Goal: Book appointment/travel/reservation

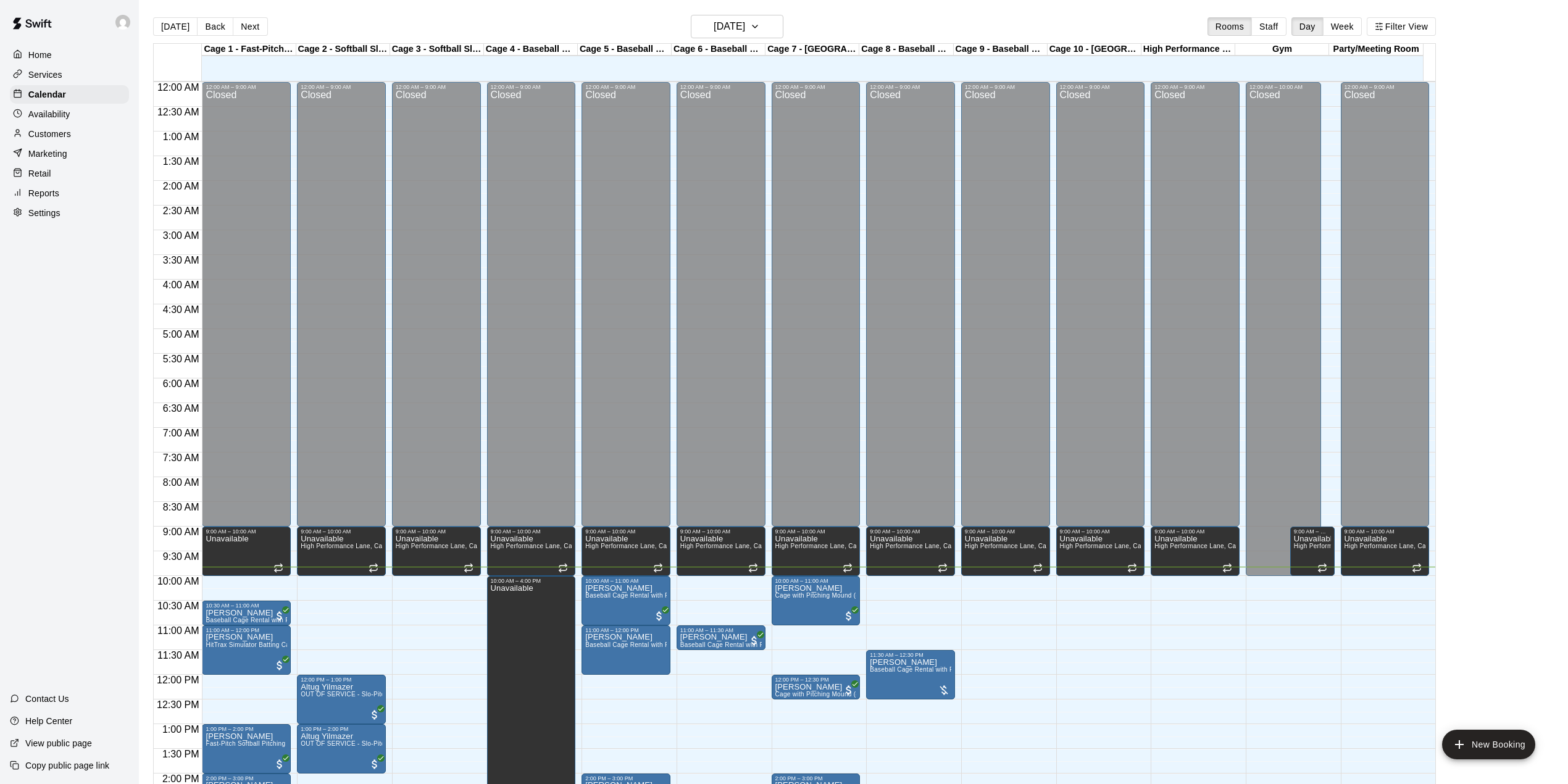
scroll to position [388, 0]
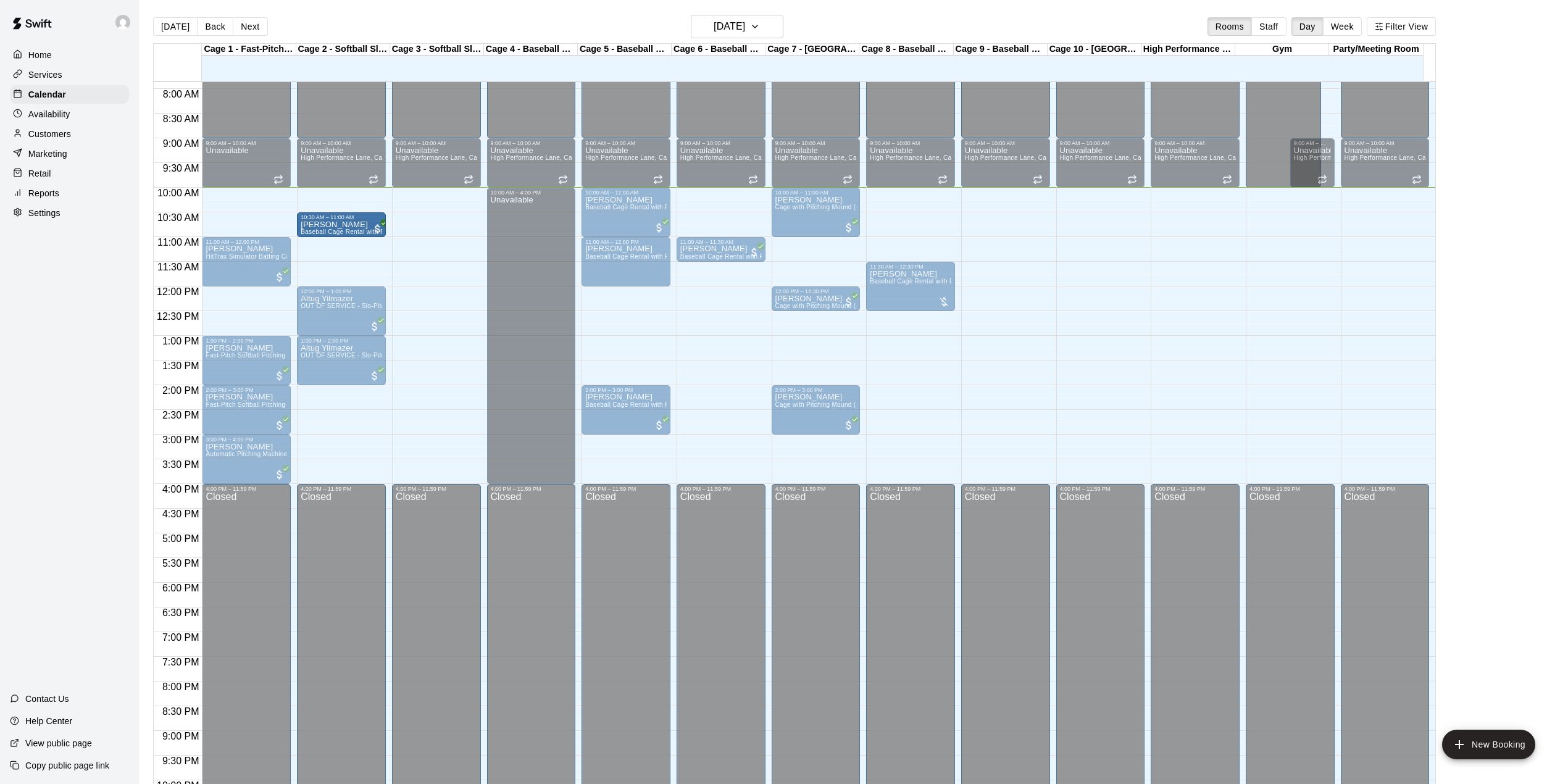
drag, startPoint x: 247, startPoint y: 225, endPoint x: 312, endPoint y: 225, distance: 65.0
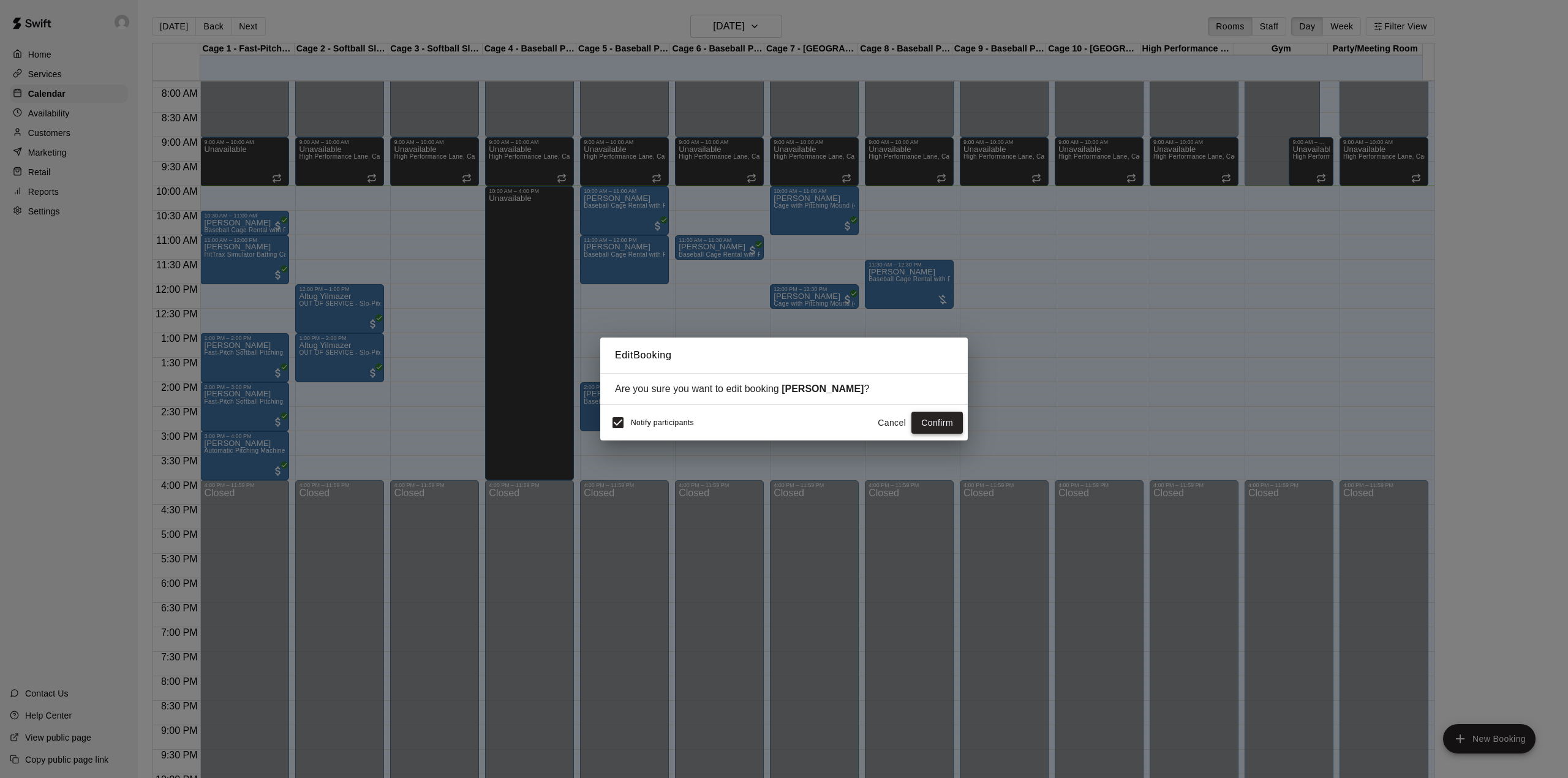
click at [938, 422] on button "Confirm" at bounding box center [937, 423] width 52 height 23
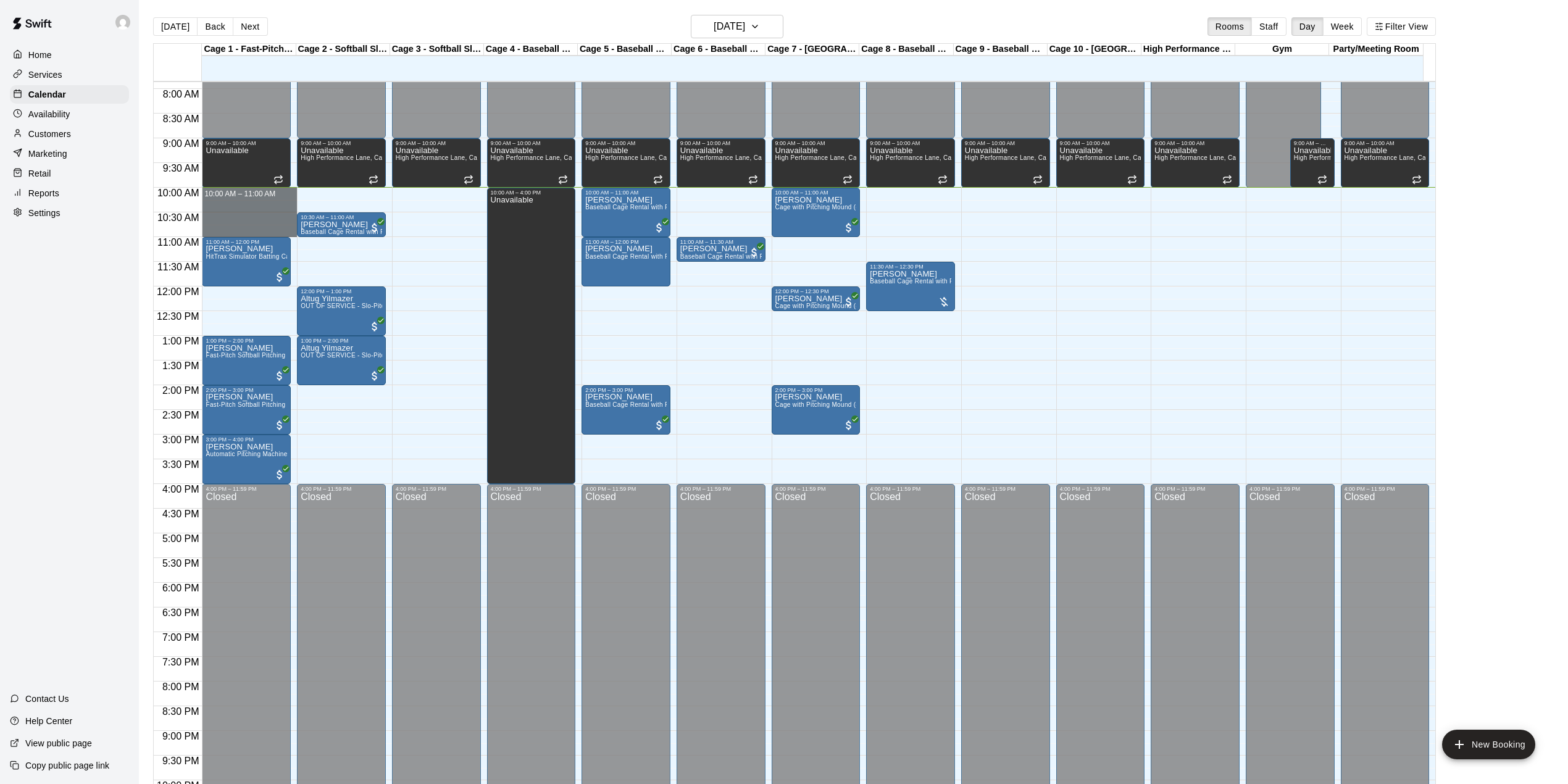
drag, startPoint x: 250, startPoint y: 192, endPoint x: 252, endPoint y: 232, distance: 40.0
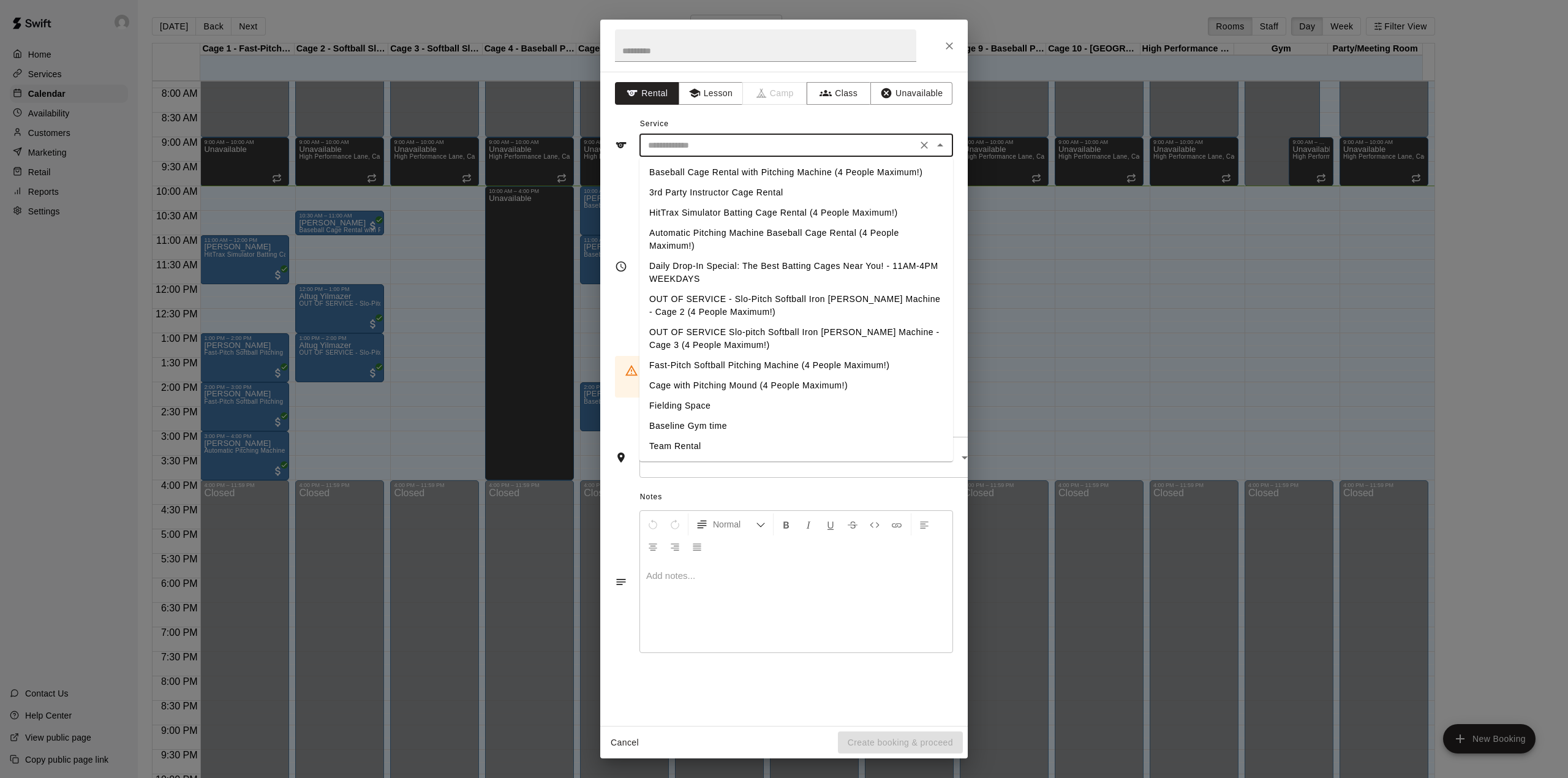
click at [749, 150] on input "text" at bounding box center [778, 145] width 270 height 15
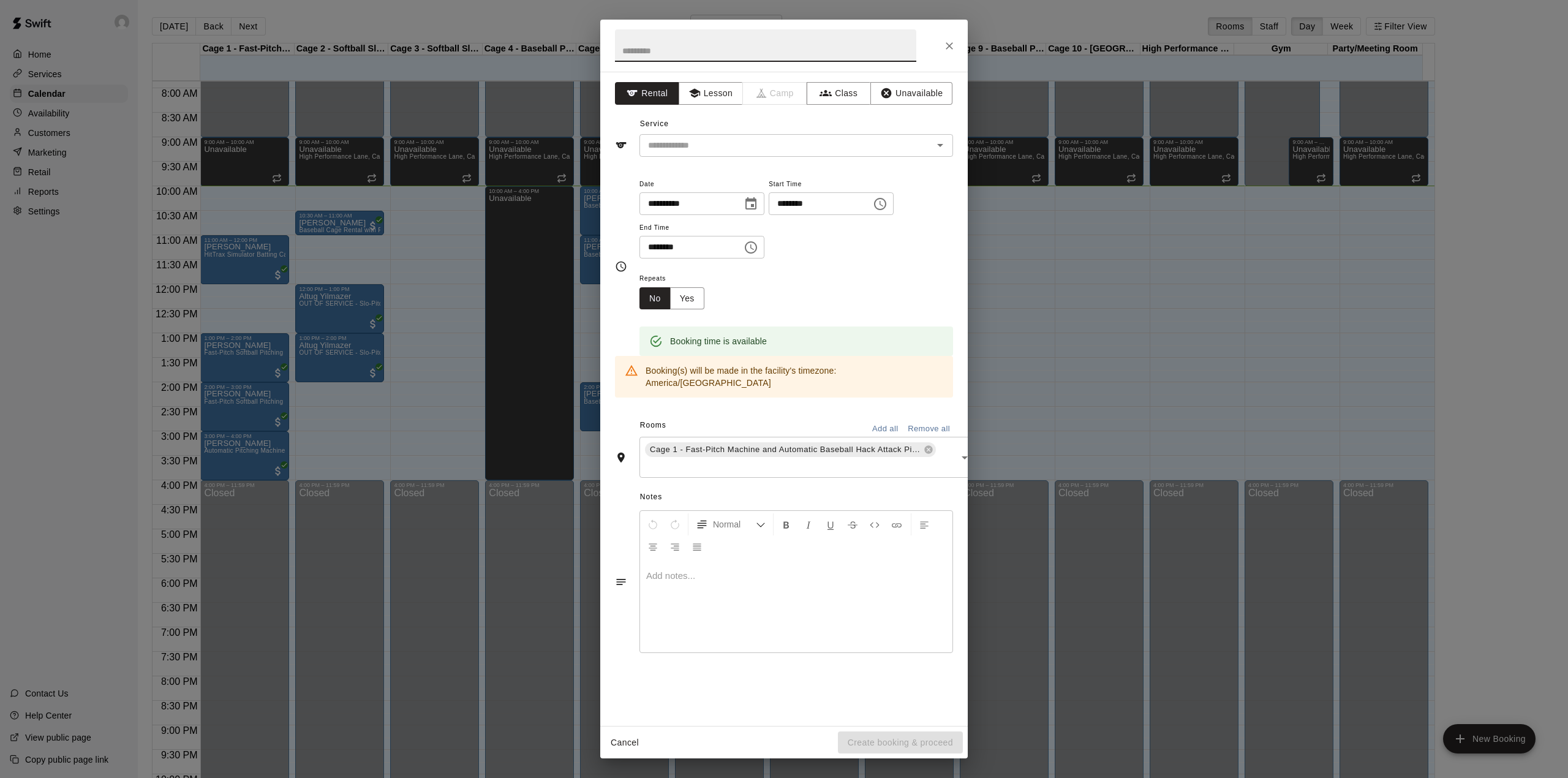
click at [717, 56] on input "text" at bounding box center [766, 46] width 301 height 33
type input "*******"
click at [712, 141] on input "text" at bounding box center [778, 145] width 270 height 15
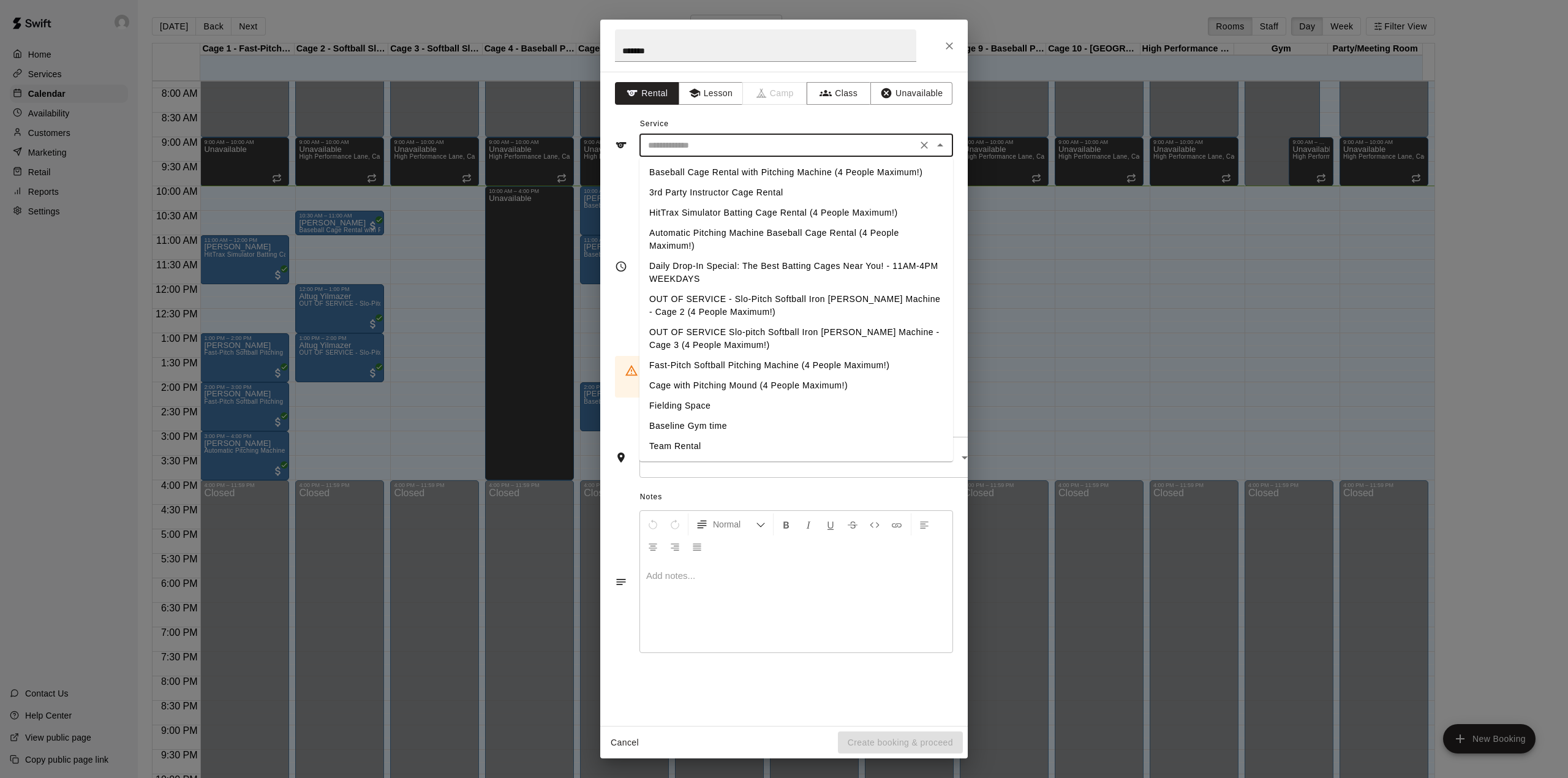
click at [719, 167] on li "Baseball Cage Rental with Pitching Machine (4 People Maximum!)" at bounding box center [796, 172] width 314 height 20
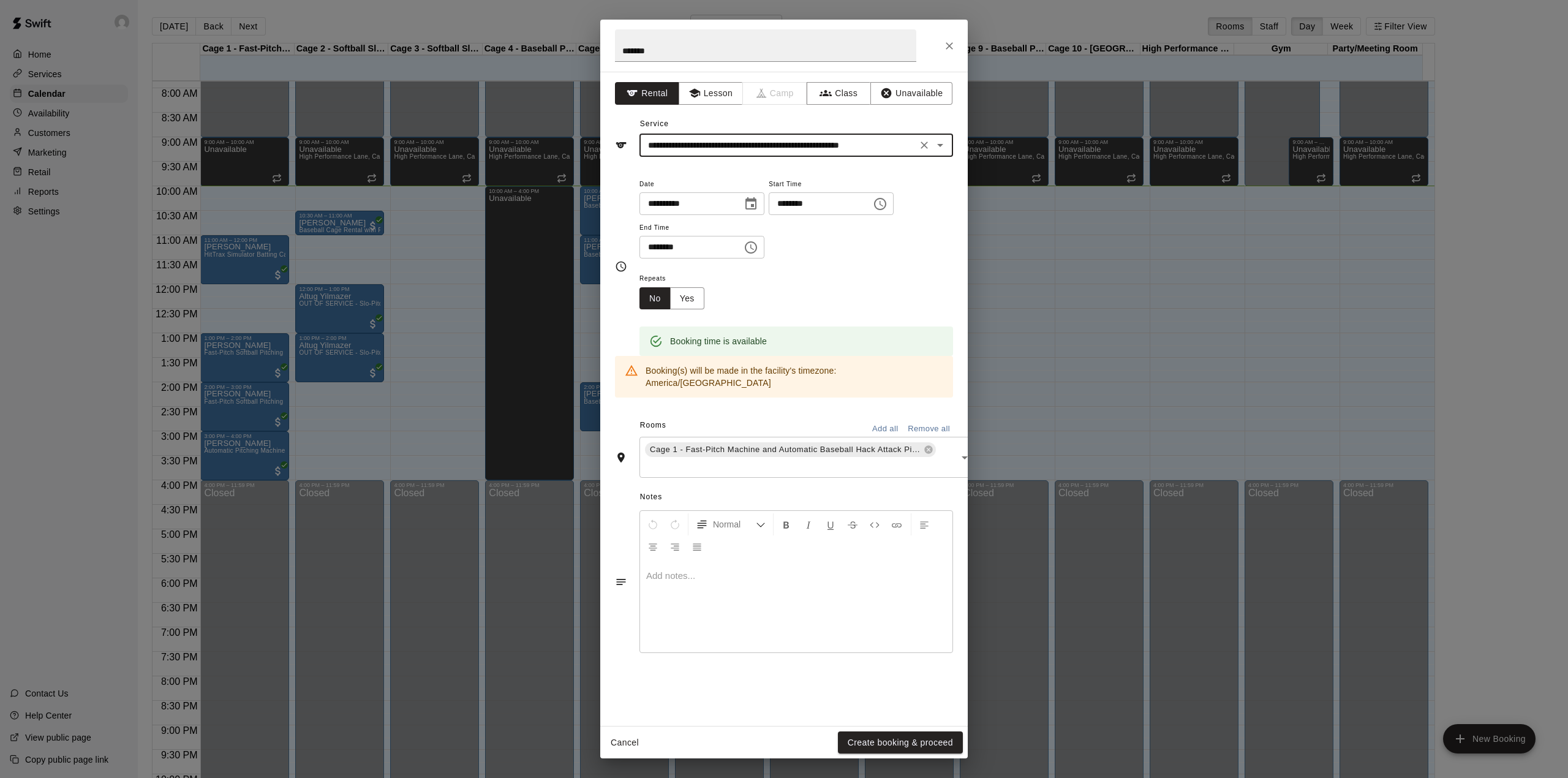
click at [729, 144] on input "**********" at bounding box center [778, 145] width 270 height 15
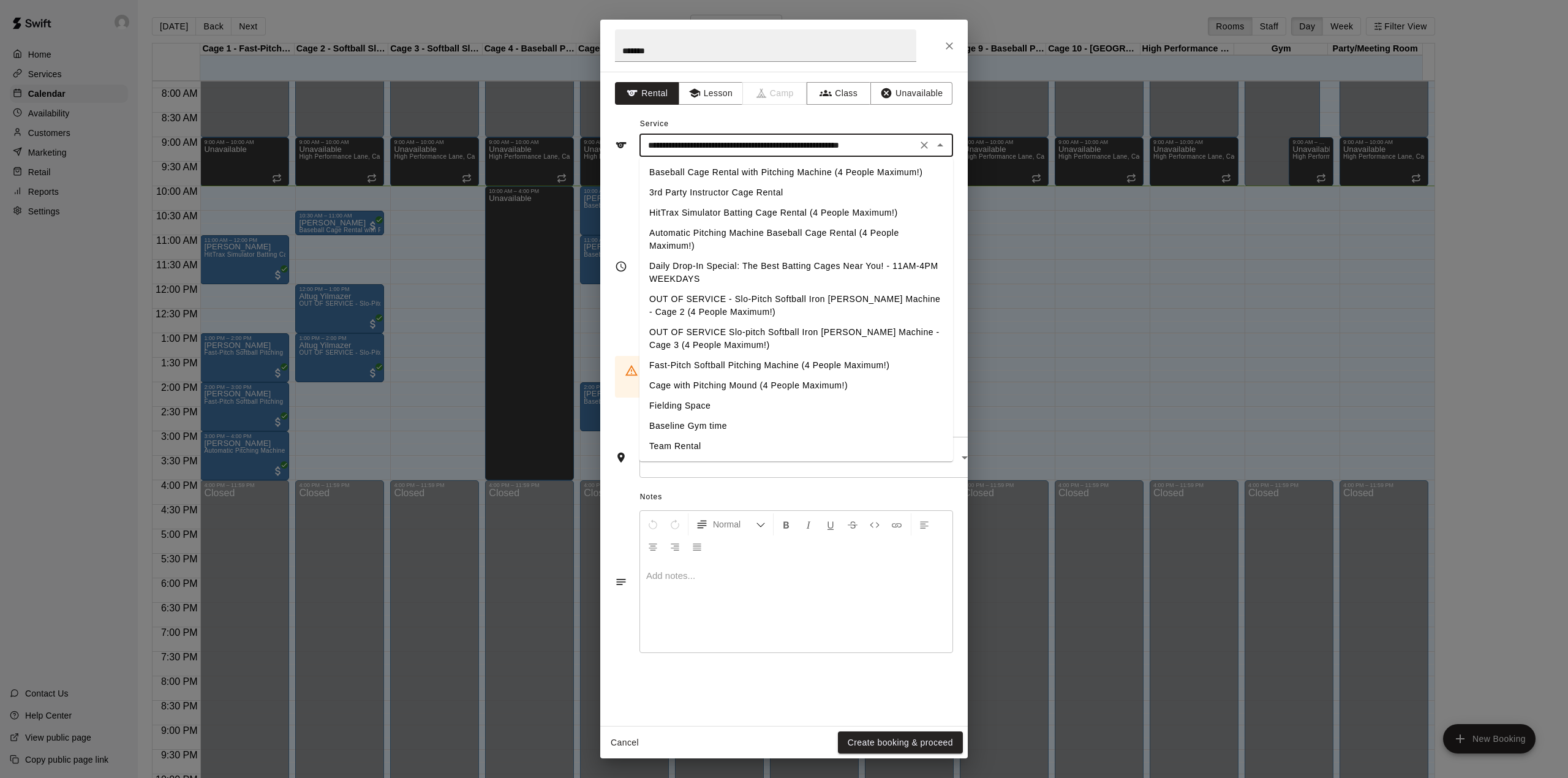
click at [721, 365] on li "Fast-Pitch Softball Pitching Machine (4 People Maximum!)" at bounding box center [796, 365] width 314 height 20
type input "**********"
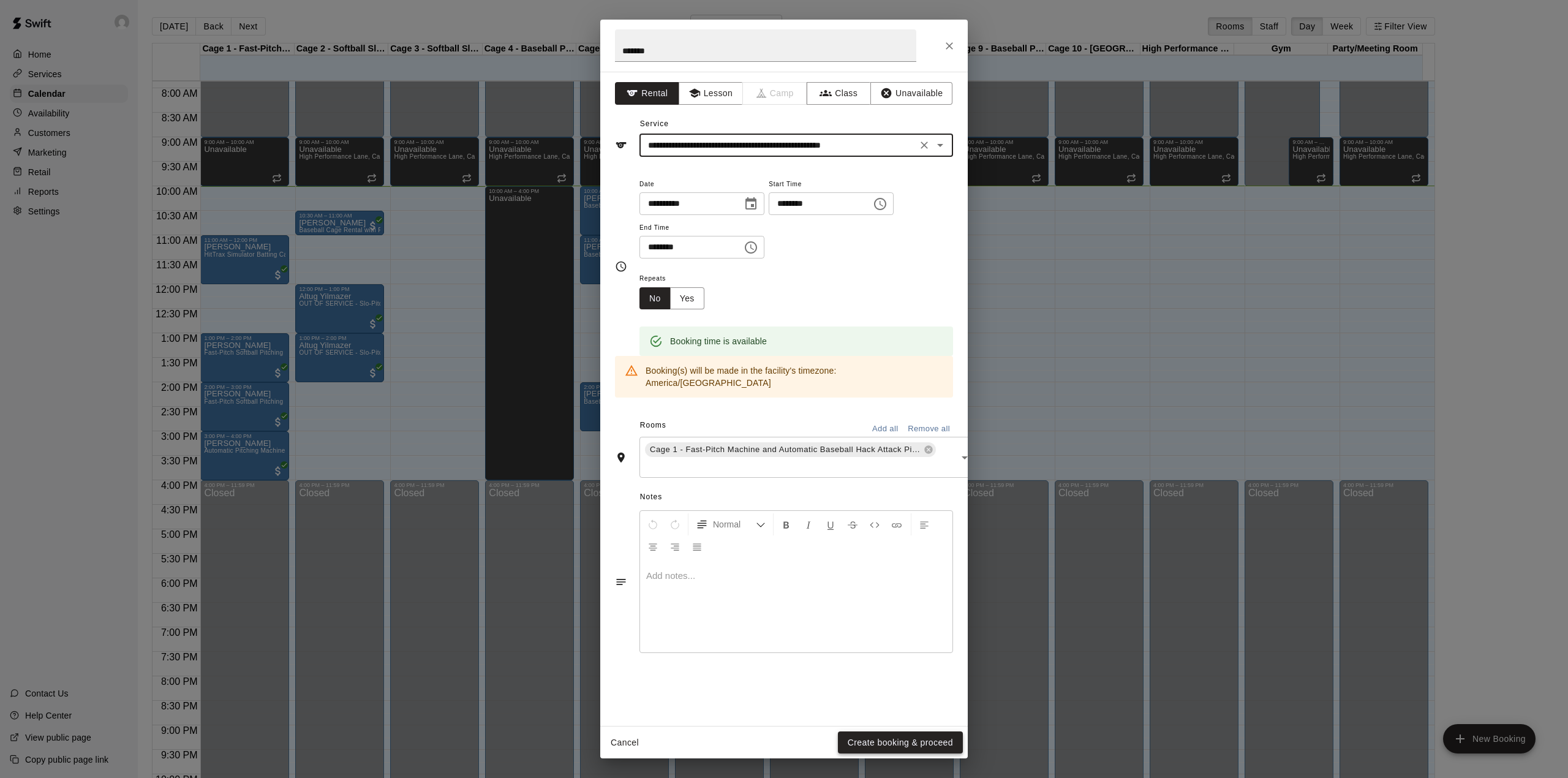
click at [880, 746] on button "Create booking & proceed" at bounding box center [900, 743] width 125 height 23
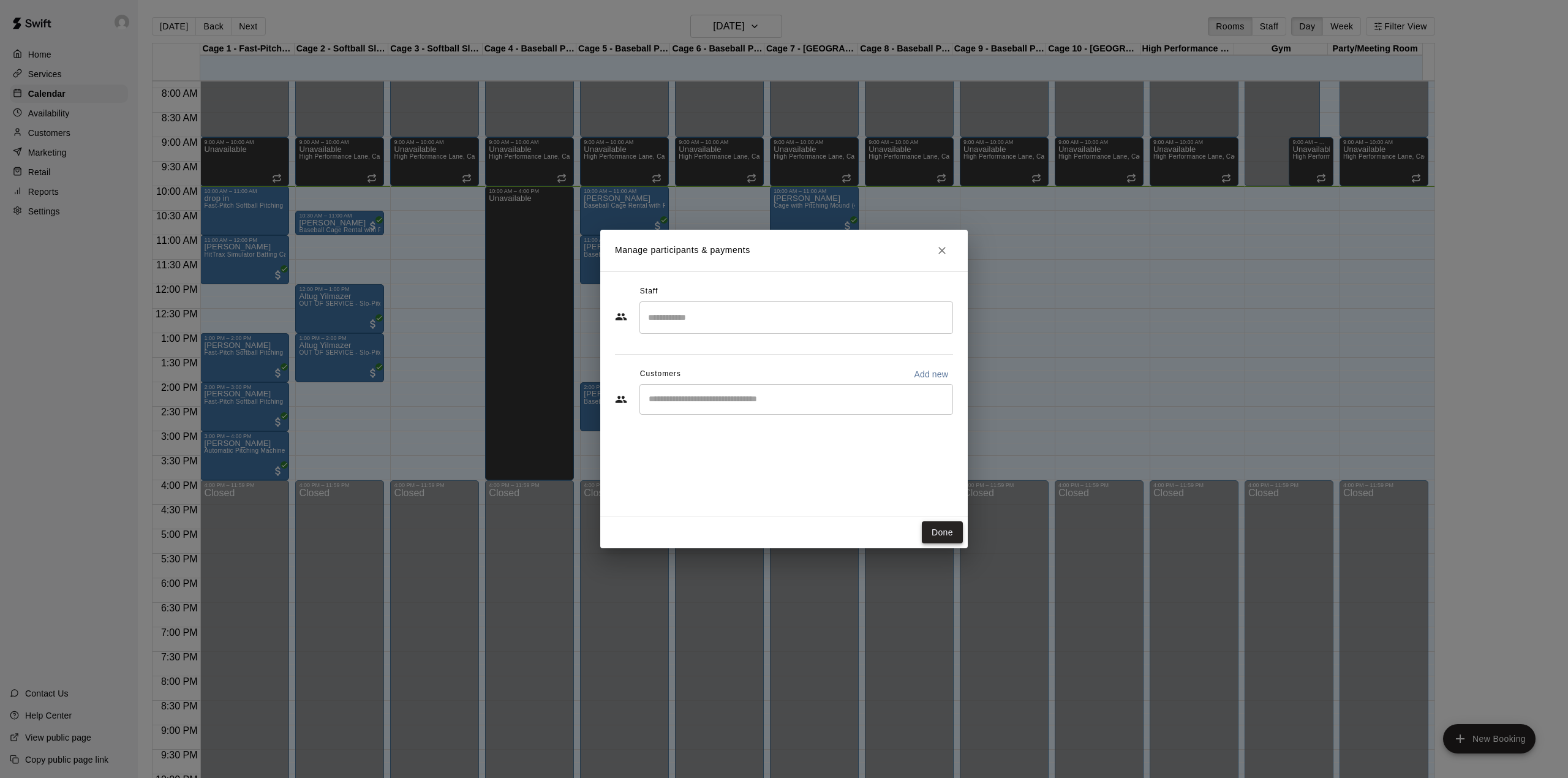
click at [946, 533] on button "Done" at bounding box center [942, 532] width 41 height 23
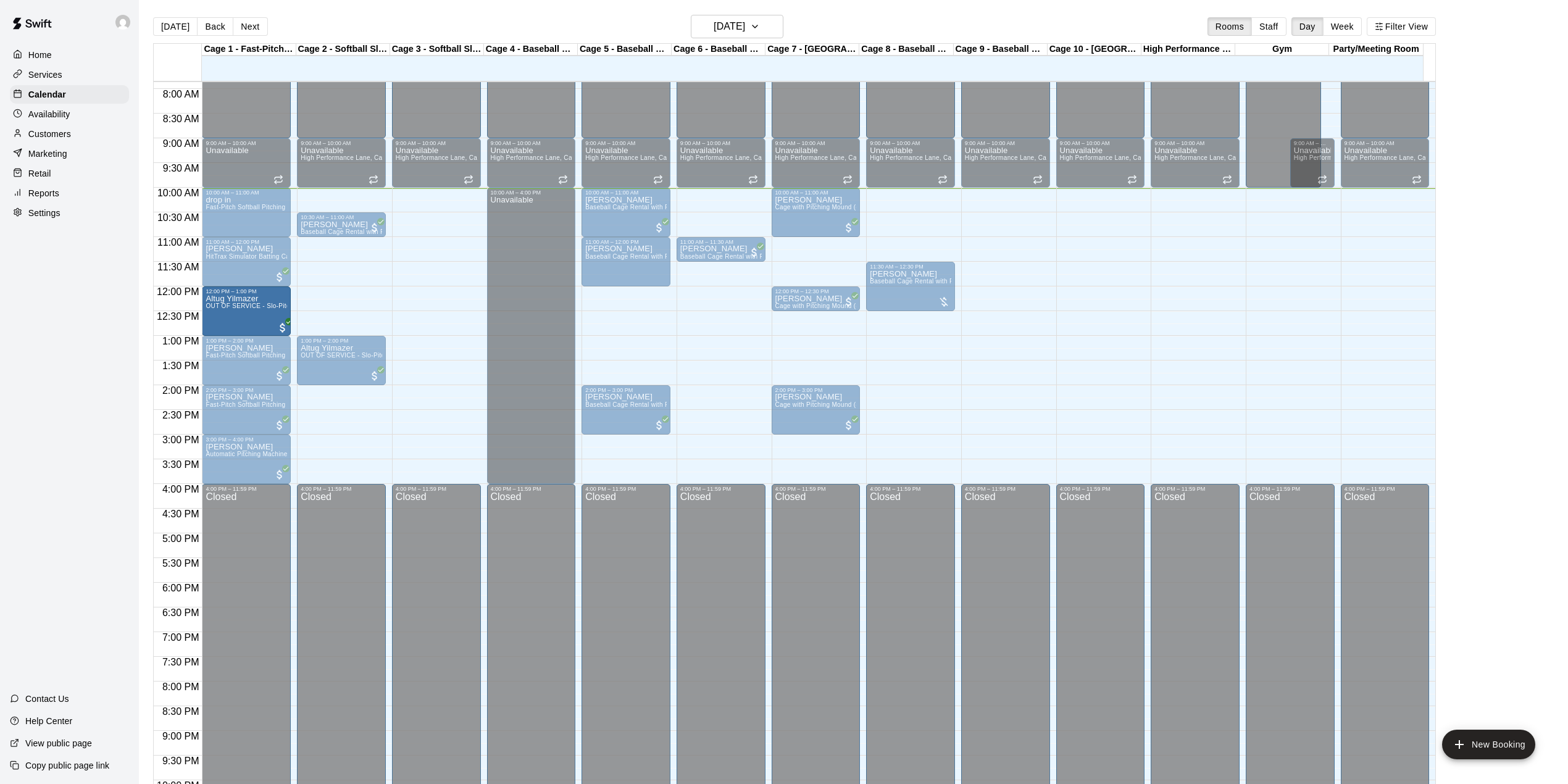
drag, startPoint x: 329, startPoint y: 316, endPoint x: 262, endPoint y: 317, distance: 67.0
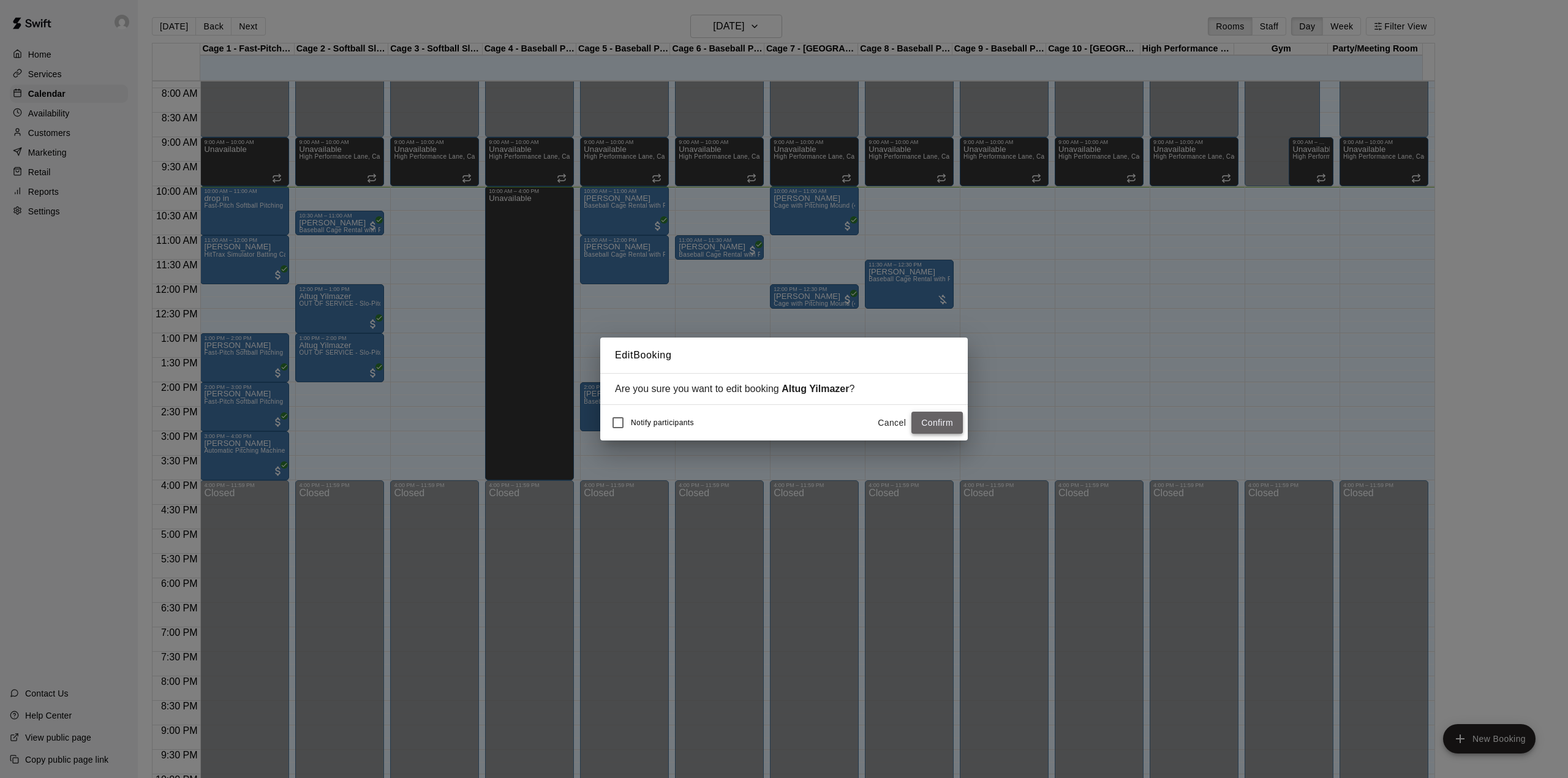
click at [920, 417] on button "Confirm" at bounding box center [937, 423] width 52 height 23
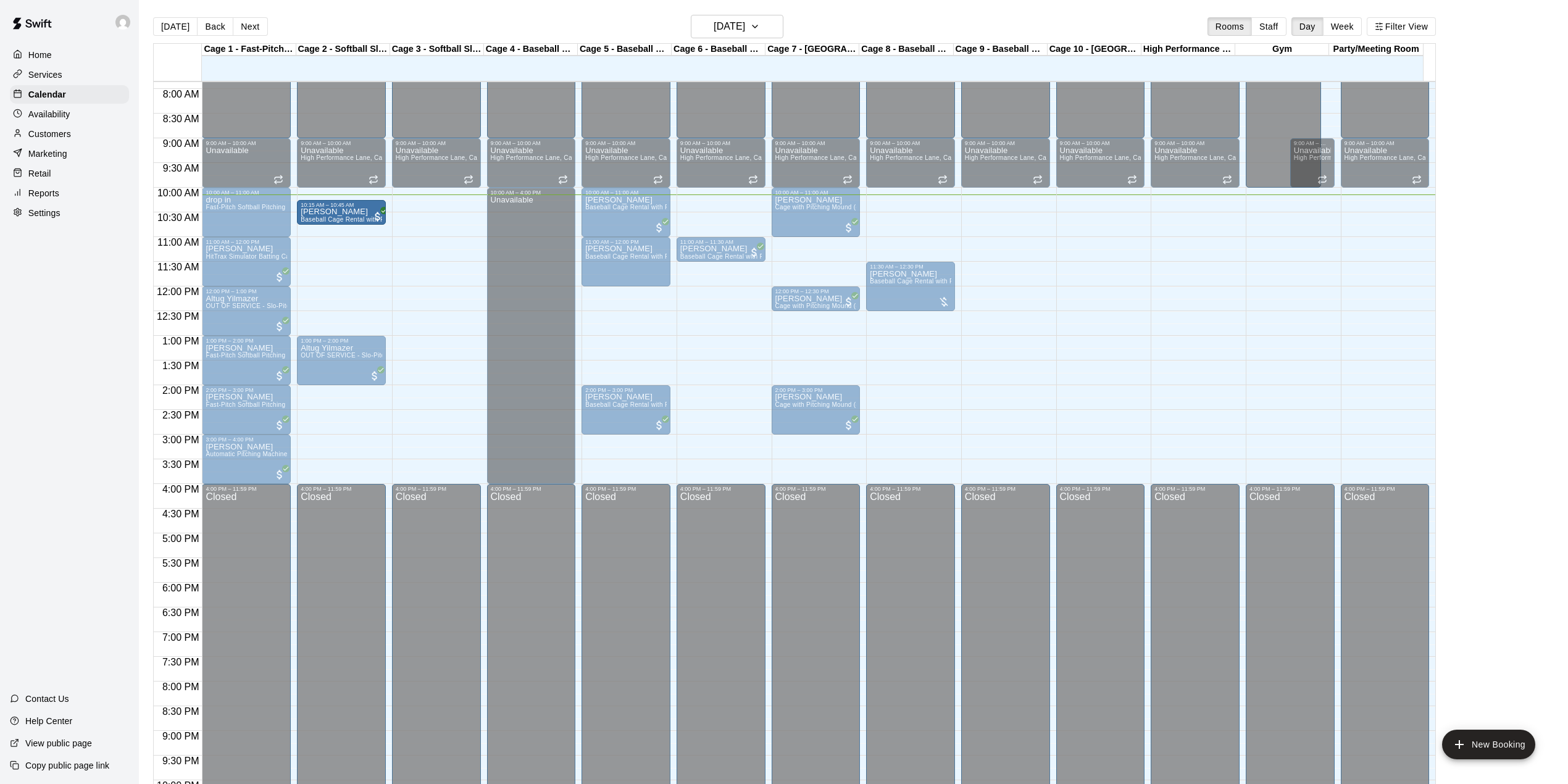
drag, startPoint x: 350, startPoint y: 229, endPoint x: 351, endPoint y: 220, distance: 9.1
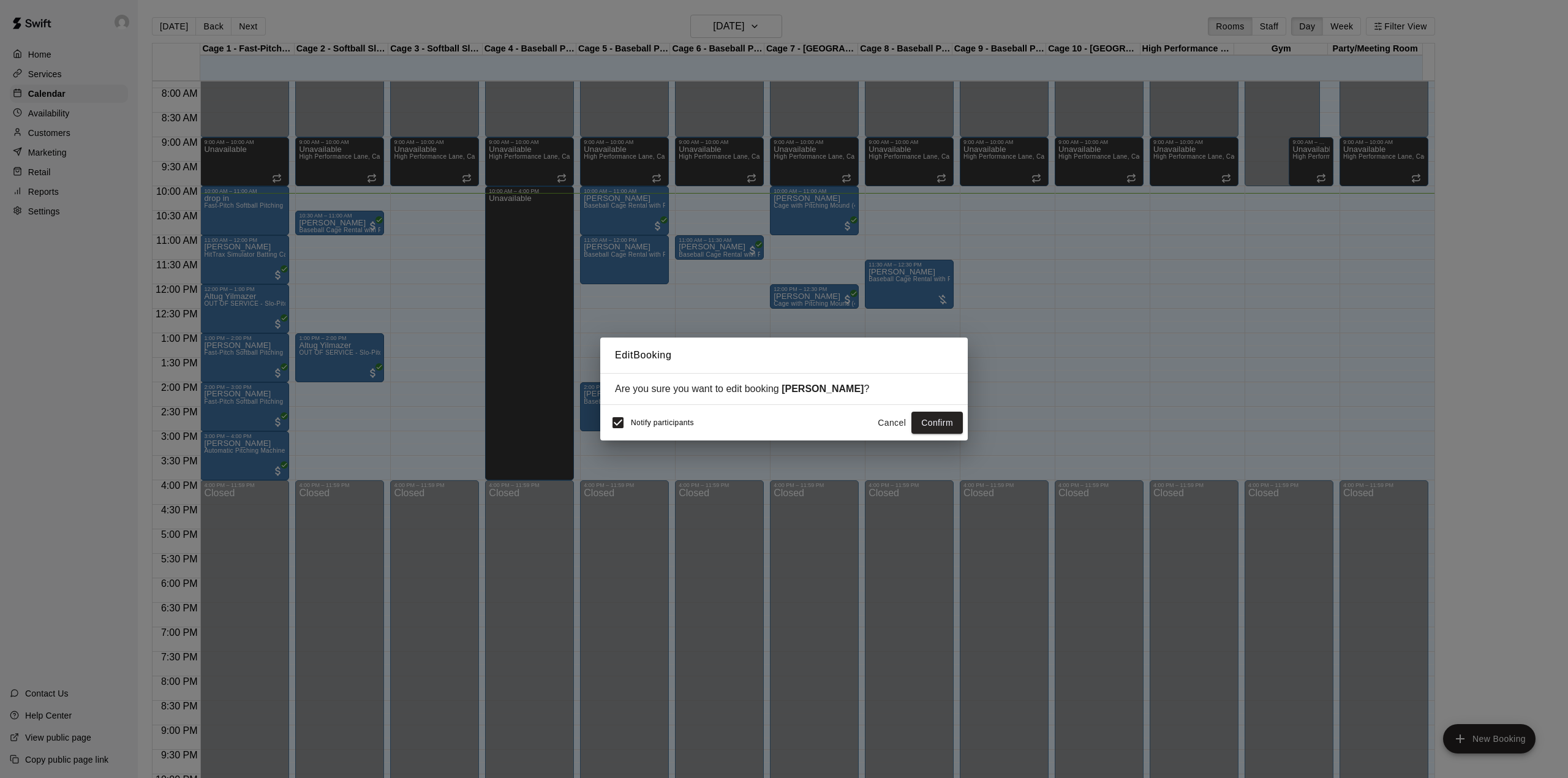
click at [949, 418] on button "Confirm" at bounding box center [937, 423] width 52 height 23
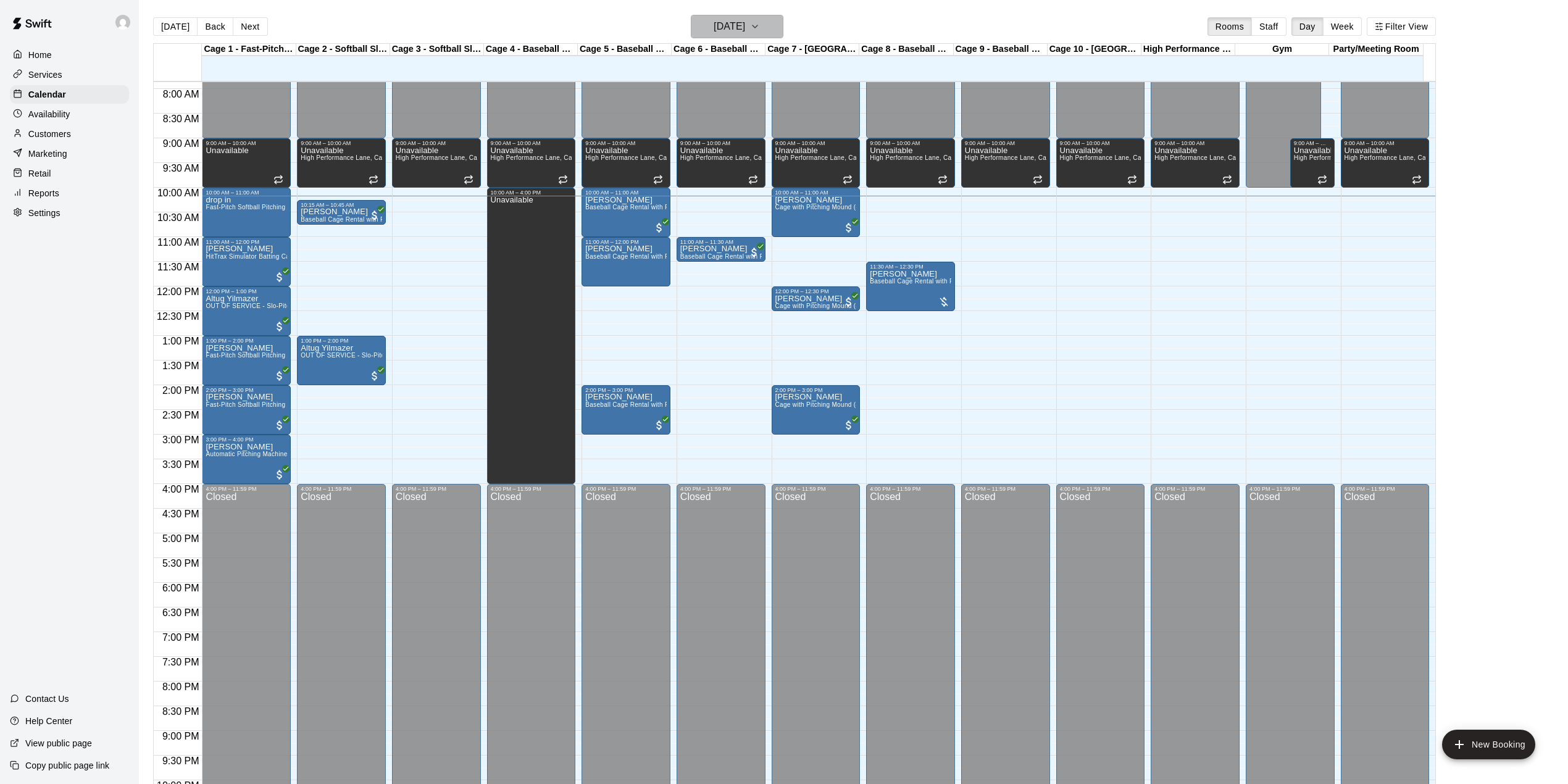
click at [719, 22] on h6 "[DATE]" at bounding box center [729, 26] width 32 height 17
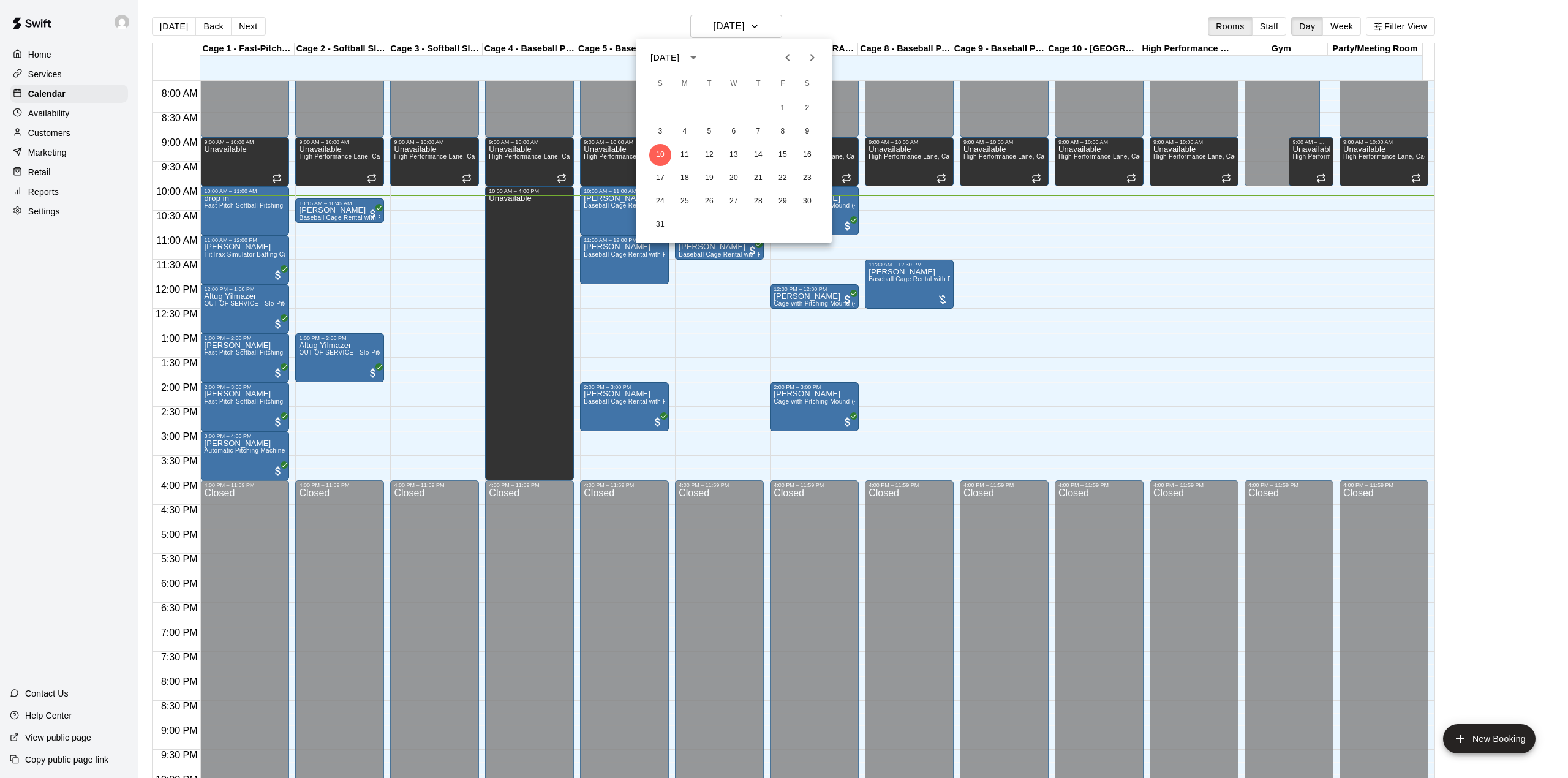
click at [611, 11] on div at bounding box center [784, 389] width 1568 height 778
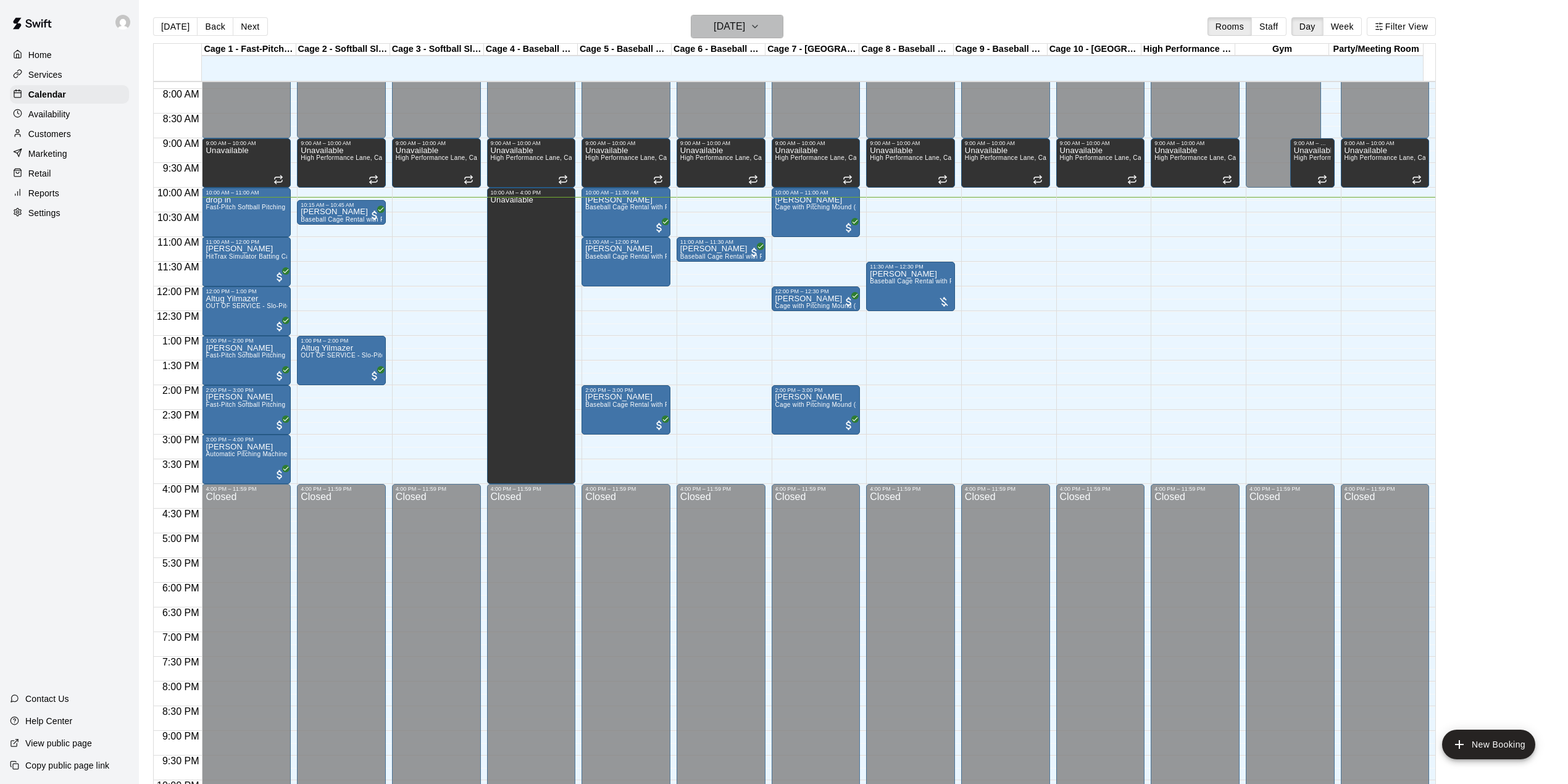
click at [714, 30] on h6 "[DATE]" at bounding box center [729, 26] width 32 height 17
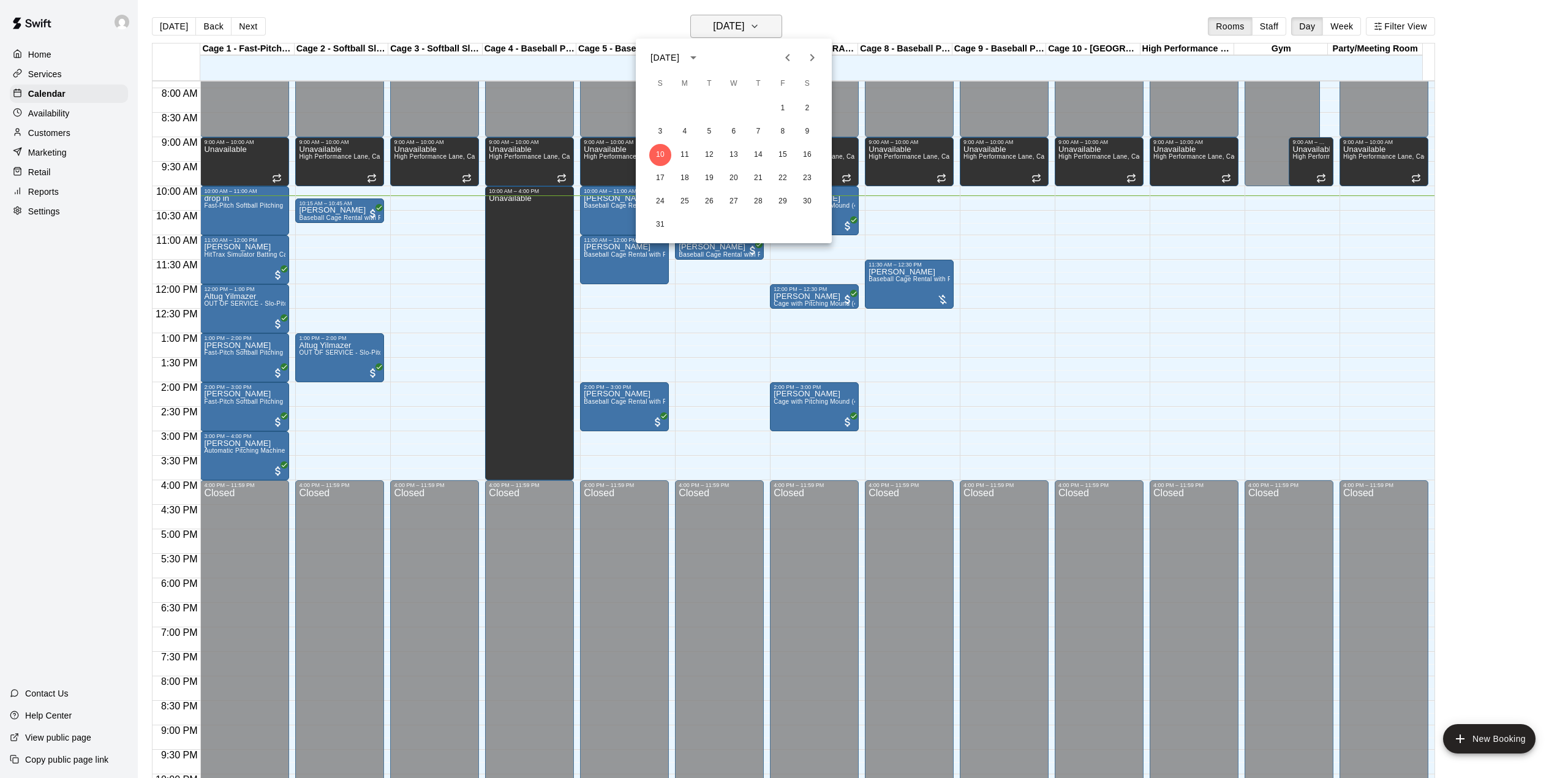
click at [706, 30] on div at bounding box center [784, 389] width 1568 height 778
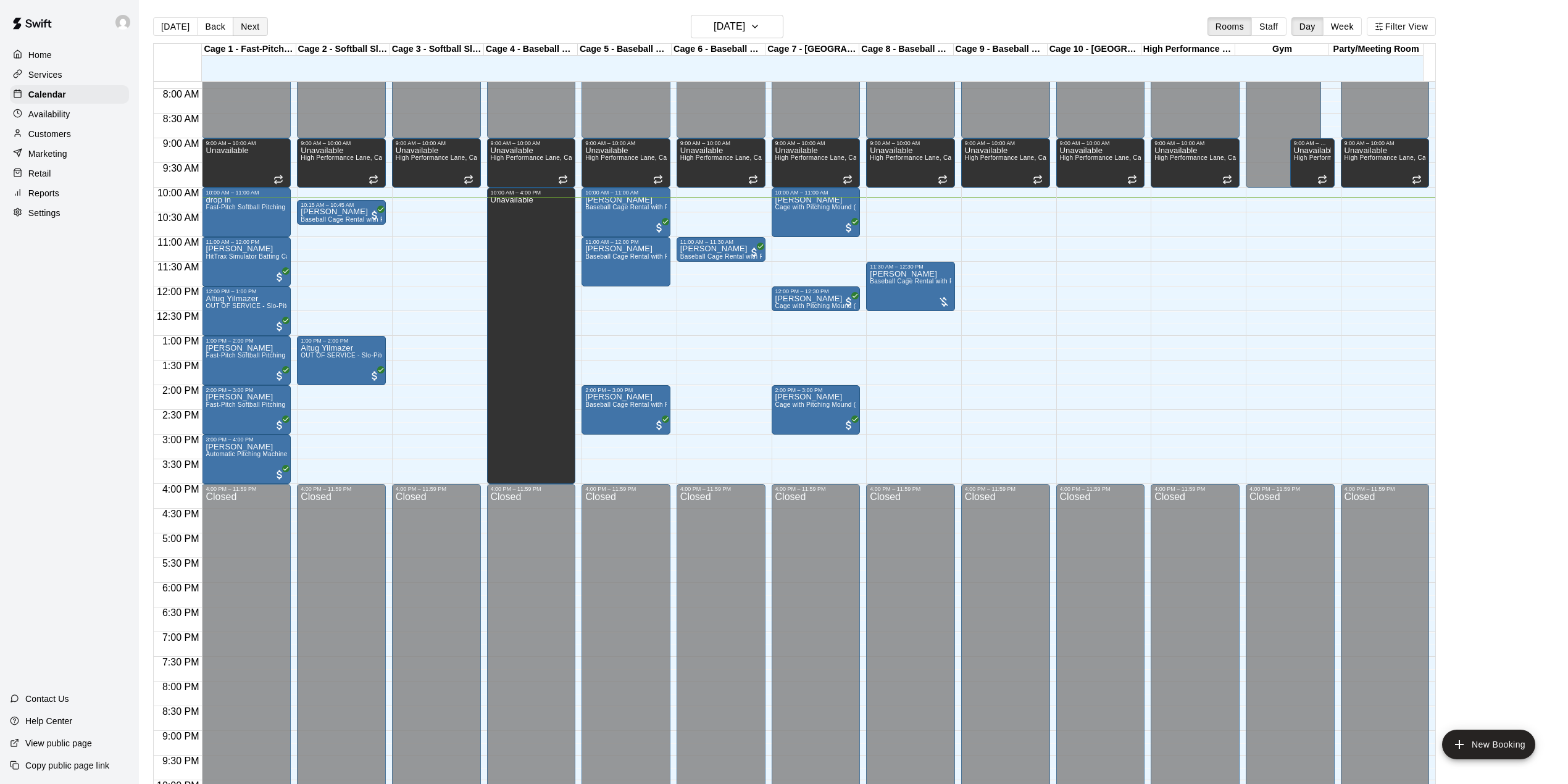
click at [242, 20] on button "Next" at bounding box center [250, 26] width 34 height 18
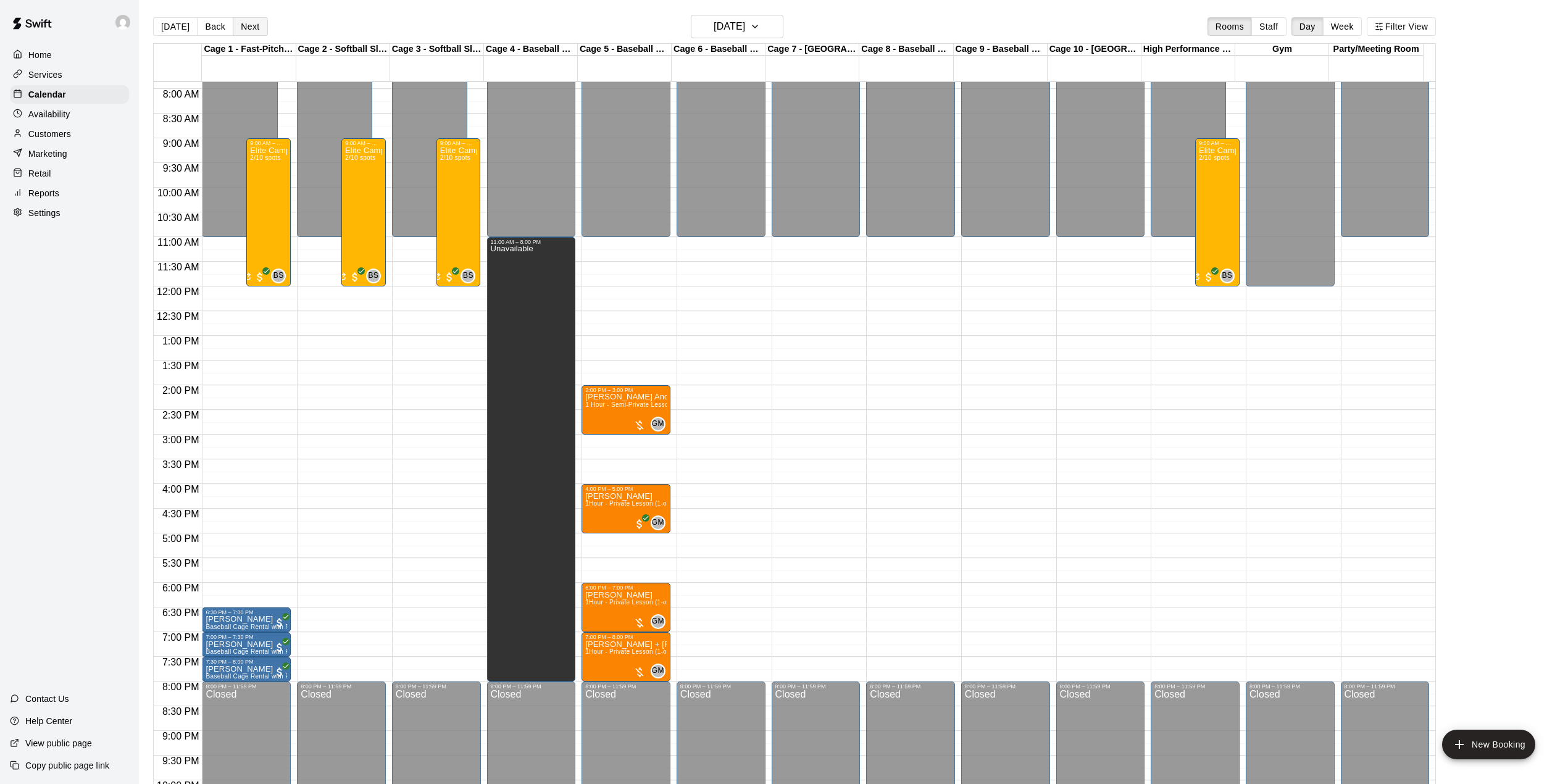
click at [249, 30] on button "Next" at bounding box center [250, 26] width 34 height 18
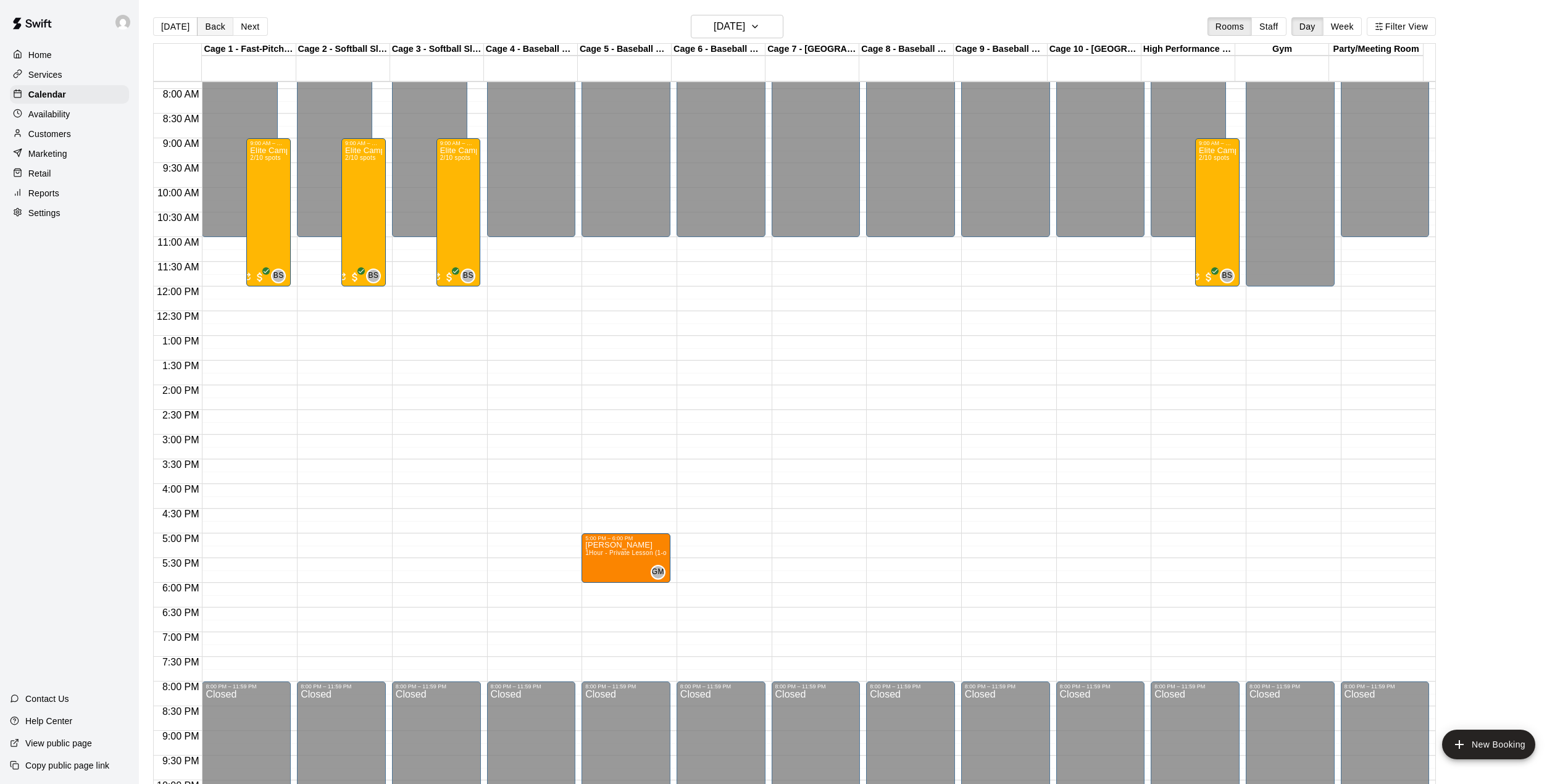
click at [210, 28] on button "Back" at bounding box center [215, 26] width 36 height 18
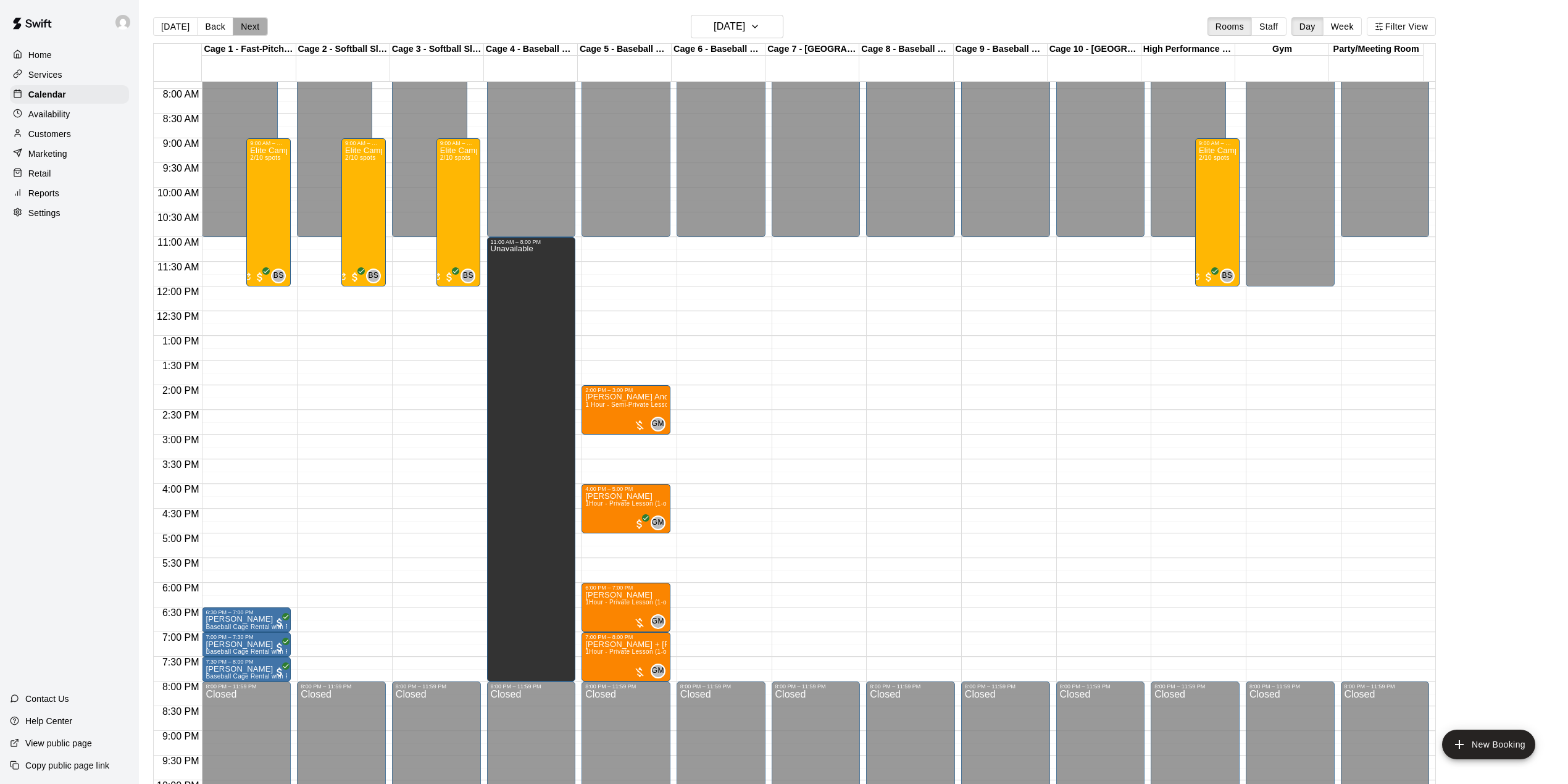
click at [247, 24] on button "Next" at bounding box center [250, 26] width 34 height 18
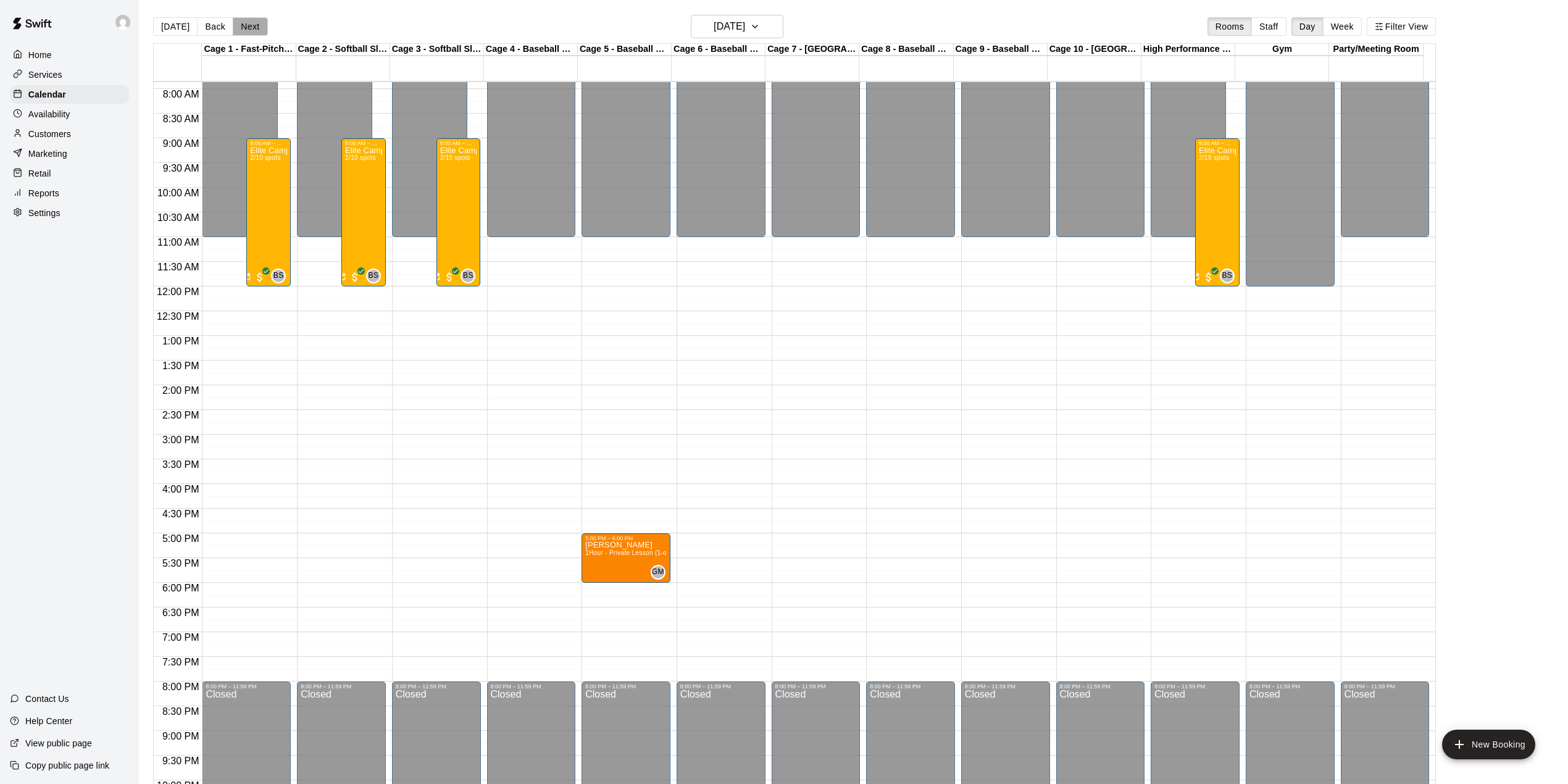
click at [236, 26] on button "Next" at bounding box center [250, 26] width 34 height 18
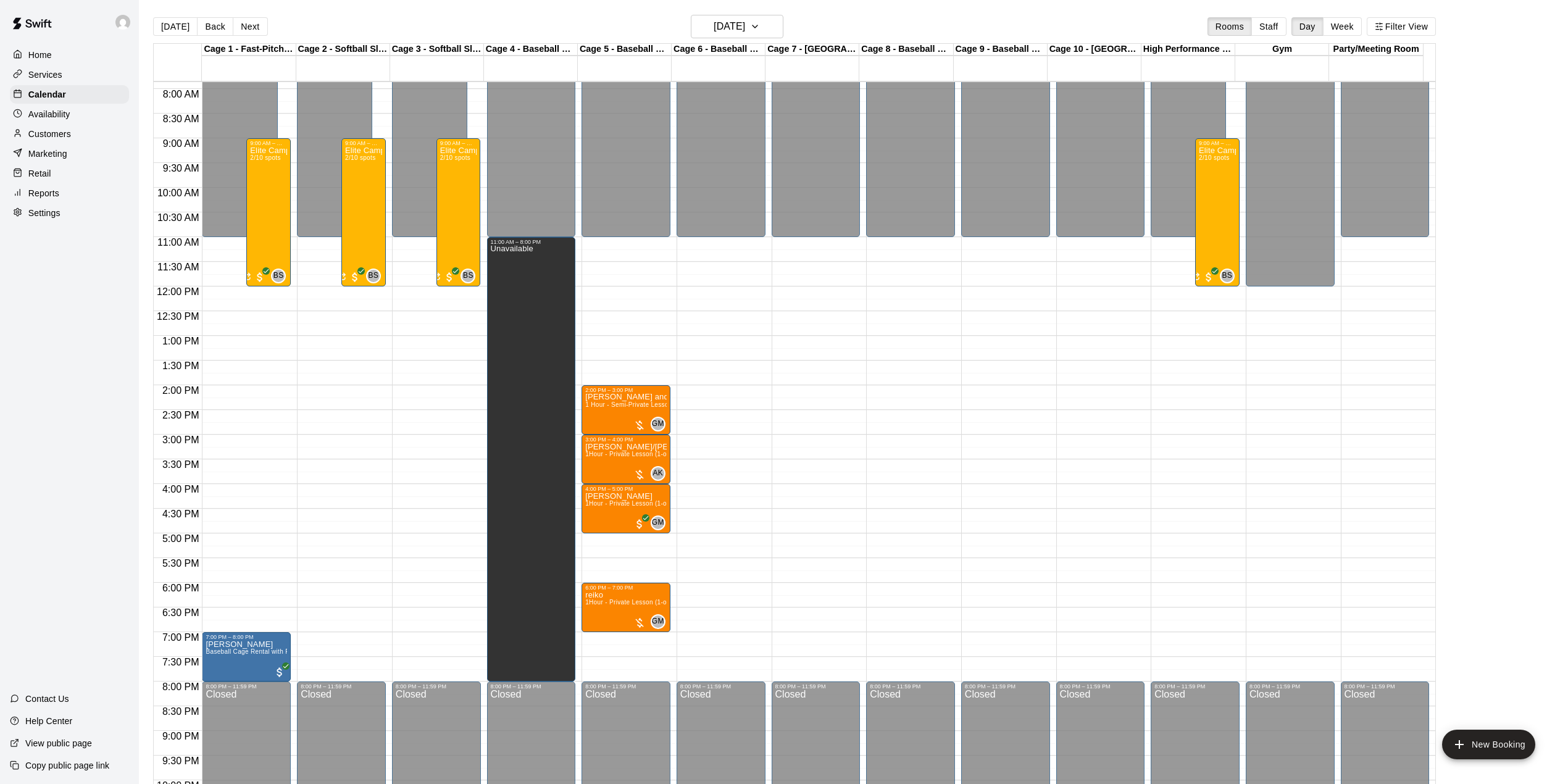
click at [206, 16] on div "Today Back Next Wednesday Aug 13 Rooms Staff Day Week Filter View" at bounding box center [794, 28] width 1283 height 28
click at [211, 26] on button "Back" at bounding box center [215, 26] width 36 height 18
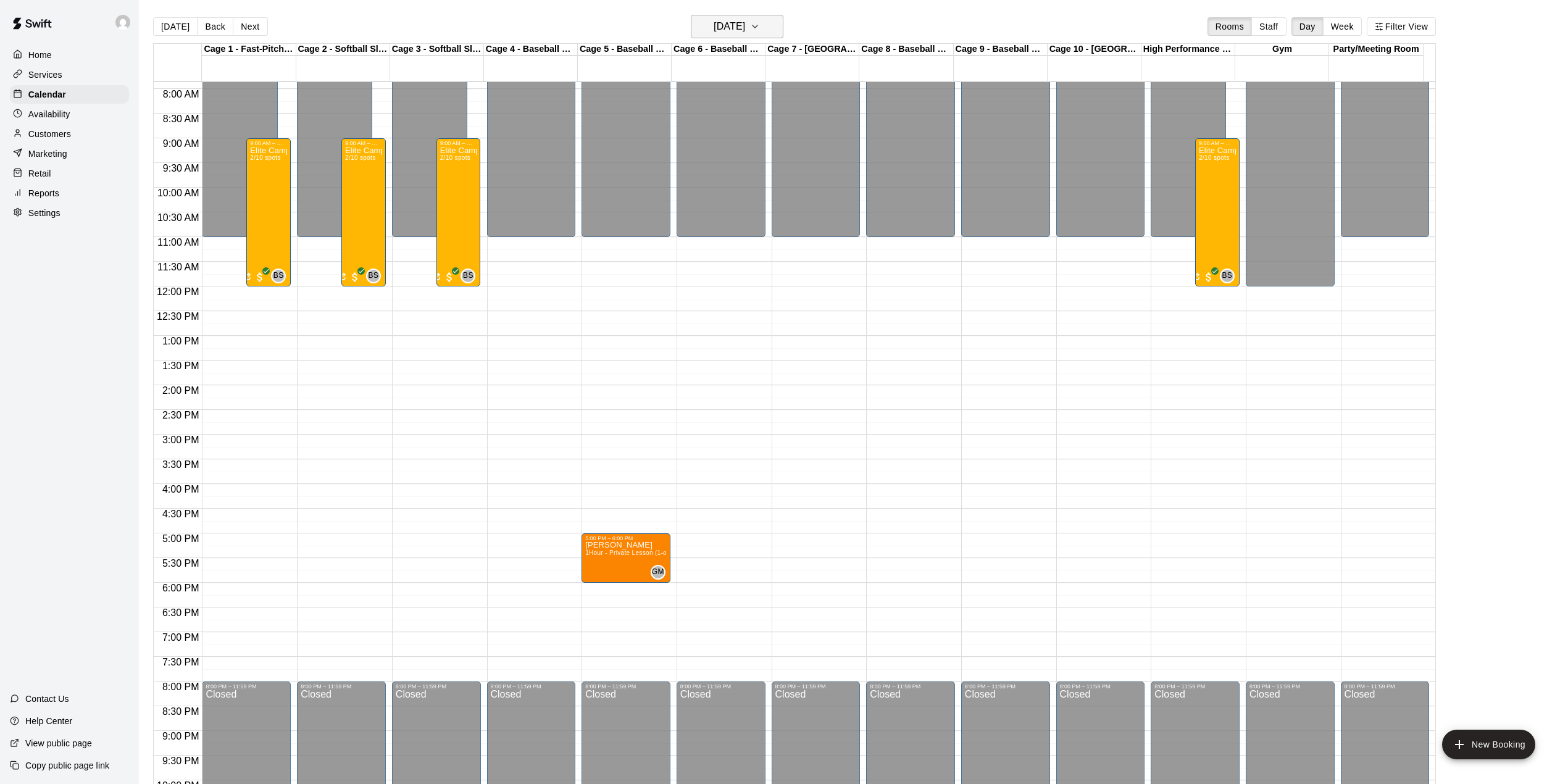
click at [714, 21] on h6 "[DATE]" at bounding box center [729, 26] width 32 height 17
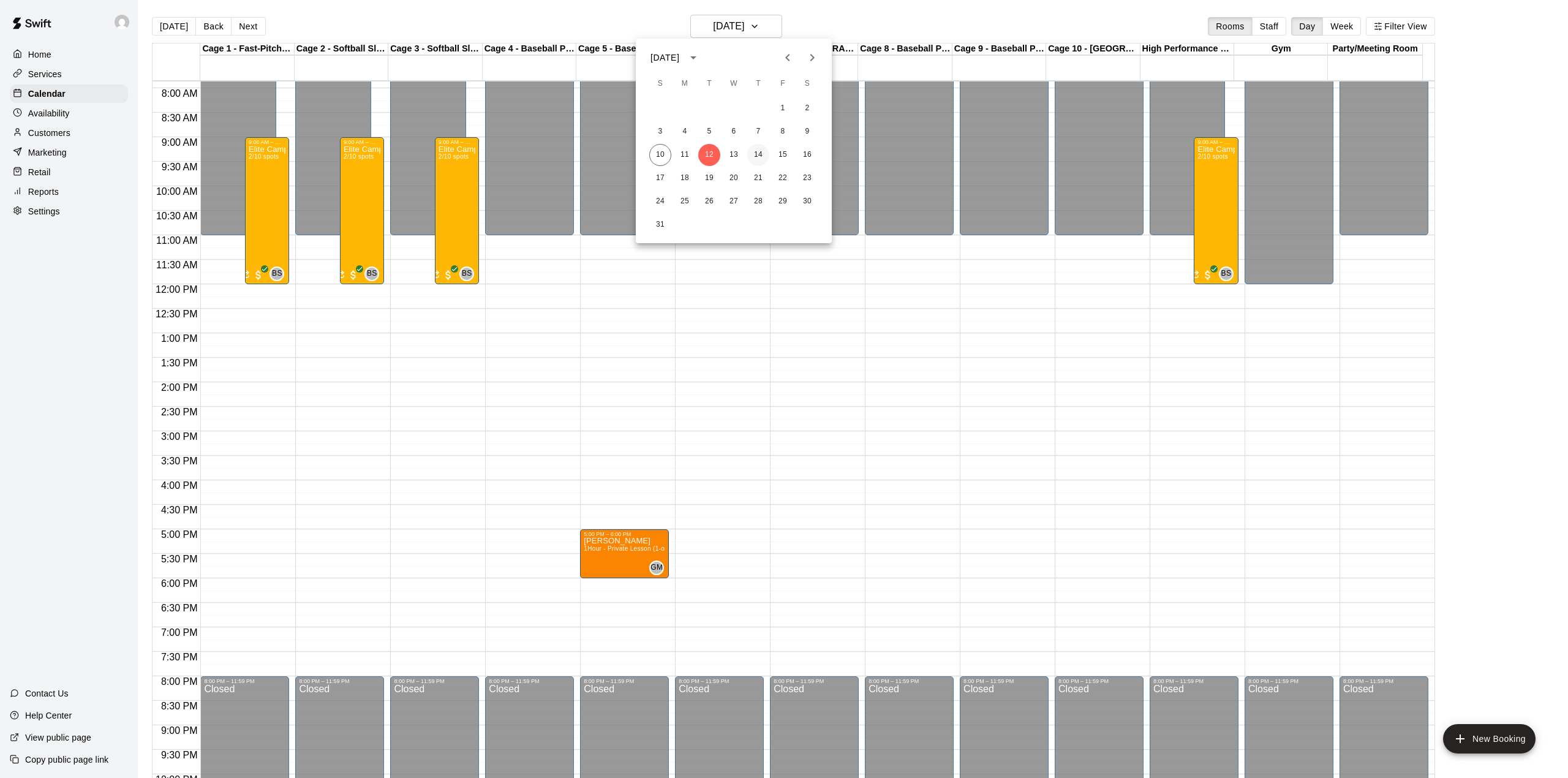
click at [755, 146] on button "14" at bounding box center [758, 155] width 22 height 22
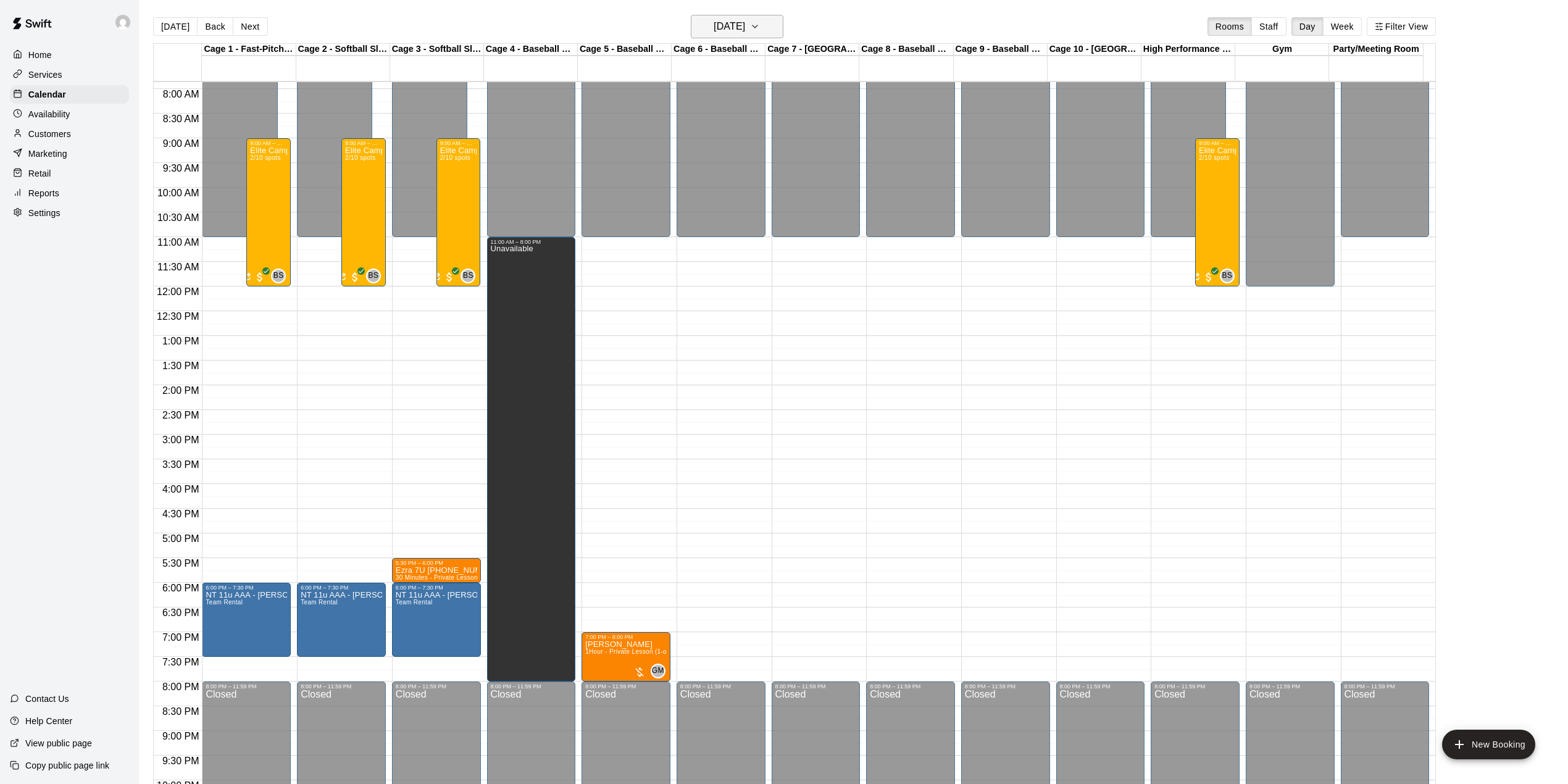
click at [745, 21] on h6 "[DATE]" at bounding box center [729, 26] width 32 height 17
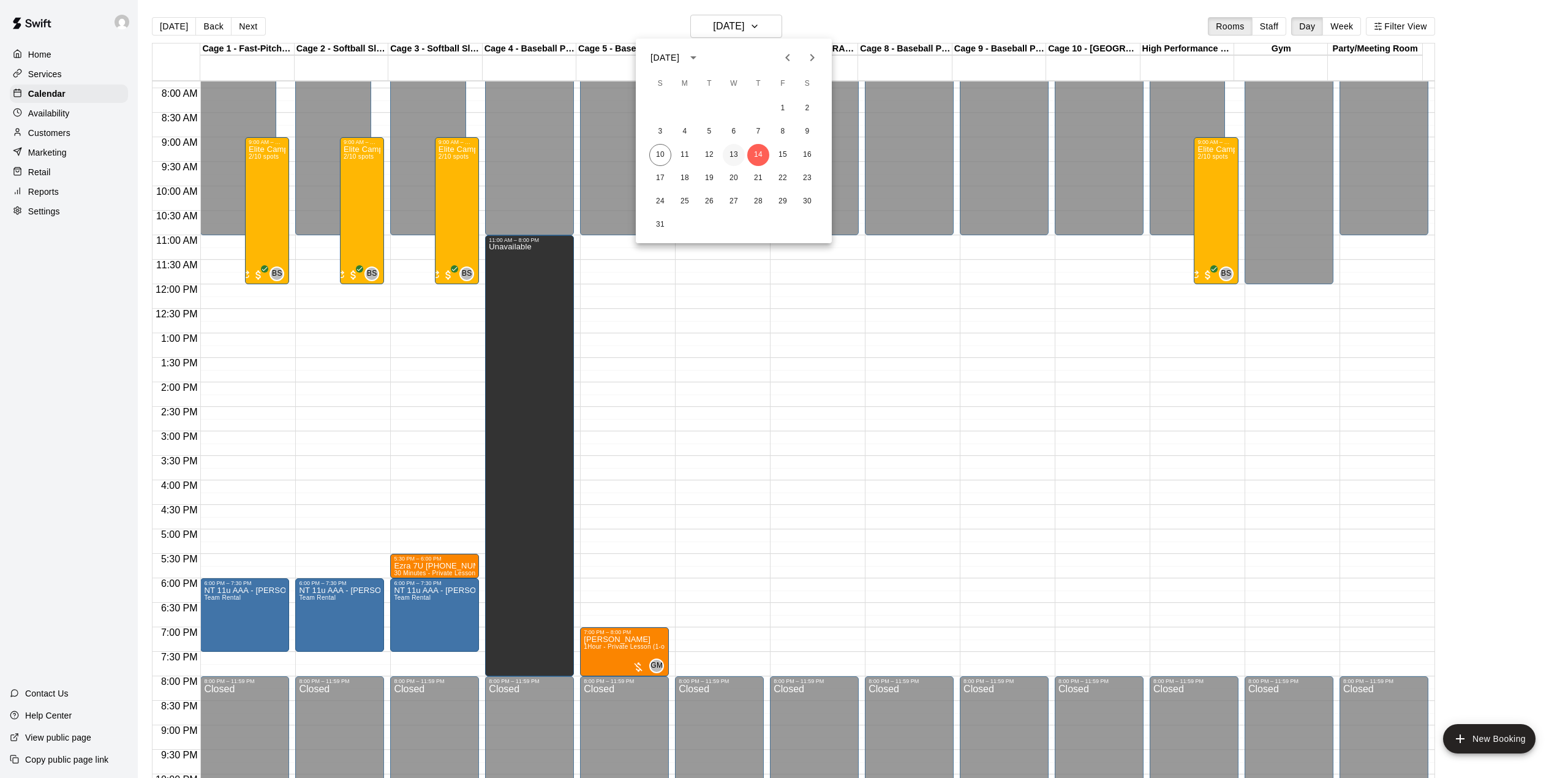
click at [730, 148] on button "13" at bounding box center [734, 155] width 22 height 22
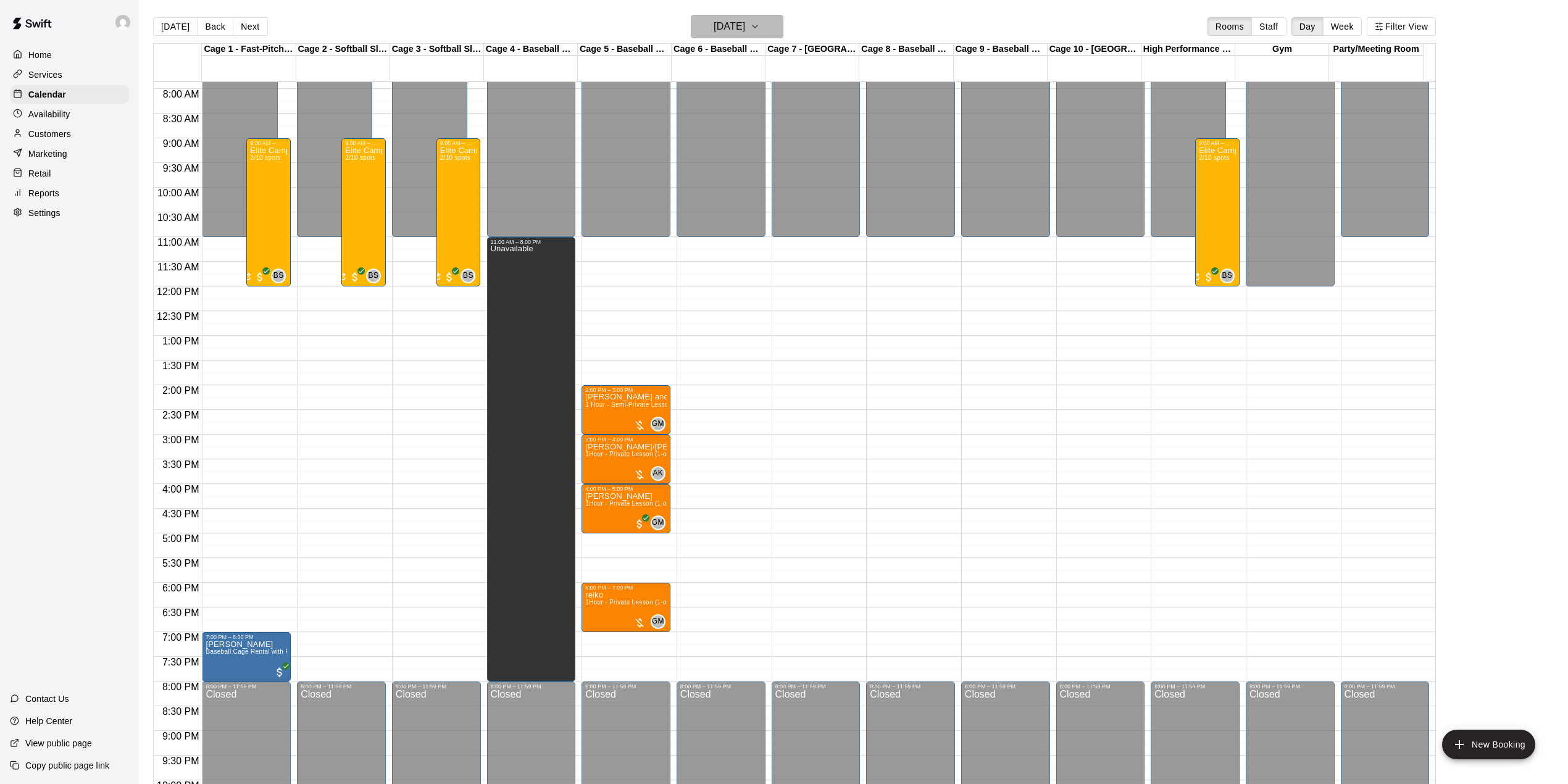
click at [714, 31] on h6 "[DATE]" at bounding box center [729, 26] width 32 height 17
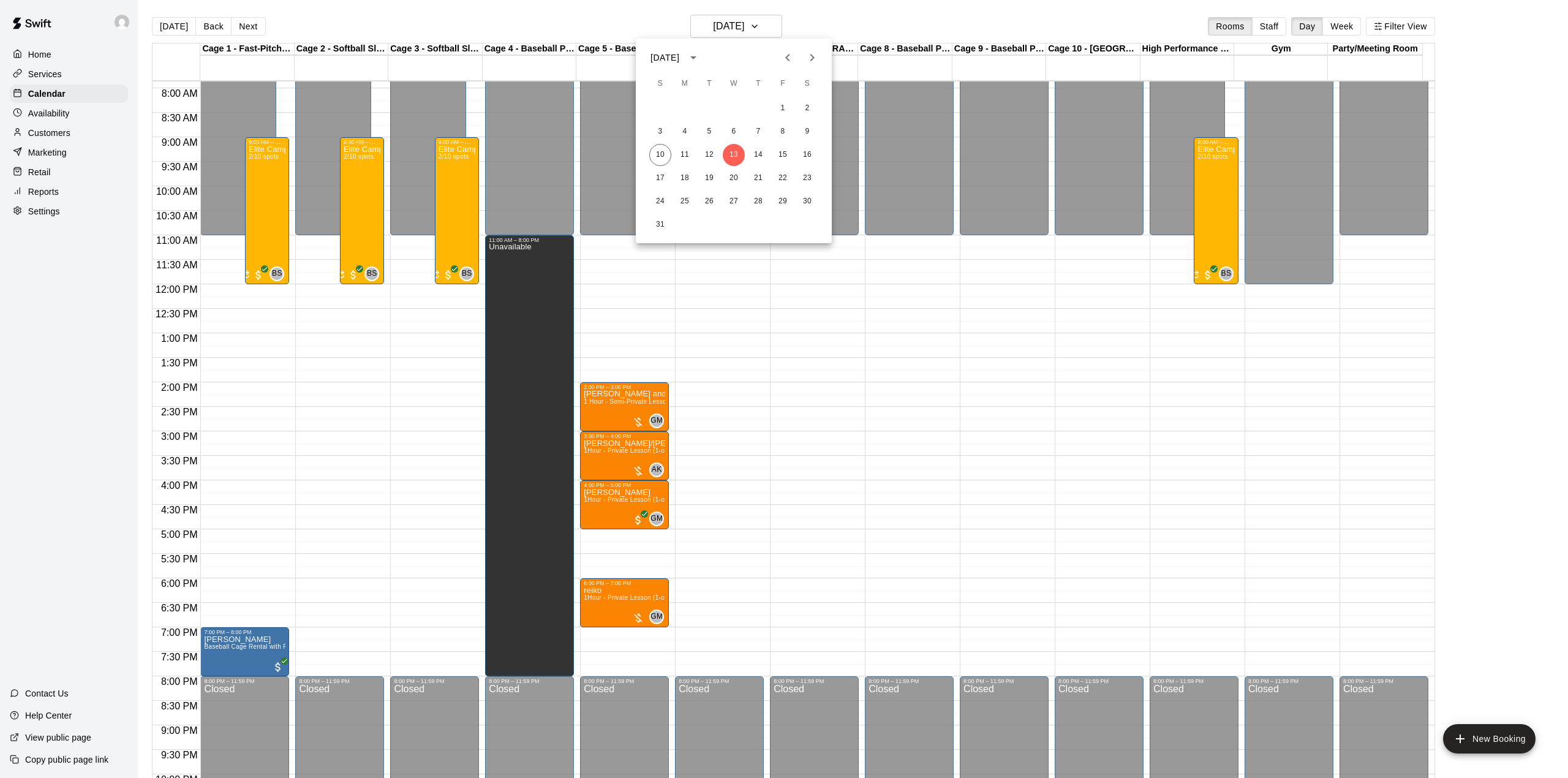
click at [736, 402] on div at bounding box center [784, 389] width 1568 height 778
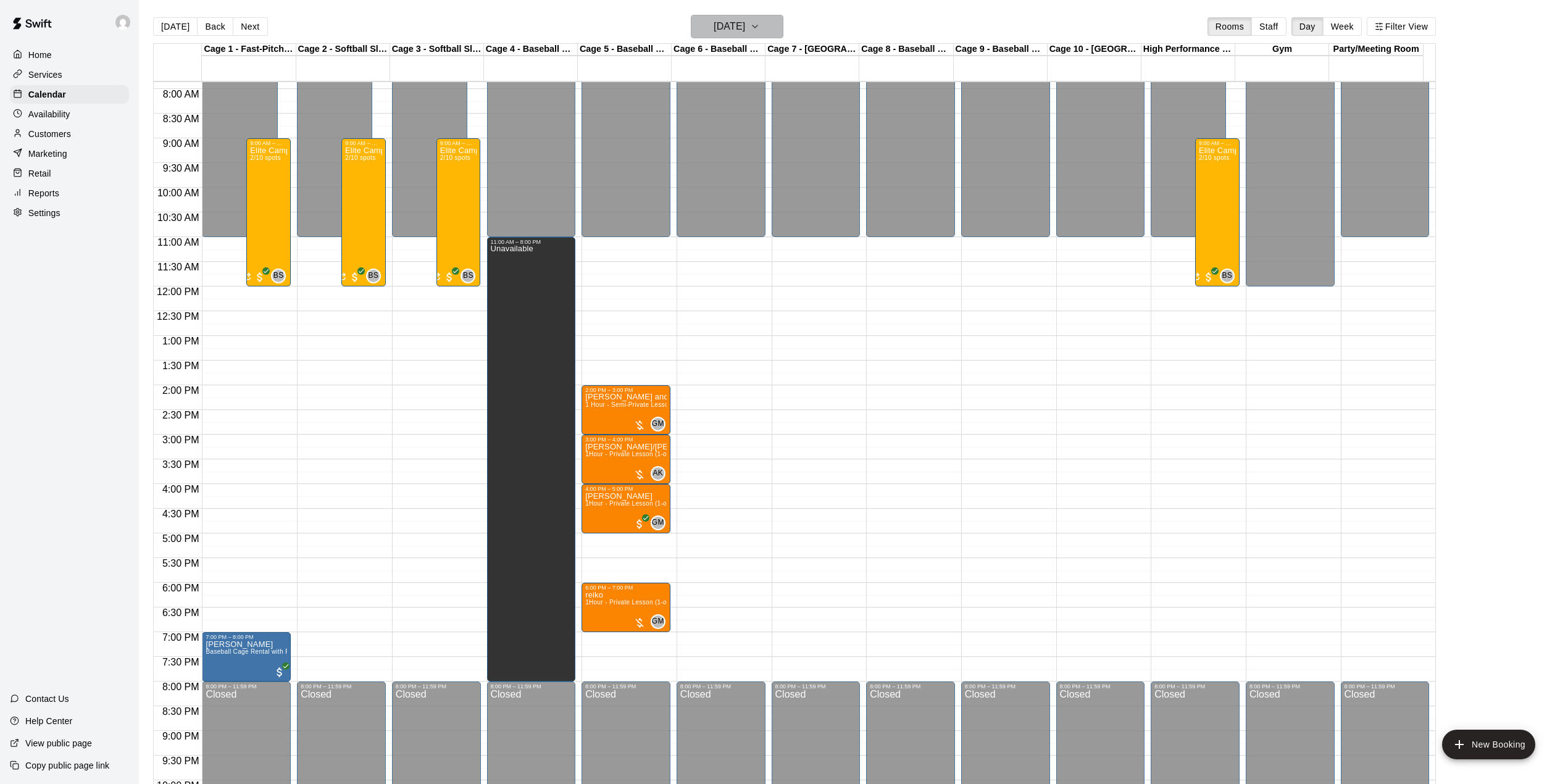
click at [721, 24] on h6 "[DATE]" at bounding box center [729, 26] width 32 height 17
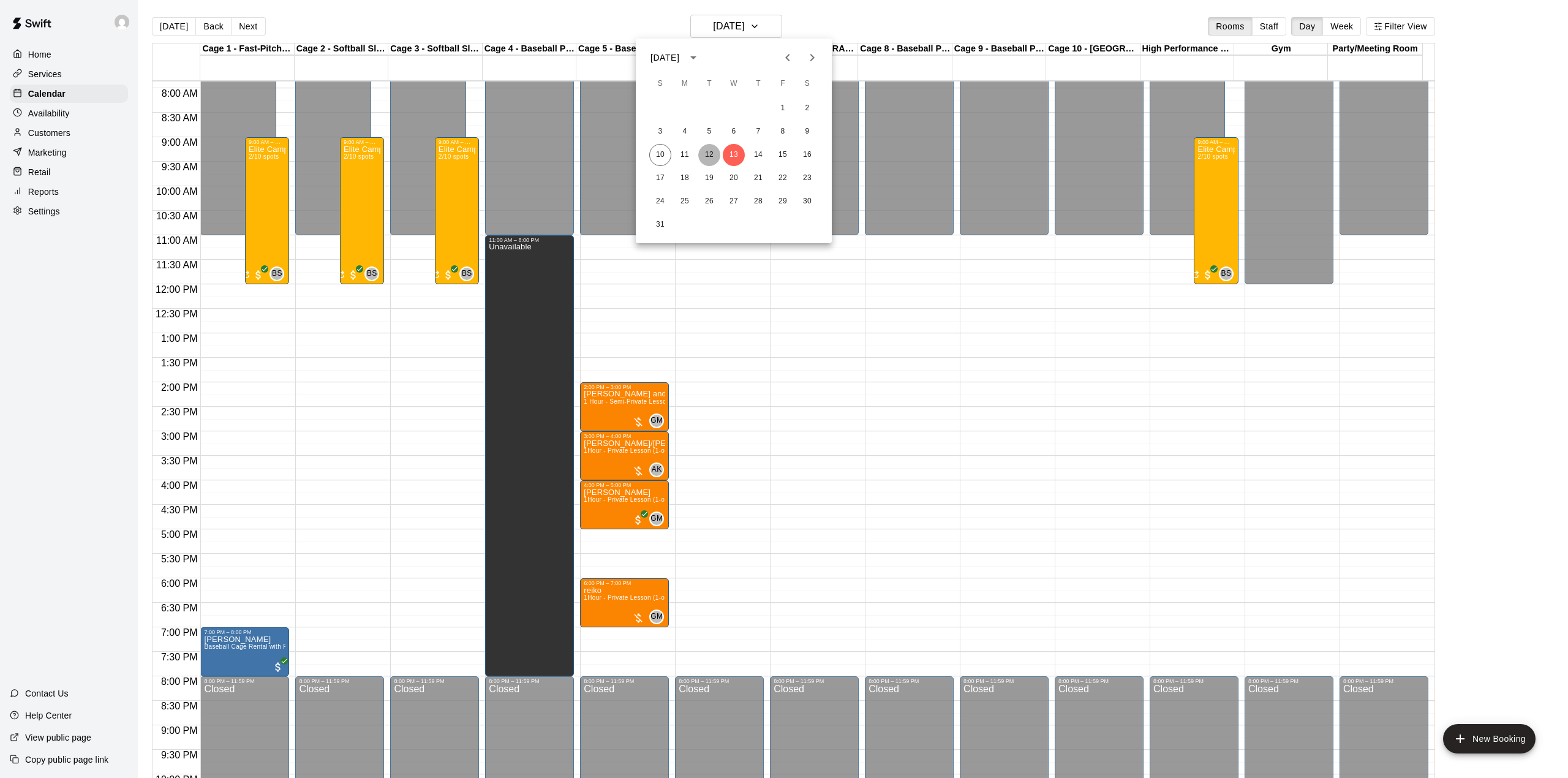
click at [707, 150] on button "12" at bounding box center [709, 155] width 22 height 22
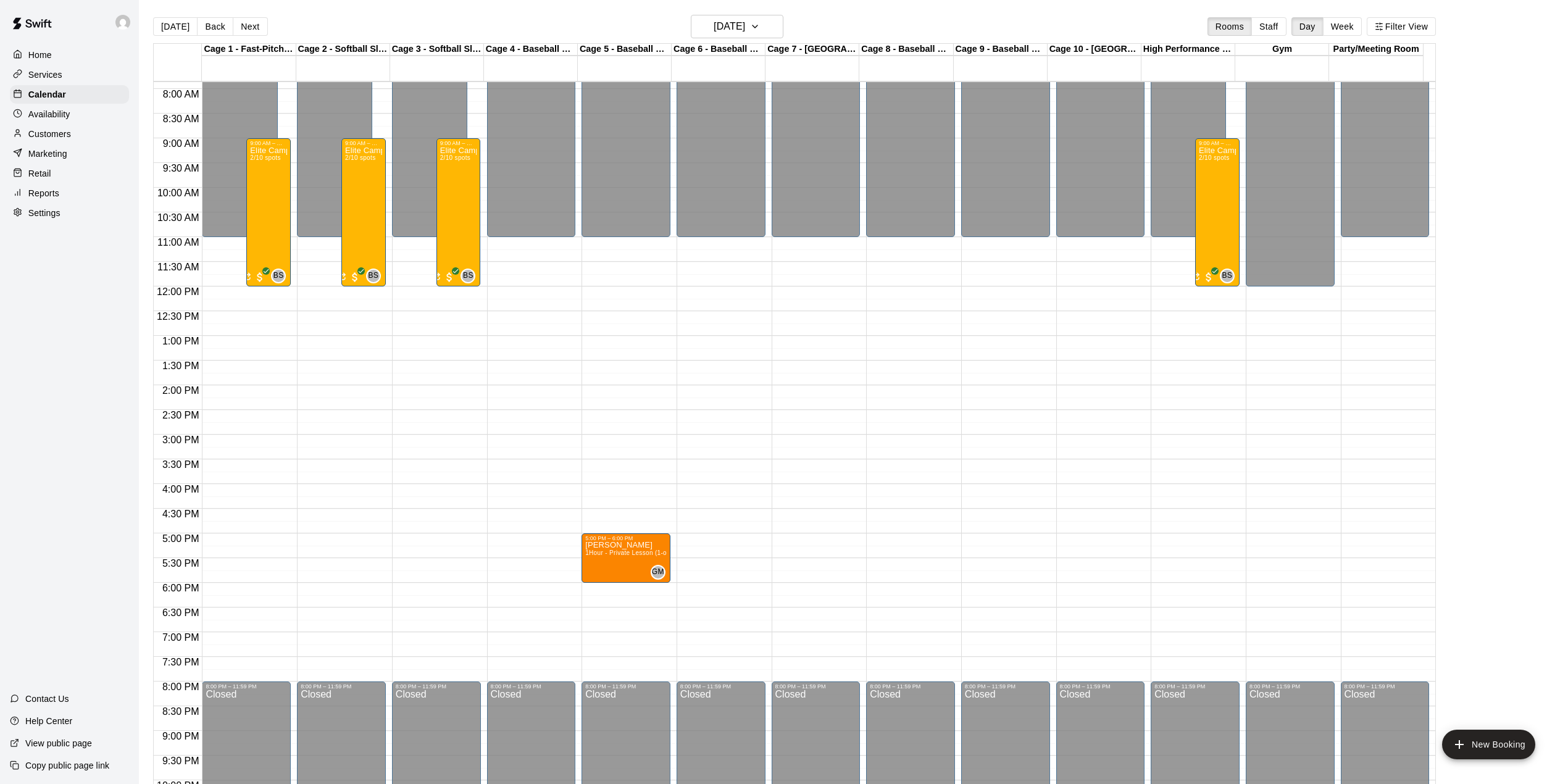
click at [753, 14] on main "[DATE] Back [DATE][DATE] Rooms Staff Day Week Filter View Cage 1 - Fast-Pitch M…" at bounding box center [853, 402] width 1429 height 804
click at [745, 23] on h6 "[DATE]" at bounding box center [729, 26] width 32 height 17
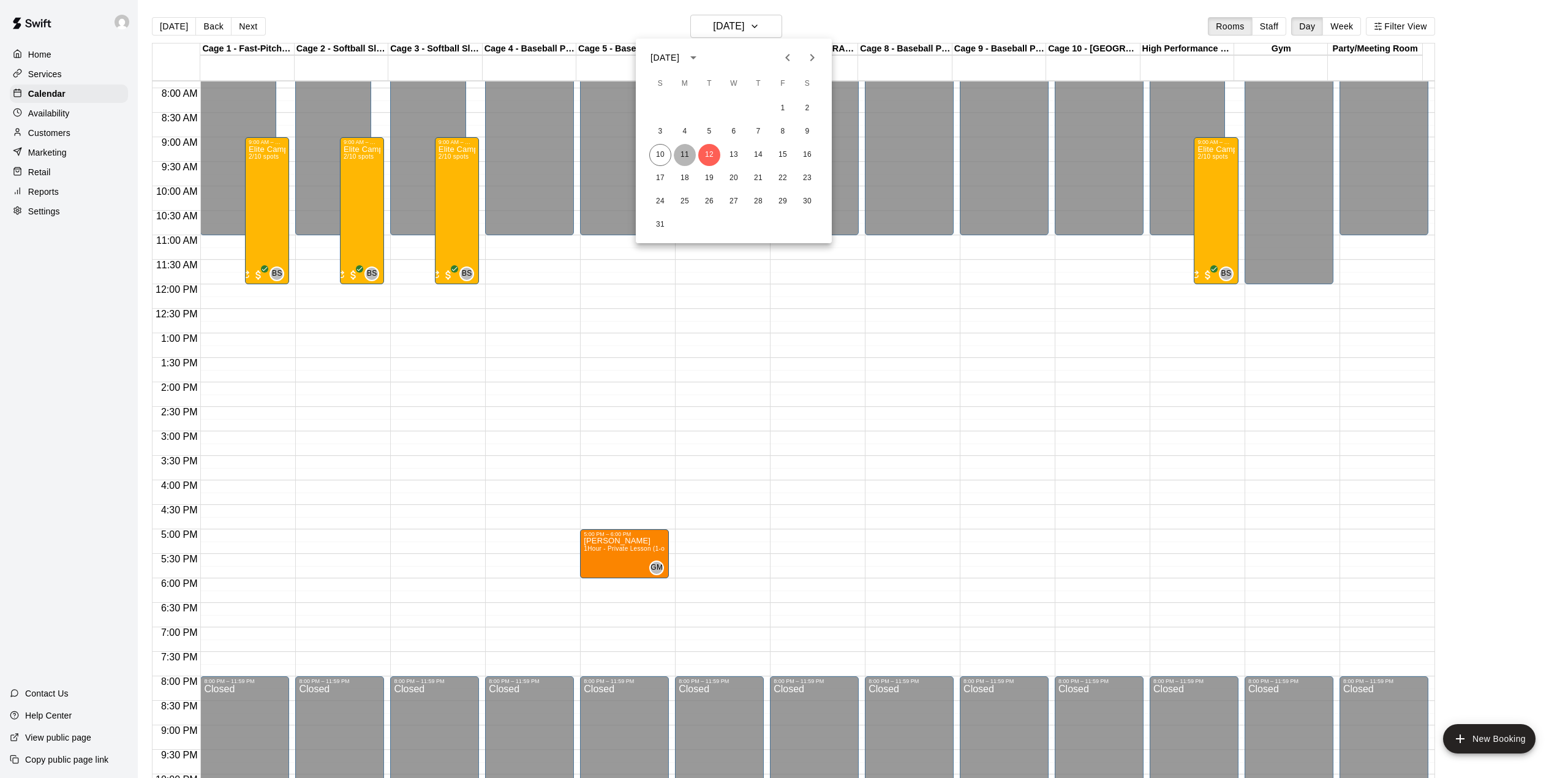
click at [685, 156] on button "11" at bounding box center [685, 155] width 22 height 22
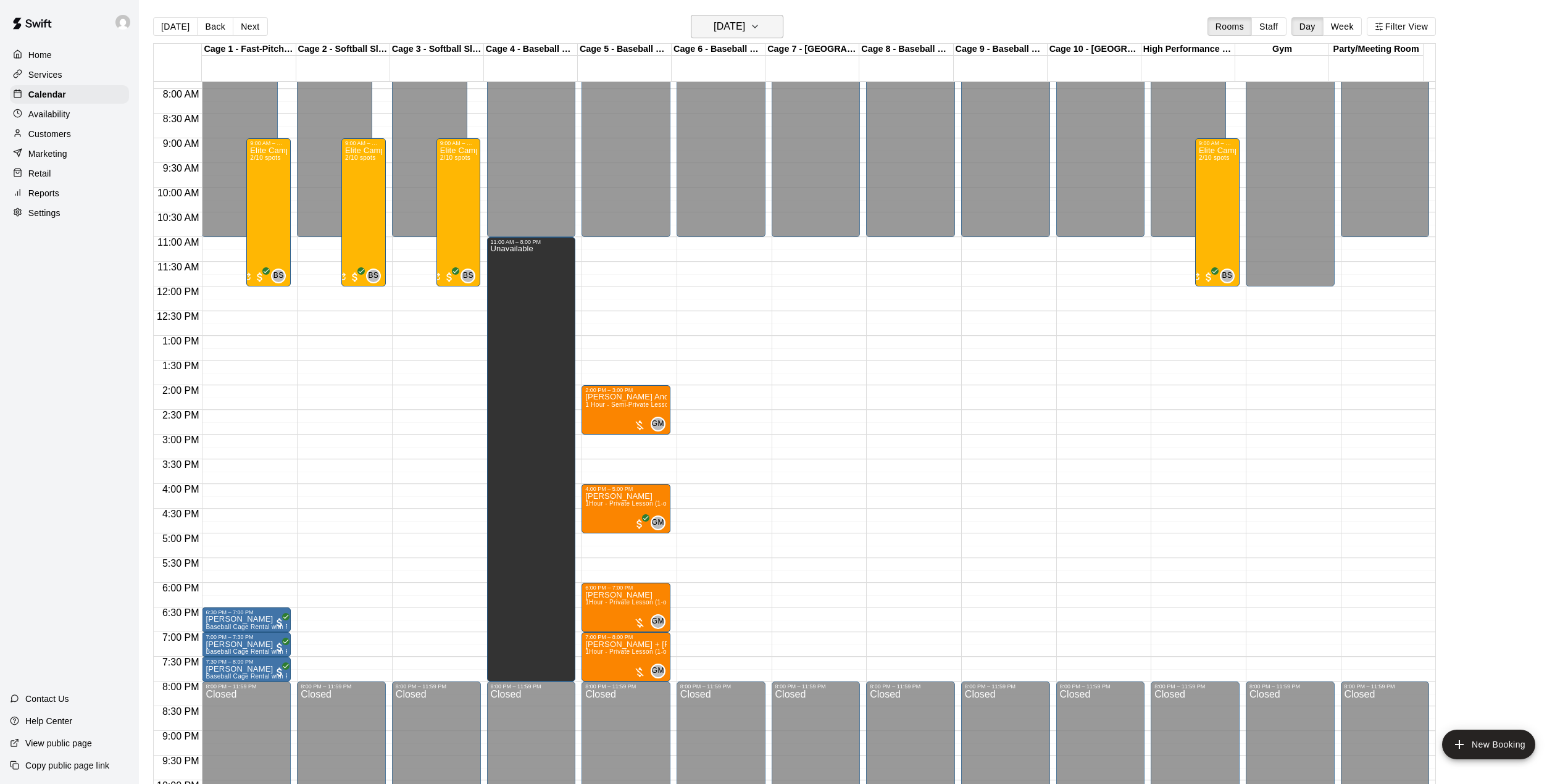
click at [724, 26] on h6 "[DATE]" at bounding box center [729, 26] width 32 height 17
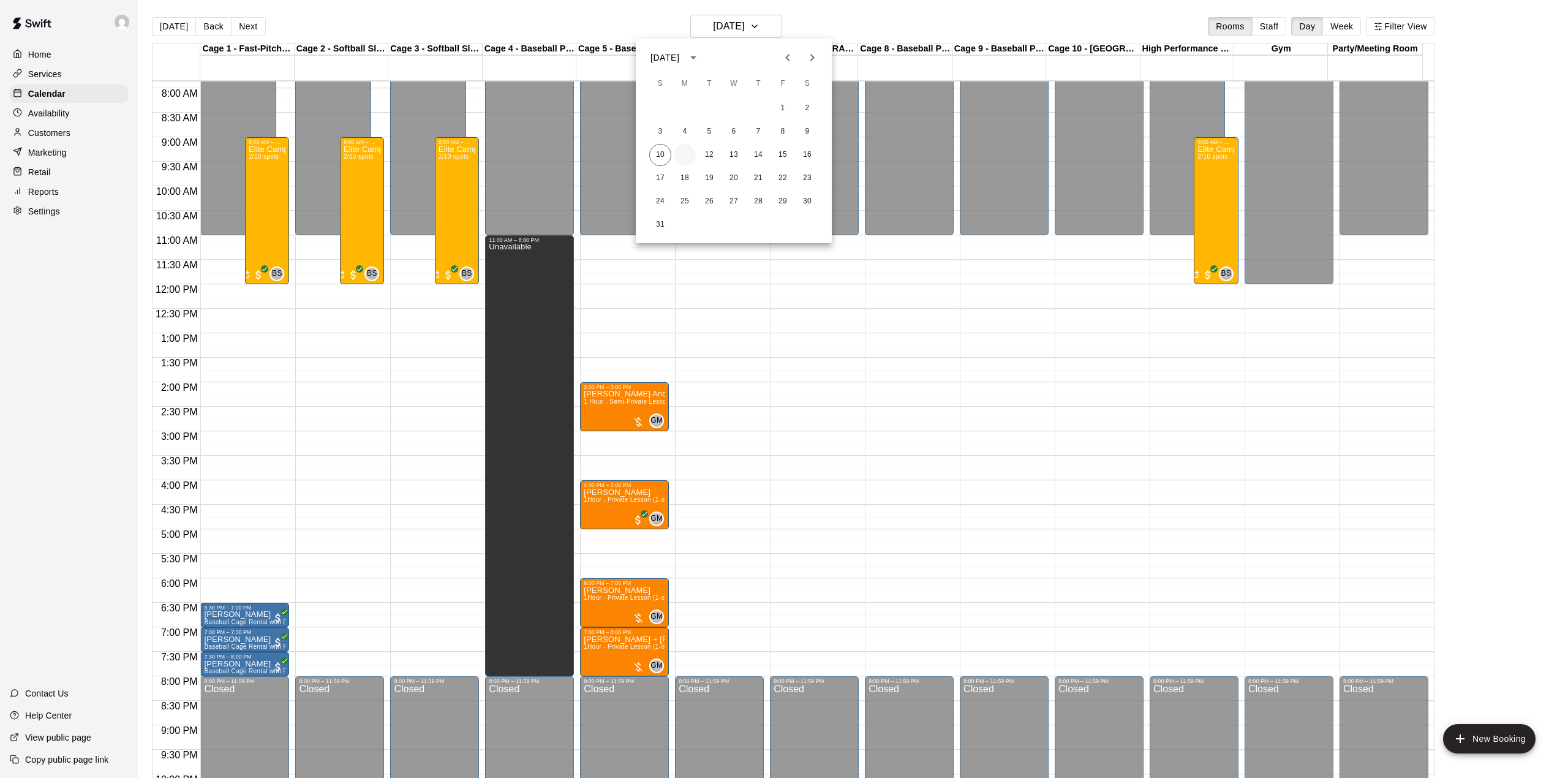
click at [689, 150] on button "11" at bounding box center [685, 155] width 22 height 22
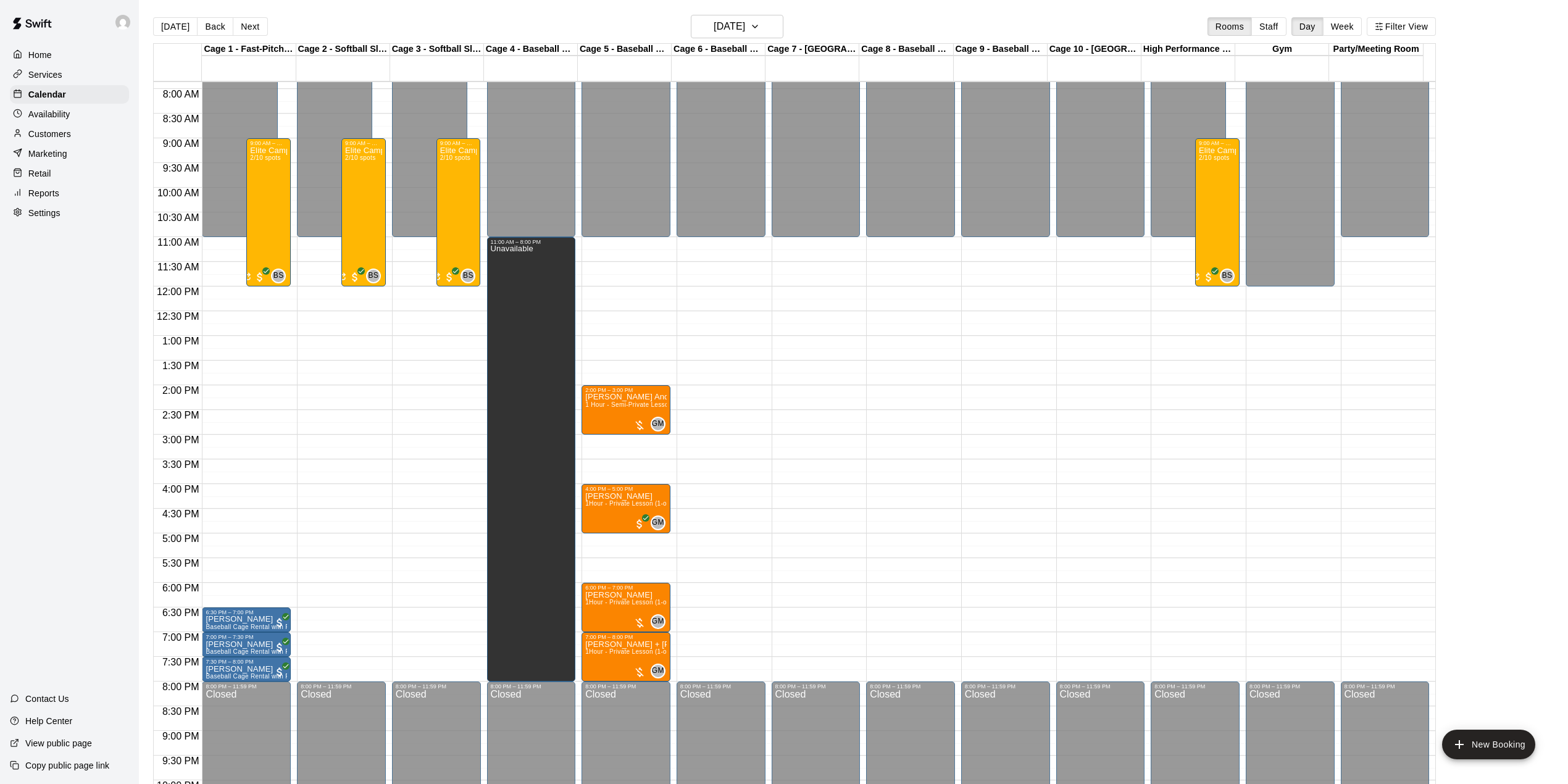
click at [728, 13] on main "Today Back Next Monday Aug 11 Rooms Staff Day Week Filter View Cage 1 - Fast-Pi…" at bounding box center [853, 402] width 1429 height 804
click at [731, 25] on h6 "[DATE]" at bounding box center [729, 26] width 32 height 17
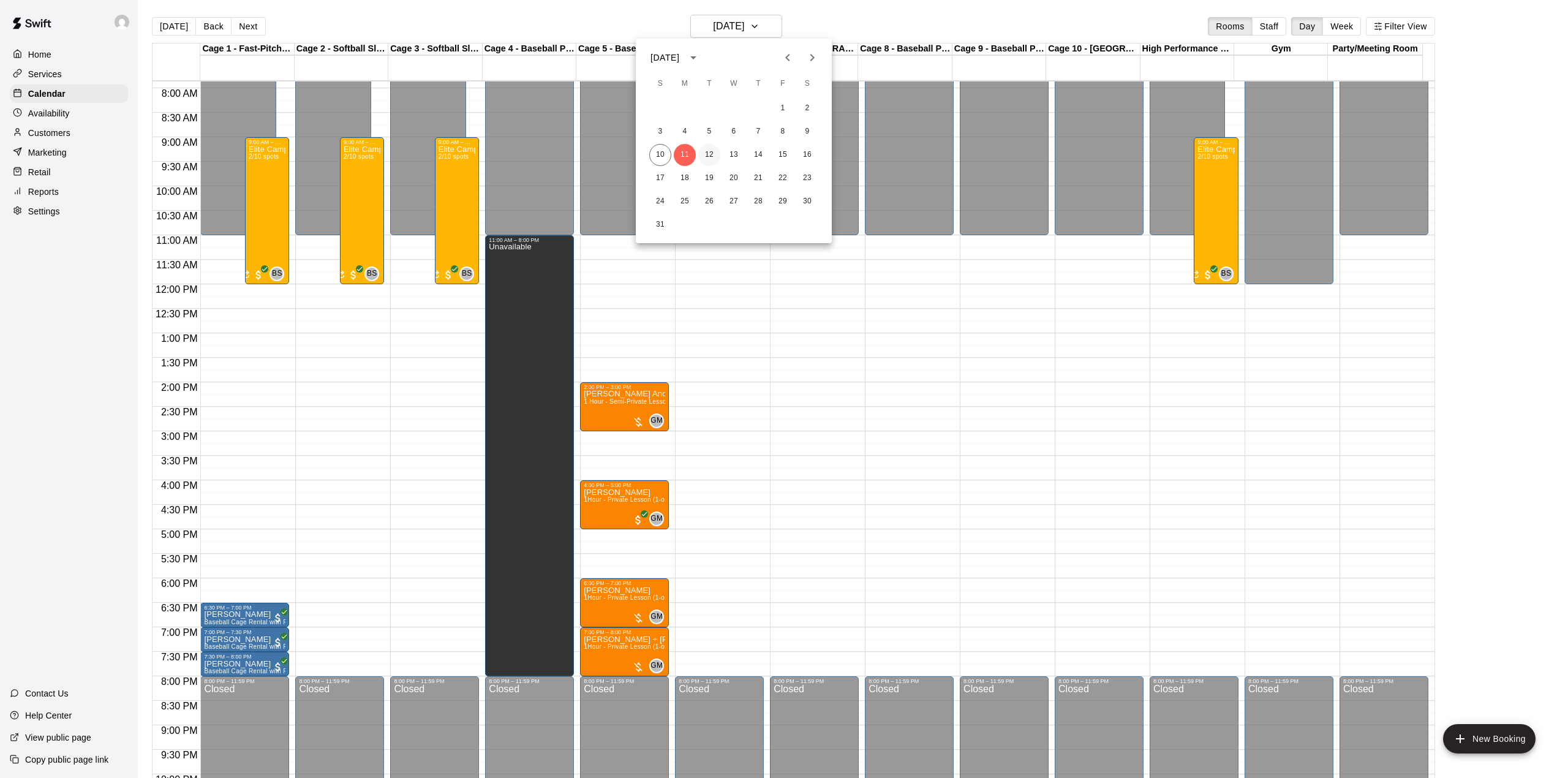
click at [708, 154] on button "12" at bounding box center [709, 155] width 22 height 22
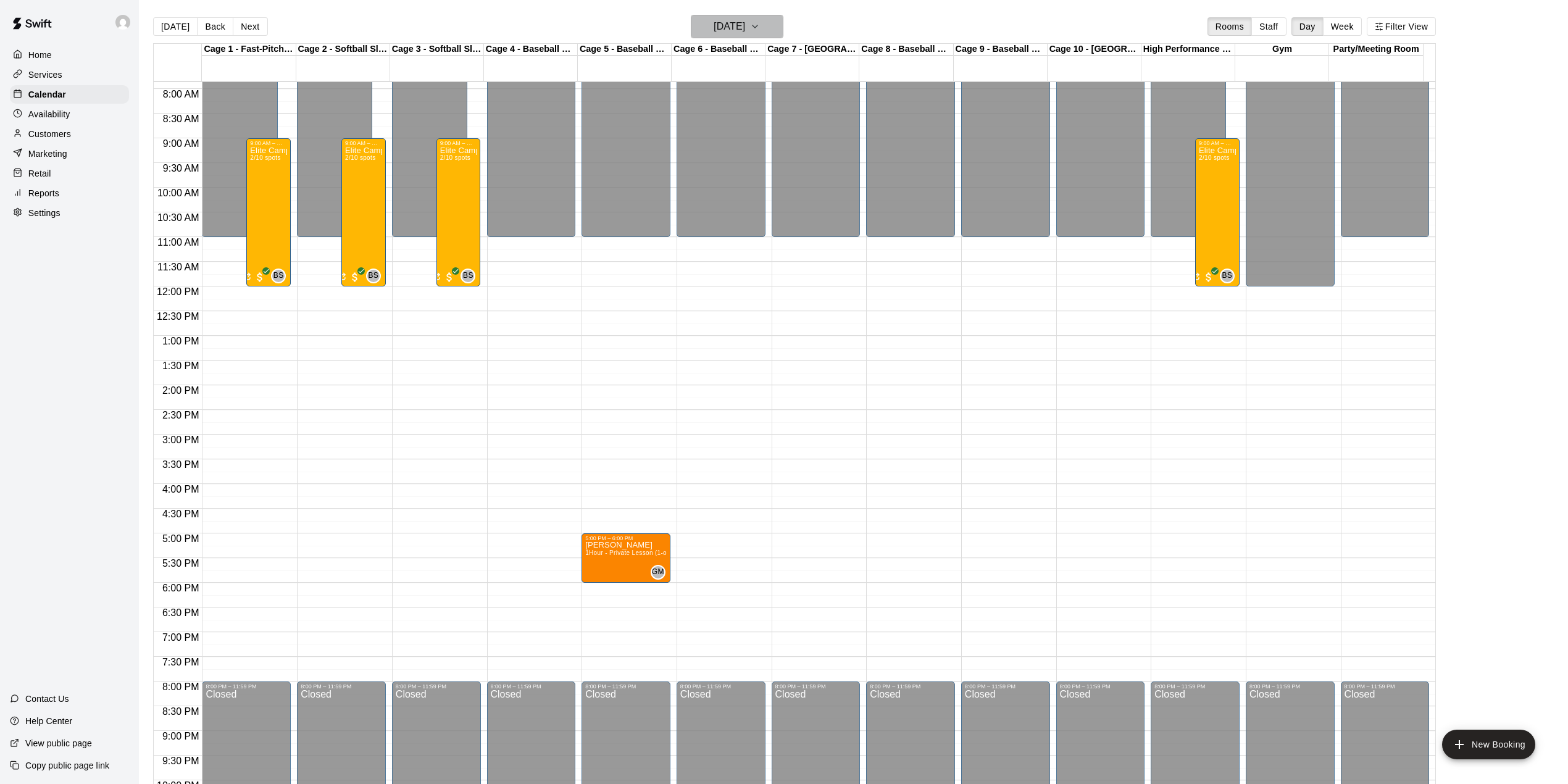
click at [727, 25] on h6 "[DATE]" at bounding box center [729, 26] width 32 height 17
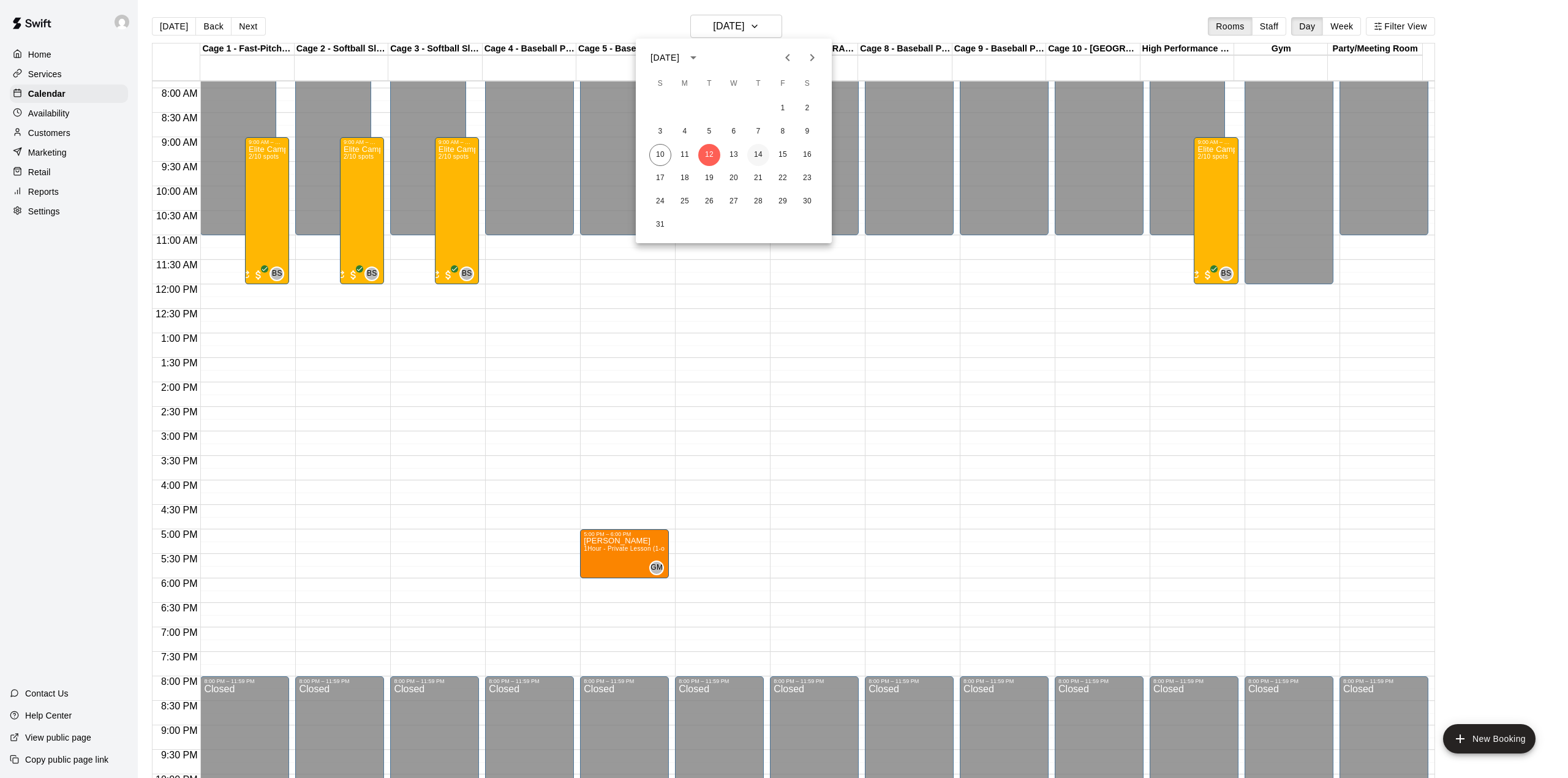
click at [758, 152] on button "14" at bounding box center [758, 155] width 22 height 22
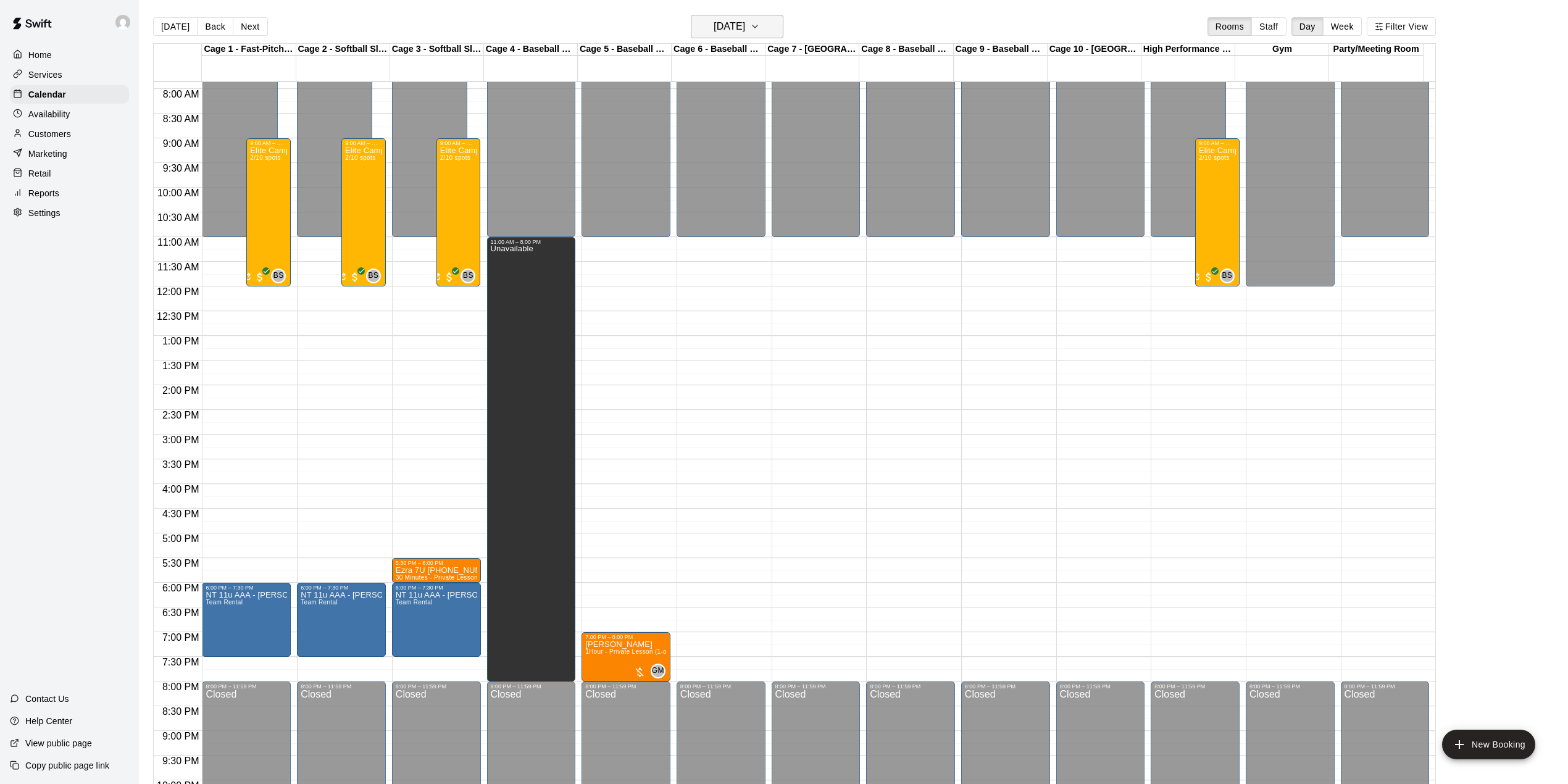
click at [716, 26] on h6 "[DATE]" at bounding box center [729, 26] width 32 height 17
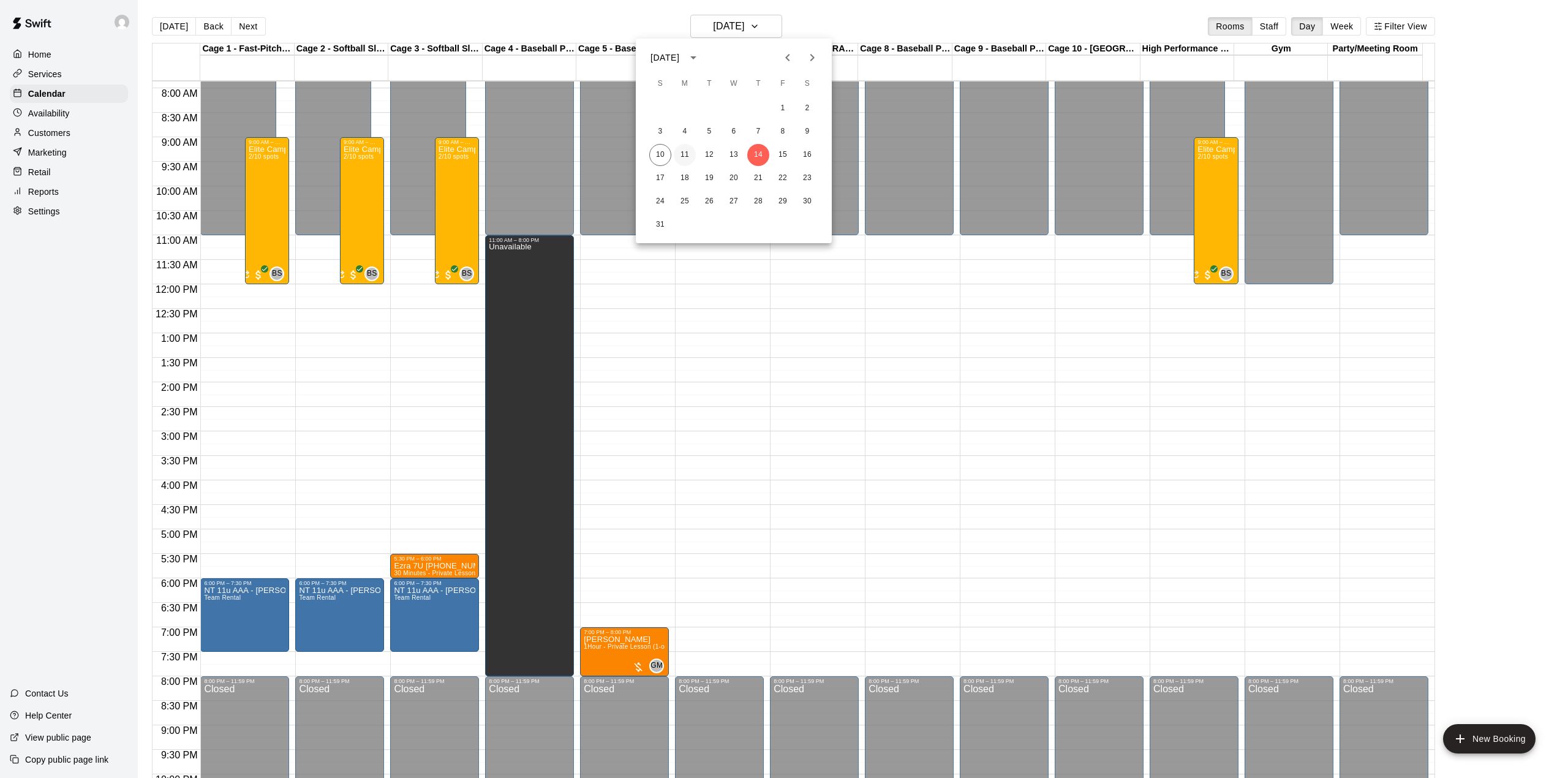
click at [689, 150] on button "11" at bounding box center [685, 155] width 22 height 22
drag, startPoint x: 689, startPoint y: 150, endPoint x: 665, endPoint y: 162, distance: 26.8
click at [689, 150] on button "11" at bounding box center [685, 155] width 22 height 22
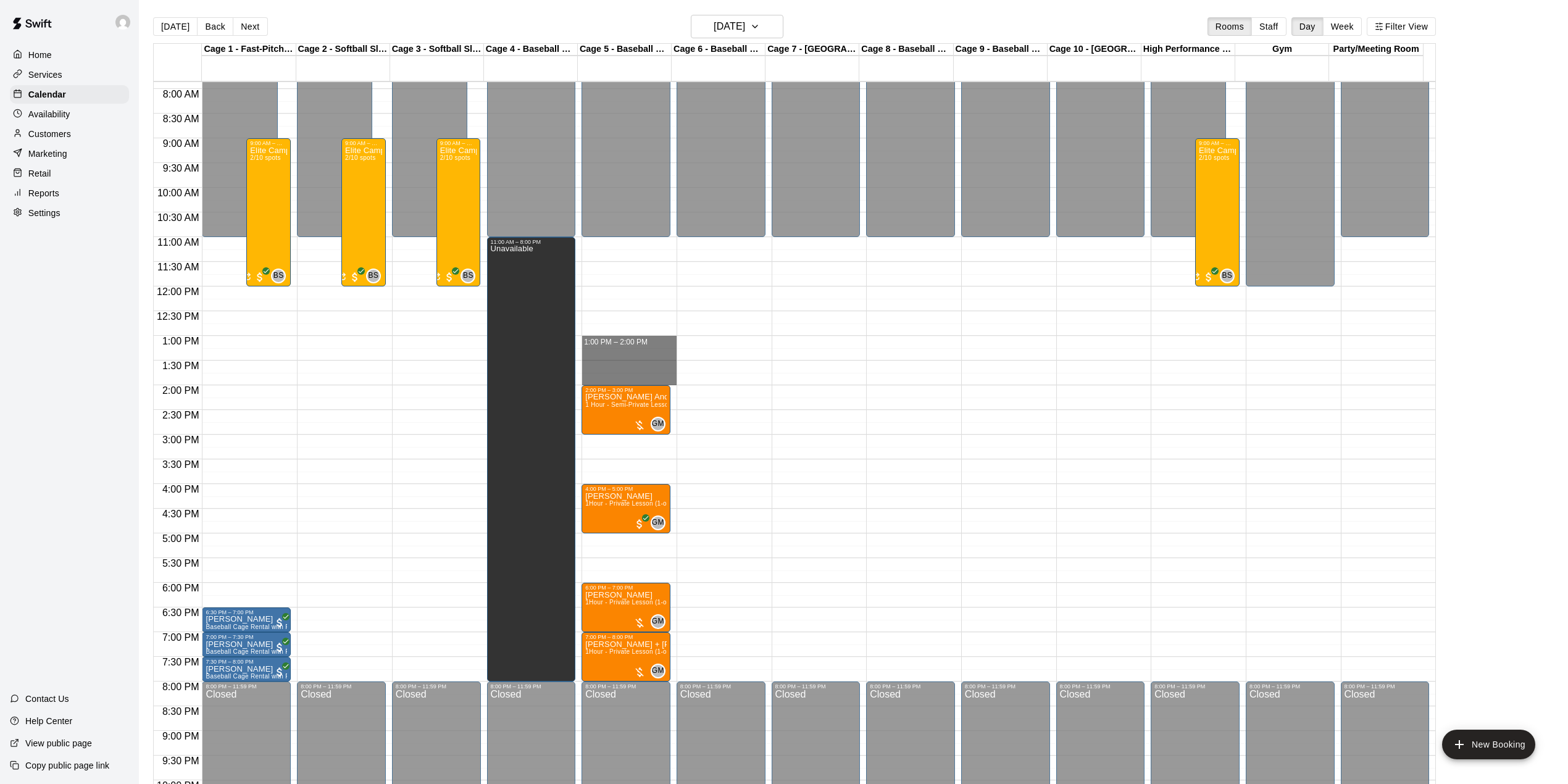
drag, startPoint x: 611, startPoint y: 339, endPoint x: 618, endPoint y: 384, distance: 45.5
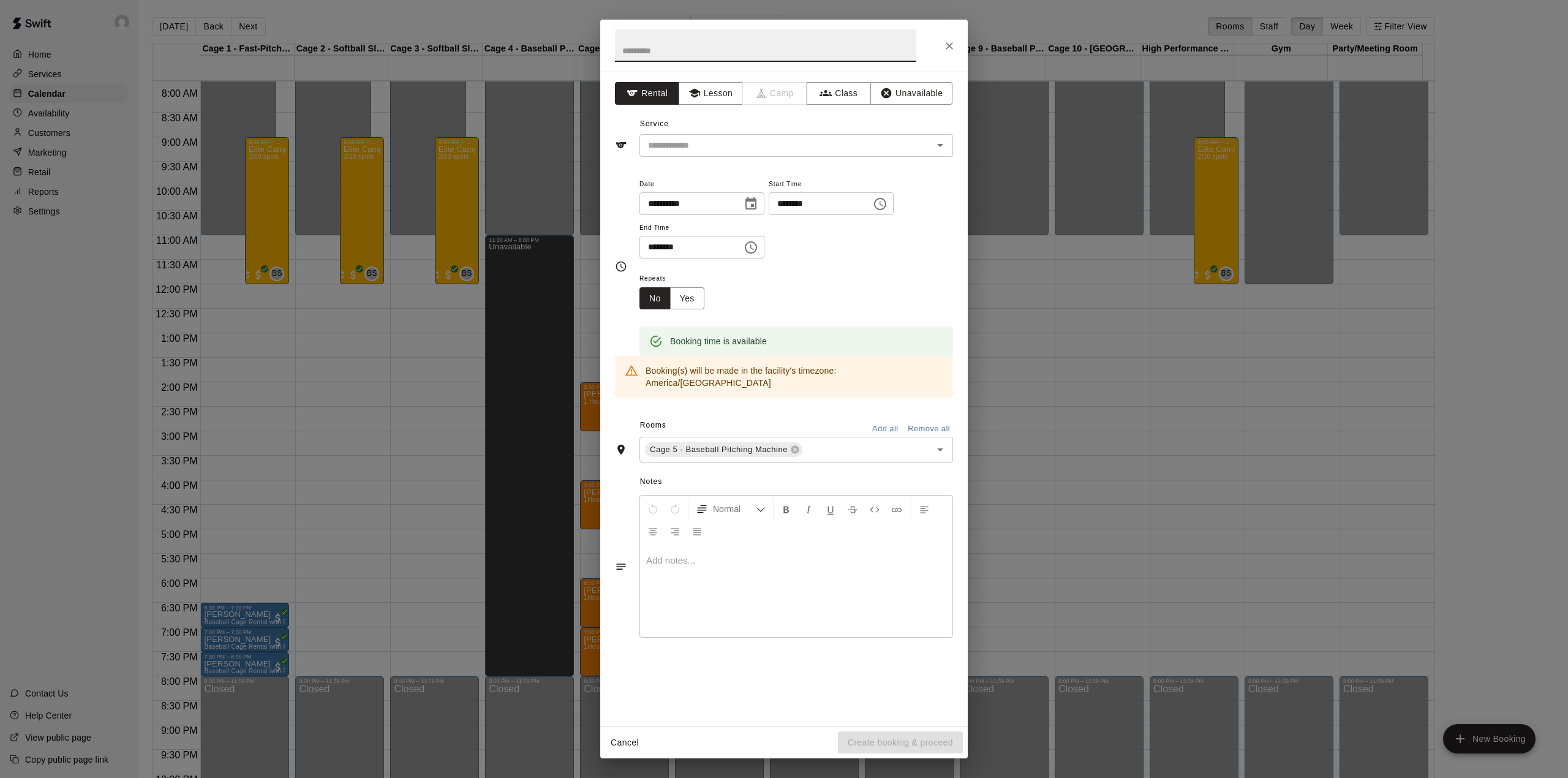
drag, startPoint x: 620, startPoint y: 52, endPoint x: 704, endPoint y: 44, distance: 84.4
click at [704, 44] on input "text" at bounding box center [766, 46] width 301 height 33
click at [712, 95] on button "Lesson" at bounding box center [711, 93] width 64 height 23
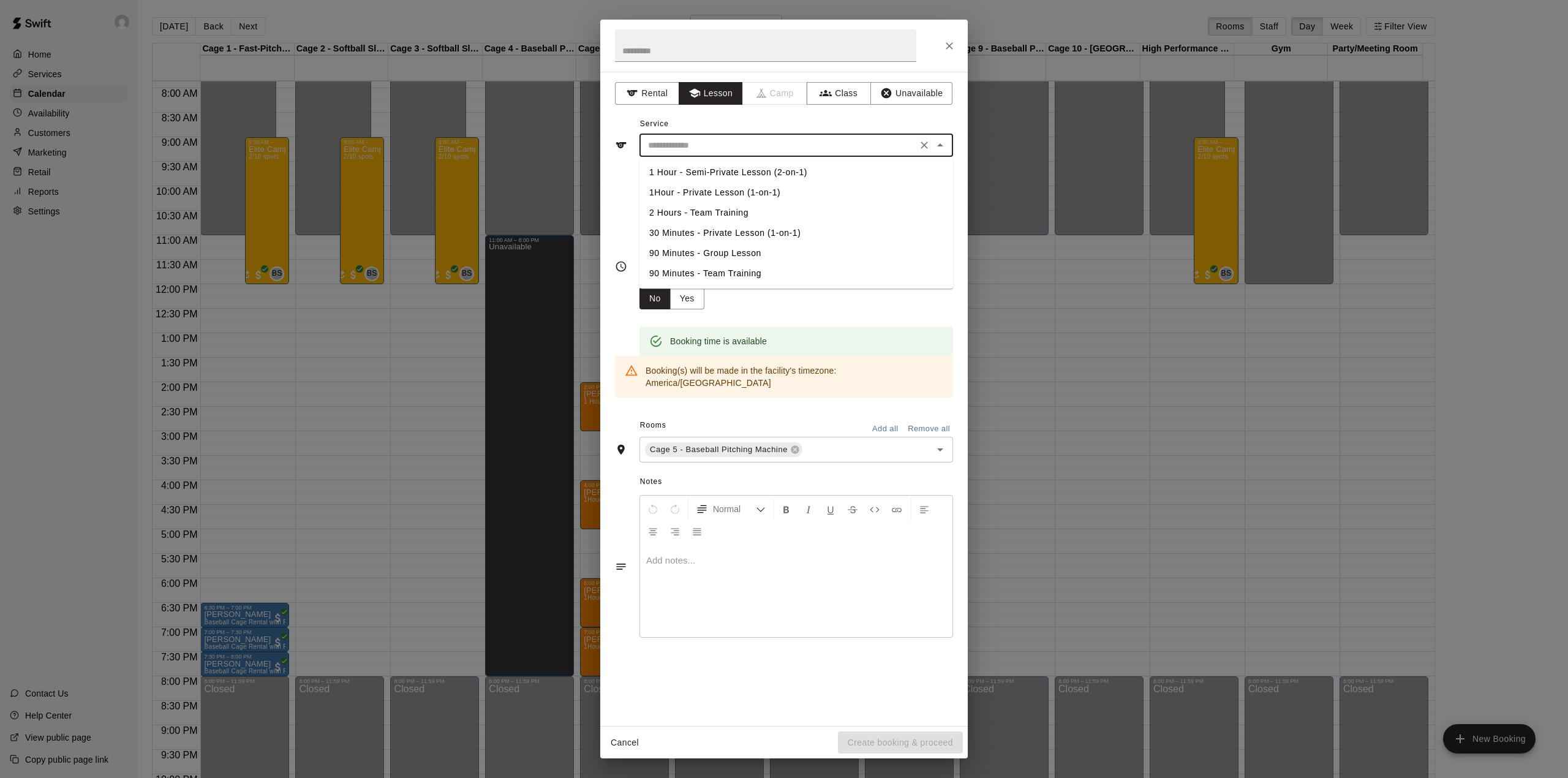
click at [713, 139] on input "text" at bounding box center [778, 145] width 270 height 15
click at [709, 191] on li "1Hour - Private Lesson (1-on-1)" at bounding box center [796, 192] width 314 height 20
type input "**********"
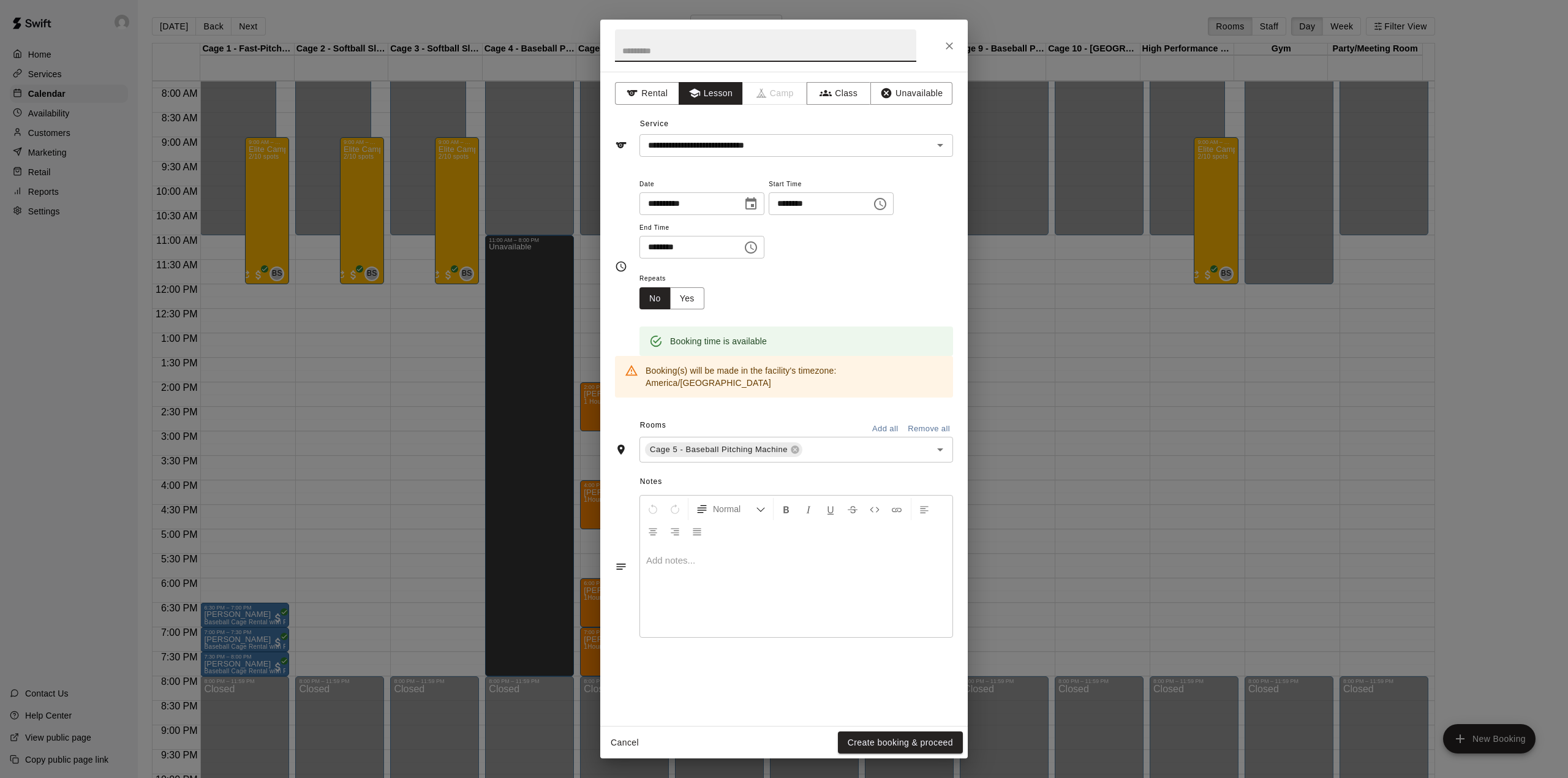
click at [643, 45] on input "text" at bounding box center [766, 46] width 301 height 33
click at [693, 556] on div at bounding box center [796, 591] width 313 height 92
click at [647, 56] on input "text" at bounding box center [766, 46] width 301 height 33
click at [698, 554] on p "**********" at bounding box center [796, 560] width 300 height 12
click at [650, 48] on input "text" at bounding box center [766, 46] width 301 height 33
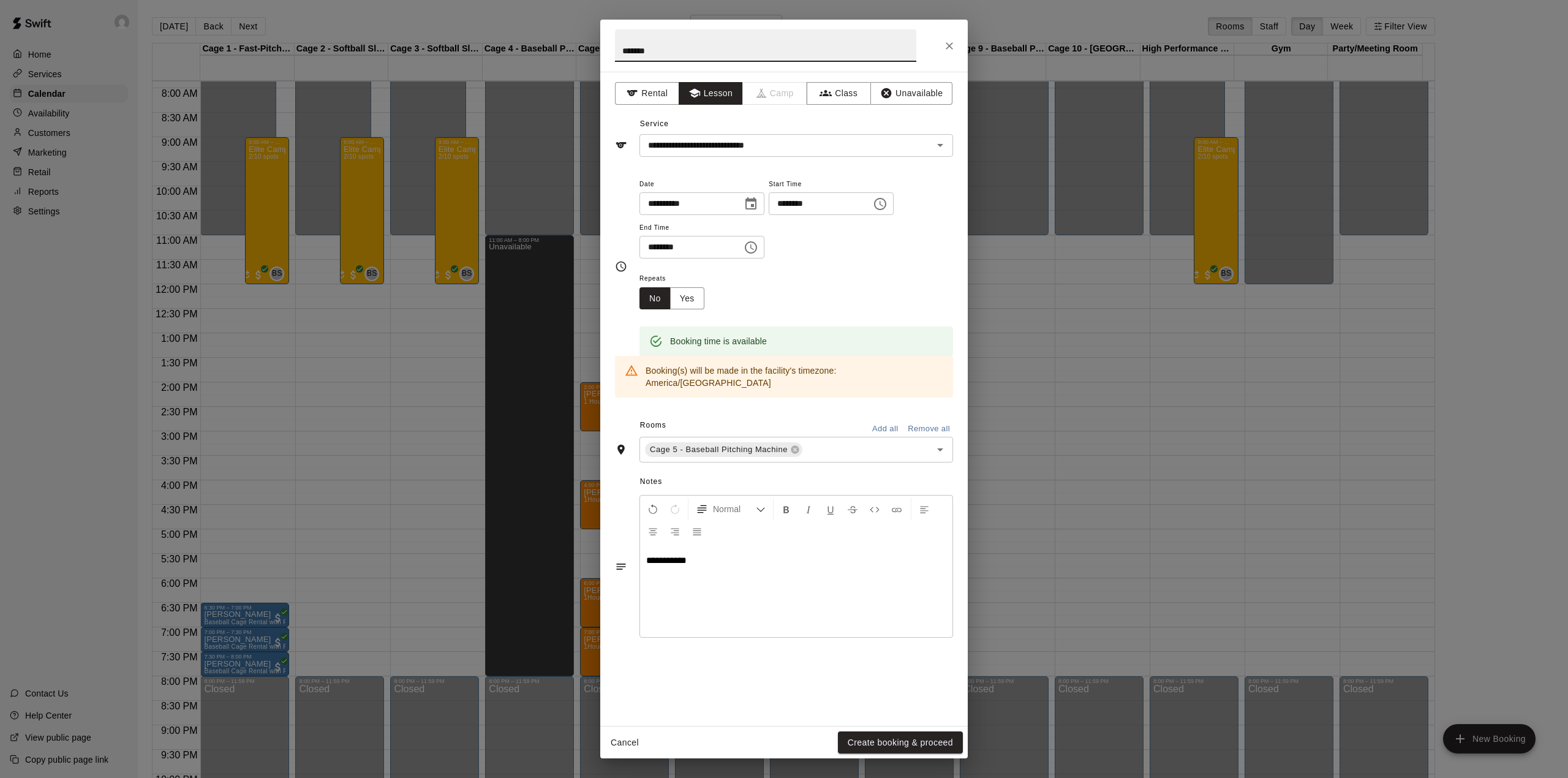
type input "*******"
click at [756, 564] on div "**********" at bounding box center [796, 591] width 313 height 92
click at [882, 743] on button "Create booking & proceed" at bounding box center [900, 743] width 125 height 23
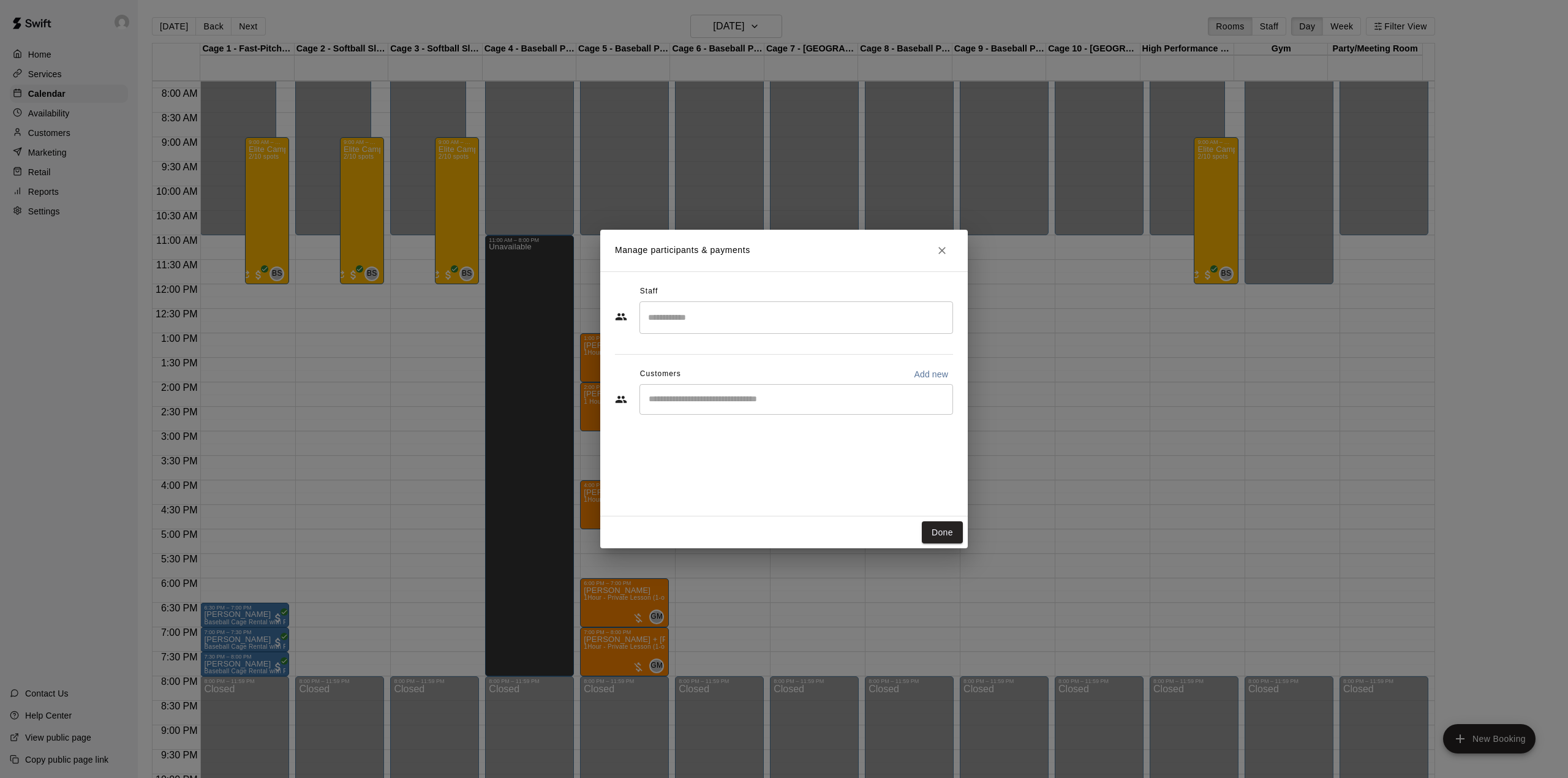
click at [670, 408] on div "​" at bounding box center [796, 399] width 314 height 31
click at [679, 317] on input "Search staff" at bounding box center [796, 317] width 303 height 22
click at [704, 295] on div "Staff" at bounding box center [784, 292] width 338 height 20
click at [708, 402] on input "Start typing to search customers..." at bounding box center [796, 399] width 303 height 12
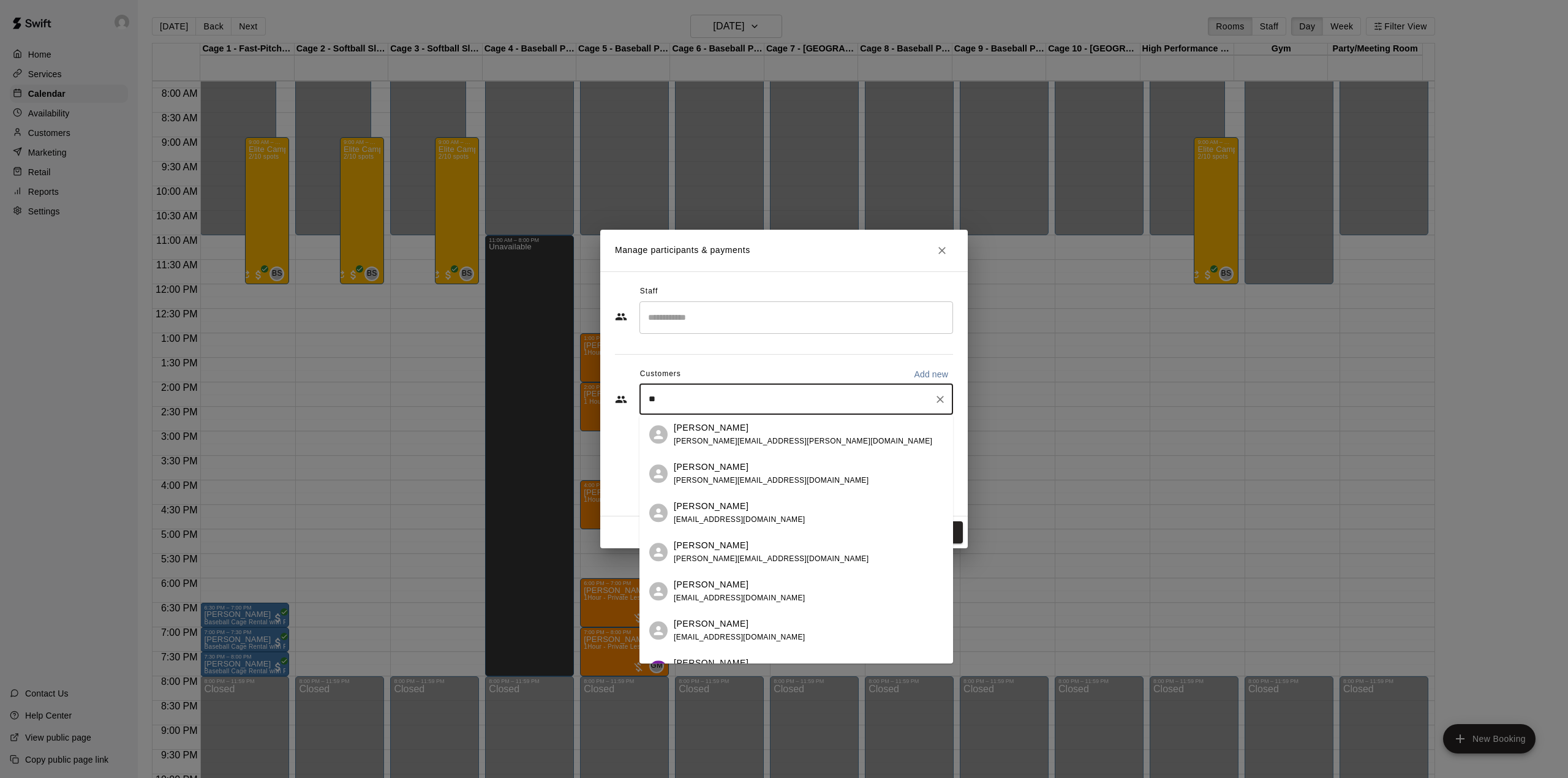
type input "*"
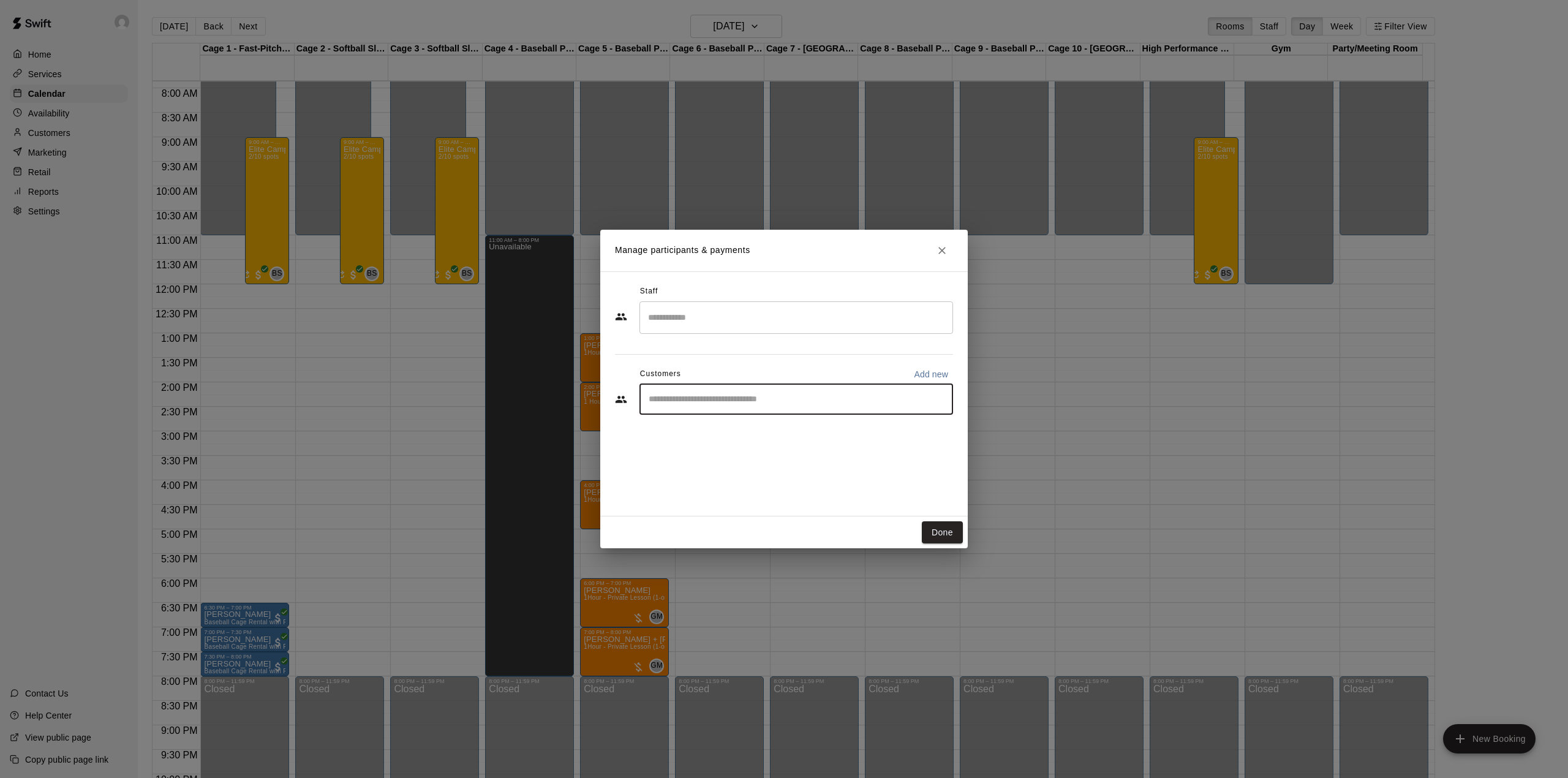
click at [936, 377] on p "Add new" at bounding box center [931, 374] width 34 height 12
select select "**"
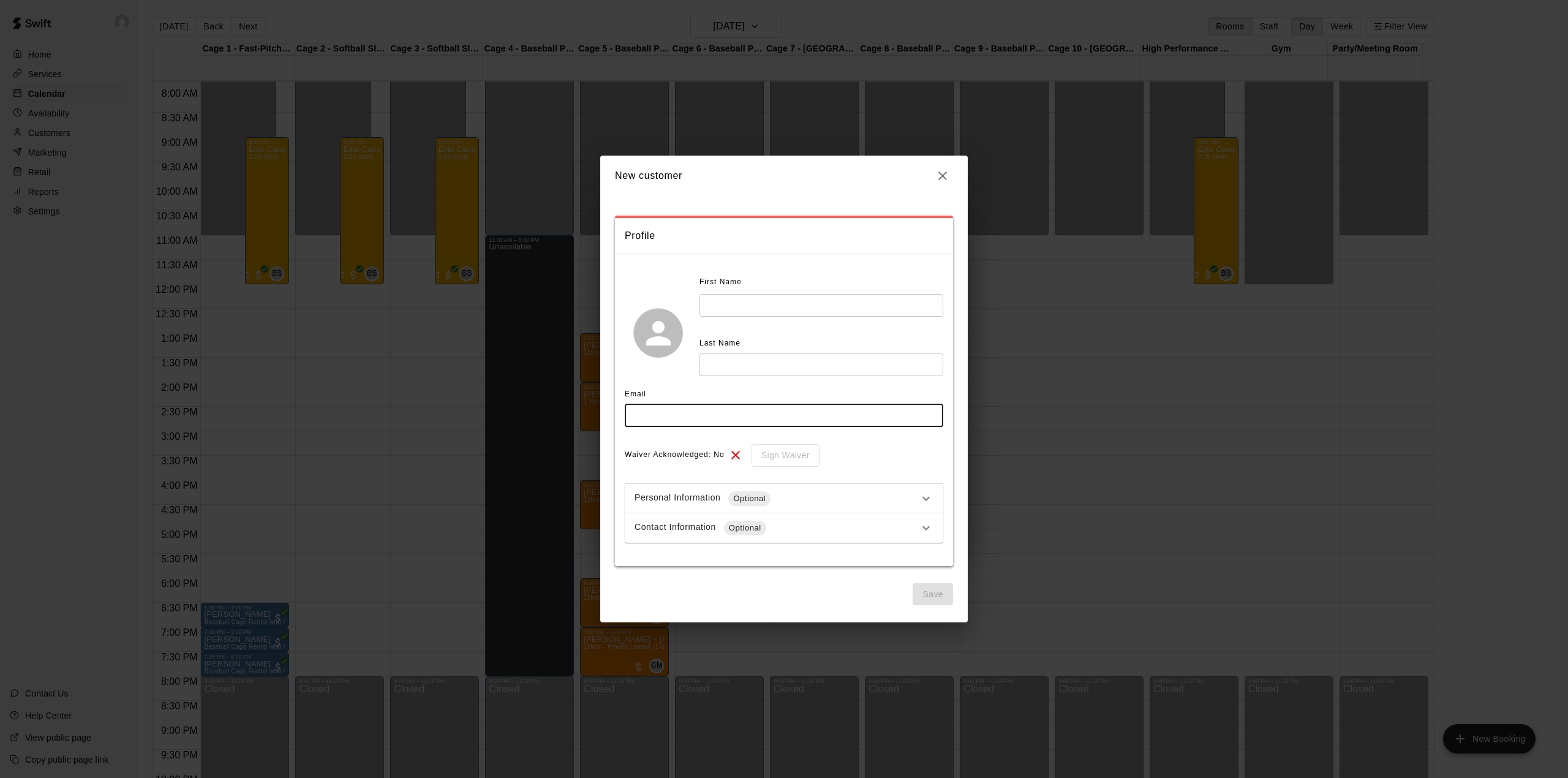
click at [681, 410] on input "text" at bounding box center [784, 415] width 318 height 23
click at [739, 303] on input "text" at bounding box center [821, 305] width 244 height 23
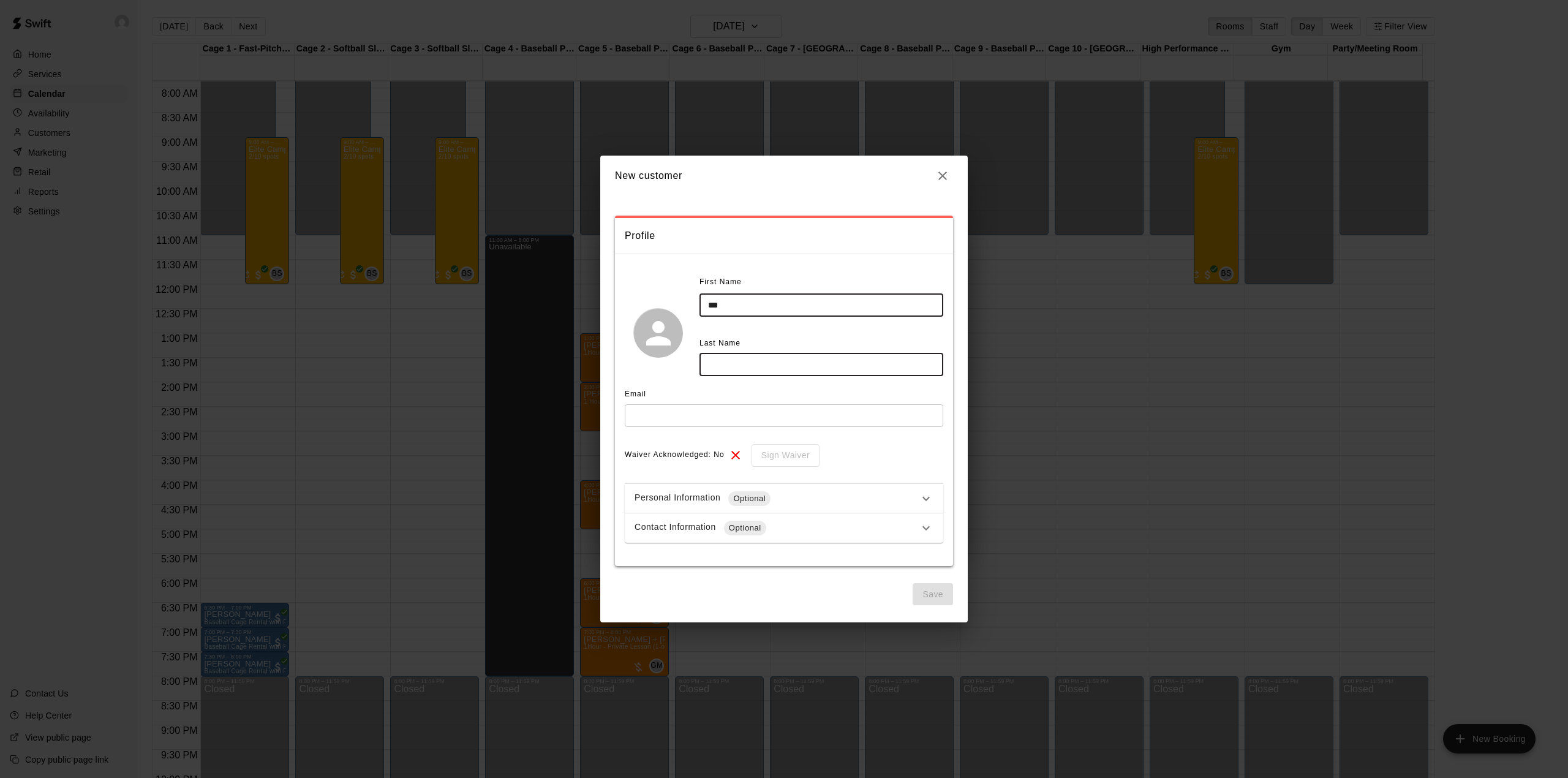
type input "***"
click at [747, 370] on input "text" at bounding box center [821, 365] width 244 height 23
type input "***"
click at [716, 414] on input "text" at bounding box center [784, 415] width 318 height 23
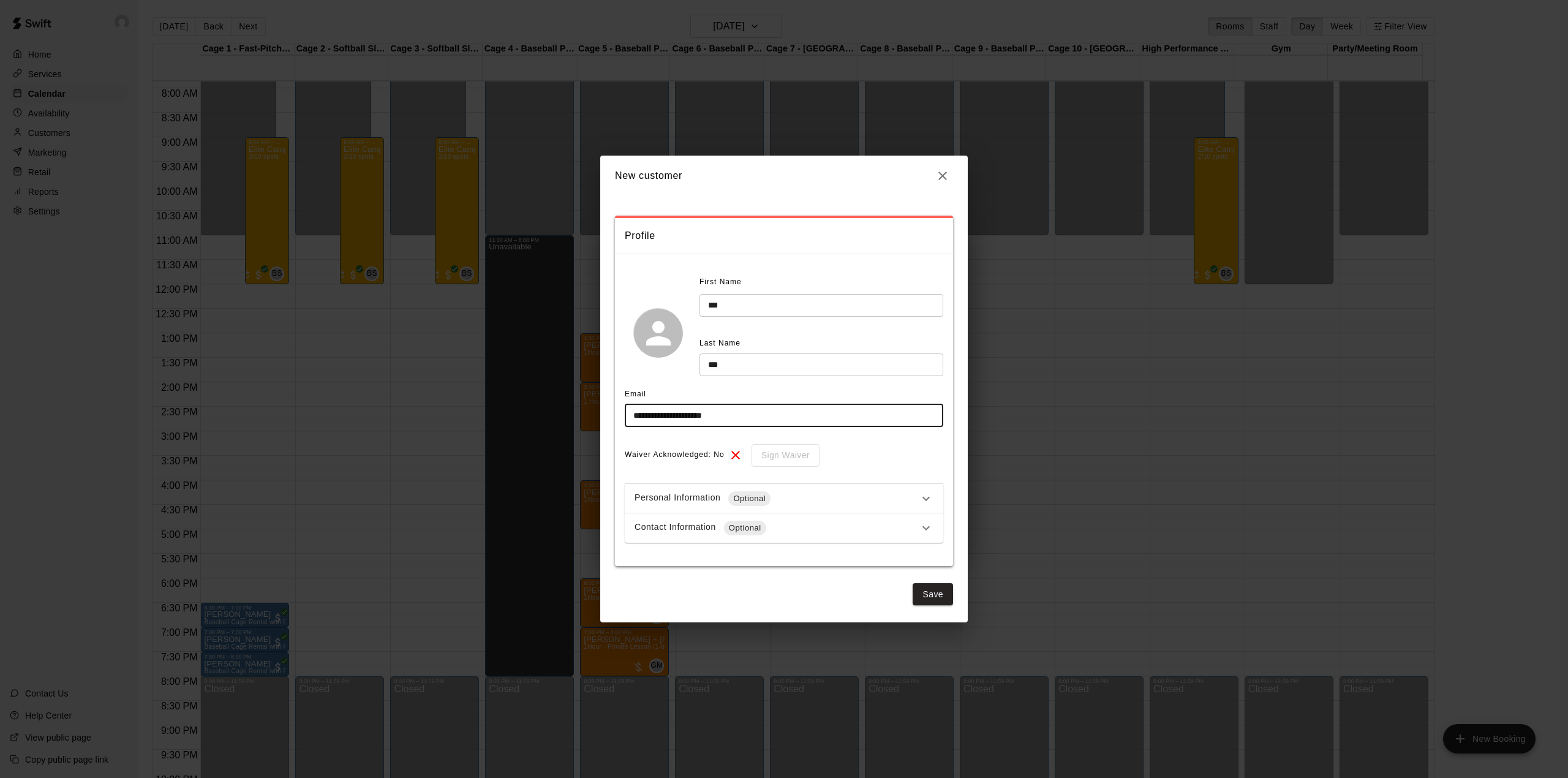
click at [760, 418] on input "**********" at bounding box center [784, 415] width 318 height 23
type input "**********"
click at [906, 250] on div "Profile" at bounding box center [784, 236] width 338 height 35
click at [930, 601] on button "Save" at bounding box center [933, 594] width 41 height 23
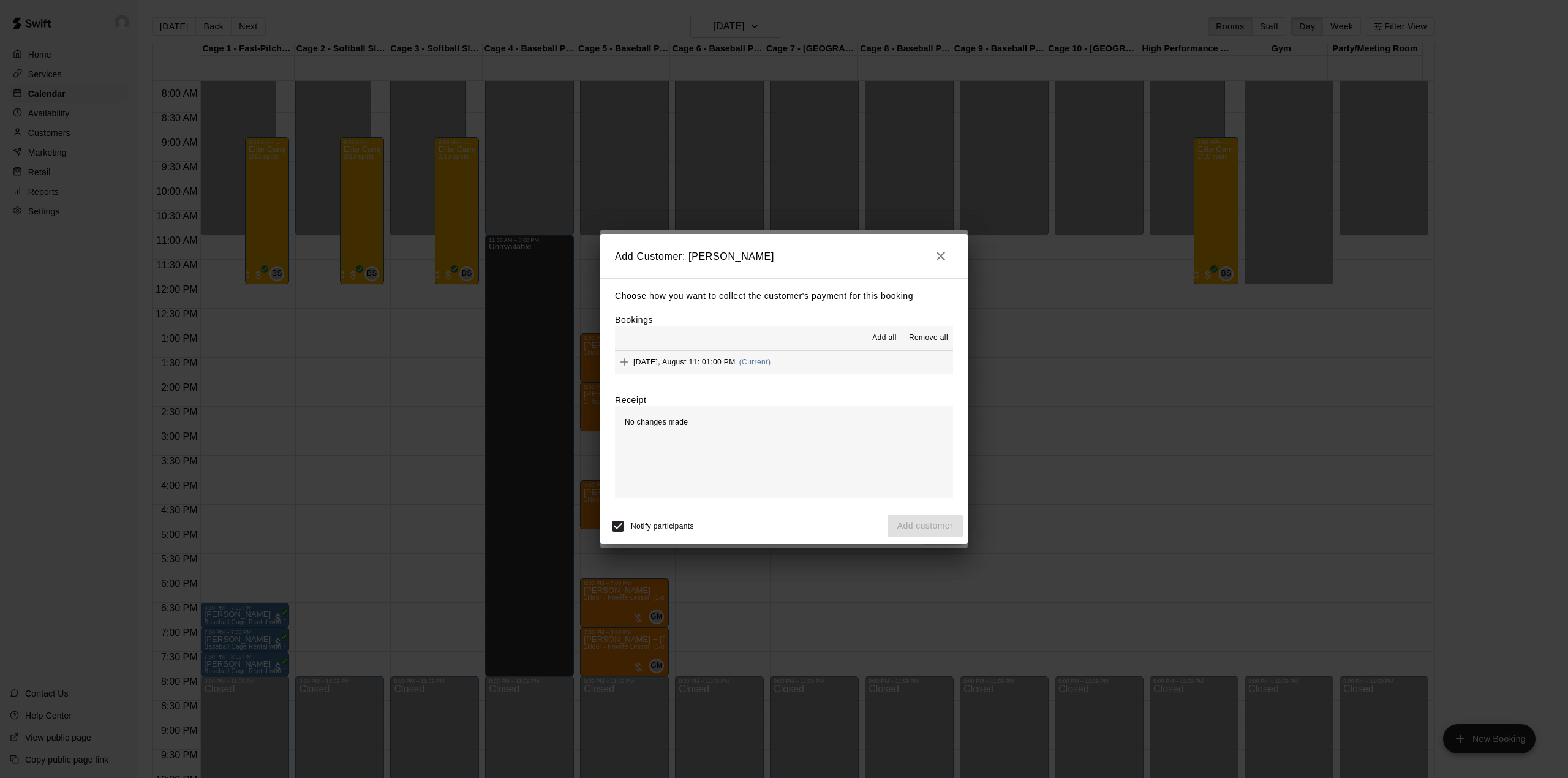
click at [734, 368] on div "Monday, August 11: 01:00 PM (Current)" at bounding box center [693, 362] width 156 height 18
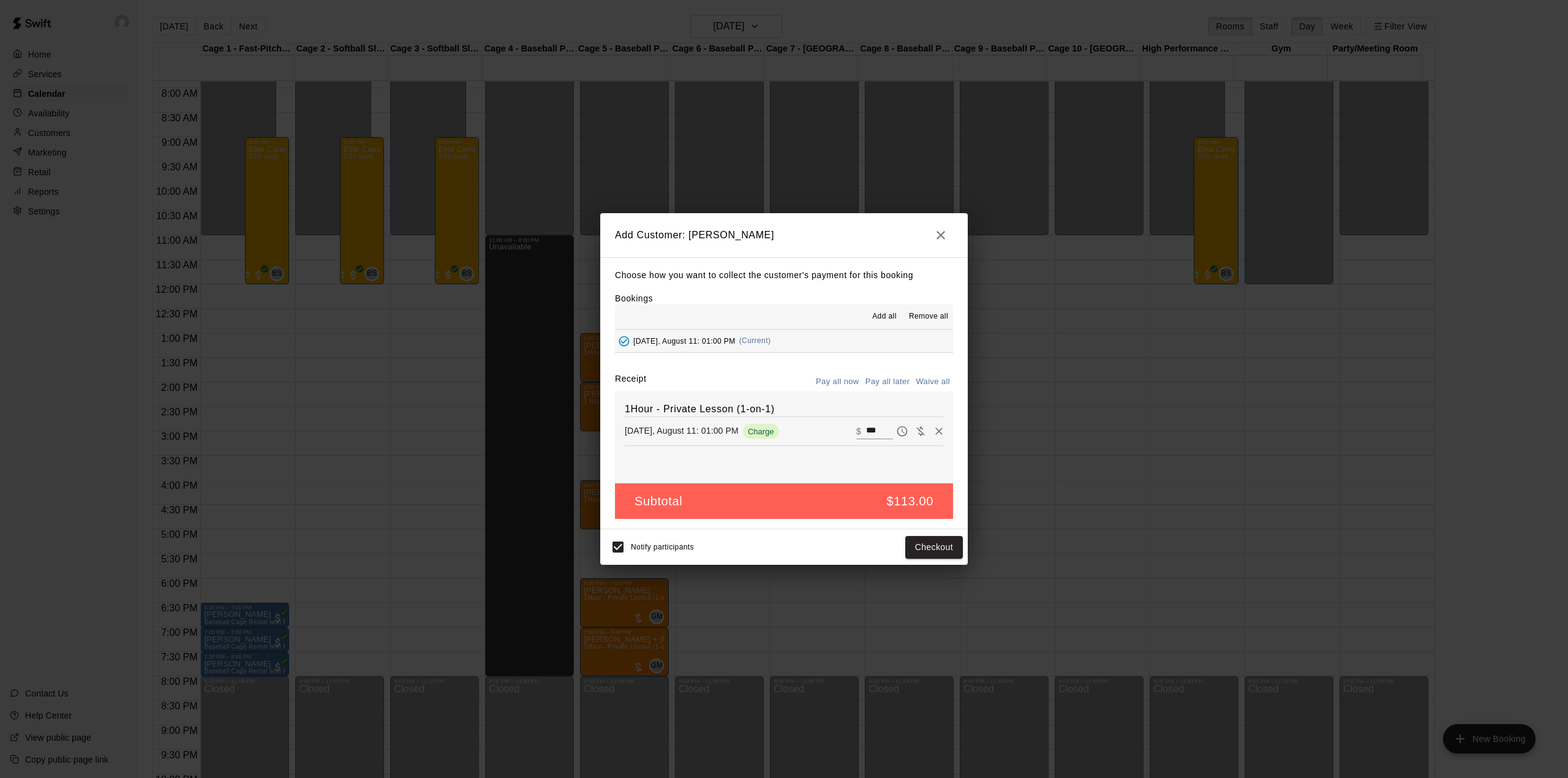
click at [885, 387] on button "Pay all later" at bounding box center [888, 382] width 51 height 19
click at [937, 541] on button "Add customer" at bounding box center [925, 547] width 75 height 23
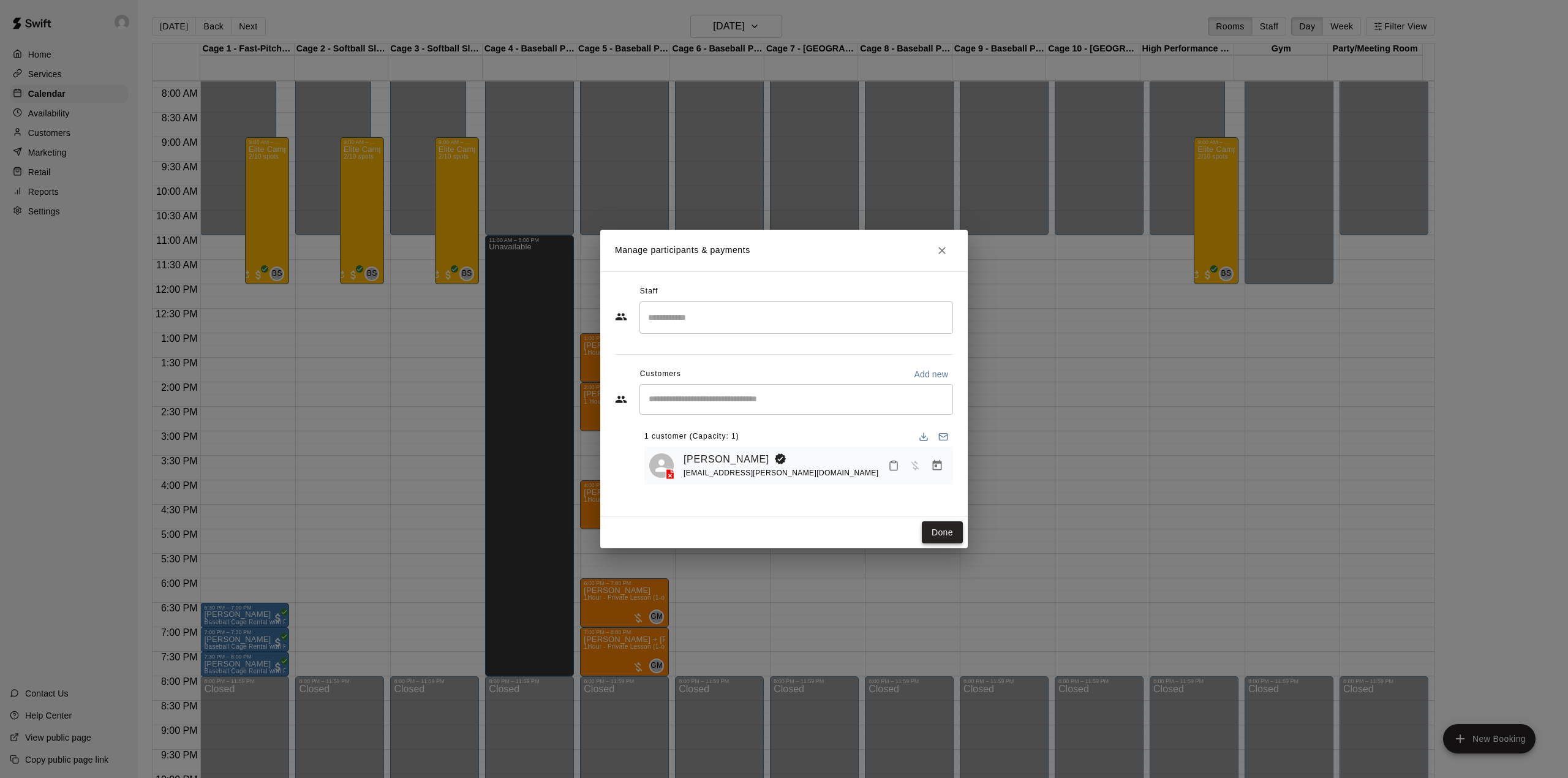
click at [934, 533] on button "Done" at bounding box center [942, 532] width 41 height 23
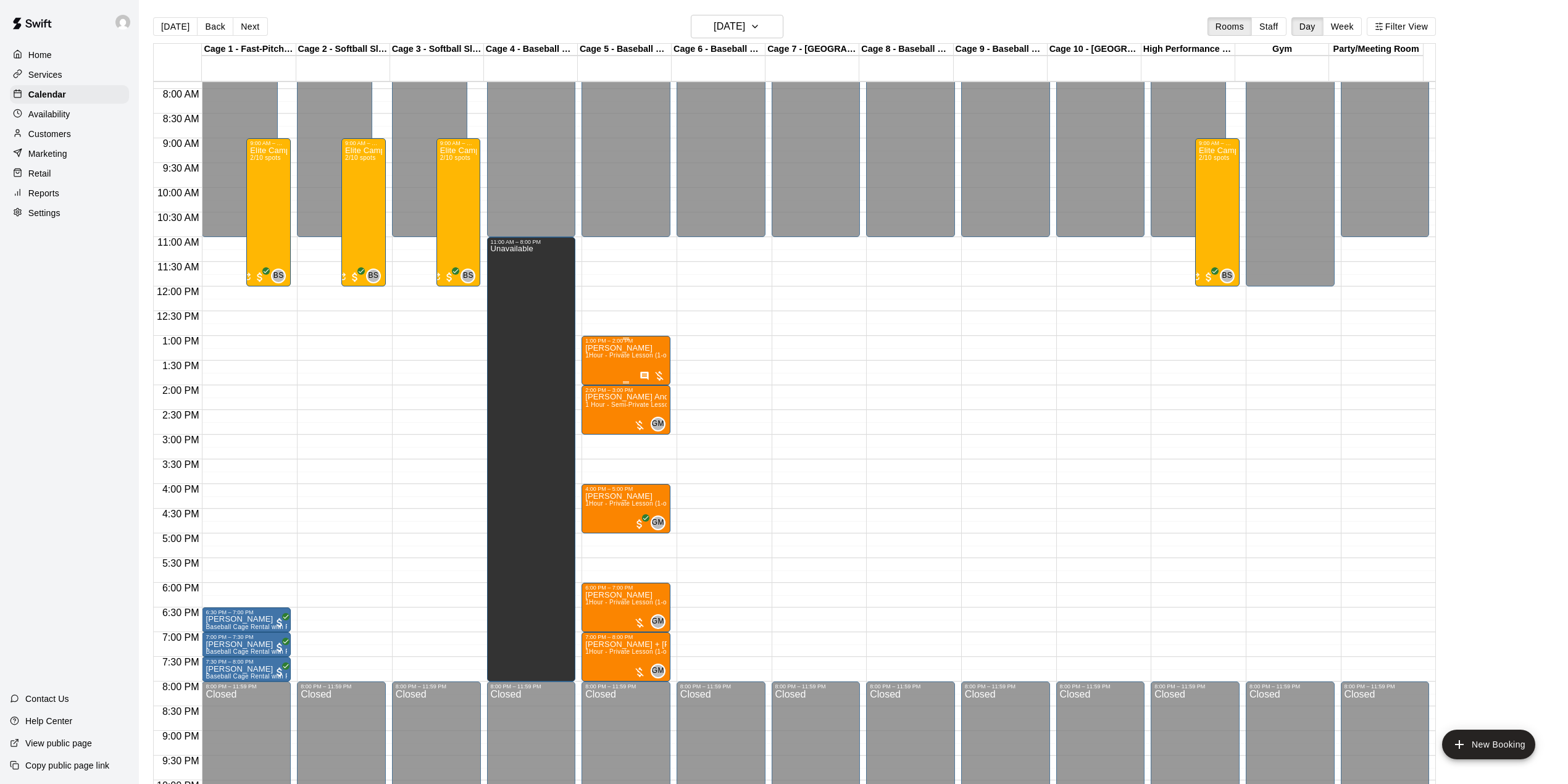
click at [605, 363] on div "ara kay 1Hour - Private Lesson (1-on-1)" at bounding box center [626, 736] width 82 height 784
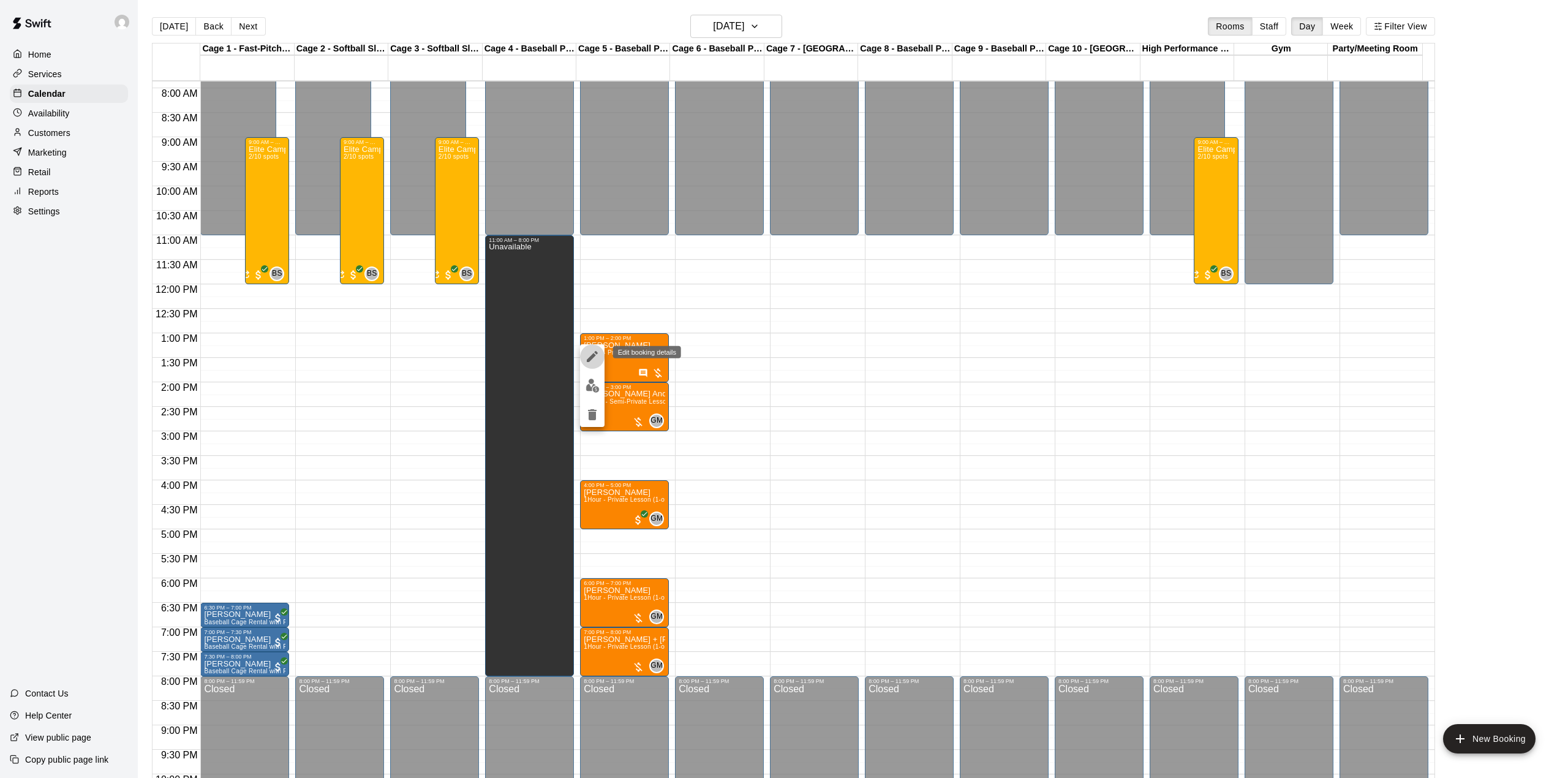
click at [589, 354] on icon "edit" at bounding box center [592, 356] width 14 height 14
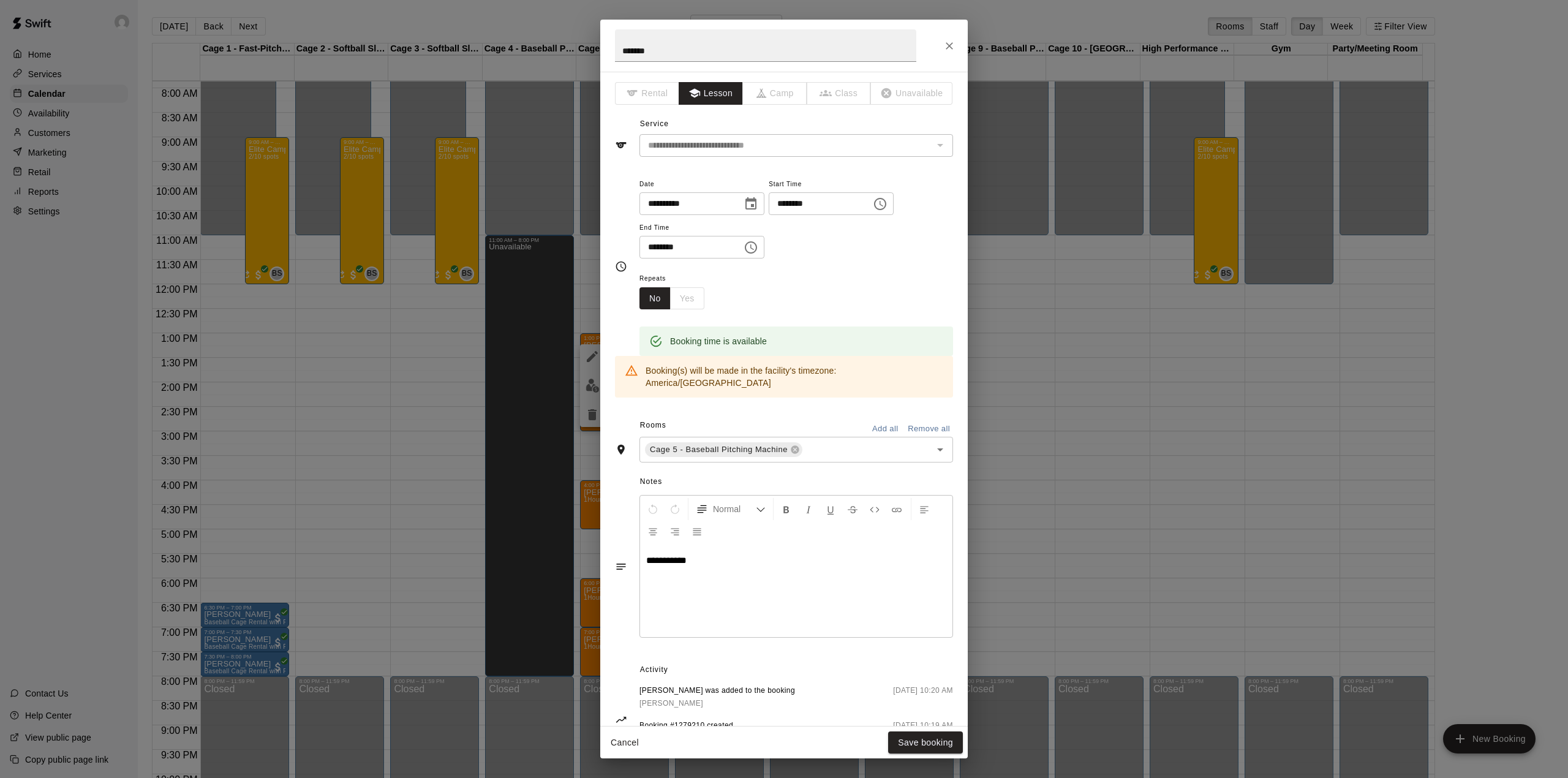
click at [706, 554] on p "**********" at bounding box center [796, 560] width 300 height 12
drag, startPoint x: 741, startPoint y: 562, endPoint x: 617, endPoint y: 534, distance: 127.1
click at [617, 534] on div "**********" at bounding box center [784, 566] width 338 height 149
click at [915, 735] on button "Save booking" at bounding box center [925, 743] width 75 height 23
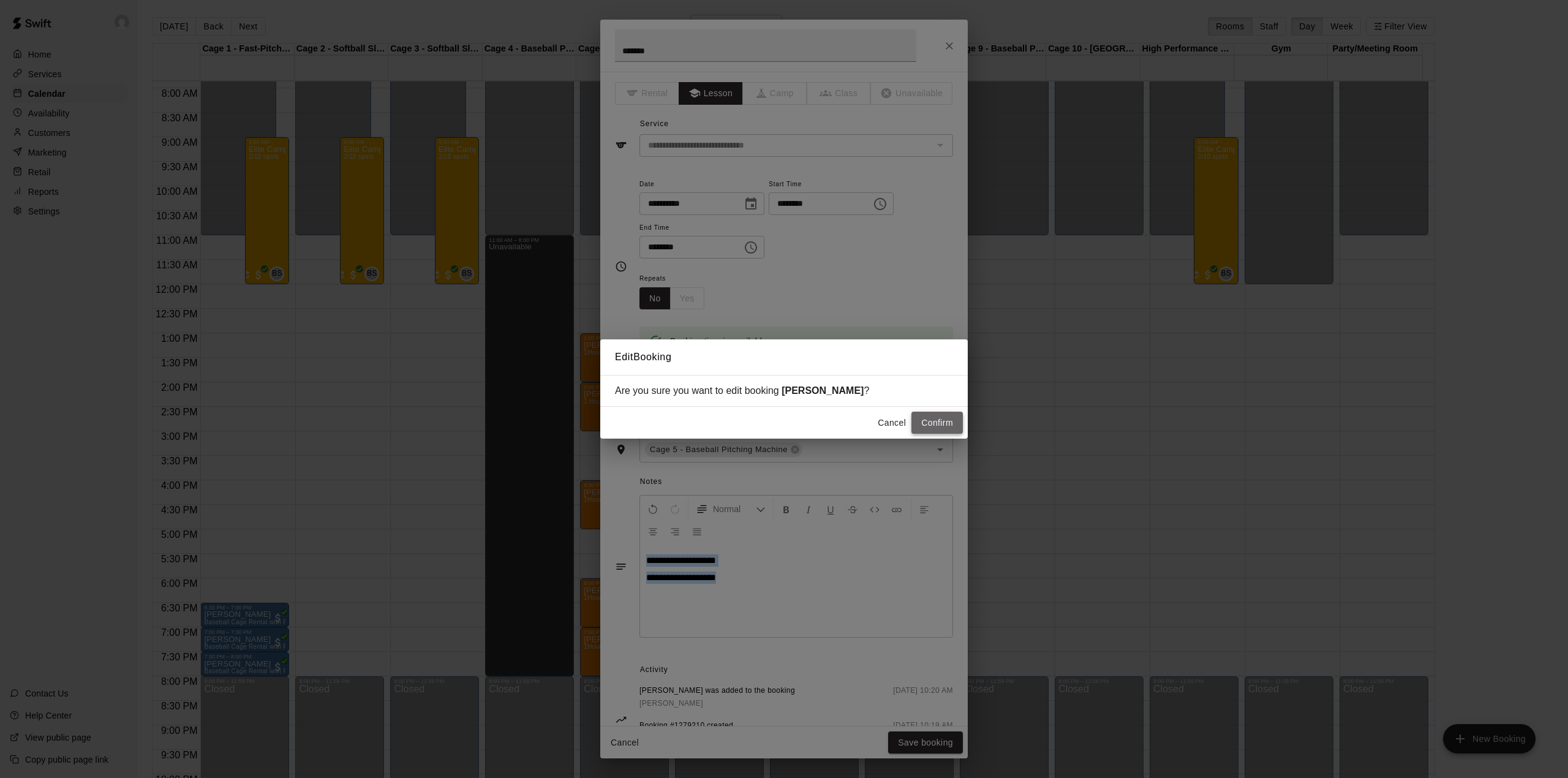
click at [936, 415] on button "Confirm" at bounding box center [937, 423] width 52 height 23
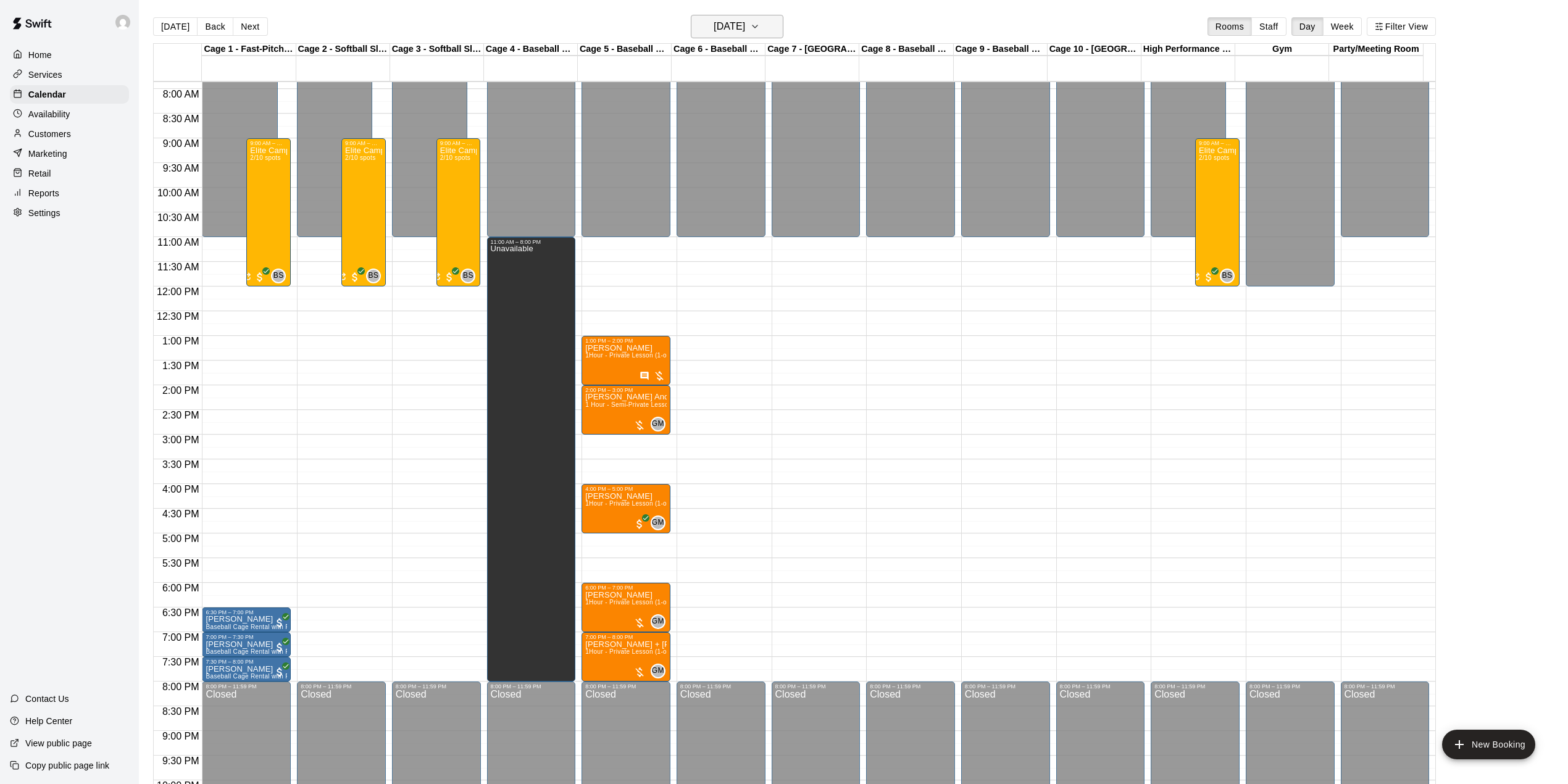
click at [727, 21] on h6 "[DATE]" at bounding box center [729, 26] width 32 height 17
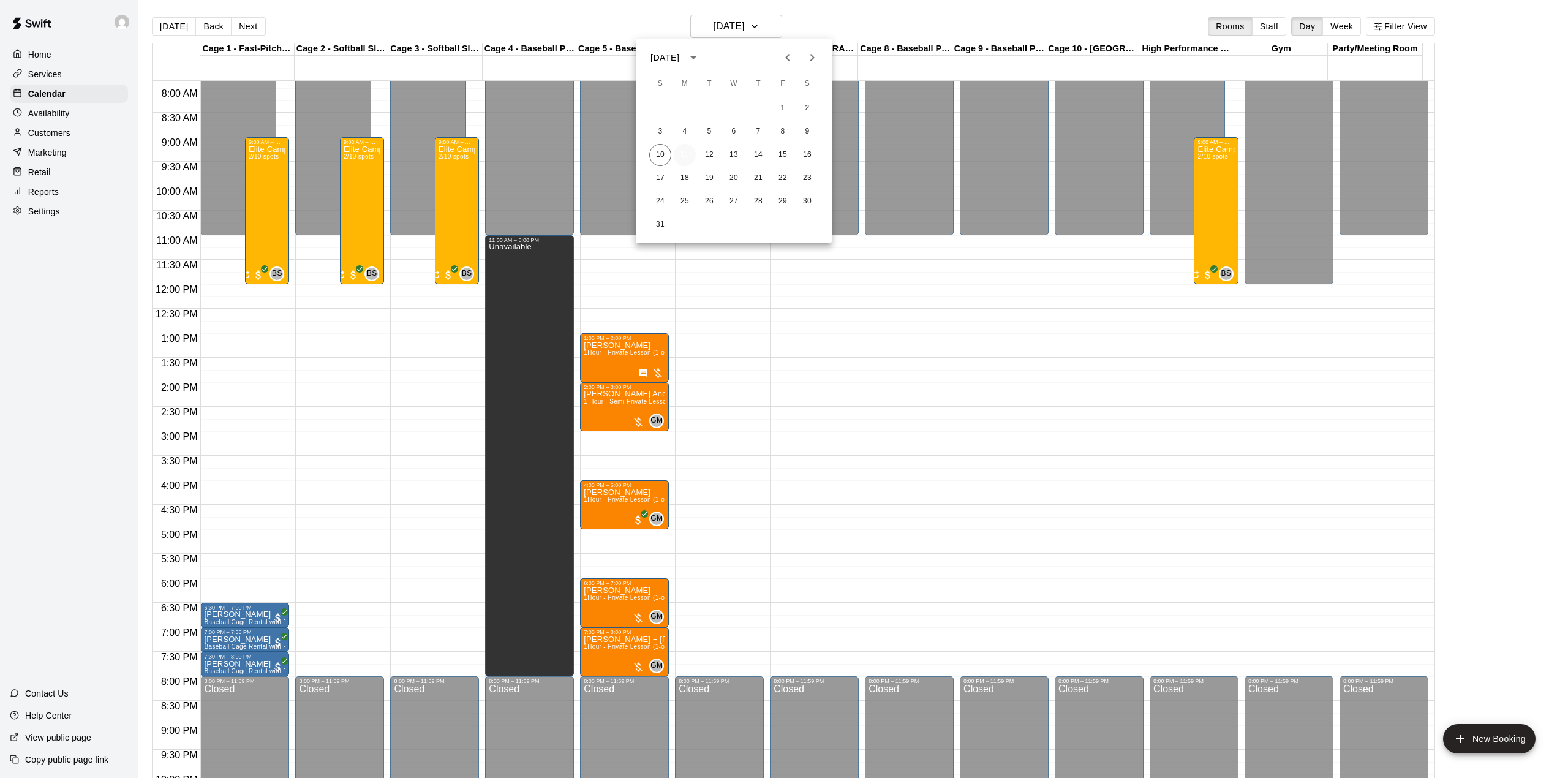
click at [683, 157] on button "11" at bounding box center [685, 155] width 22 height 22
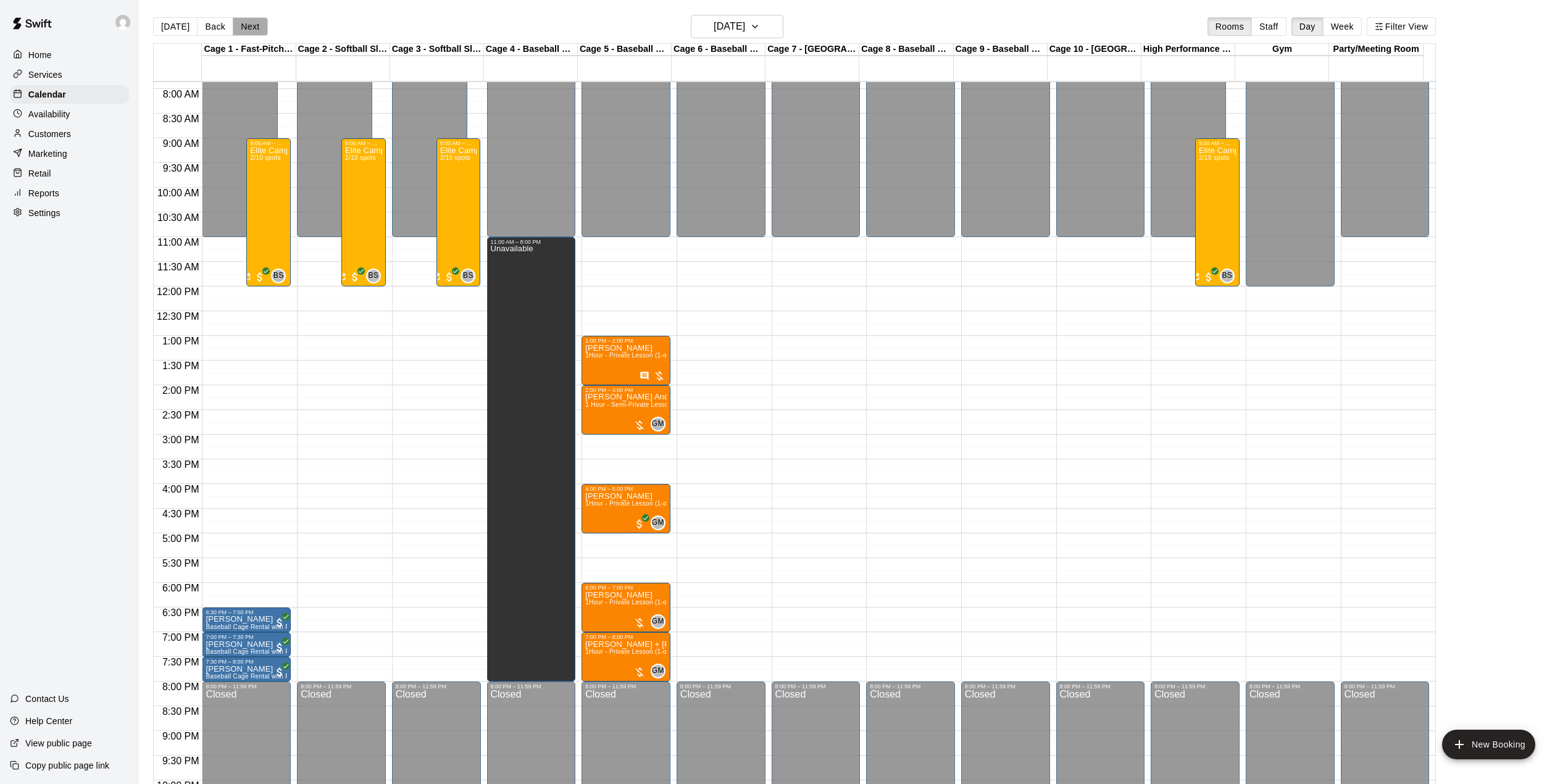
click at [247, 22] on button "Next" at bounding box center [250, 26] width 34 height 18
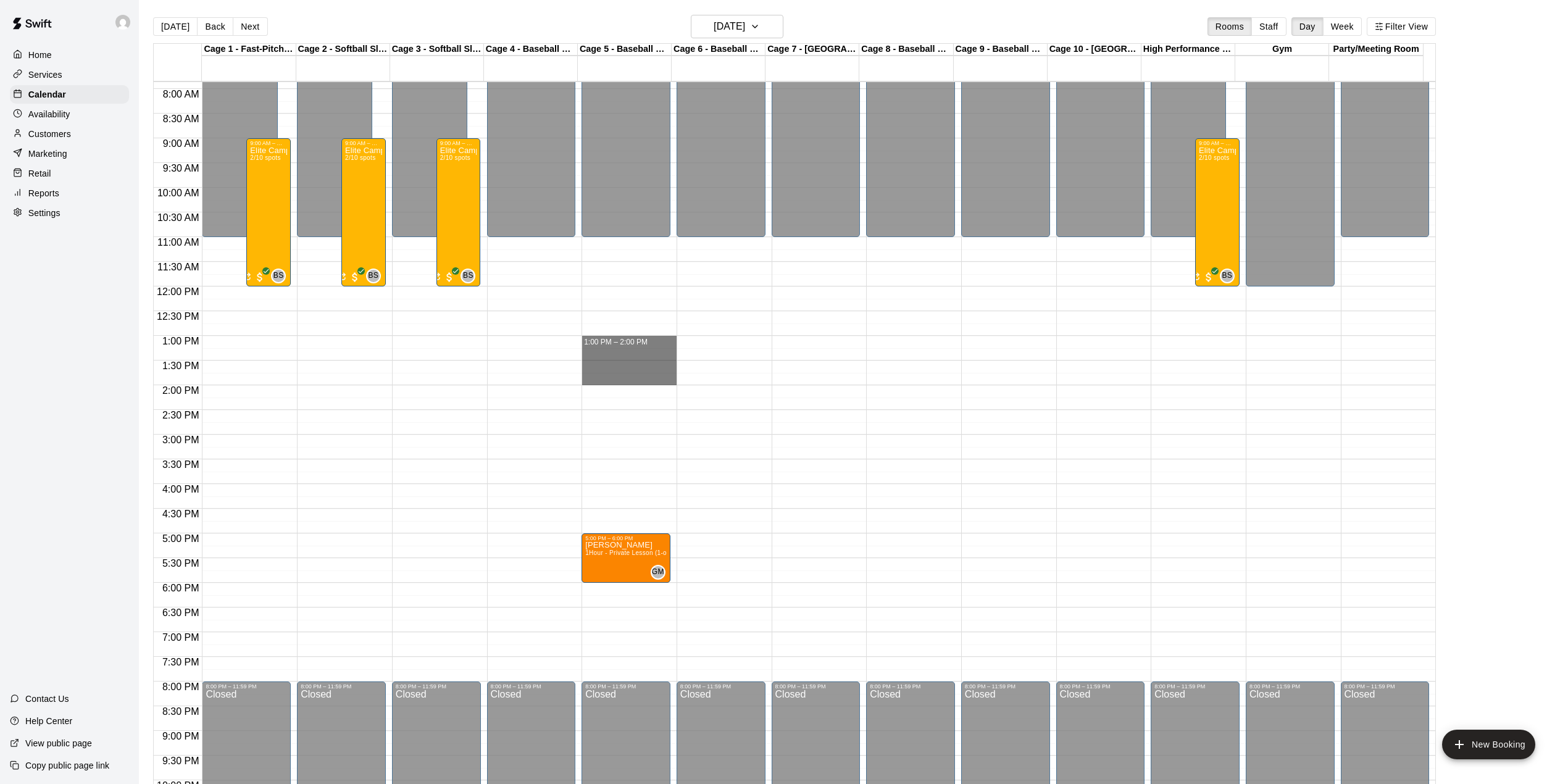
drag, startPoint x: 598, startPoint y: 341, endPoint x: 610, endPoint y: 378, distance: 38.9
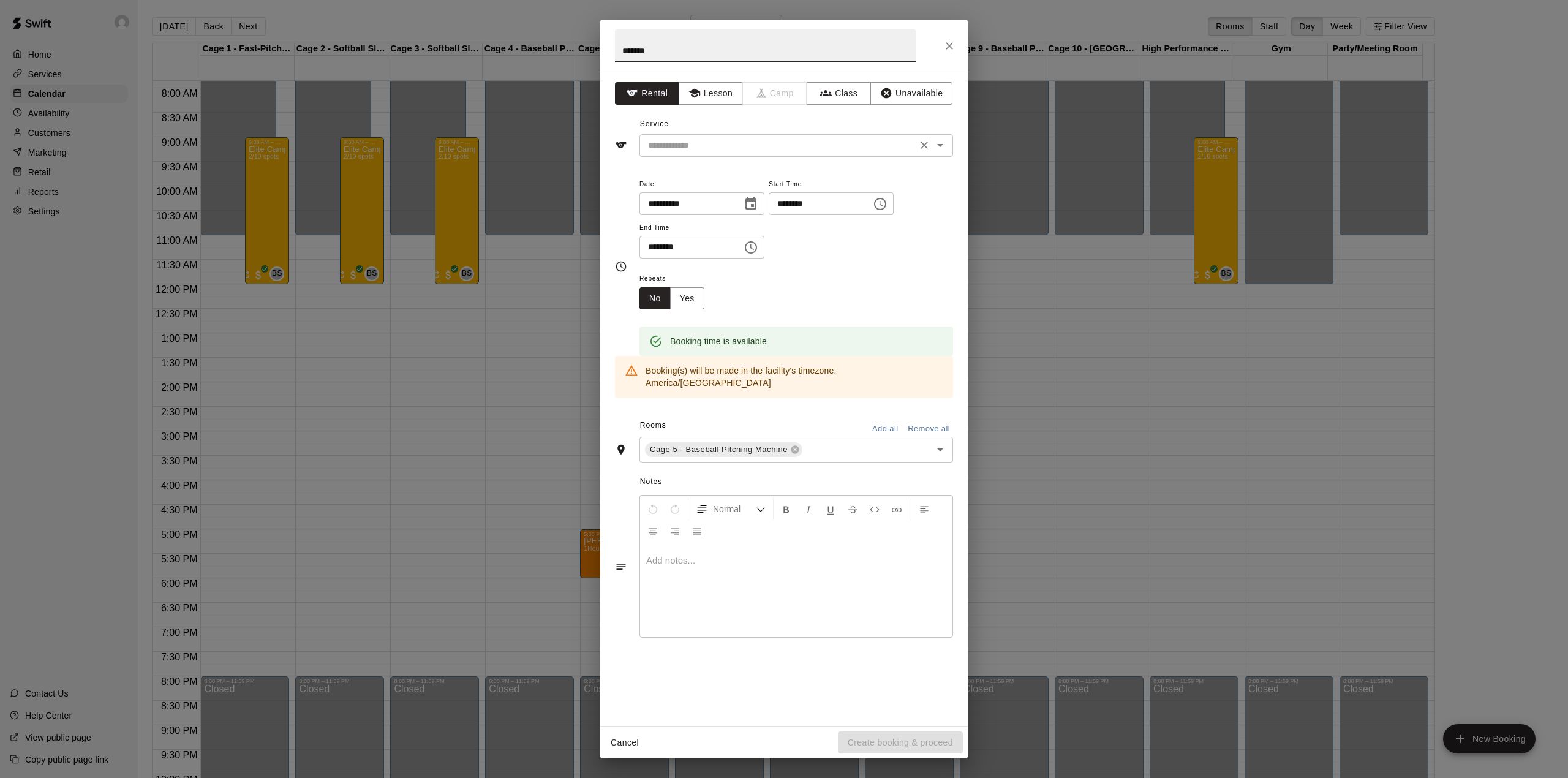
type input "*******"
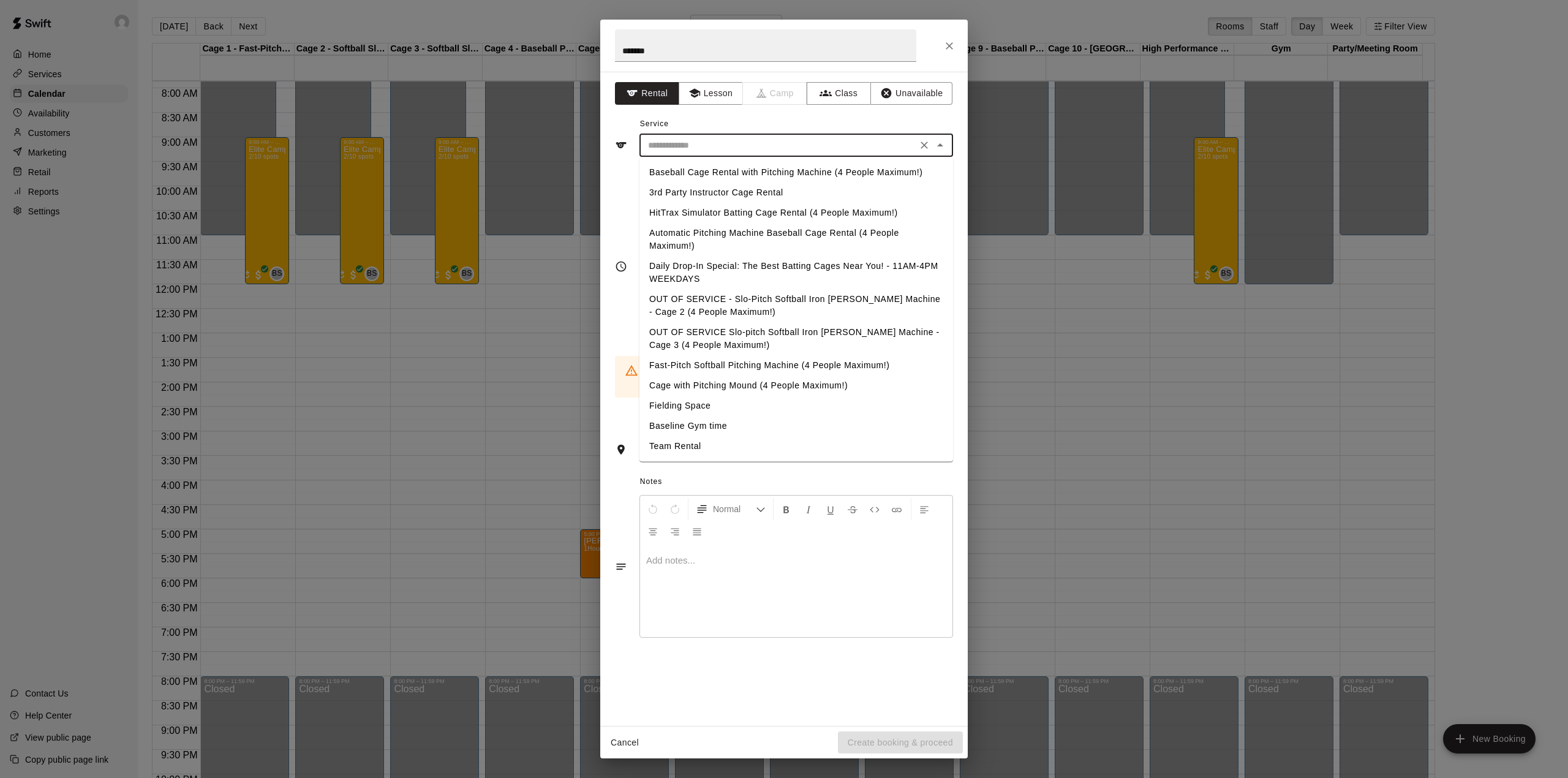
click at [692, 148] on input "text" at bounding box center [778, 145] width 270 height 15
click at [697, 168] on li "Baseball Cage Rental with Pitching Machine (4 People Maximum!)" at bounding box center [796, 172] width 314 height 20
type input "**********"
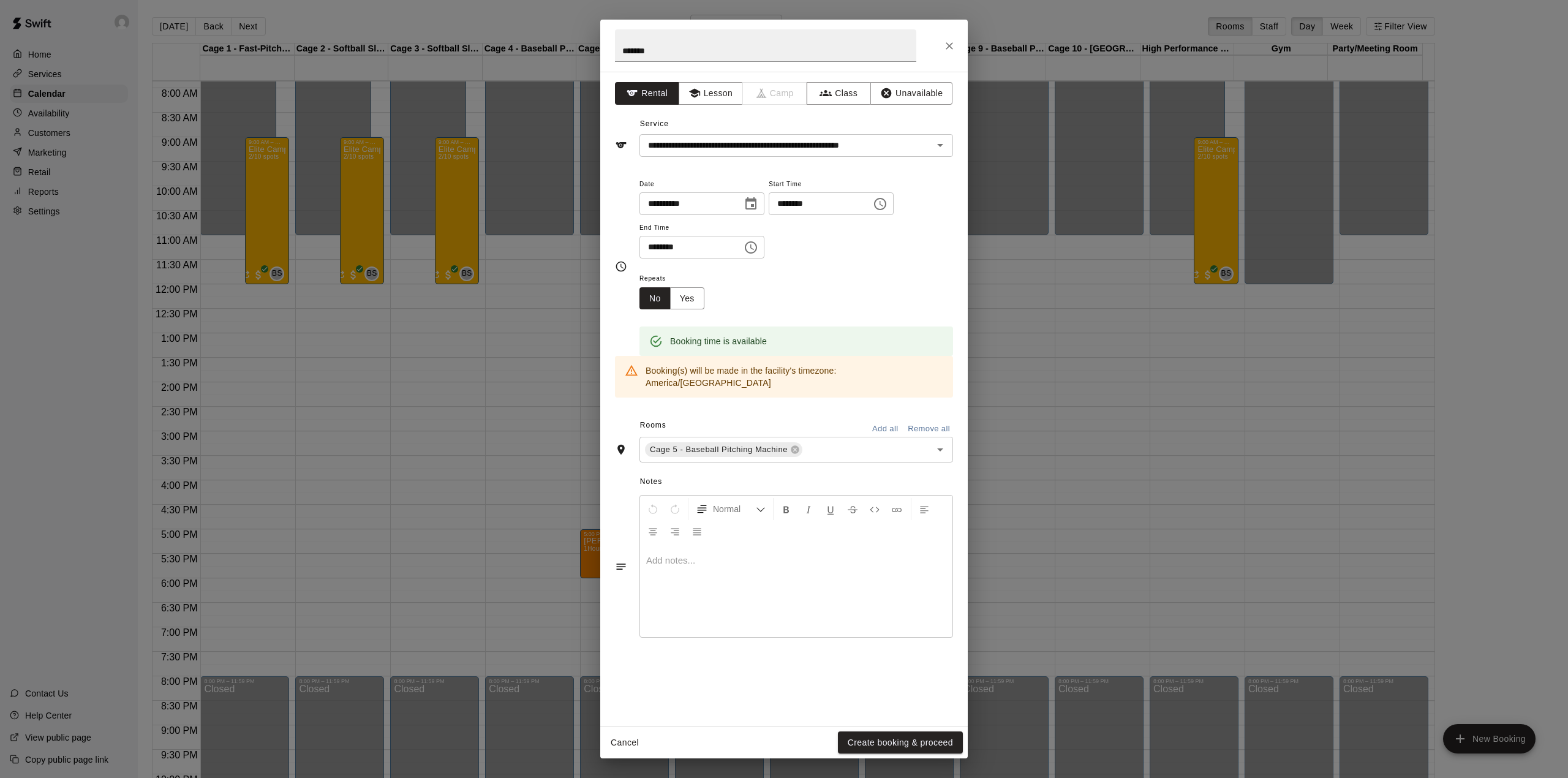
click at [753, 557] on div at bounding box center [796, 591] width 313 height 92
click at [708, 96] on button "Lesson" at bounding box center [711, 93] width 64 height 23
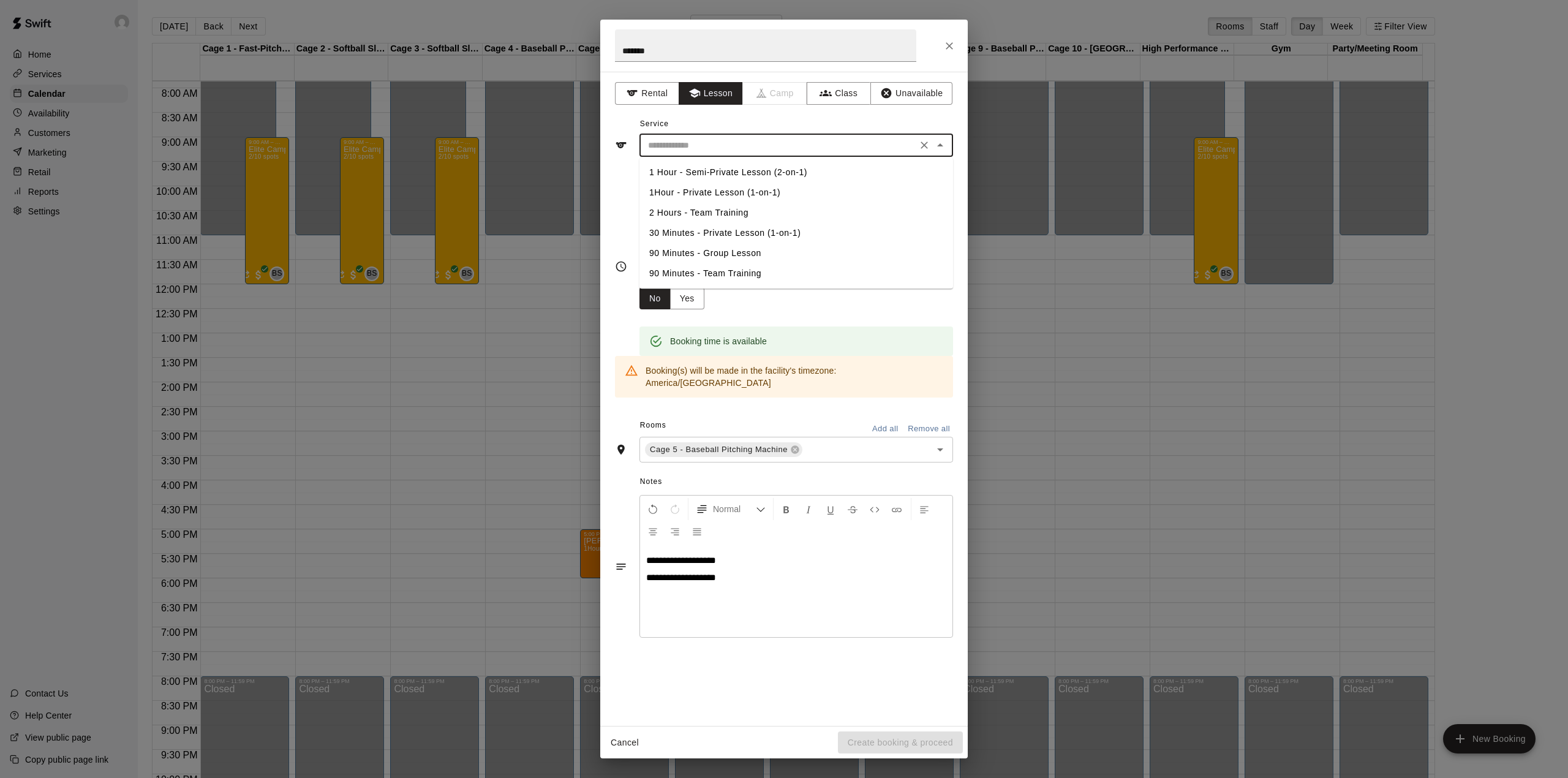
click at [715, 144] on input "text" at bounding box center [778, 145] width 270 height 15
click at [721, 185] on li "1Hour - Private Lesson (1-on-1)" at bounding box center [796, 192] width 314 height 20
type input "**********"
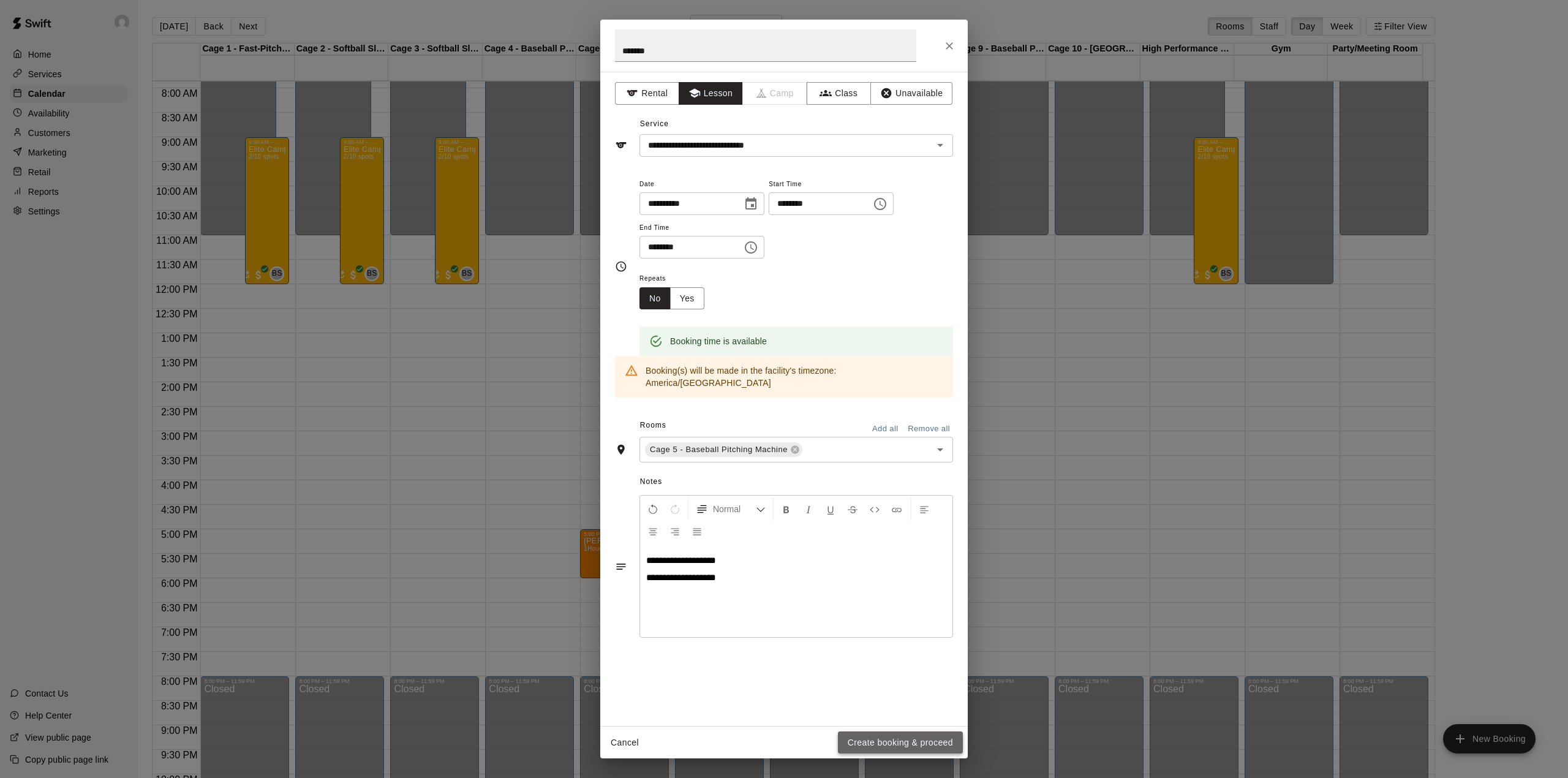
click at [879, 743] on button "Create booking & proceed" at bounding box center [900, 743] width 125 height 23
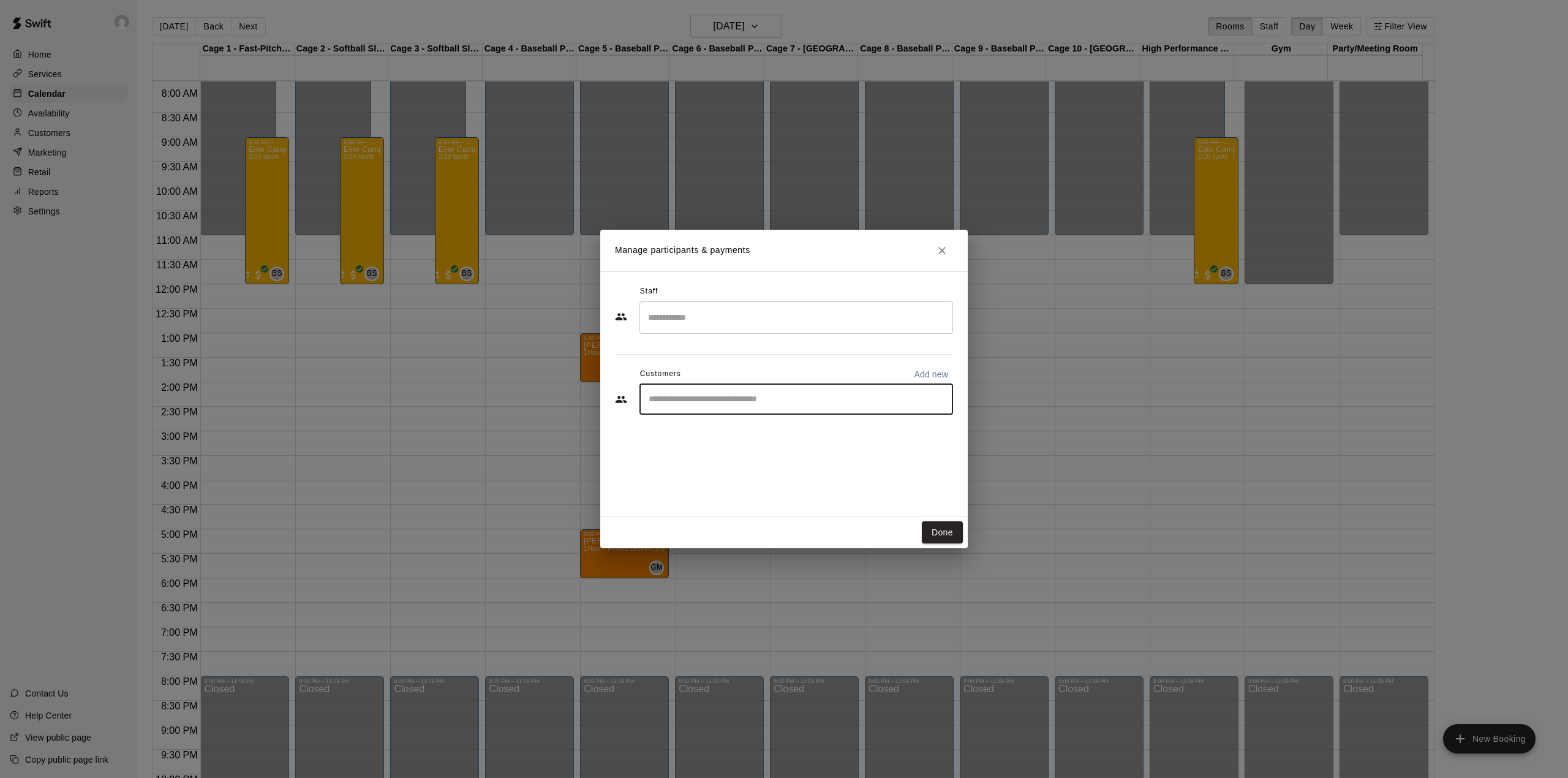
click at [755, 404] on input "Start typing to search customers..." at bounding box center [796, 399] width 303 height 12
type input "***"
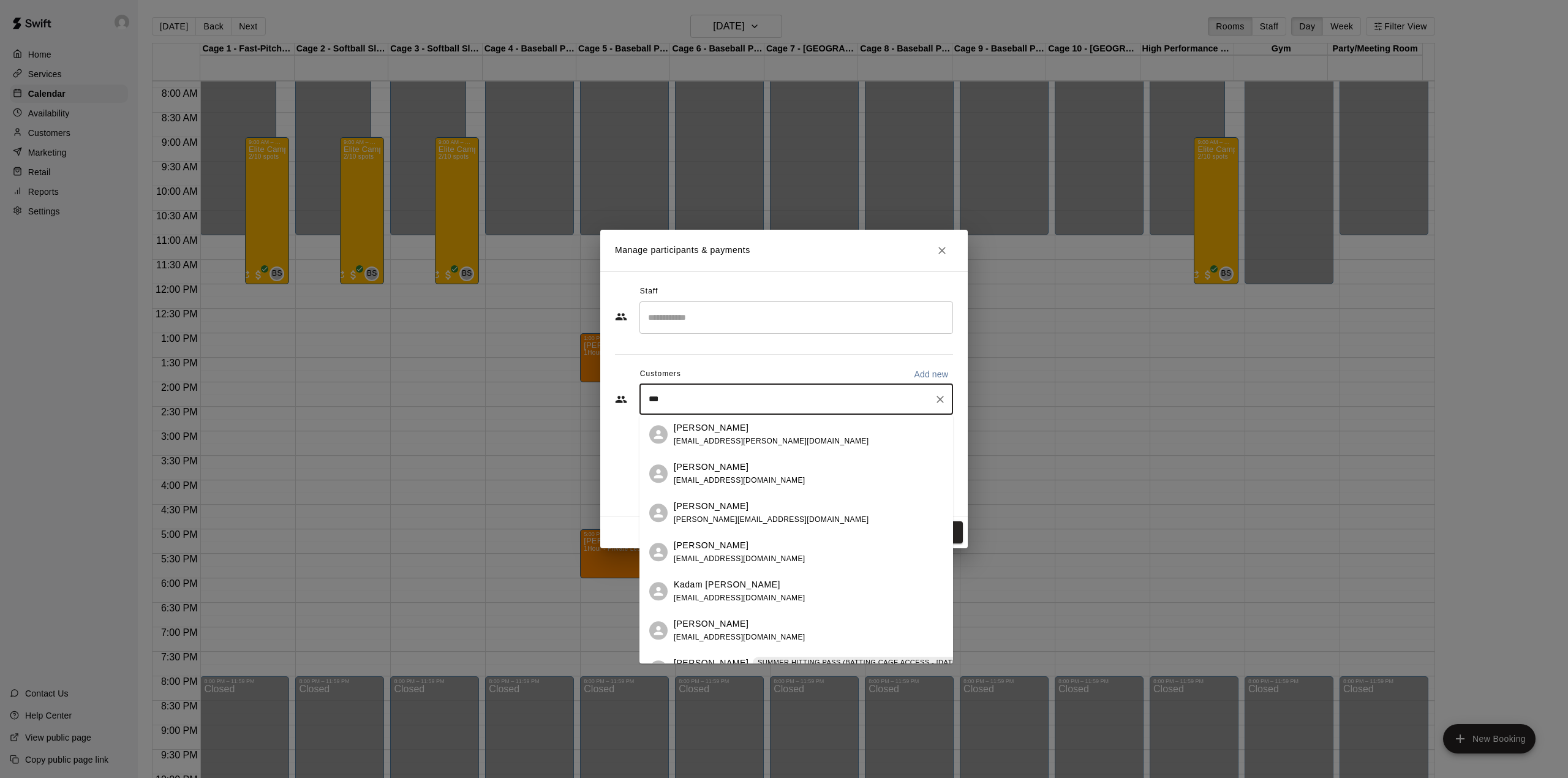
click at [755, 437] on span "mark.kay@cfocapital.ca" at bounding box center [772, 441] width 195 height 8
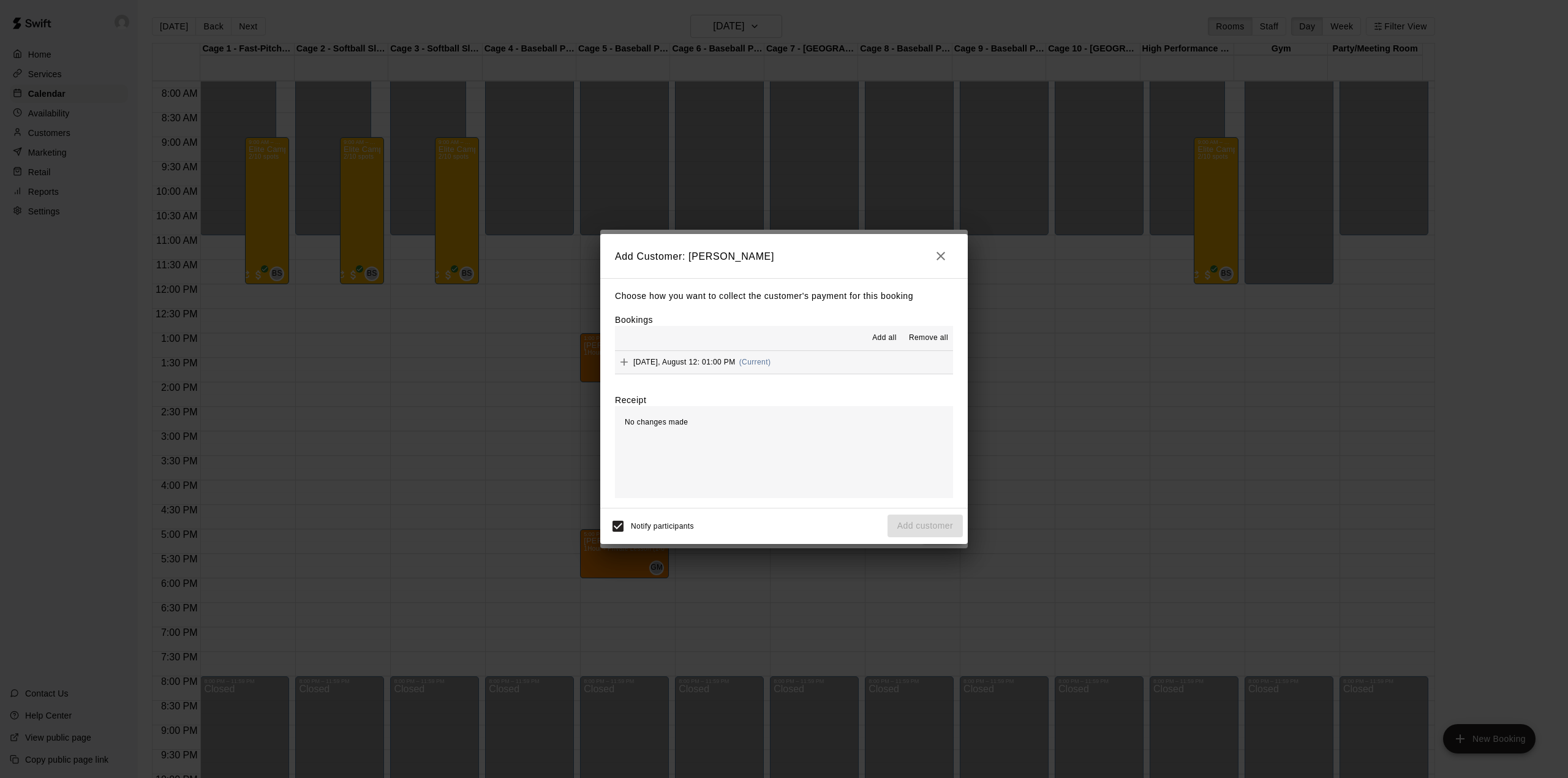
click at [721, 371] on div "Tuesday, August 12: 01:00 PM (Current)" at bounding box center [693, 362] width 156 height 18
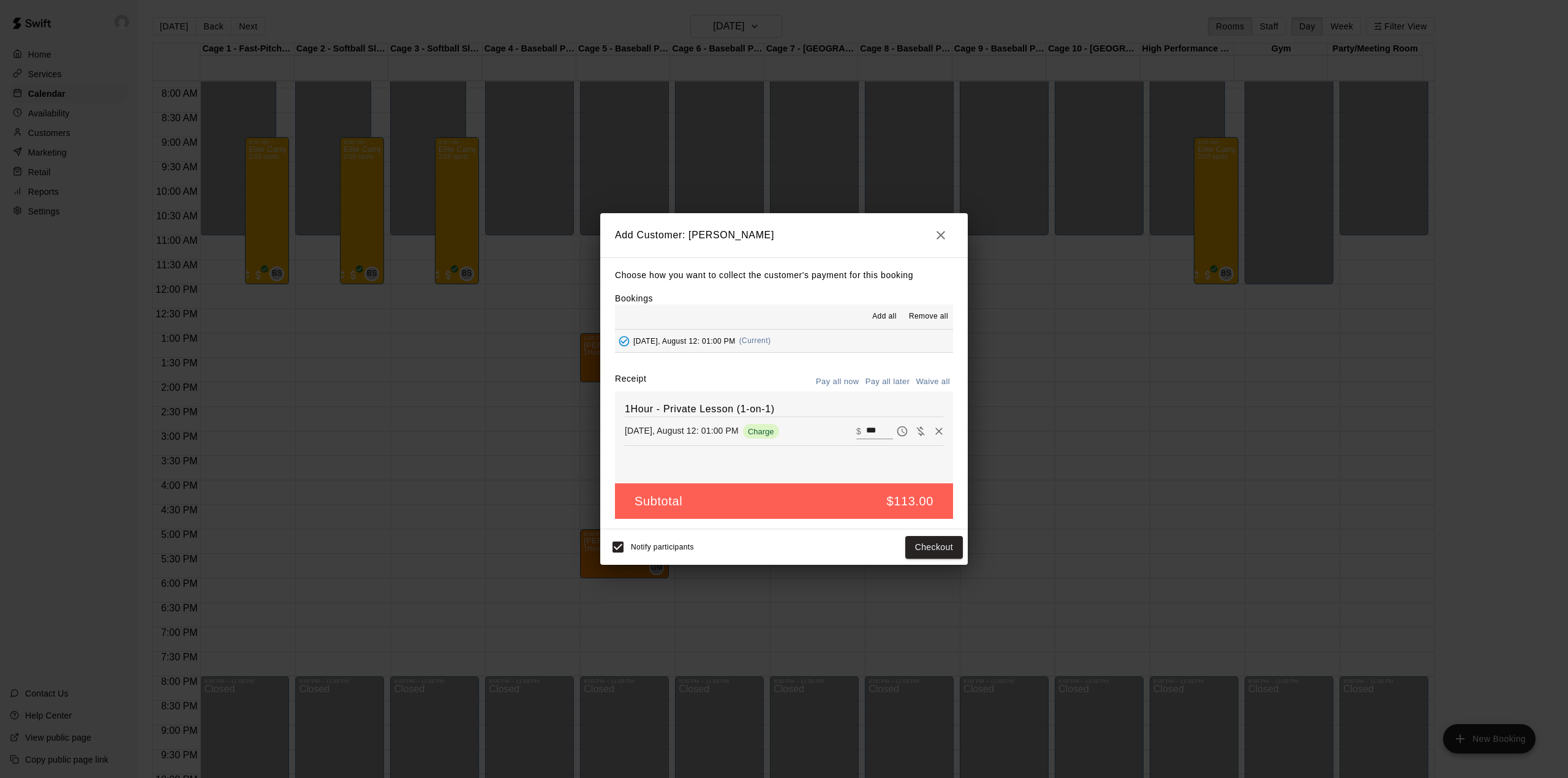
click at [885, 384] on button "Pay all later" at bounding box center [888, 382] width 51 height 19
click at [942, 544] on button "Add customer" at bounding box center [925, 547] width 75 height 23
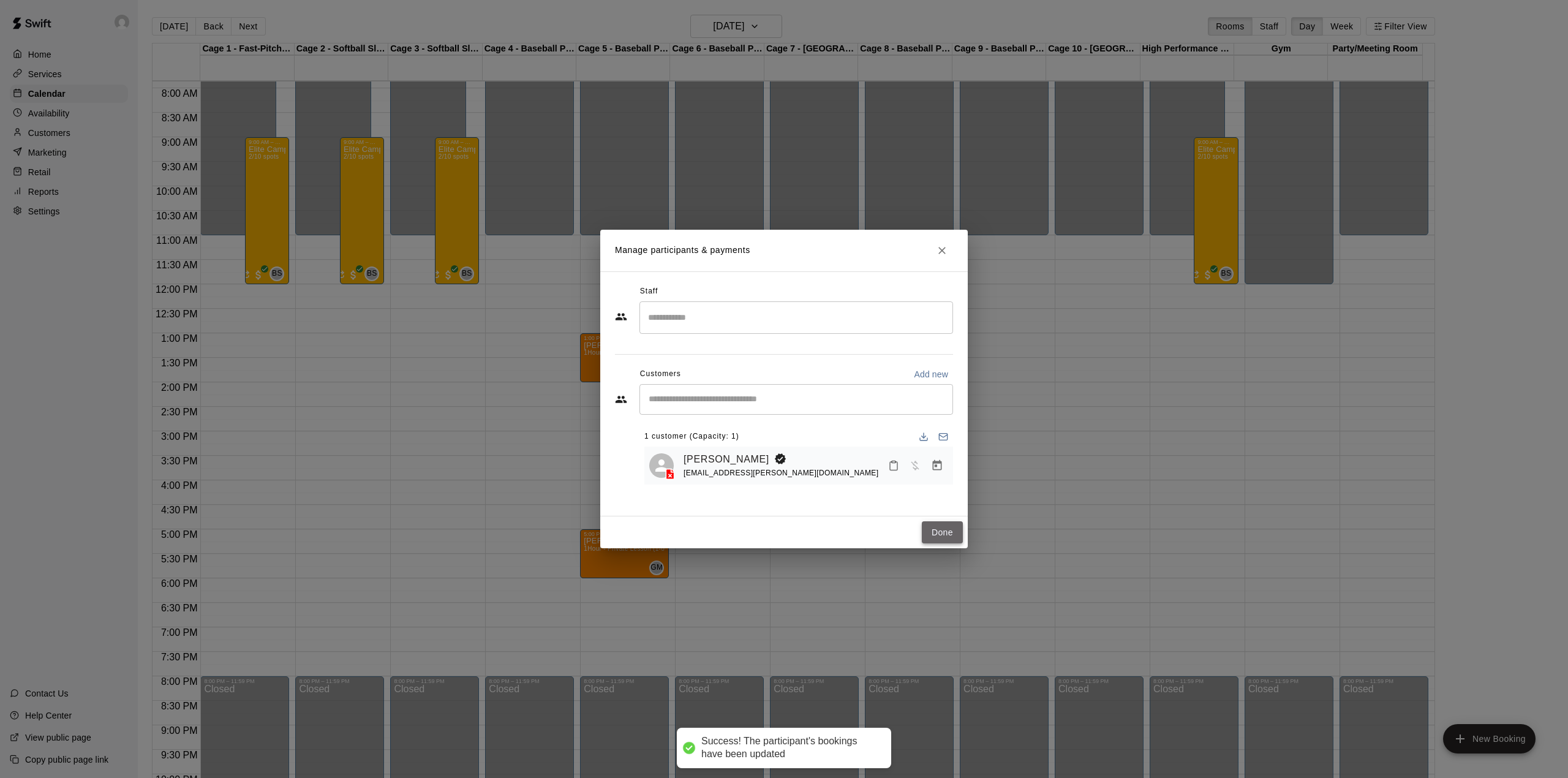
click at [926, 527] on button "Done" at bounding box center [942, 532] width 41 height 23
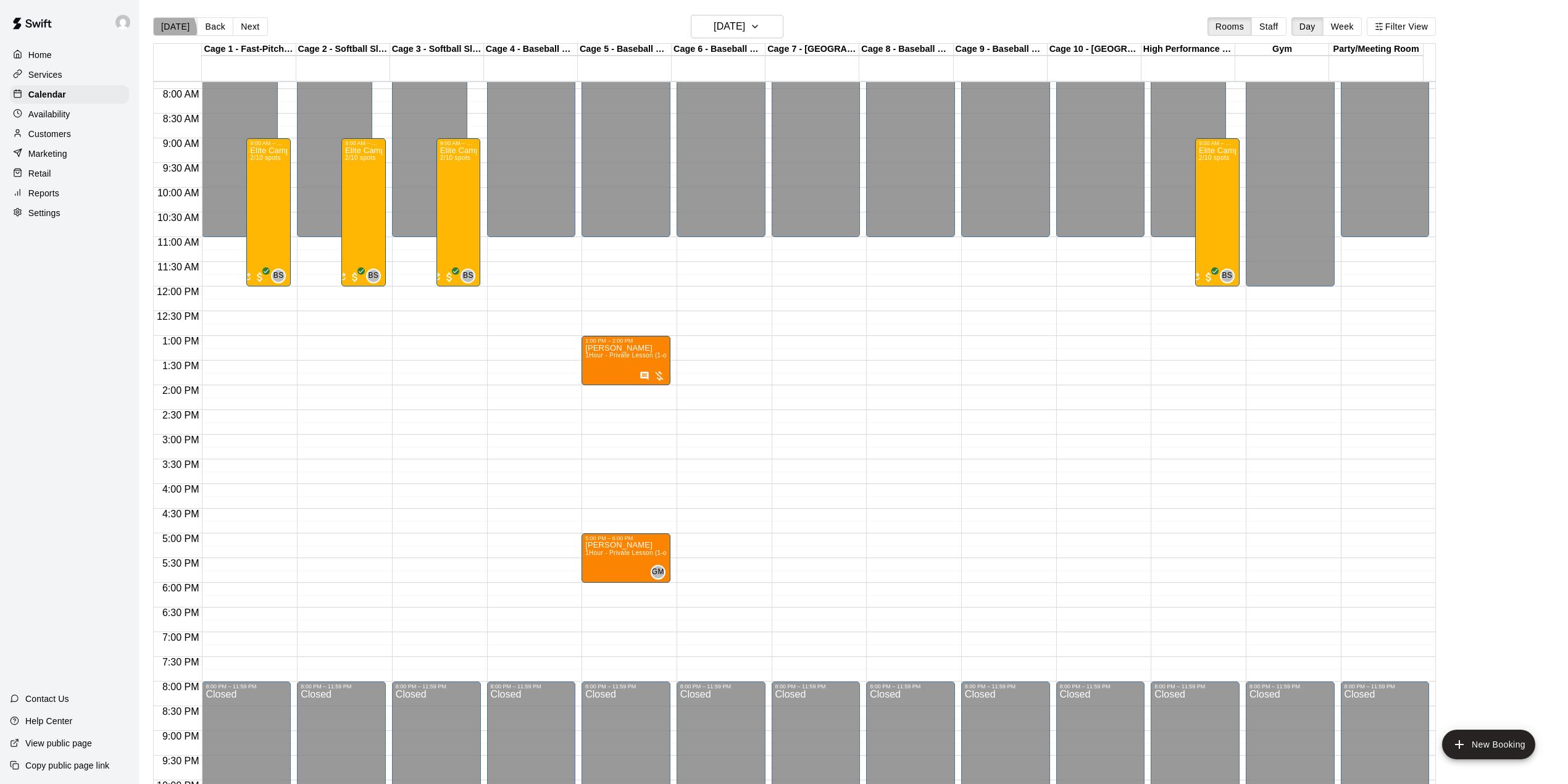
click at [171, 30] on button "[DATE]" at bounding box center [175, 26] width 44 height 18
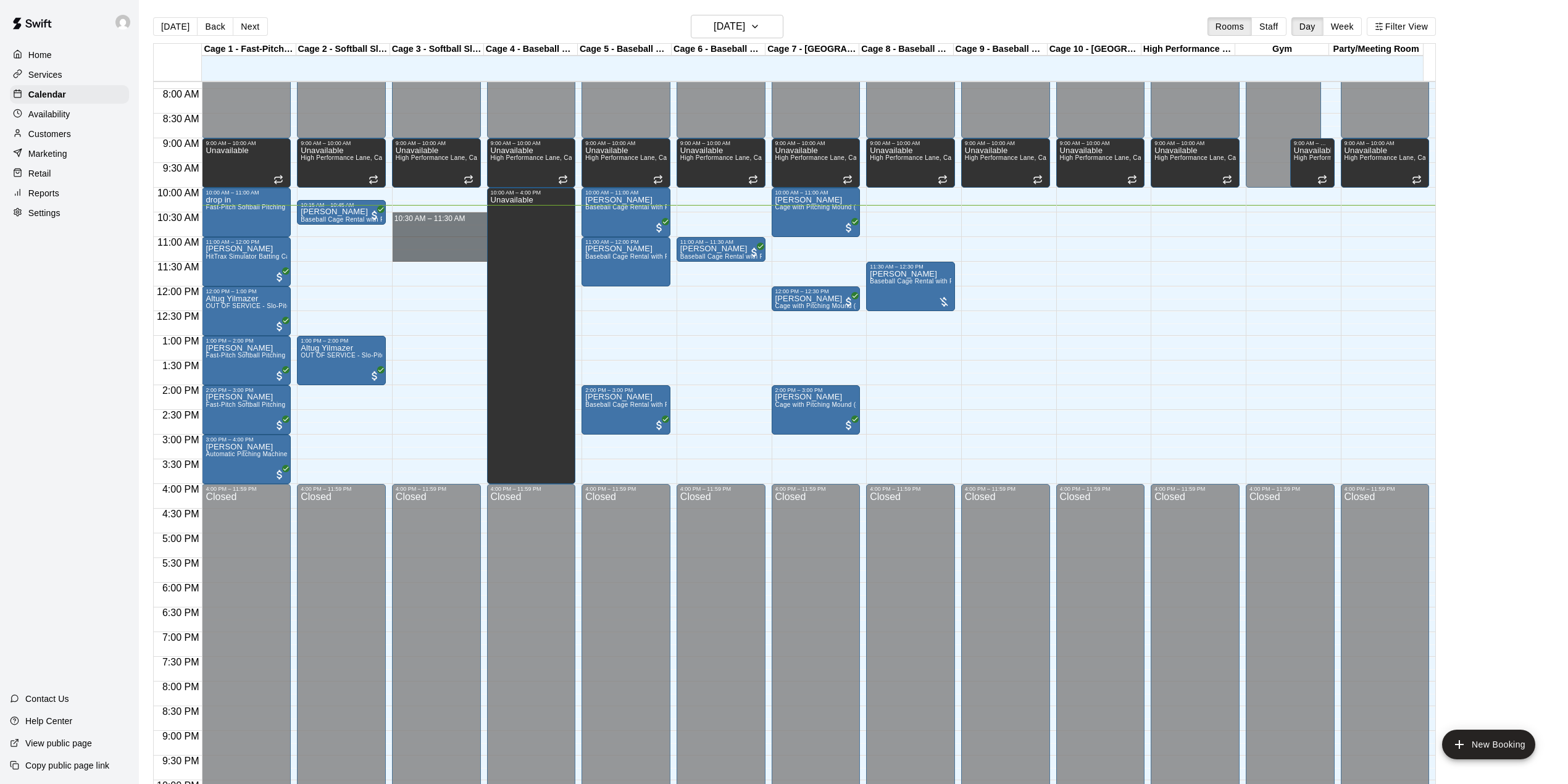
drag, startPoint x: 445, startPoint y: 218, endPoint x: 455, endPoint y: 258, distance: 41.2
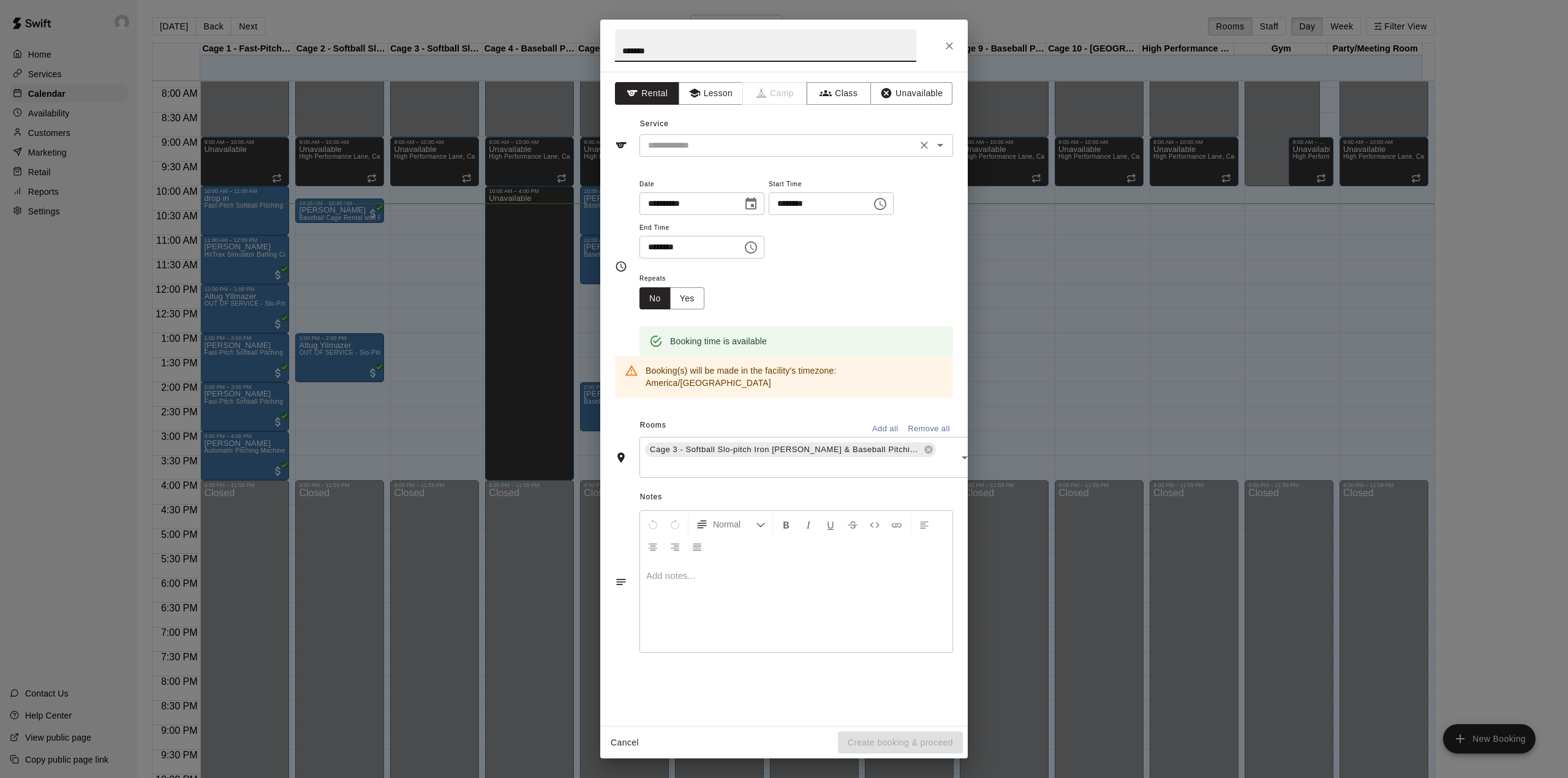
type input "*******"
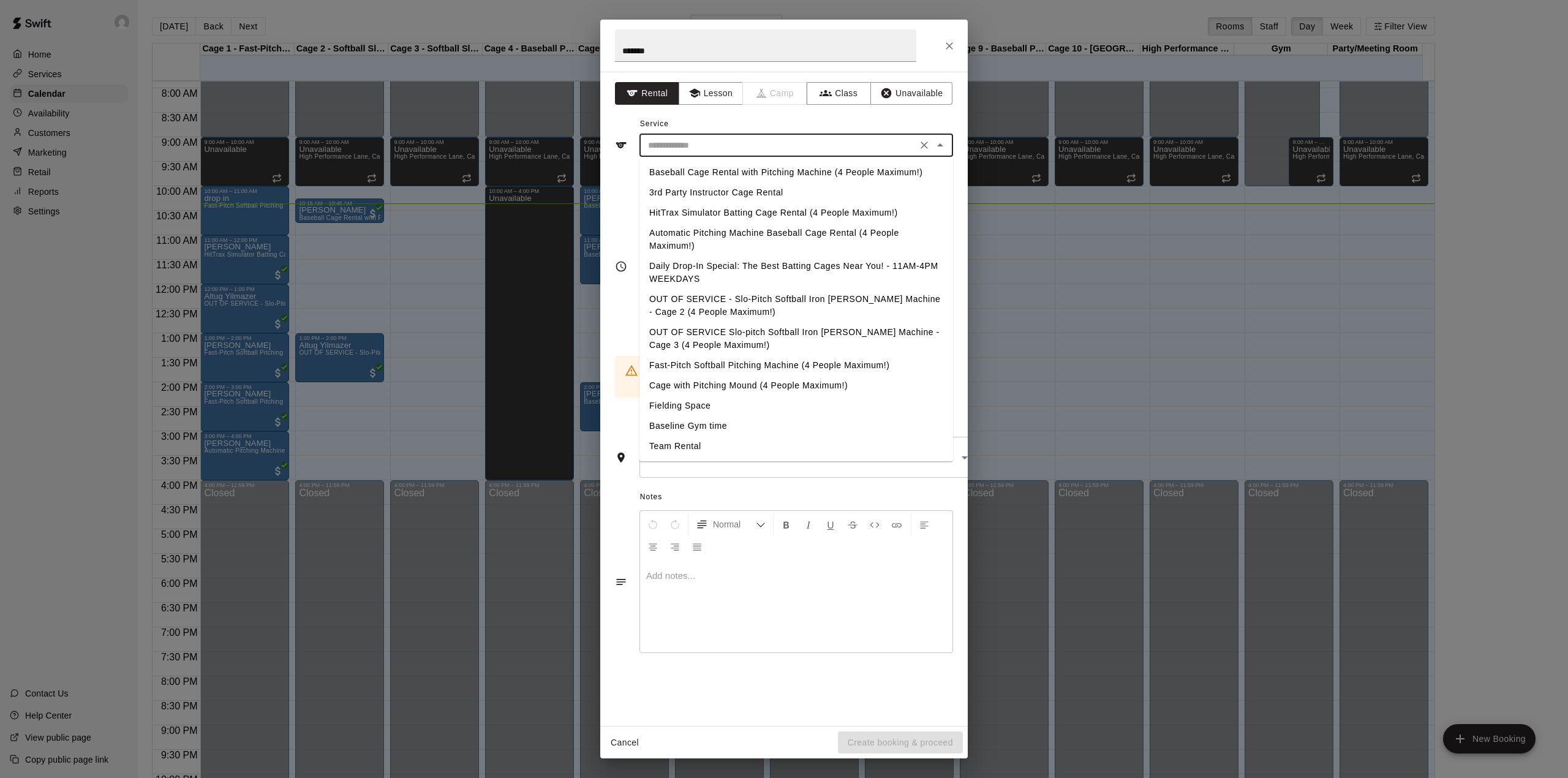
click at [686, 145] on input "text" at bounding box center [778, 145] width 270 height 15
click at [687, 169] on li "Baseball Cage Rental with Pitching Machine (4 People Maximum!)" at bounding box center [796, 172] width 314 height 20
type input "**********"
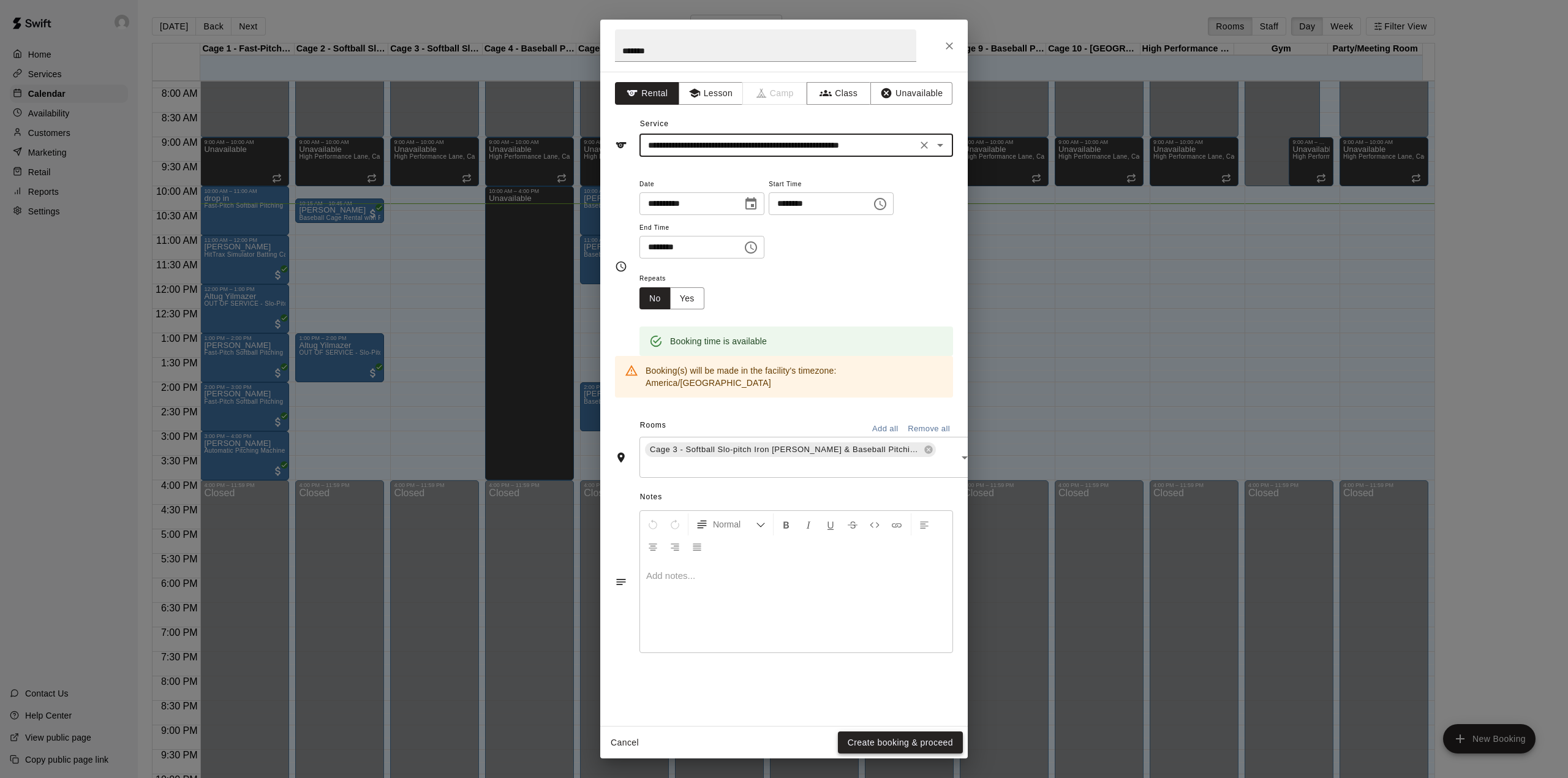
click at [866, 735] on button "Create booking & proceed" at bounding box center [900, 743] width 125 height 23
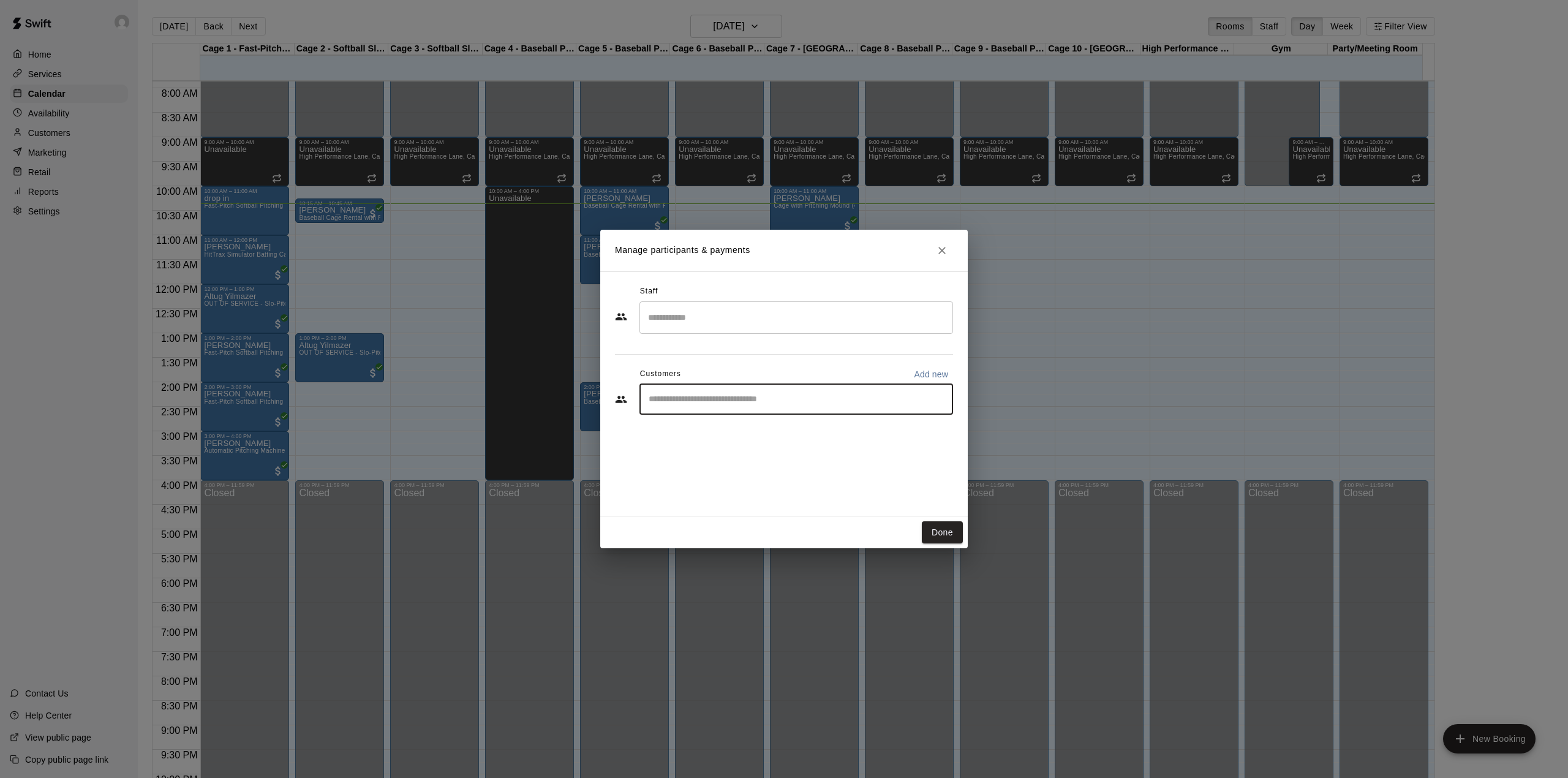
click at [677, 397] on input "Start typing to search customers..." at bounding box center [796, 399] width 303 height 12
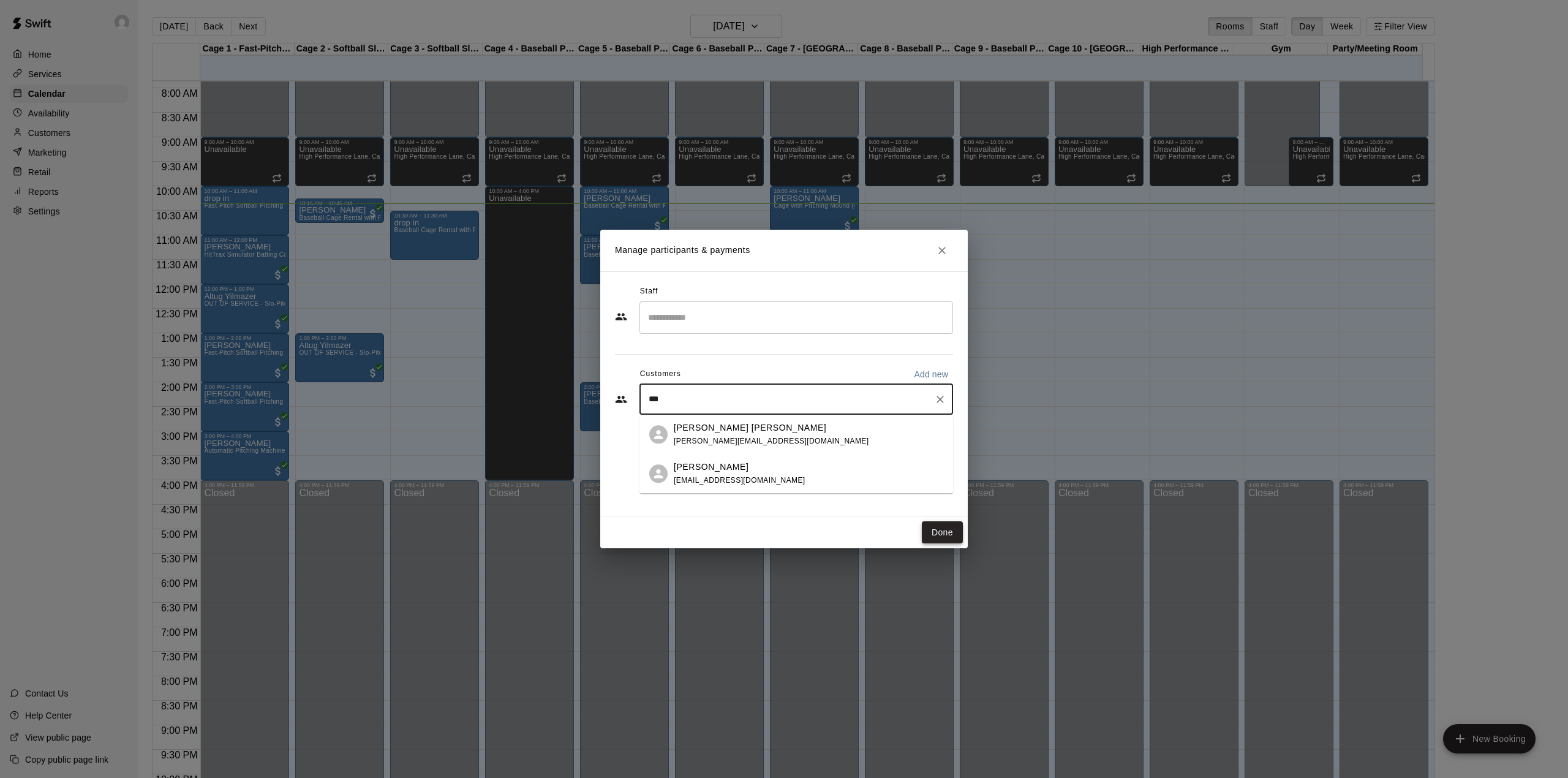
type input "****"
click at [703, 426] on p "[PERSON_NAME] [PERSON_NAME]" at bounding box center [750, 428] width 152 height 13
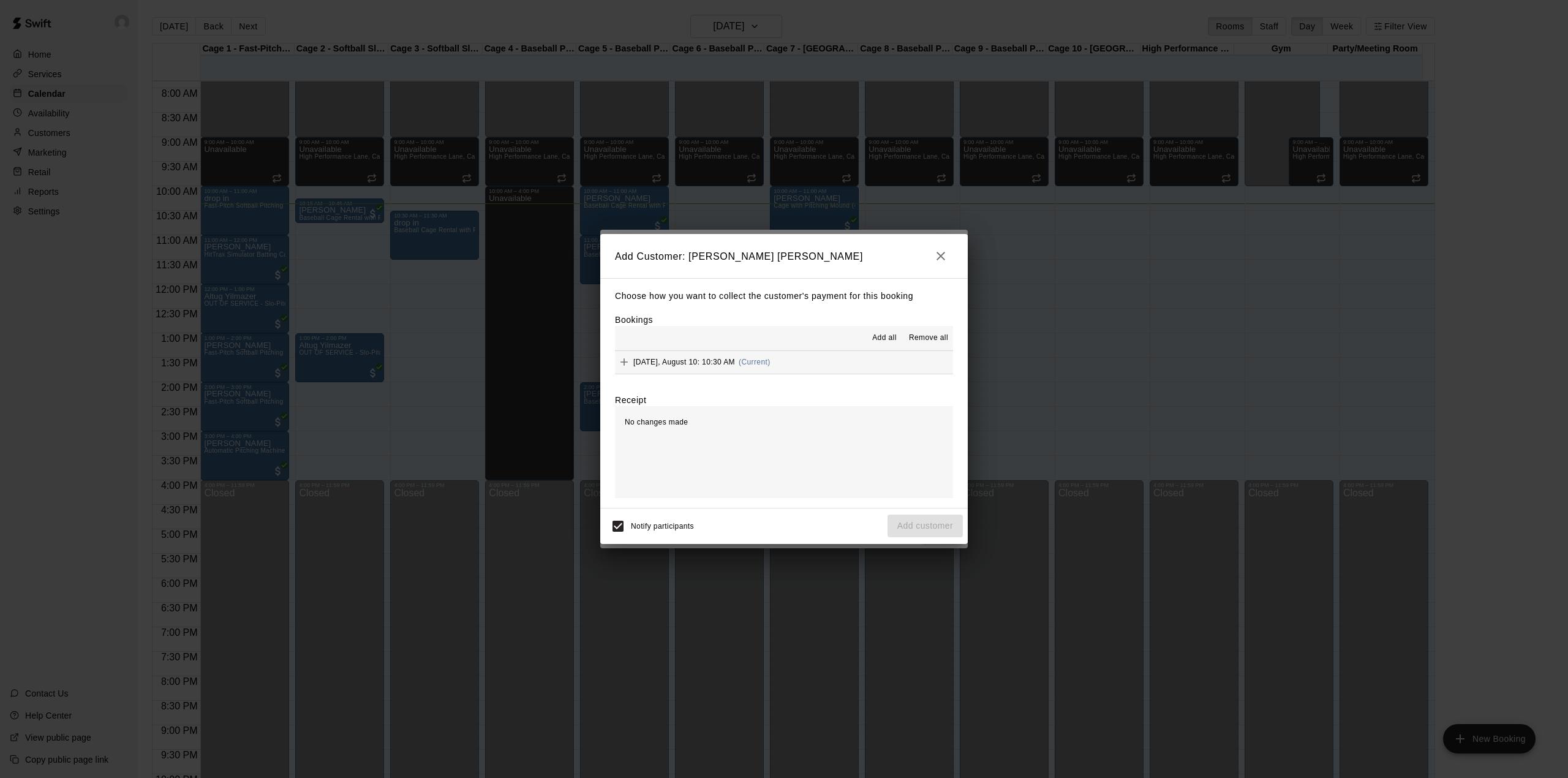
click at [883, 331] on button "Add all" at bounding box center [885, 338] width 39 height 20
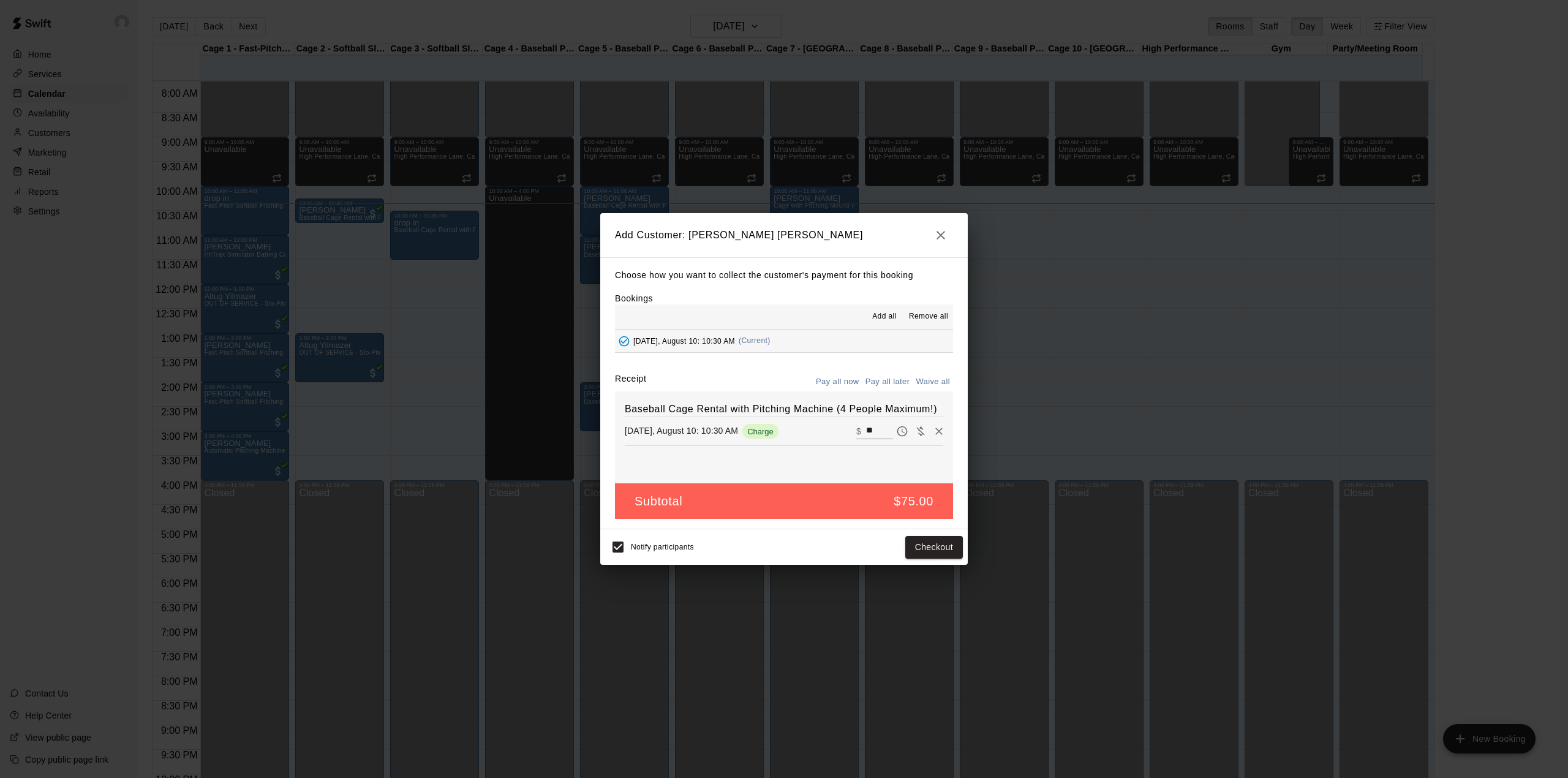
click at [900, 381] on button "Pay all later" at bounding box center [888, 382] width 51 height 19
click at [921, 542] on button "Add customer" at bounding box center [925, 547] width 75 height 23
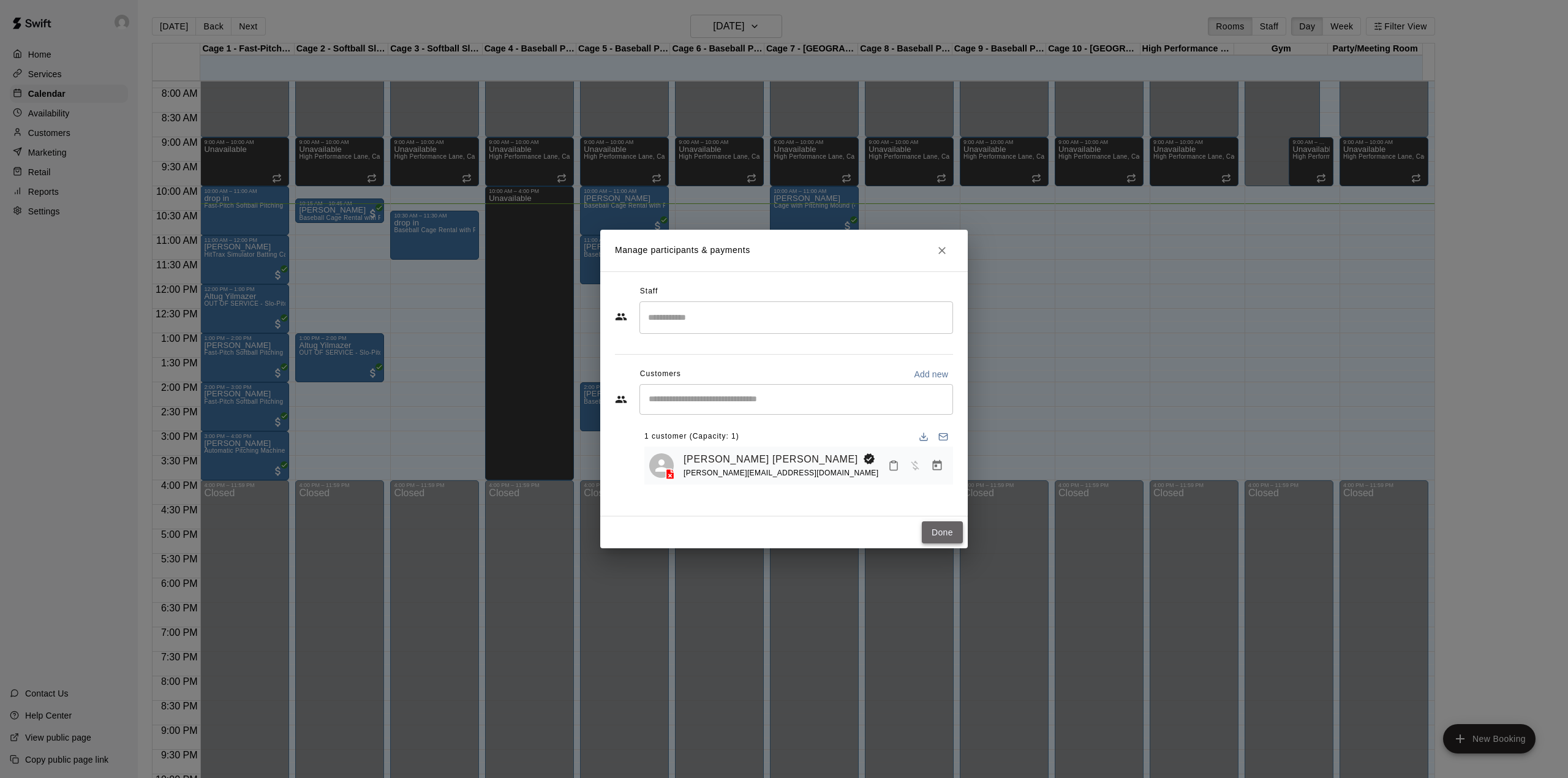
click at [942, 529] on button "Done" at bounding box center [942, 532] width 41 height 23
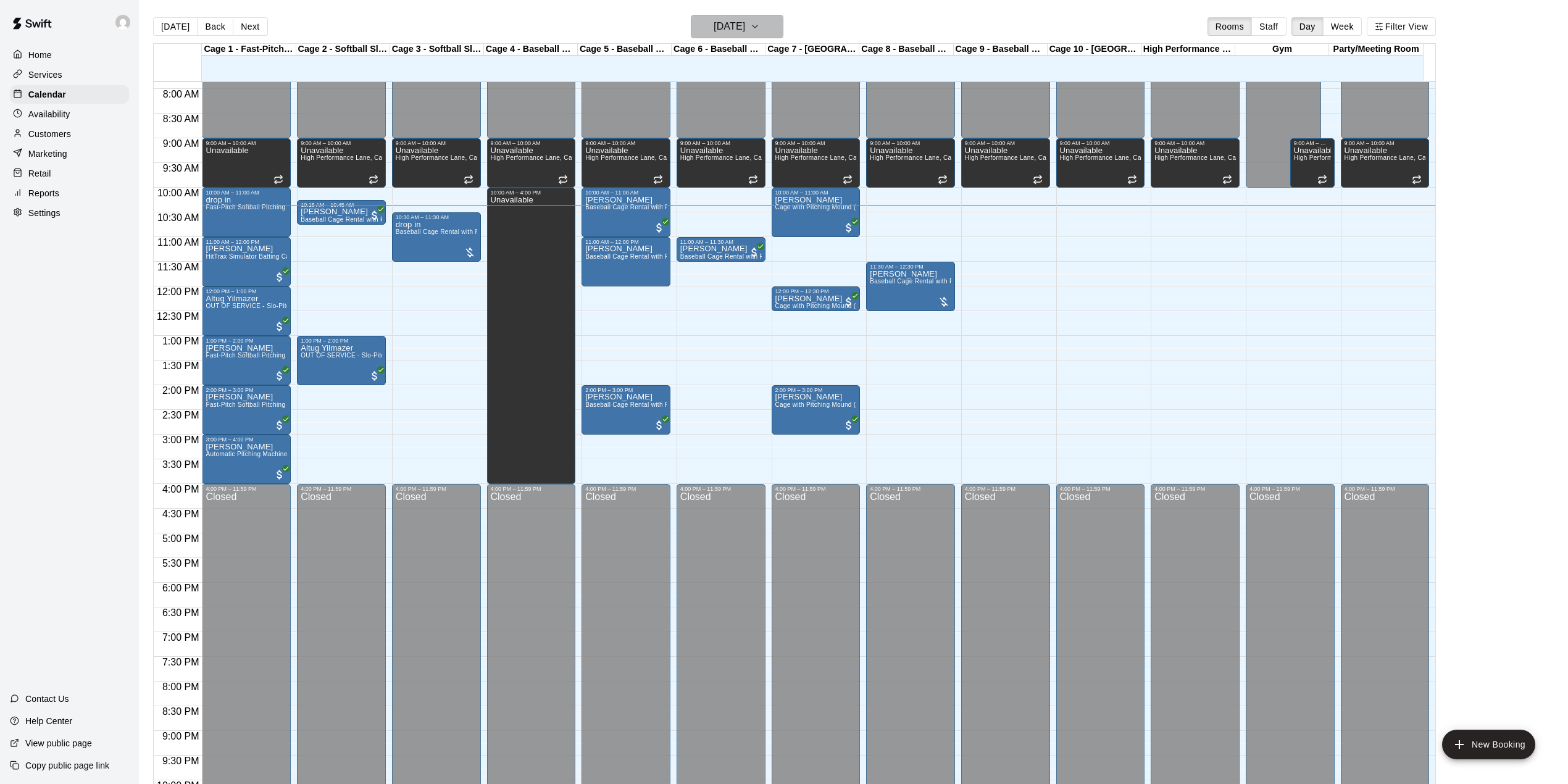
click at [727, 31] on h6 "[DATE]" at bounding box center [729, 26] width 32 height 17
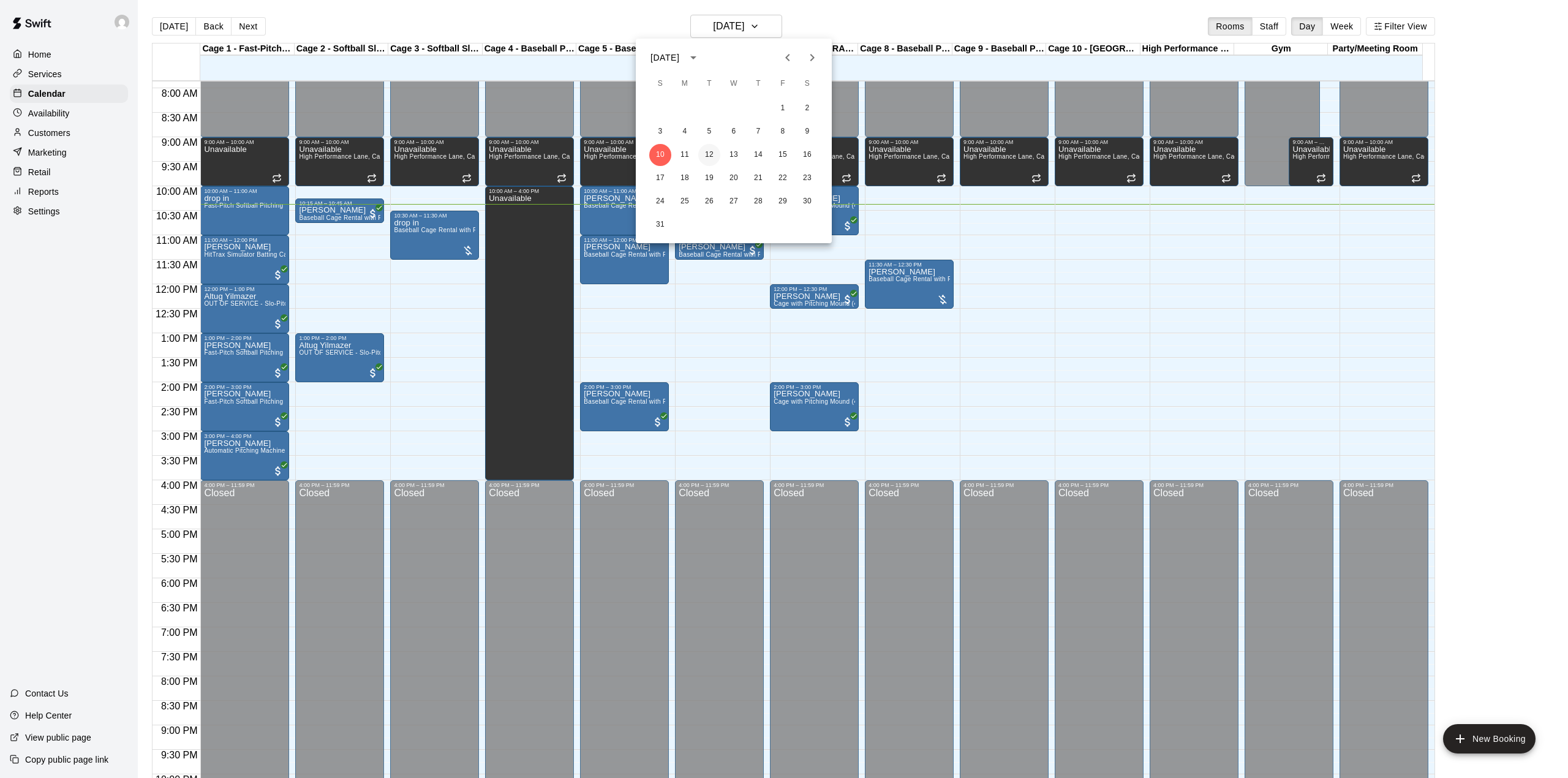
click at [709, 155] on button "12" at bounding box center [709, 155] width 22 height 22
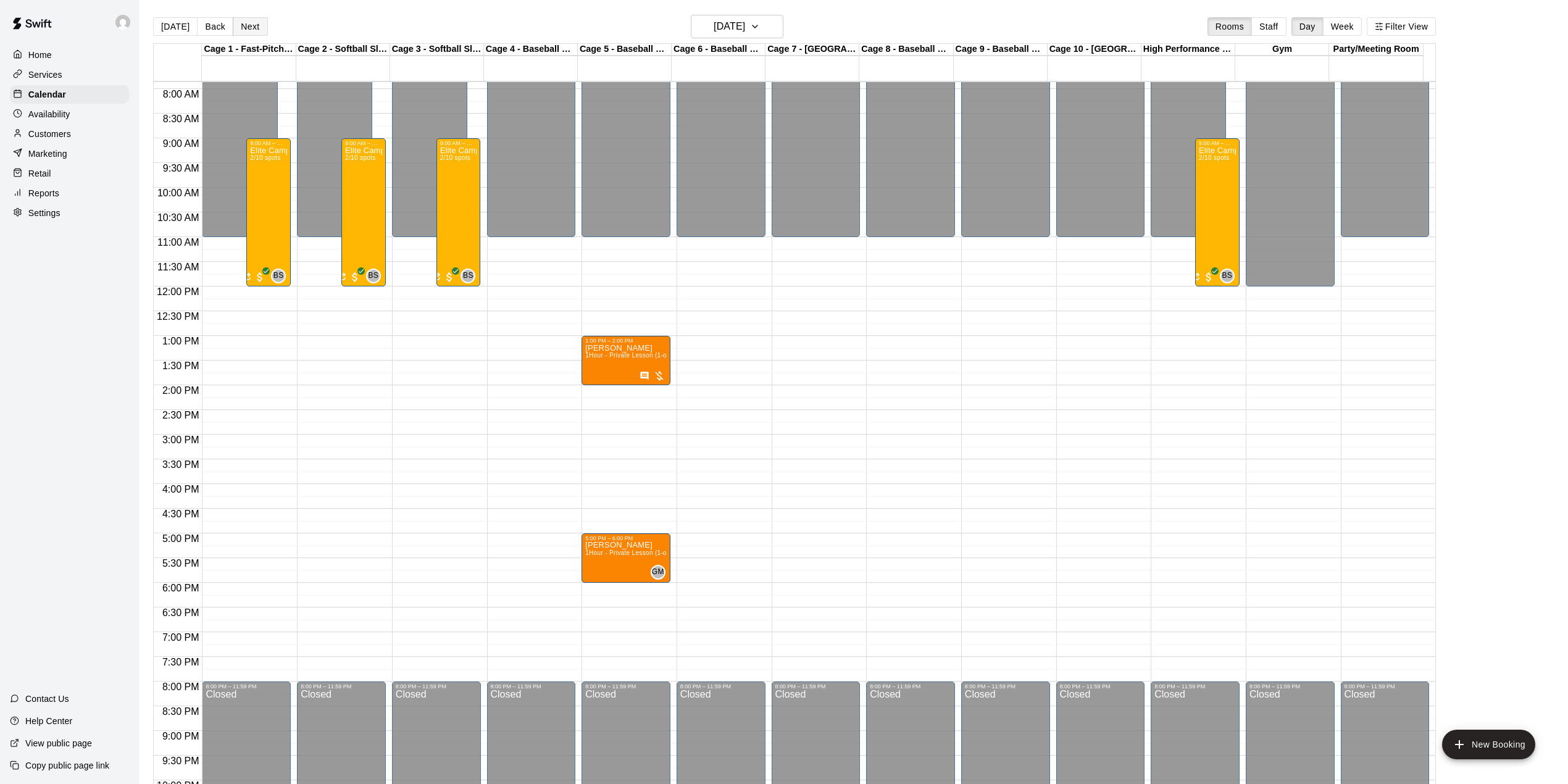
click at [252, 27] on button "Next" at bounding box center [250, 26] width 34 height 18
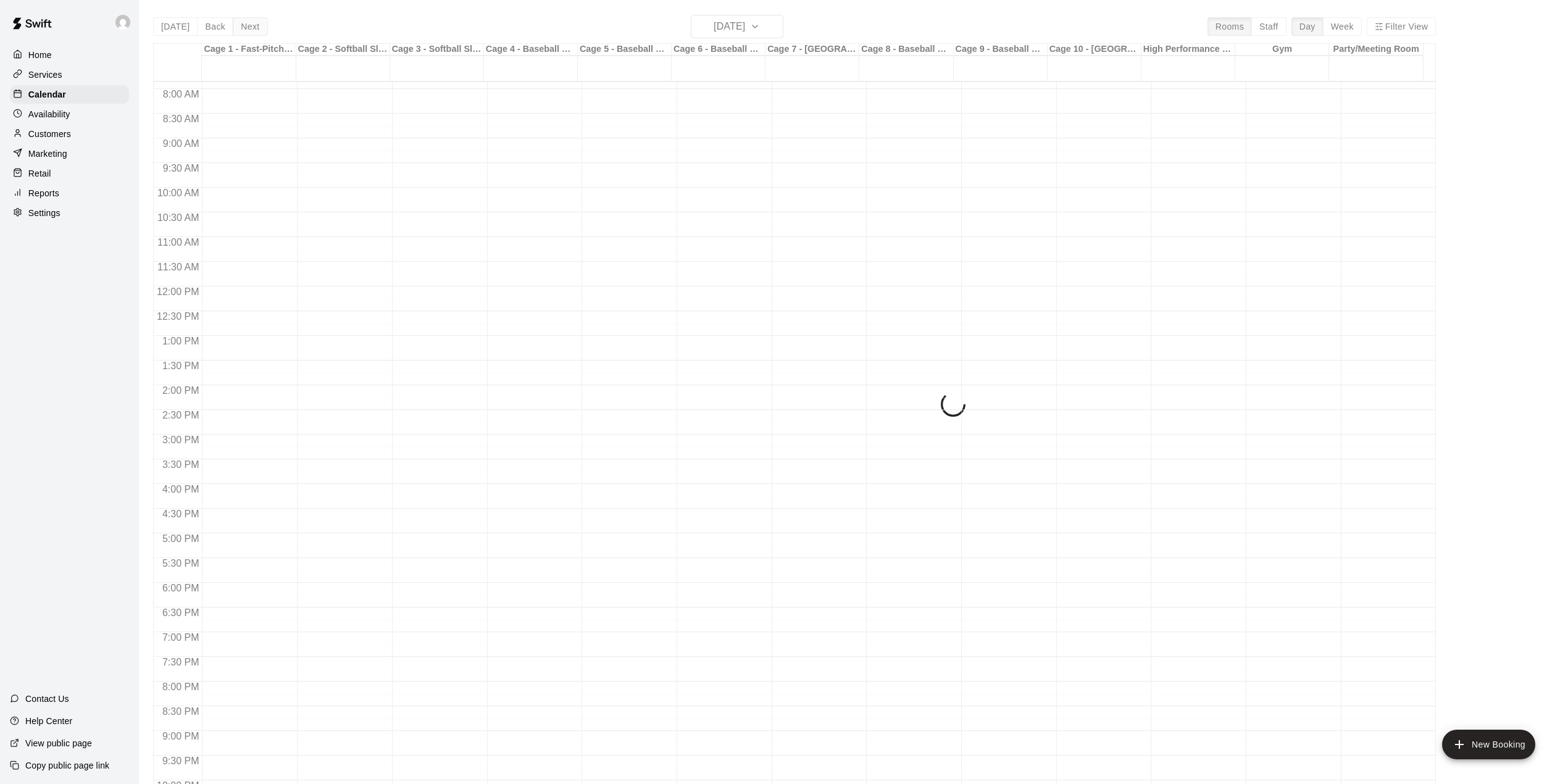
click at [252, 27] on div "Today Back Next Wednesday Aug 13 Rooms Staff Day Week Filter View Cage 1 - Fast…" at bounding box center [794, 406] width 1283 height 784
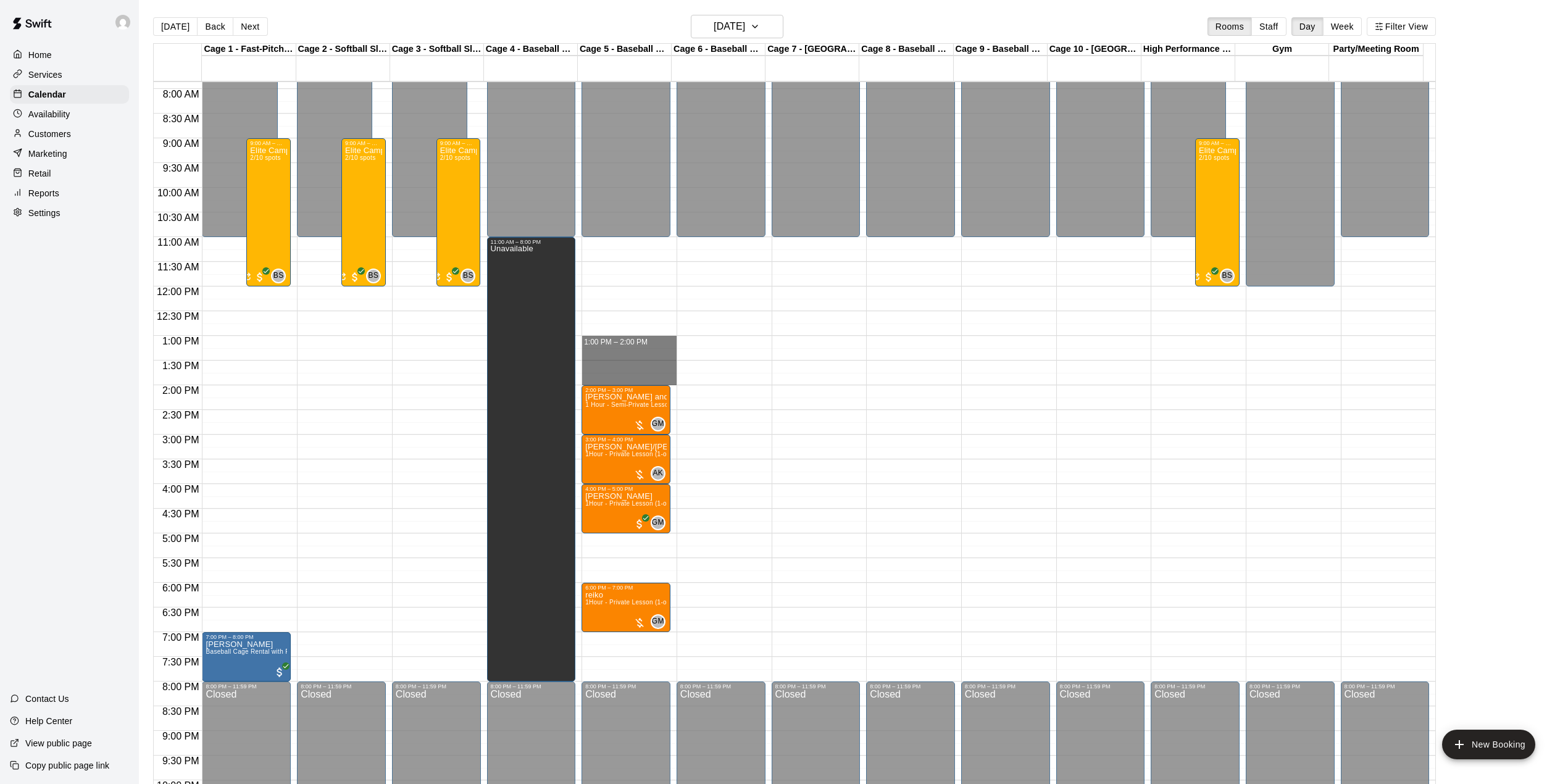
drag, startPoint x: 596, startPoint y: 339, endPoint x: 608, endPoint y: 386, distance: 48.5
click at [608, 386] on div "12:00 AM – 11:00 AM Closed 2:00 PM – 3:00 PM Derek and Bobby 1 Hour - Semi-Priv…" at bounding box center [625, 286] width 89 height 1185
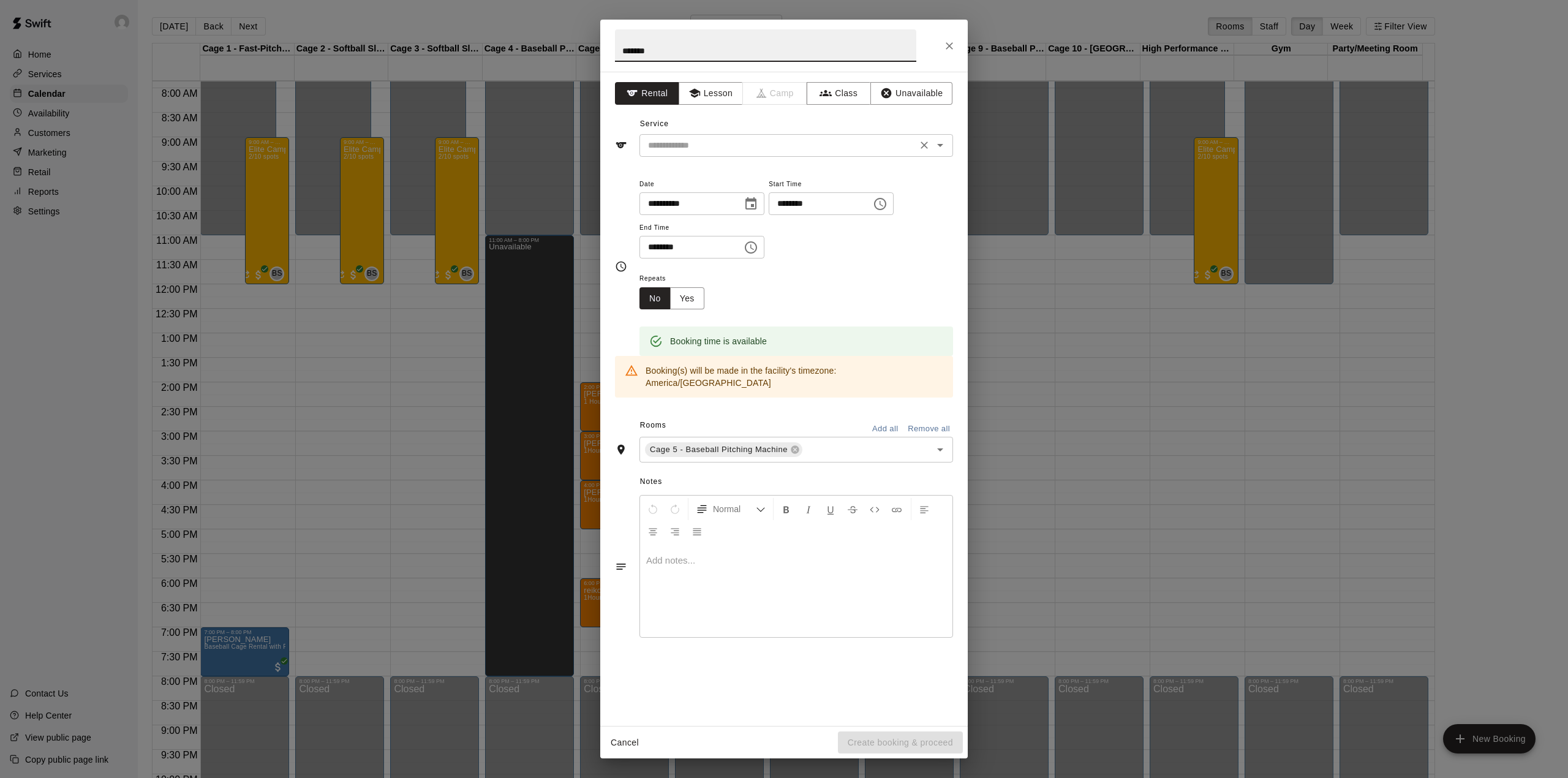
click at [724, 137] on div "​" at bounding box center [796, 145] width 314 height 23
type input "*******"
click at [708, 101] on button "Lesson" at bounding box center [711, 93] width 64 height 23
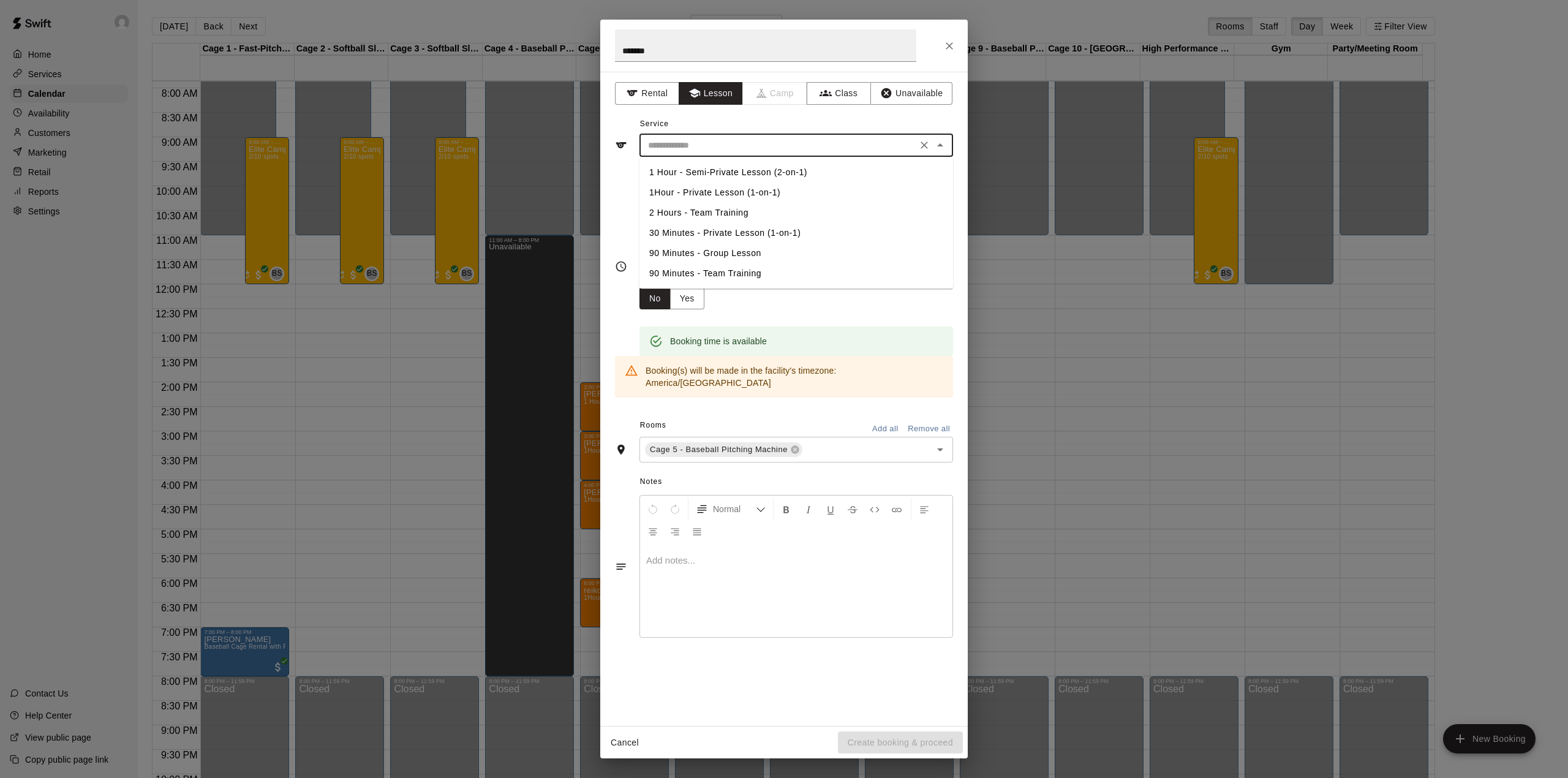
click at [706, 143] on input "text" at bounding box center [778, 145] width 270 height 15
click at [713, 189] on li "1Hour - Private Lesson (1-on-1)" at bounding box center [796, 192] width 314 height 20
type input "**********"
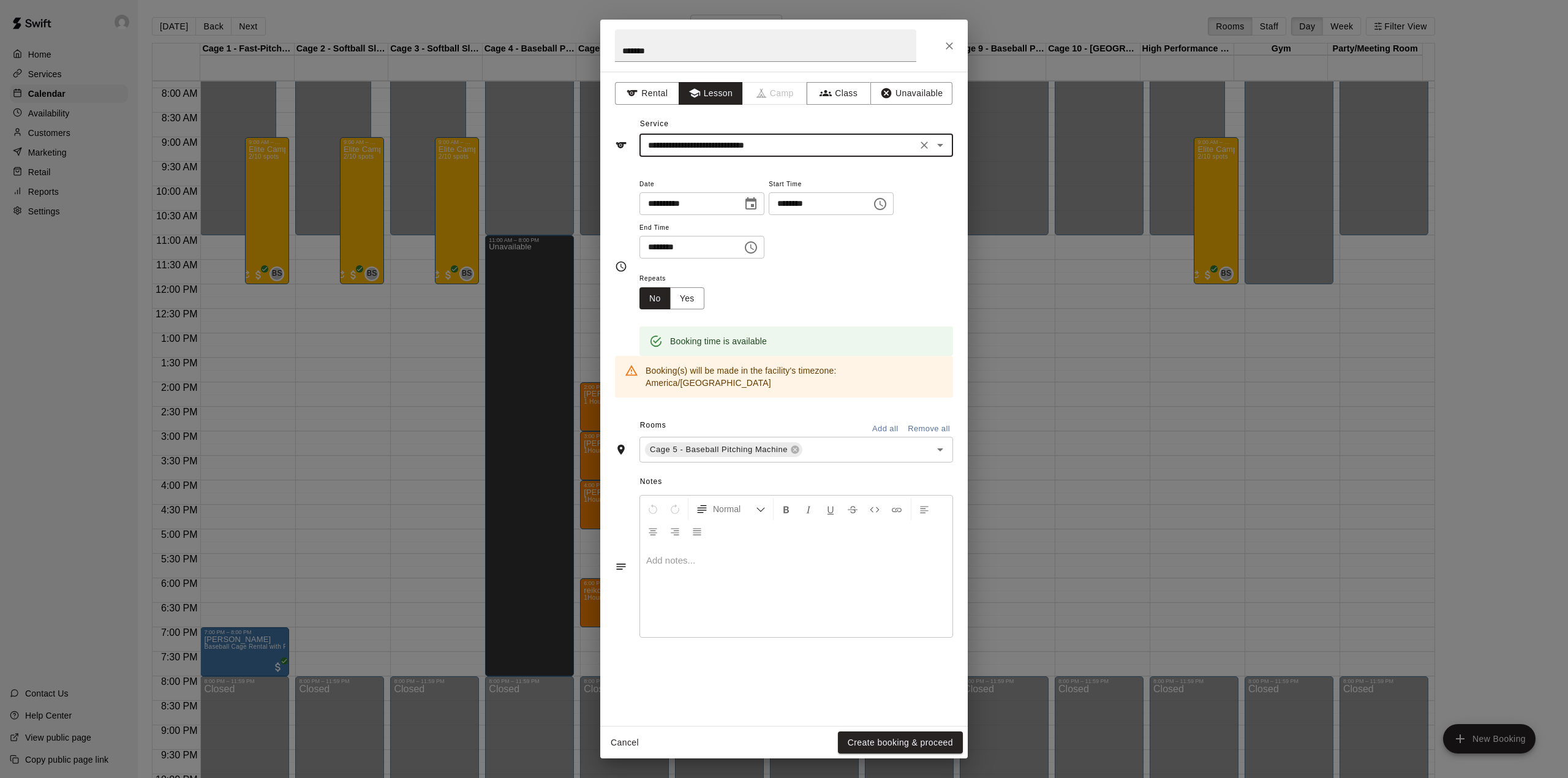
click at [681, 555] on p at bounding box center [796, 560] width 300 height 12
click at [908, 741] on button "Create booking & proceed" at bounding box center [900, 743] width 125 height 23
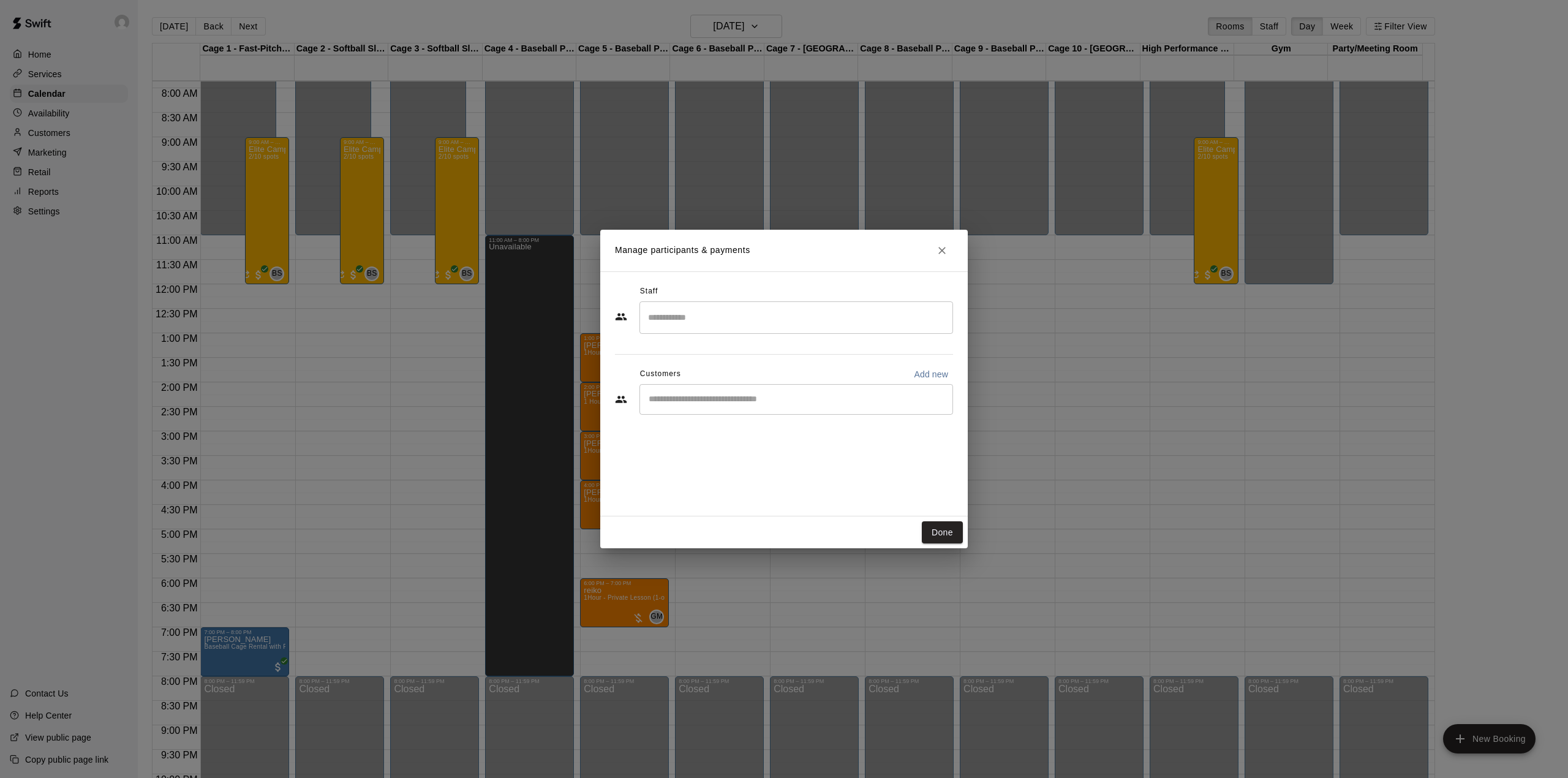
click at [698, 407] on div "​" at bounding box center [796, 399] width 314 height 31
type input "**"
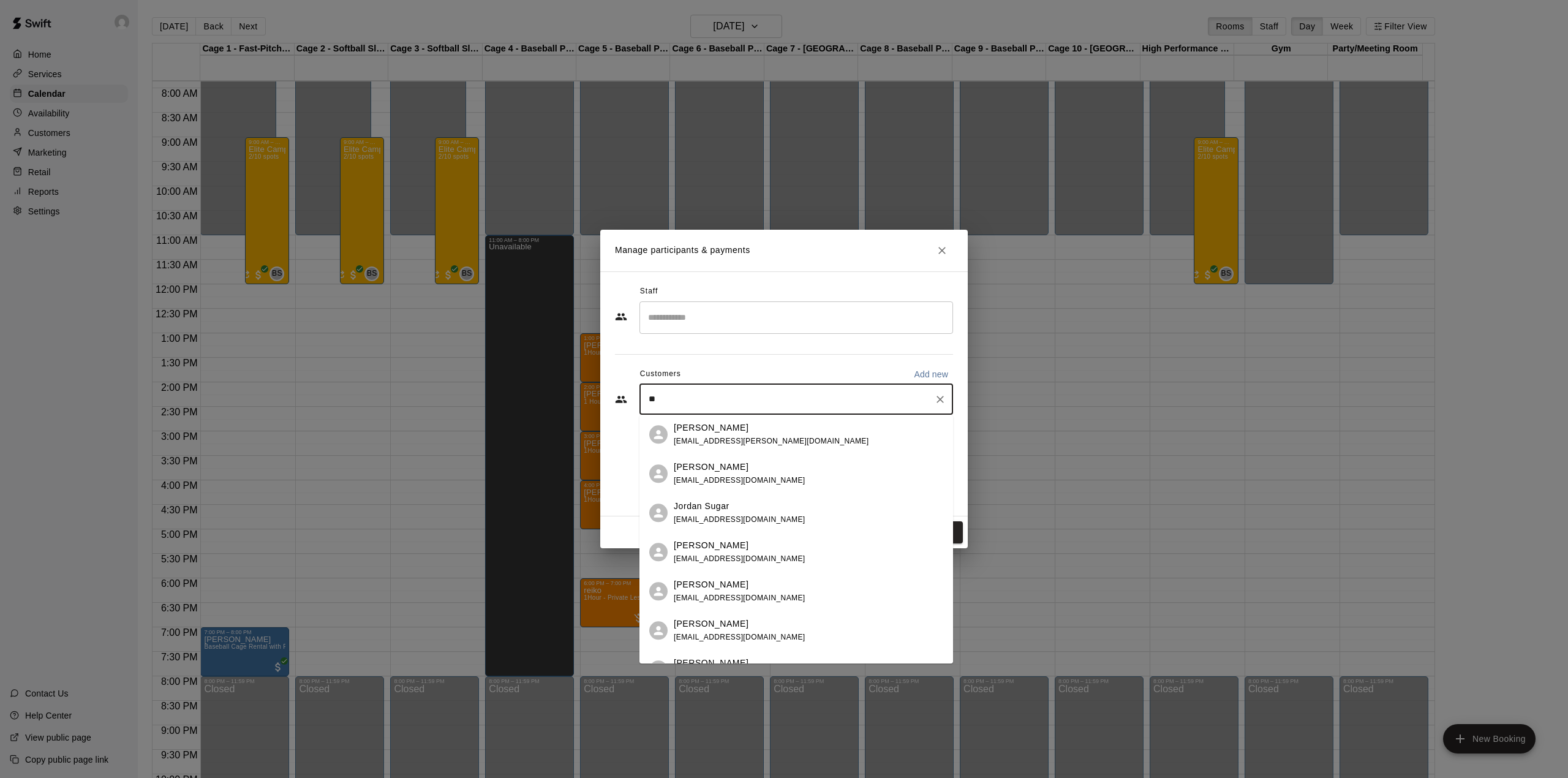
click at [716, 437] on span "mark.kay@cfocapital.ca" at bounding box center [772, 441] width 195 height 8
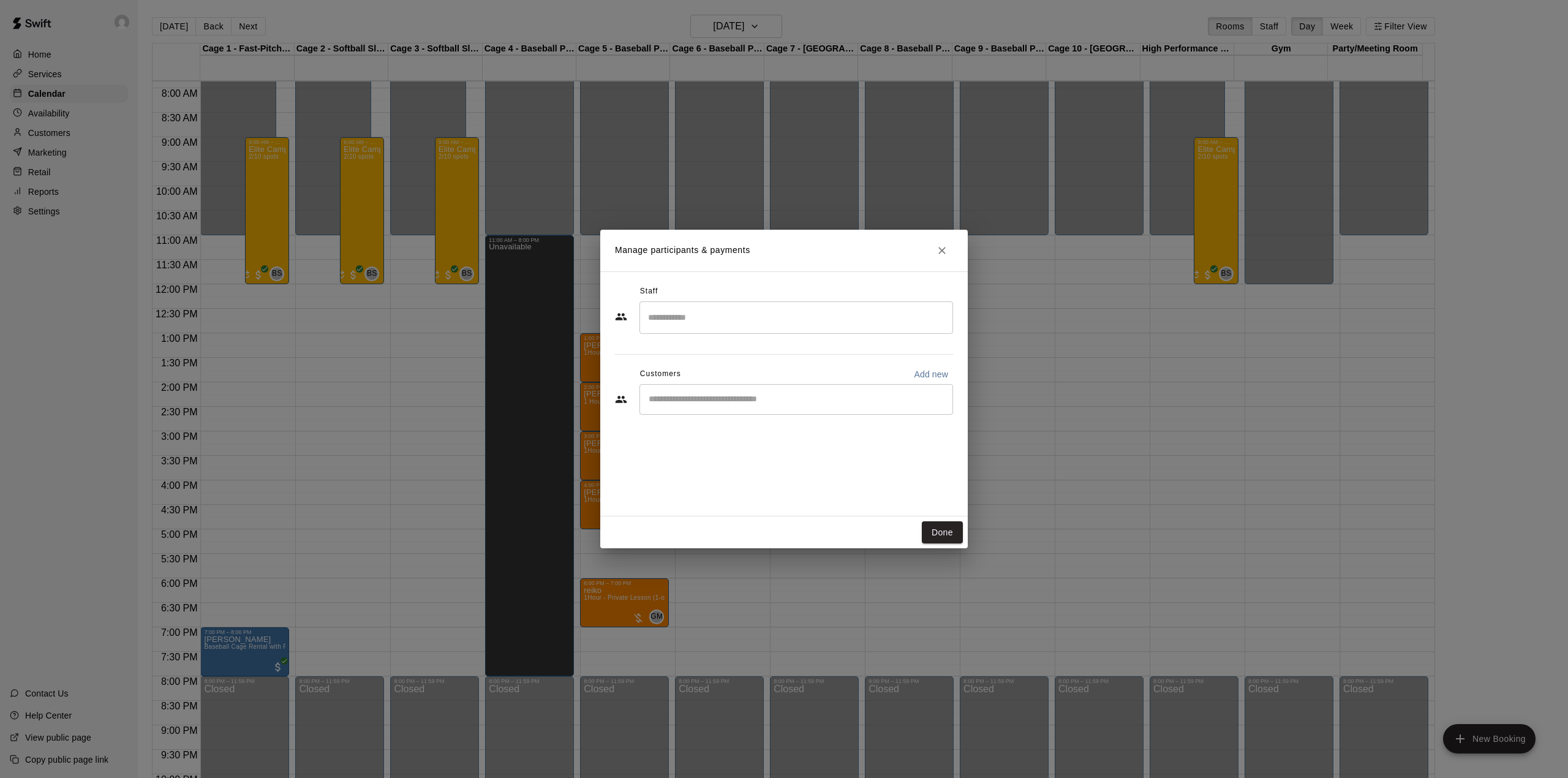
click at [690, 399] on input "Start typing to search customers..." at bounding box center [796, 399] width 303 height 12
click at [751, 399] on input "*" at bounding box center [796, 399] width 303 height 12
click at [723, 439] on div "Staff ​ Customers Add new * ​" at bounding box center [784, 394] width 367 height 245
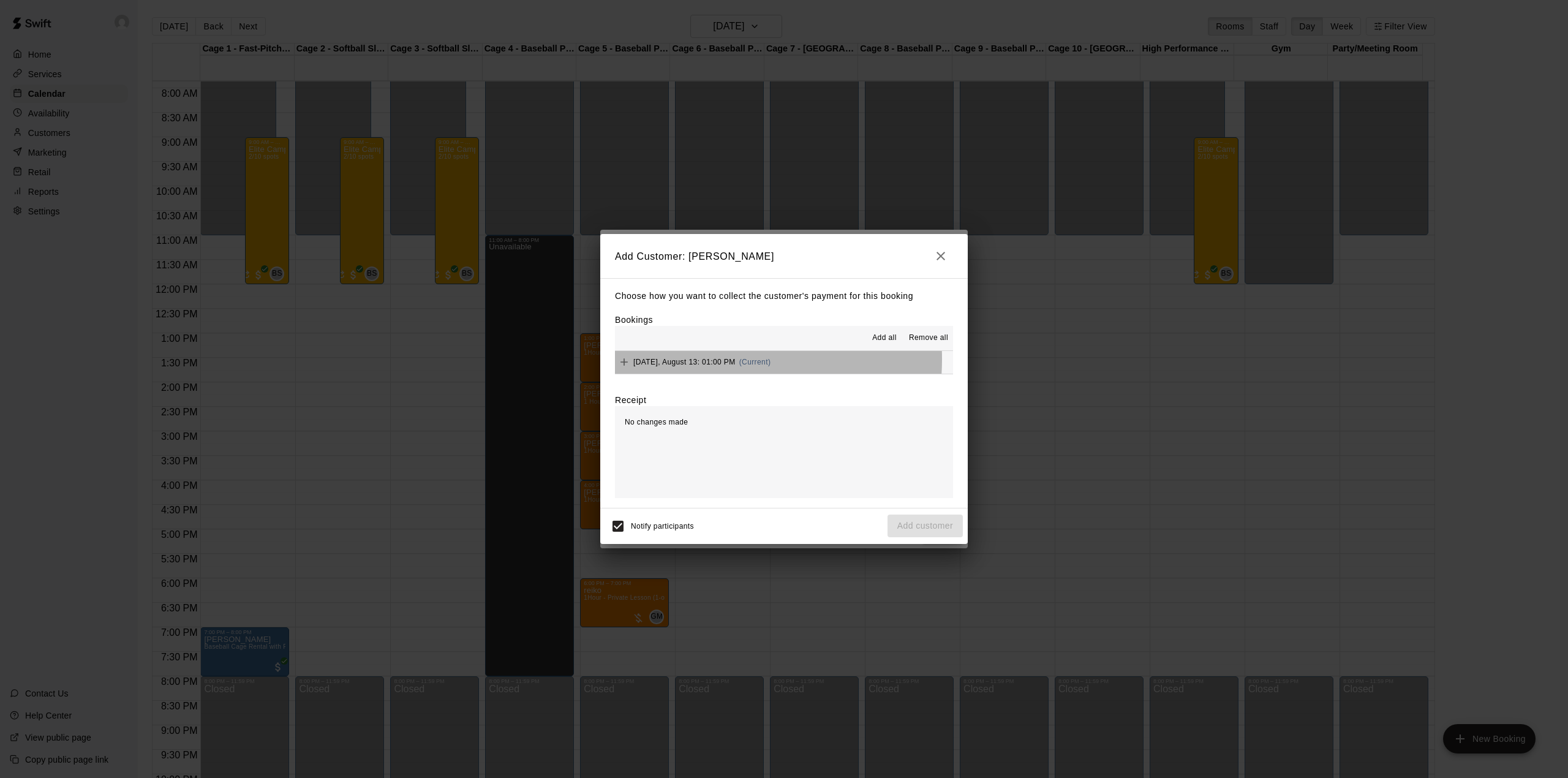
click at [701, 360] on span "Wednesday, August 13: 01:00 PM" at bounding box center [685, 362] width 102 height 8
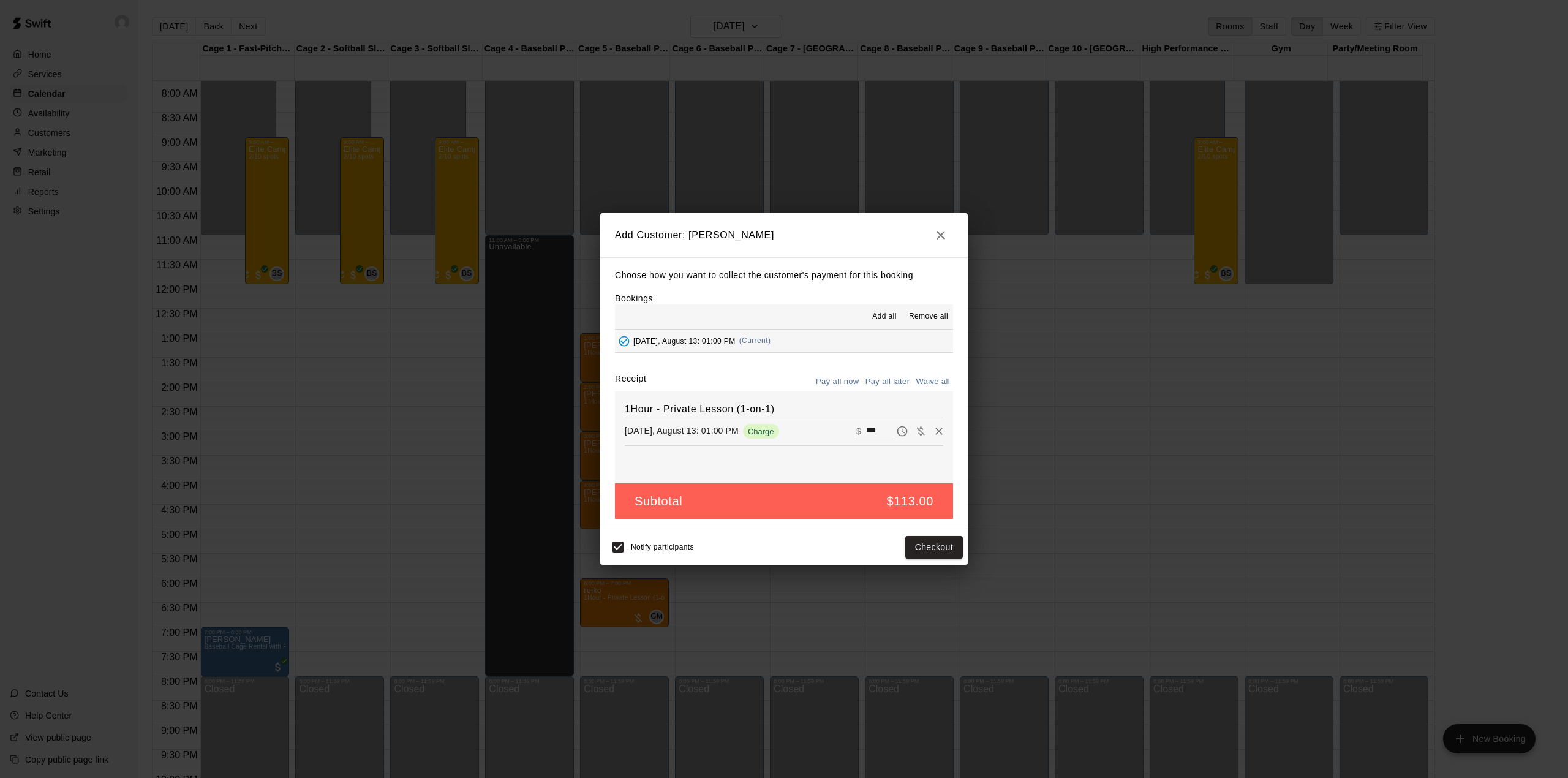
click at [887, 375] on button "Pay all later" at bounding box center [888, 382] width 51 height 19
click at [945, 549] on button "Add customer" at bounding box center [925, 547] width 75 height 23
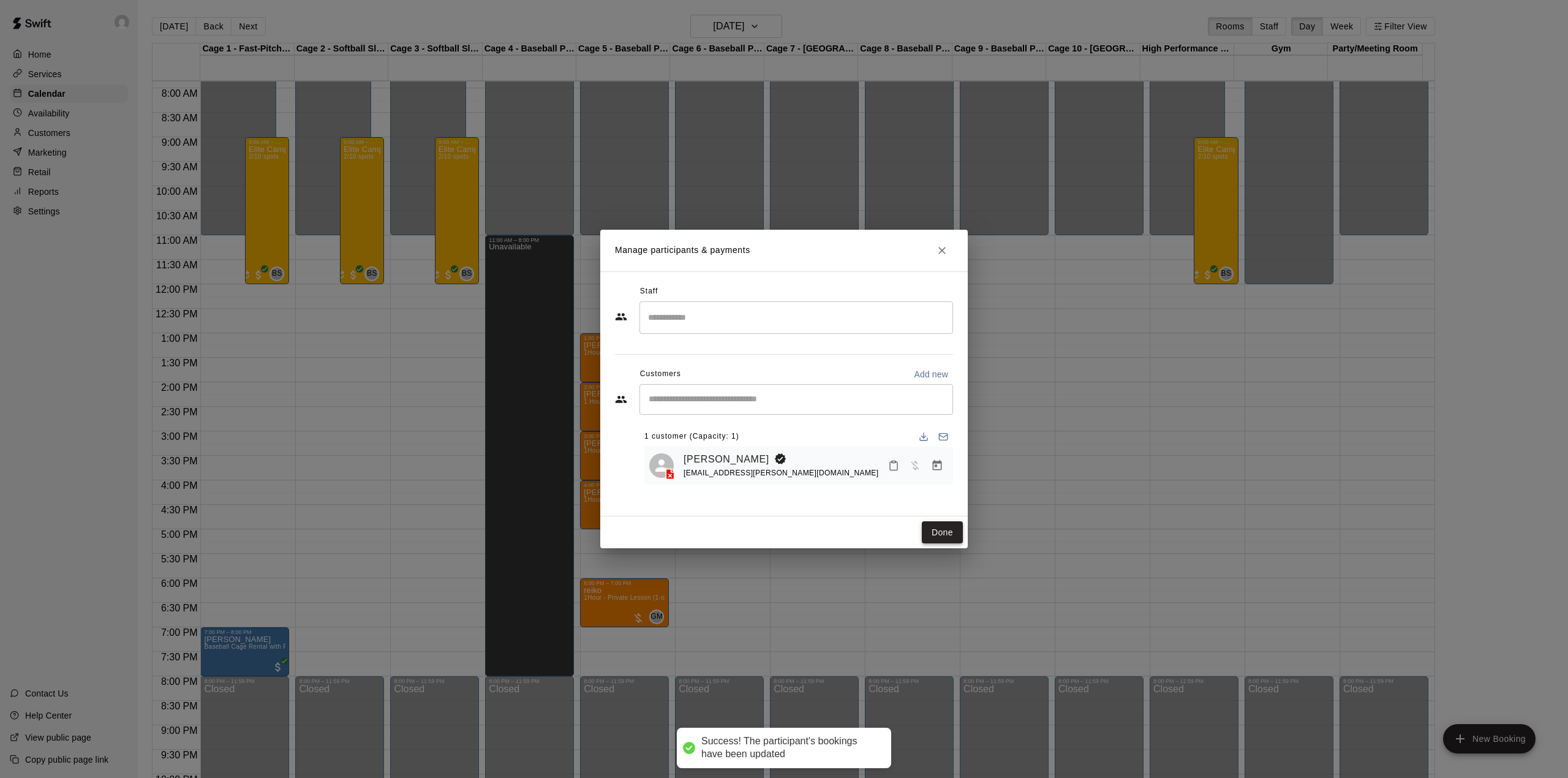
click at [944, 541] on button "Done" at bounding box center [942, 532] width 41 height 23
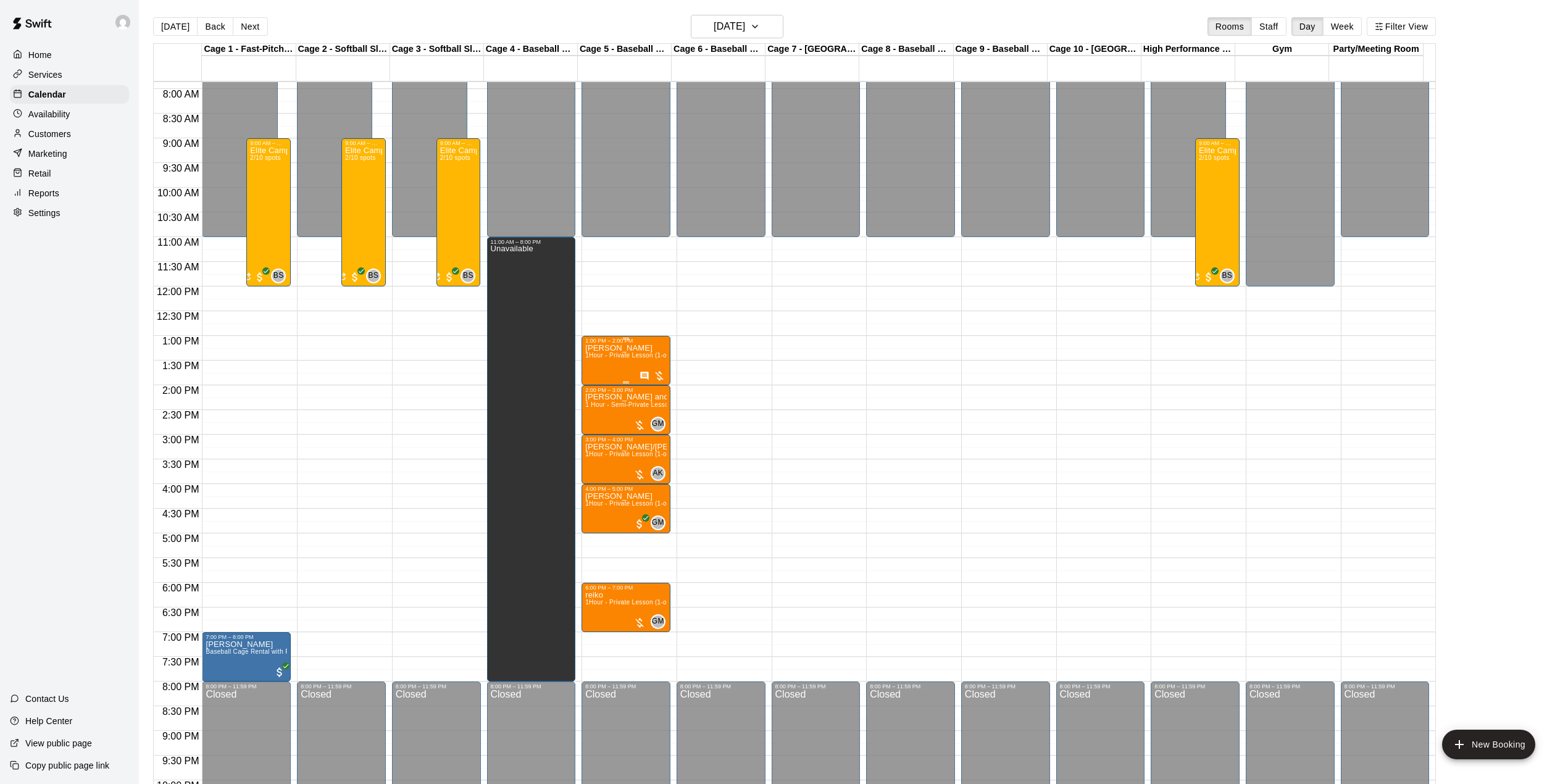
click at [603, 354] on span "1Hour - Private Lesson (1-on-1)" at bounding box center [631, 355] width 93 height 7
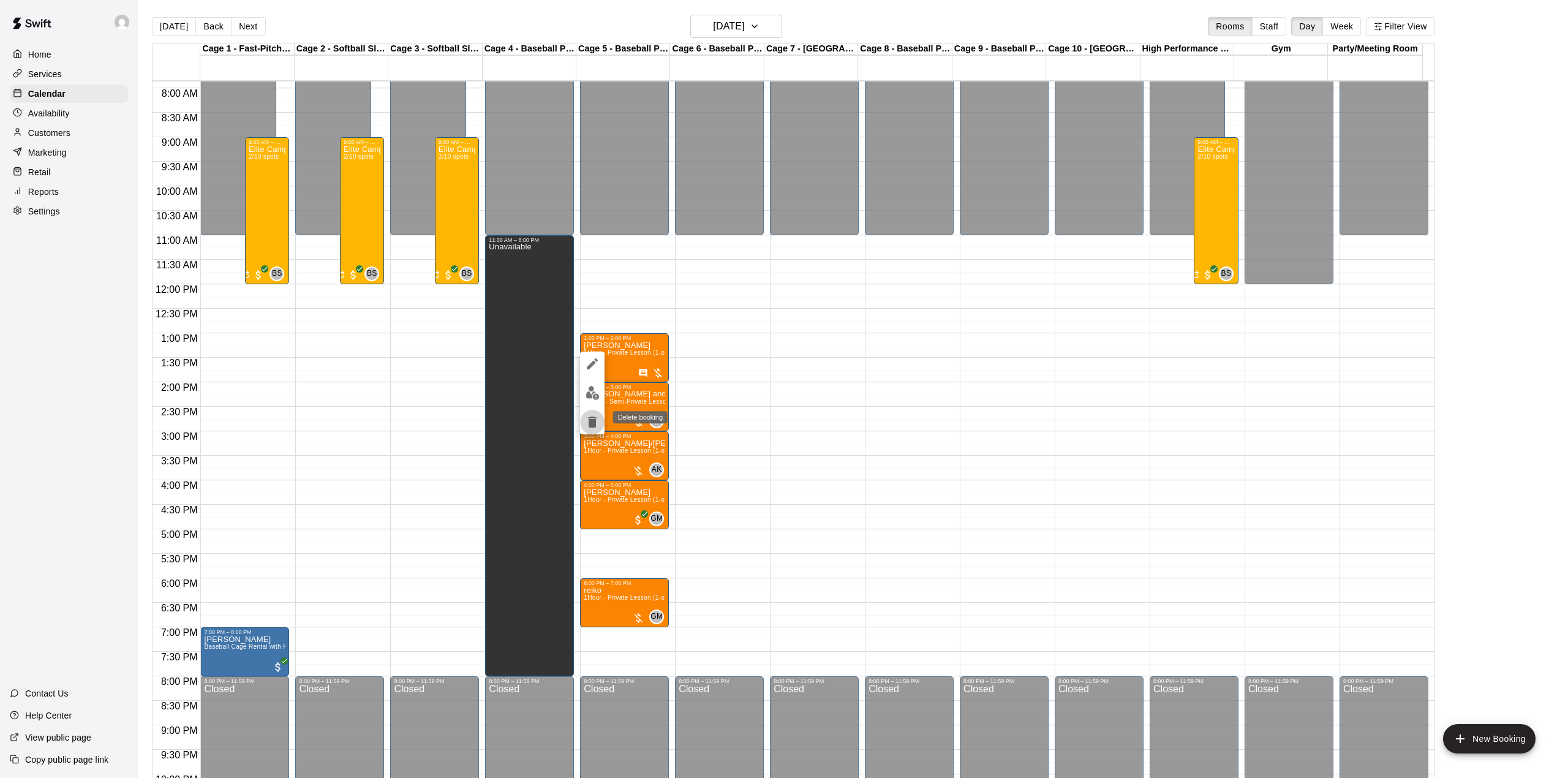
click at [603, 417] on button "delete" at bounding box center [592, 422] width 24 height 24
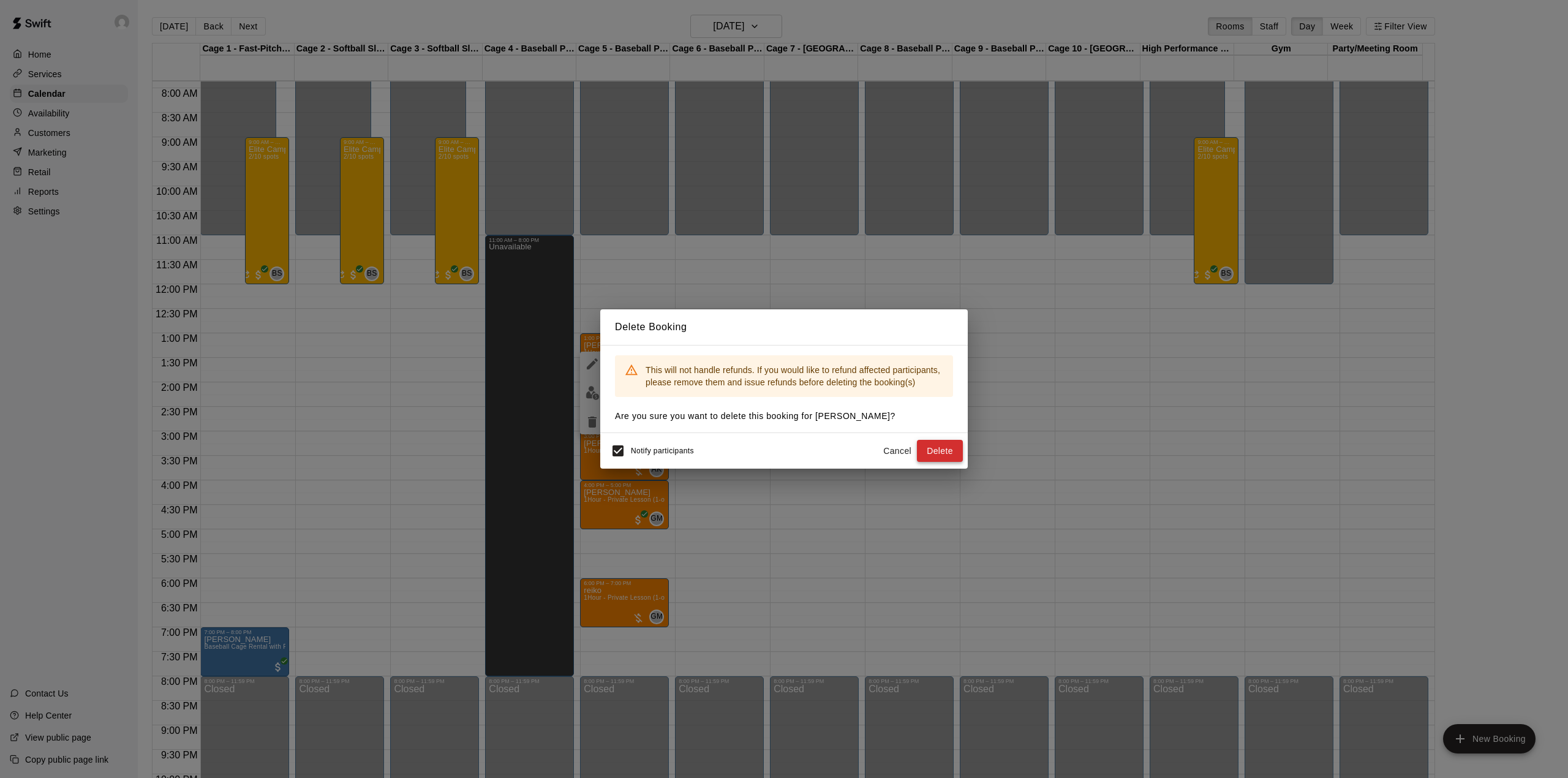
click at [929, 451] on button "Delete" at bounding box center [940, 451] width 46 height 23
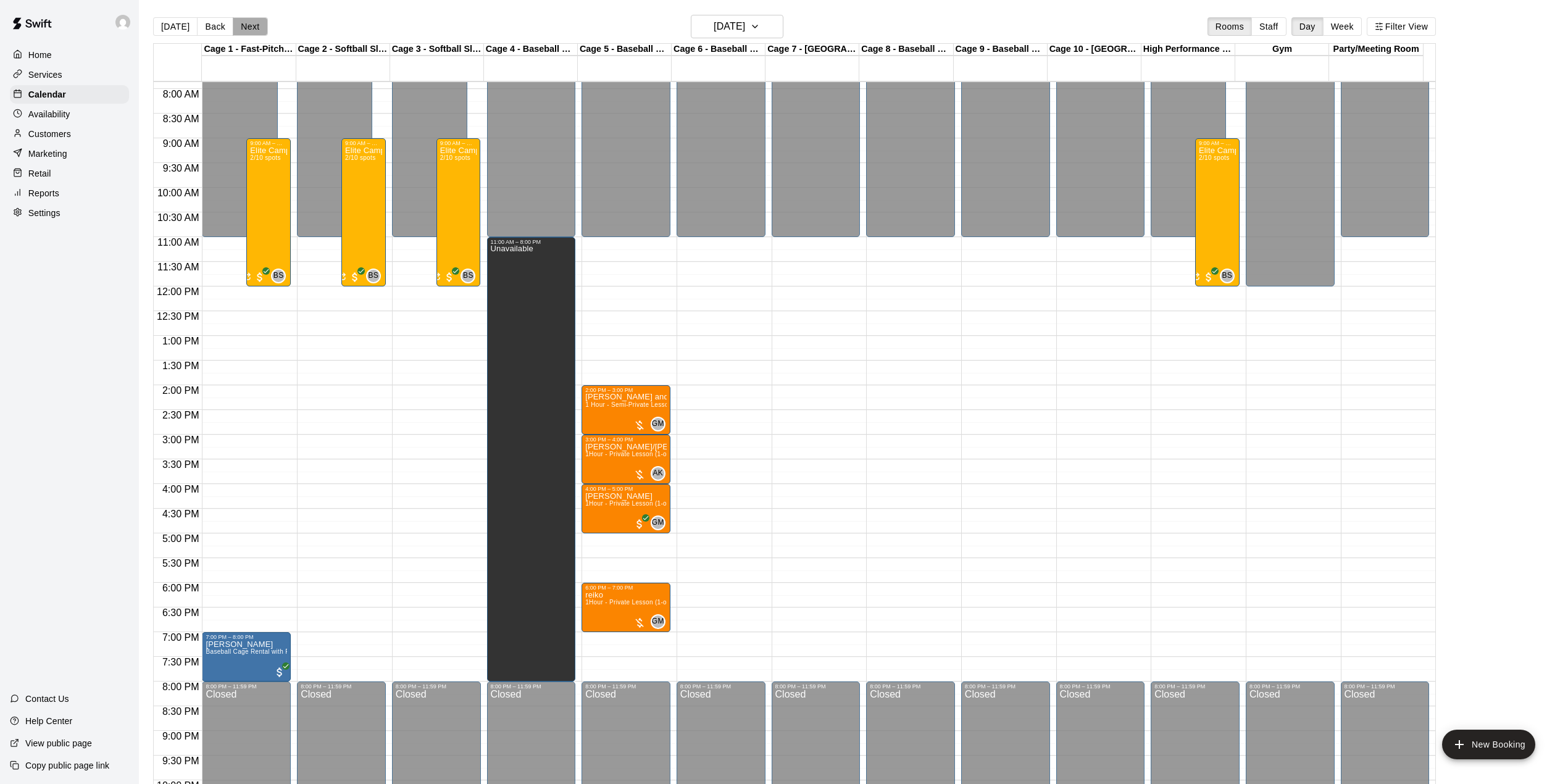
click at [252, 22] on button "Next" at bounding box center [250, 26] width 34 height 18
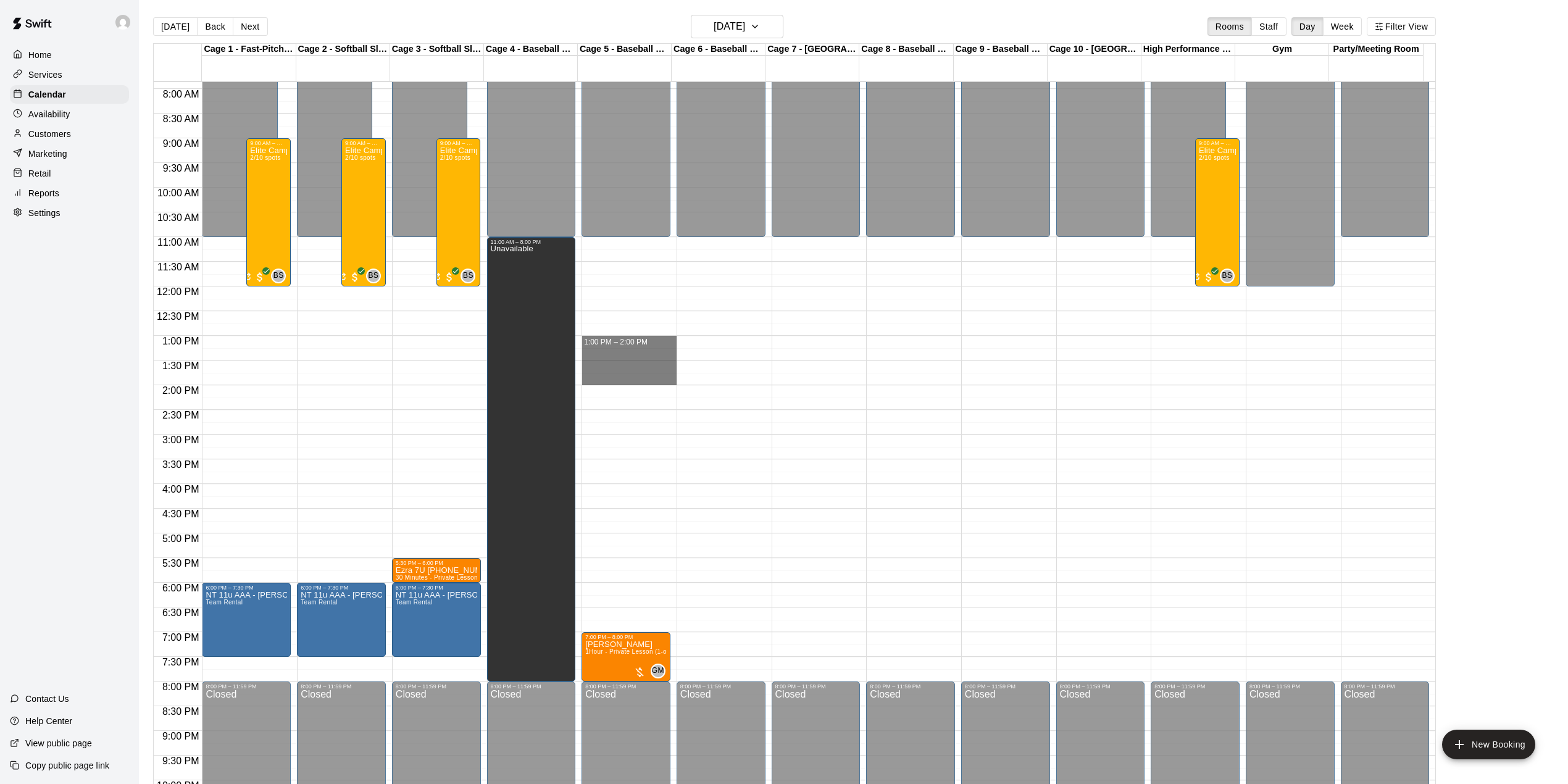
drag, startPoint x: 611, startPoint y: 338, endPoint x: 621, endPoint y: 381, distance: 44.1
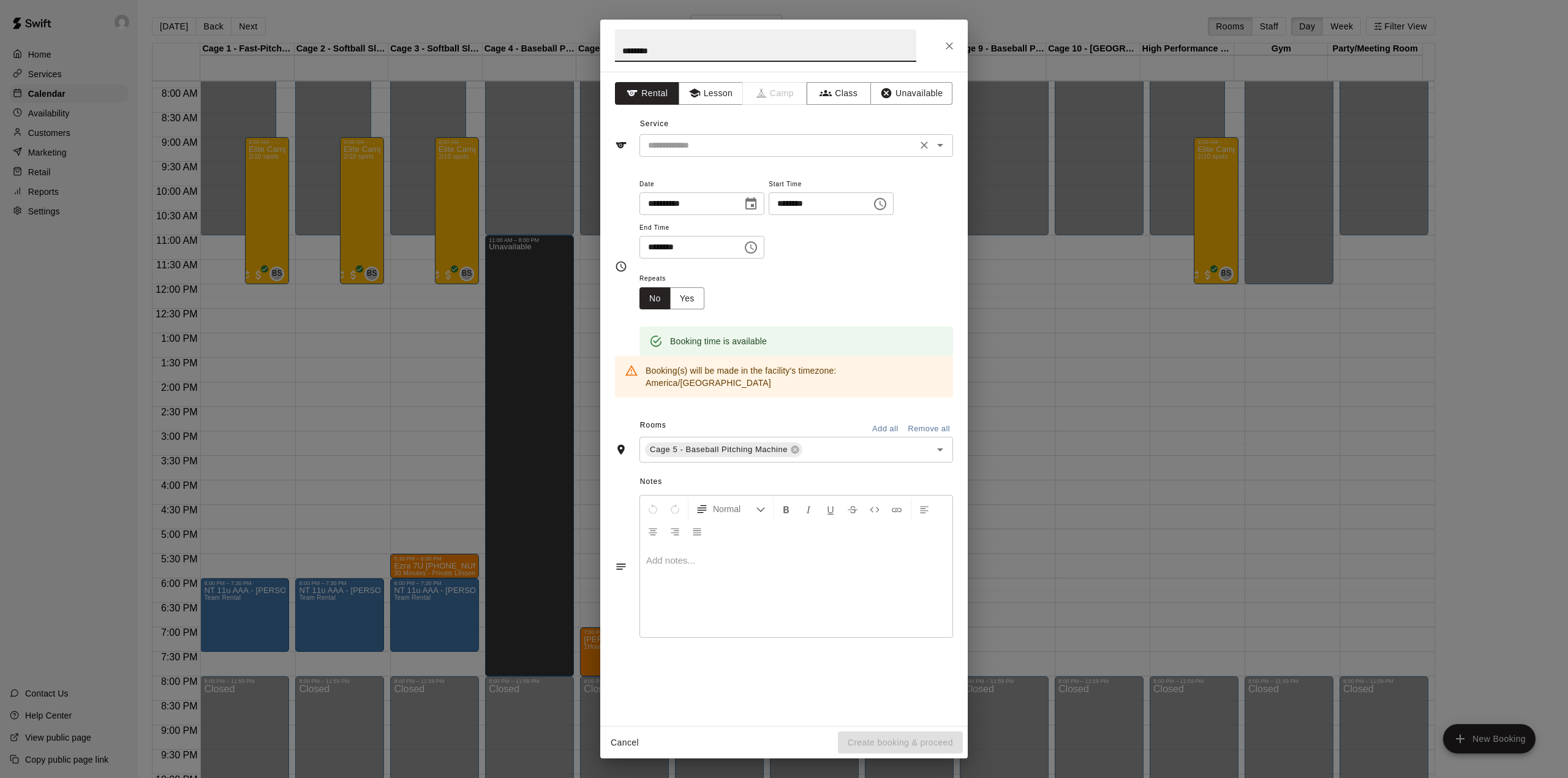
type input "*******"
click at [750, 141] on input "text" at bounding box center [778, 145] width 270 height 15
click at [691, 99] on icon "button" at bounding box center [694, 93] width 12 height 12
click at [709, 150] on input "text" at bounding box center [778, 145] width 270 height 15
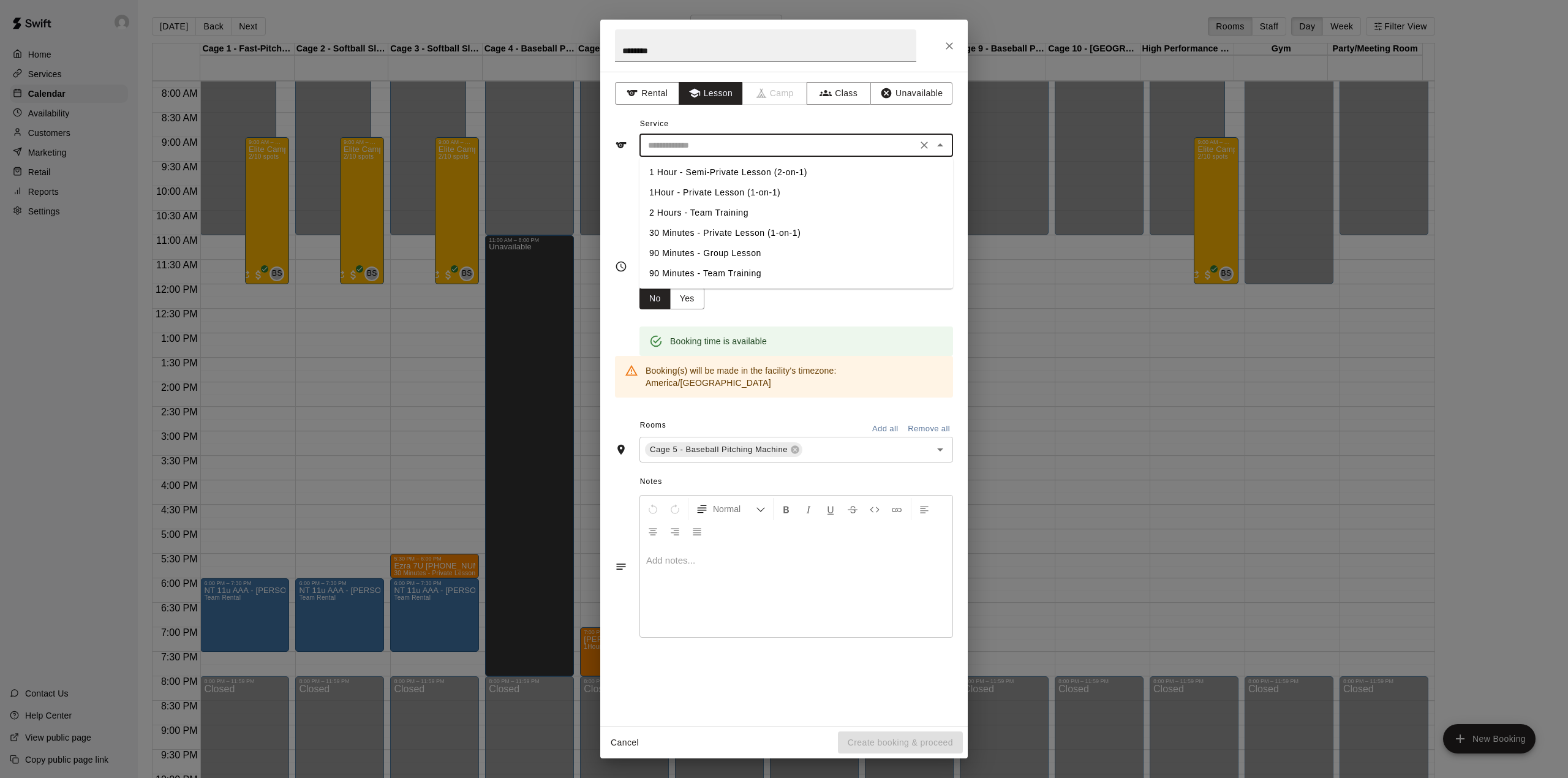
click at [702, 187] on li "1Hour - Private Lesson (1-on-1)" at bounding box center [796, 192] width 314 height 20
type input "**********"
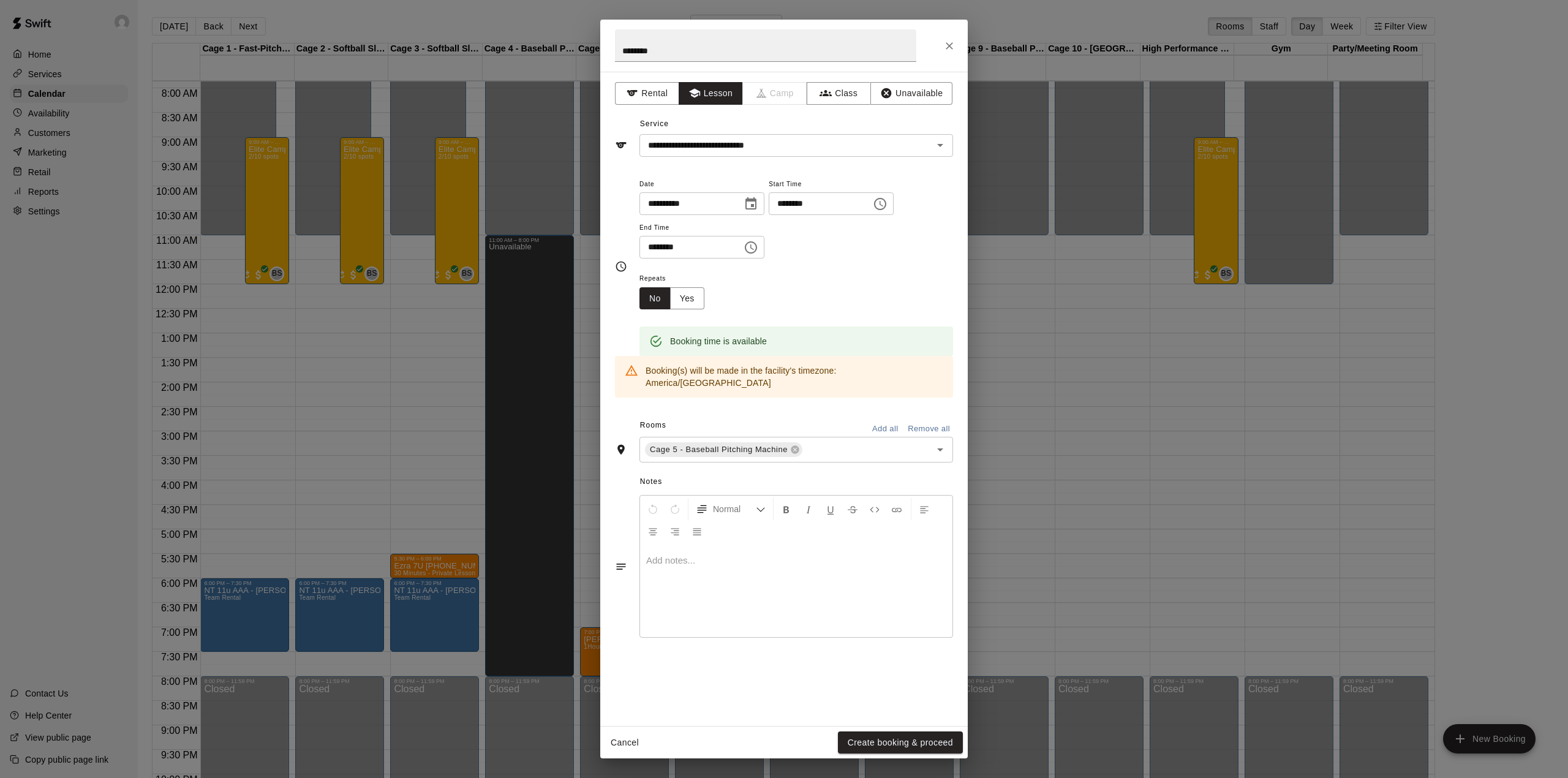
click at [685, 561] on div at bounding box center [796, 591] width 313 height 92
click at [733, 599] on div "**********" at bounding box center [796, 591] width 313 height 92
click at [858, 743] on button "Create booking & proceed" at bounding box center [900, 743] width 125 height 23
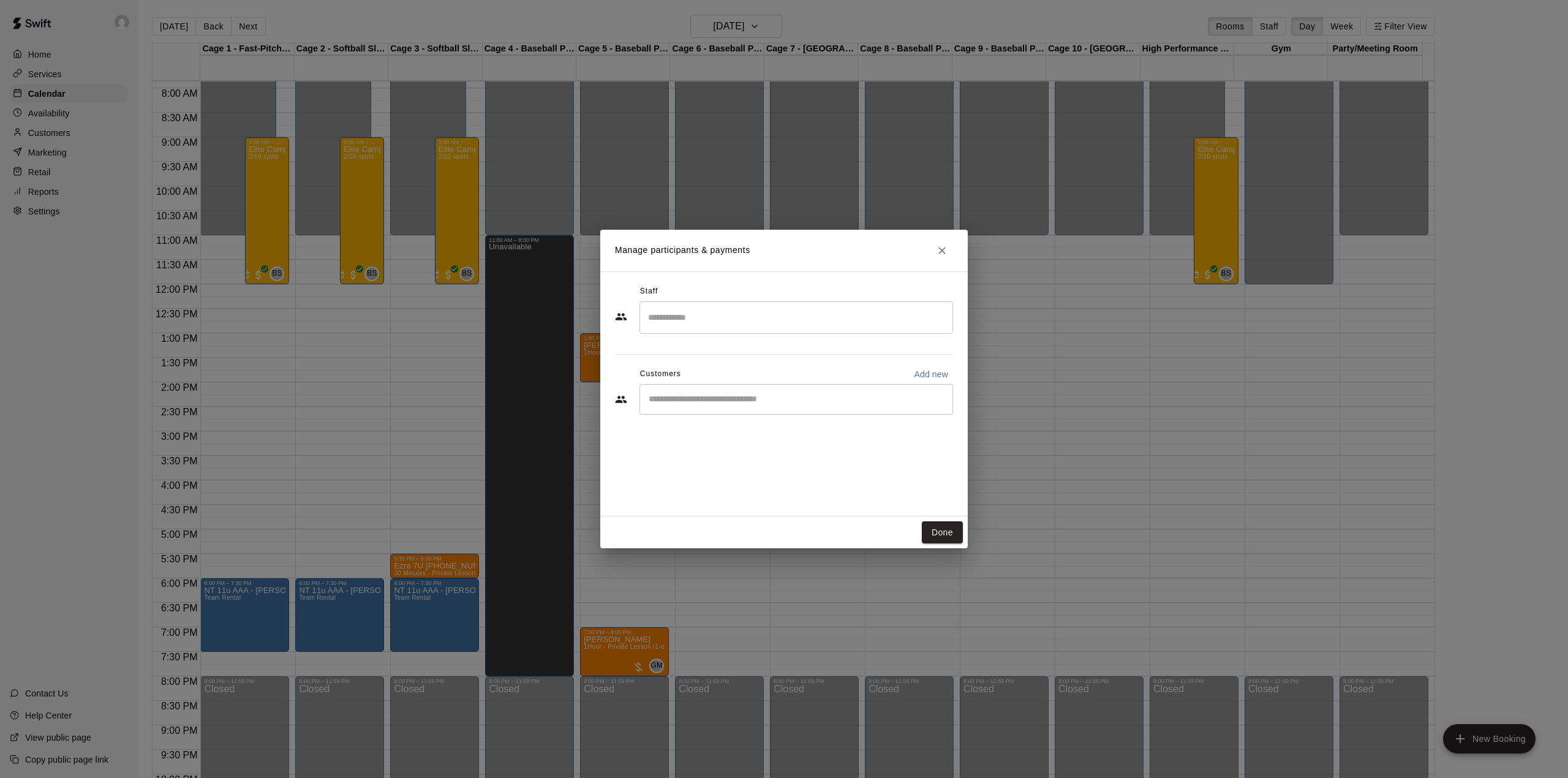
click at [726, 398] on input "Start typing to search customers..." at bounding box center [796, 399] width 303 height 12
type input "***"
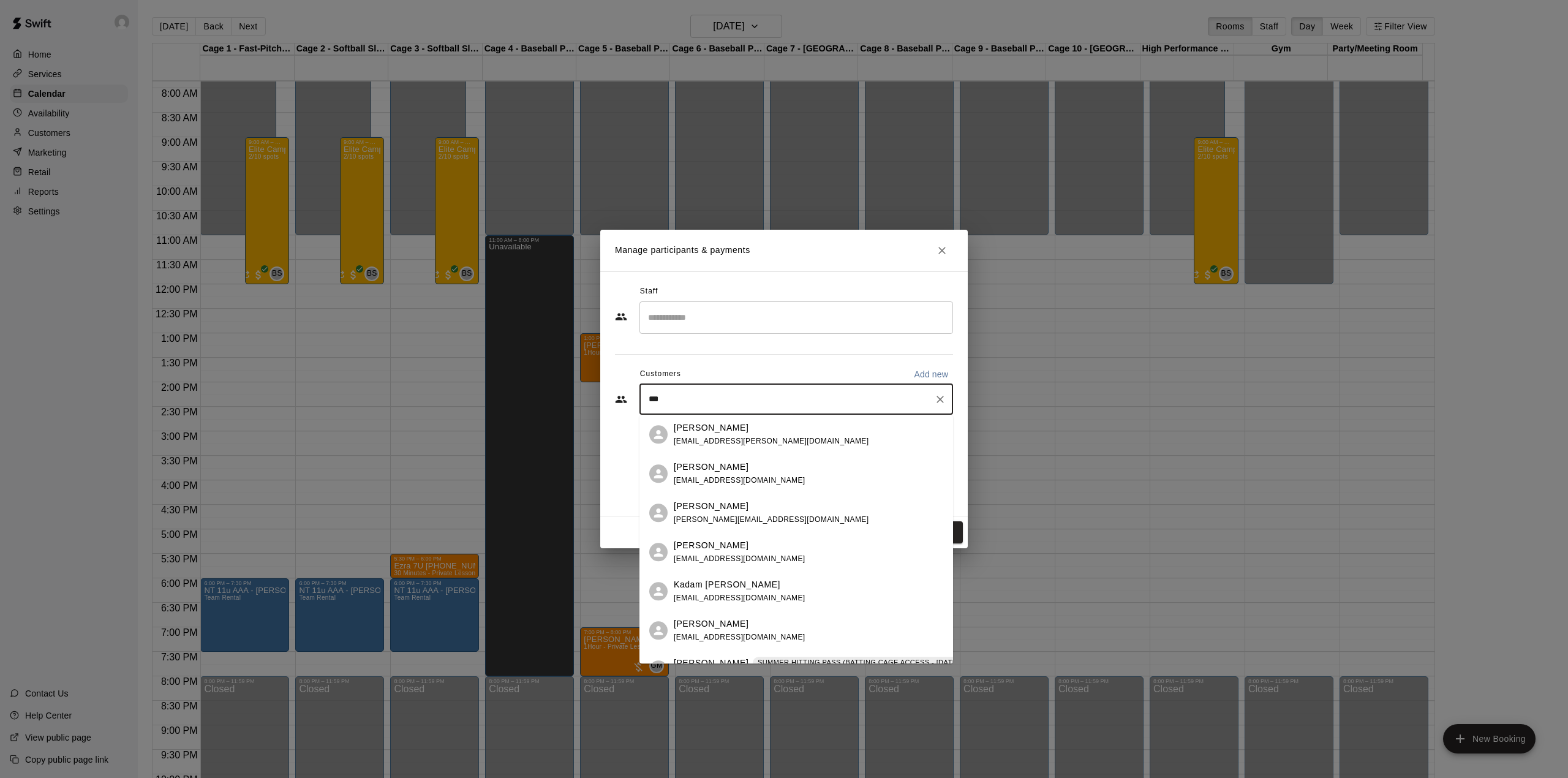
click at [760, 426] on div "ara kay mark.kay@cfocapital.ca" at bounding box center [809, 435] width 269 height 26
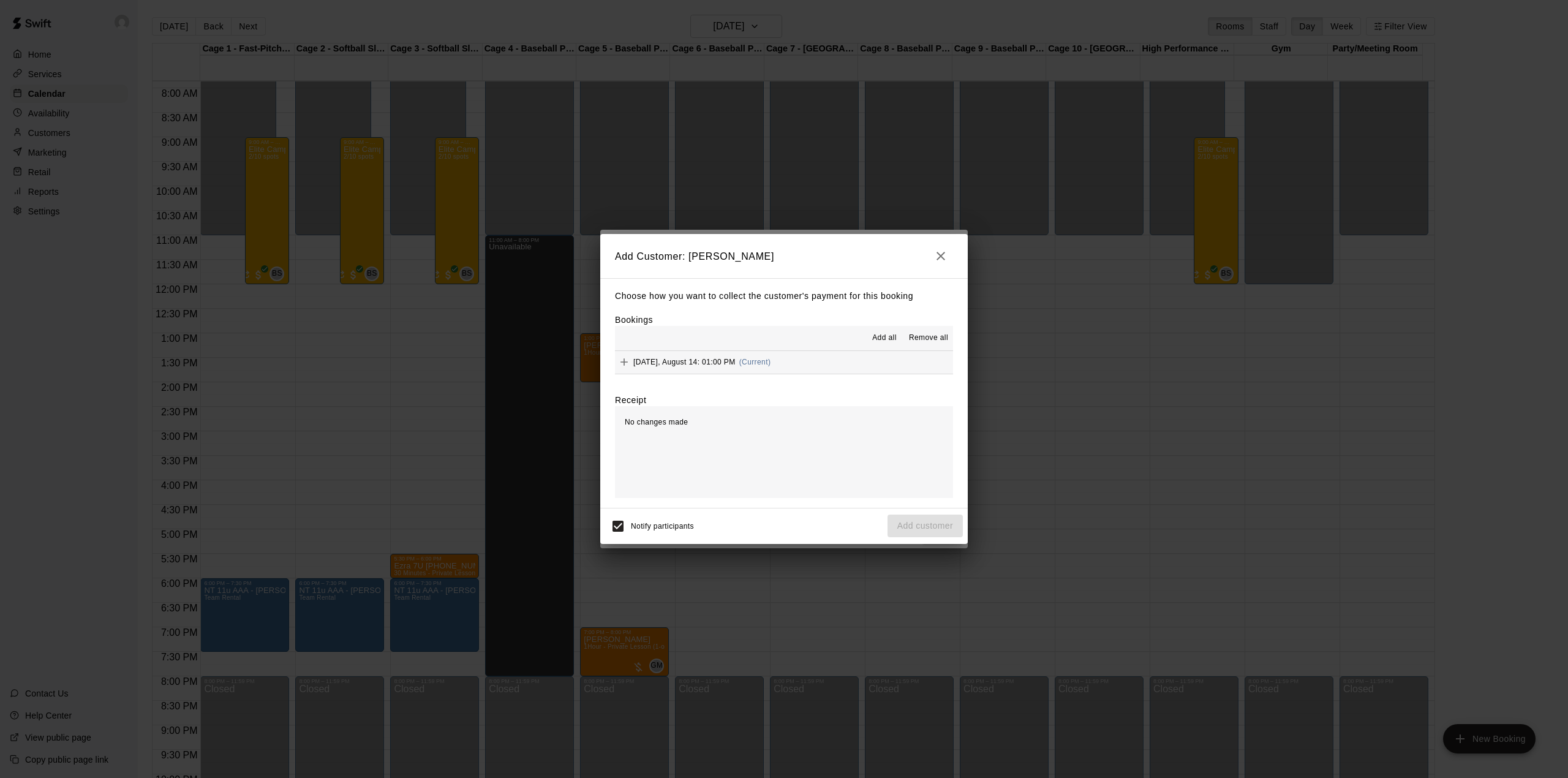
click at [680, 367] on div "Thursday, August 14: 01:00 PM (Current)" at bounding box center [693, 362] width 156 height 18
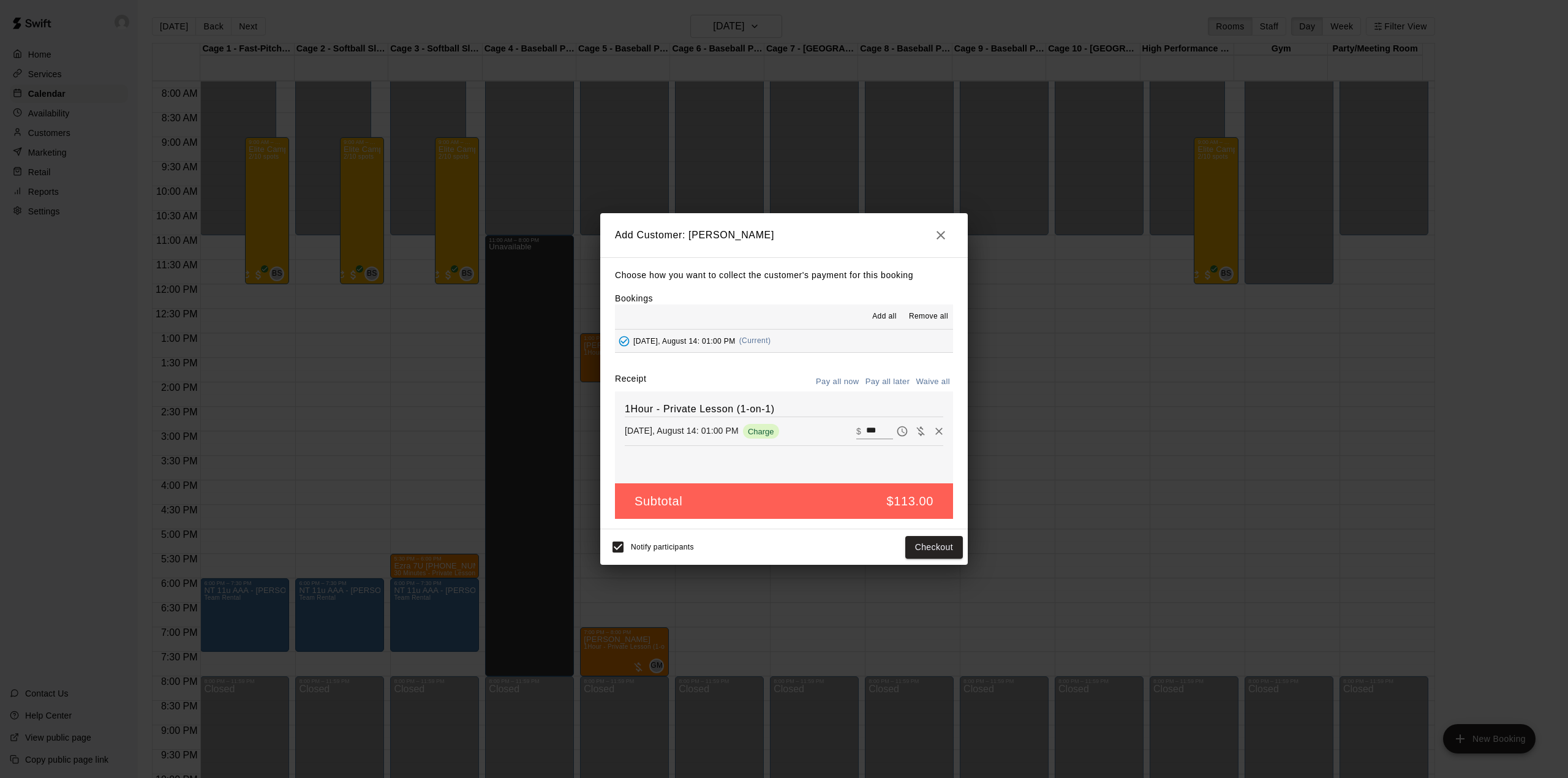
click at [883, 377] on button "Pay all later" at bounding box center [888, 382] width 51 height 19
click at [949, 538] on button "Add customer" at bounding box center [925, 547] width 75 height 23
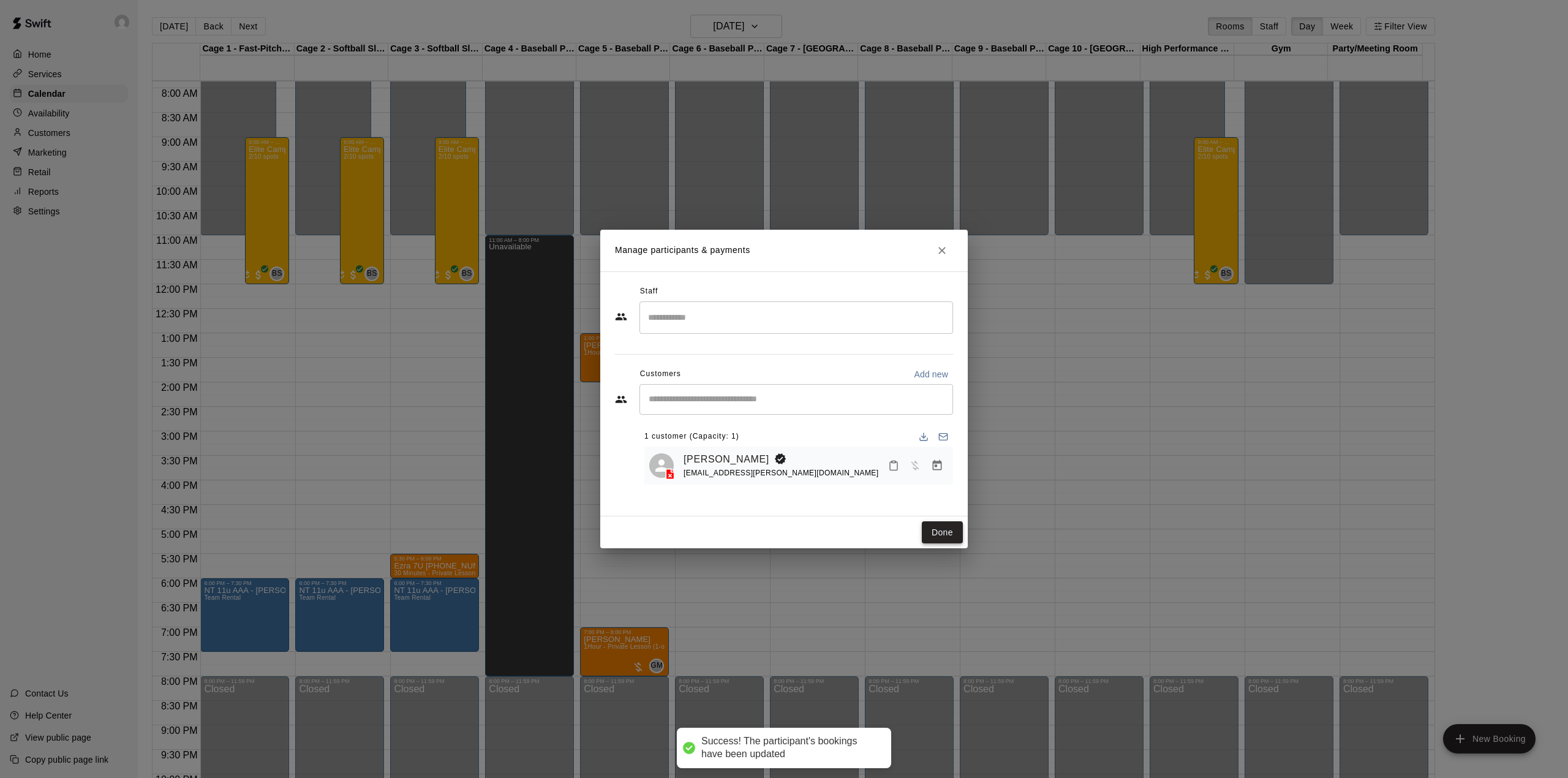
click at [941, 540] on button "Done" at bounding box center [942, 532] width 41 height 23
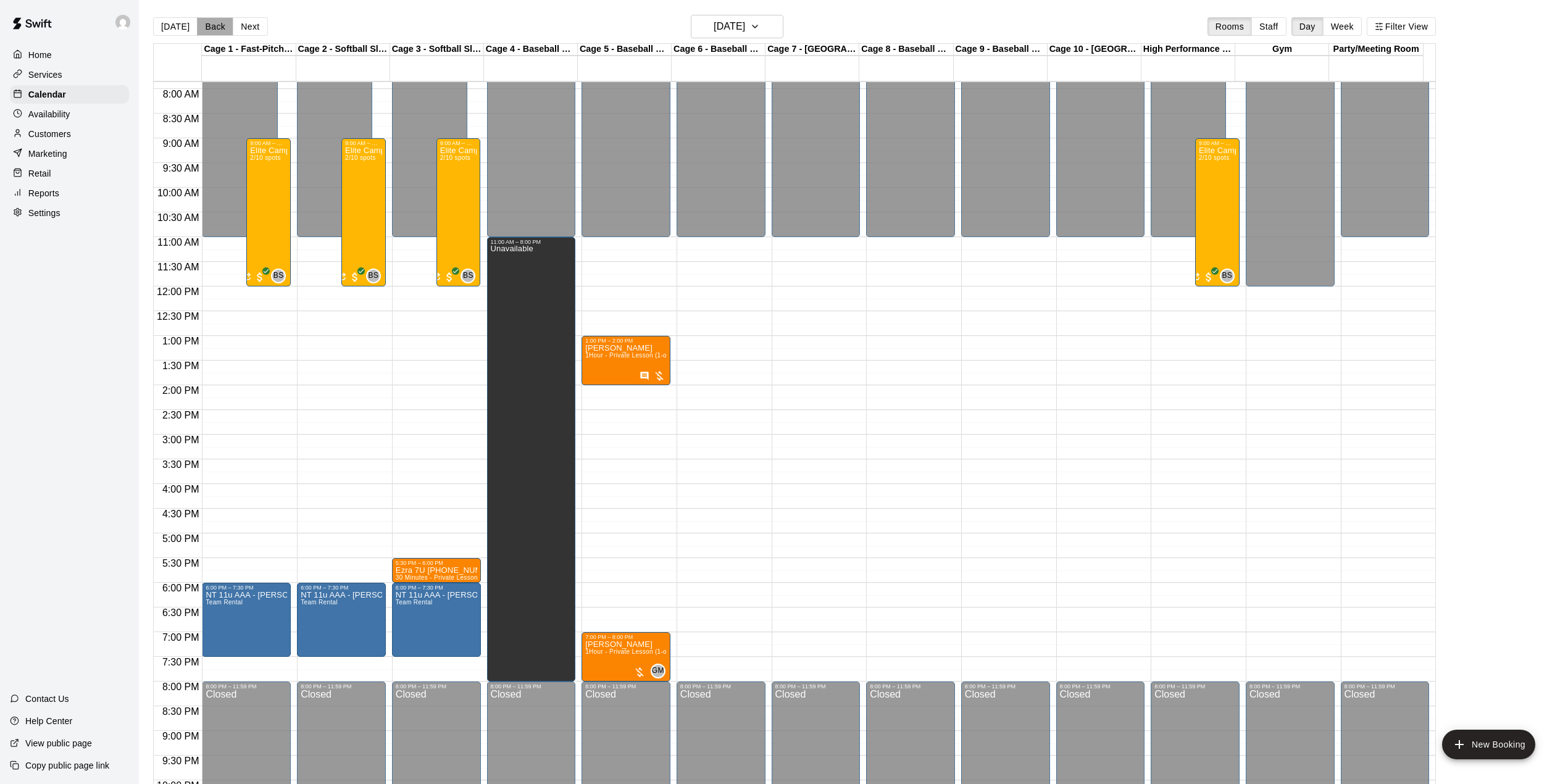
click at [209, 27] on button "Back" at bounding box center [215, 26] width 36 height 18
click at [209, 27] on div "Today Back Next Thursday Aug 14 Rooms Staff Day Week Filter View Cage 1 - Fast-…" at bounding box center [794, 406] width 1283 height 784
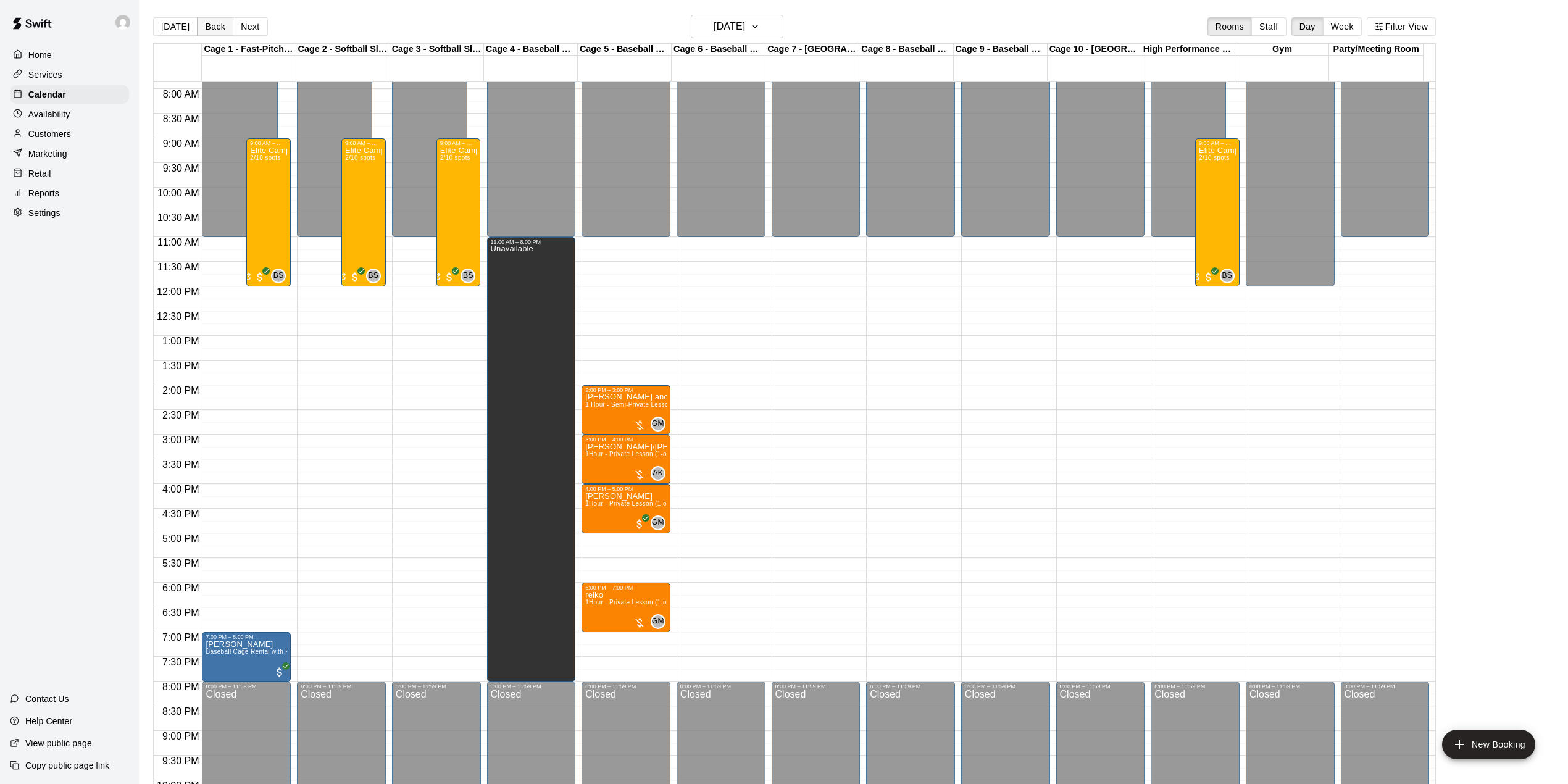
click at [209, 27] on button "Back" at bounding box center [215, 26] width 36 height 18
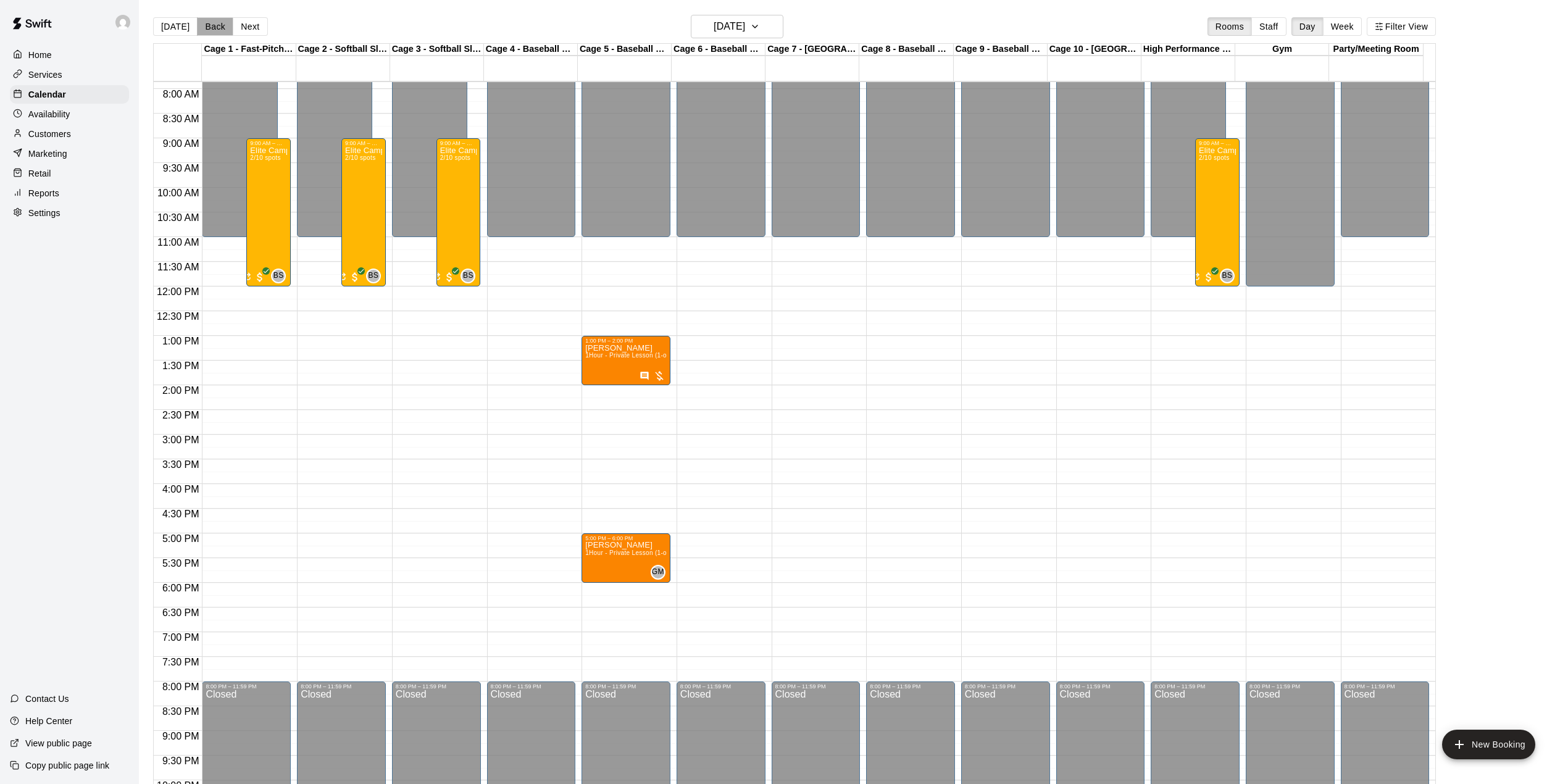
click at [209, 27] on button "Back" at bounding box center [215, 26] width 36 height 18
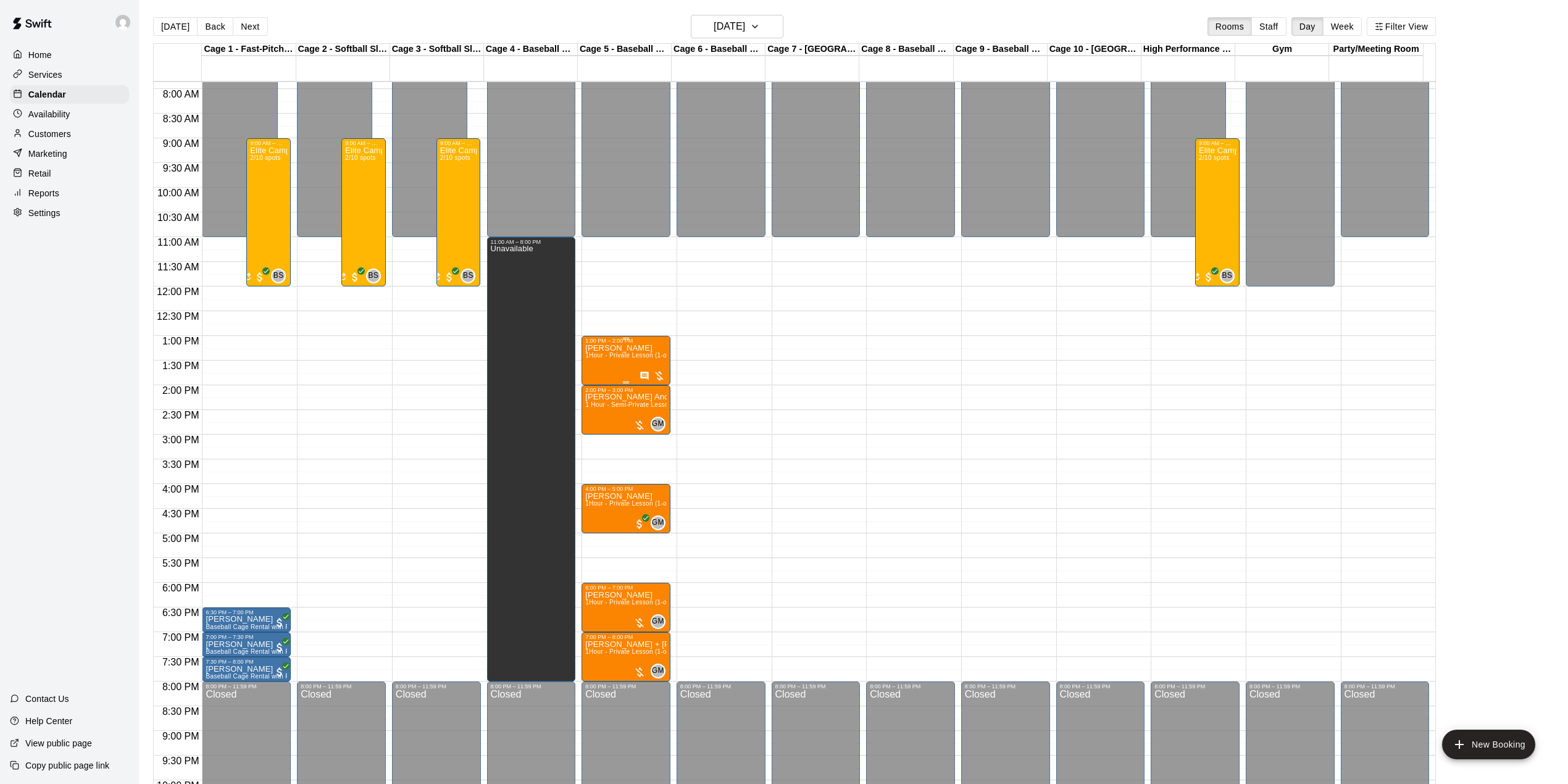
click at [636, 356] on span "1Hour - Private Lesson (1-on-1)" at bounding box center [631, 355] width 93 height 7
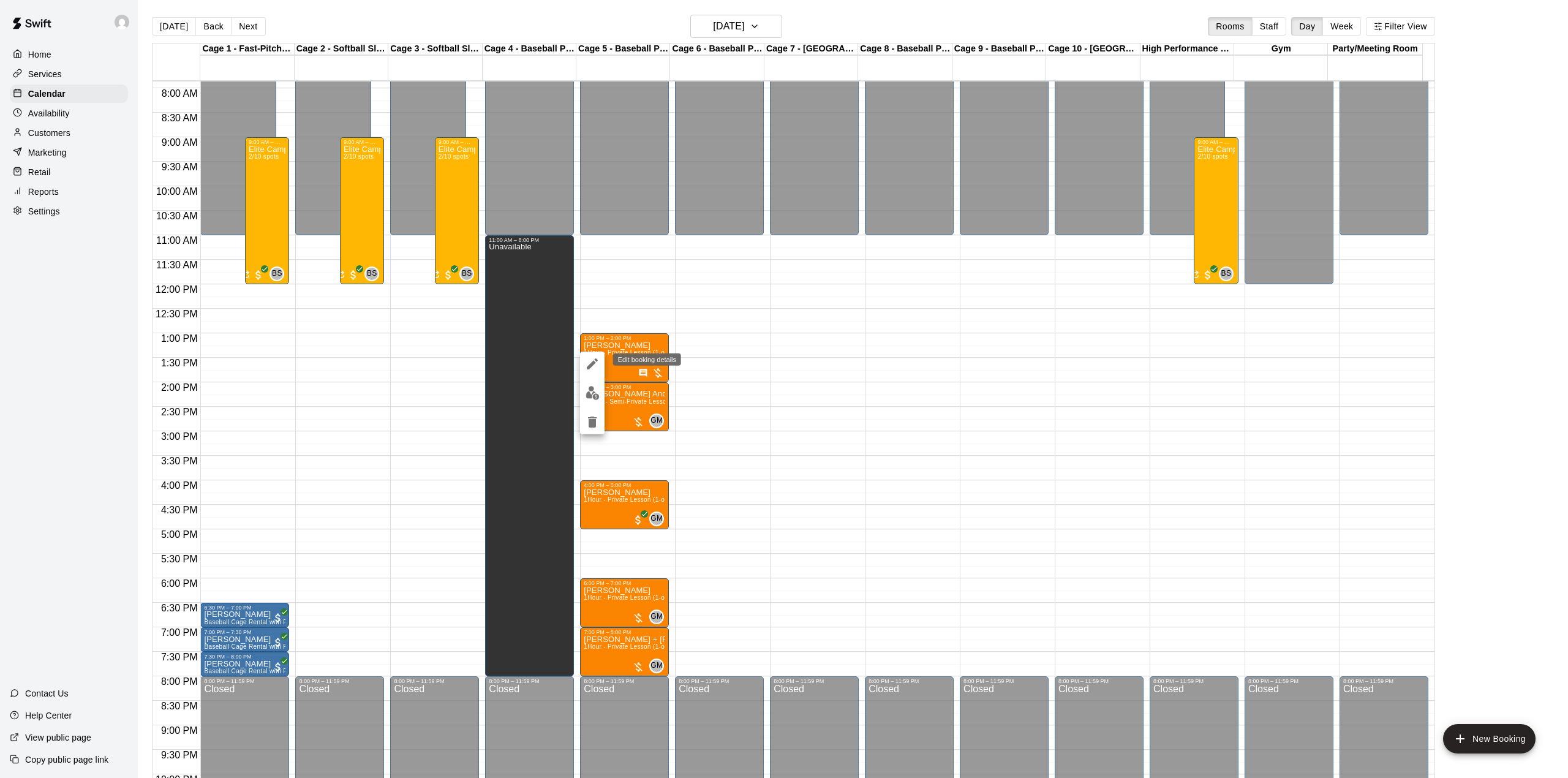
click at [594, 364] on icon "edit" at bounding box center [592, 364] width 11 height 11
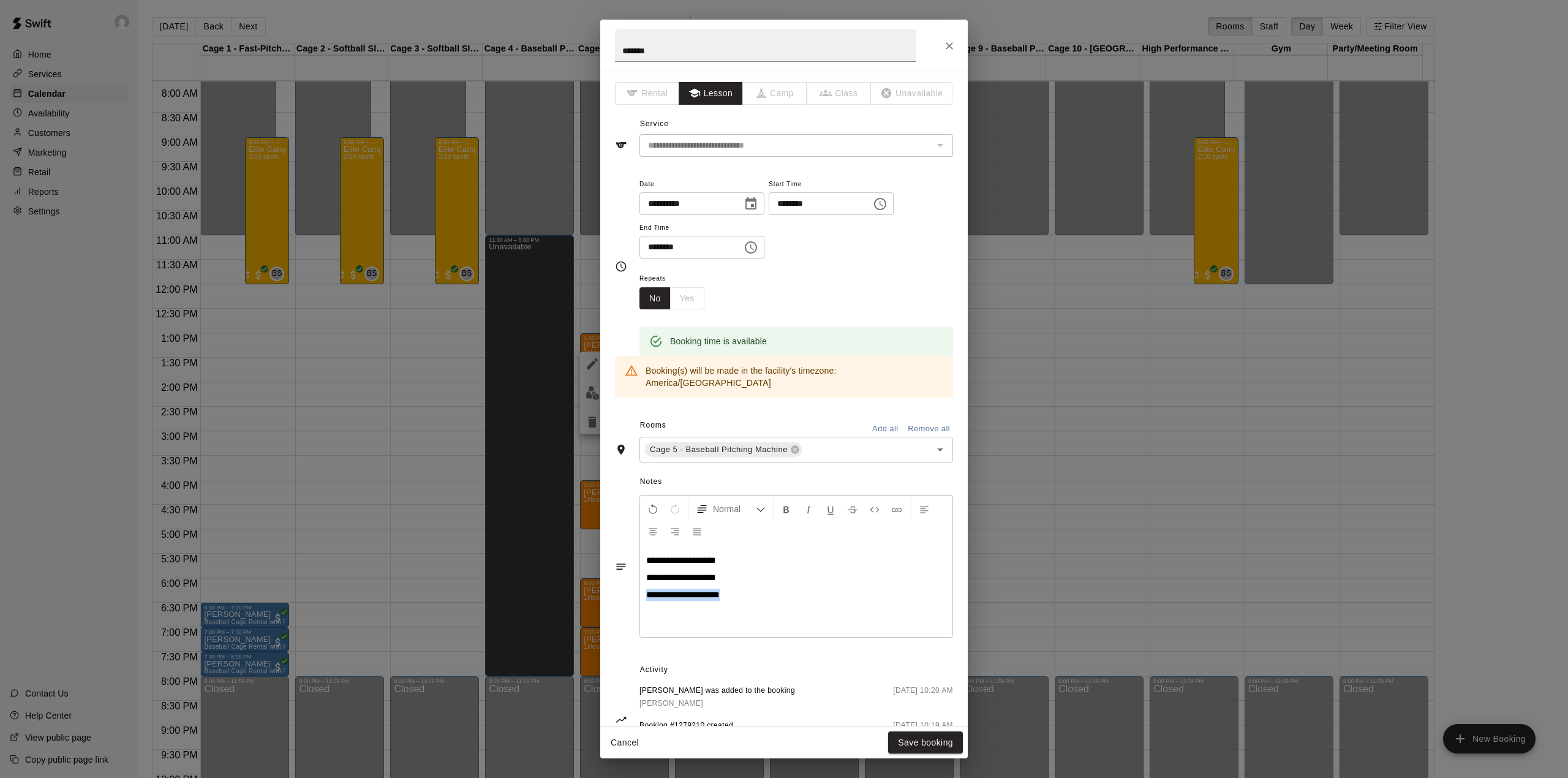
drag, startPoint x: 749, startPoint y: 589, endPoint x: 642, endPoint y: 599, distance: 107.5
click at [642, 599] on div "**********" at bounding box center [796, 591] width 313 height 92
copy span "**********"
click at [932, 738] on button "Save booking" at bounding box center [925, 743] width 75 height 23
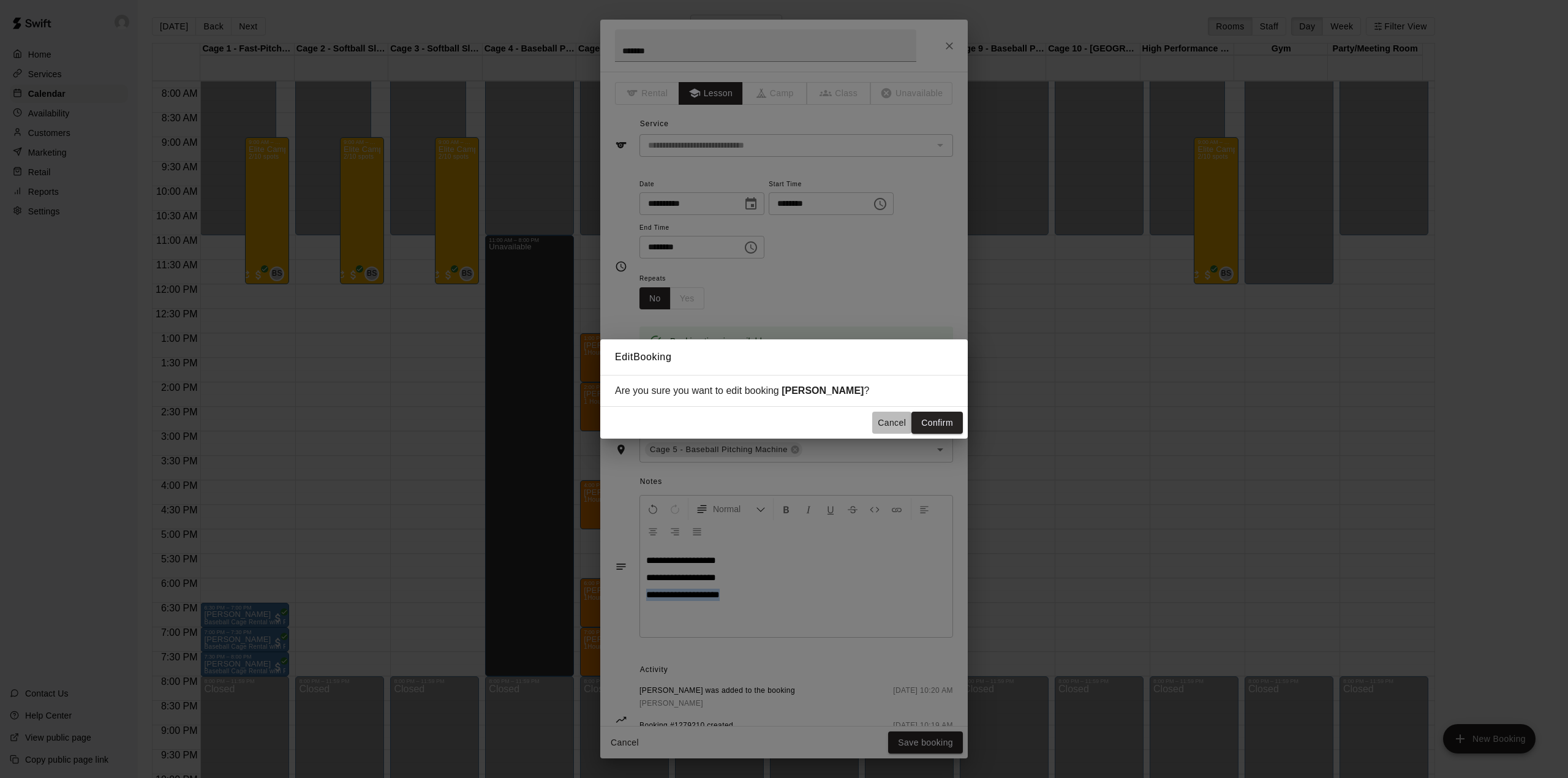
click at [882, 424] on button "Cancel" at bounding box center [892, 423] width 39 height 23
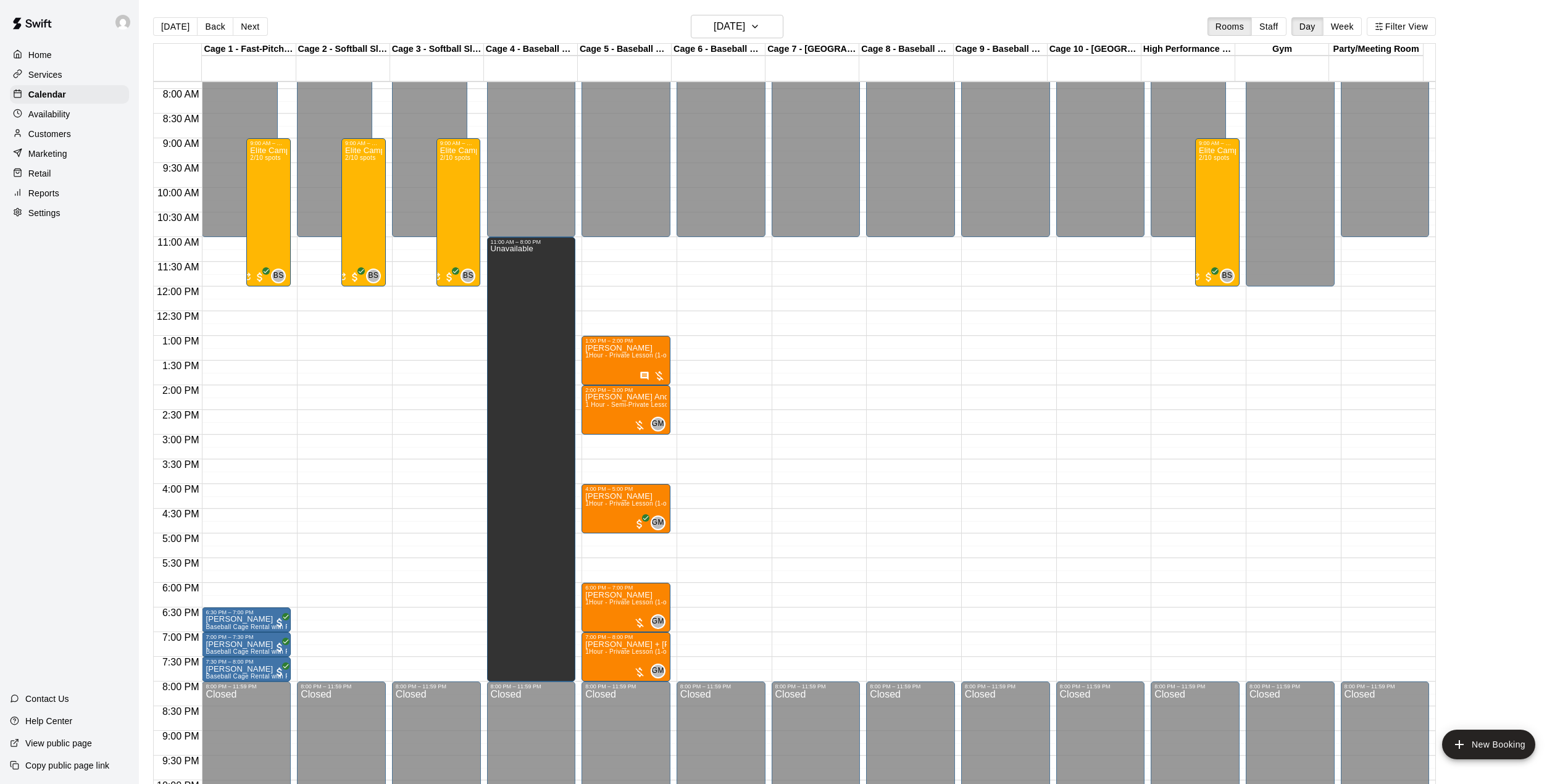
scroll to position [470, 0]
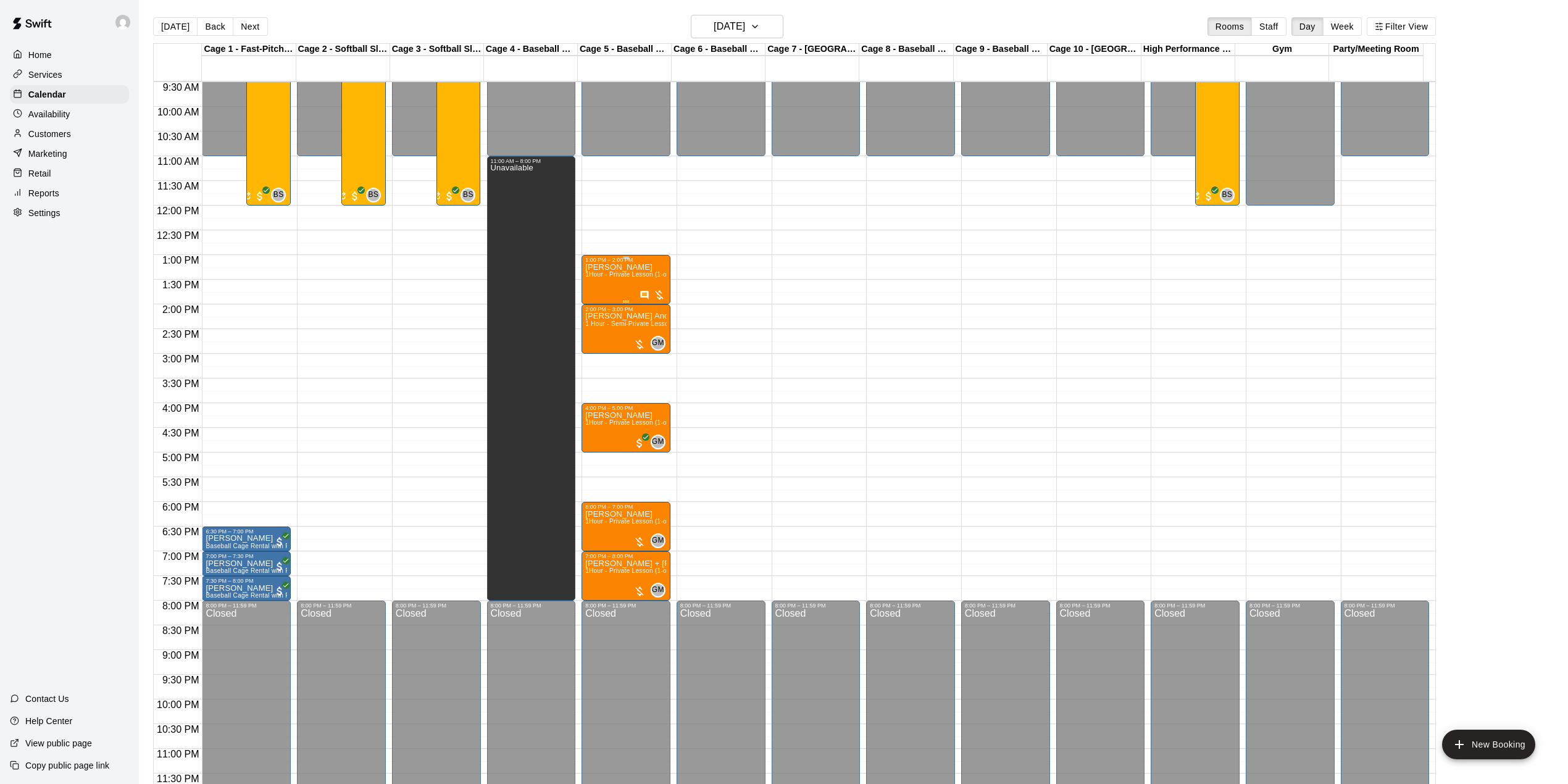
click at [609, 272] on span "1Hour - Private Lesson (1-on-1)" at bounding box center [631, 274] width 93 height 7
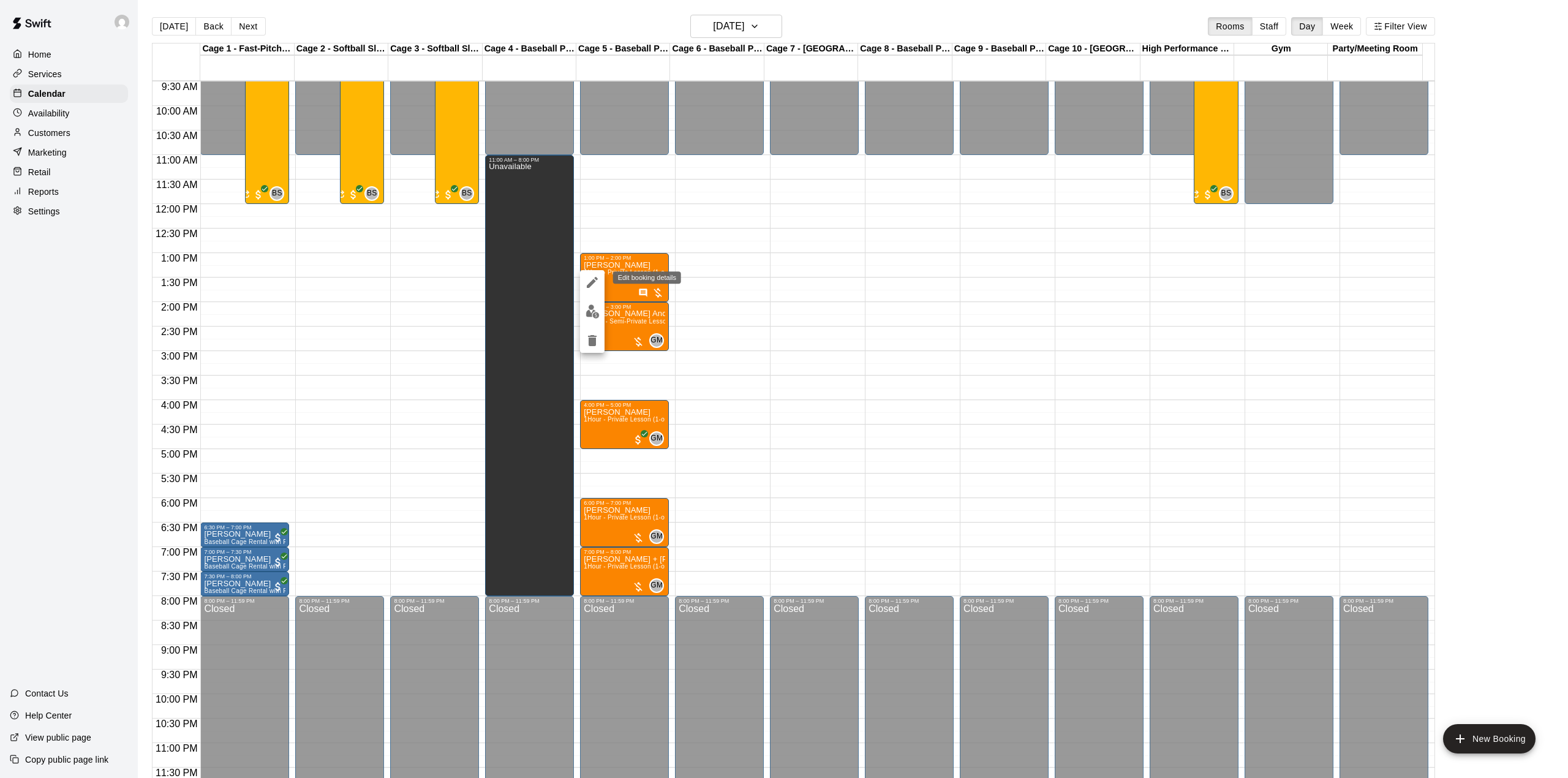
click at [582, 284] on button "edit" at bounding box center [592, 282] width 24 height 24
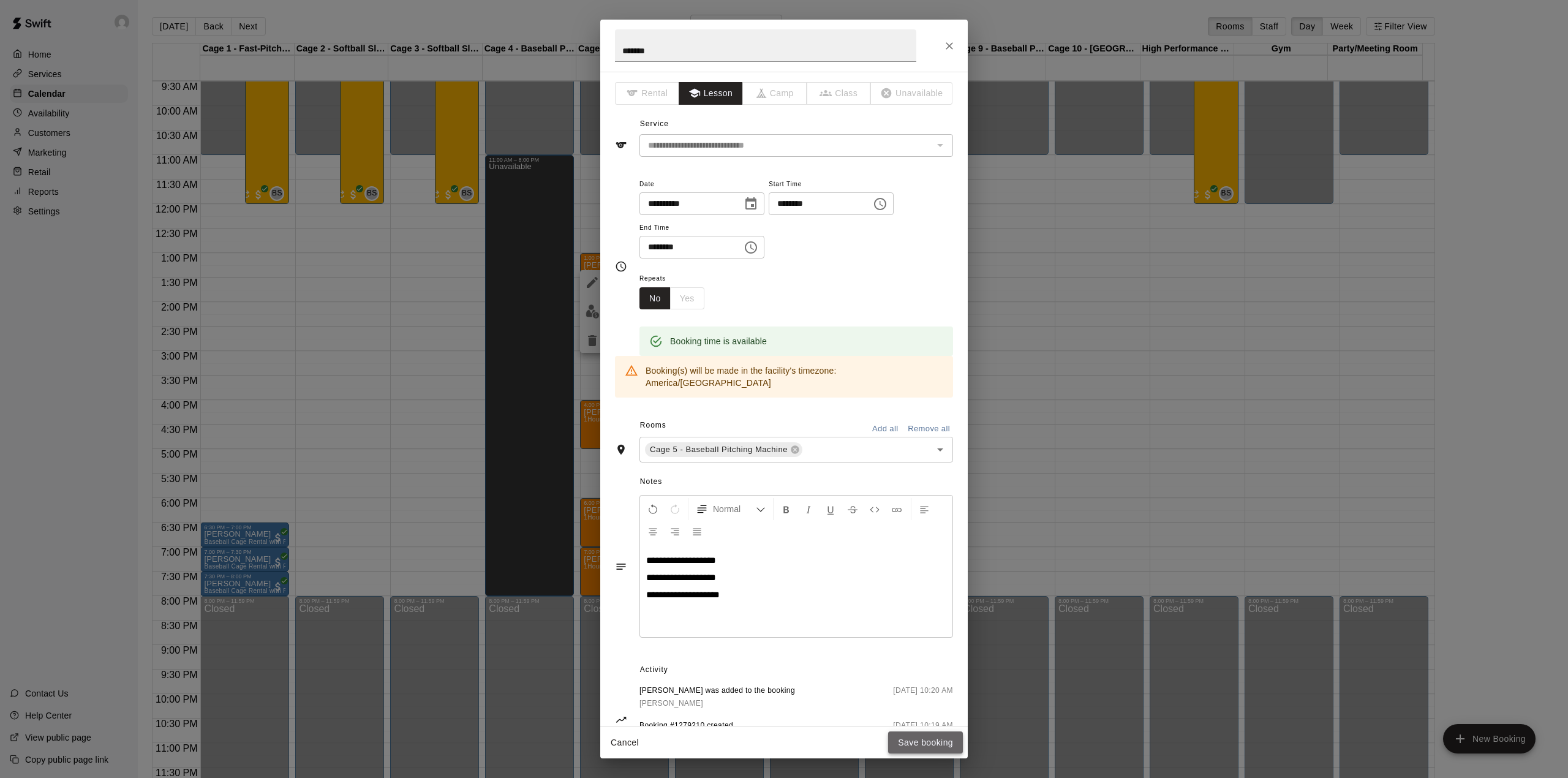
click at [917, 739] on button "Save booking" at bounding box center [925, 743] width 75 height 23
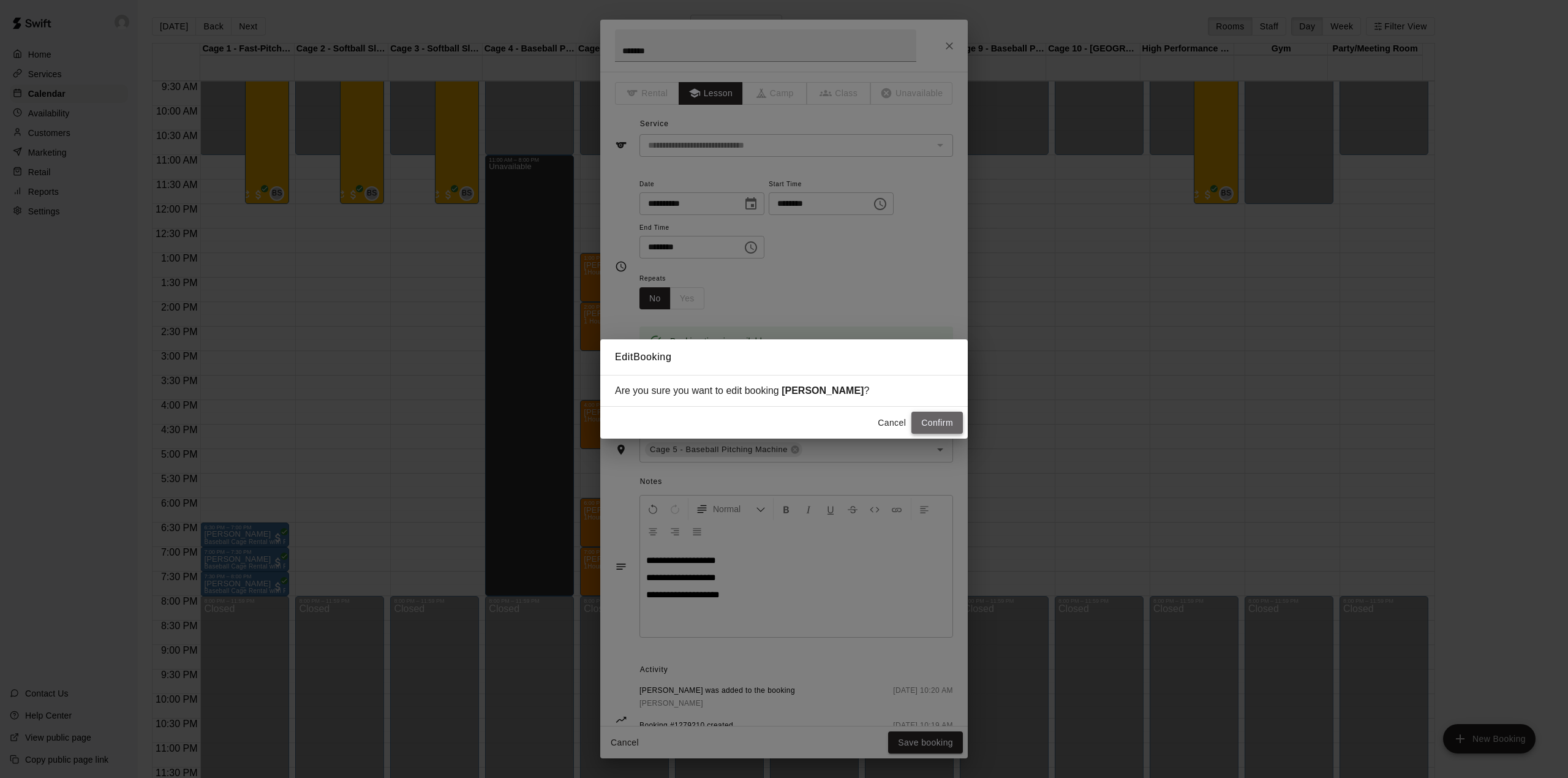
click at [930, 427] on button "Confirm" at bounding box center [937, 423] width 52 height 23
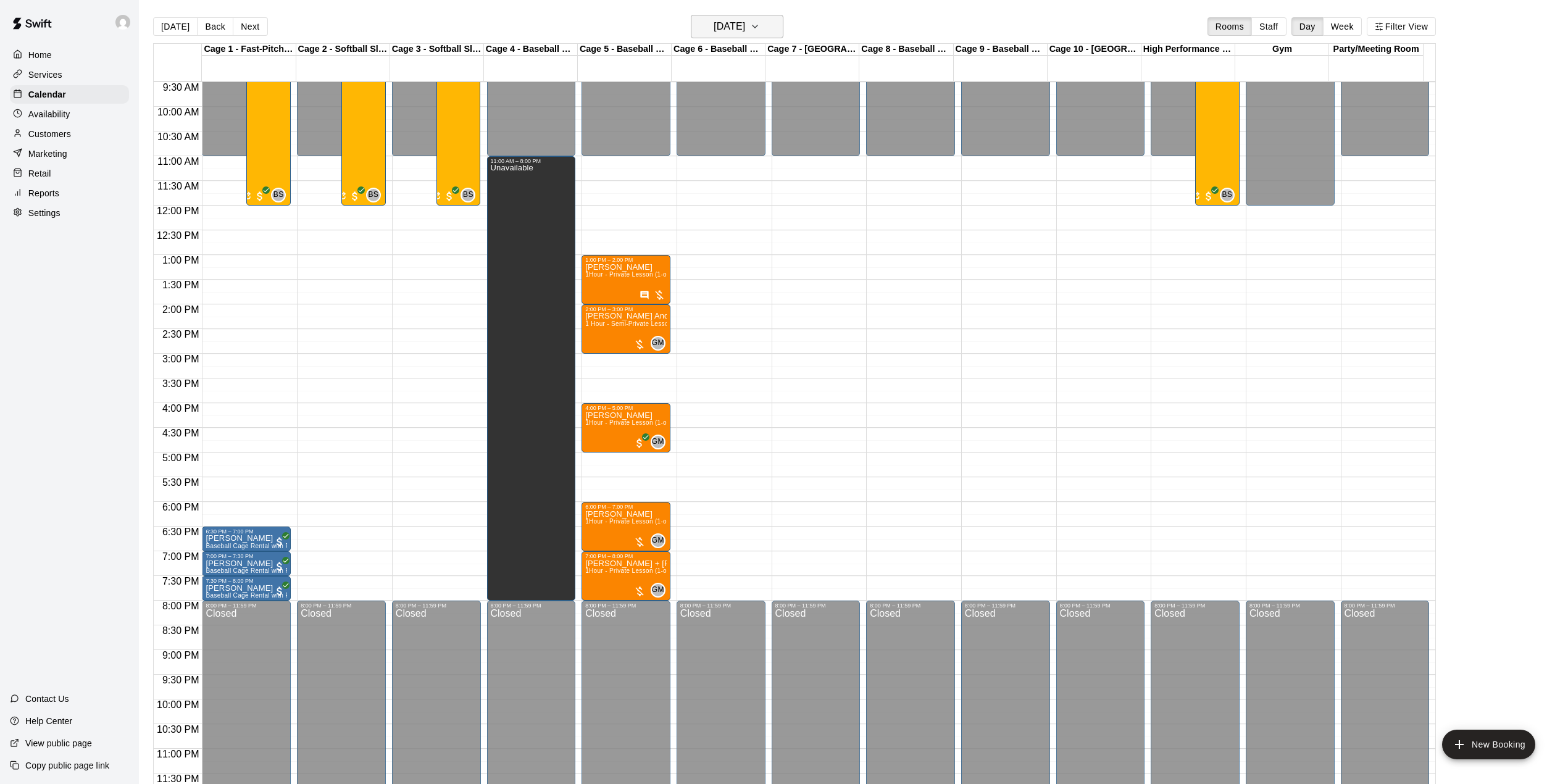
click at [731, 27] on h6 "[DATE]" at bounding box center [729, 26] width 32 height 17
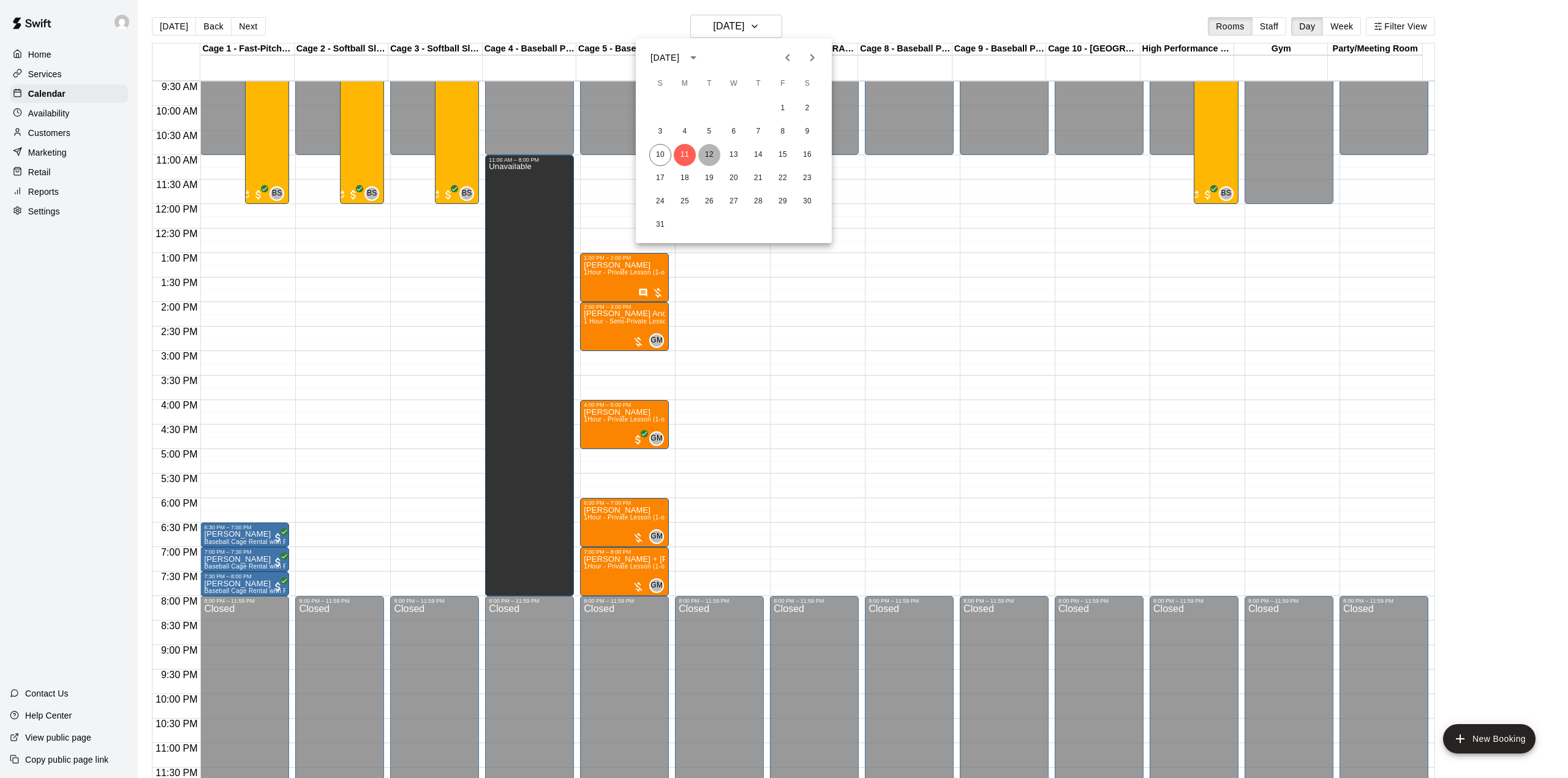
click at [709, 148] on button "12" at bounding box center [709, 155] width 22 height 22
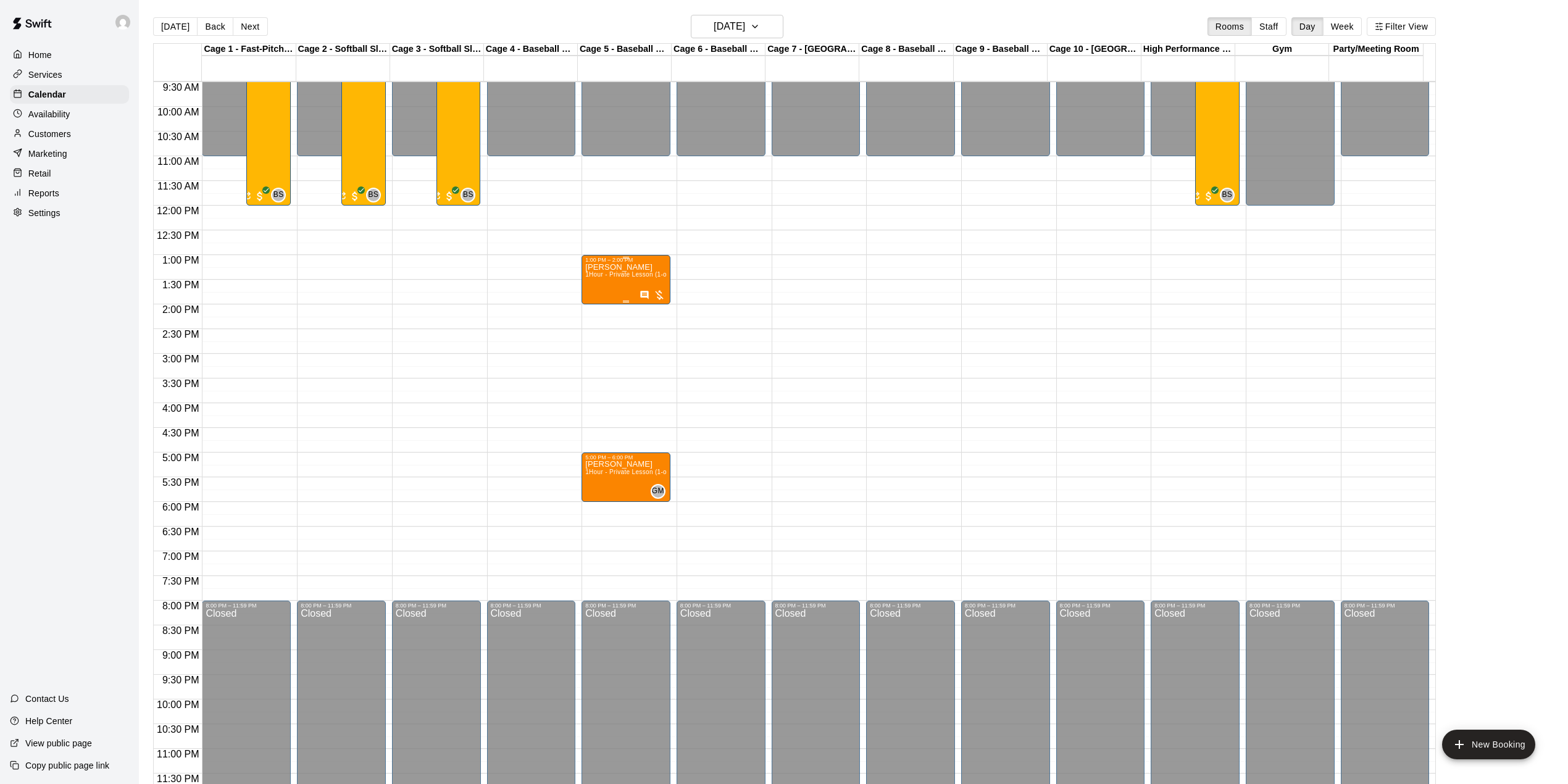
click at [615, 279] on div "ara kay 1Hour - Private Lesson (1-on-1)" at bounding box center [626, 655] width 82 height 784
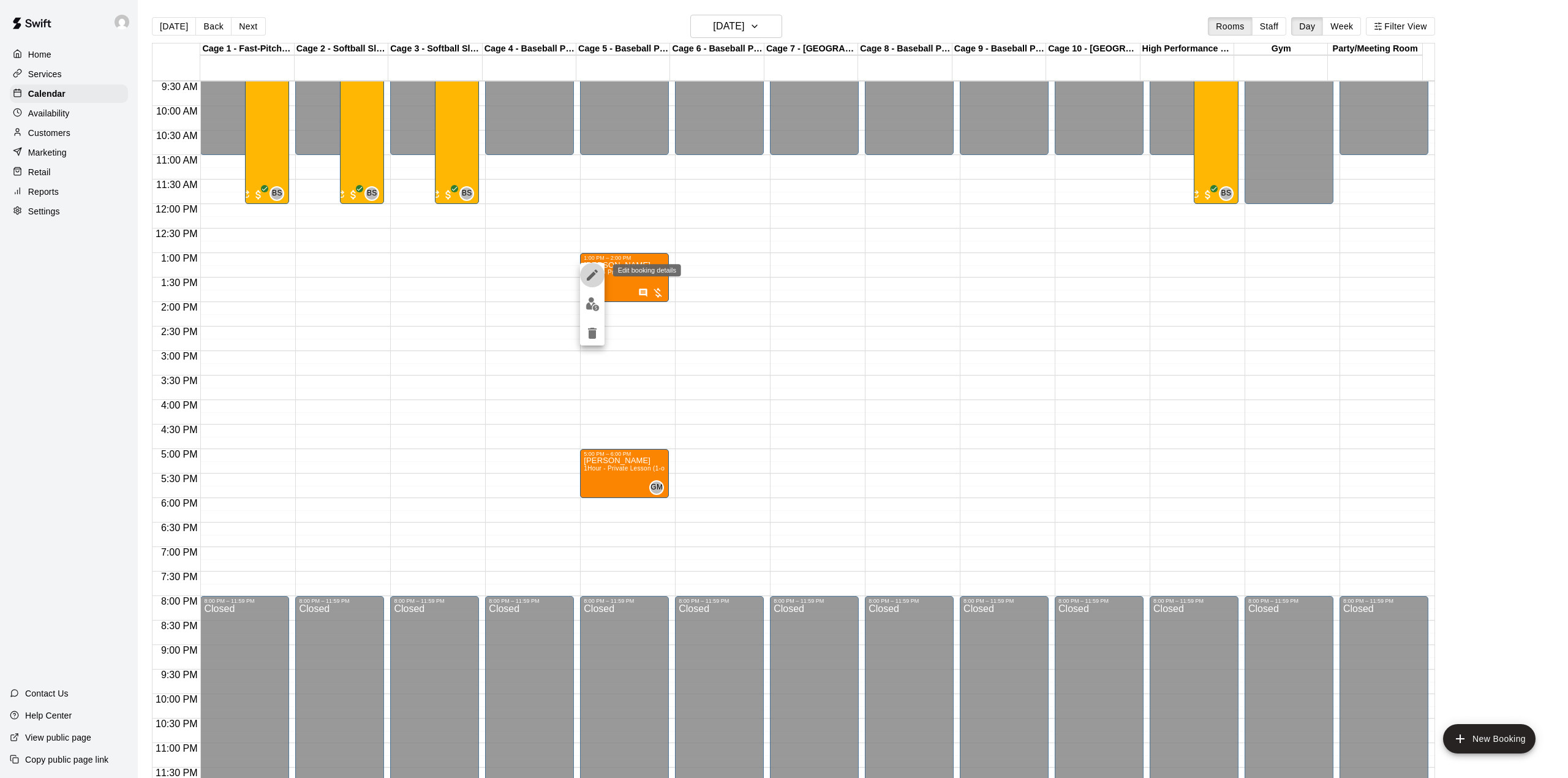
click at [587, 271] on icon "edit" at bounding box center [592, 275] width 14 height 14
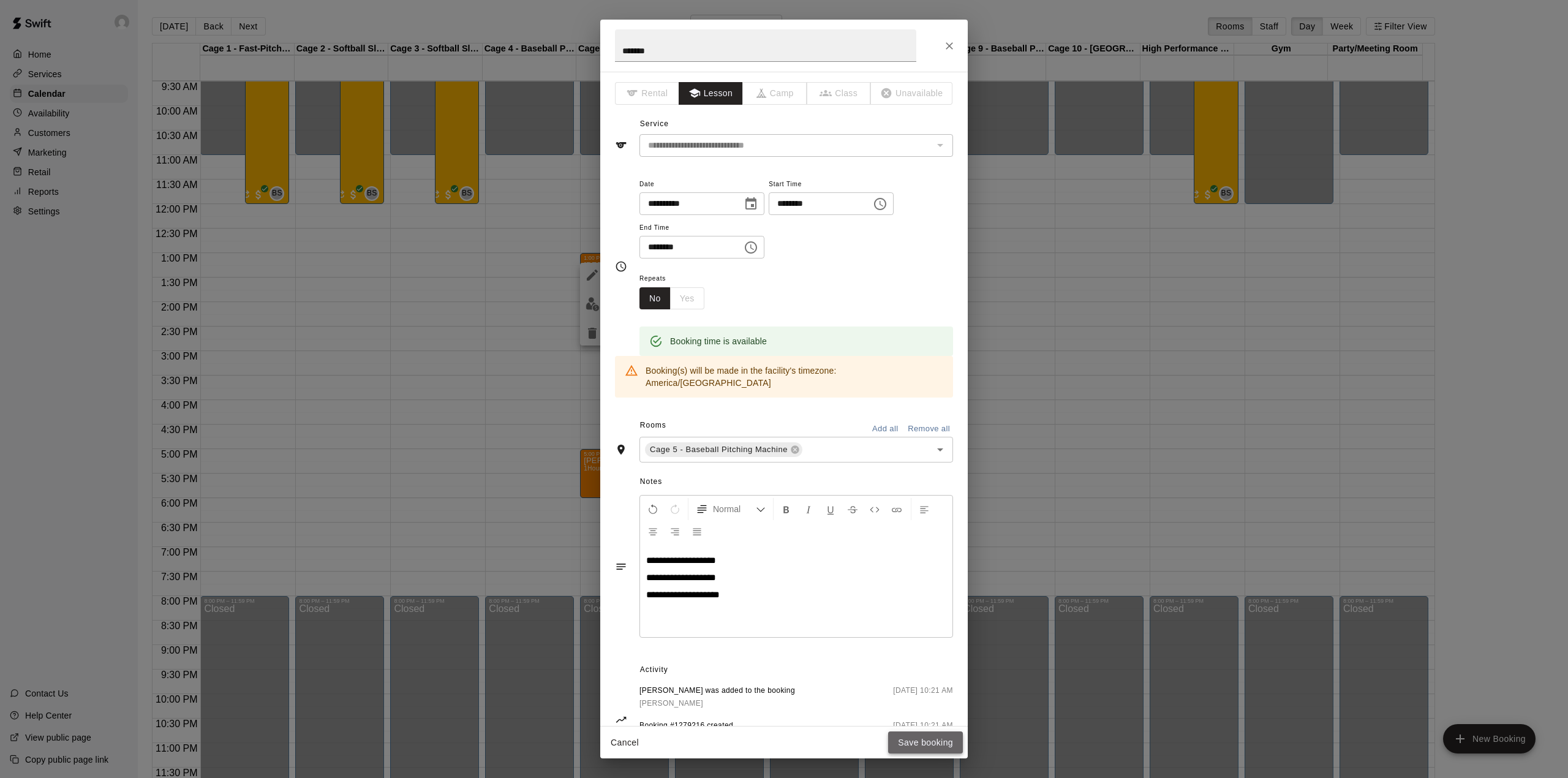
click at [946, 748] on button "Save booking" at bounding box center [925, 743] width 75 height 23
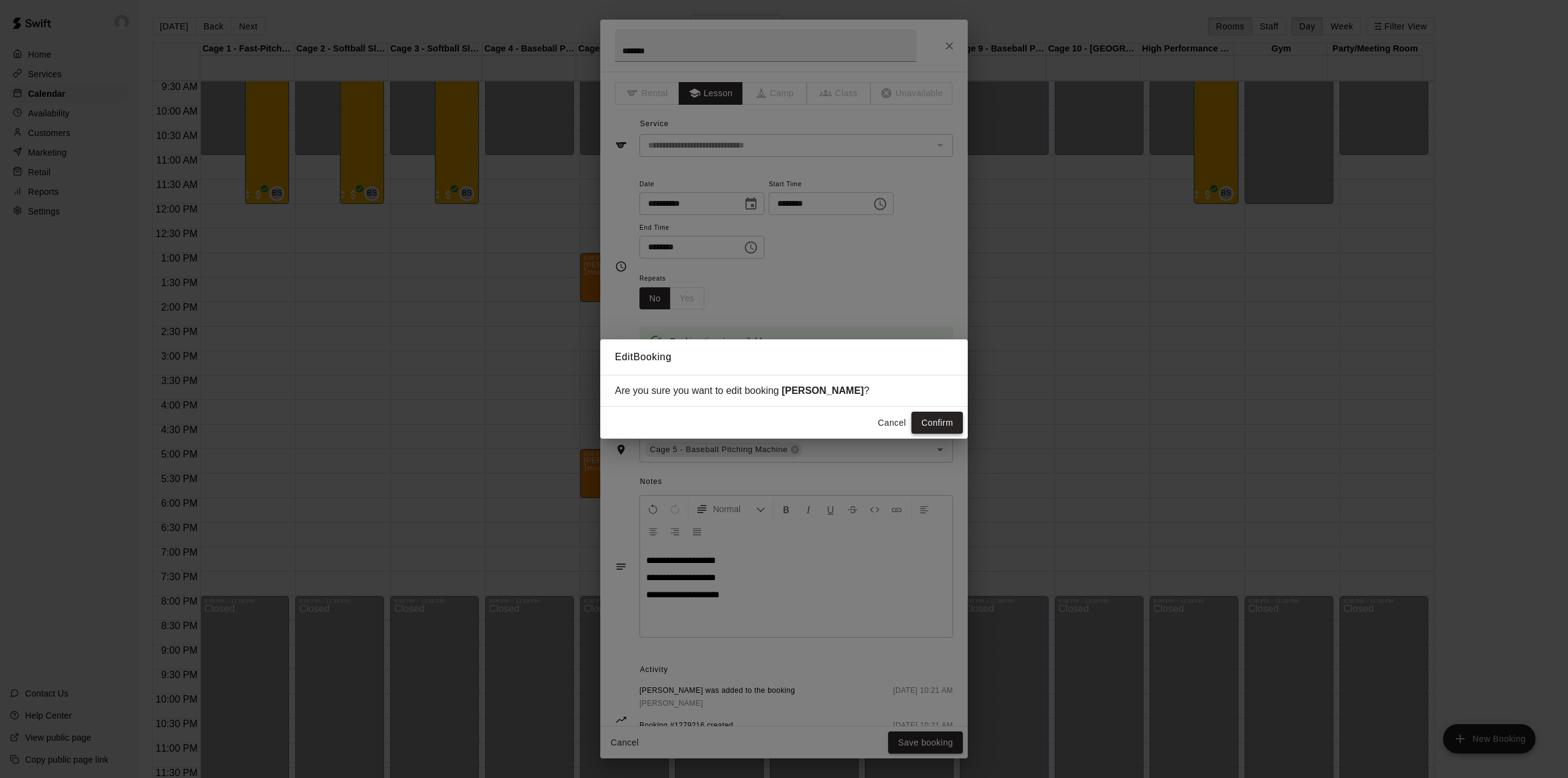
click at [934, 422] on button "Confirm" at bounding box center [937, 423] width 52 height 23
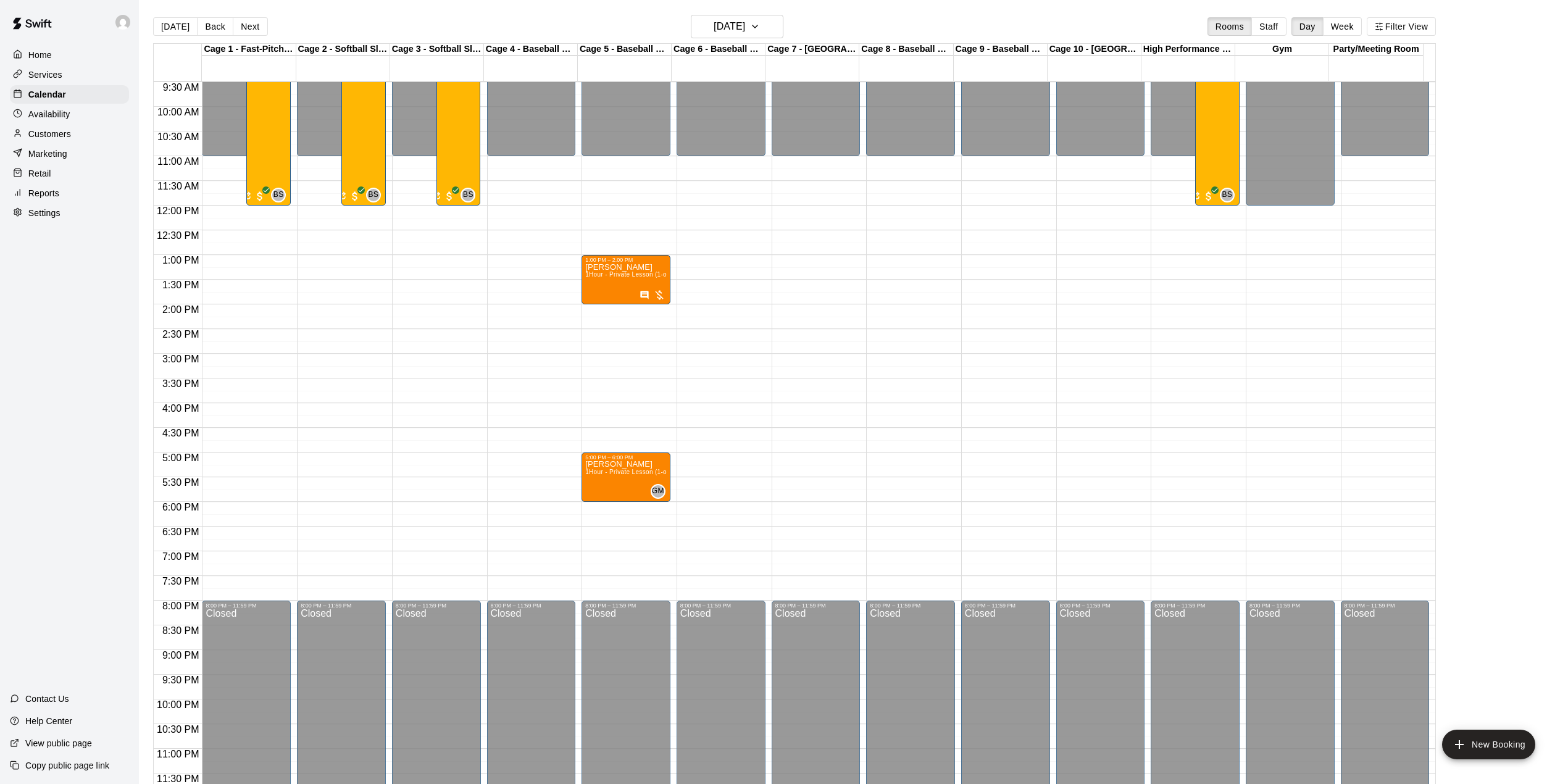
click at [253, 14] on main "[DATE] Back [DATE][DATE] Rooms Staff Day Week Filter View Cage 1 - Fast-Pitch M…" at bounding box center [853, 402] width 1429 height 804
click at [254, 20] on button "Next" at bounding box center [250, 26] width 34 height 18
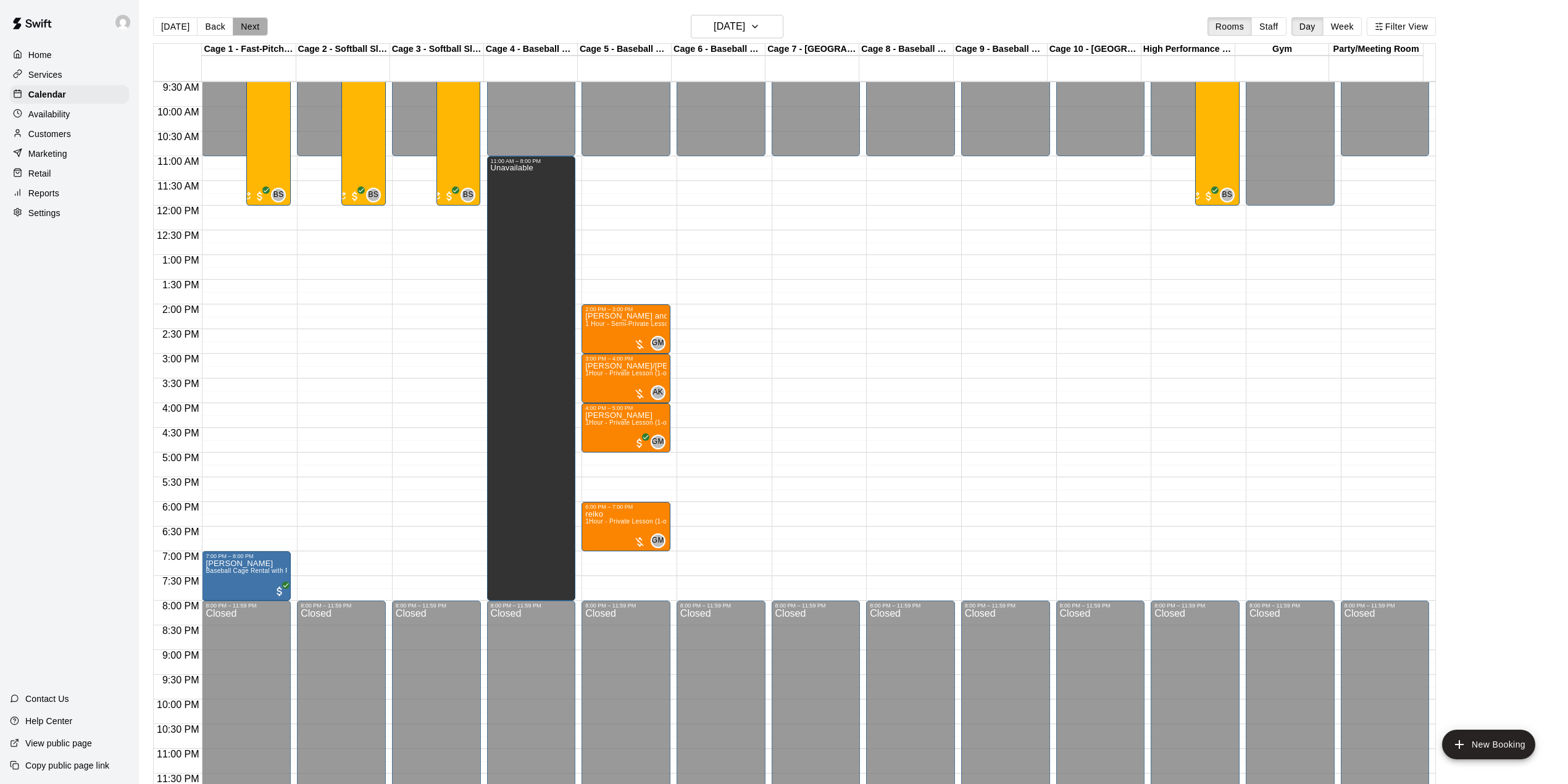
click at [254, 22] on button "Next" at bounding box center [250, 26] width 34 height 18
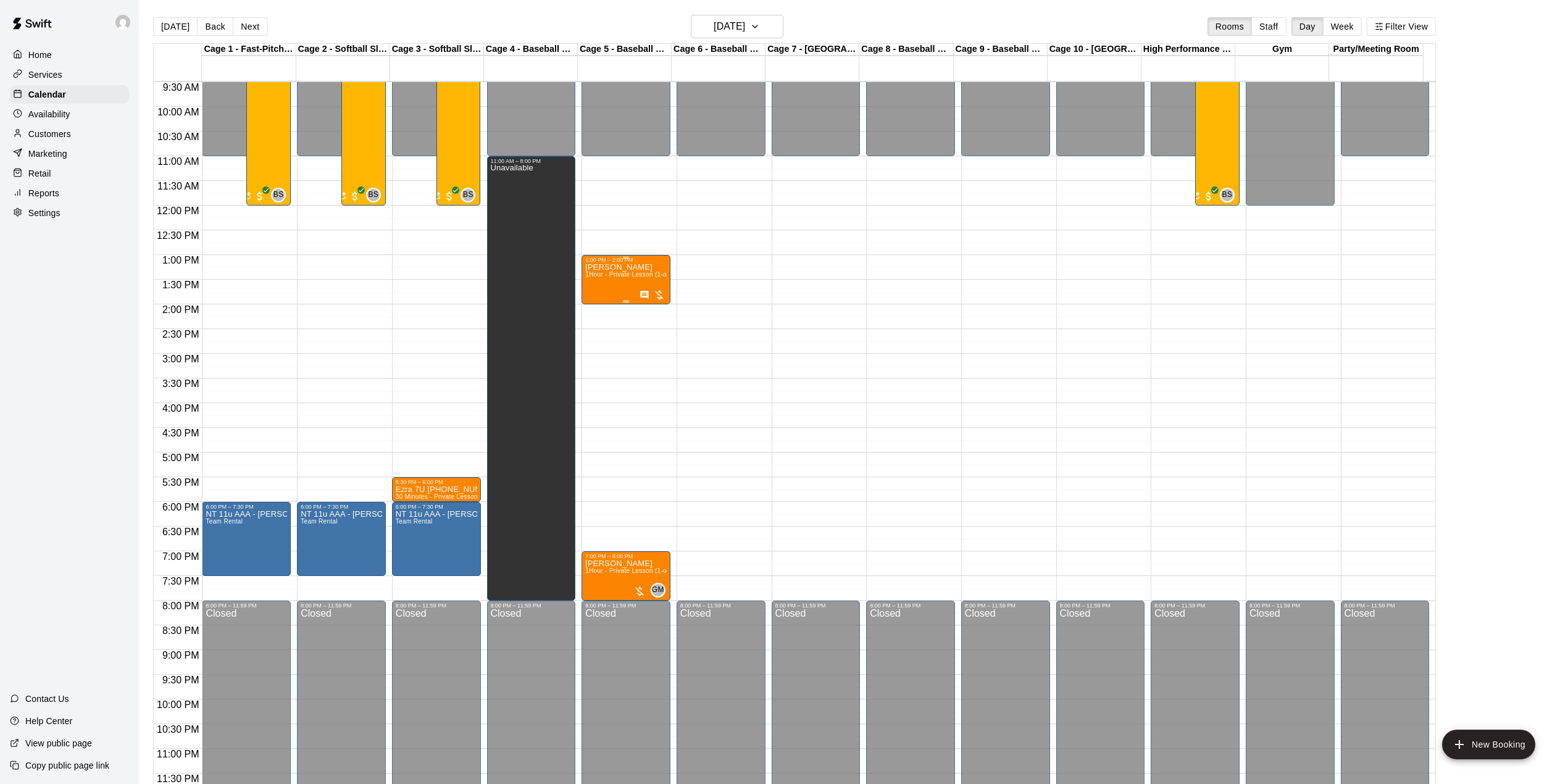
click at [642, 279] on div "ara kay 1Hour - Private Lesson (1-on-1)" at bounding box center [626, 655] width 82 height 784
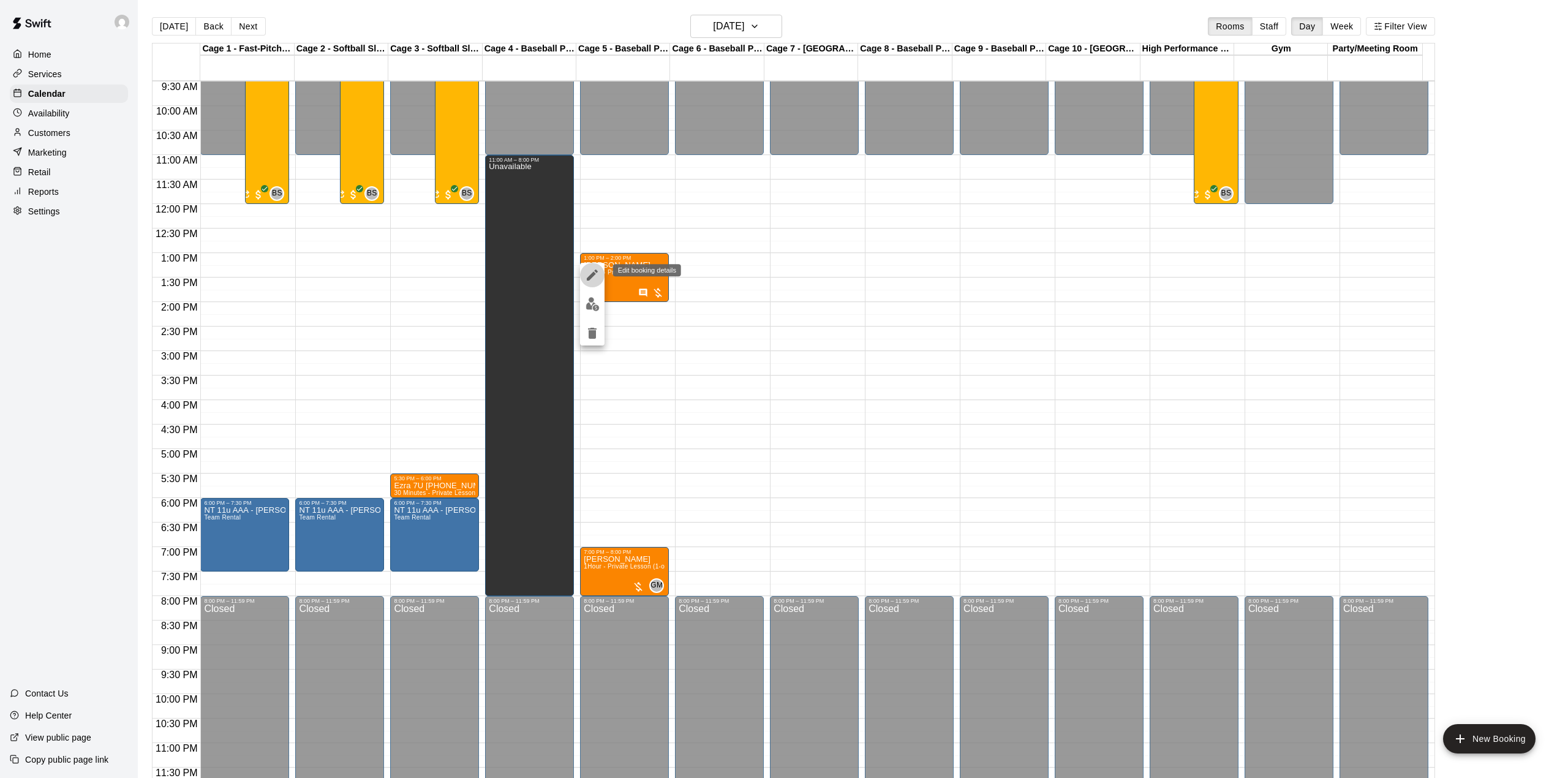
click at [587, 270] on icon "edit" at bounding box center [592, 275] width 14 height 14
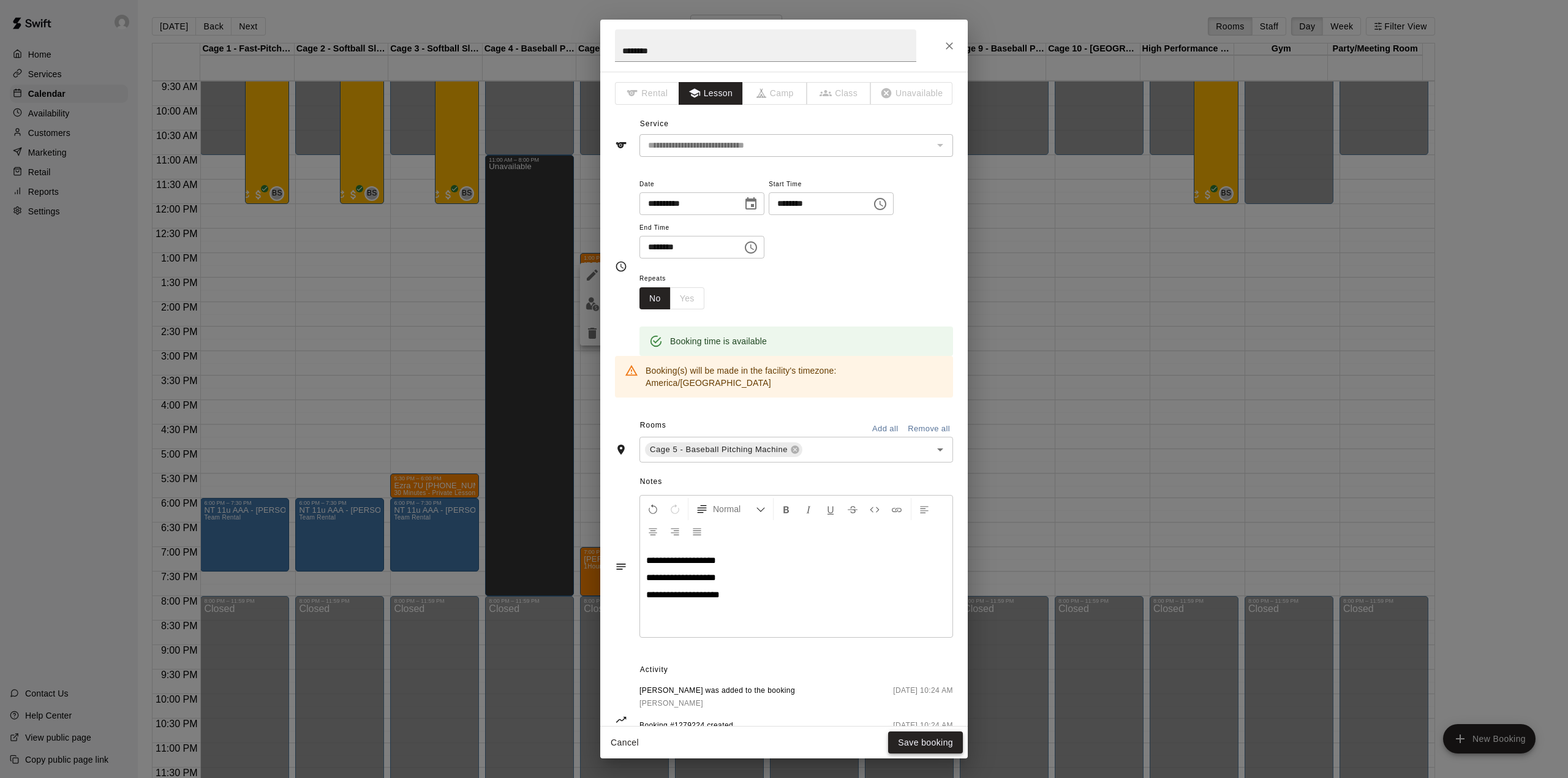
click at [932, 735] on button "Save booking" at bounding box center [925, 743] width 75 height 23
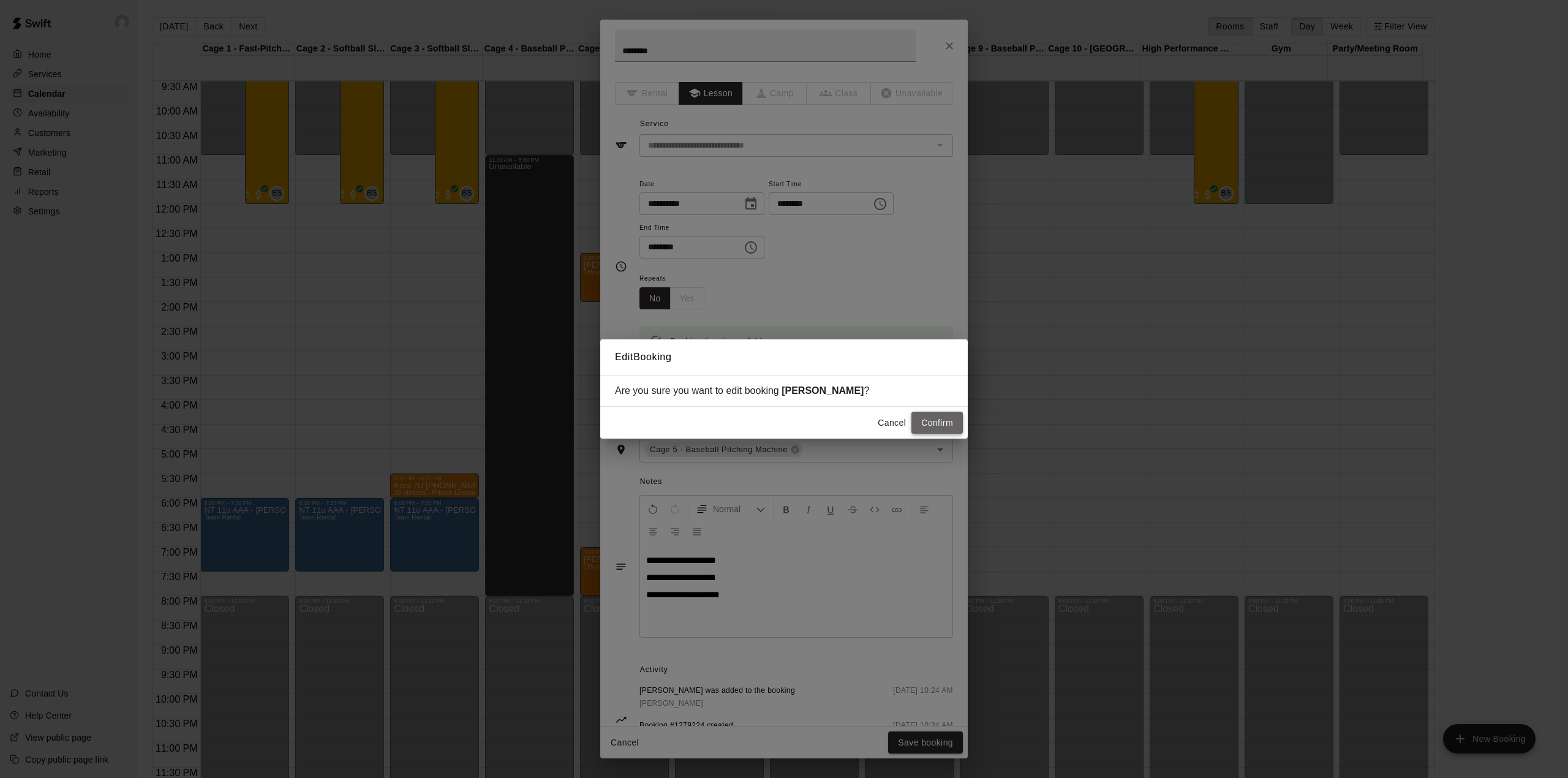
click at [931, 420] on button "Confirm" at bounding box center [937, 423] width 52 height 23
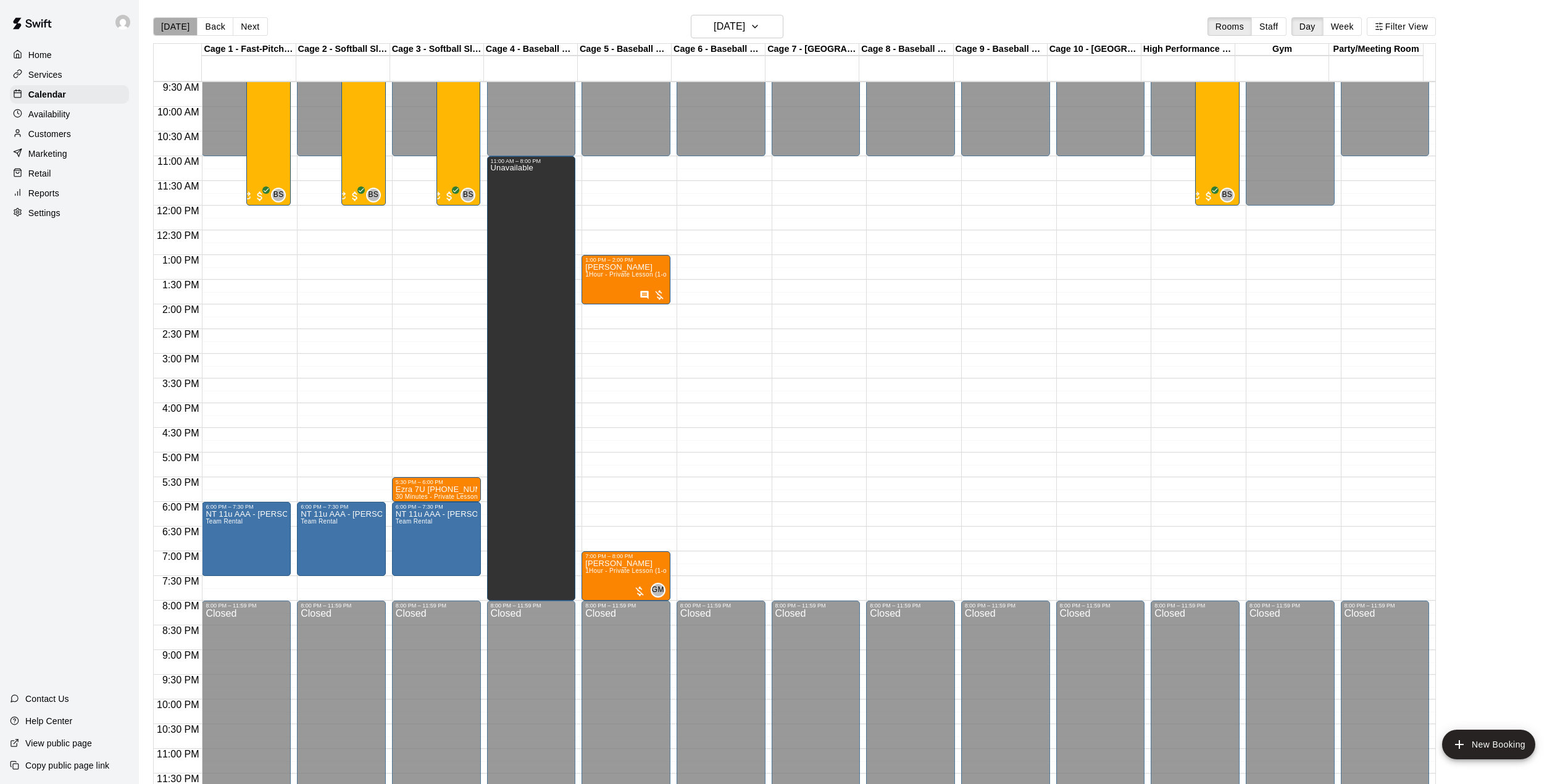
click at [188, 30] on button "[DATE]" at bounding box center [175, 26] width 44 height 18
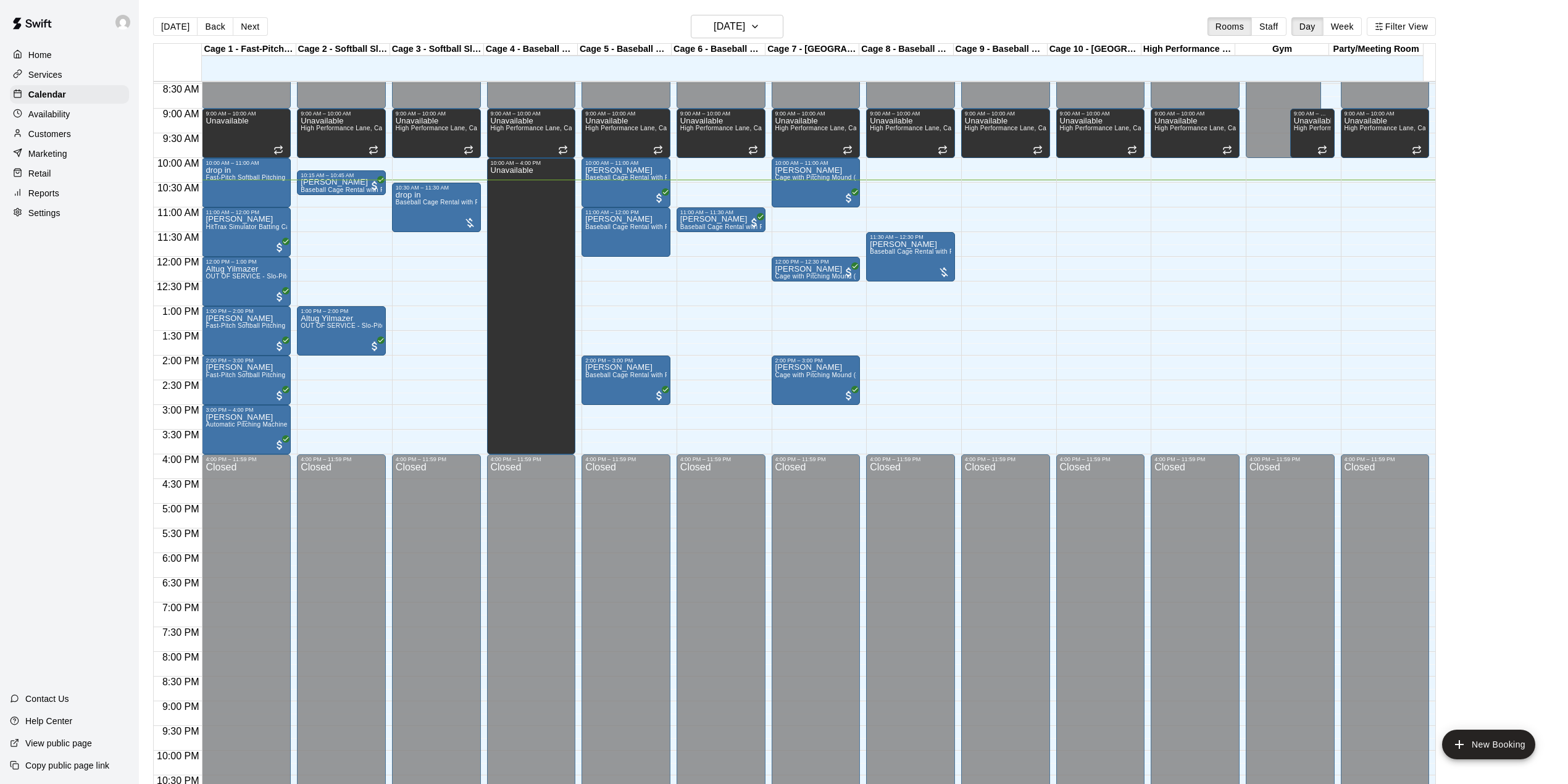
scroll to position [388, 0]
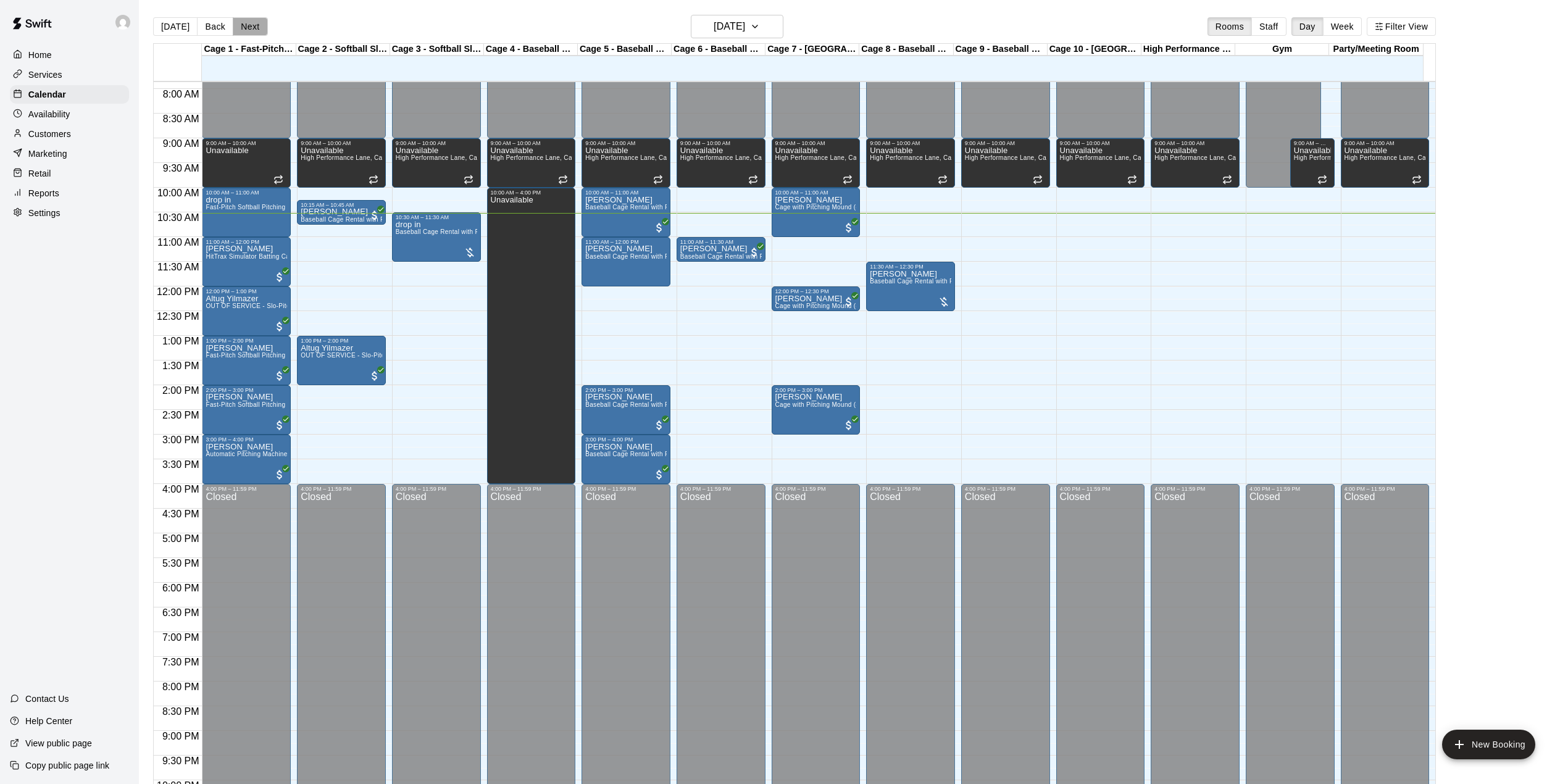
click at [249, 30] on button "Next" at bounding box center [250, 26] width 34 height 18
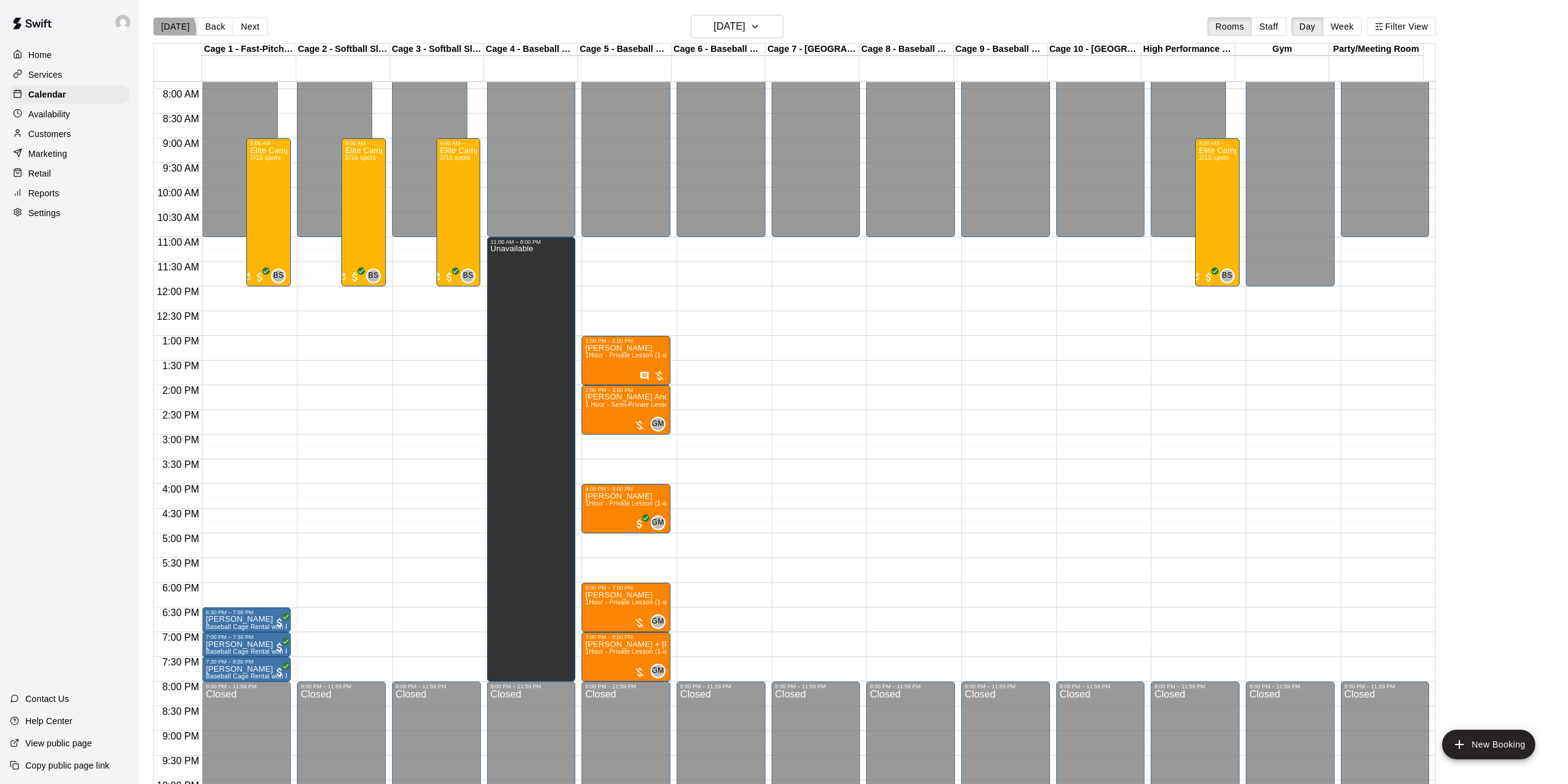
click at [166, 30] on button "[DATE]" at bounding box center [175, 26] width 44 height 18
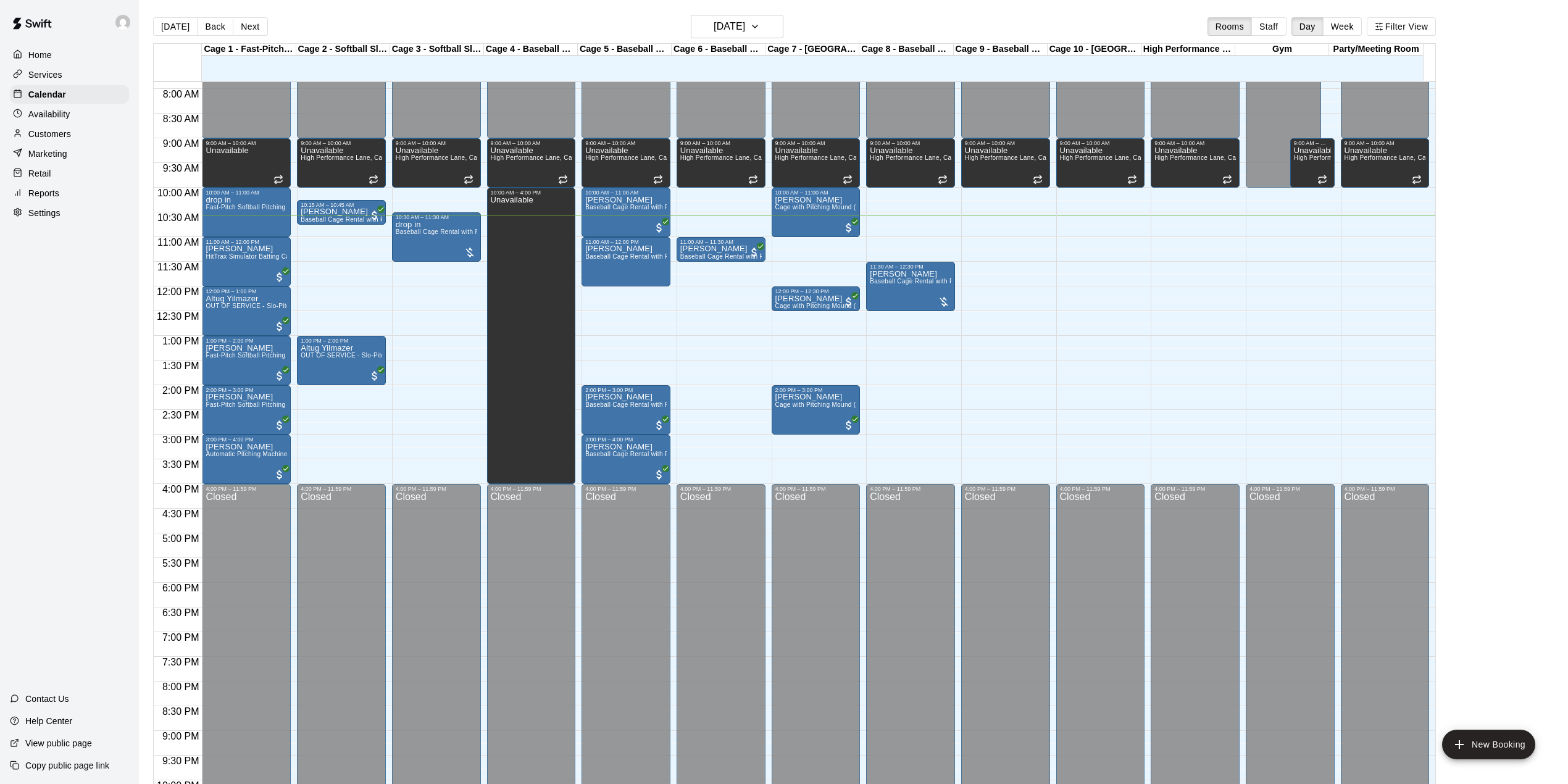
scroll to position [306, 0]
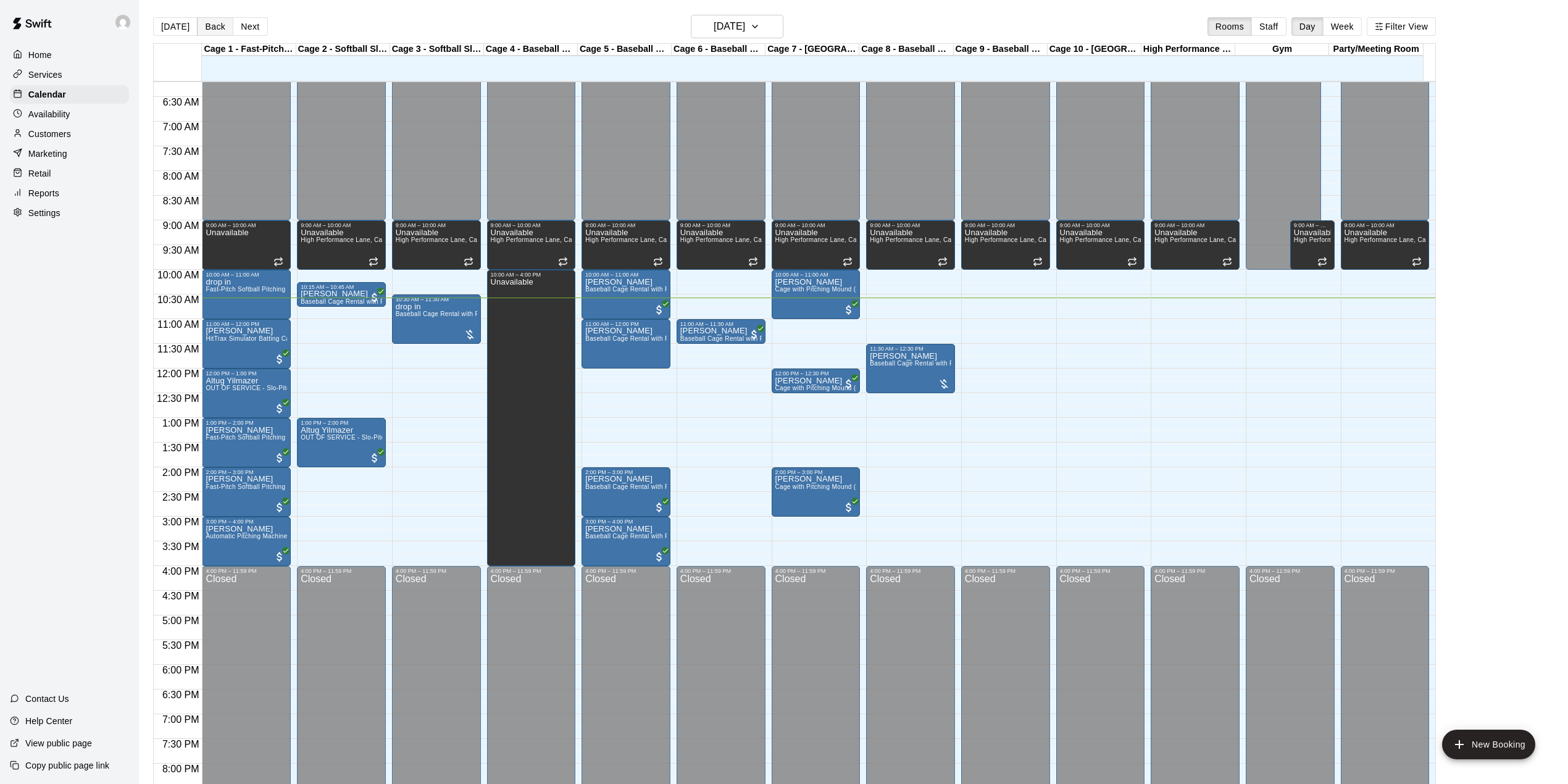
click at [219, 20] on button "Back" at bounding box center [215, 26] width 36 height 18
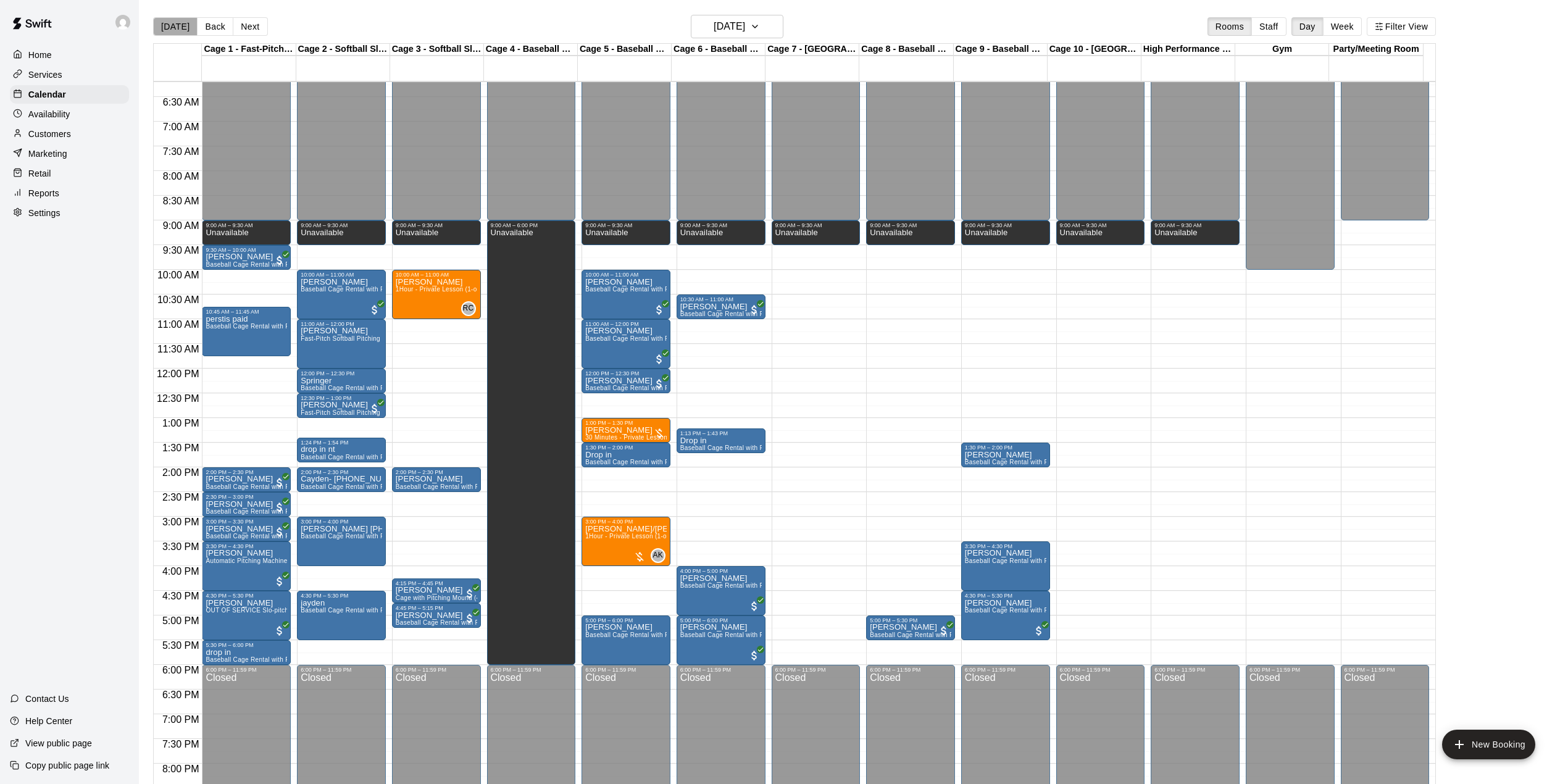
click at [178, 32] on button "[DATE]" at bounding box center [175, 26] width 44 height 18
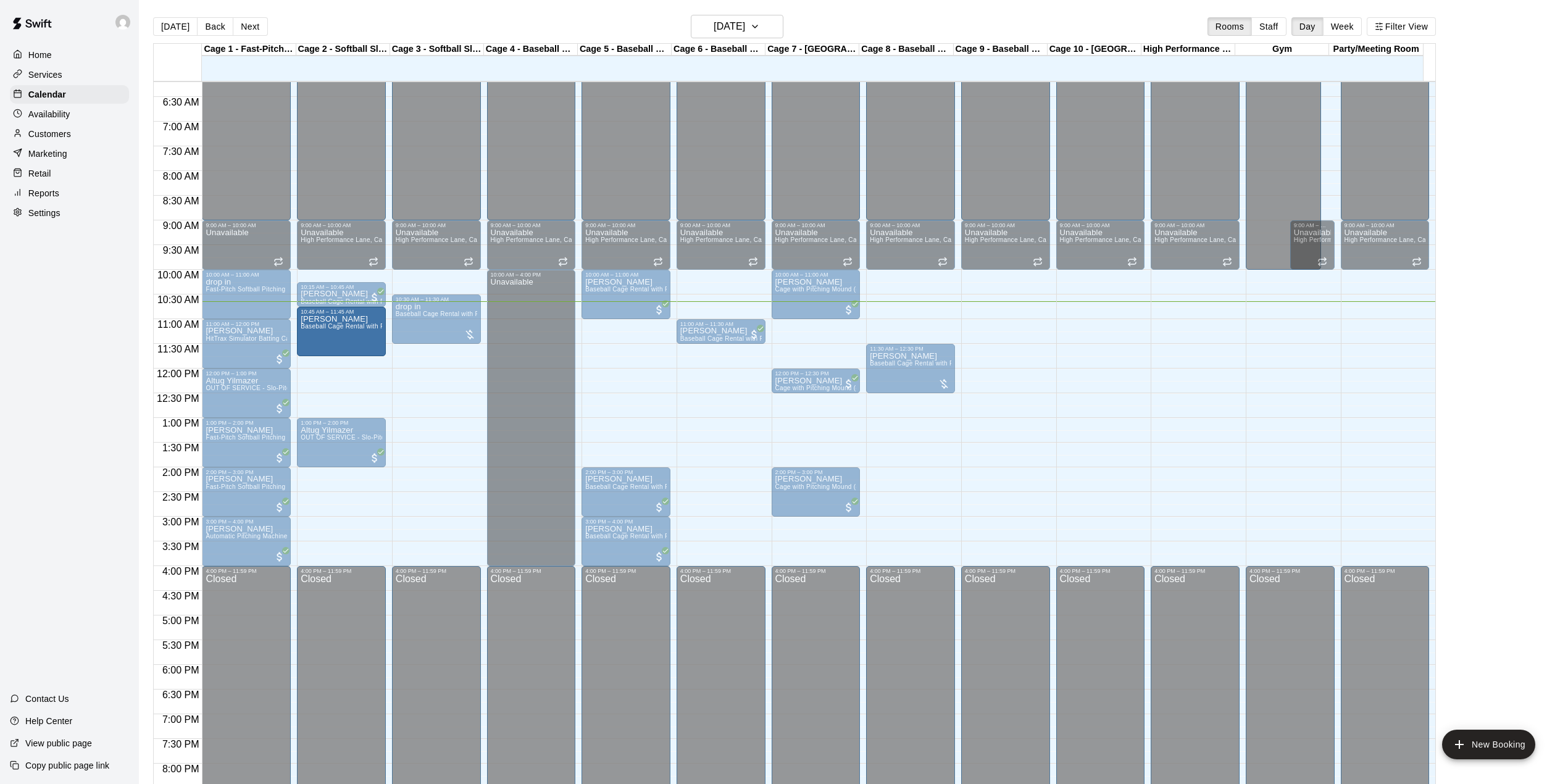
drag, startPoint x: 612, startPoint y: 351, endPoint x: 348, endPoint y: 339, distance: 264.3
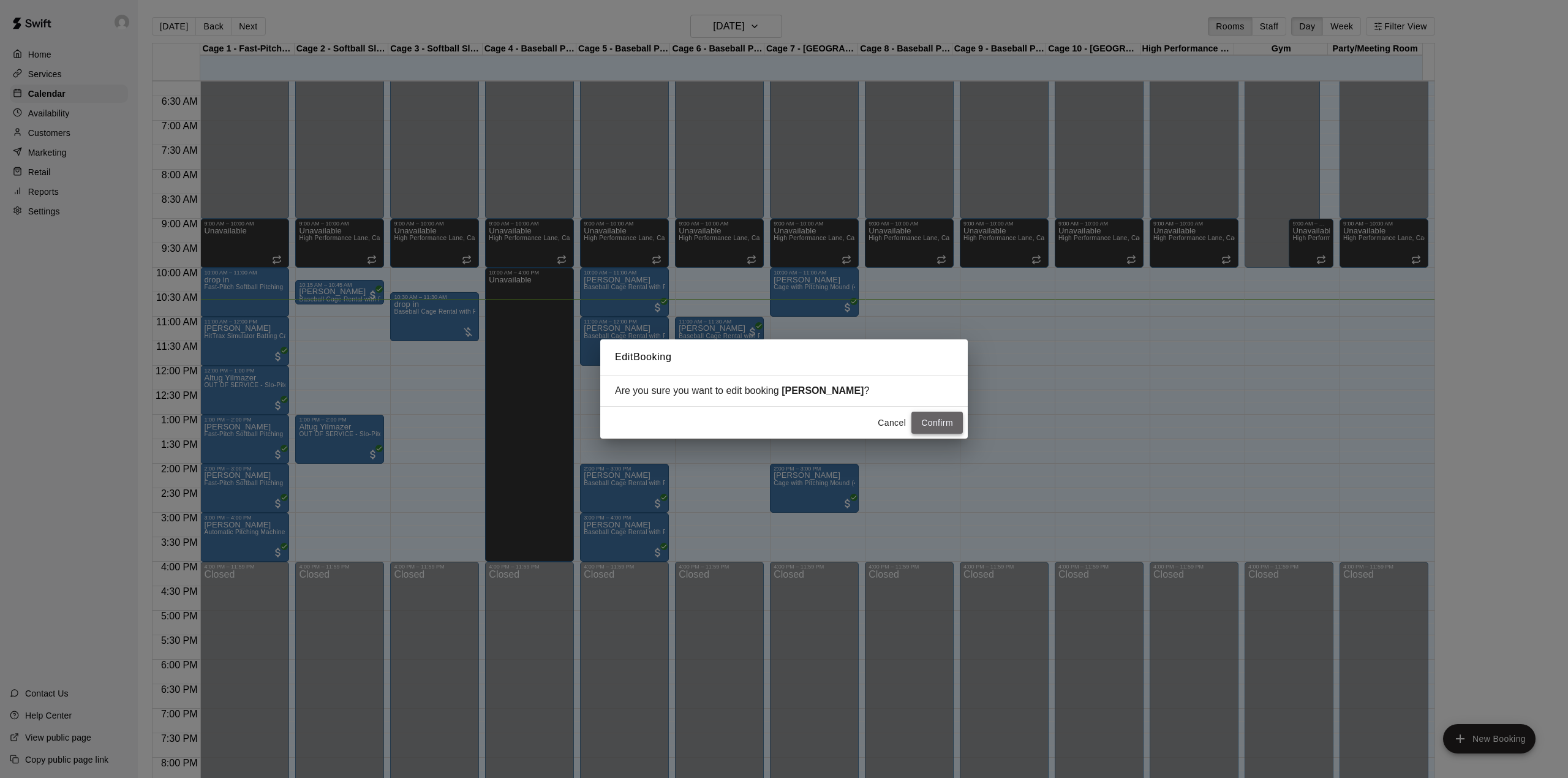
click at [949, 417] on button "Confirm" at bounding box center [937, 423] width 52 height 23
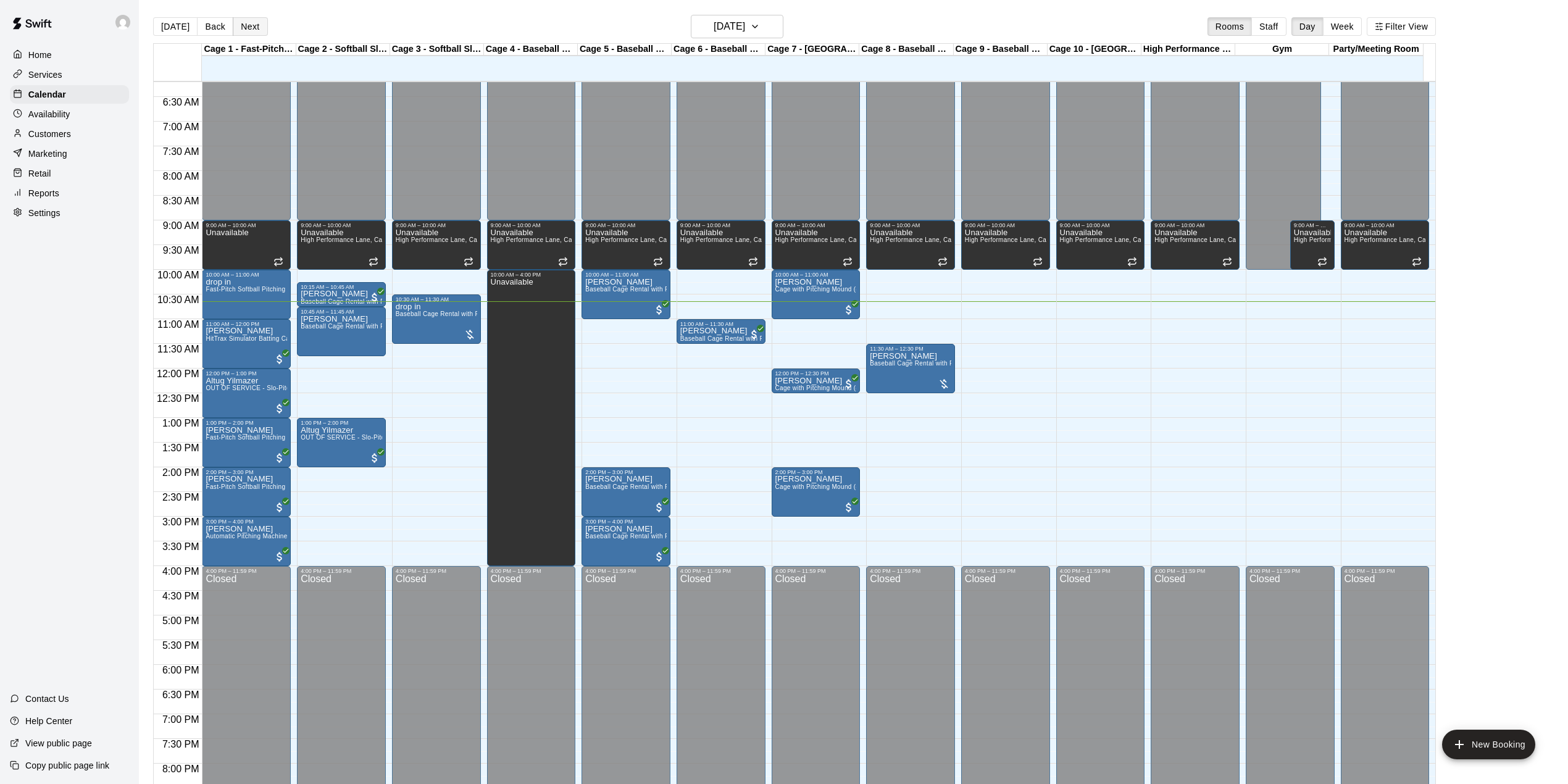
click at [240, 25] on button "Next" at bounding box center [250, 26] width 34 height 18
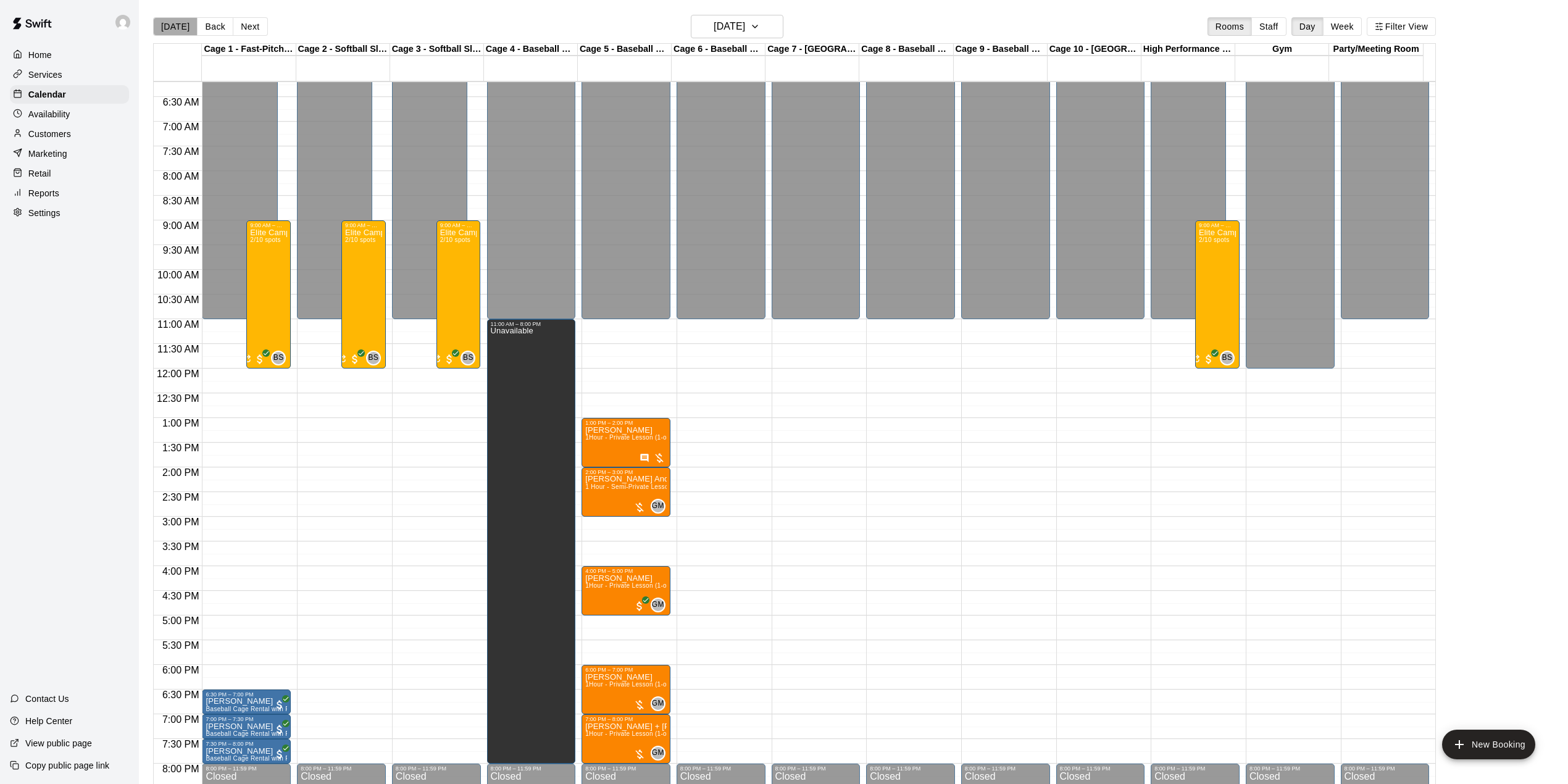
click at [188, 18] on button "[DATE]" at bounding box center [175, 26] width 44 height 18
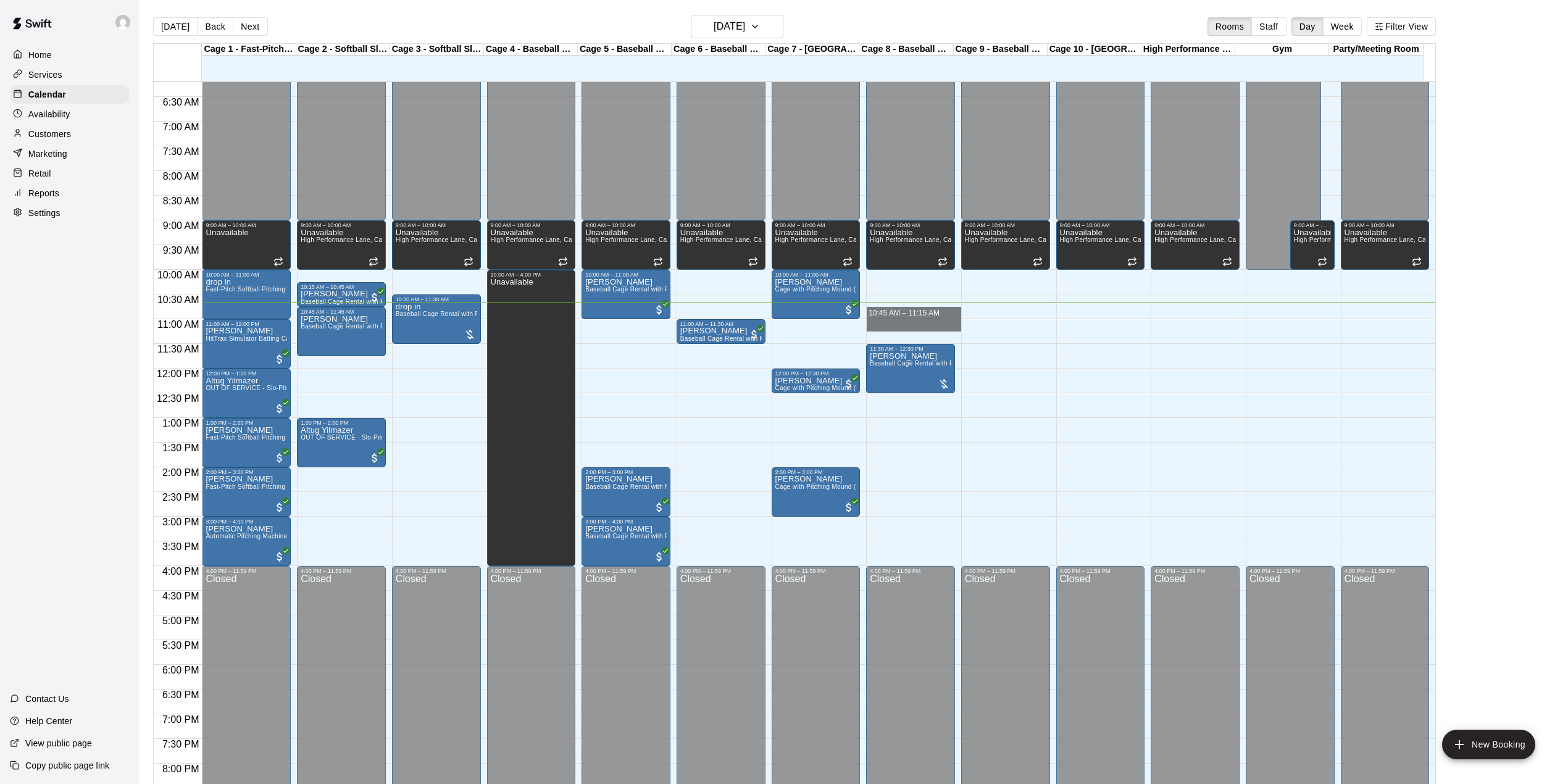
drag, startPoint x: 887, startPoint y: 309, endPoint x: 904, endPoint y: 327, distance: 24.8
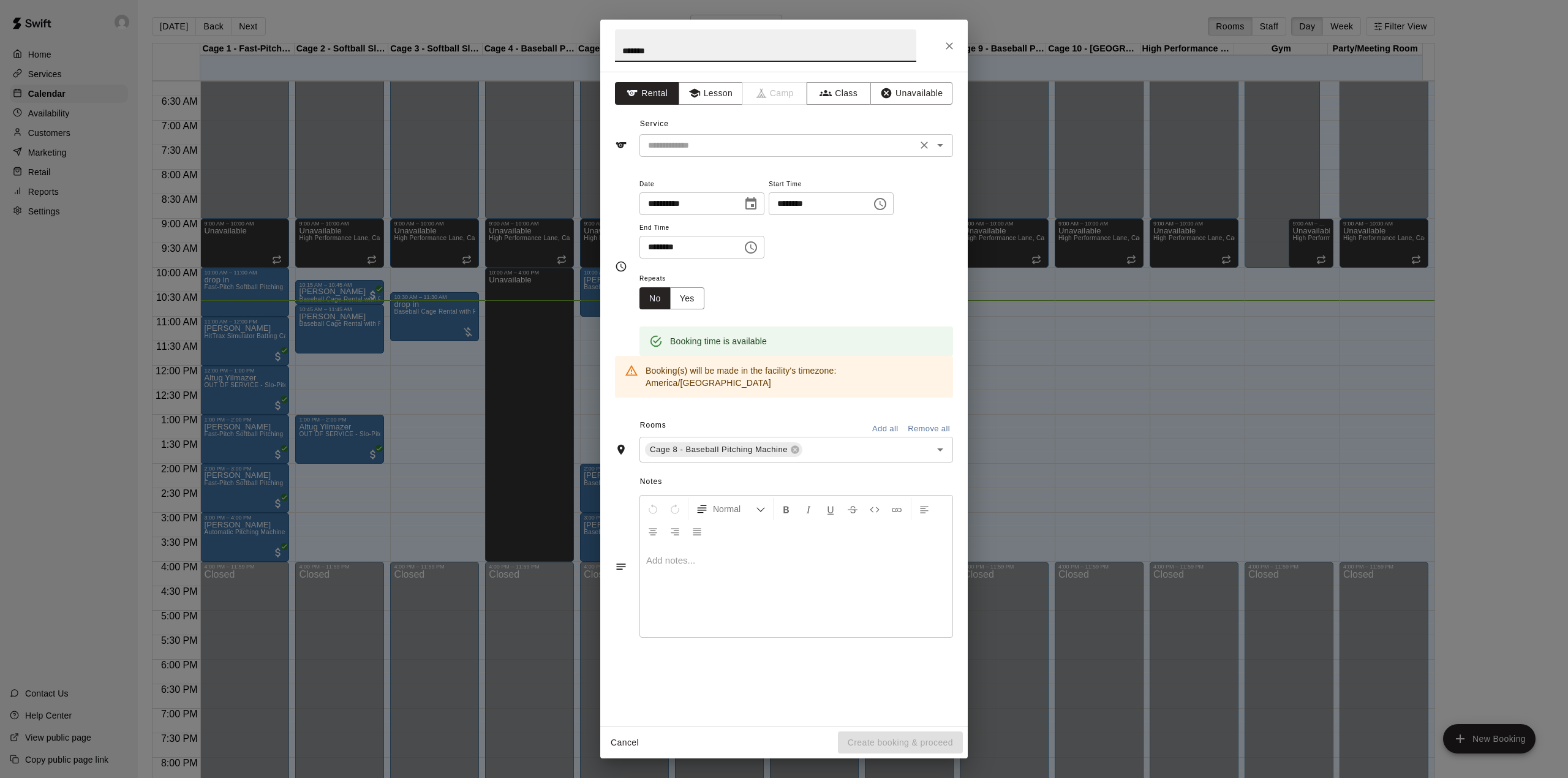
type input "*******"
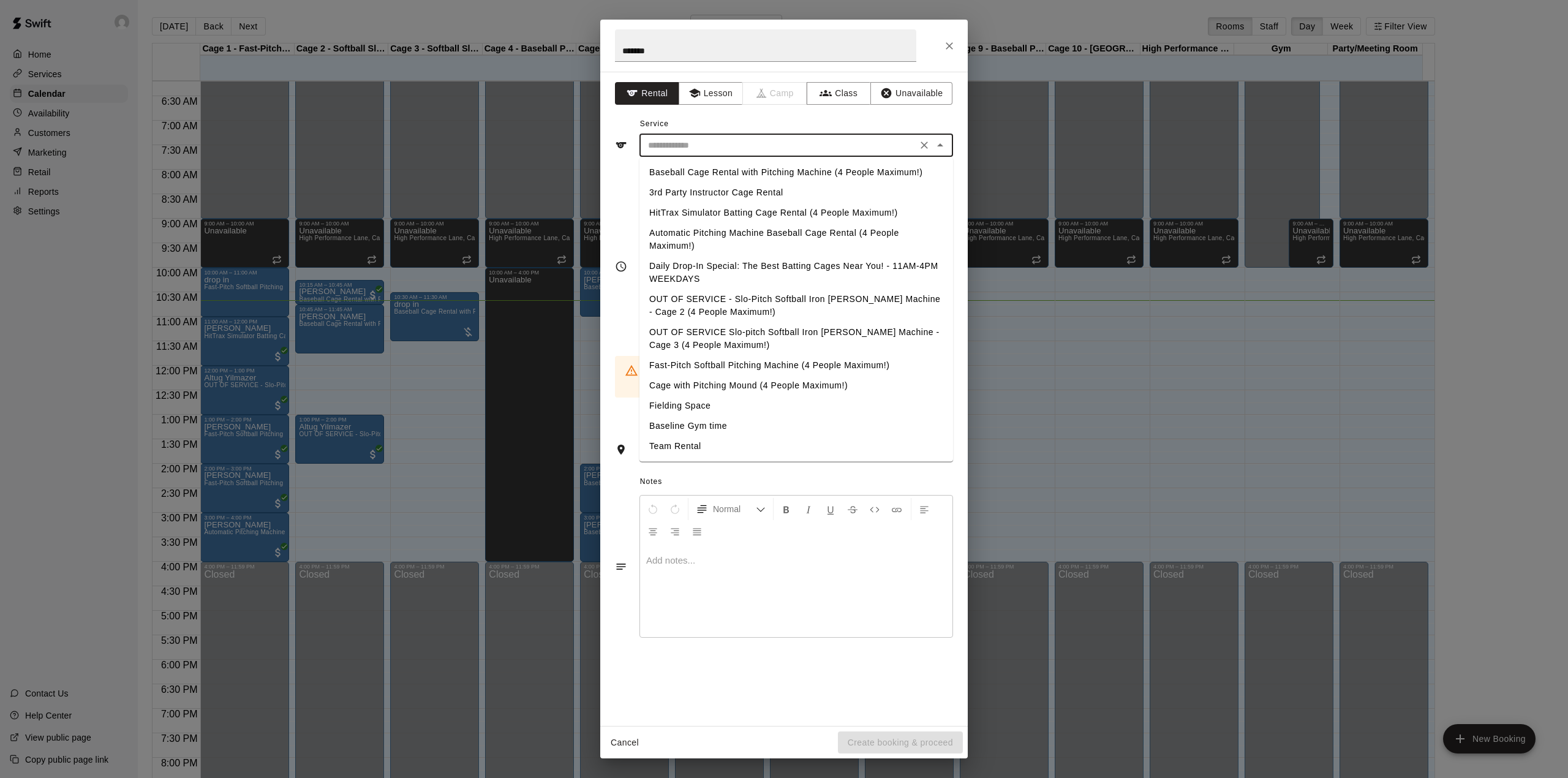
click at [725, 148] on input "text" at bounding box center [778, 145] width 270 height 15
click at [736, 165] on li "Baseball Cage Rental with Pitching Machine (4 People Maximum!)" at bounding box center [796, 172] width 314 height 20
type input "**********"
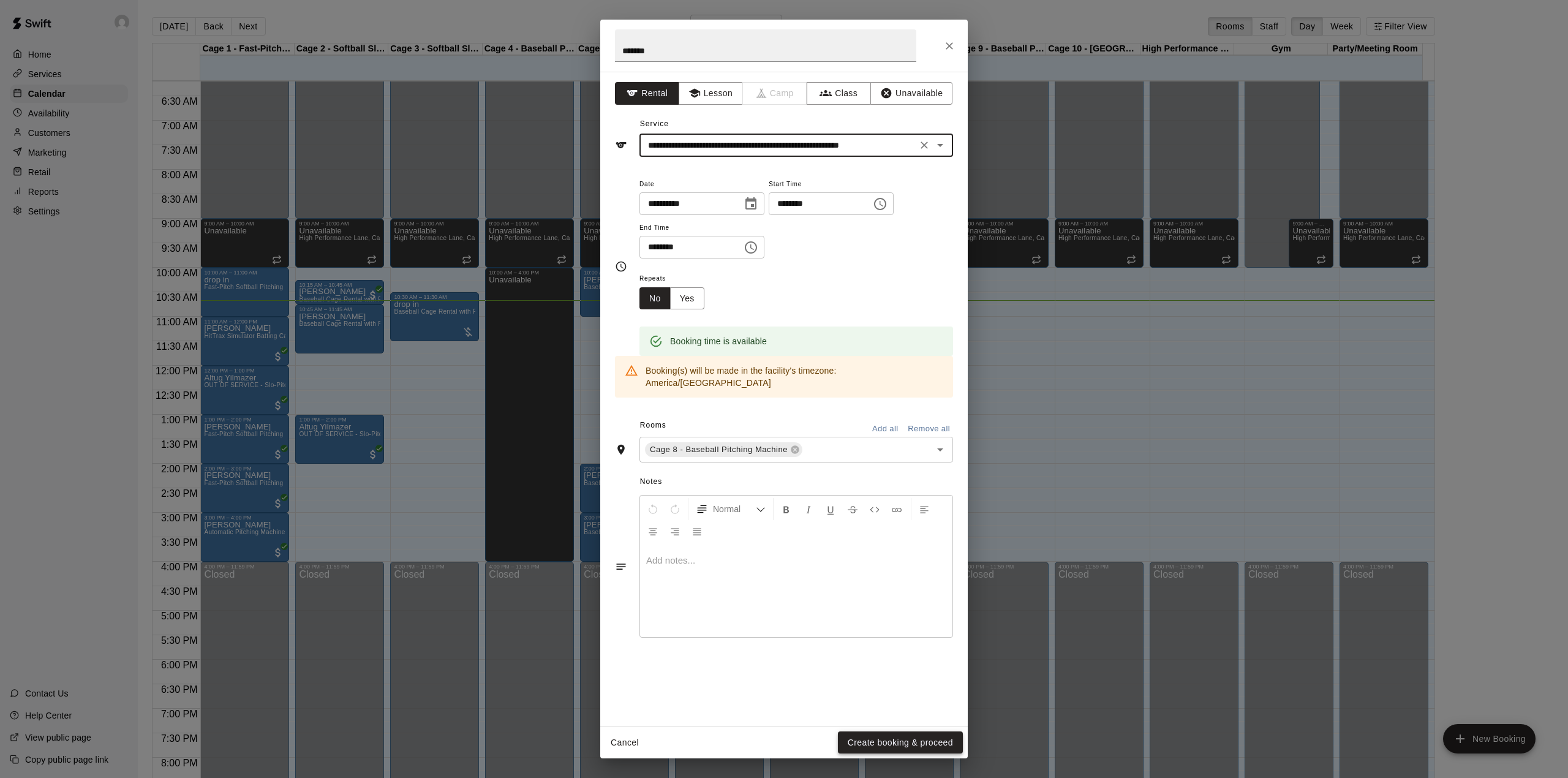
click at [865, 741] on button "Create booking & proceed" at bounding box center [900, 743] width 125 height 23
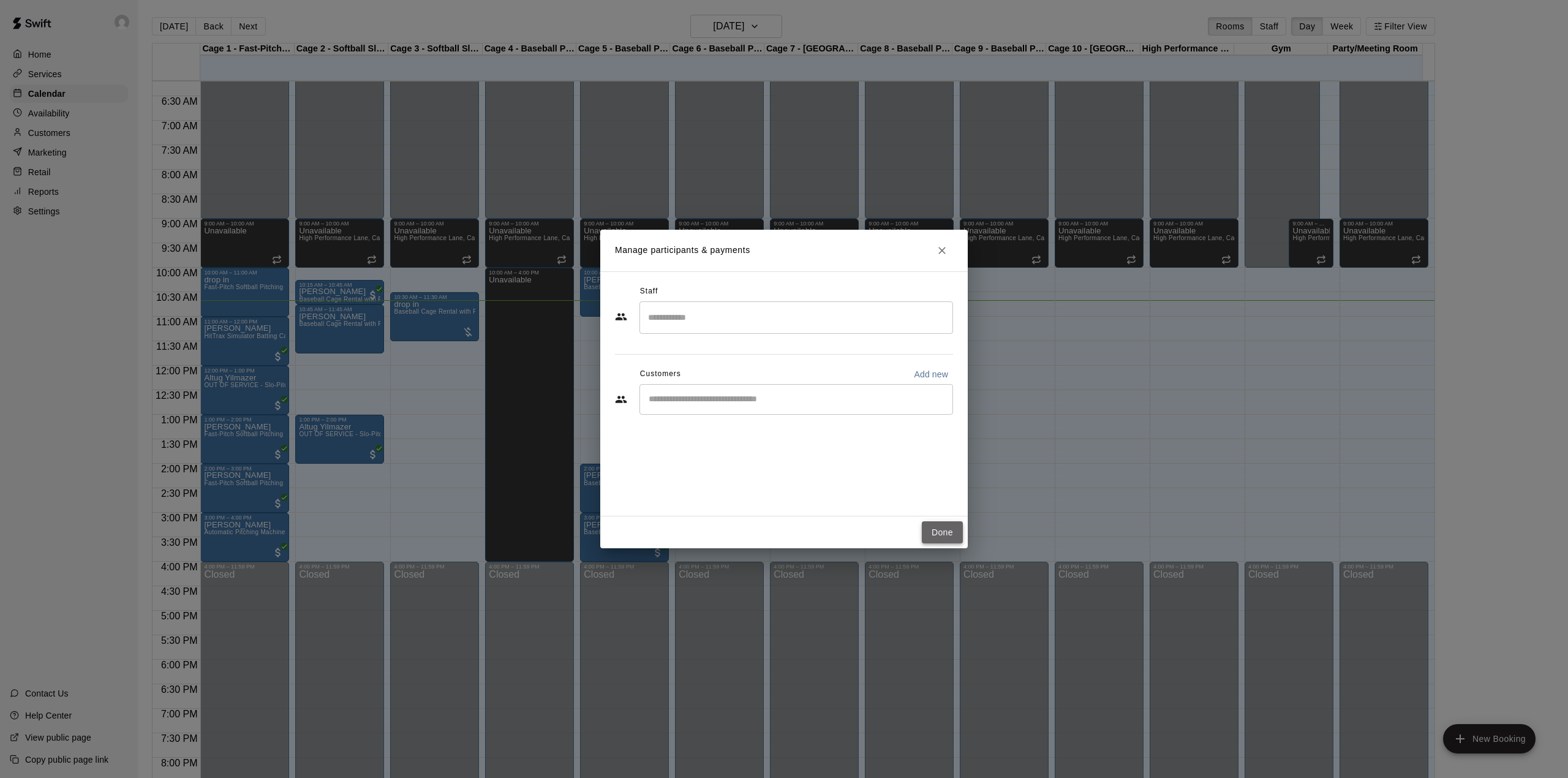
click at [935, 541] on button "Done" at bounding box center [942, 532] width 41 height 23
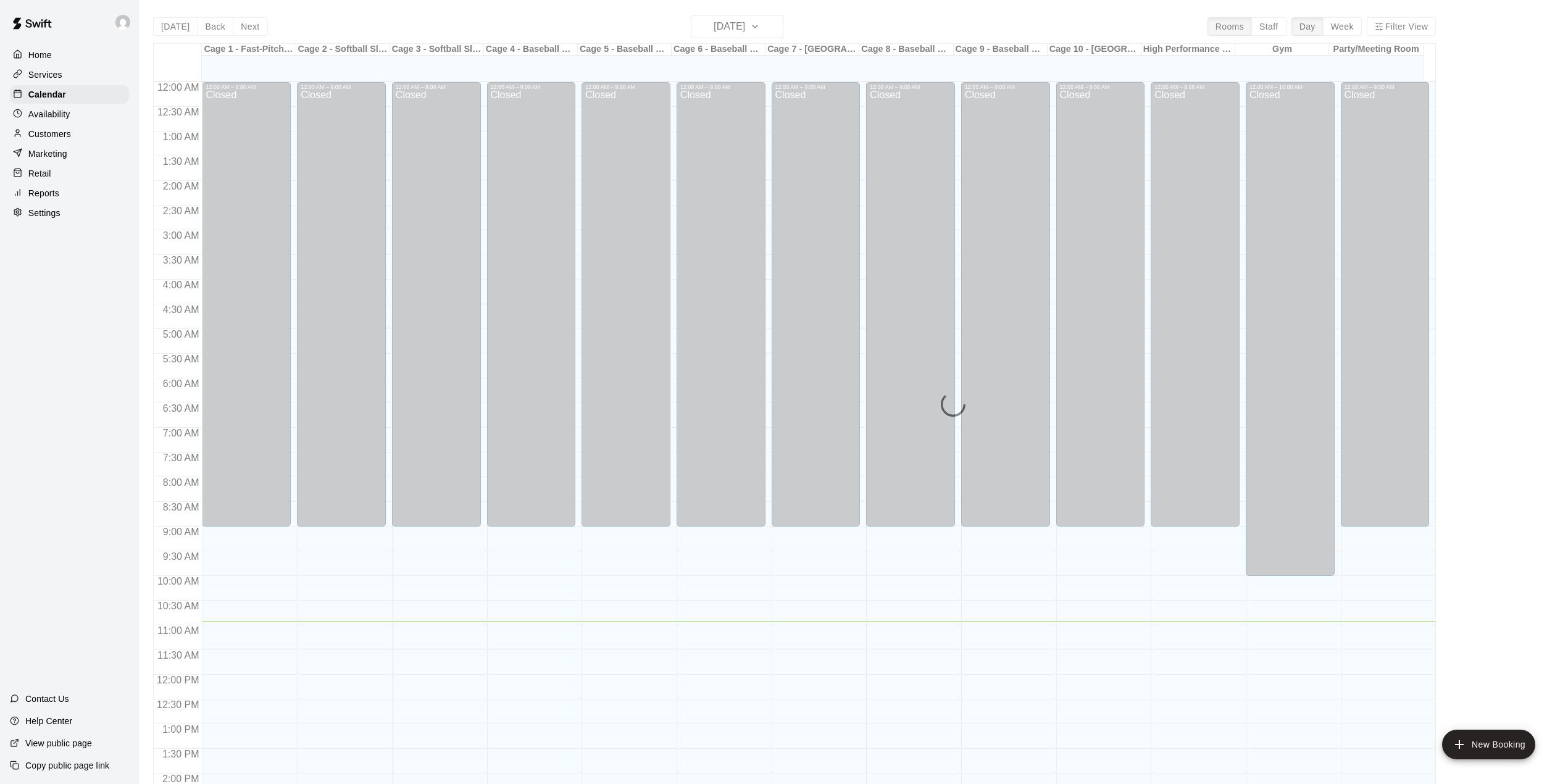
scroll to position [432, 0]
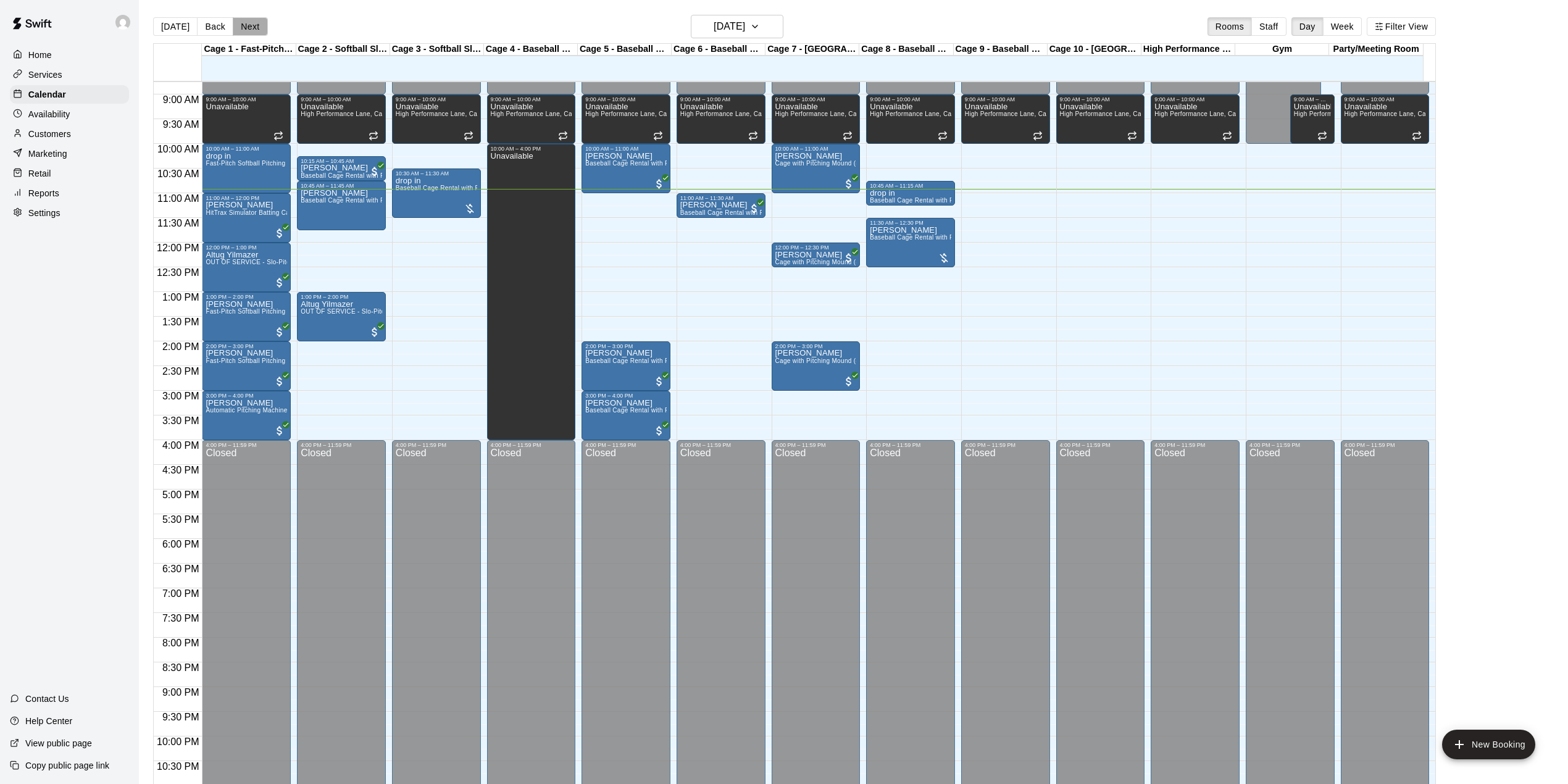
click at [235, 25] on button "Next" at bounding box center [250, 26] width 34 height 18
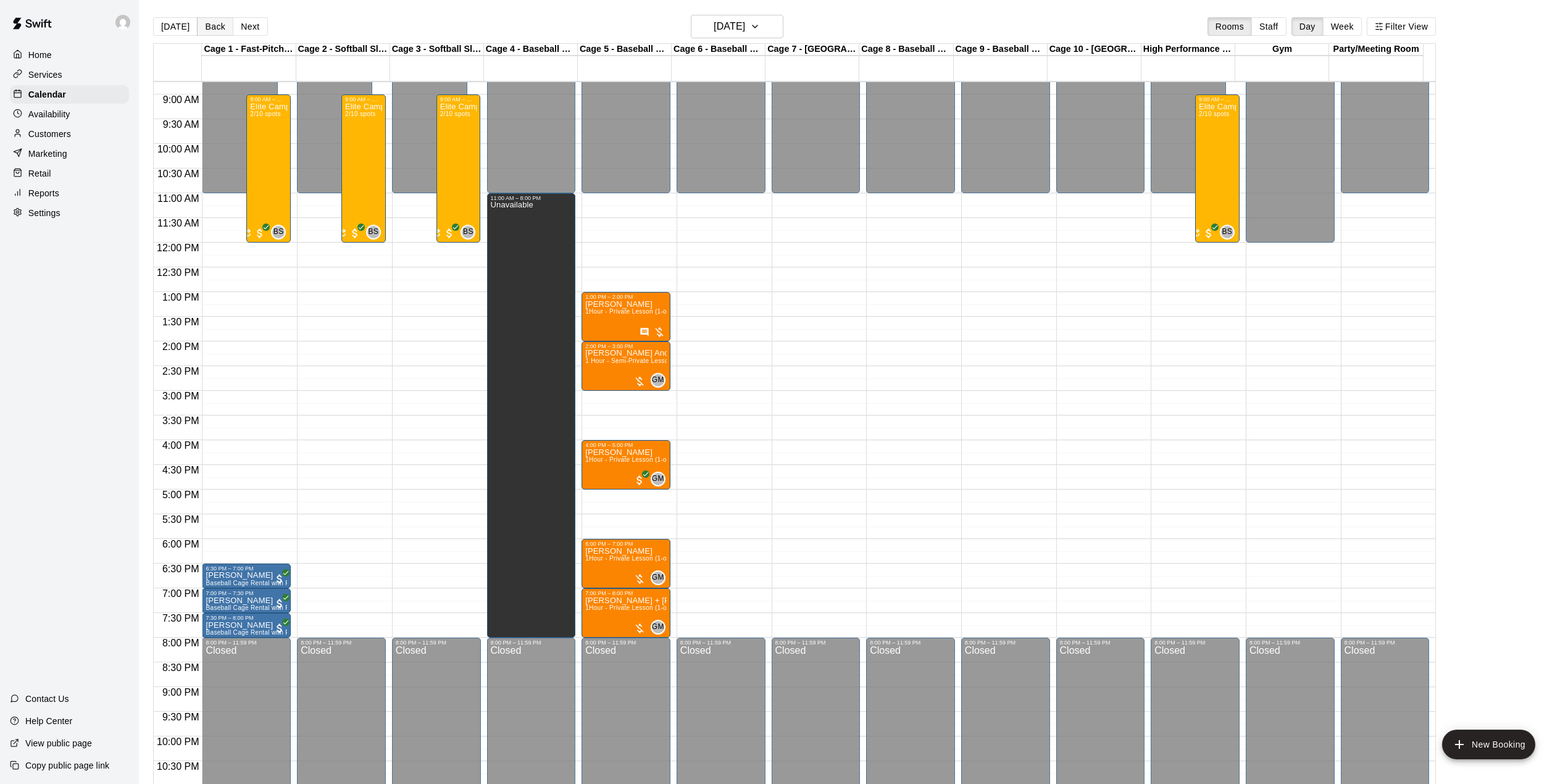
click at [199, 23] on button "Back" at bounding box center [215, 26] width 36 height 18
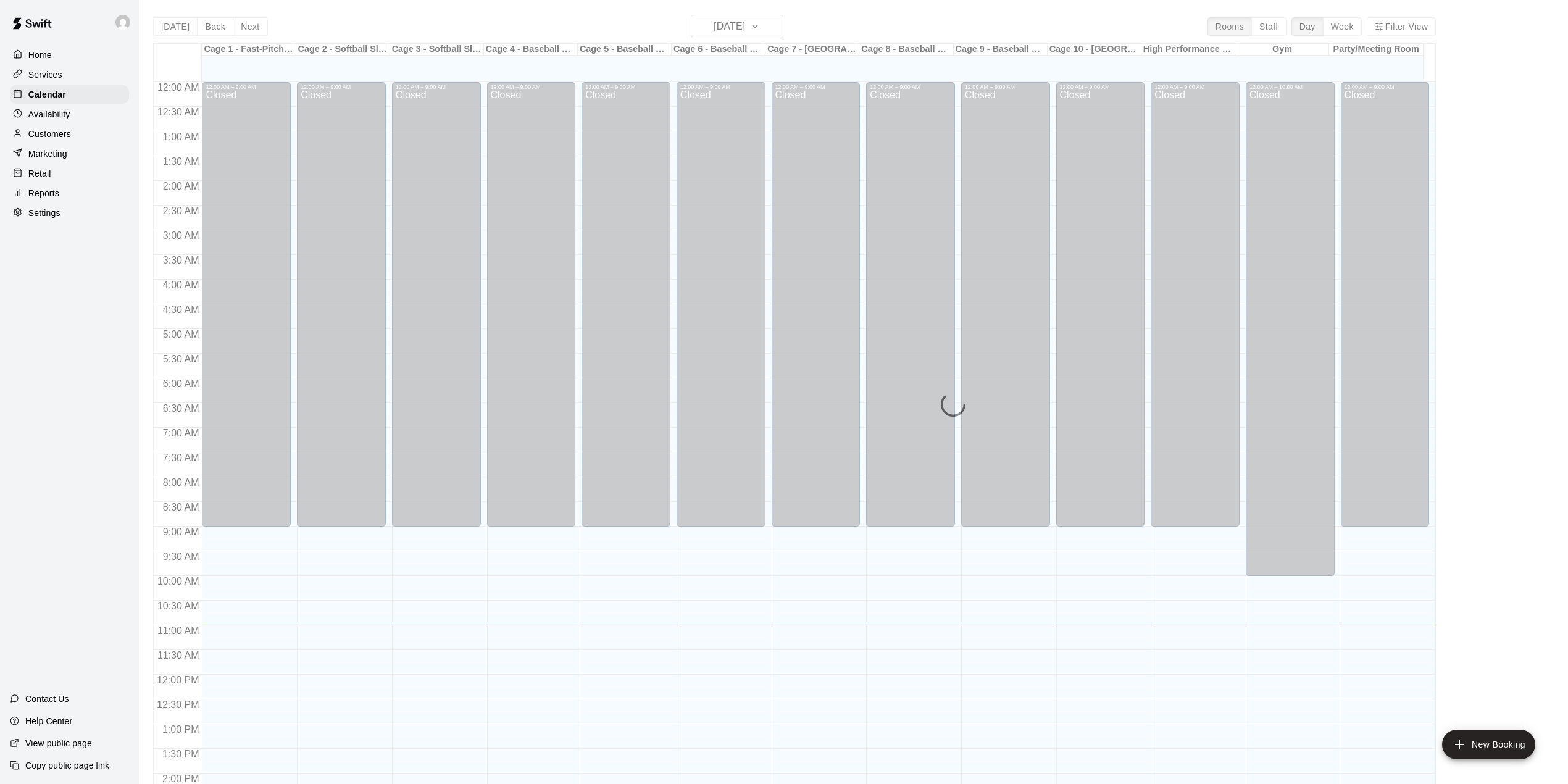
scroll to position [432, 0]
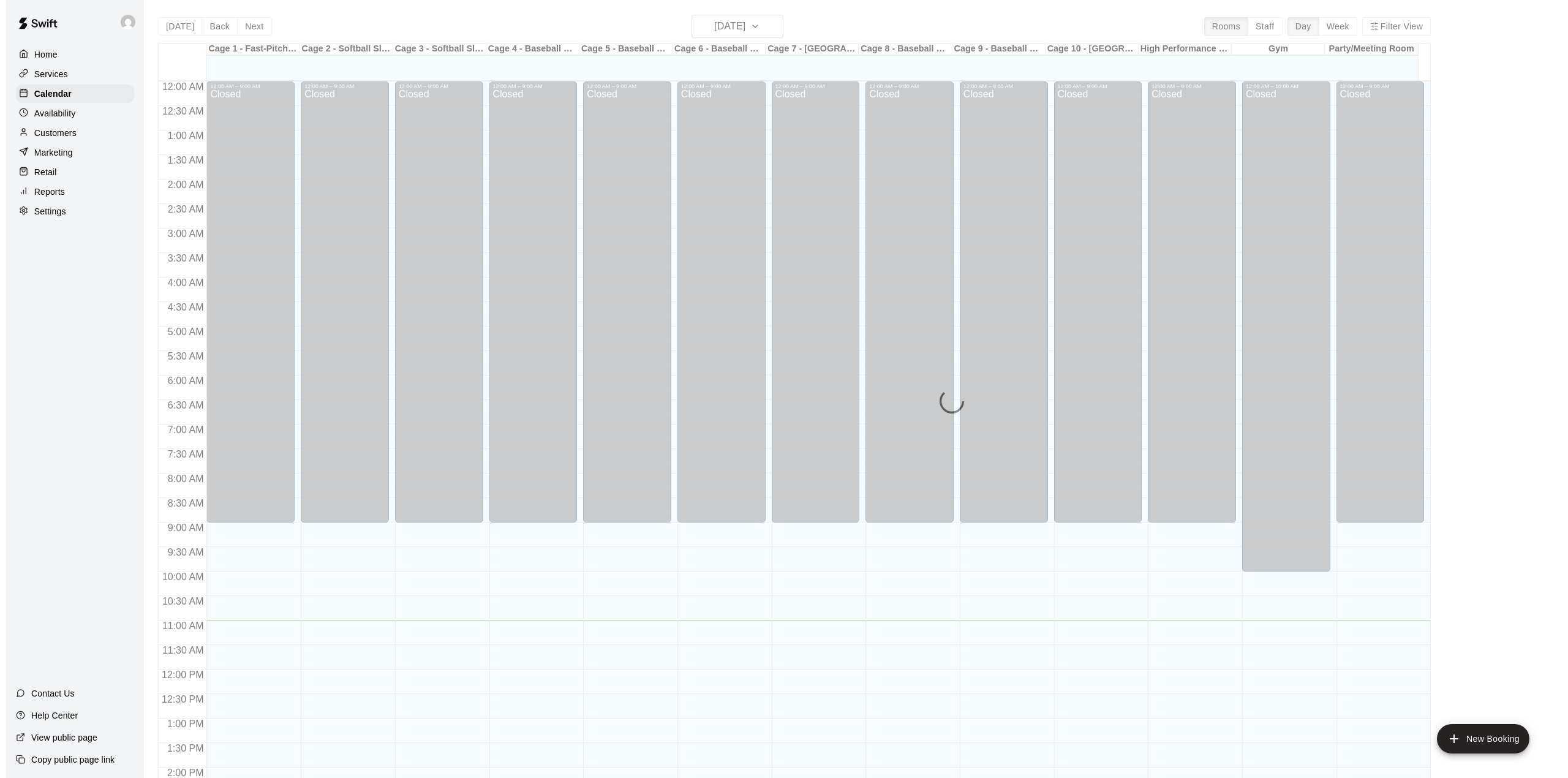
scroll to position [429, 0]
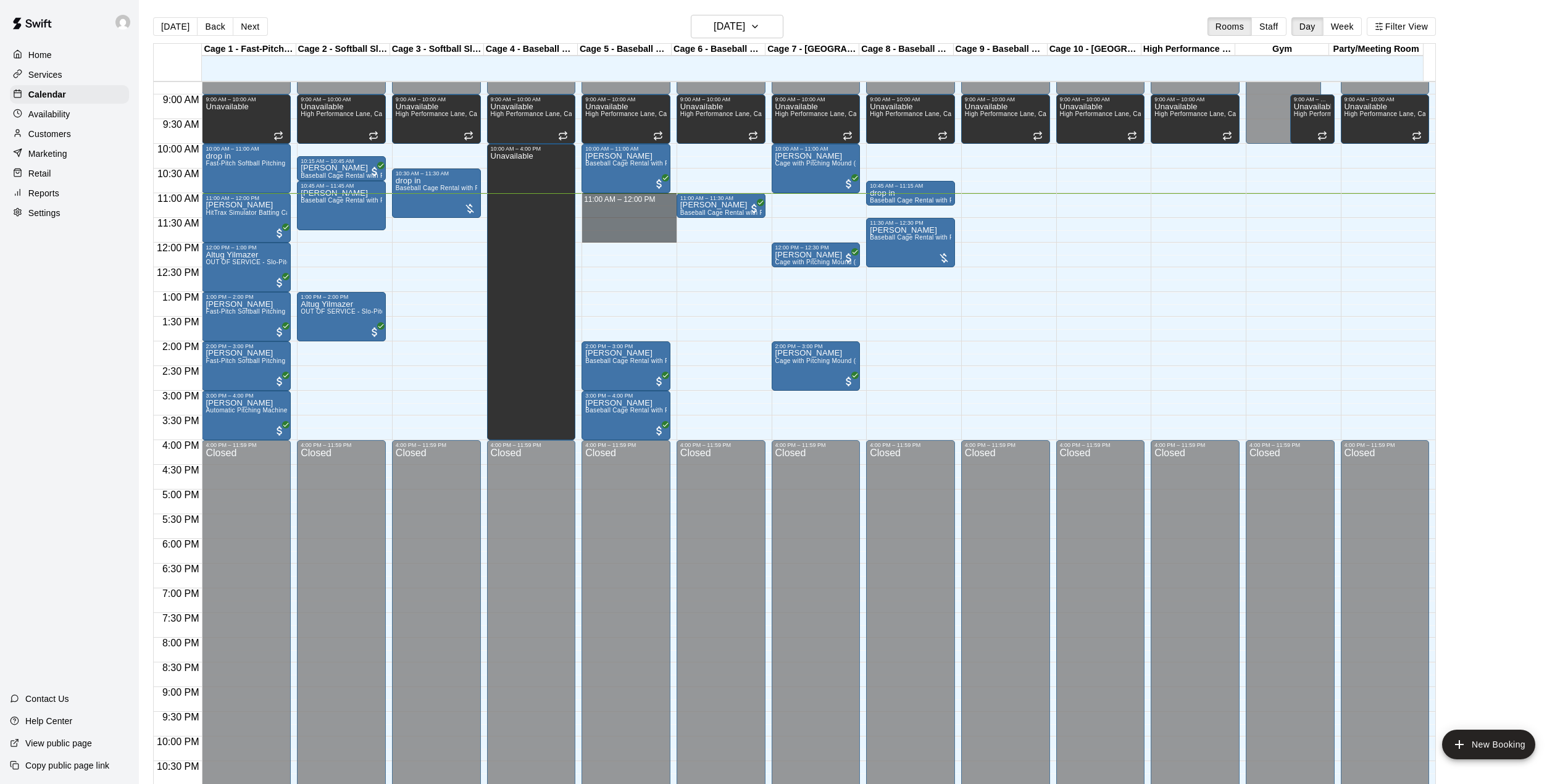
drag, startPoint x: 625, startPoint y: 199, endPoint x: 625, endPoint y: 233, distance: 34.0
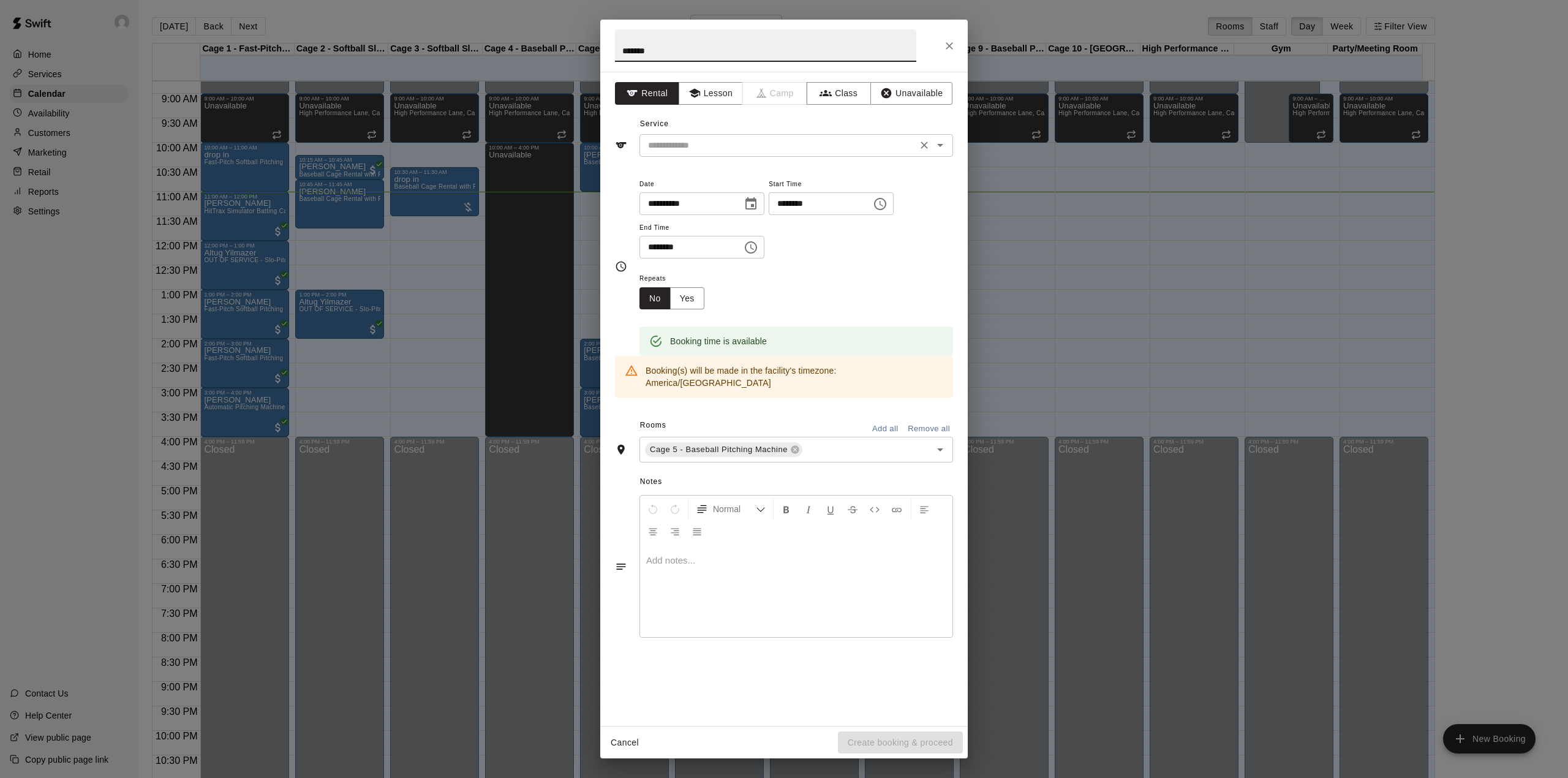
type input "*******"
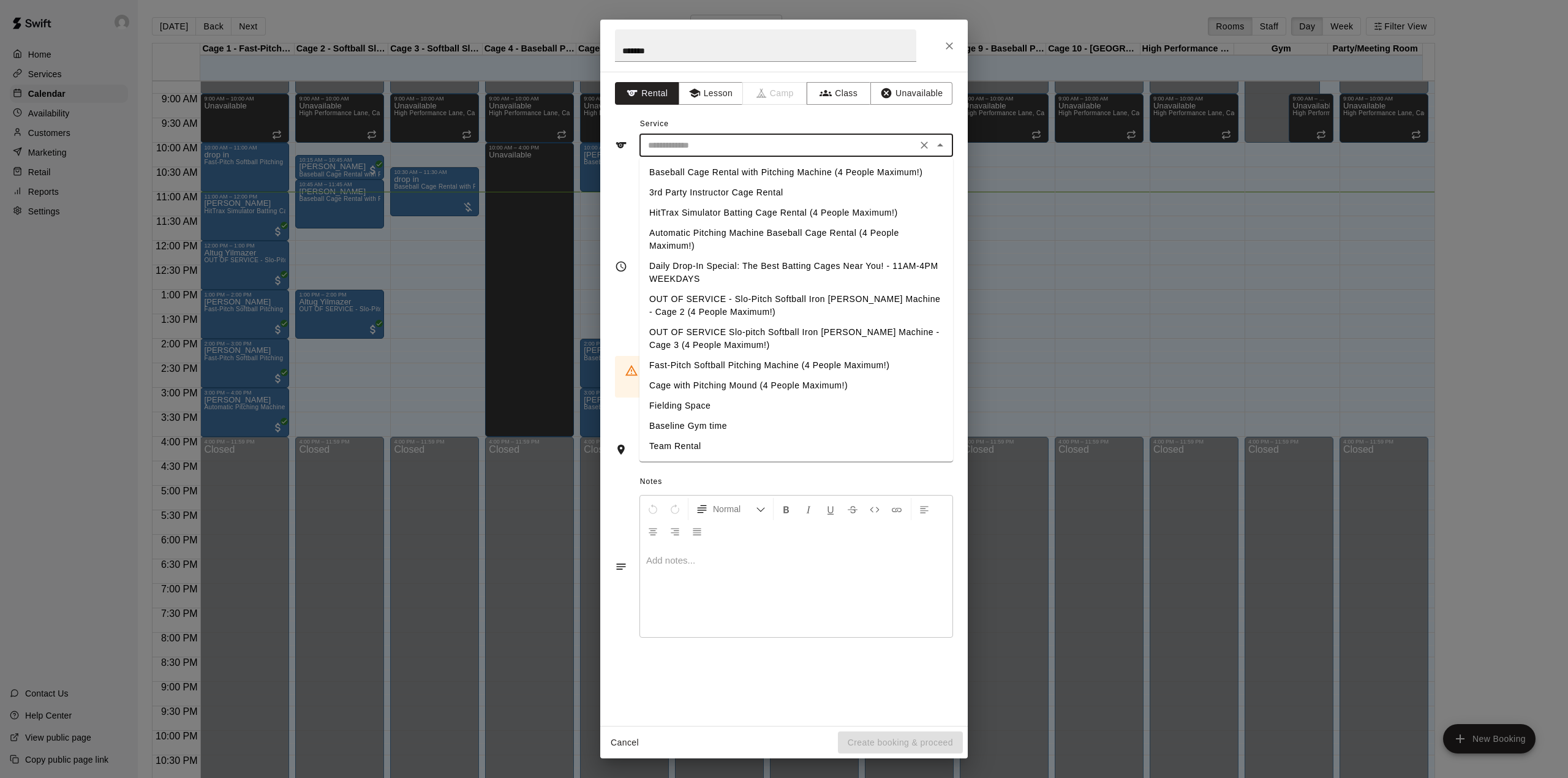
click at [789, 150] on input "text" at bounding box center [778, 145] width 270 height 15
click at [755, 360] on li "Fast-Pitch Softball Pitching Machine (4 People Maximum!)" at bounding box center [796, 365] width 314 height 20
type input "**********"
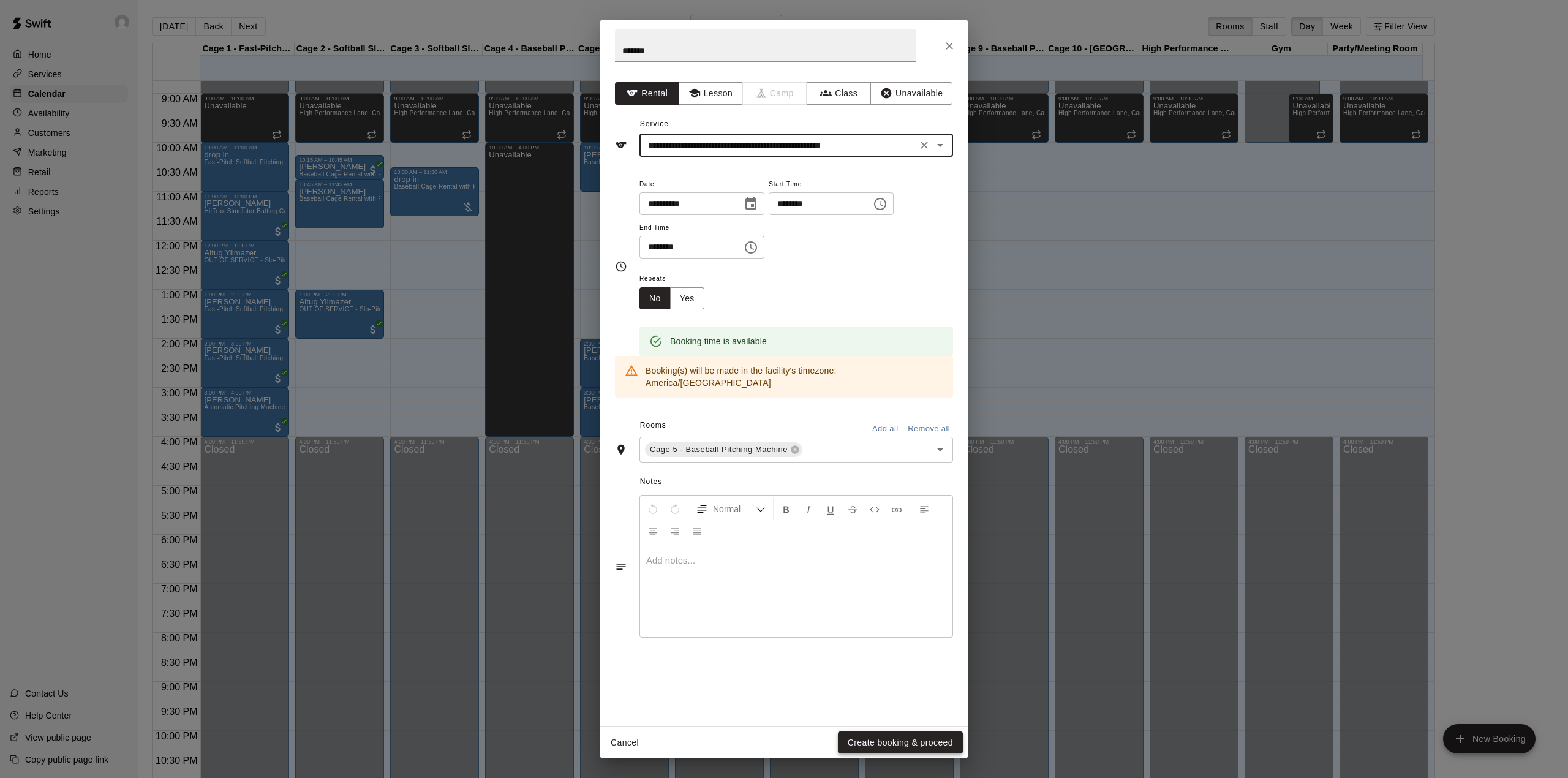
click at [910, 734] on button "Create booking & proceed" at bounding box center [900, 743] width 125 height 23
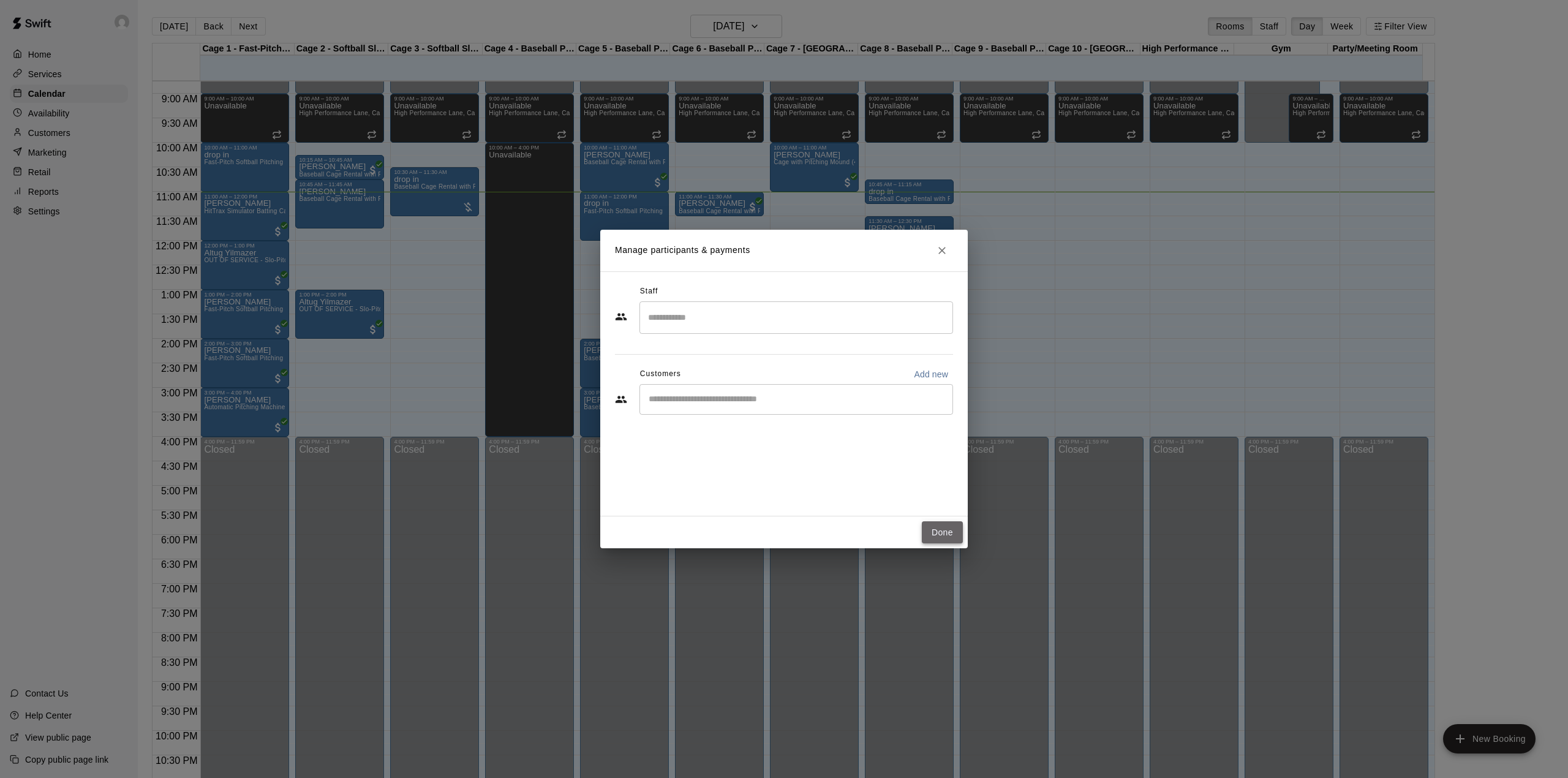
click at [932, 534] on button "Done" at bounding box center [942, 532] width 41 height 23
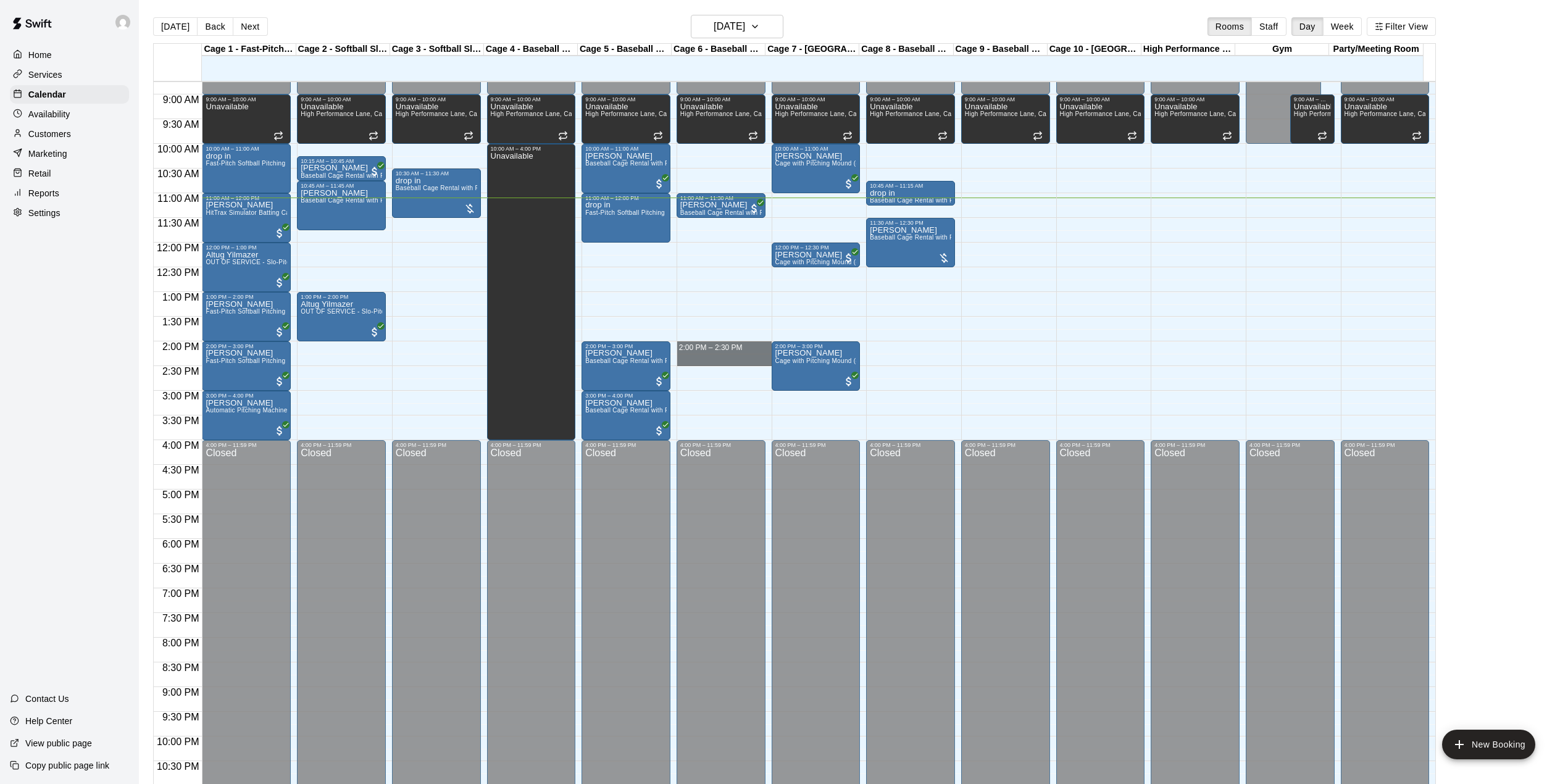
drag, startPoint x: 694, startPoint y: 347, endPoint x: 701, endPoint y: 366, distance: 20.2
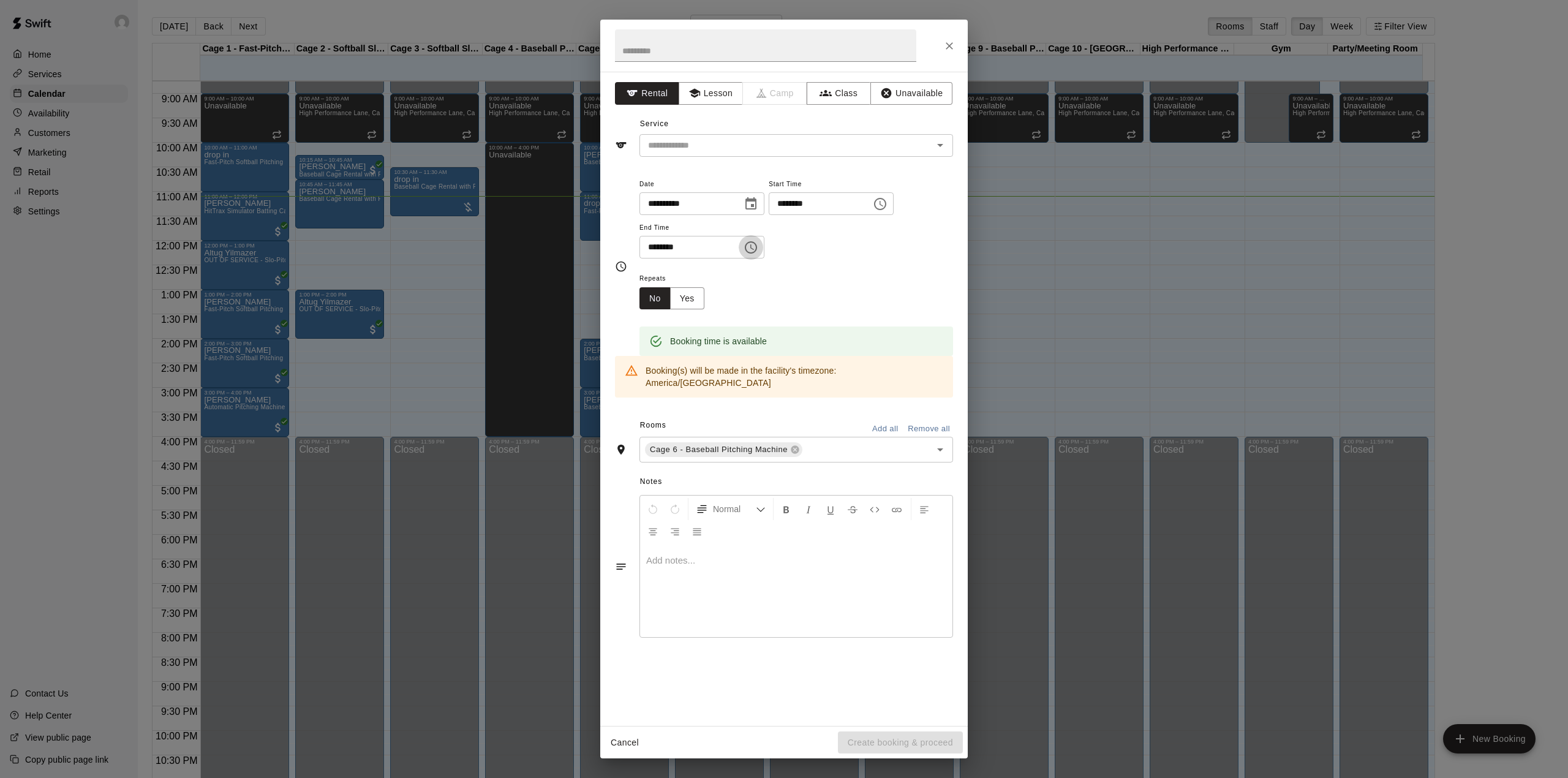
click at [758, 246] on icon "Choose time, selected time is 2:30 PM" at bounding box center [751, 247] width 14 height 14
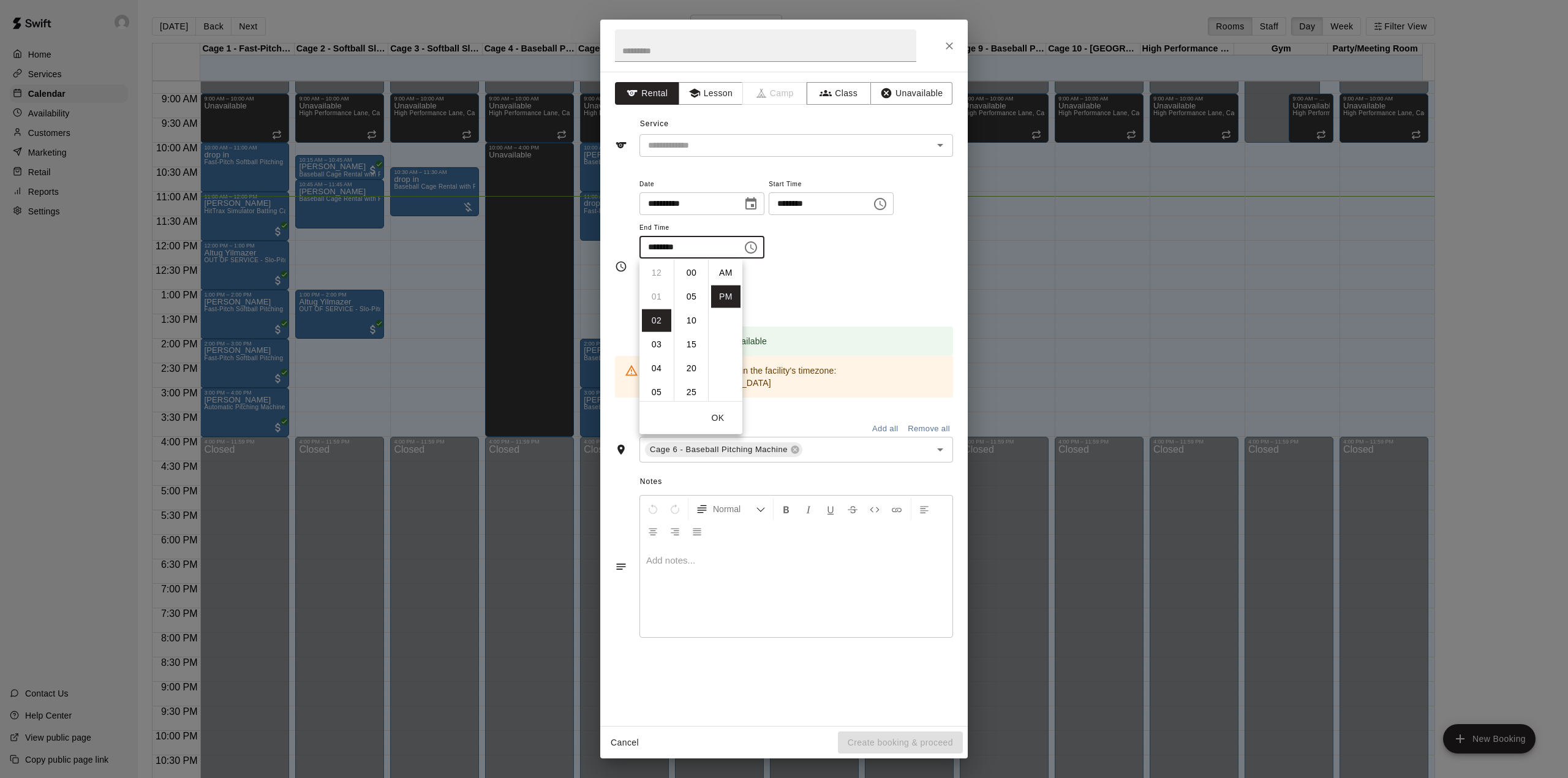
scroll to position [22, 0]
click at [649, 292] on li "03" at bounding box center [656, 297] width 29 height 23
click at [692, 277] on li "00" at bounding box center [691, 273] width 29 height 23
type input "********"
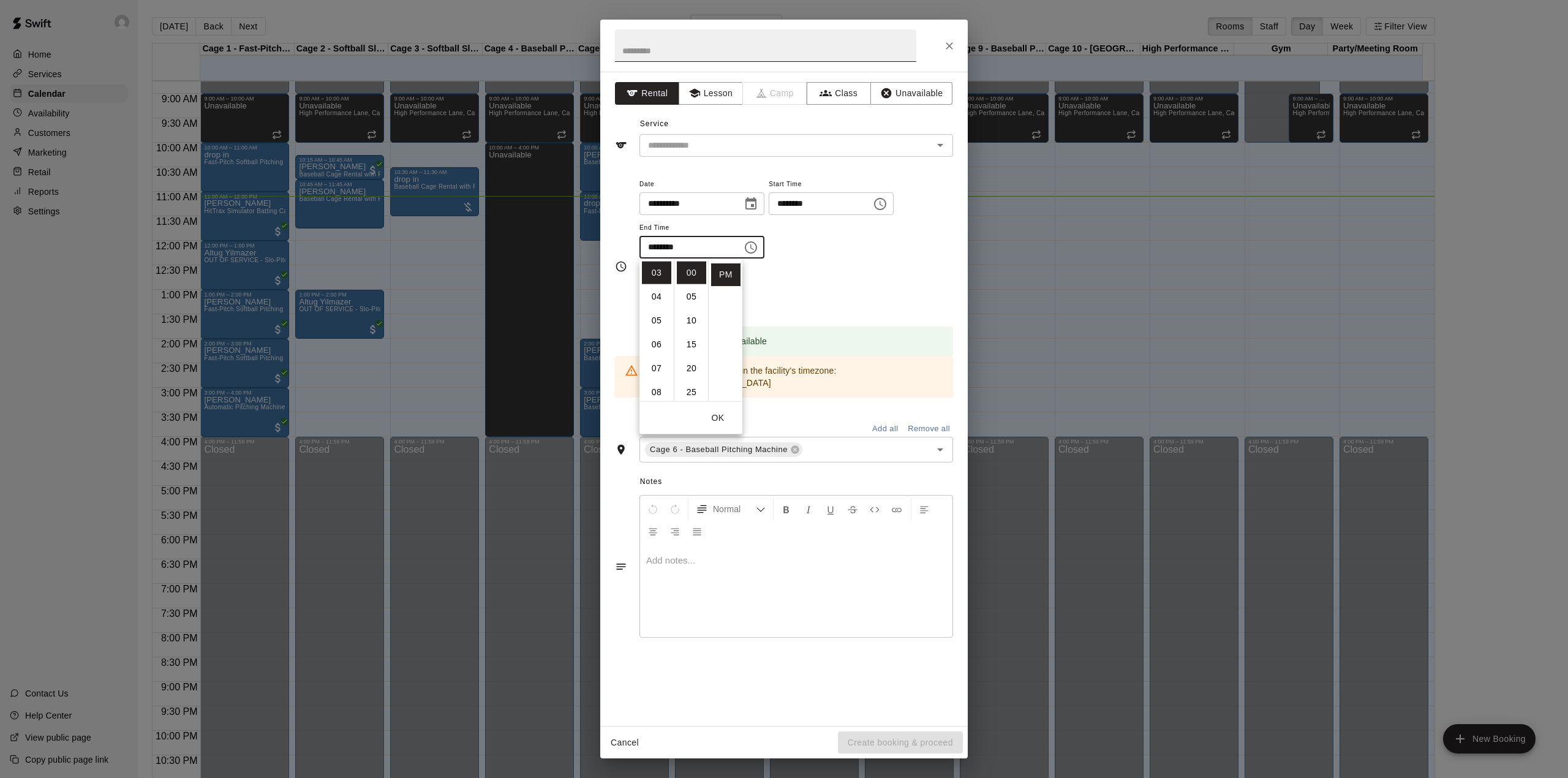
click at [681, 50] on input "text" at bounding box center [766, 46] width 301 height 33
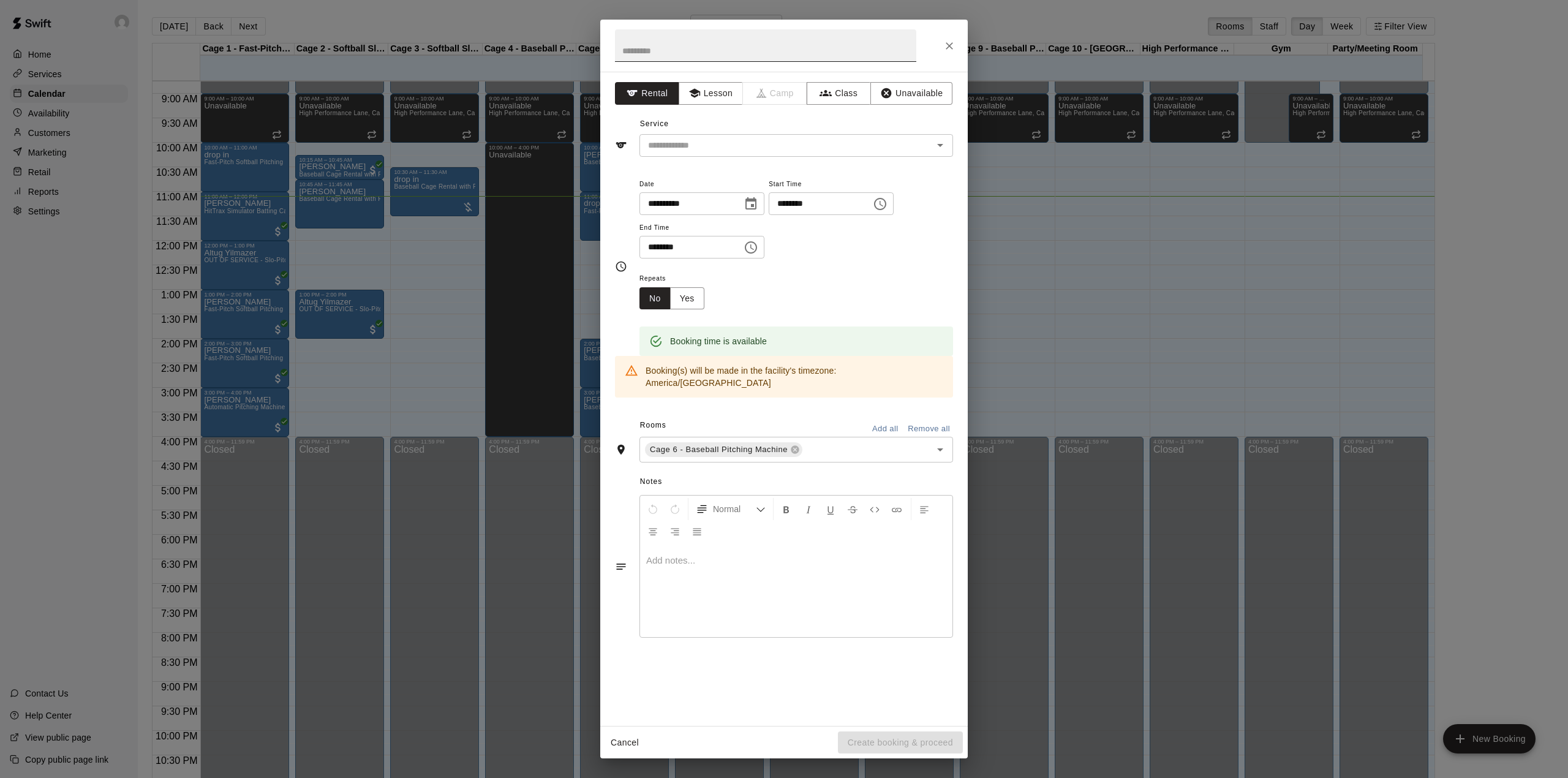
click at [681, 50] on input "text" at bounding box center [766, 46] width 301 height 33
type input "*******"
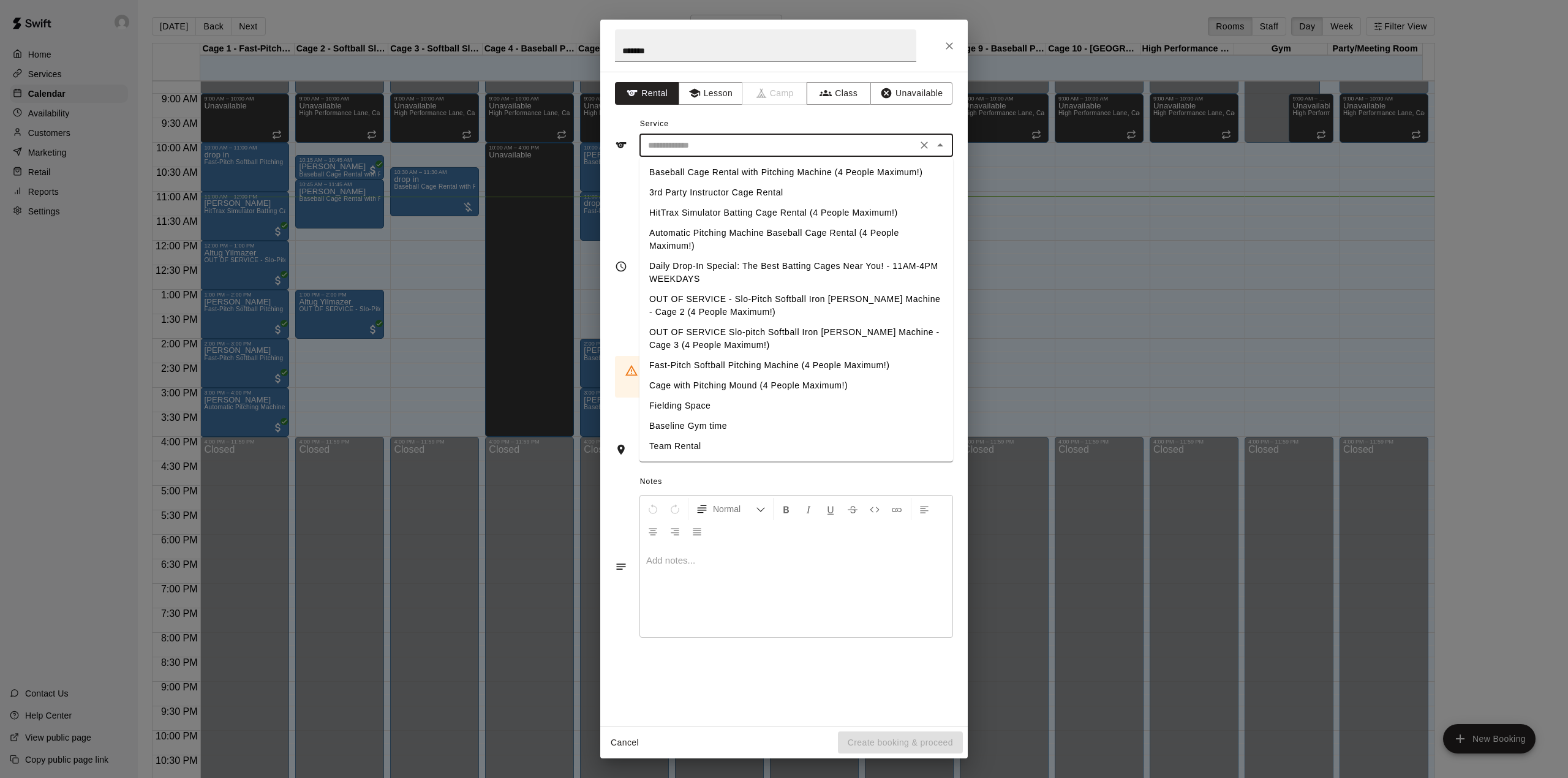
click at [690, 141] on input "text" at bounding box center [778, 145] width 270 height 15
click at [700, 171] on li "Baseball Cage Rental with Pitching Machine (4 People Maximum!)" at bounding box center [796, 172] width 314 height 20
type input "**********"
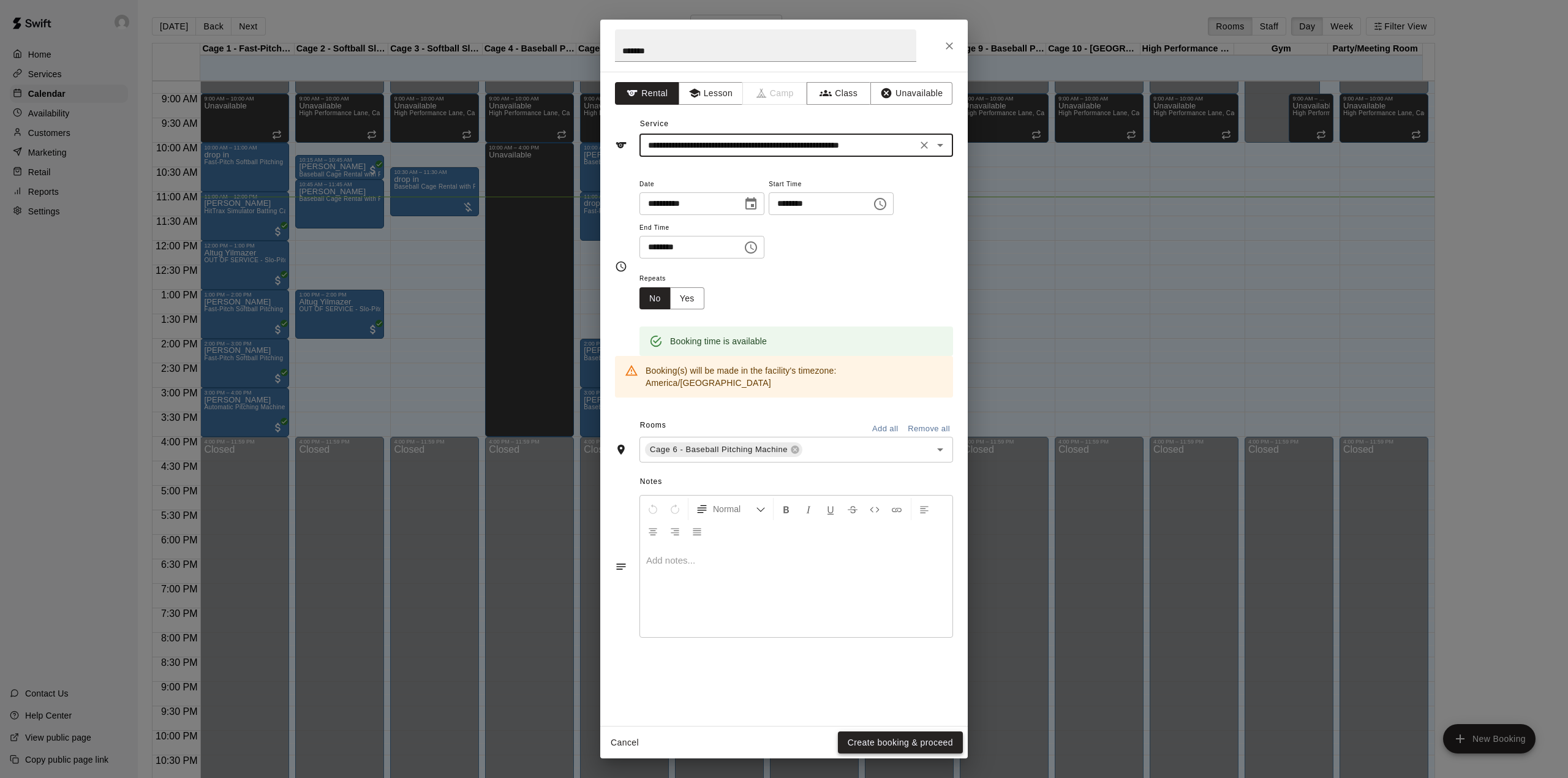
click at [892, 745] on button "Create booking & proceed" at bounding box center [900, 743] width 125 height 23
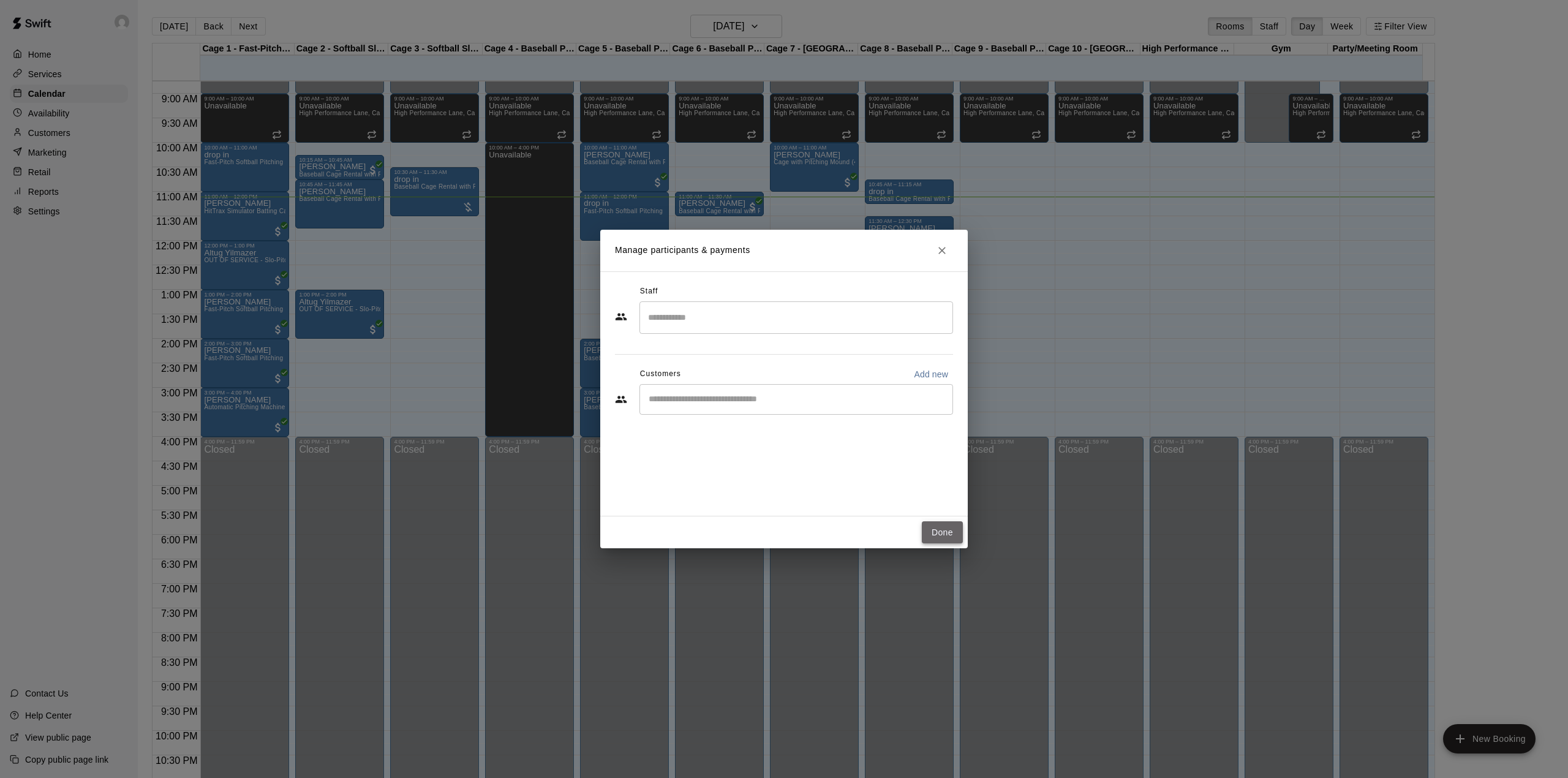
click at [936, 535] on button "Done" at bounding box center [942, 532] width 41 height 23
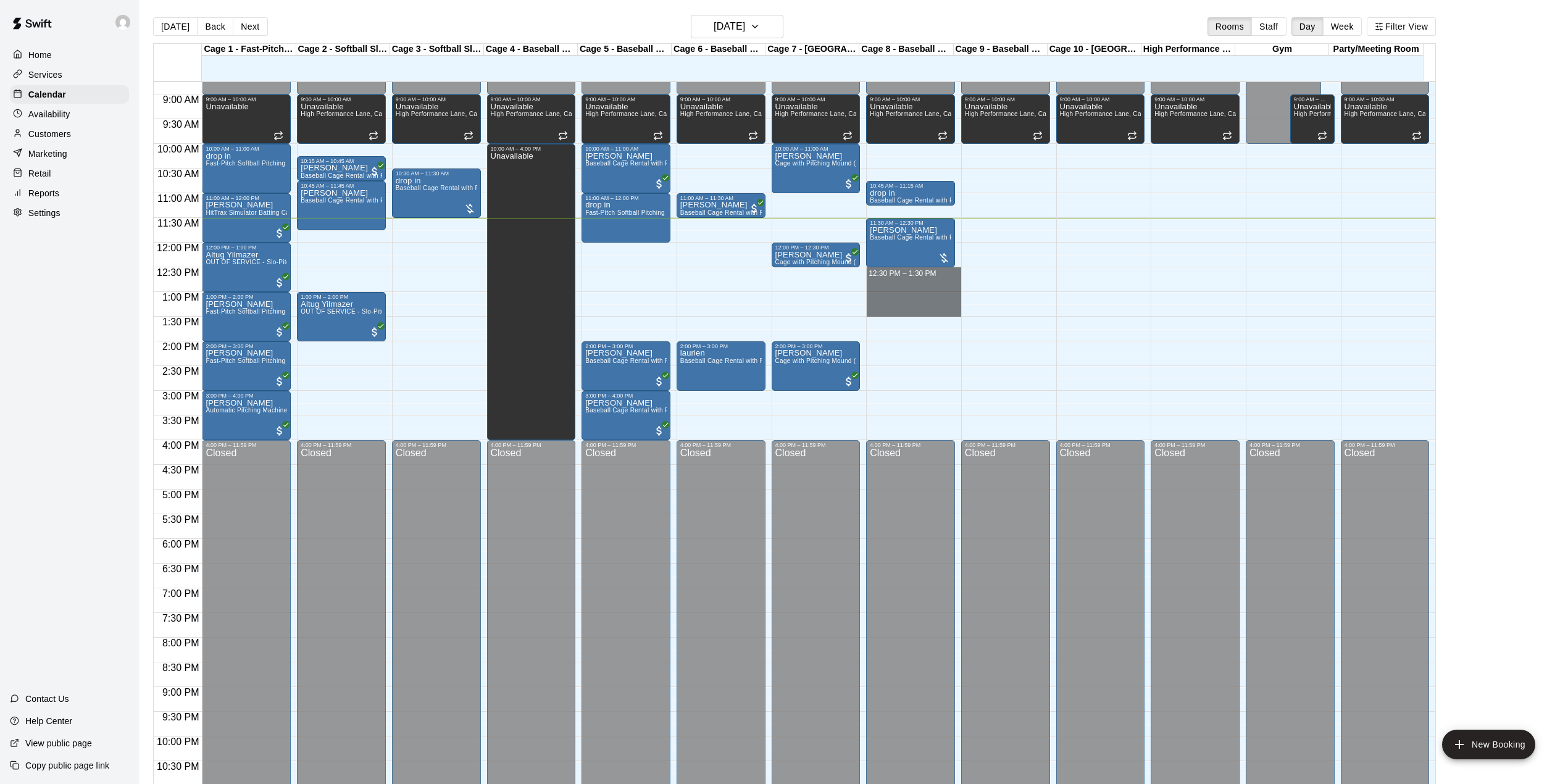
drag, startPoint x: 907, startPoint y: 272, endPoint x: 911, endPoint y: 311, distance: 39.2
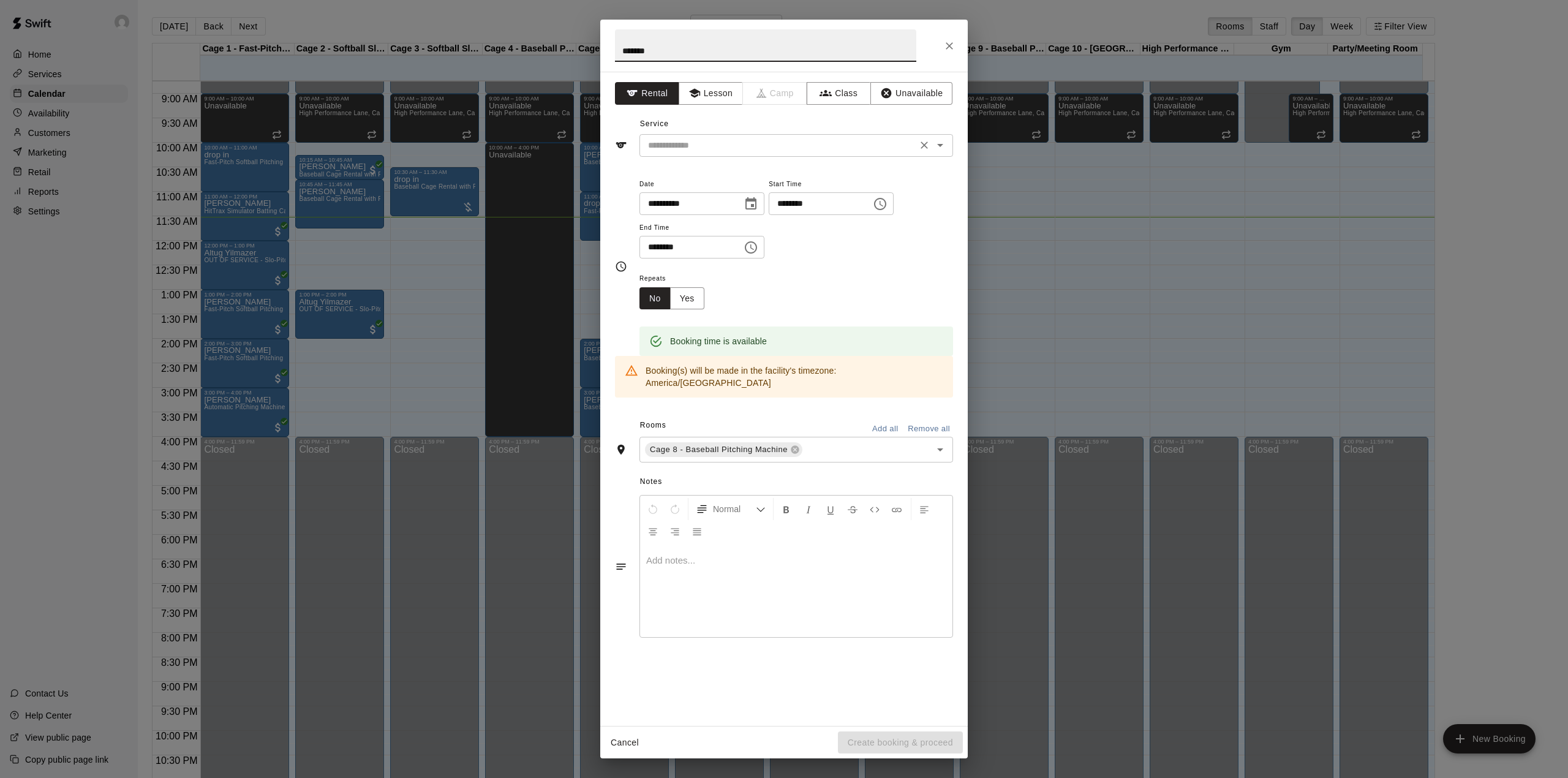
type input "*******"
click at [763, 148] on input "text" at bounding box center [778, 145] width 270 height 15
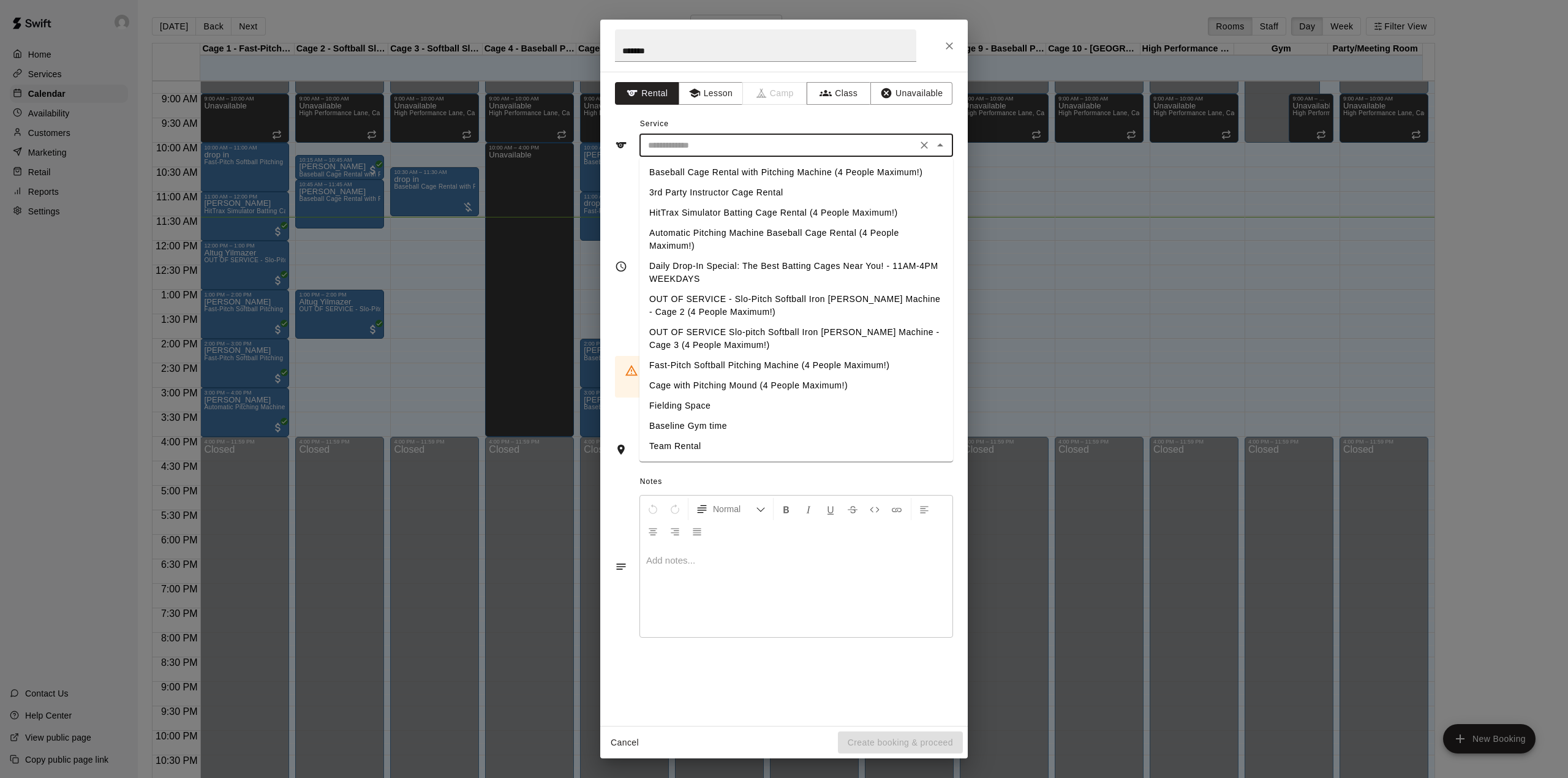
click at [765, 175] on li "Baseball Cage Rental with Pitching Machine (4 People Maximum!)" at bounding box center [796, 172] width 314 height 20
type input "**********"
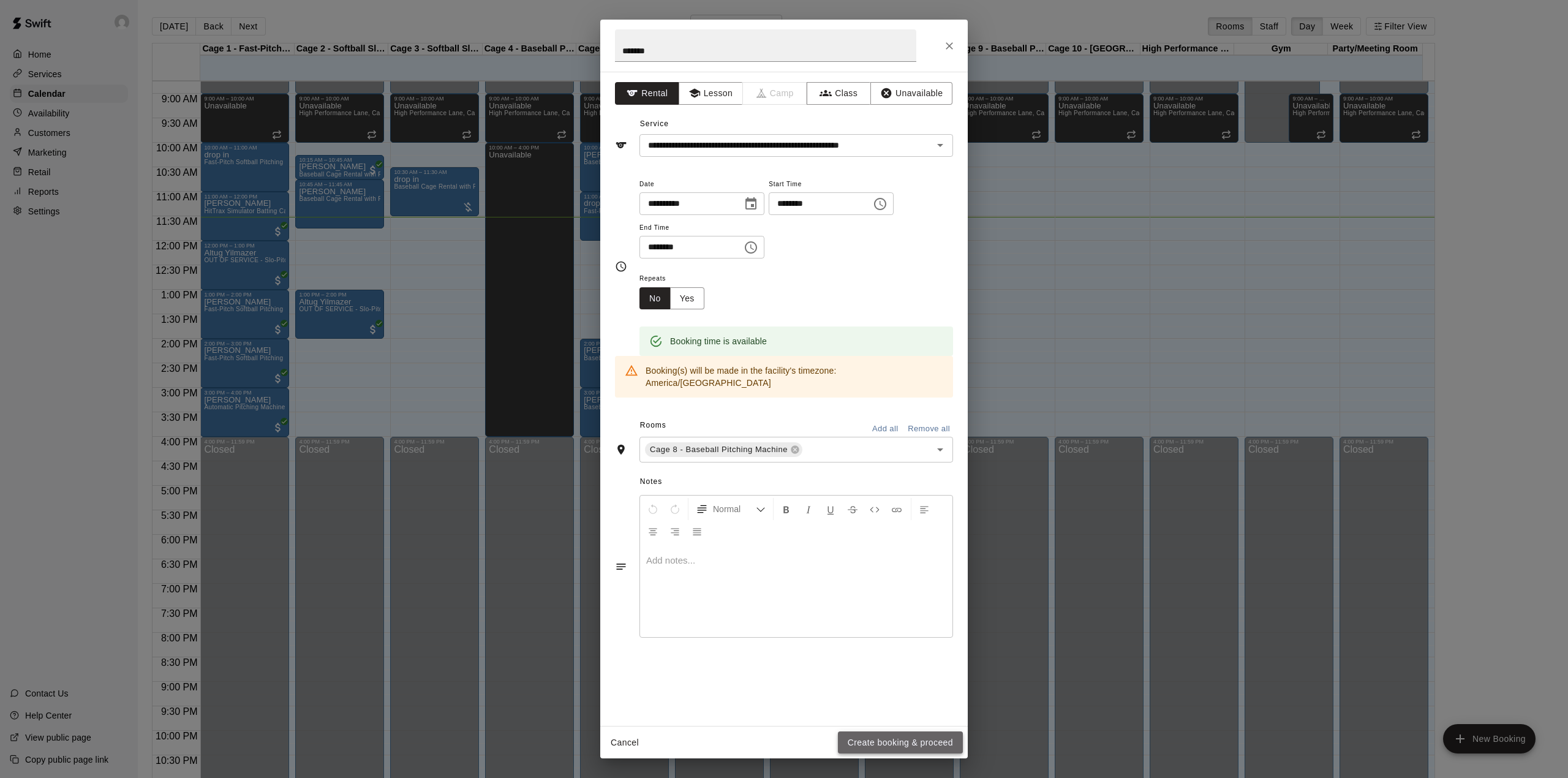
click at [872, 740] on button "Create booking & proceed" at bounding box center [900, 743] width 125 height 23
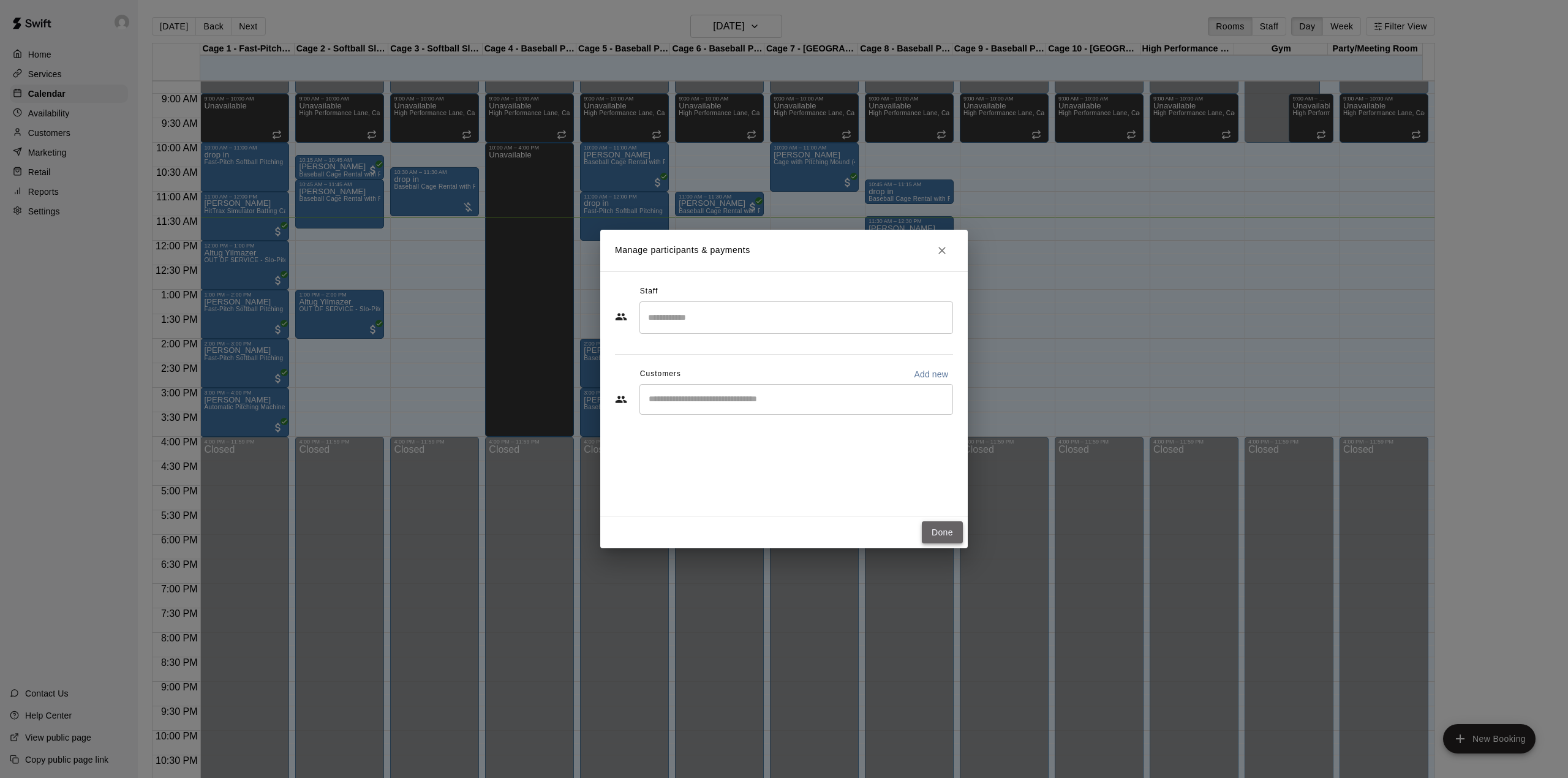
click at [939, 533] on button "Done" at bounding box center [942, 532] width 41 height 23
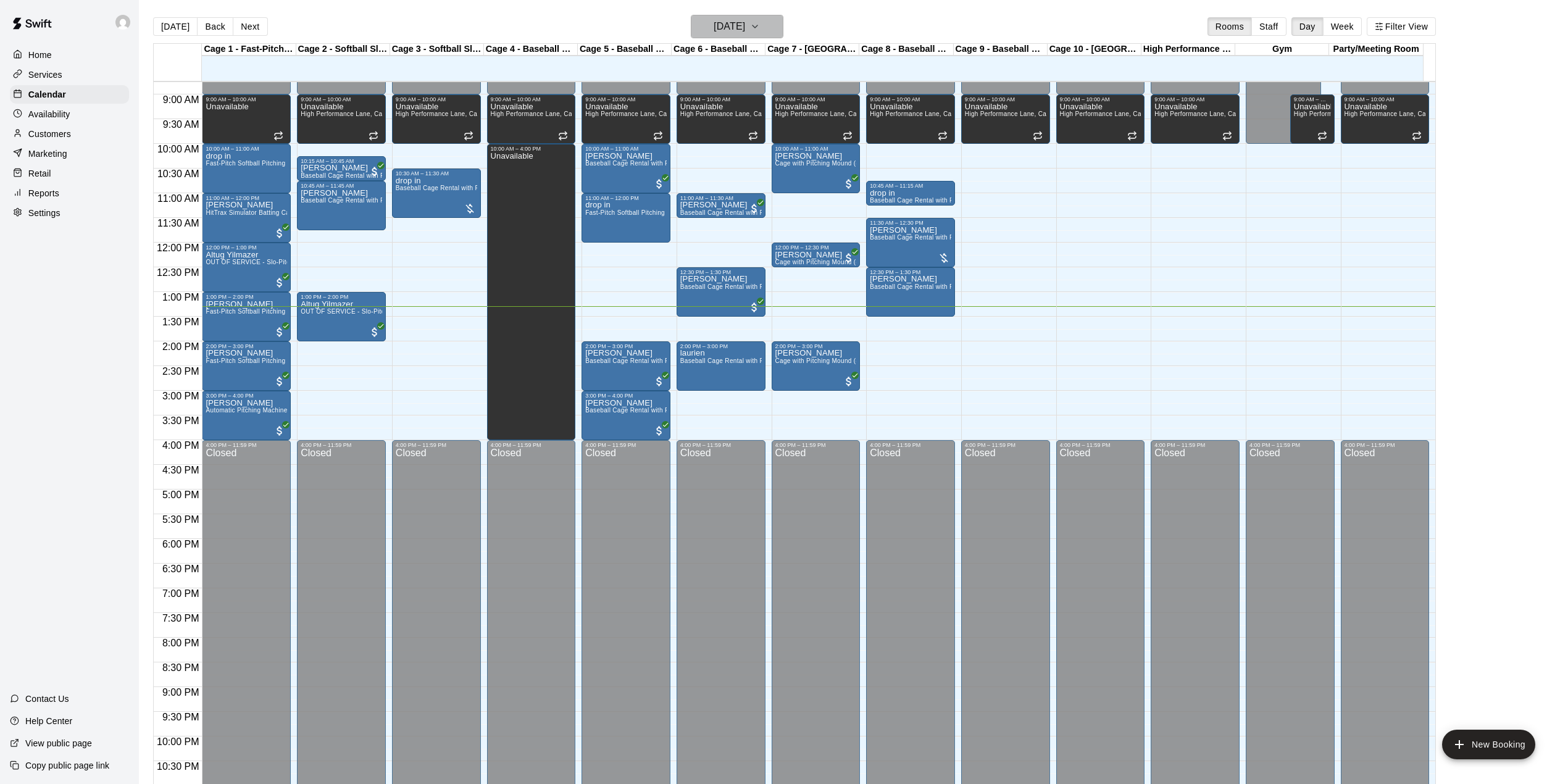
click at [729, 25] on h6 "[DATE]" at bounding box center [729, 26] width 32 height 17
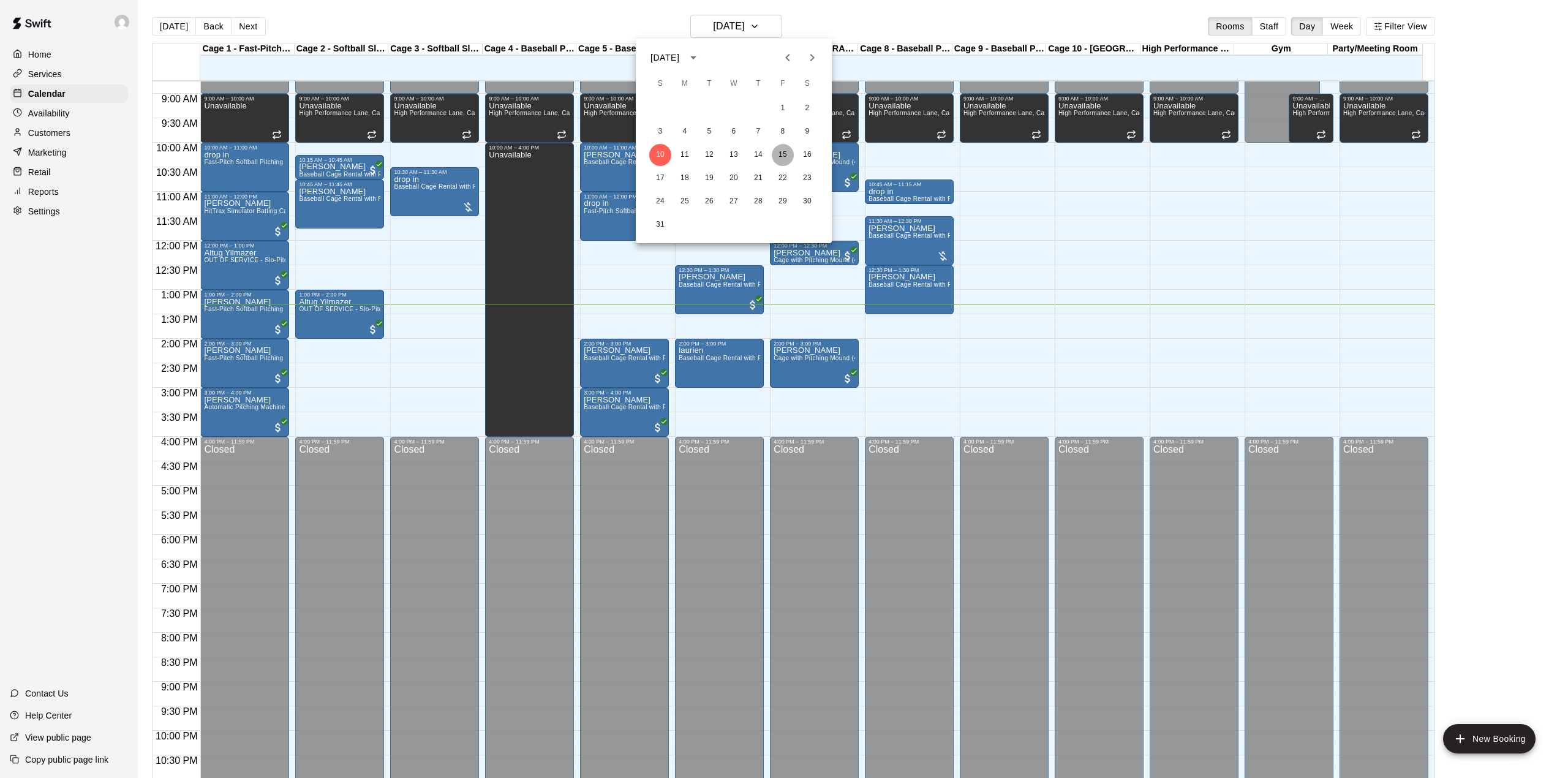
click at [785, 150] on button "15" at bounding box center [783, 155] width 22 height 22
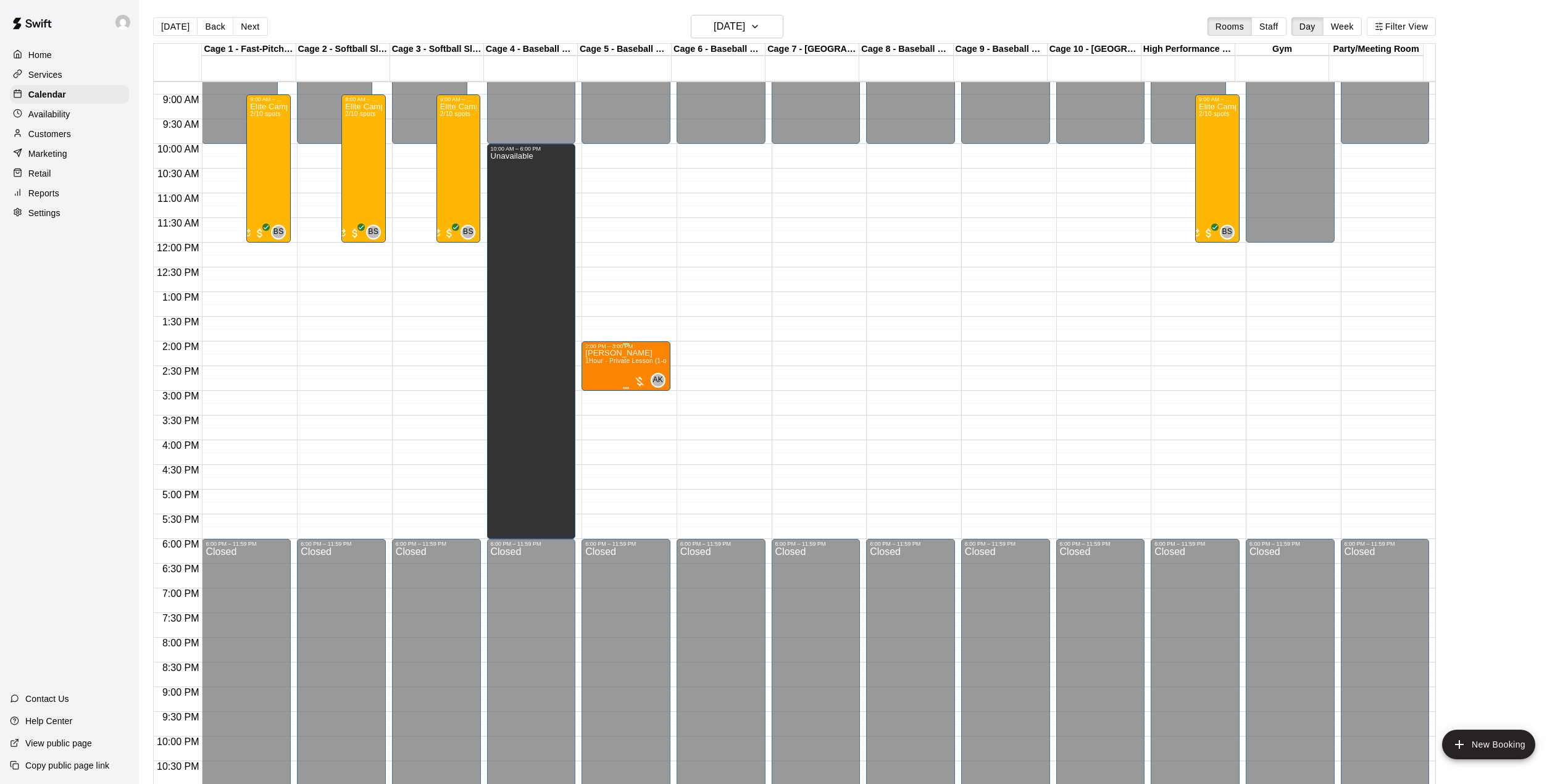
click at [615, 373] on div "[PERSON_NAME] 1Hour - Private Lesson (1-on-1)" at bounding box center [626, 741] width 82 height 784
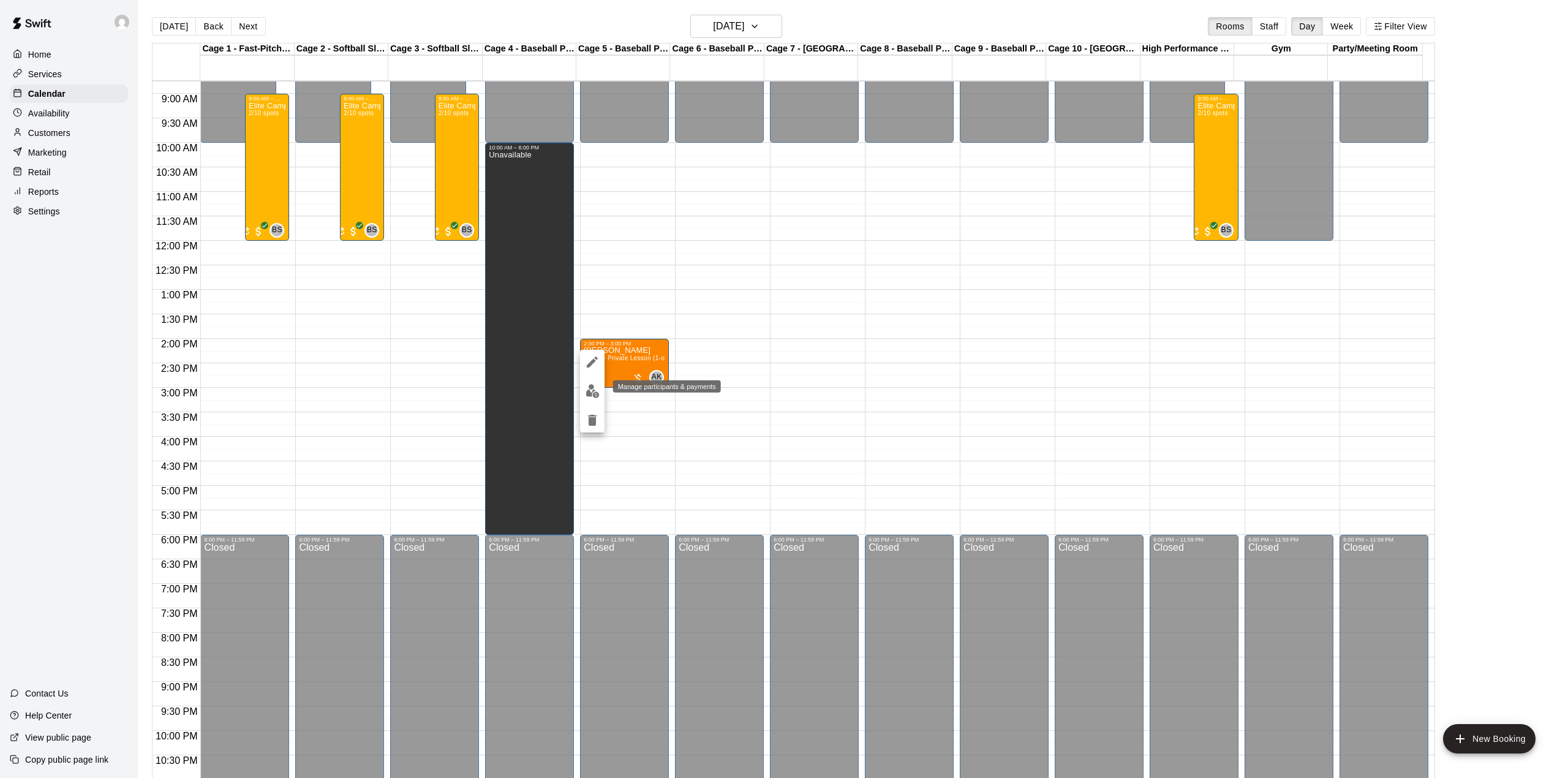
click at [587, 394] on img "edit" at bounding box center [593, 391] width 14 height 14
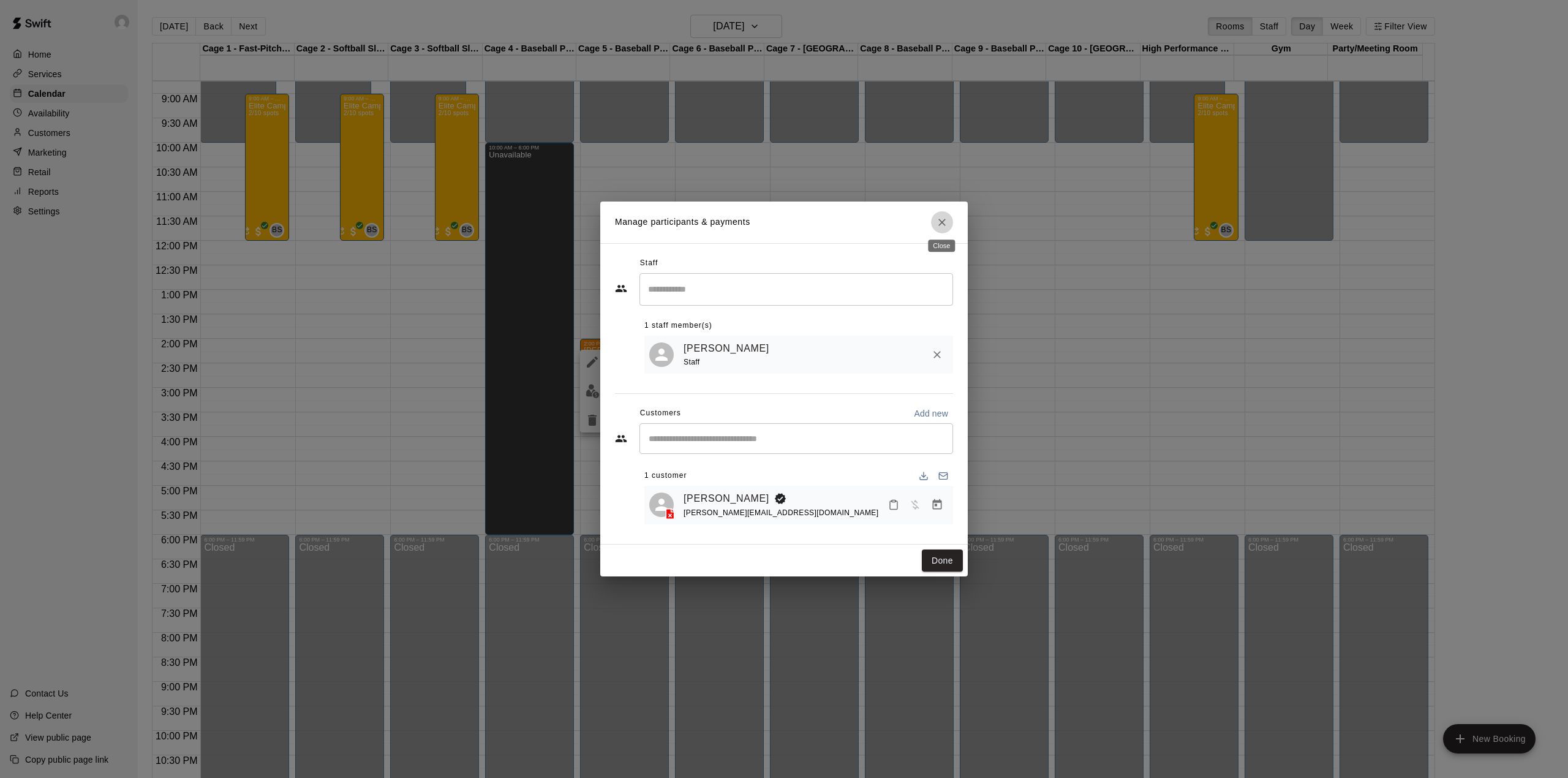
click at [936, 224] on icon "Close" at bounding box center [942, 222] width 12 height 12
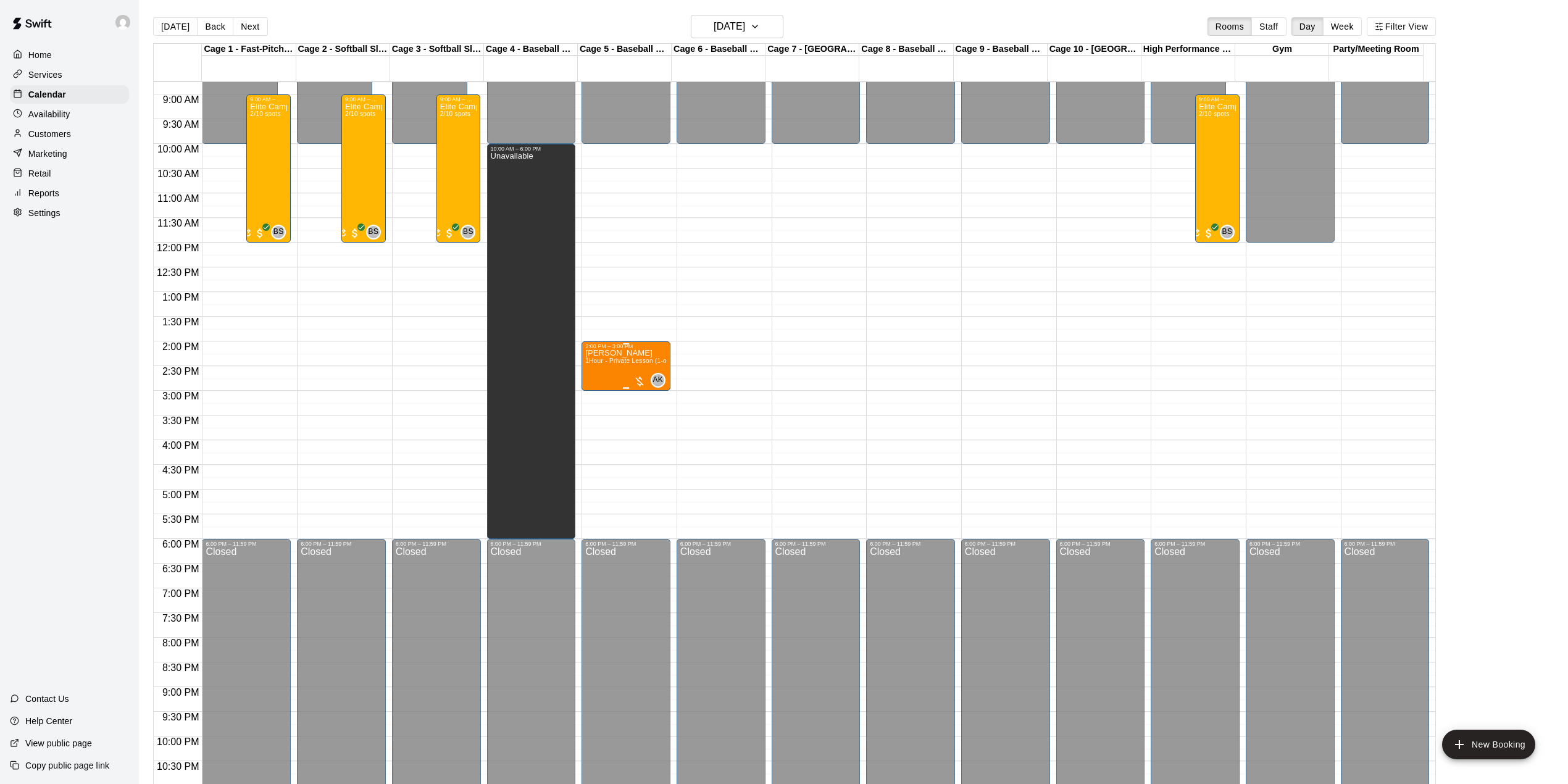
click at [618, 353] on p "[PERSON_NAME]" at bounding box center [626, 353] width 82 height 0
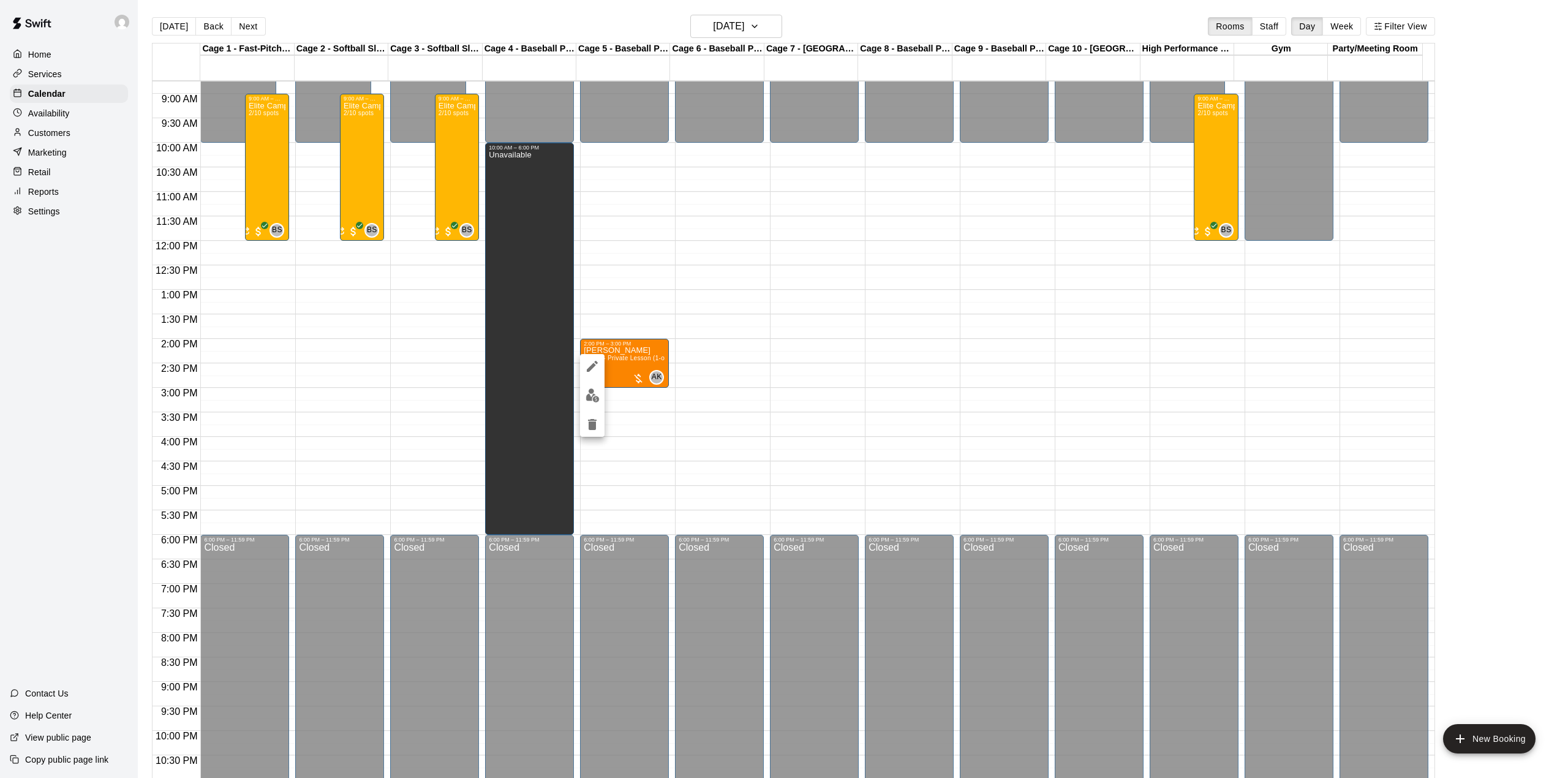
click at [596, 365] on icon "edit" at bounding box center [592, 366] width 14 height 14
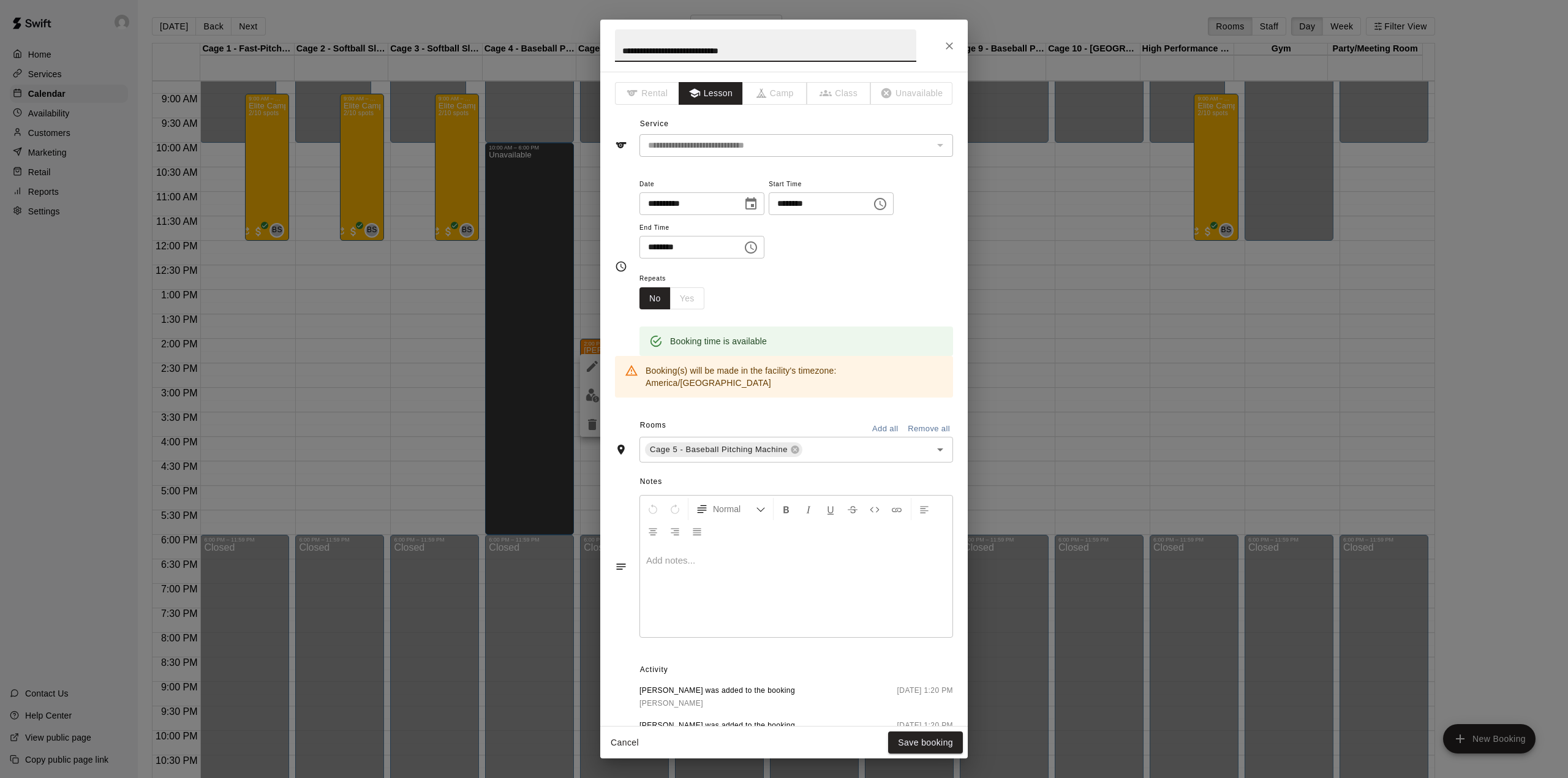
scroll to position [77, 0]
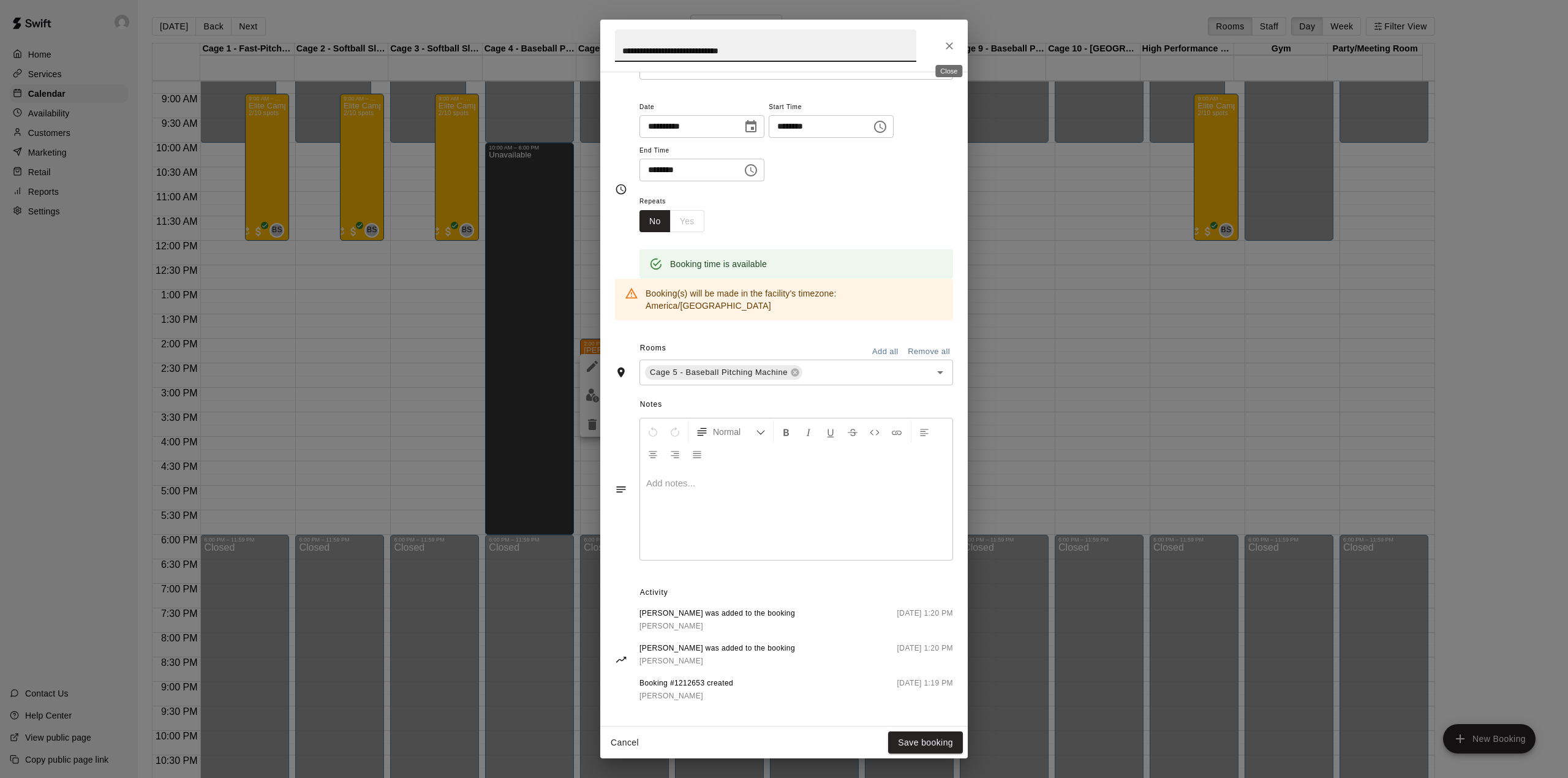
click at [946, 42] on icon "Close" at bounding box center [949, 46] width 7 height 7
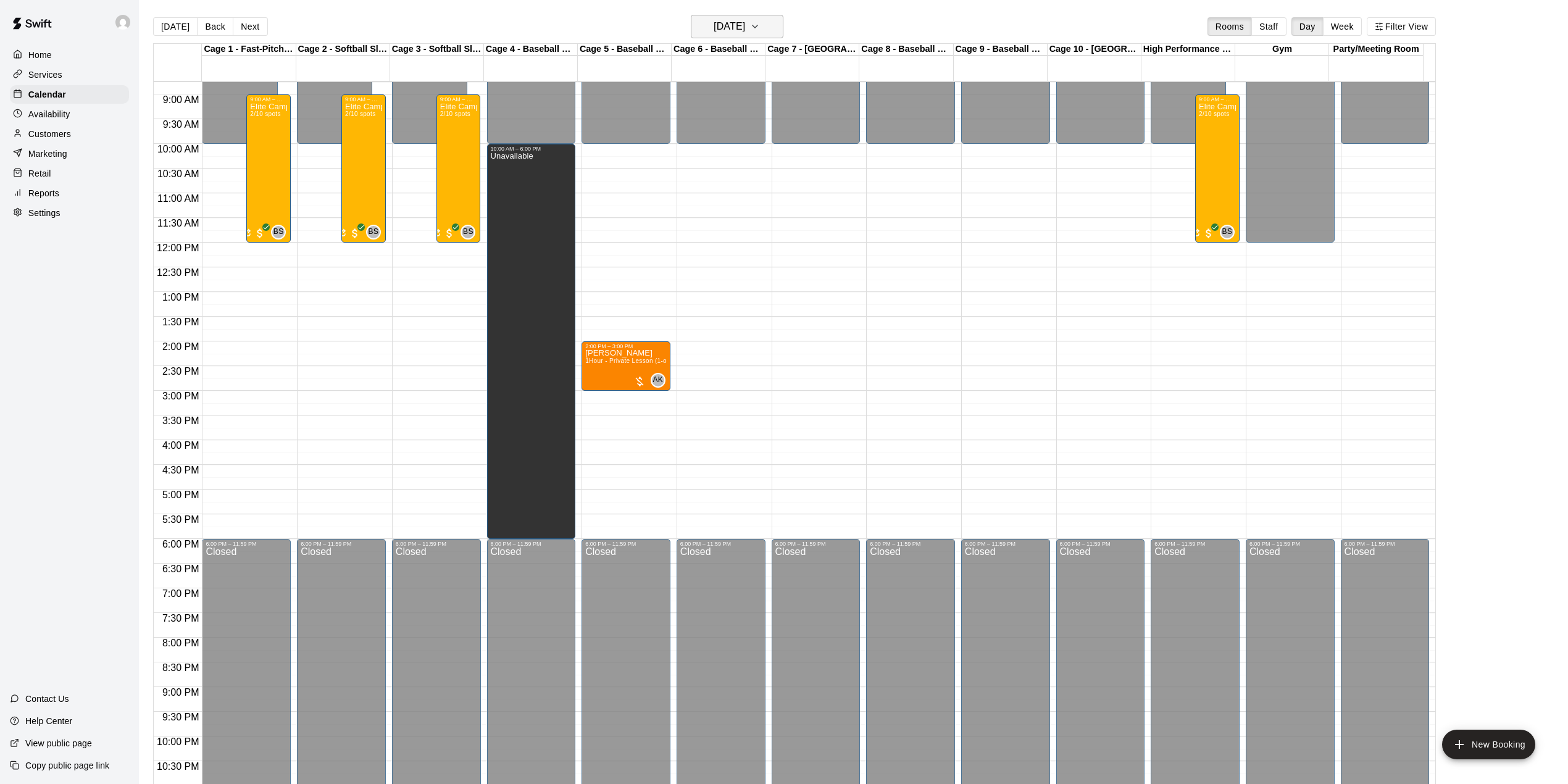
click at [745, 22] on h6 "[DATE]" at bounding box center [729, 26] width 32 height 17
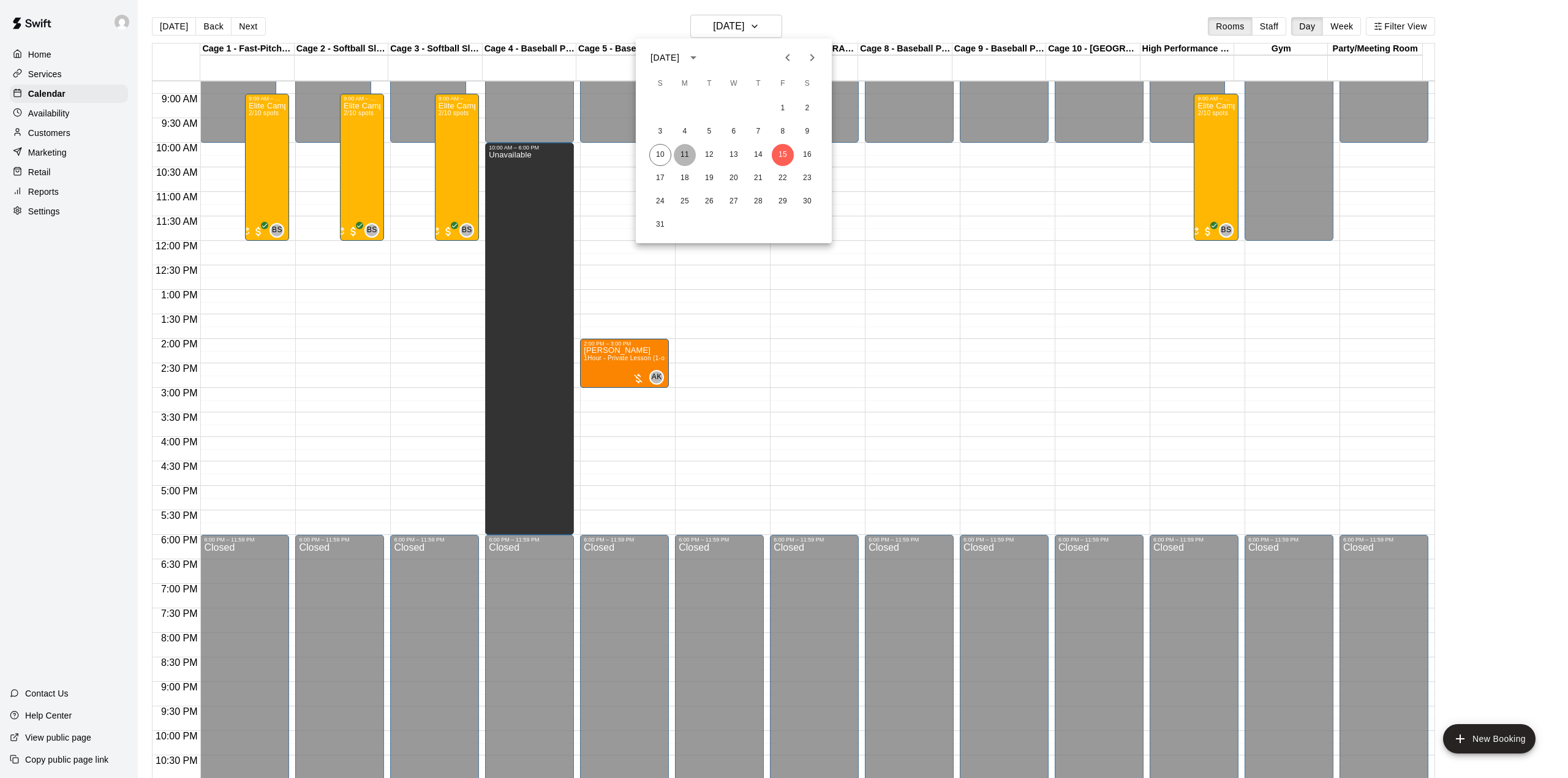
click at [683, 148] on button "11" at bounding box center [685, 155] width 22 height 22
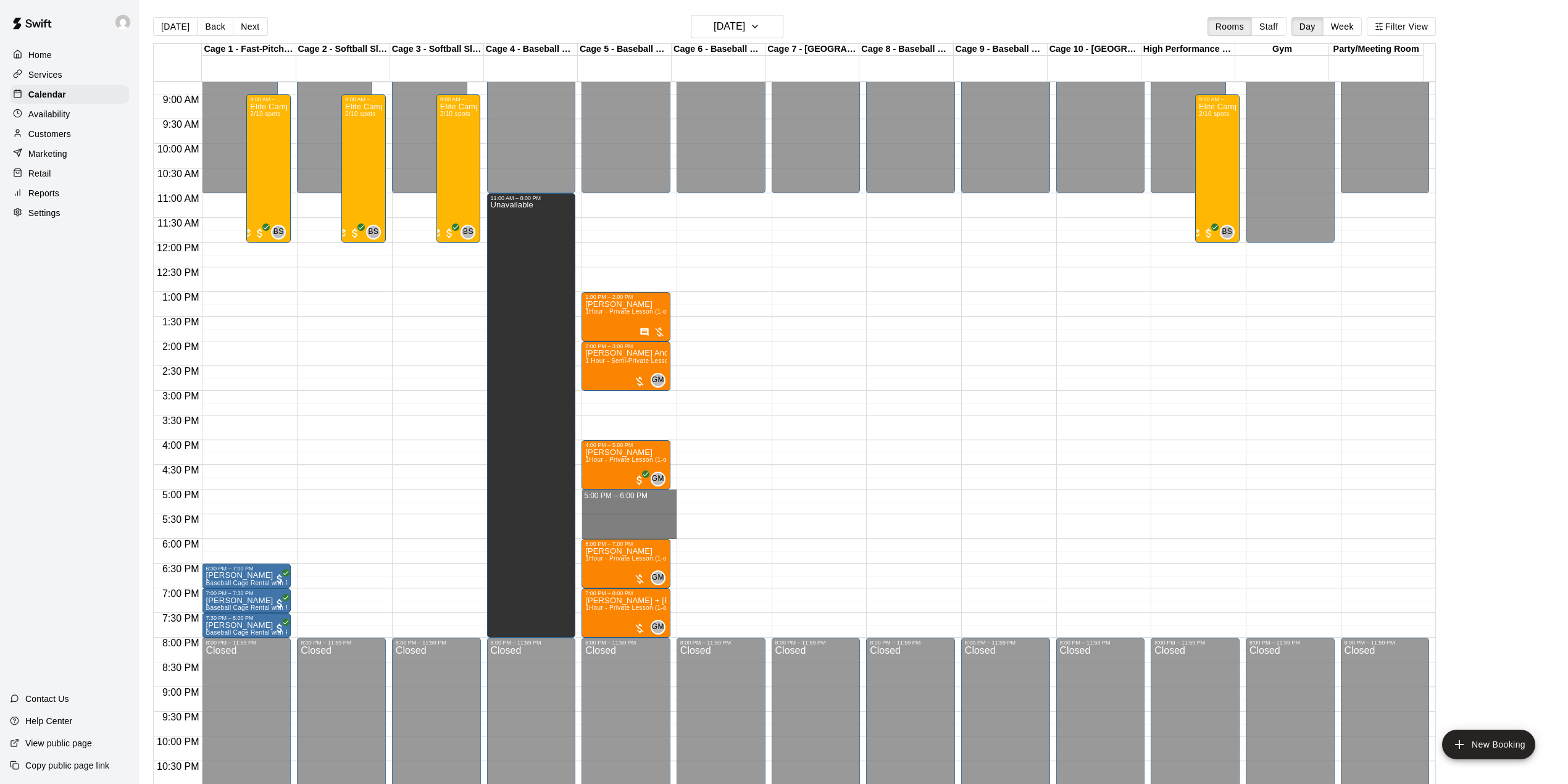
drag, startPoint x: 650, startPoint y: 492, endPoint x: 659, endPoint y: 532, distance: 41.0
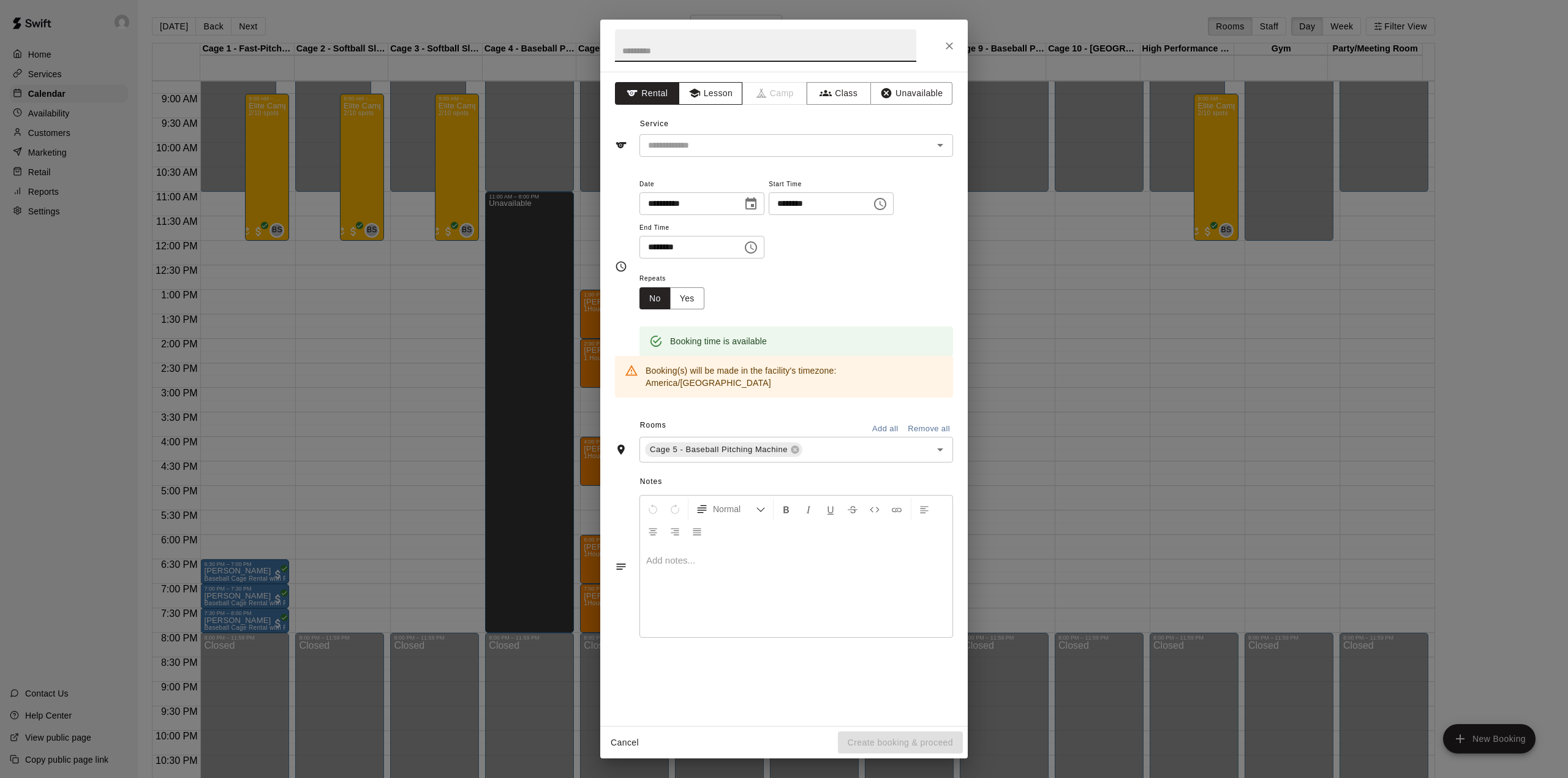
click at [707, 87] on button "Lesson" at bounding box center [711, 93] width 64 height 23
click at [715, 145] on input "text" at bounding box center [778, 145] width 270 height 15
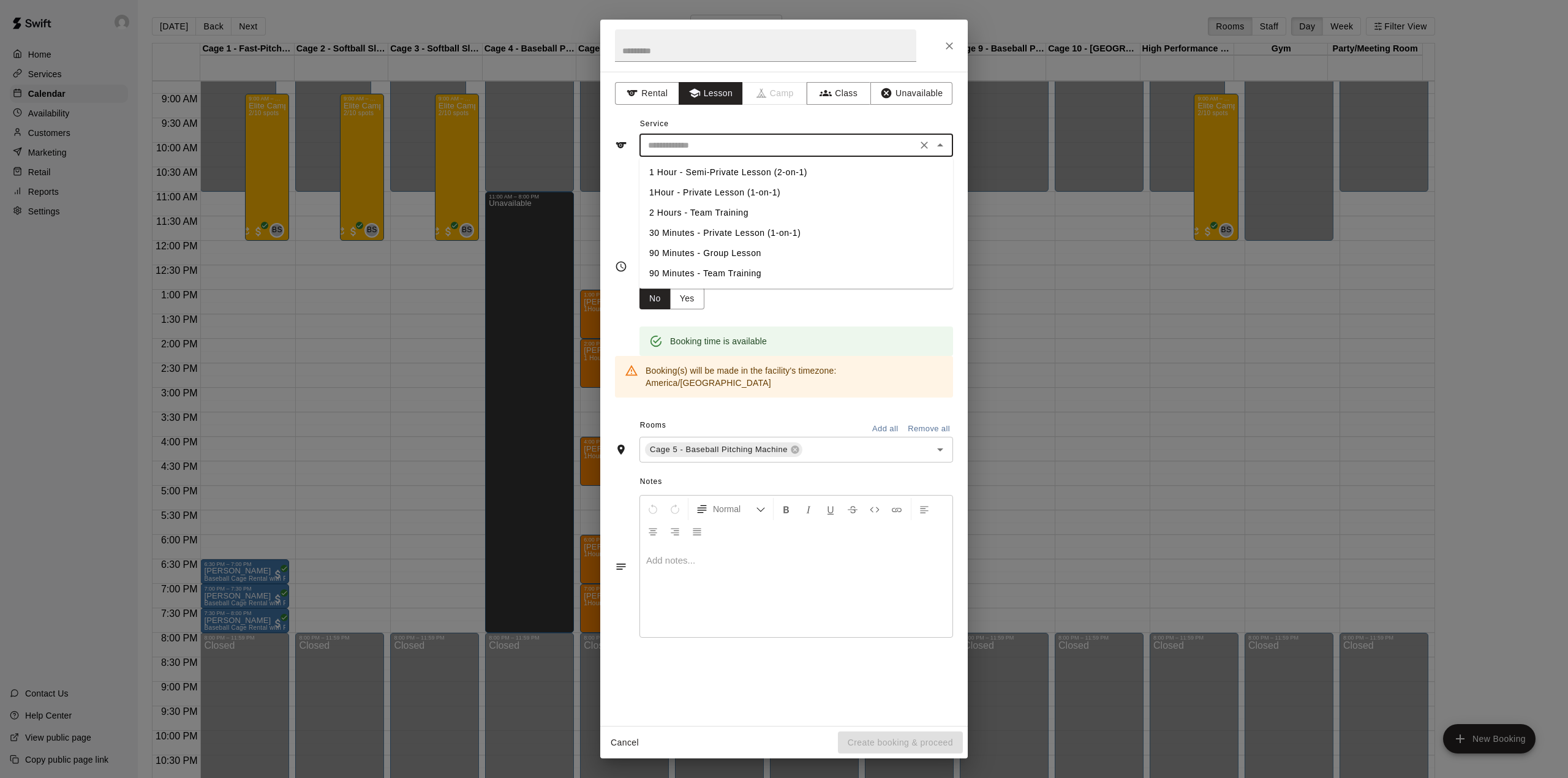
click at [721, 189] on li "1Hour - Private Lesson (1-on-1)" at bounding box center [796, 192] width 314 height 20
type input "**********"
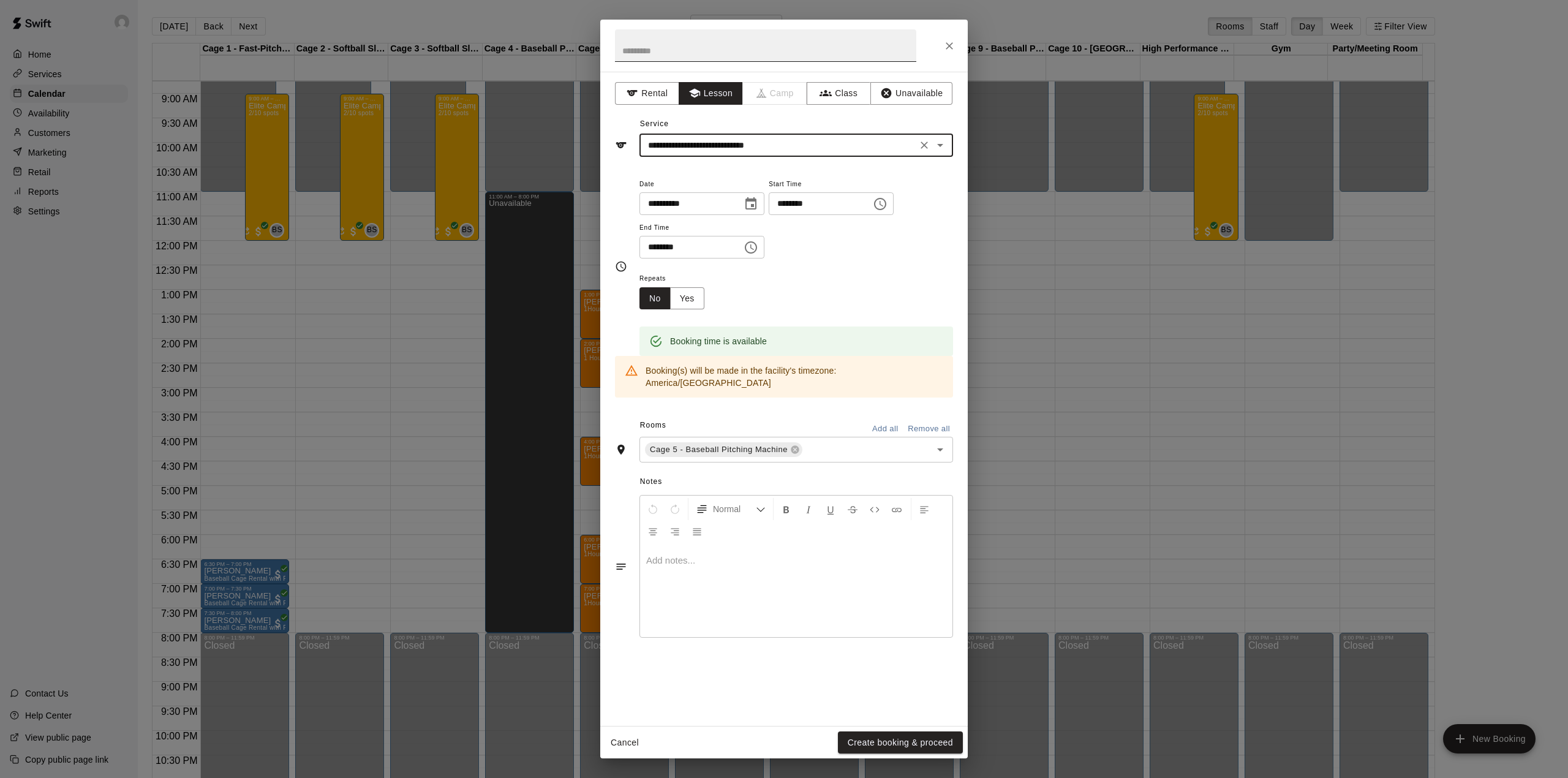
click at [677, 38] on input "text" at bounding box center [766, 46] width 301 height 33
type input "*****"
click at [903, 733] on button "Create booking & proceed" at bounding box center [900, 743] width 125 height 23
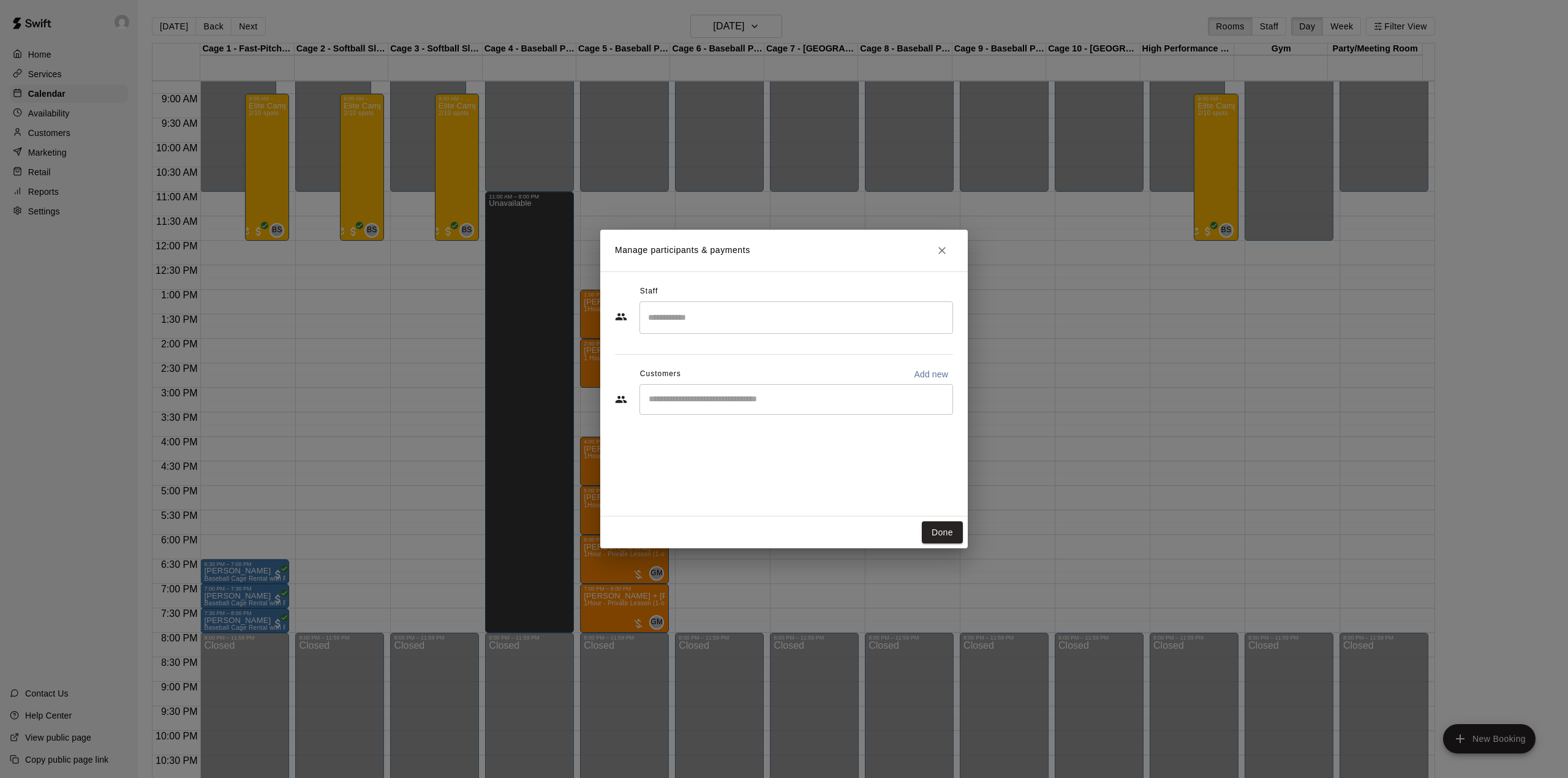
click at [664, 404] on input "Start typing to search customers..." at bounding box center [796, 399] width 303 height 12
type input "*"
type input "***"
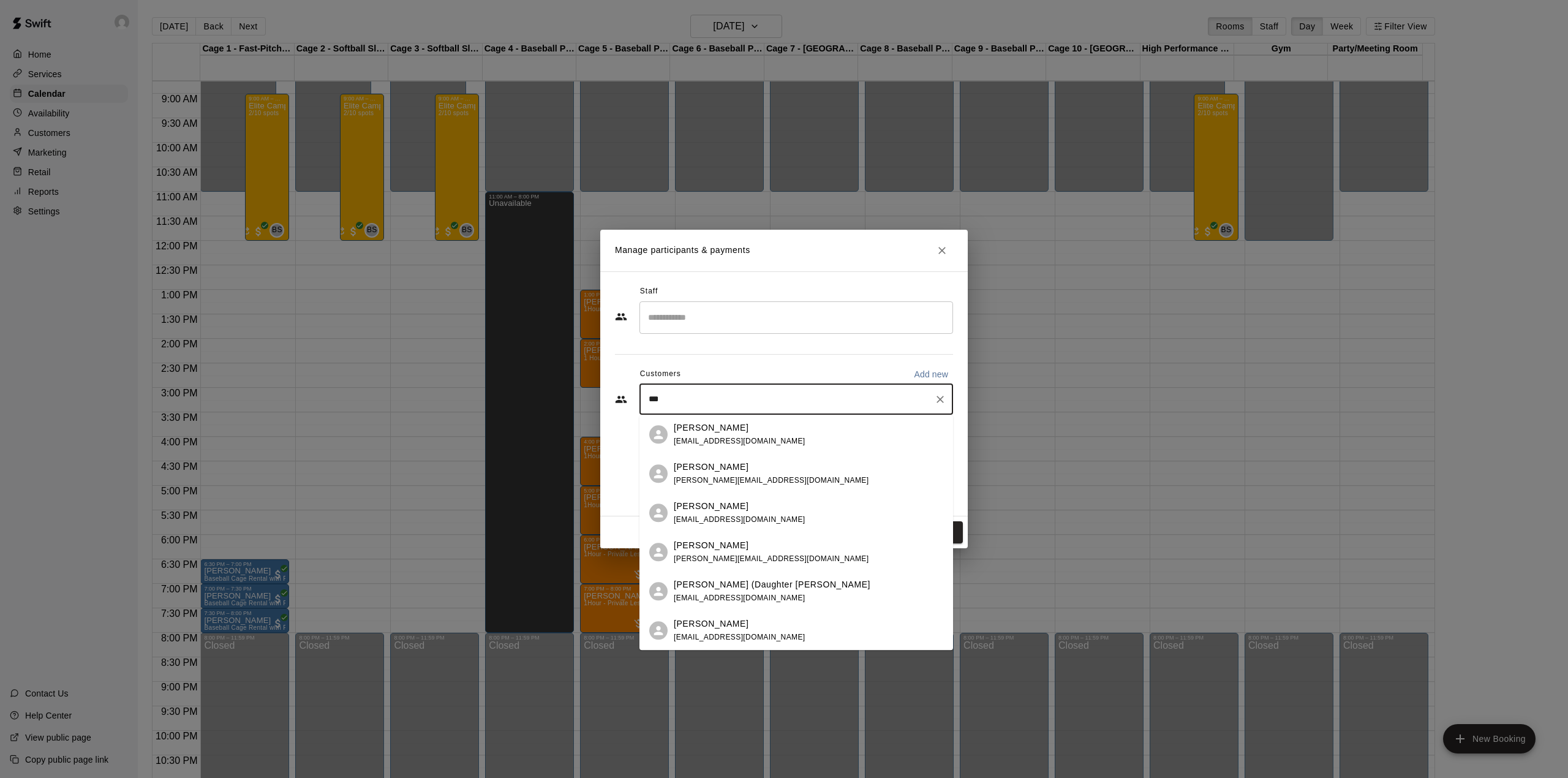
click at [856, 441] on div "[PERSON_NAME] [EMAIL_ADDRESS][DOMAIN_NAME]" at bounding box center [809, 435] width 269 height 26
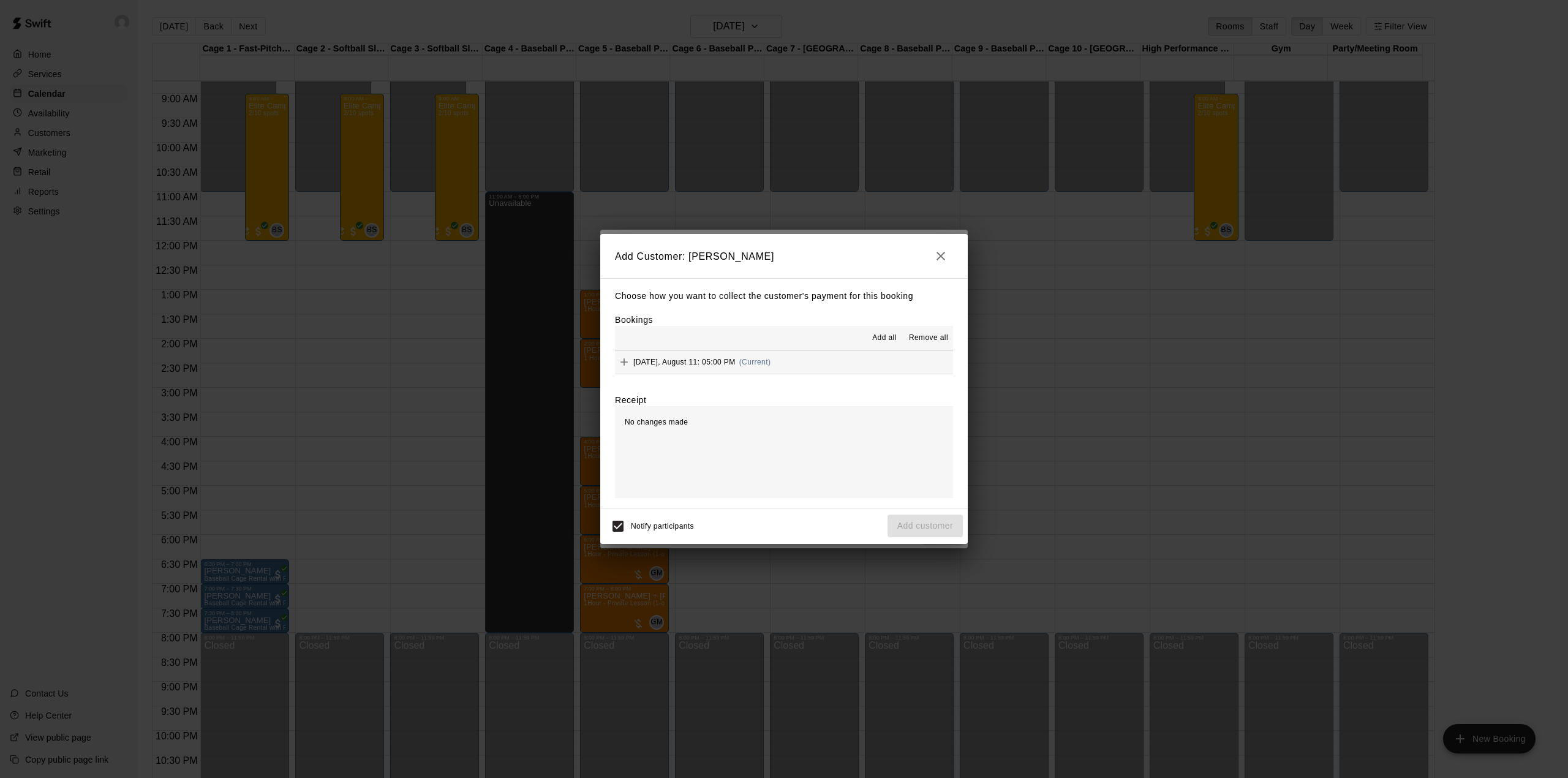
click at [760, 362] on span "(Current)" at bounding box center [755, 362] width 32 height 8
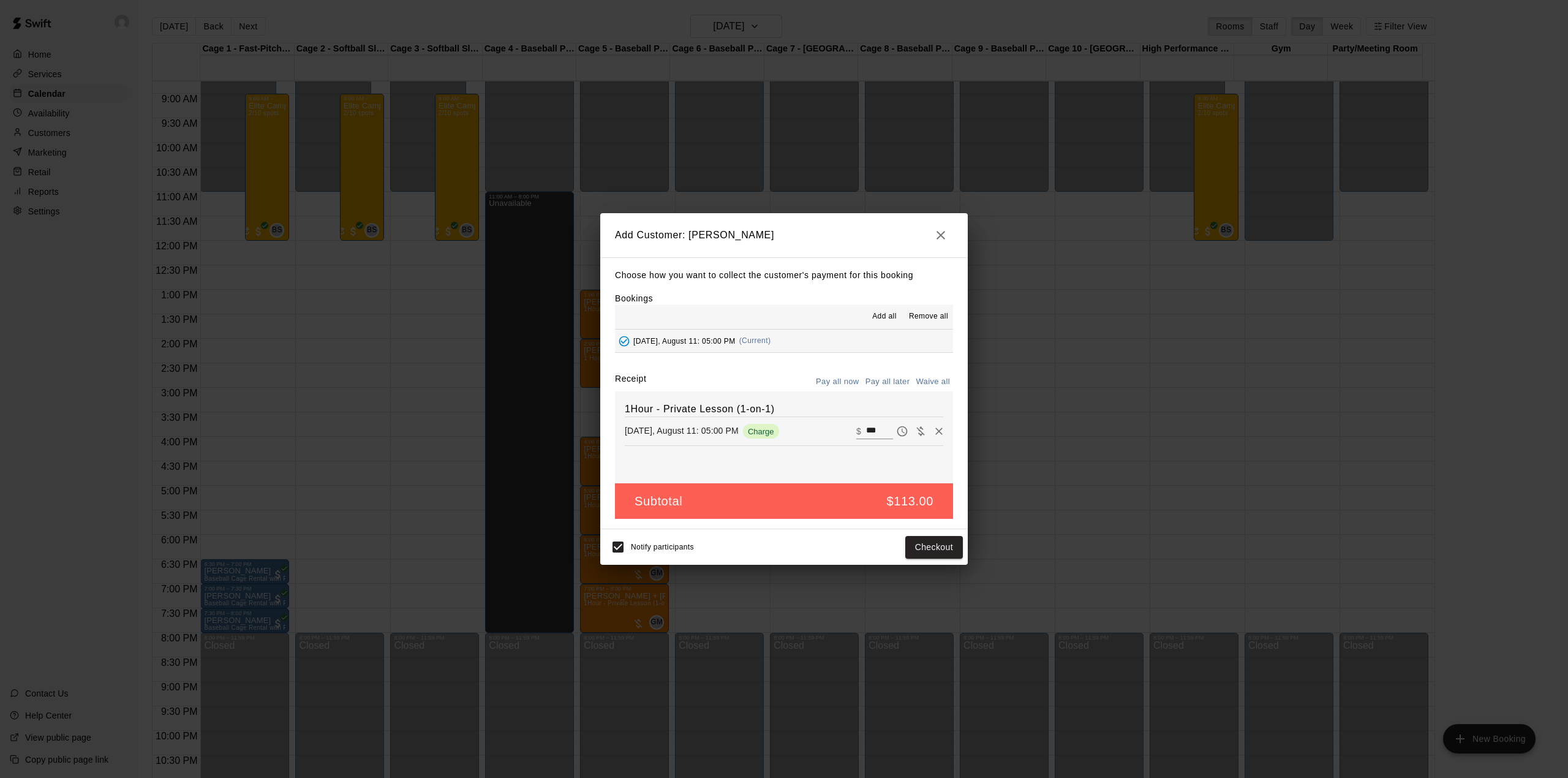
click at [883, 384] on button "Pay all later" at bounding box center [888, 382] width 51 height 19
click at [949, 552] on button "Add customer" at bounding box center [925, 547] width 75 height 23
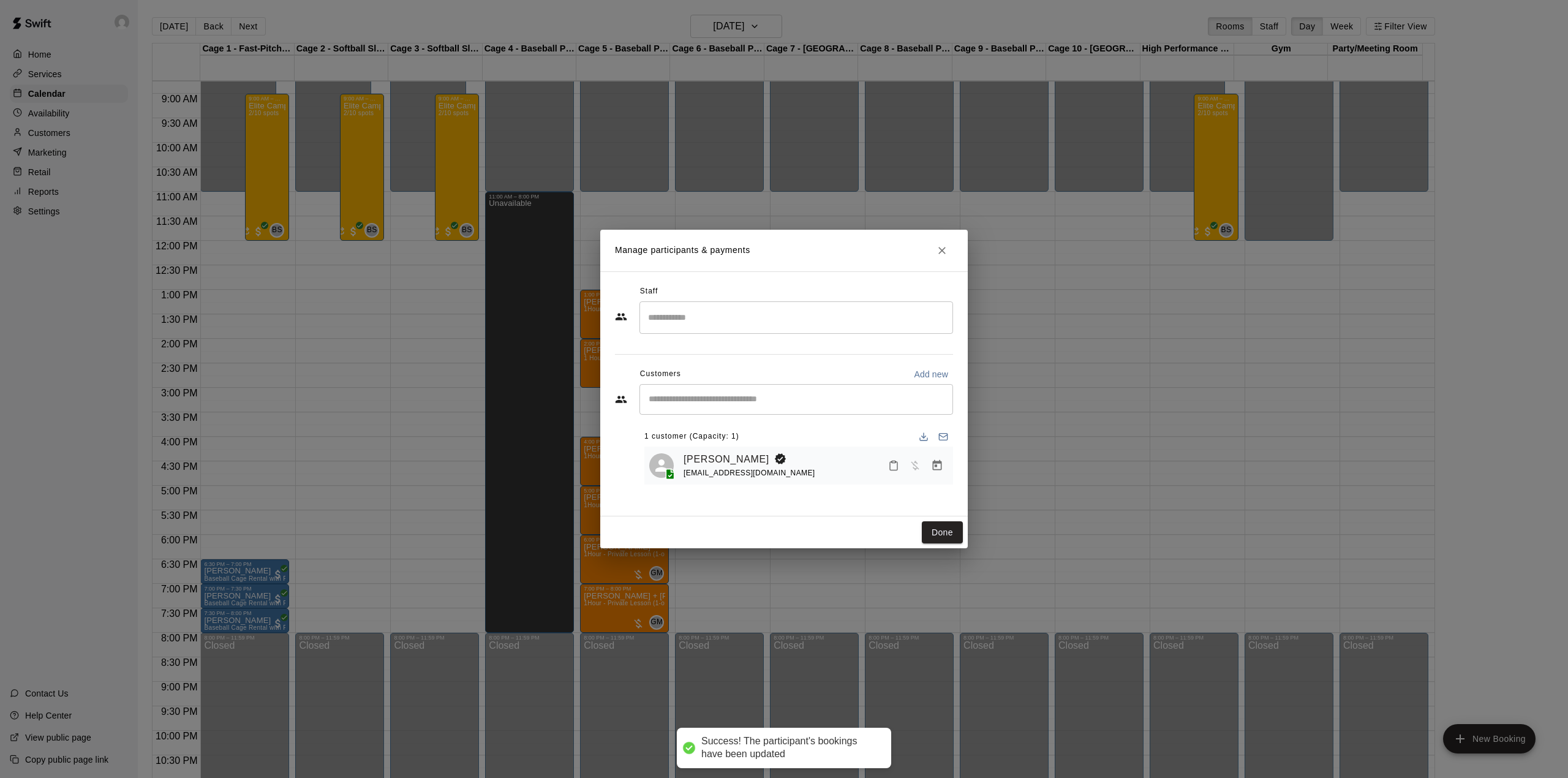
click at [707, 324] on input "Search staff" at bounding box center [796, 317] width 303 height 22
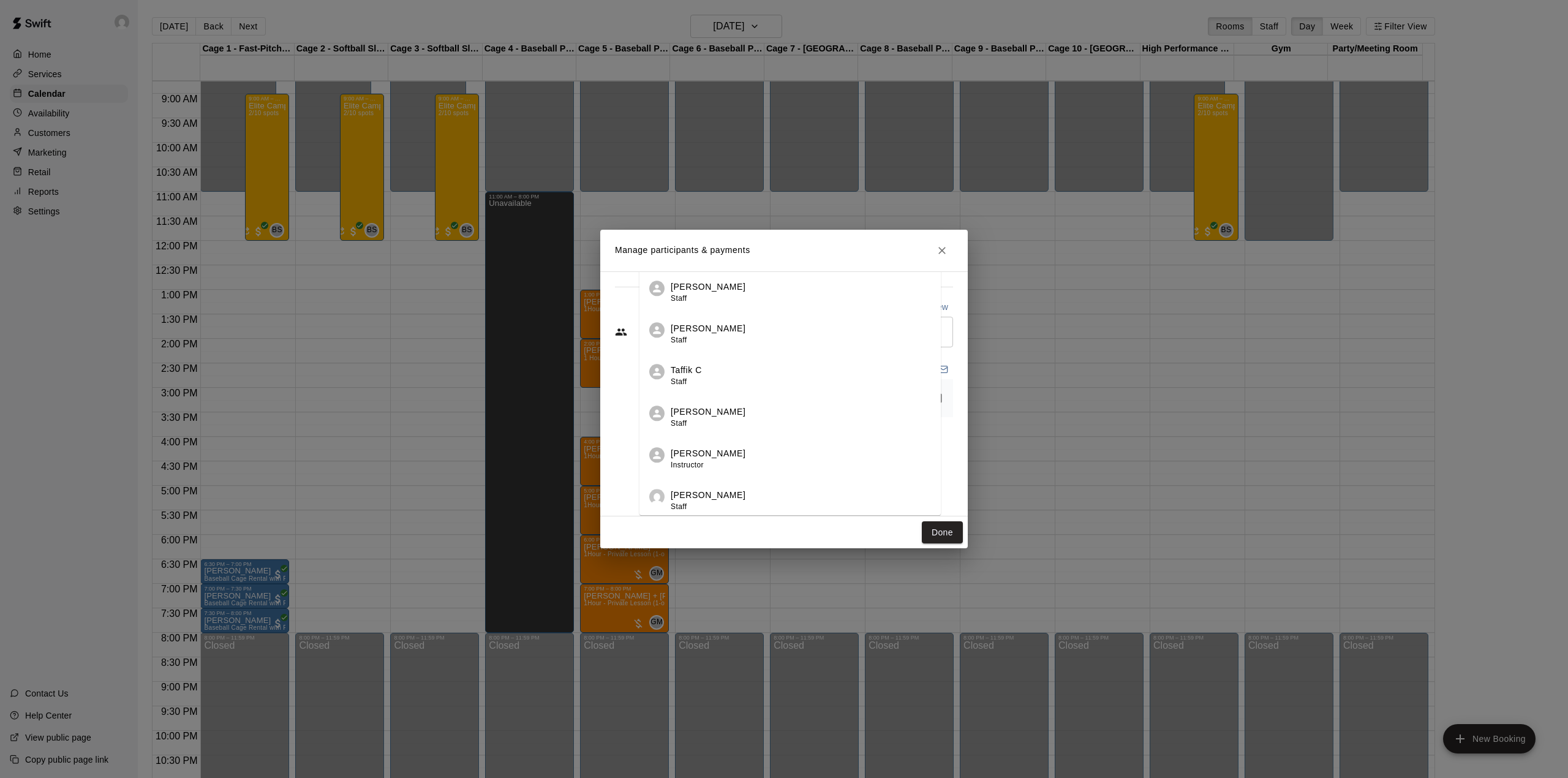
scroll to position [0, 0]
click at [939, 250] on icon "Close" at bounding box center [942, 250] width 12 height 12
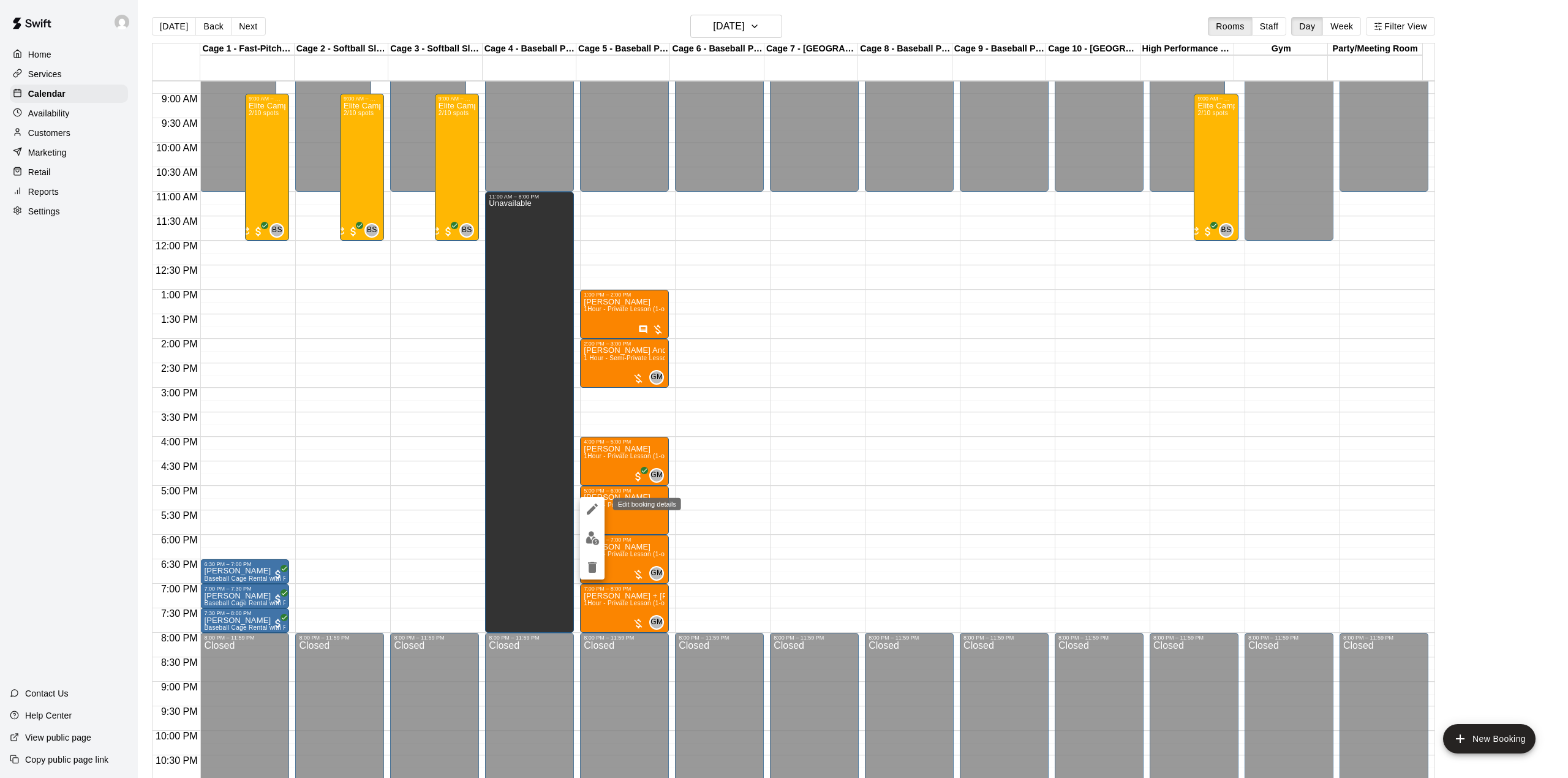
click at [598, 511] on icon "edit" at bounding box center [592, 509] width 14 height 14
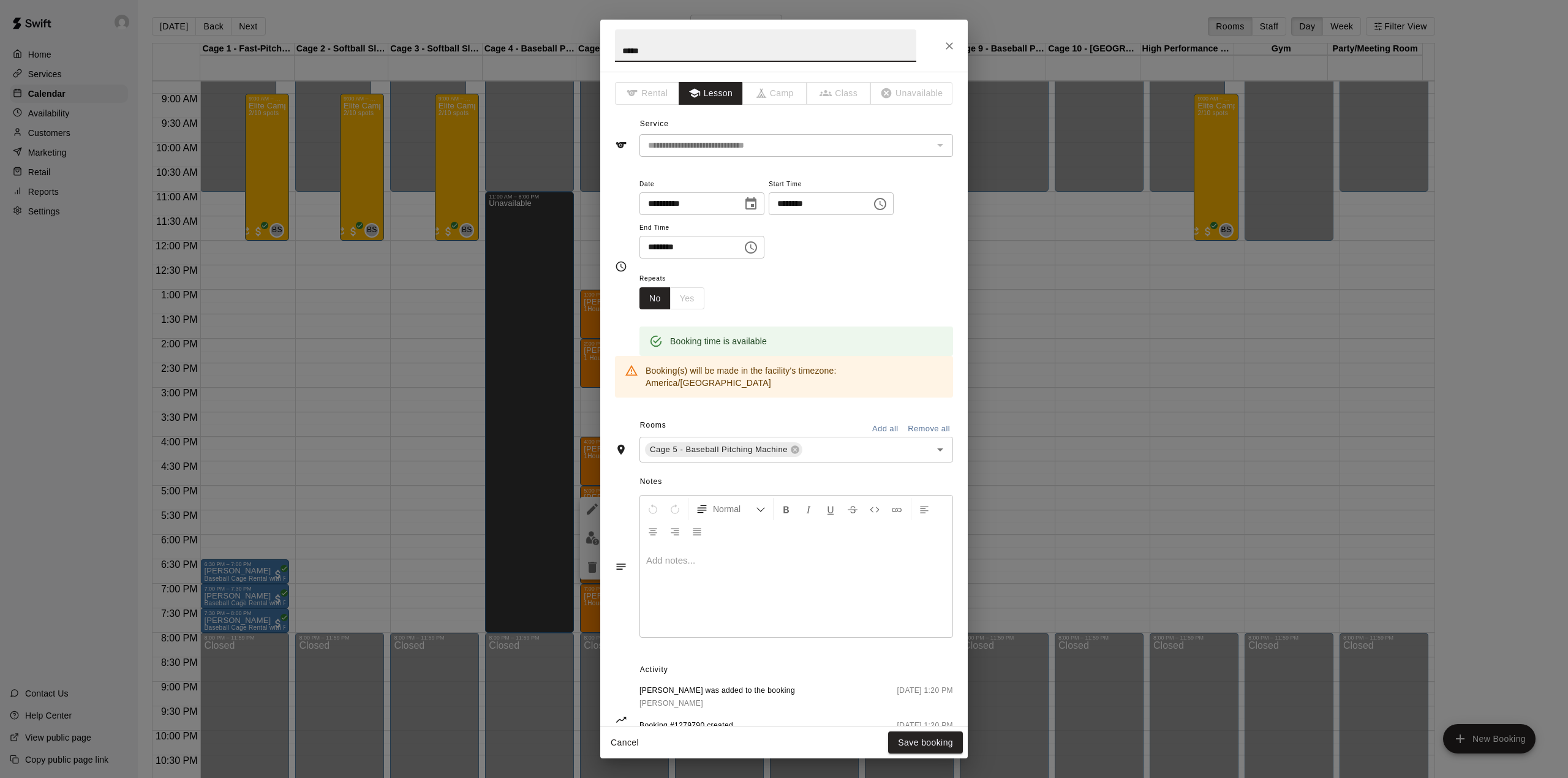
click at [694, 566] on div at bounding box center [796, 591] width 313 height 92
click at [912, 753] on button "Save booking" at bounding box center [925, 743] width 75 height 23
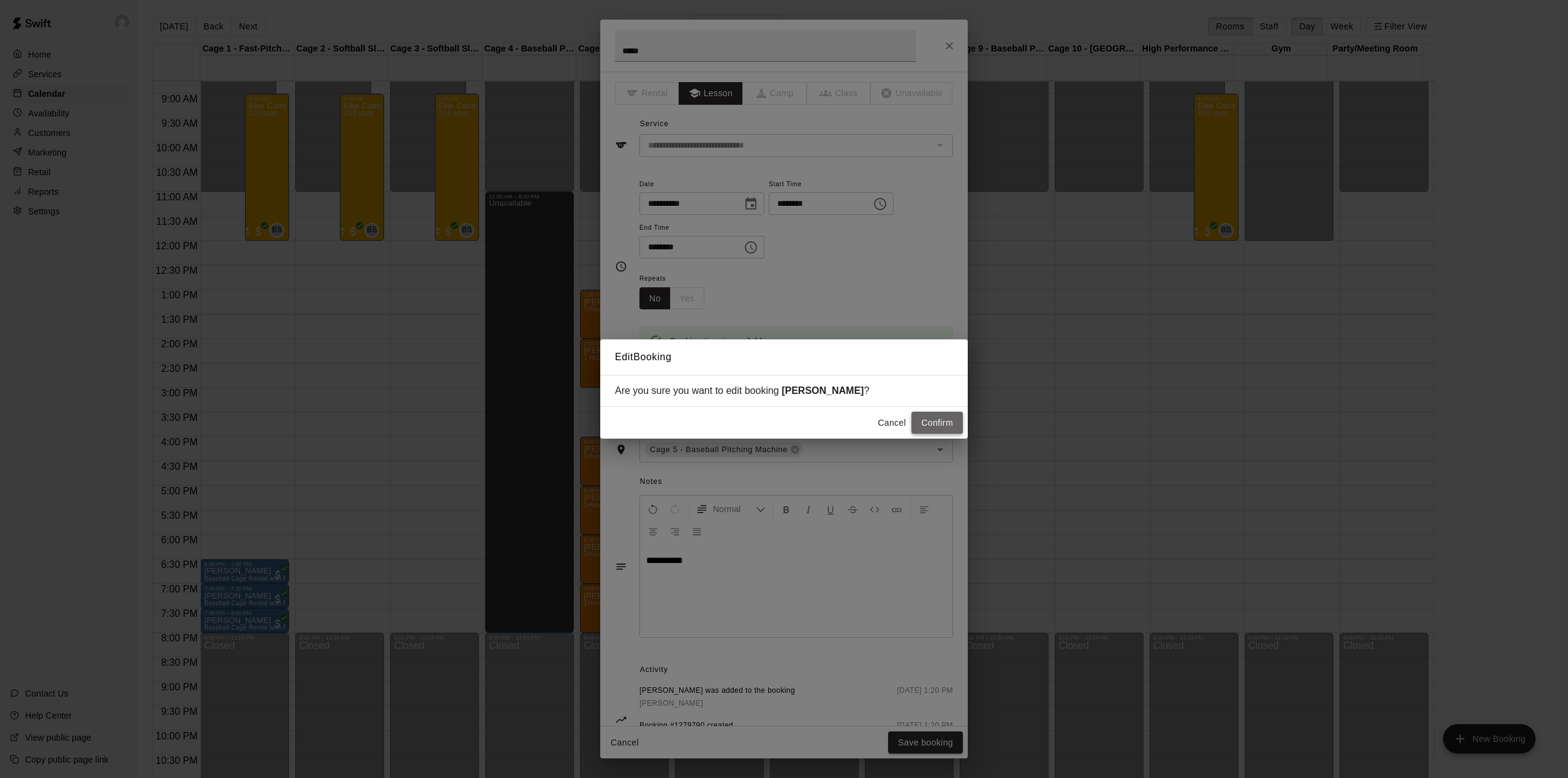
click at [930, 425] on button "Confirm" at bounding box center [937, 423] width 52 height 23
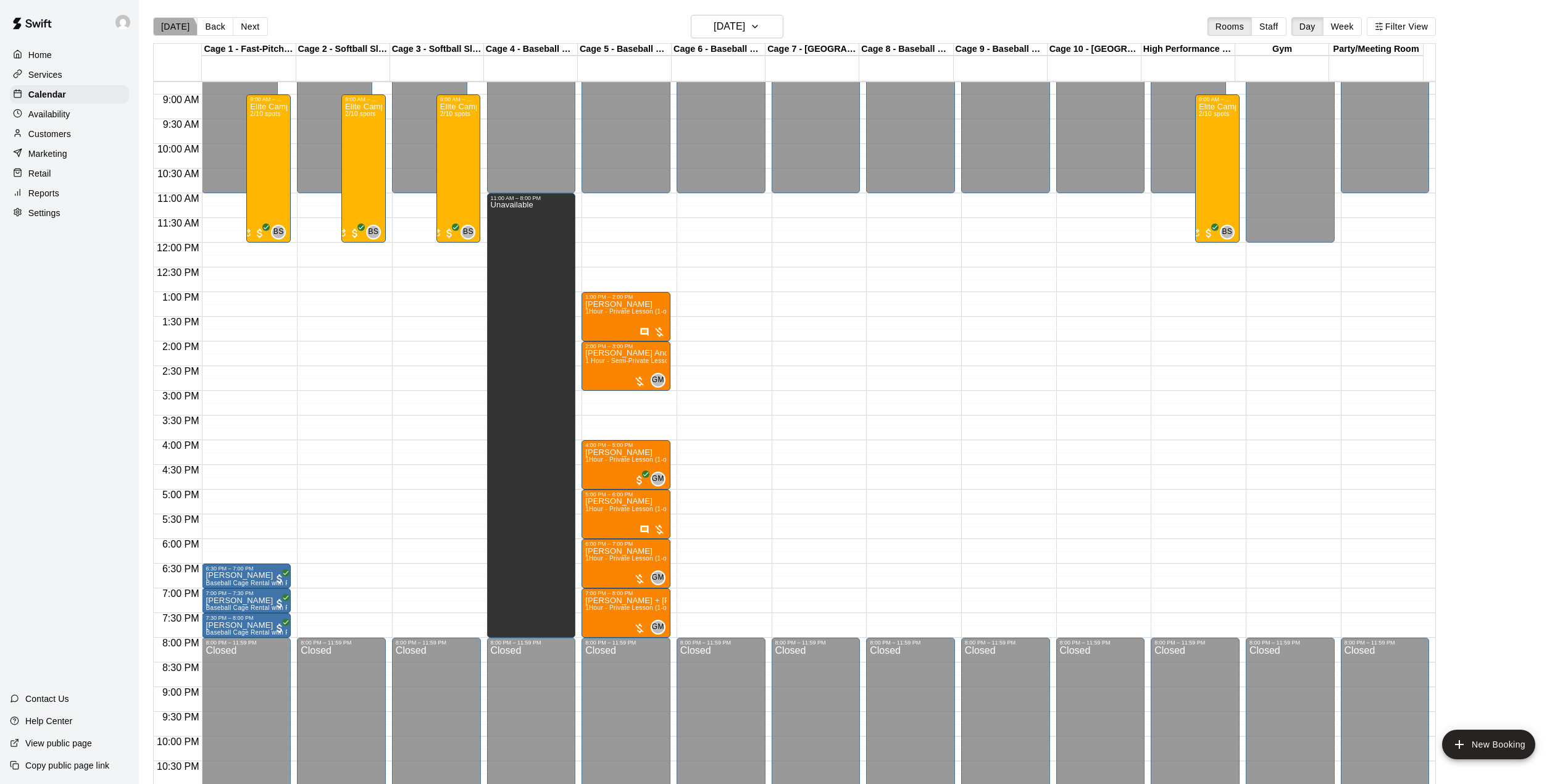
click at [169, 35] on button "[DATE]" at bounding box center [175, 26] width 44 height 18
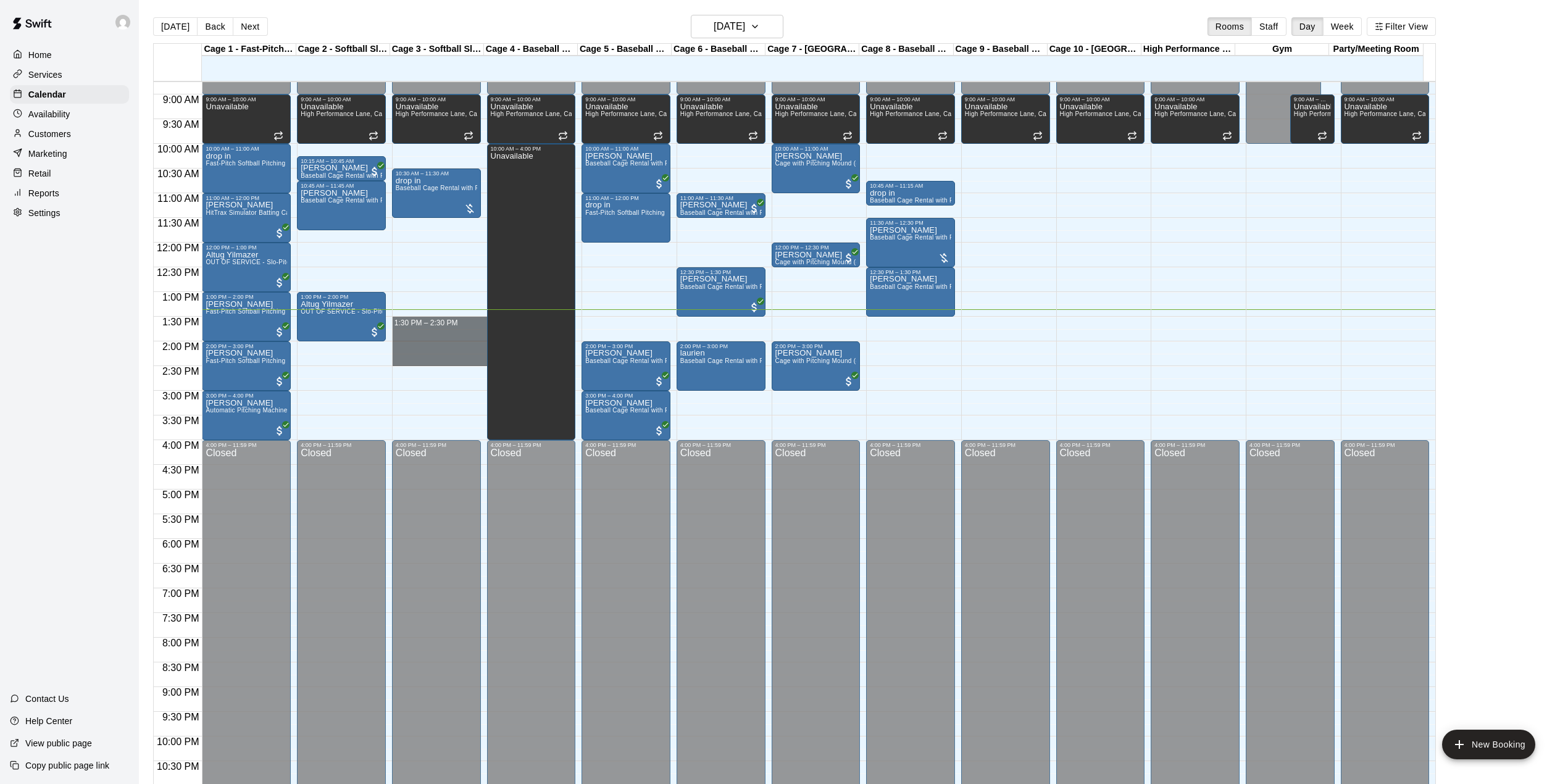
drag, startPoint x: 416, startPoint y: 325, endPoint x: 432, endPoint y: 361, distance: 39.4
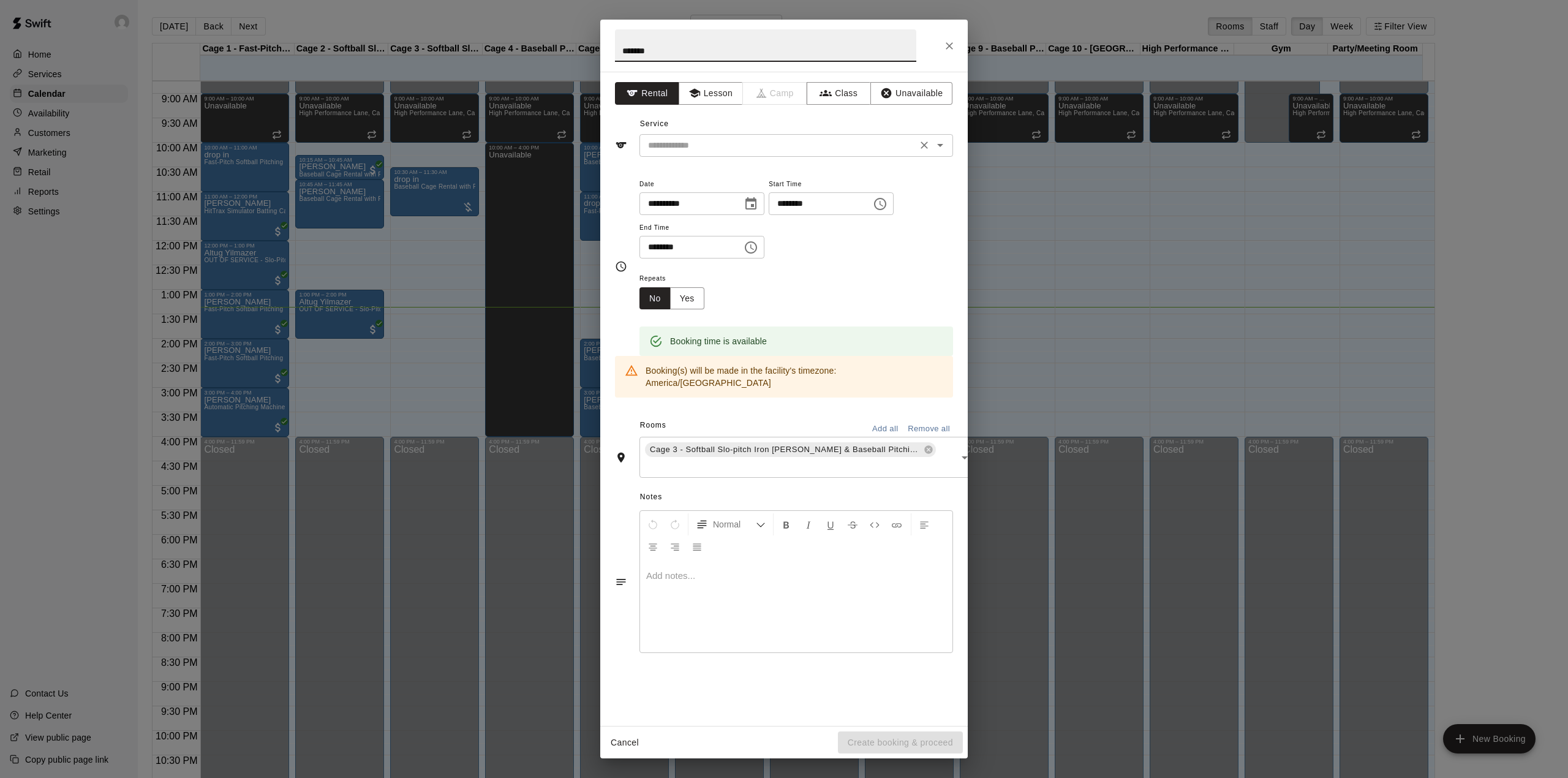
type input "*******"
click at [673, 139] on input "text" at bounding box center [778, 145] width 270 height 15
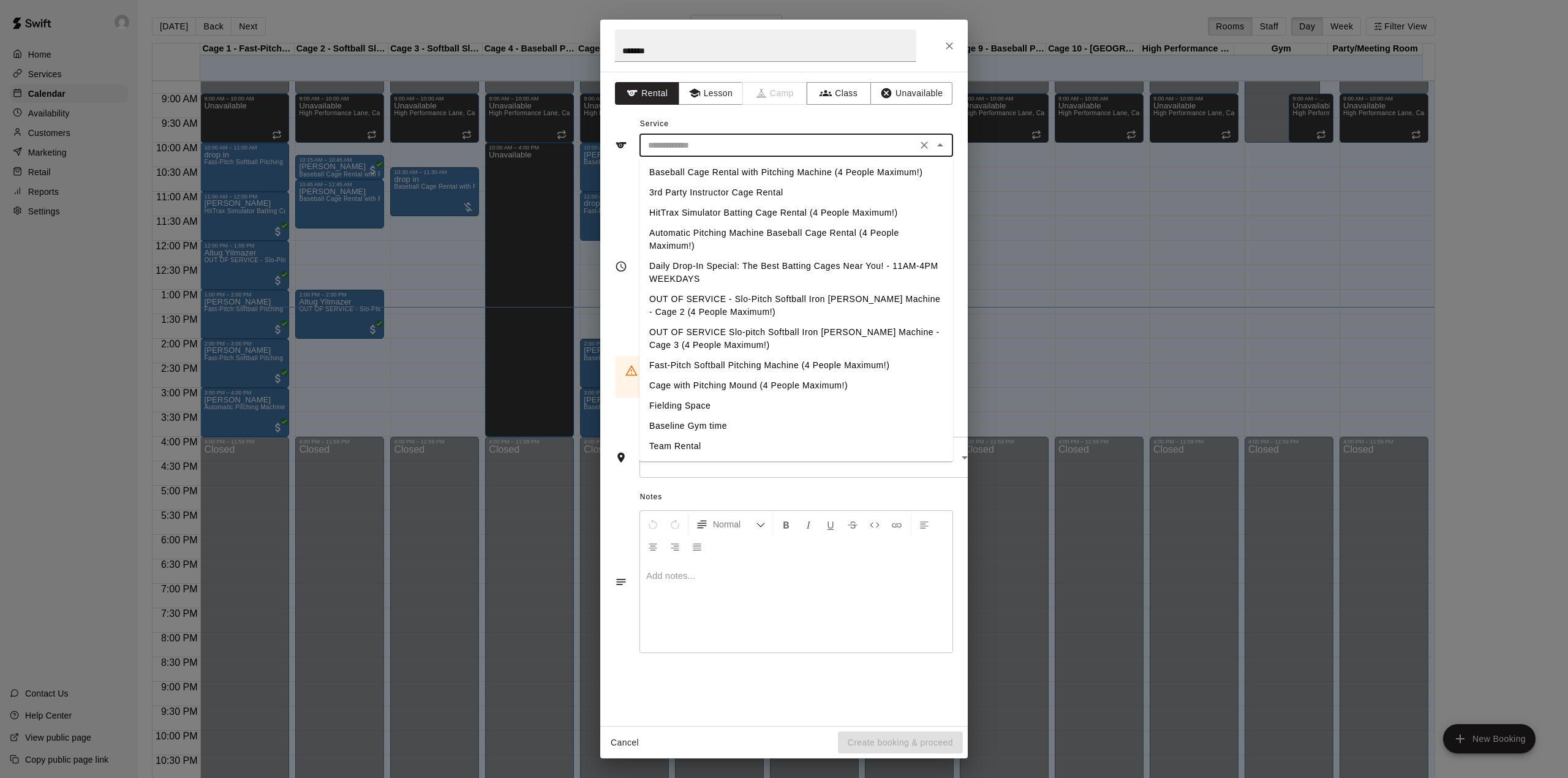
click at [679, 167] on li "Baseball Cage Rental with Pitching Machine (4 People Maximum!)" at bounding box center [796, 172] width 314 height 20
type input "**********"
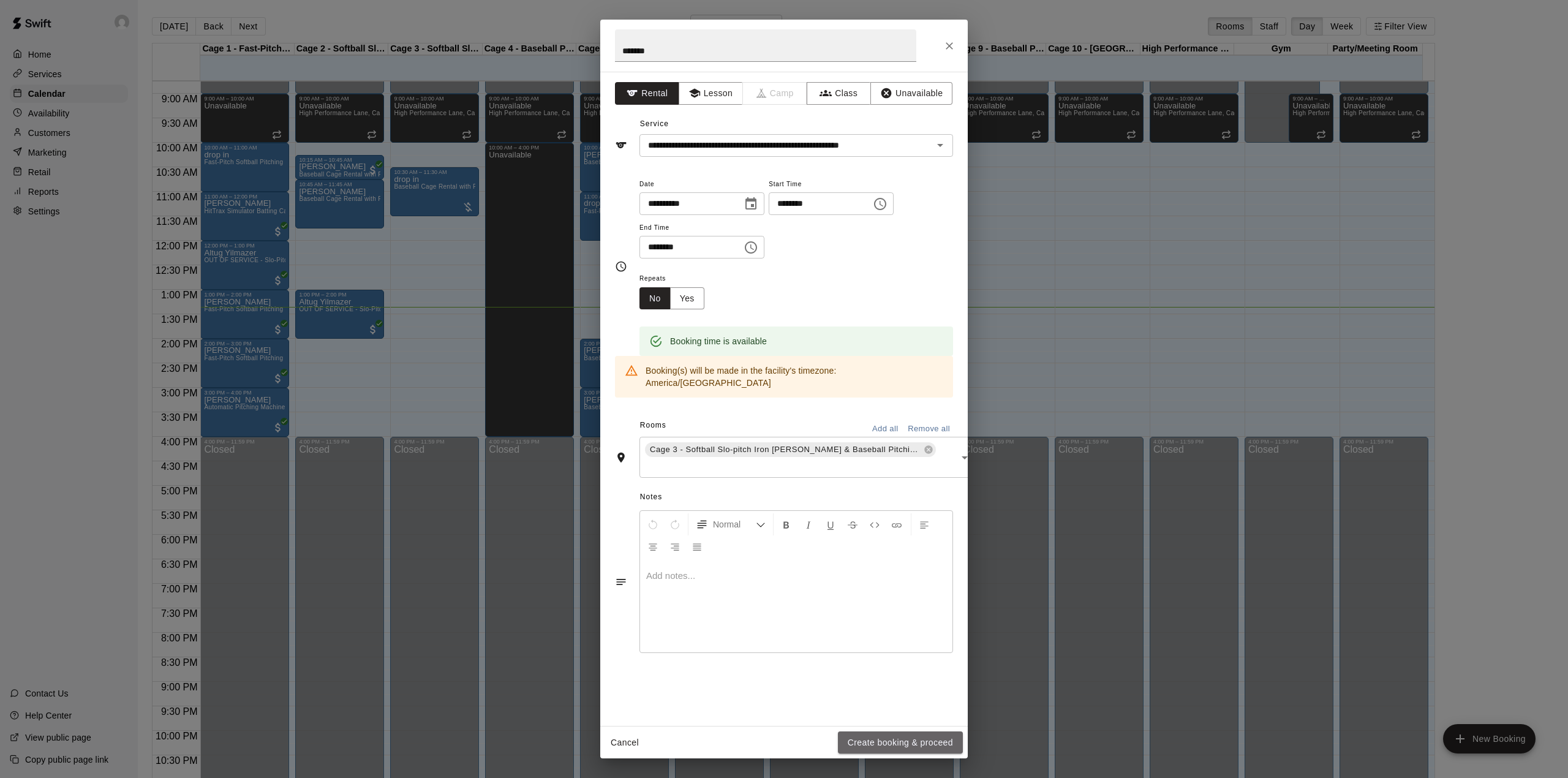
click at [887, 736] on button "Create booking & proceed" at bounding box center [900, 743] width 125 height 23
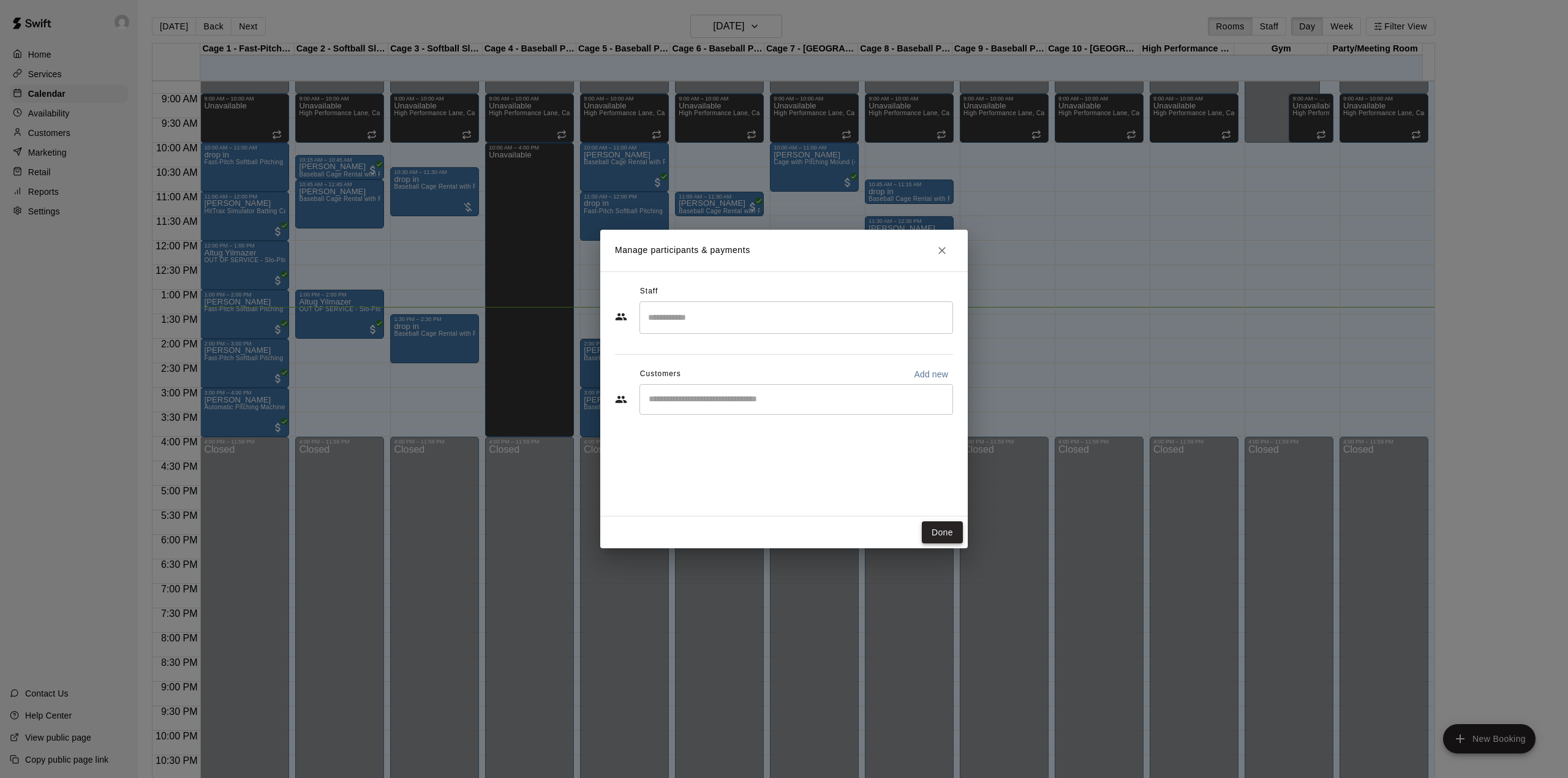
click at [931, 533] on button "Done" at bounding box center [942, 532] width 41 height 23
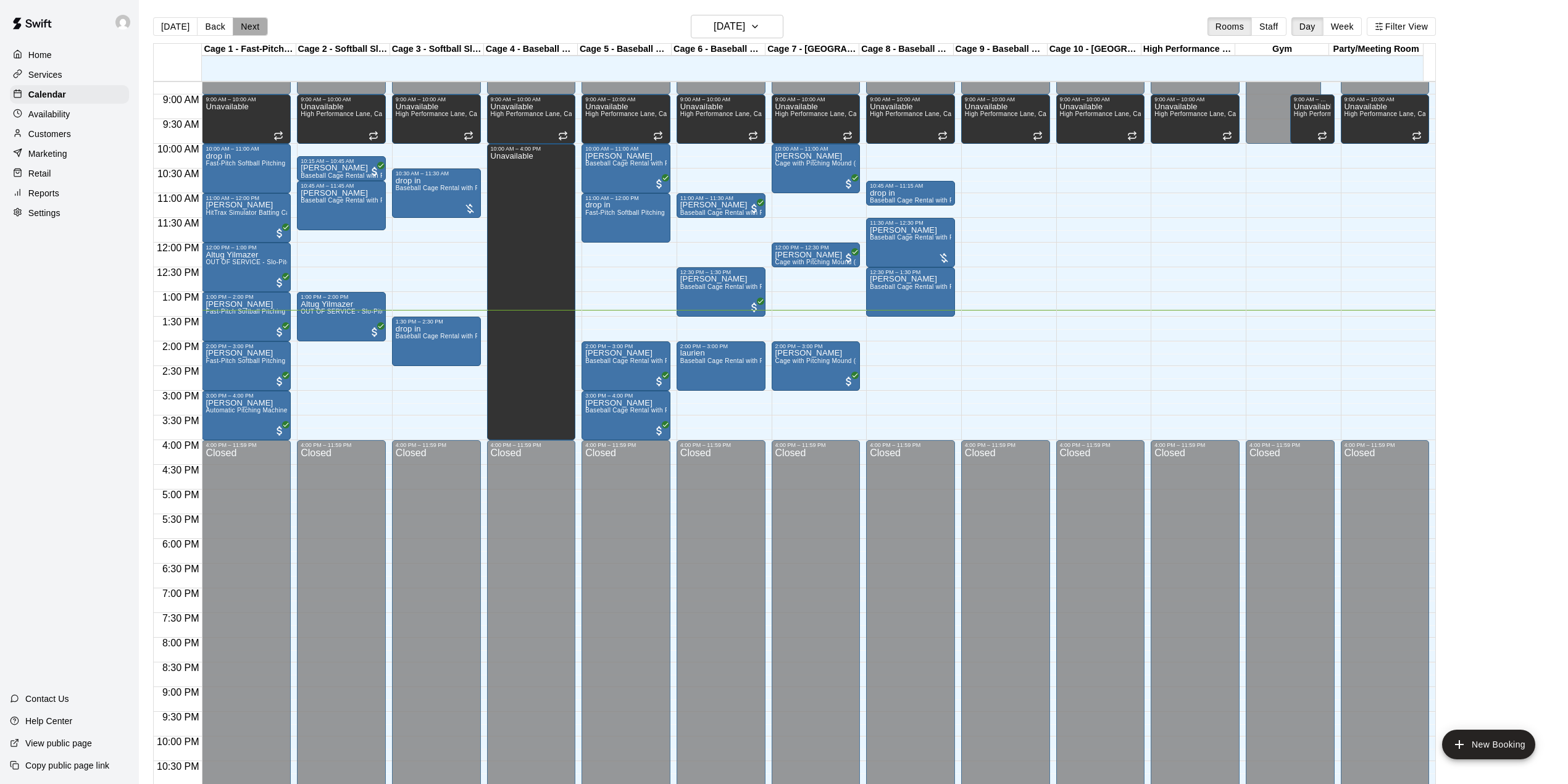
click at [252, 28] on button "Next" at bounding box center [250, 26] width 34 height 18
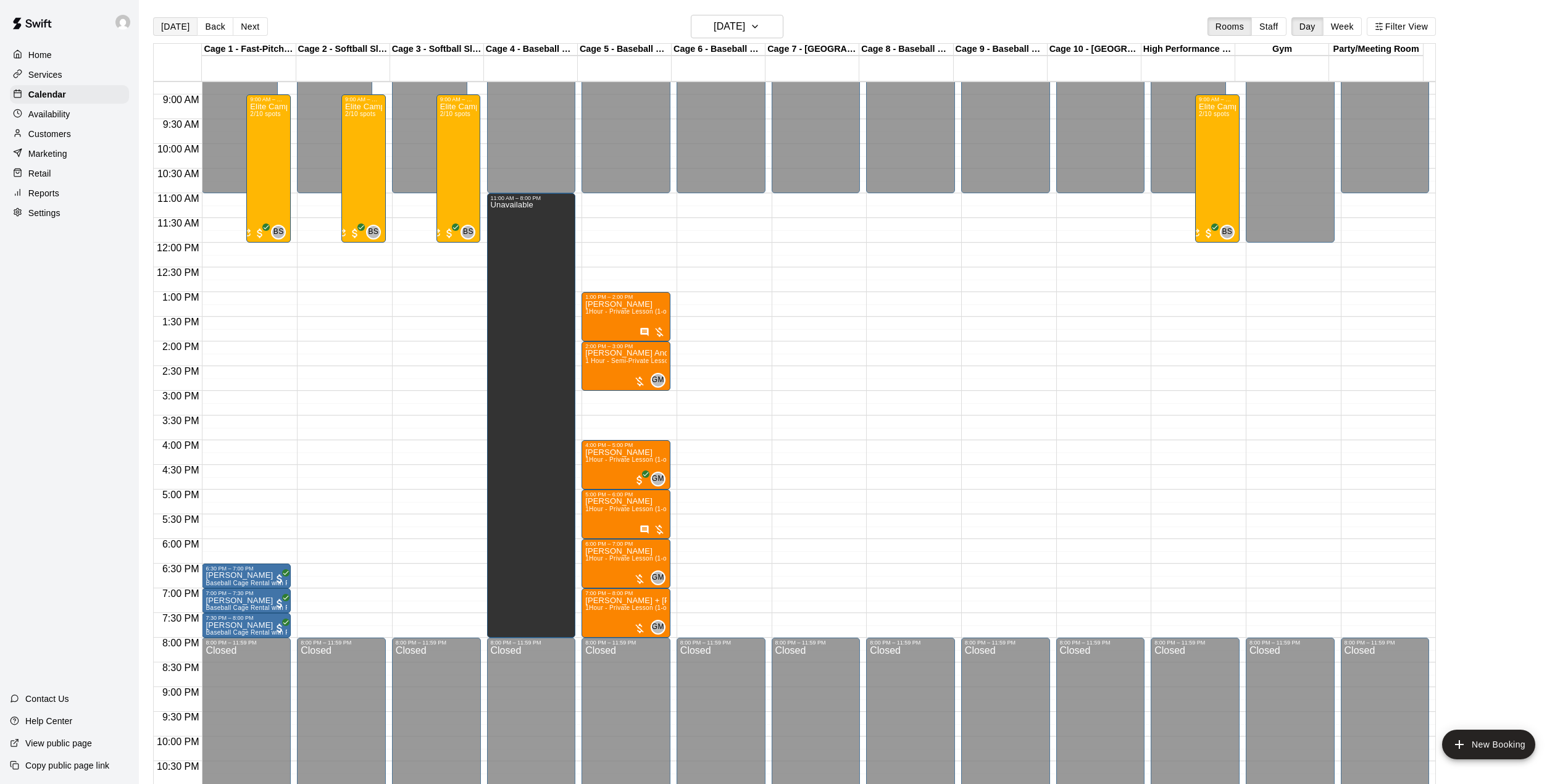
click at [179, 26] on button "[DATE]" at bounding box center [175, 26] width 44 height 18
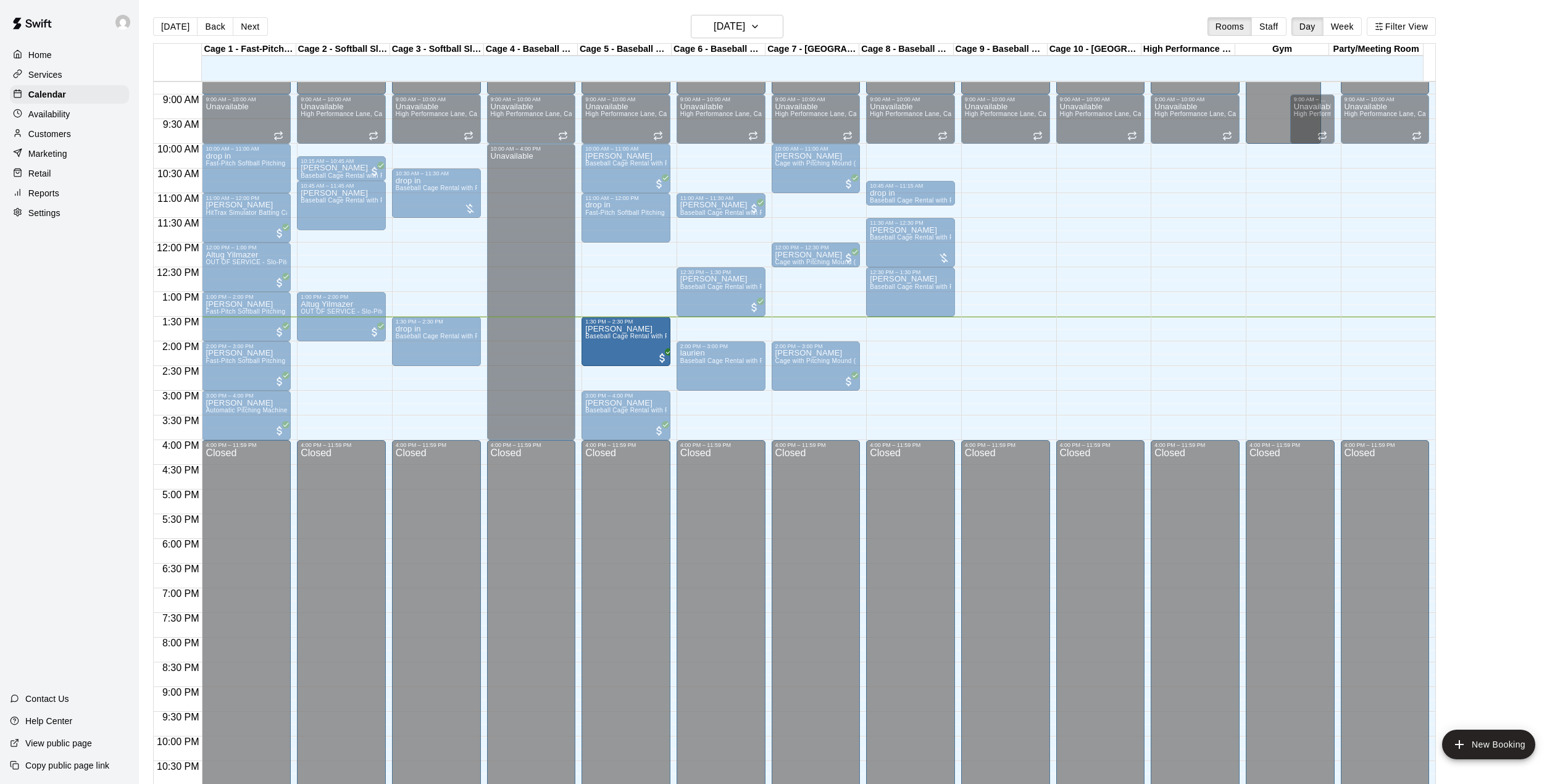
drag, startPoint x: 601, startPoint y: 366, endPoint x: 601, endPoint y: 345, distance: 21.0
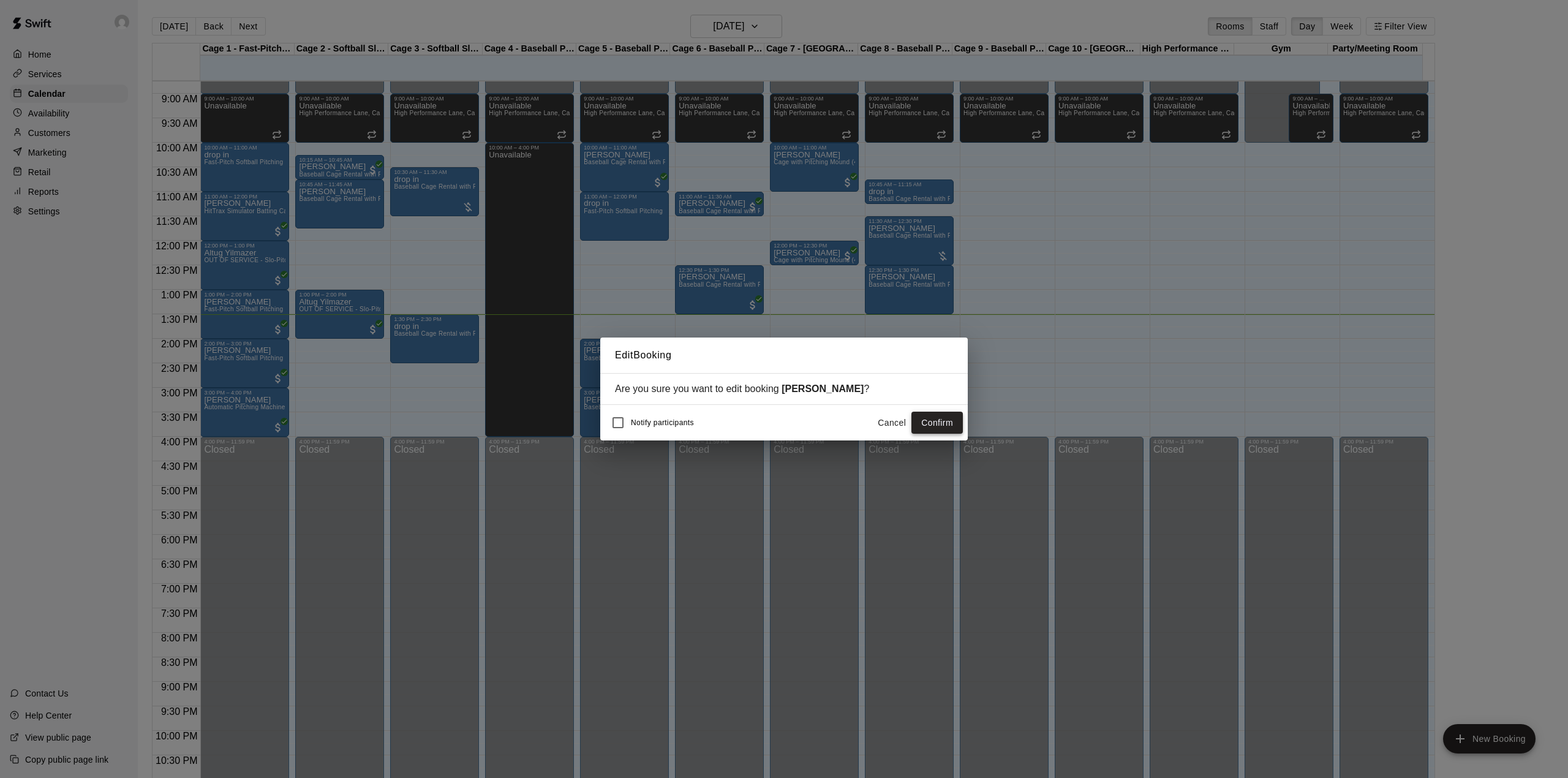
click at [941, 430] on button "Confirm" at bounding box center [937, 423] width 52 height 23
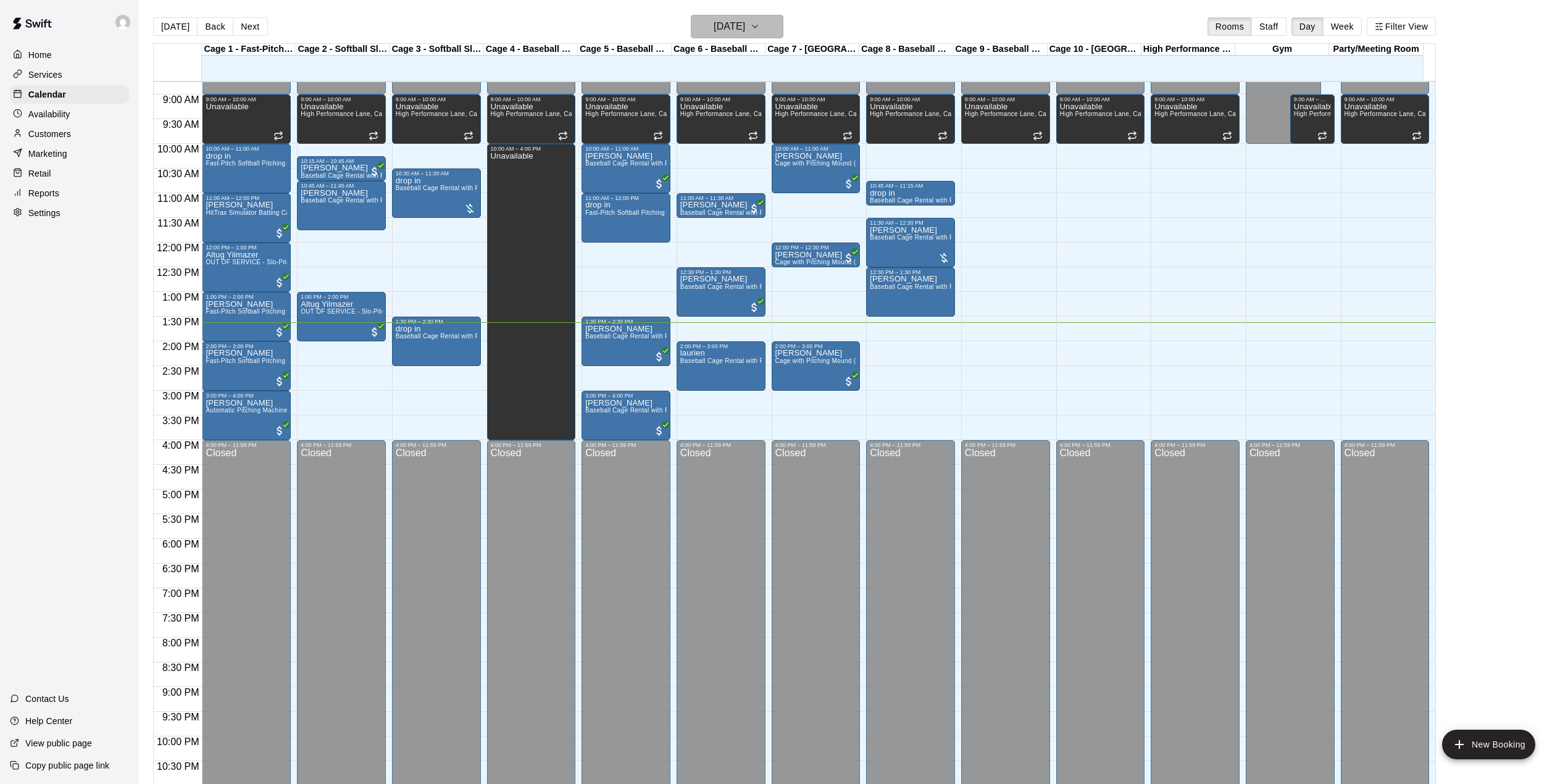
click at [745, 30] on h6 "[DATE]" at bounding box center [729, 26] width 32 height 17
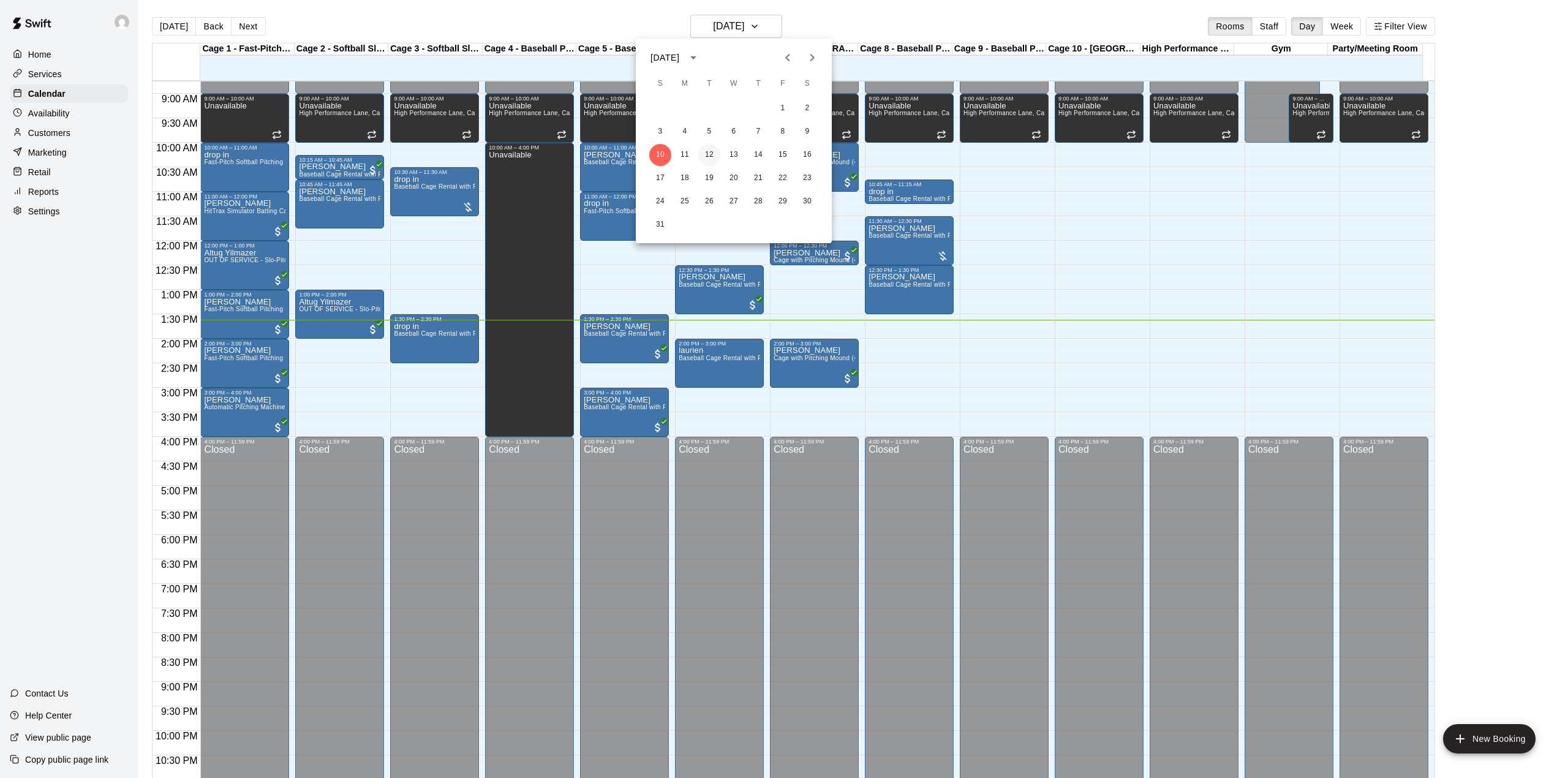
click at [703, 153] on button "12" at bounding box center [709, 155] width 22 height 22
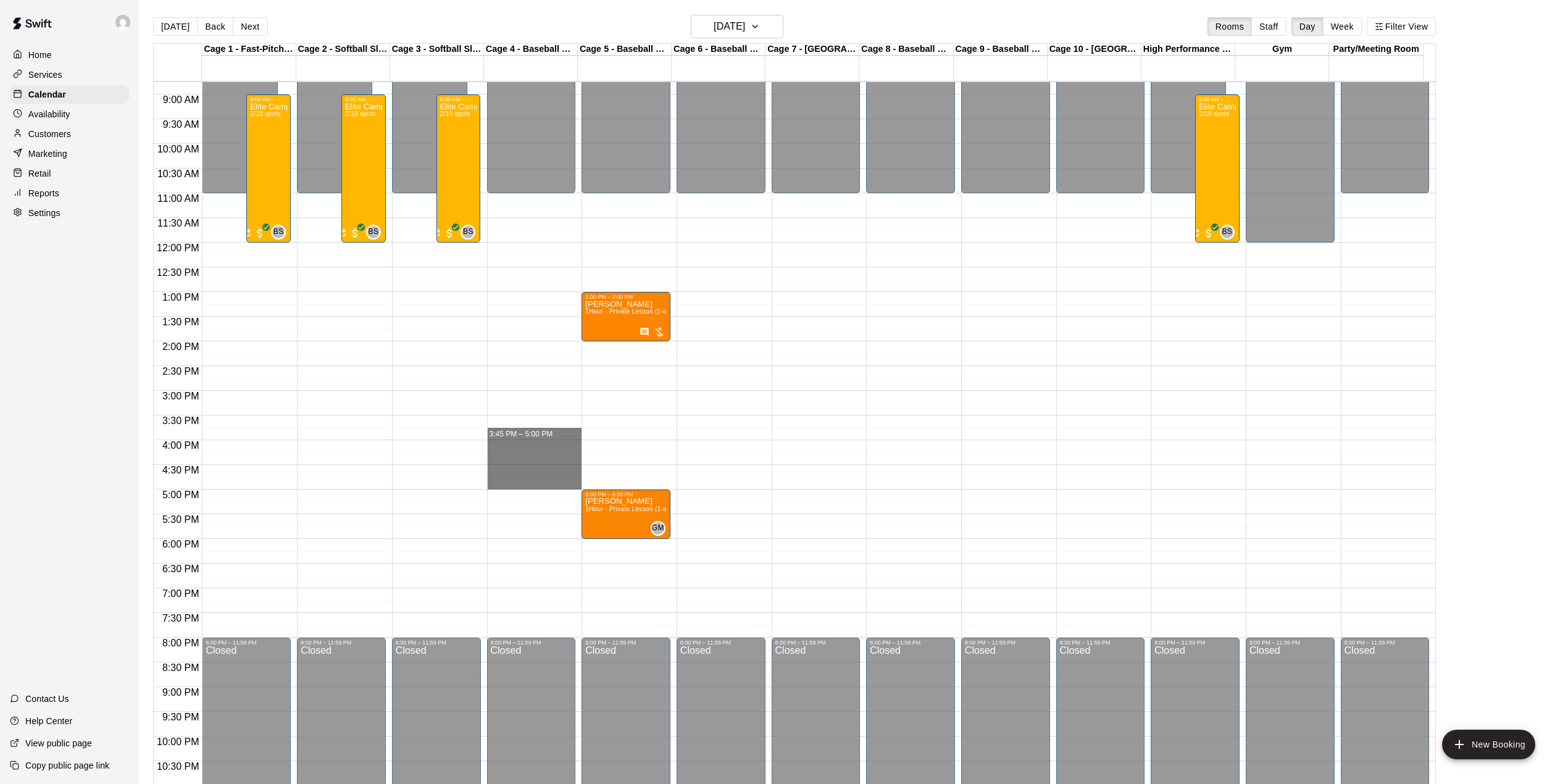
drag, startPoint x: 515, startPoint y: 441, endPoint x: 526, endPoint y: 485, distance: 45.4
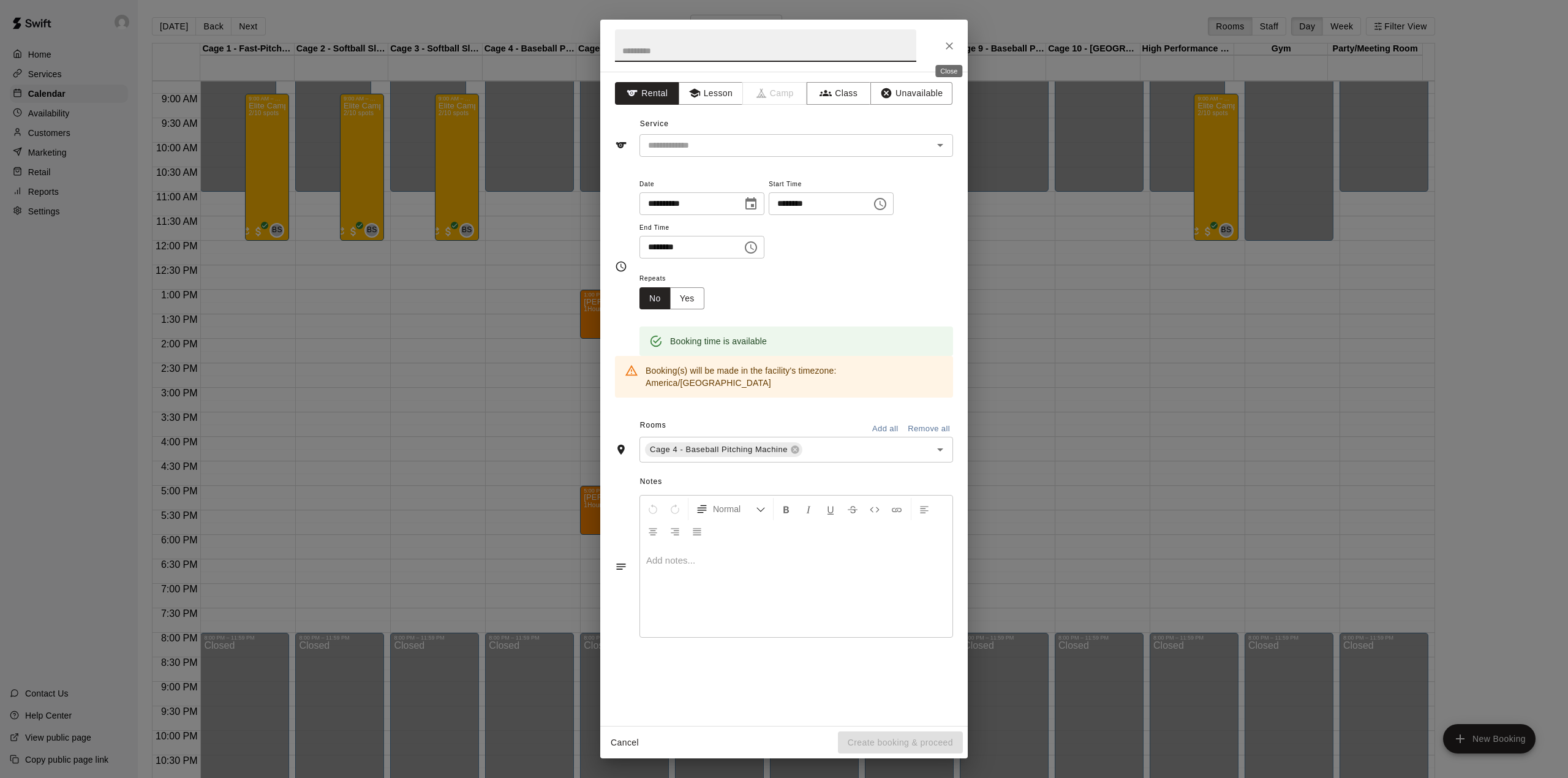
click at [949, 46] on icon "Close" at bounding box center [949, 46] width 7 height 7
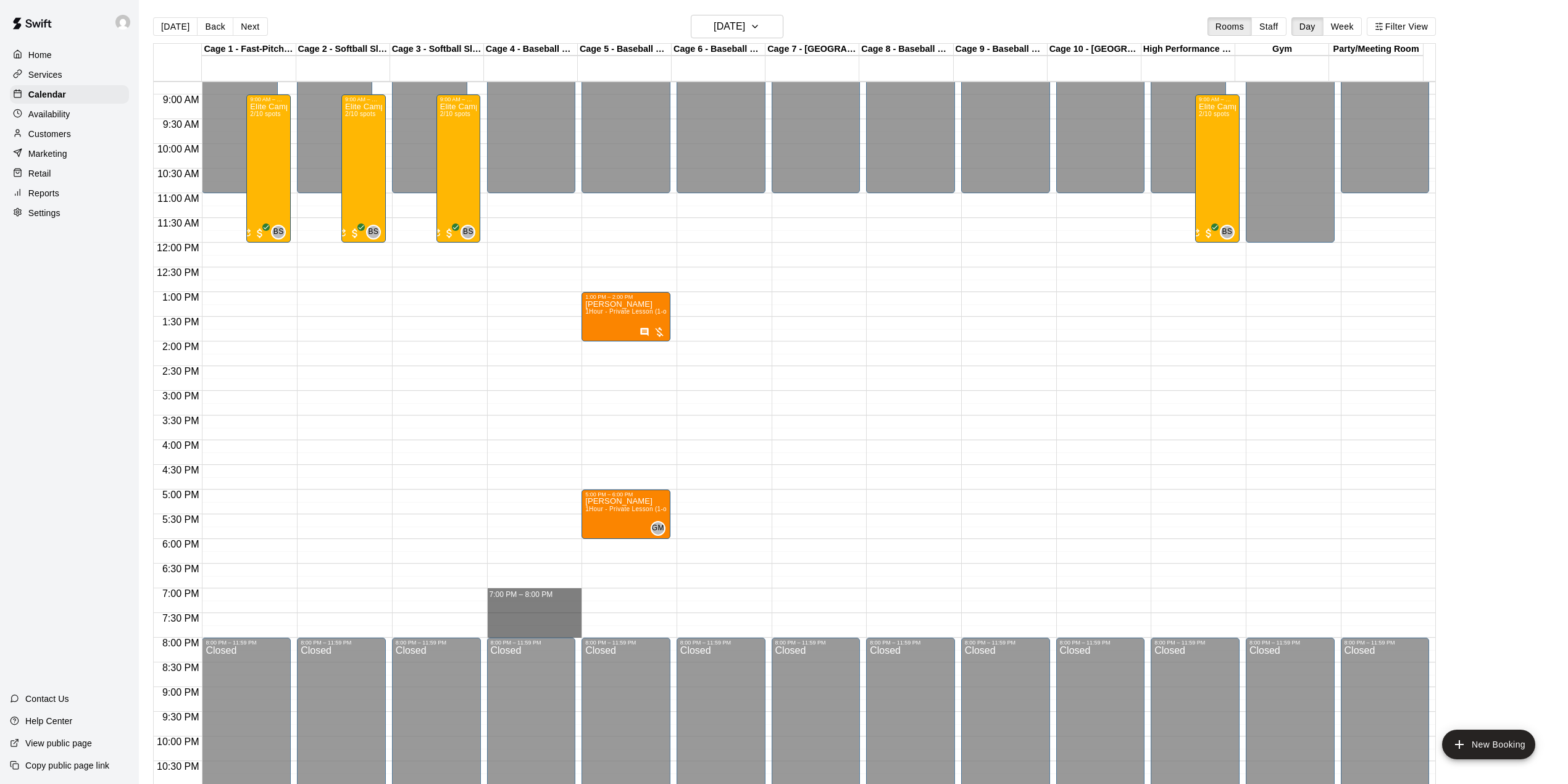
drag, startPoint x: 517, startPoint y: 591, endPoint x: 526, endPoint y: 632, distance: 42.0
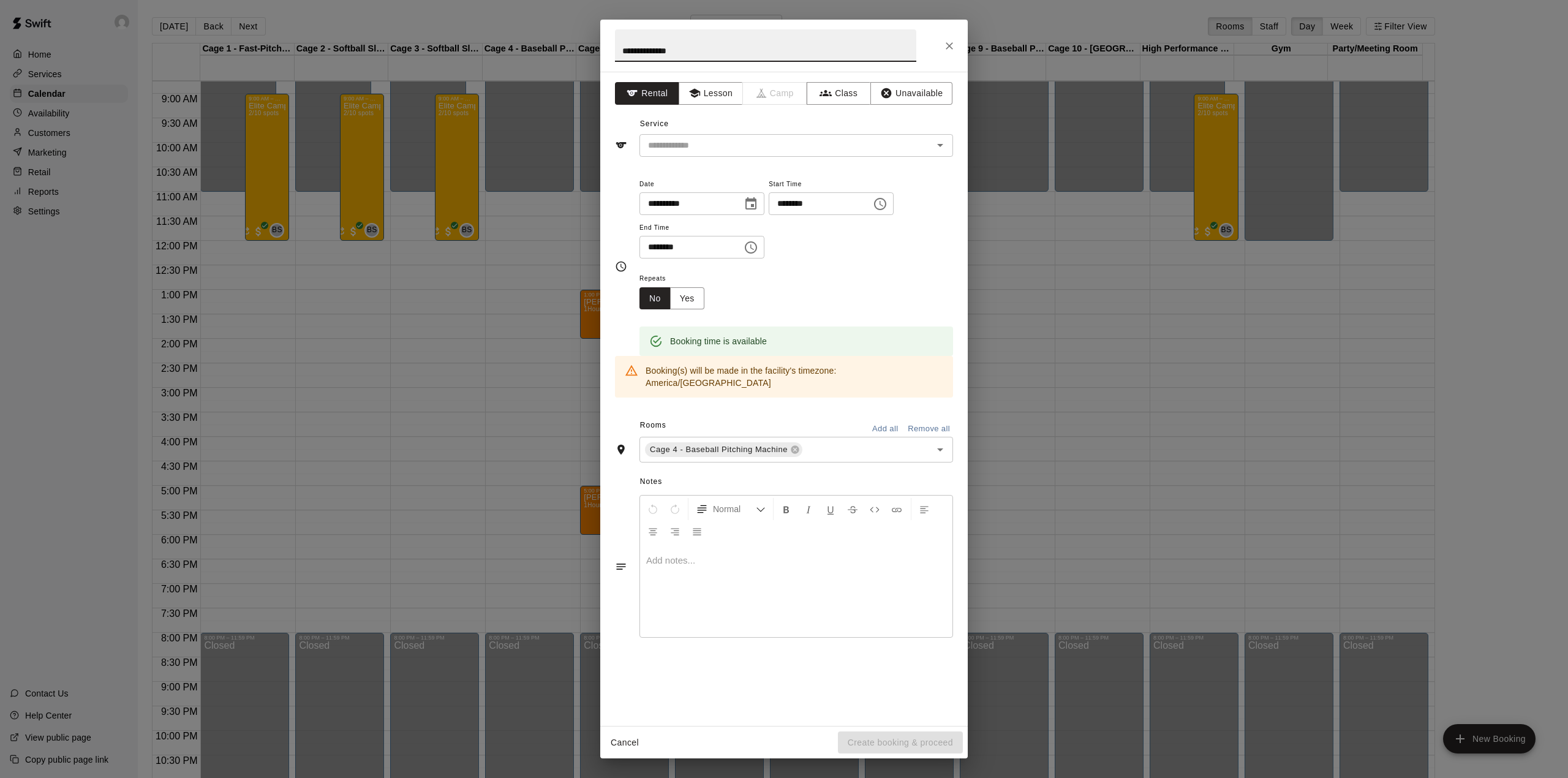
click at [624, 50] on input "**********" at bounding box center [766, 46] width 301 height 33
type input "**********"
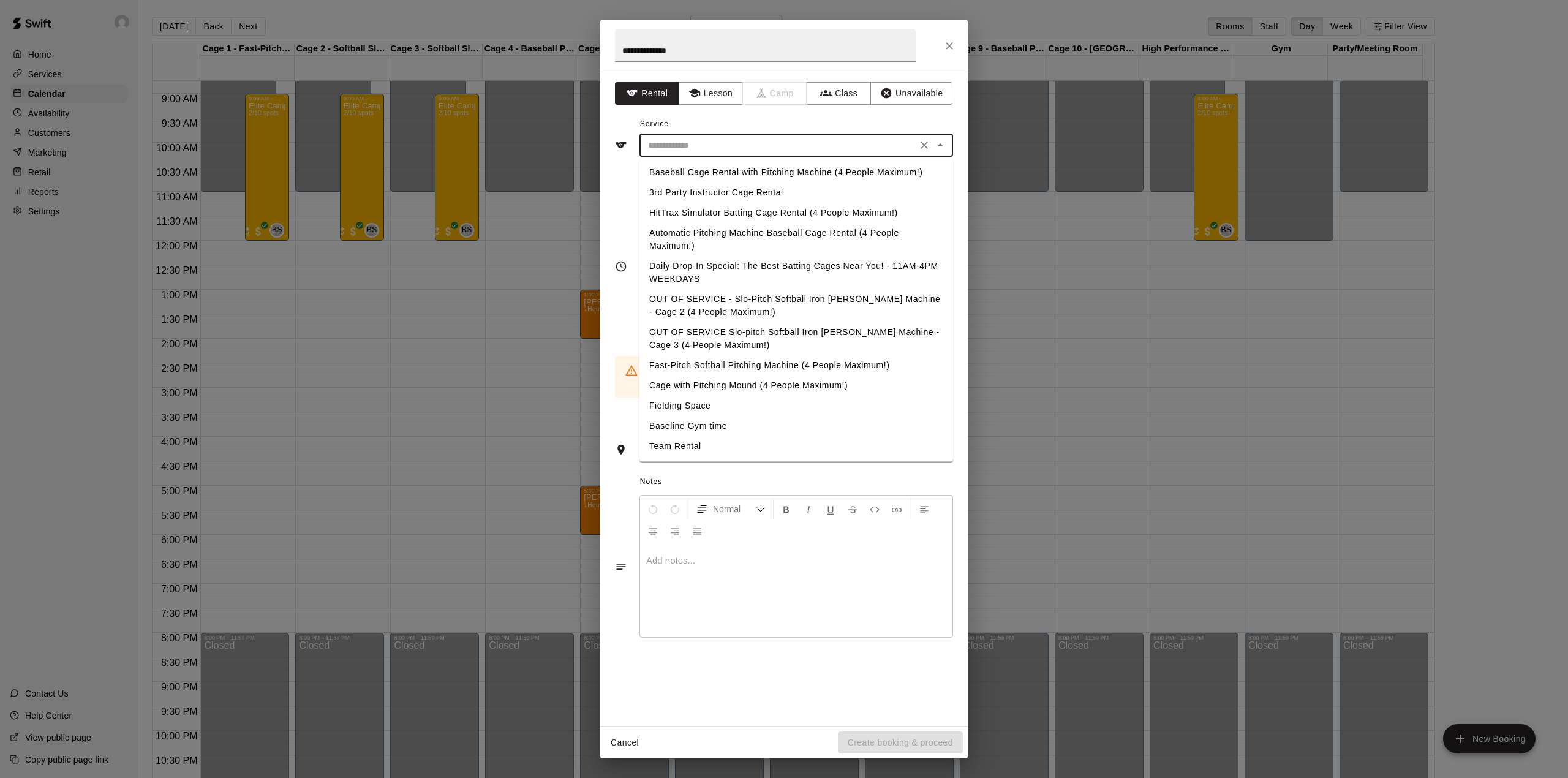
click at [743, 143] on input "text" at bounding box center [778, 145] width 270 height 15
click at [684, 169] on li "Baseball Cage Rental with Pitching Machine (4 People Maximum!)" at bounding box center [796, 172] width 314 height 20
type input "**********"
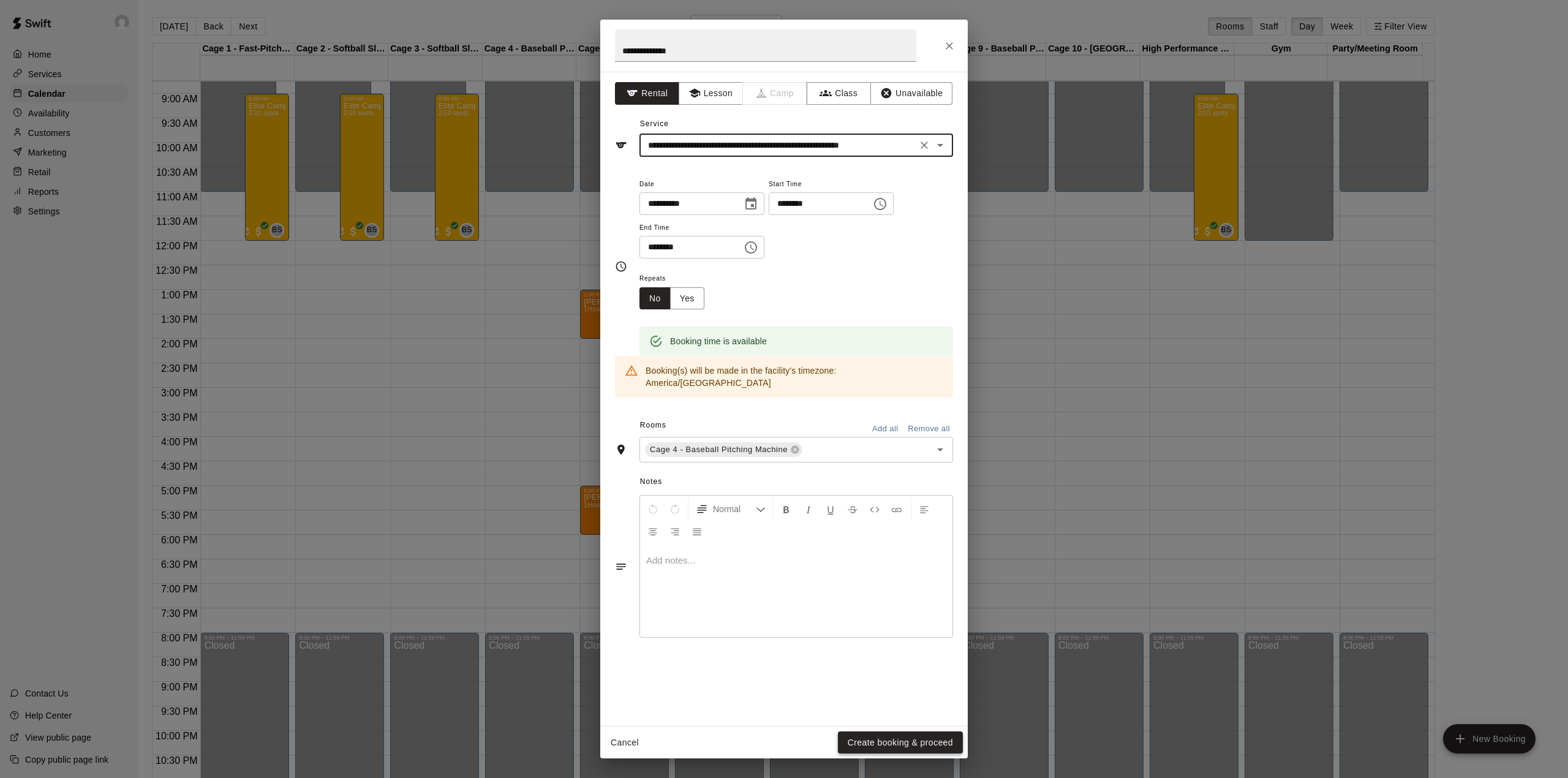
click at [887, 741] on button "Create booking & proceed" at bounding box center [900, 743] width 125 height 23
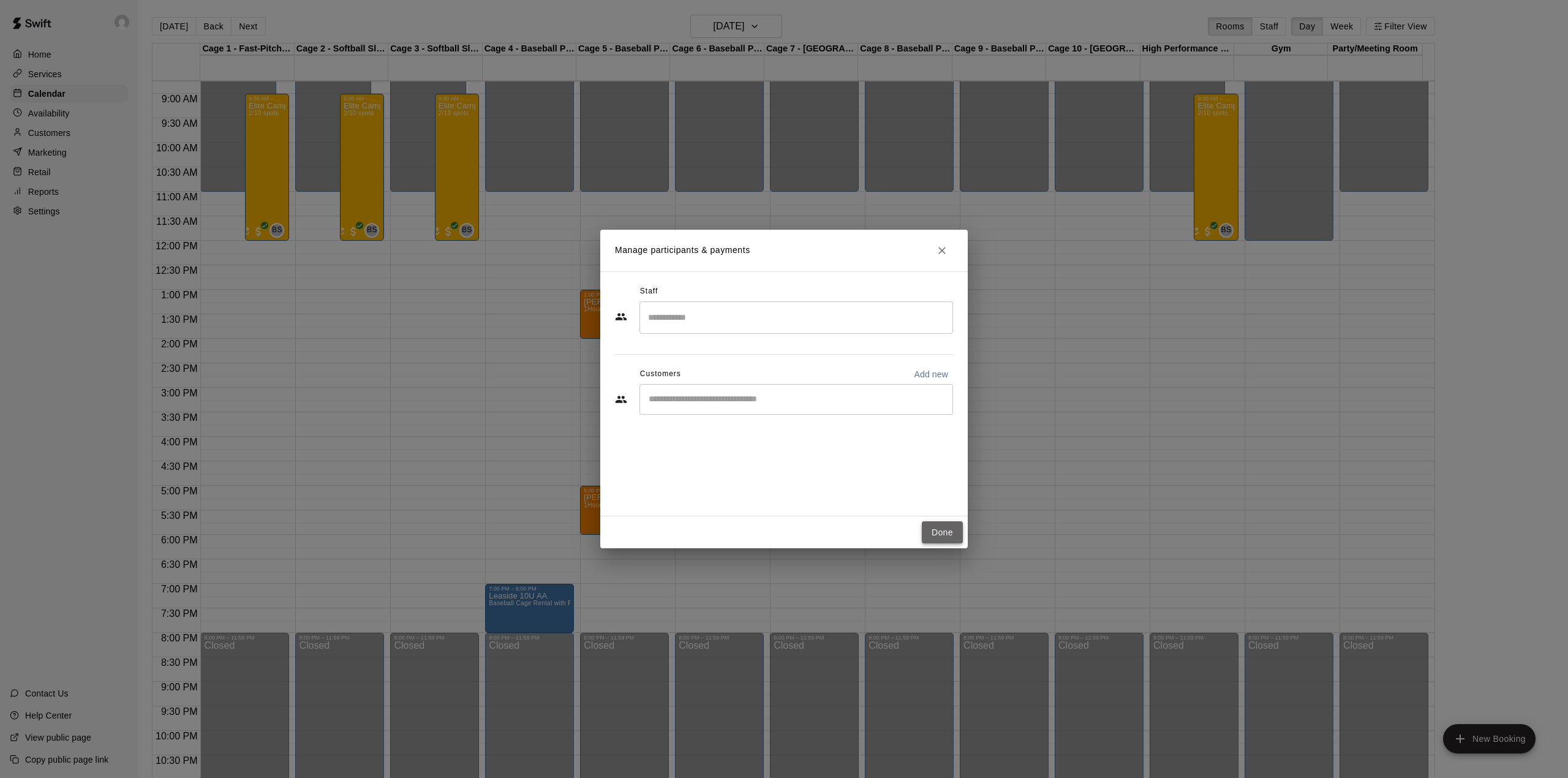
click at [924, 530] on button "Done" at bounding box center [942, 532] width 41 height 23
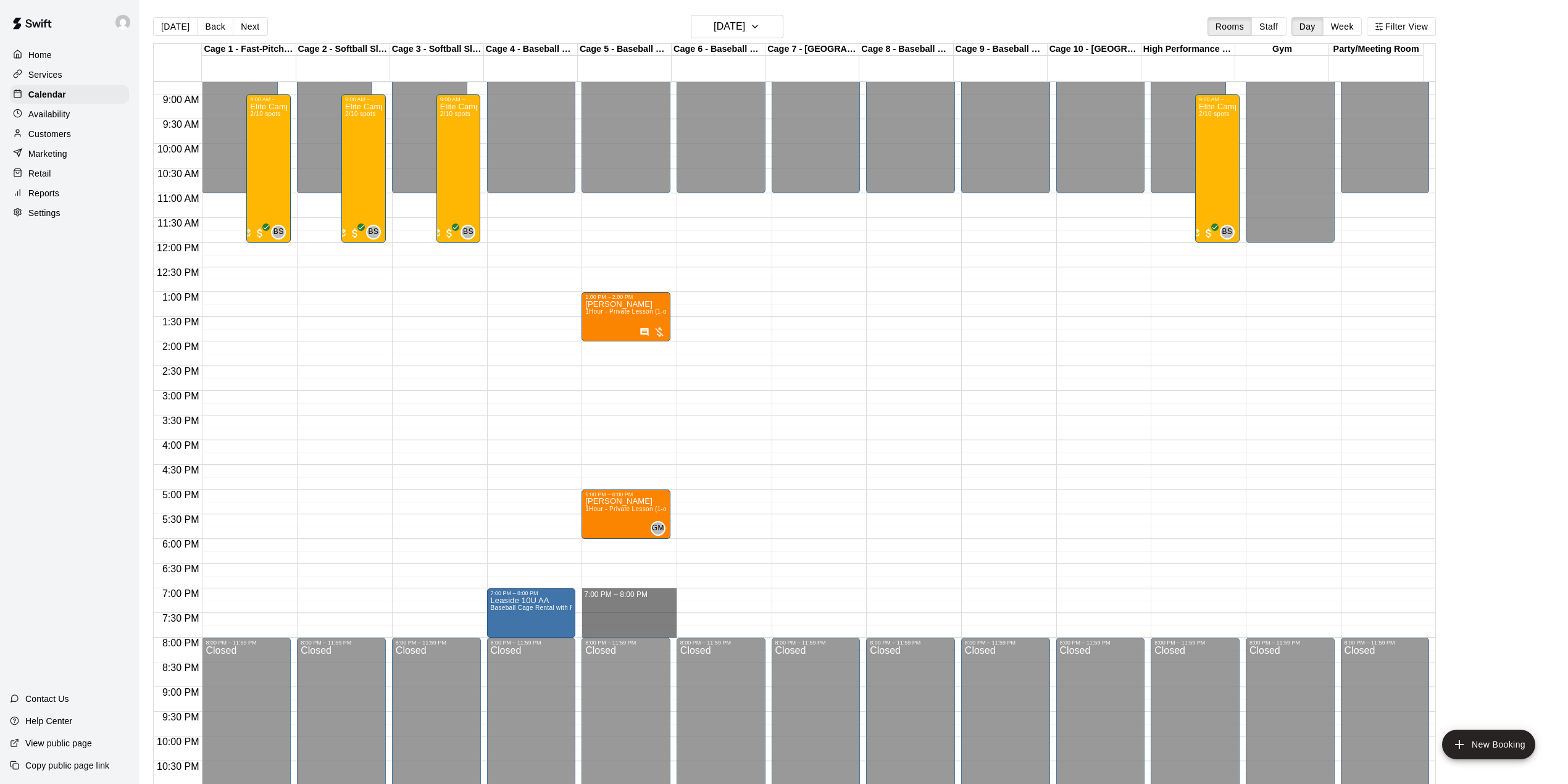
drag, startPoint x: 598, startPoint y: 592, endPoint x: 605, endPoint y: 638, distance: 46.5
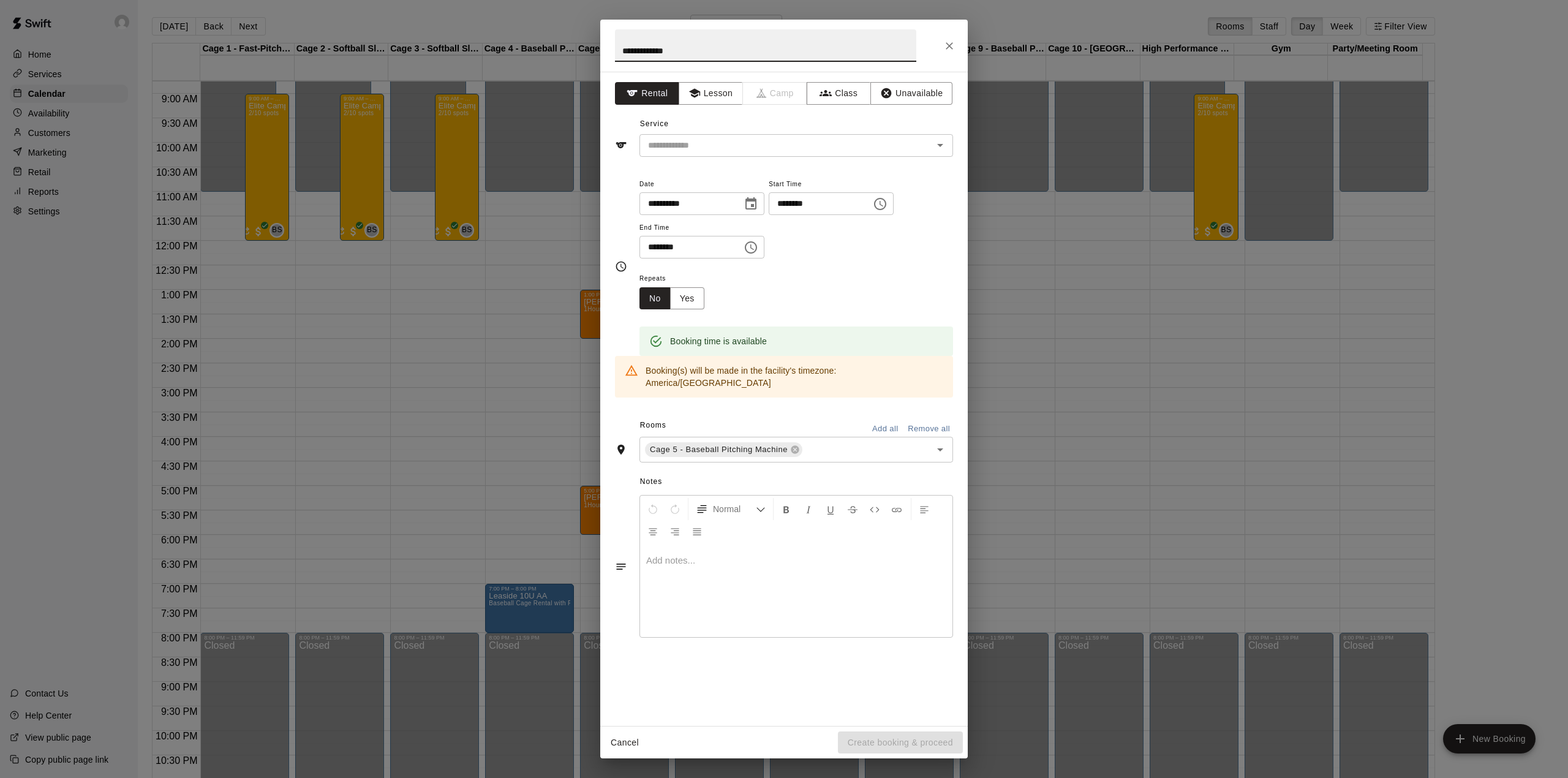
drag, startPoint x: 664, startPoint y: 48, endPoint x: 713, endPoint y: 56, distance: 49.6
click at [713, 56] on input "**********" at bounding box center [766, 46] width 301 height 33
type input "**********"
click at [782, 150] on input "text" at bounding box center [778, 145] width 270 height 15
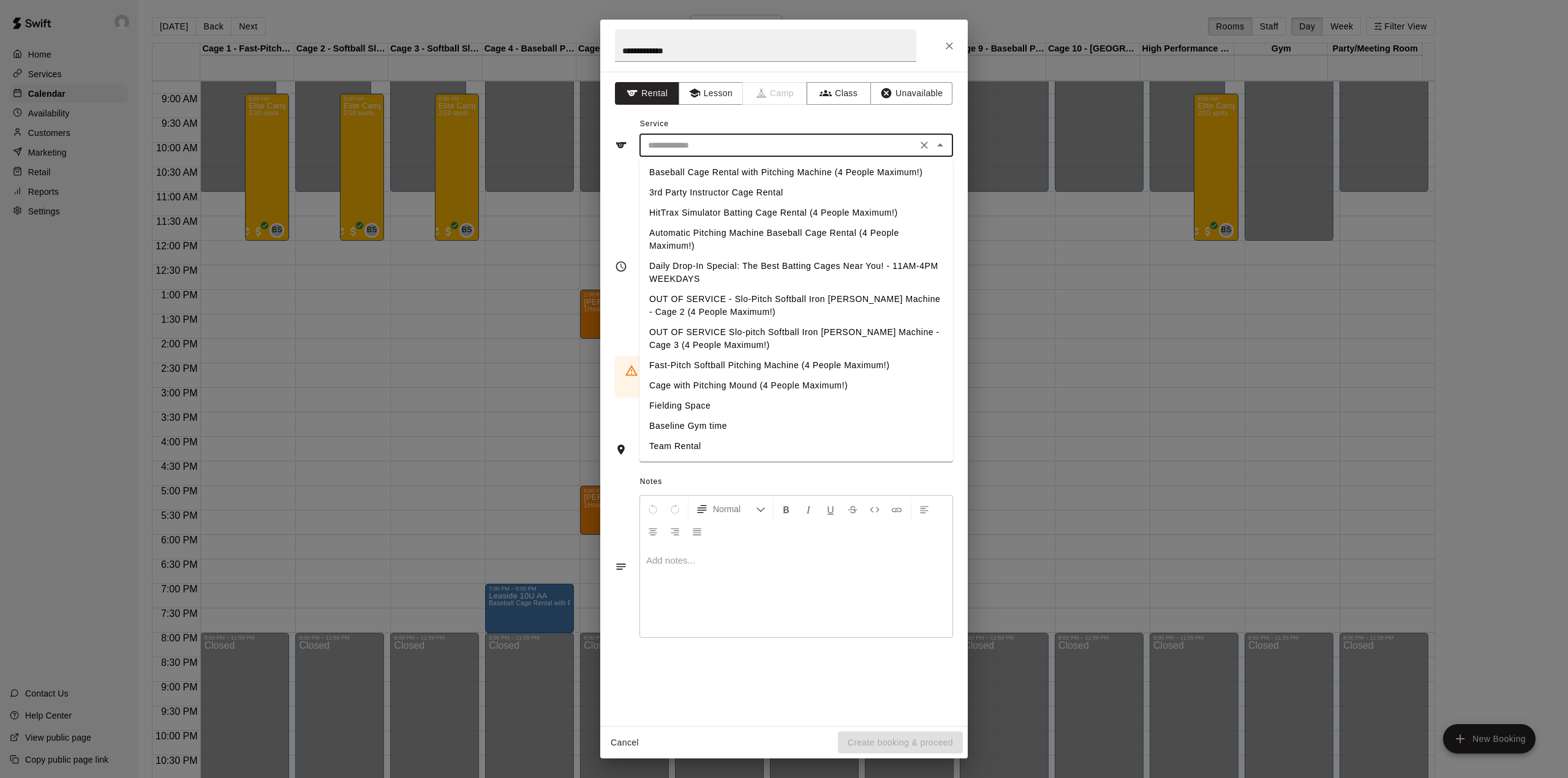
click at [780, 172] on li "Baseball Cage Rental with Pitching Machine (4 People Maximum!)" at bounding box center [796, 172] width 314 height 20
type input "**********"
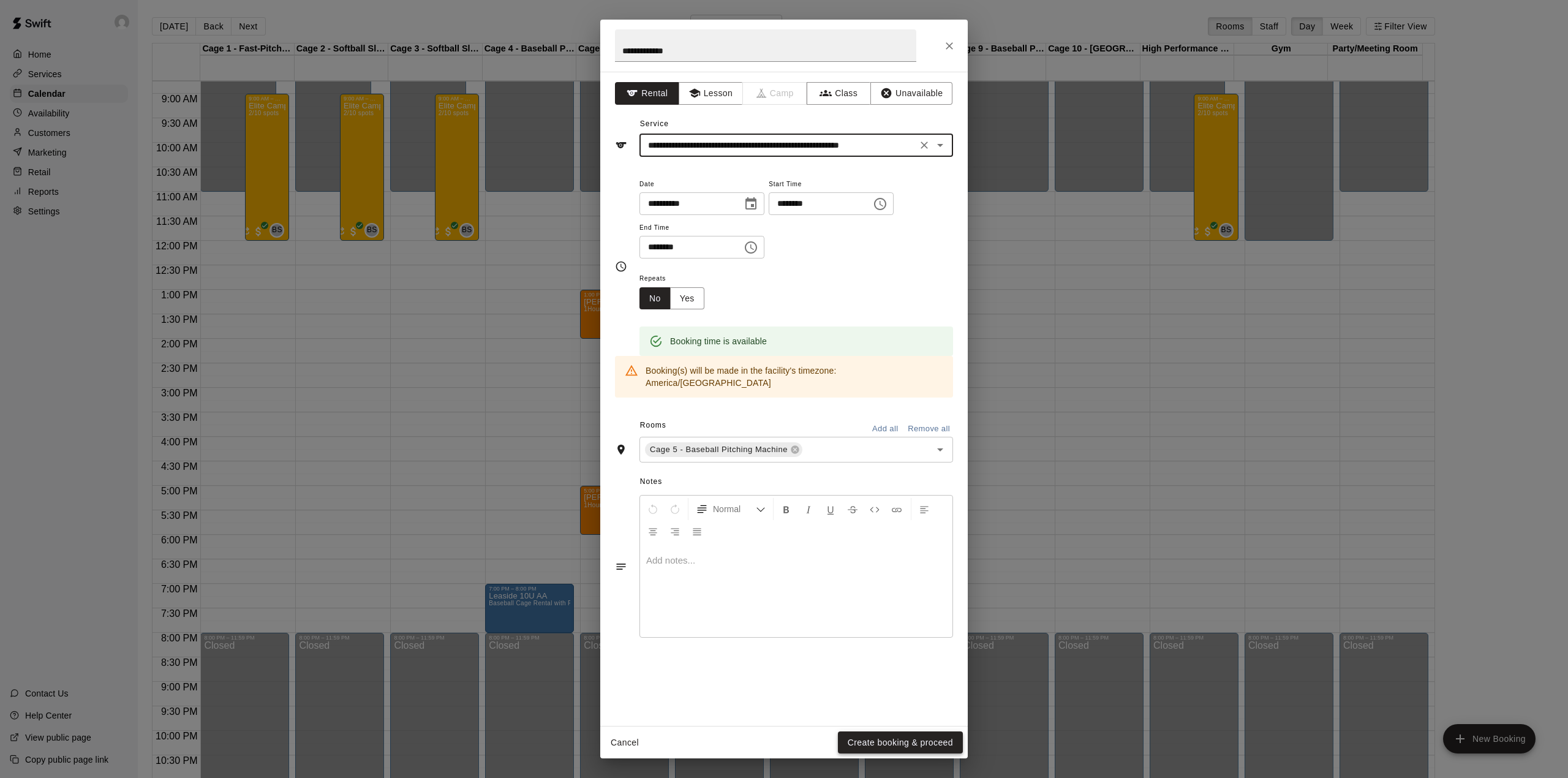
click at [934, 736] on button "Create booking & proceed" at bounding box center [900, 743] width 125 height 23
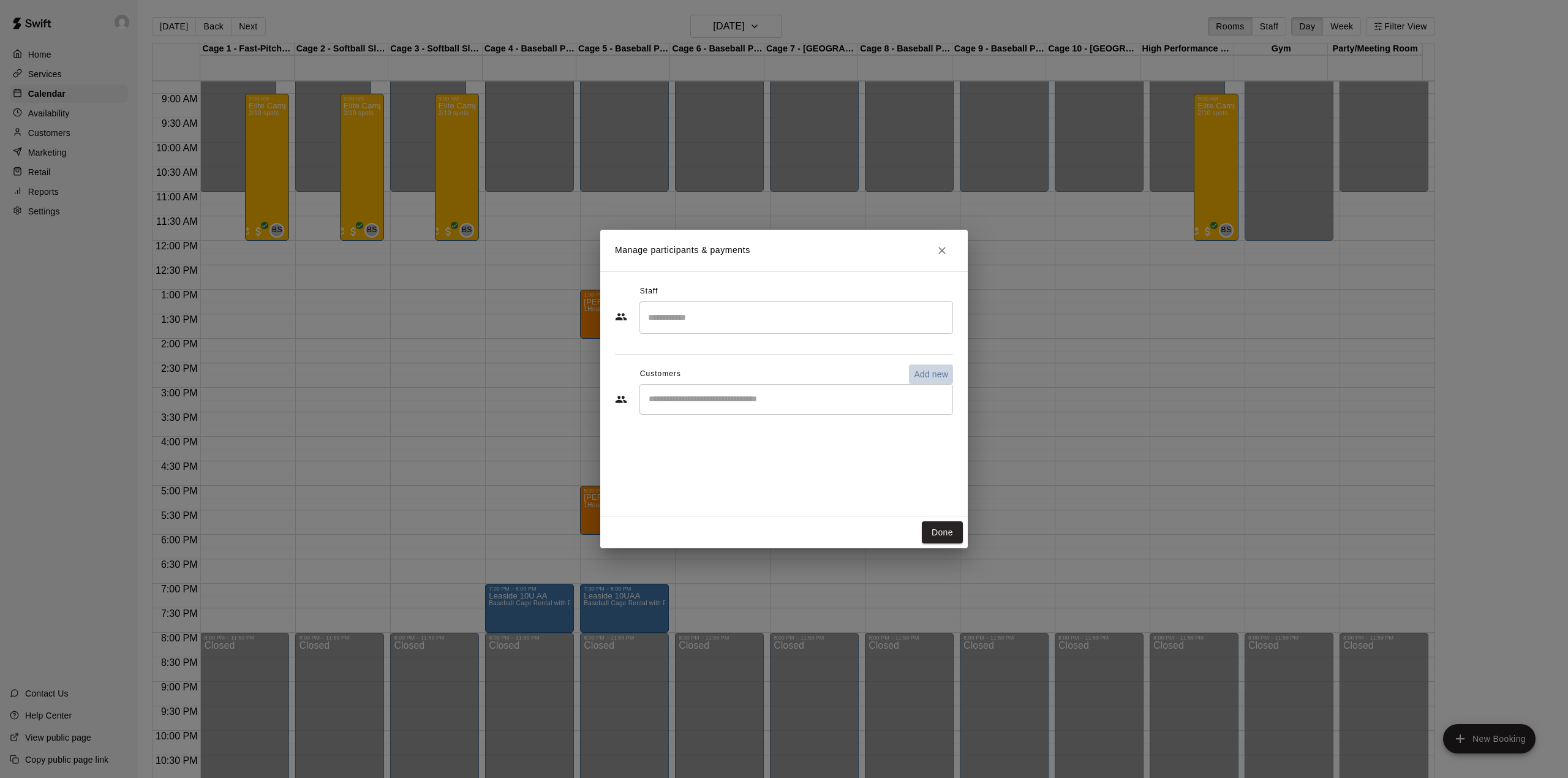
click at [921, 375] on p "Add new" at bounding box center [931, 374] width 34 height 12
select select "**"
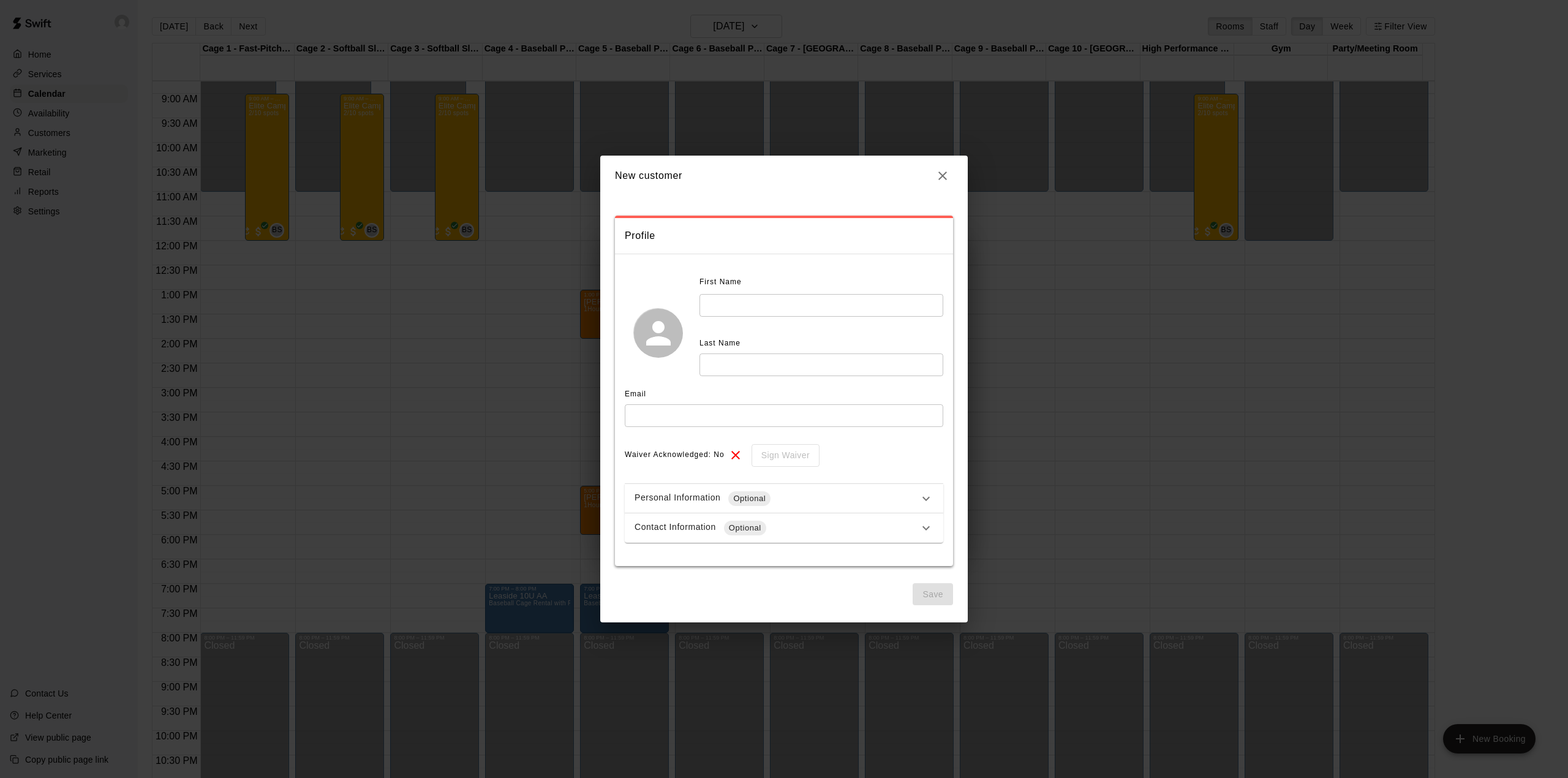
click at [772, 306] on input "text" at bounding box center [821, 305] width 244 height 23
click at [655, 424] on input "text" at bounding box center [784, 415] width 318 height 23
type input "**********"
click at [770, 305] on input "text" at bounding box center [821, 305] width 244 height 23
type input "*****"
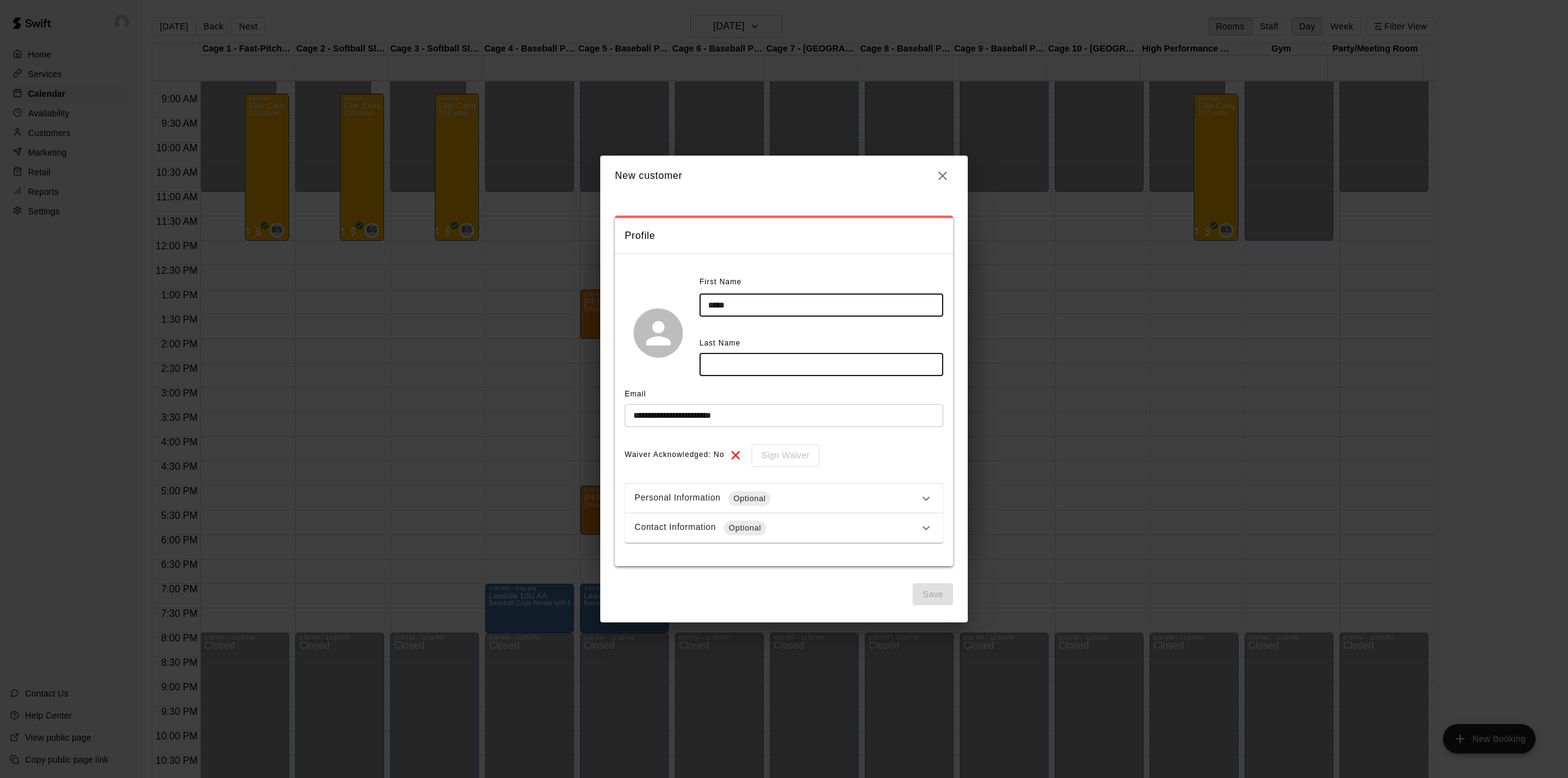
click at [768, 361] on input "text" at bounding box center [821, 365] width 244 height 23
type input "*******"
drag, startPoint x: 714, startPoint y: 306, endPoint x: 816, endPoint y: 299, distance: 102.2
click at [816, 299] on input "*****" at bounding box center [821, 305] width 244 height 23
type input "*****"
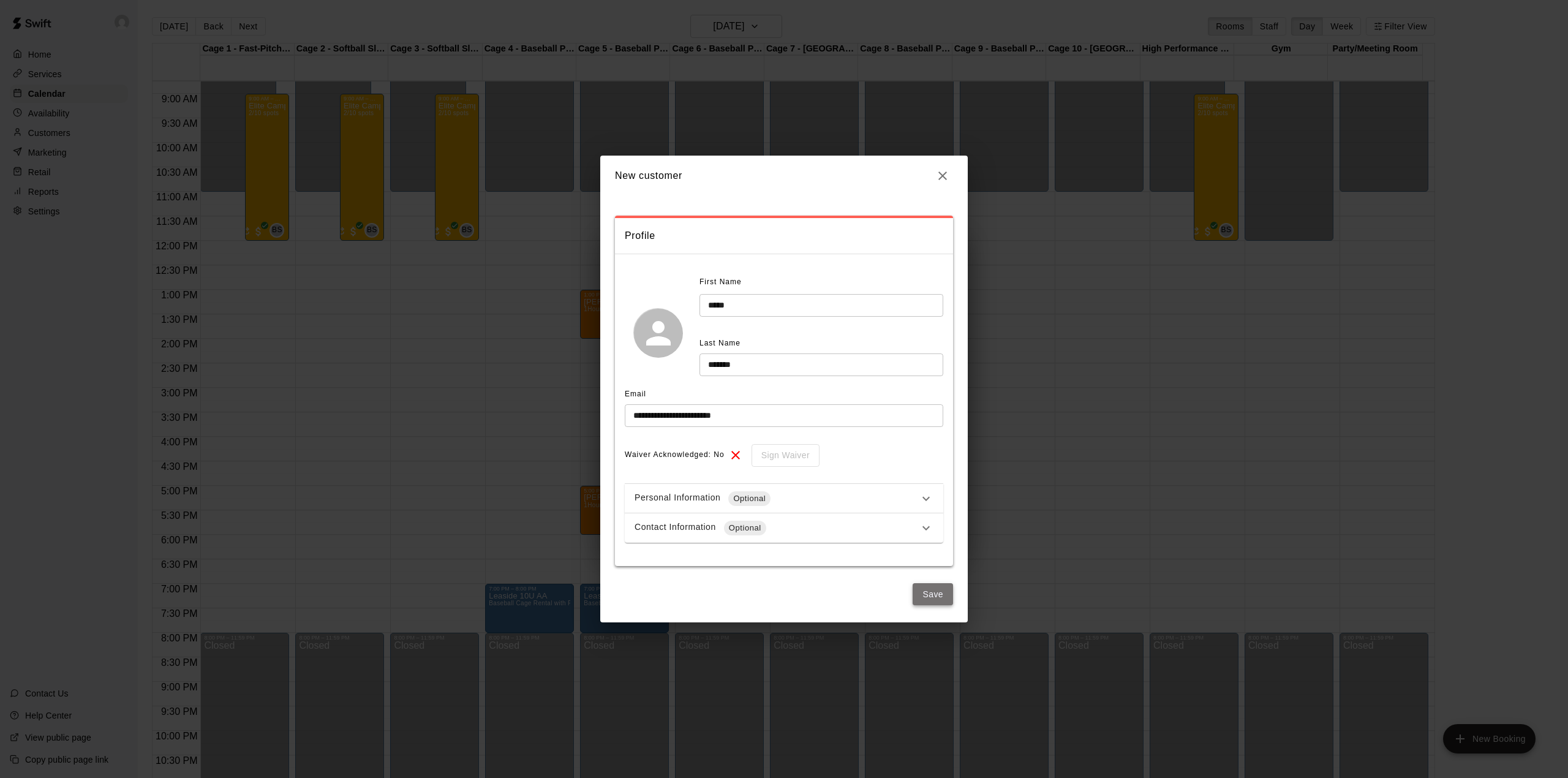
click at [923, 586] on button "Save" at bounding box center [933, 594] width 41 height 23
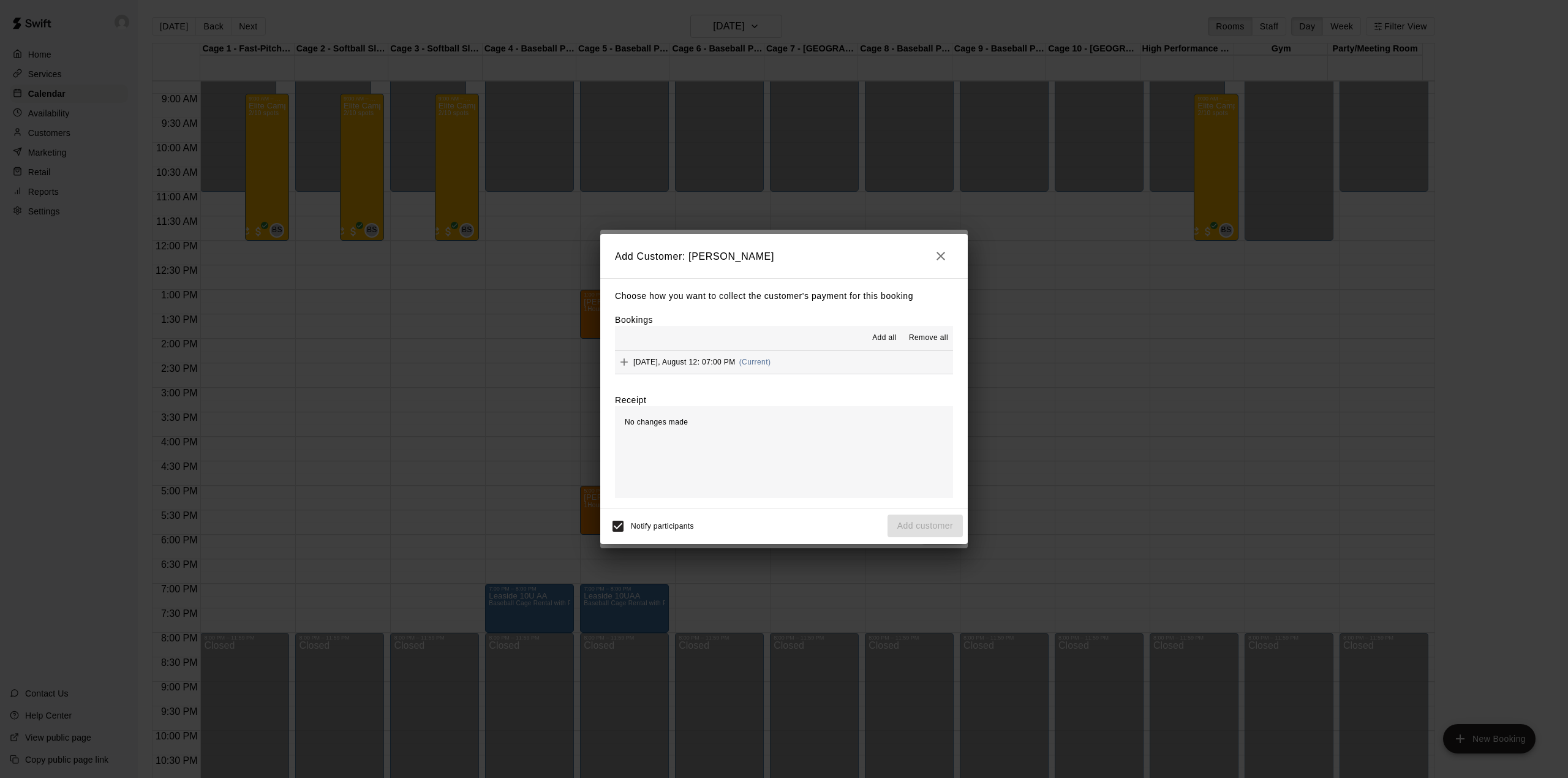
click at [674, 371] on div "[DATE], August 12: 07:00 PM (Current)" at bounding box center [693, 362] width 156 height 18
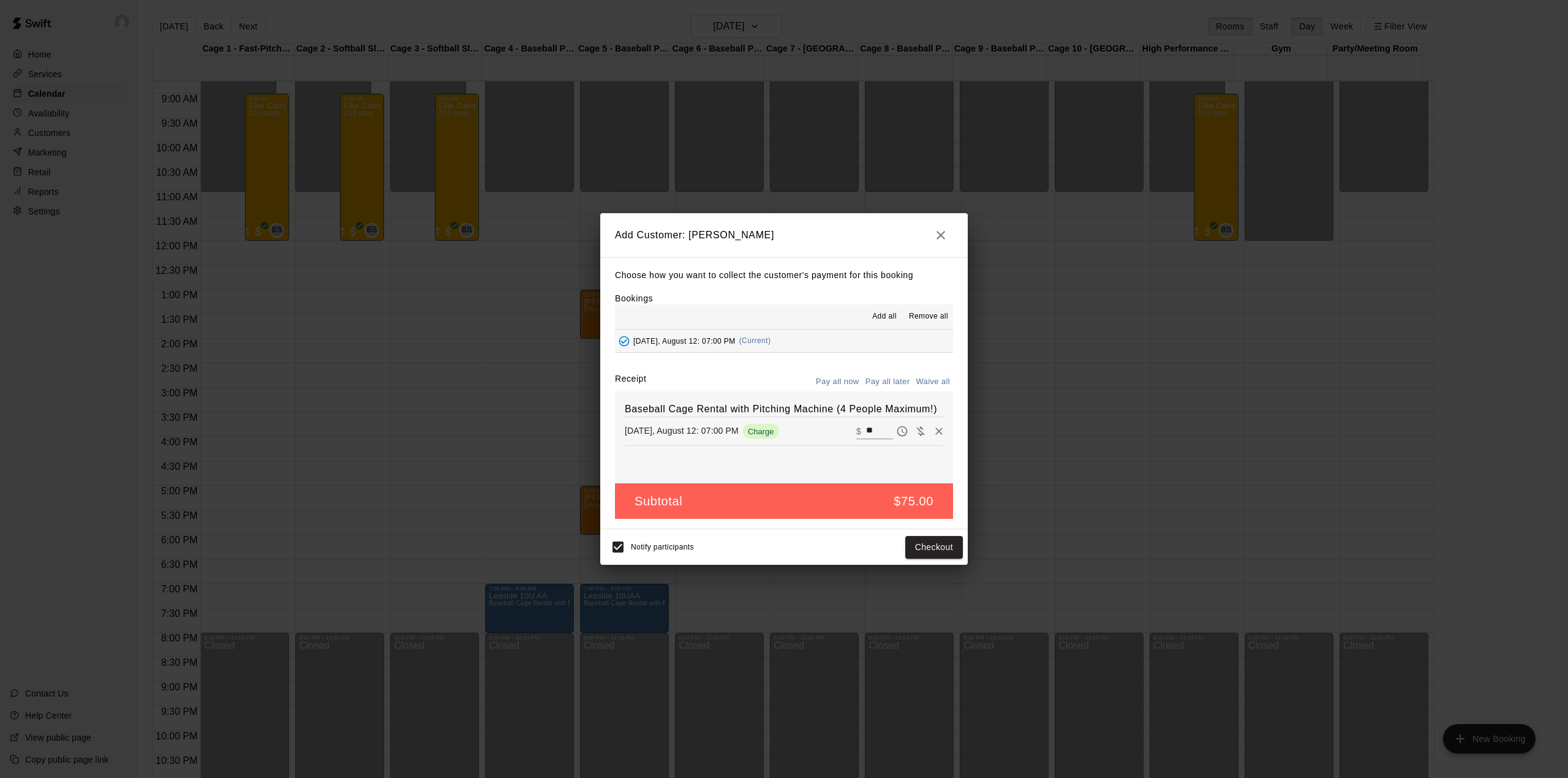
click at [880, 375] on button "Pay all later" at bounding box center [888, 382] width 51 height 19
click at [921, 550] on button "Add customer" at bounding box center [925, 547] width 75 height 23
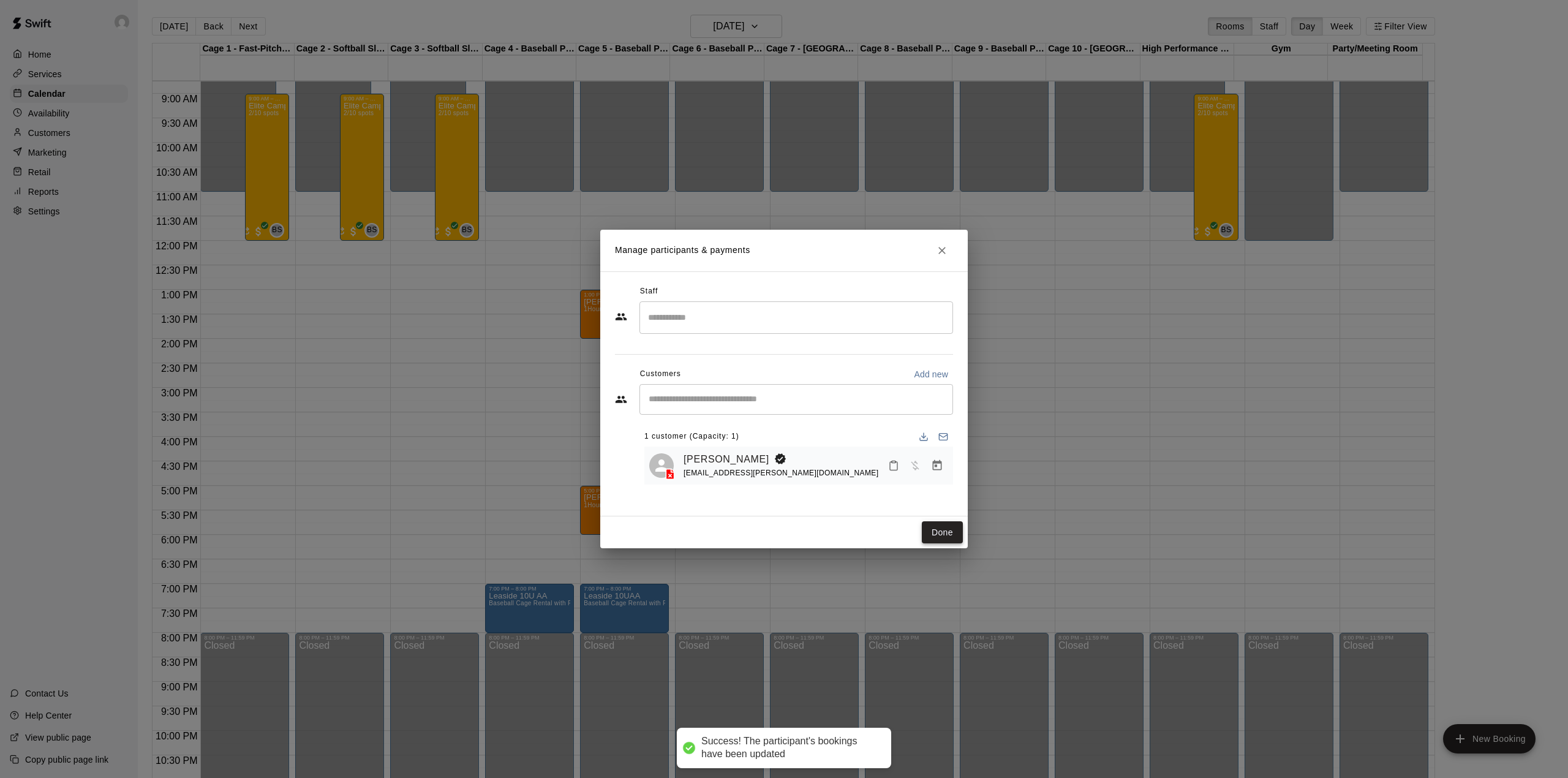
click at [947, 532] on button "Done" at bounding box center [942, 532] width 41 height 23
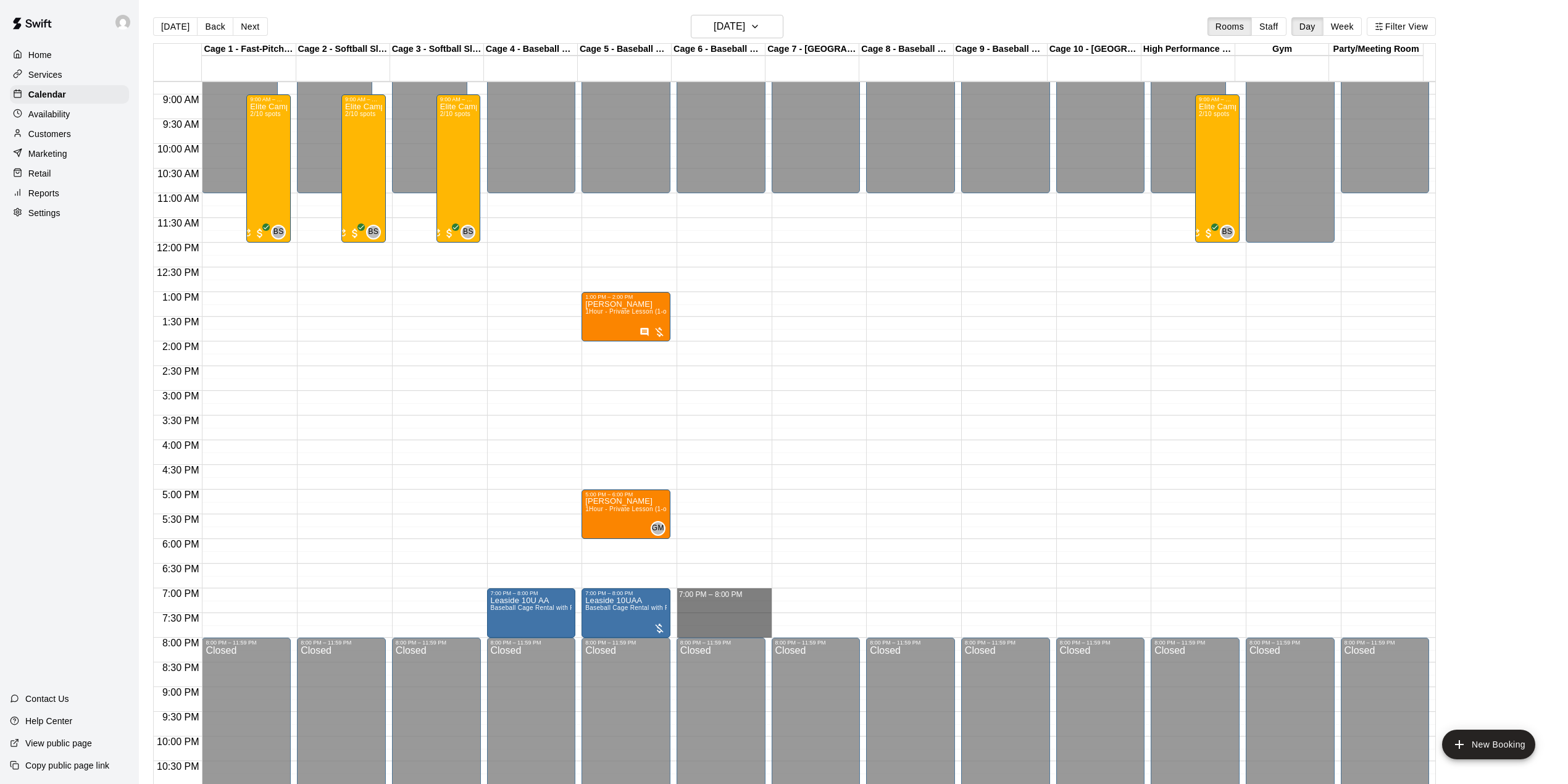
drag, startPoint x: 708, startPoint y: 596, endPoint x: 718, endPoint y: 629, distance: 34.5
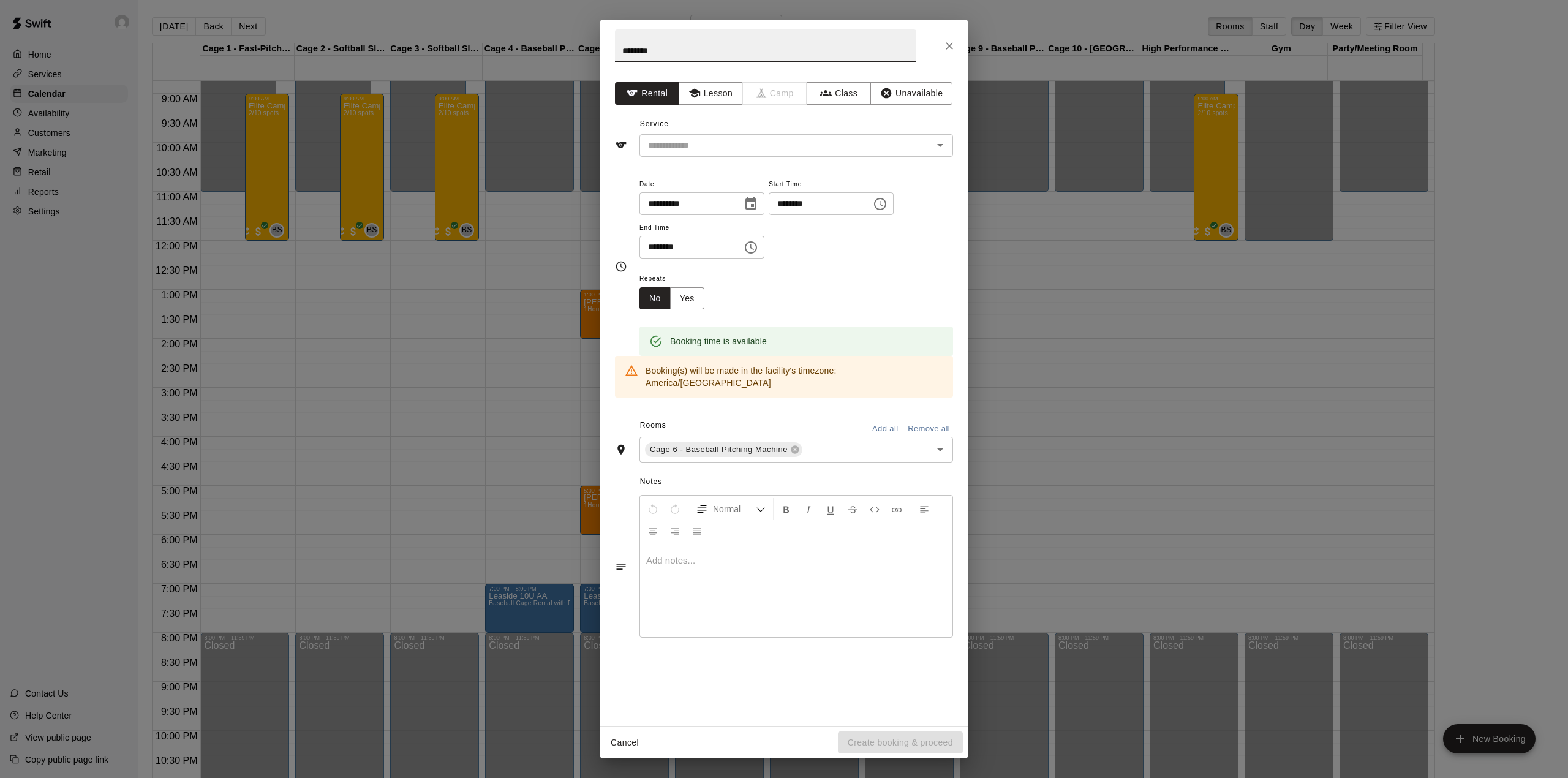
click at [624, 45] on input "*******" at bounding box center [766, 46] width 301 height 33
click at [709, 60] on input "*******" at bounding box center [766, 46] width 301 height 33
type input "**********"
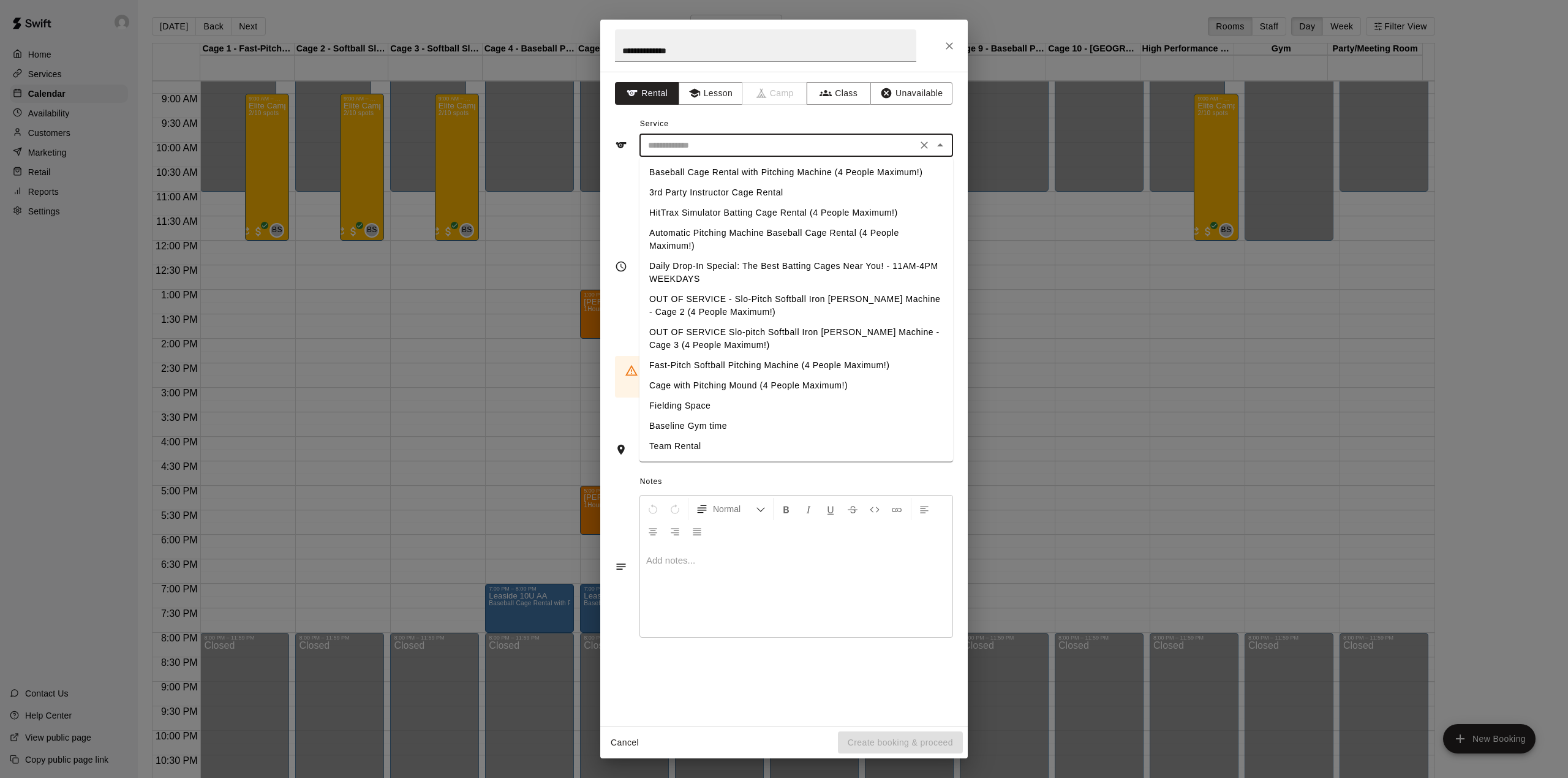
click at [684, 143] on input "text" at bounding box center [778, 145] width 270 height 15
click at [741, 168] on li "Baseball Cage Rental with Pitching Machine (4 People Maximum!)" at bounding box center [796, 172] width 314 height 20
type input "**********"
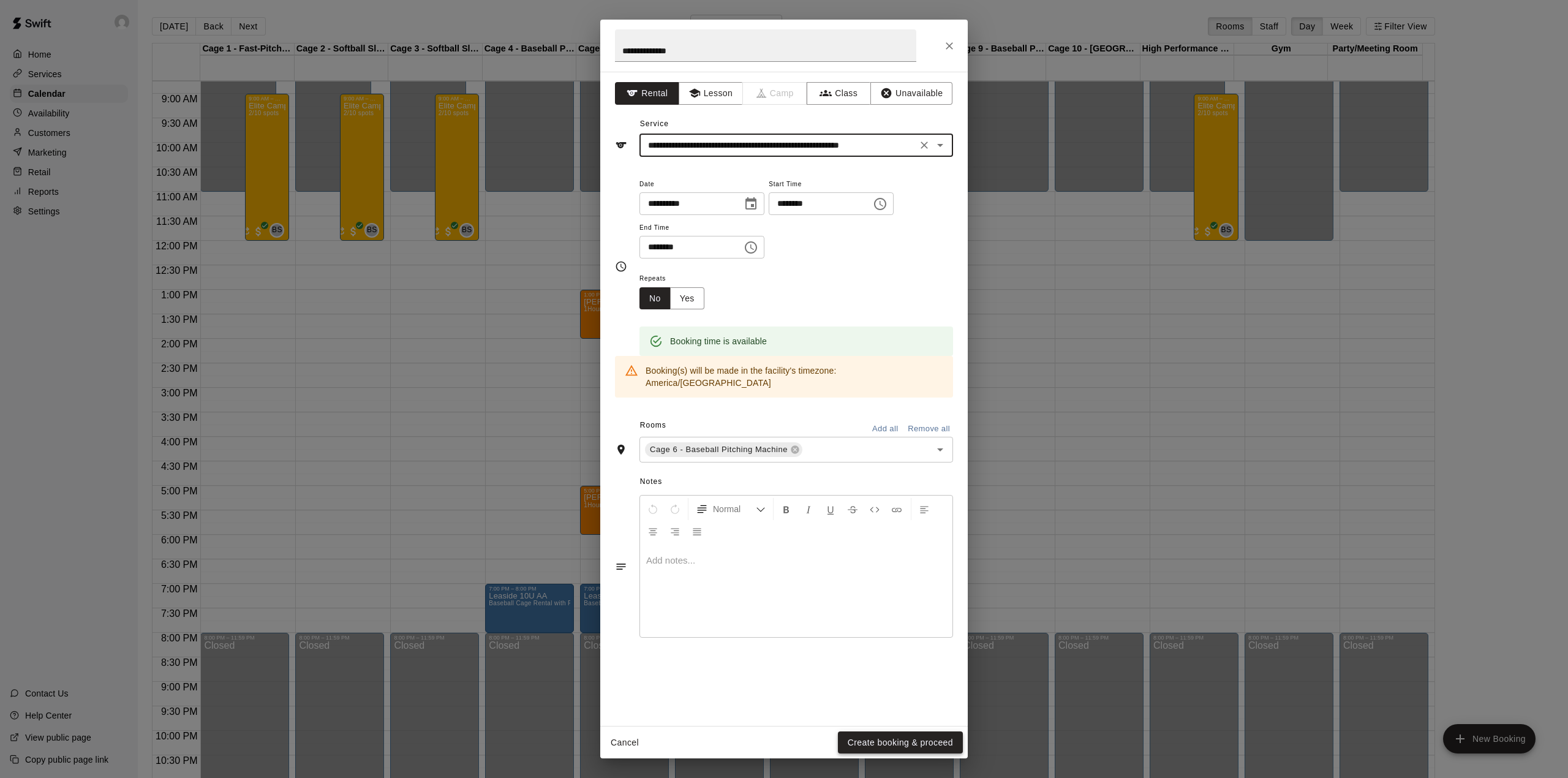
click at [912, 741] on button "Create booking & proceed" at bounding box center [900, 743] width 125 height 23
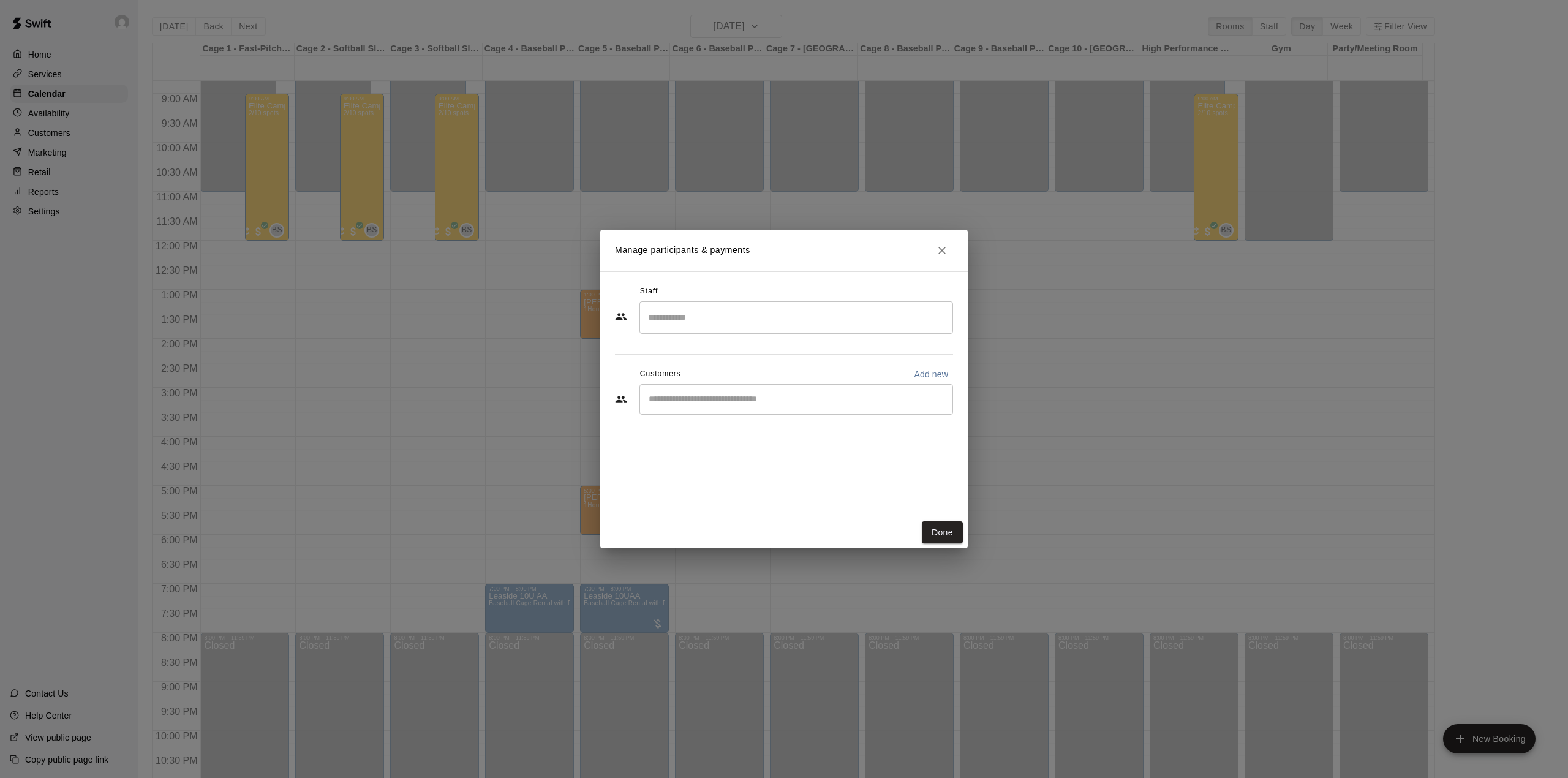
click at [713, 407] on div "​" at bounding box center [796, 399] width 314 height 31
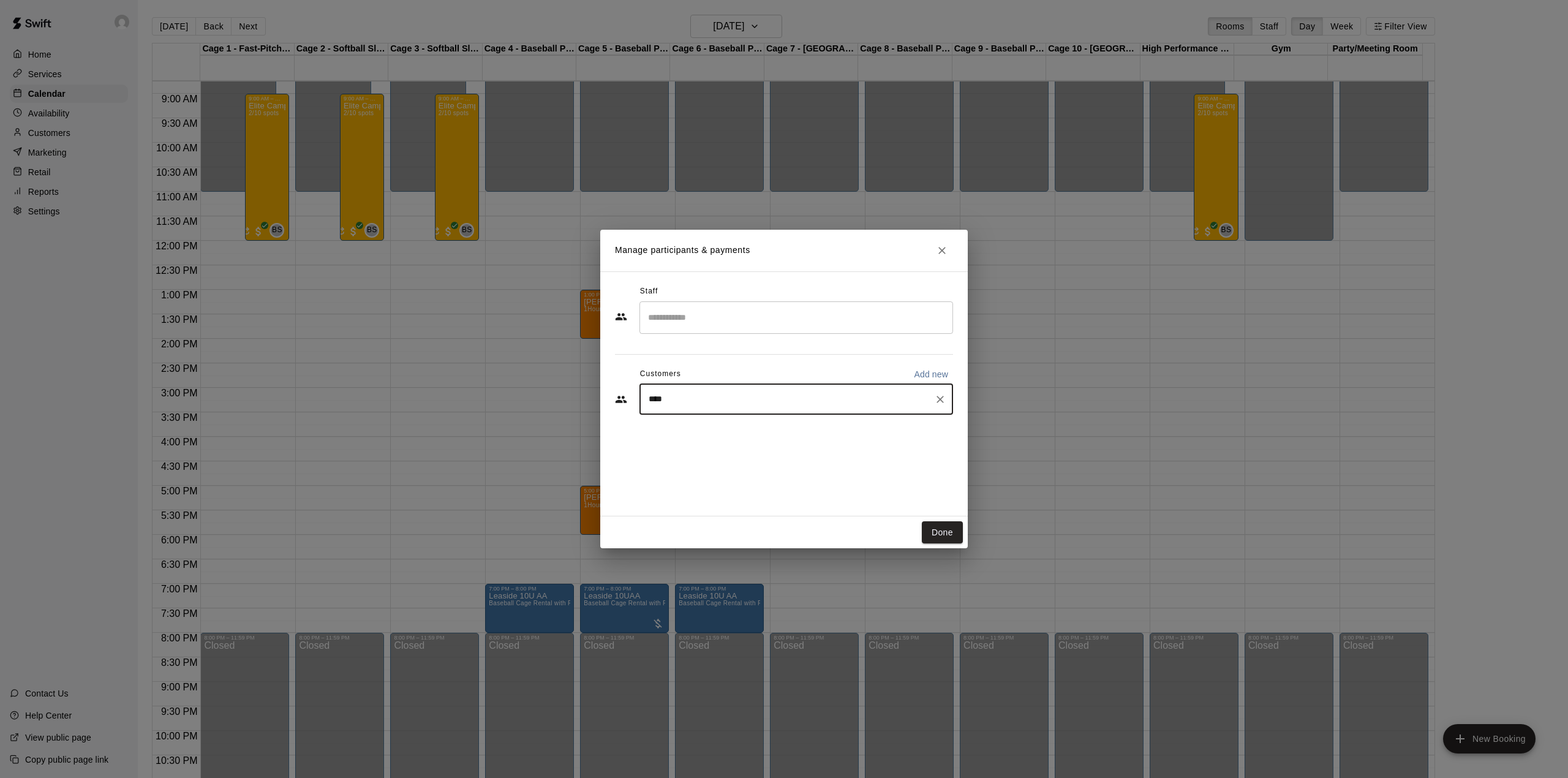
type input "*****"
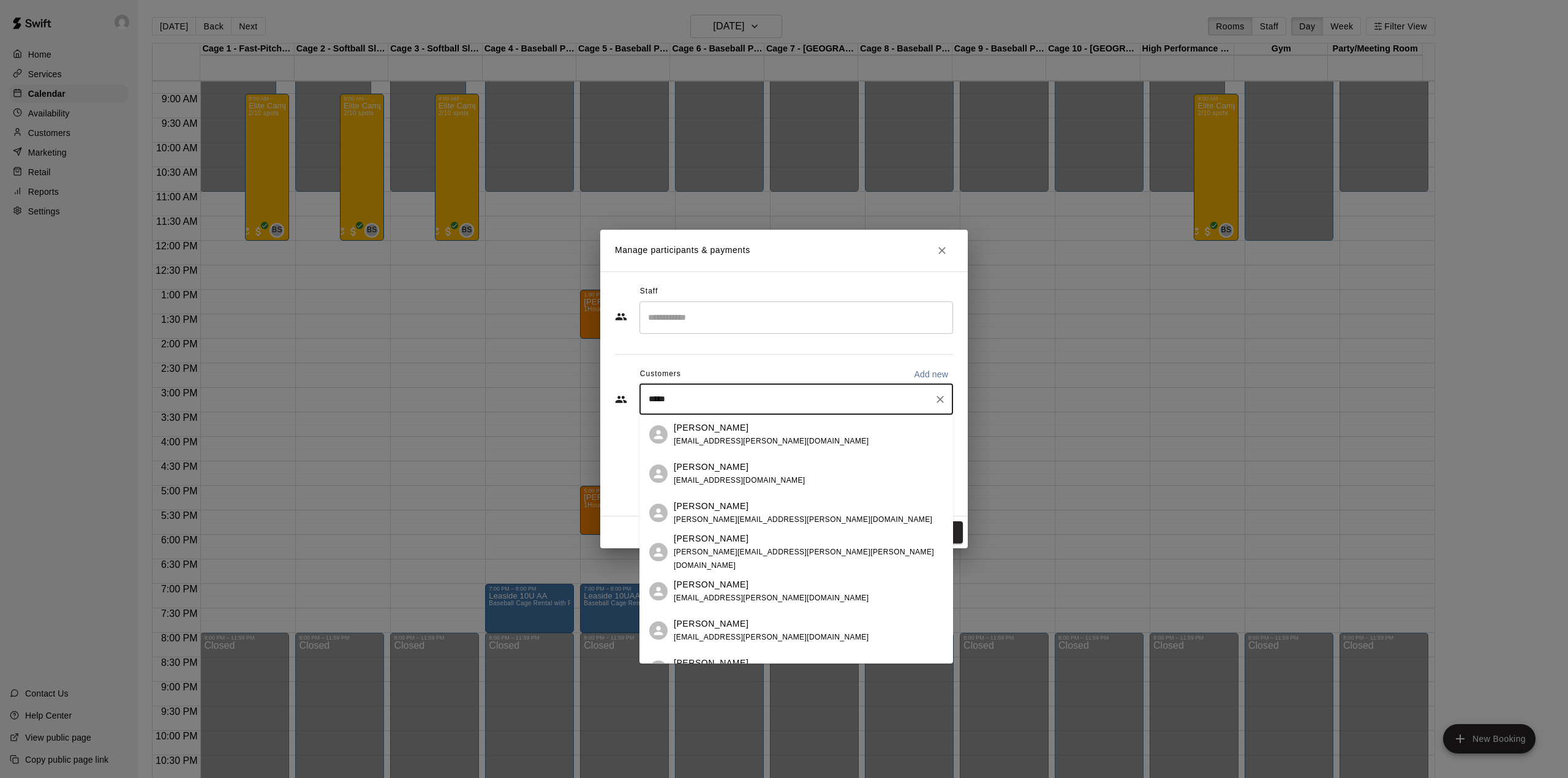
click at [719, 430] on p "[PERSON_NAME]" at bounding box center [711, 428] width 75 height 13
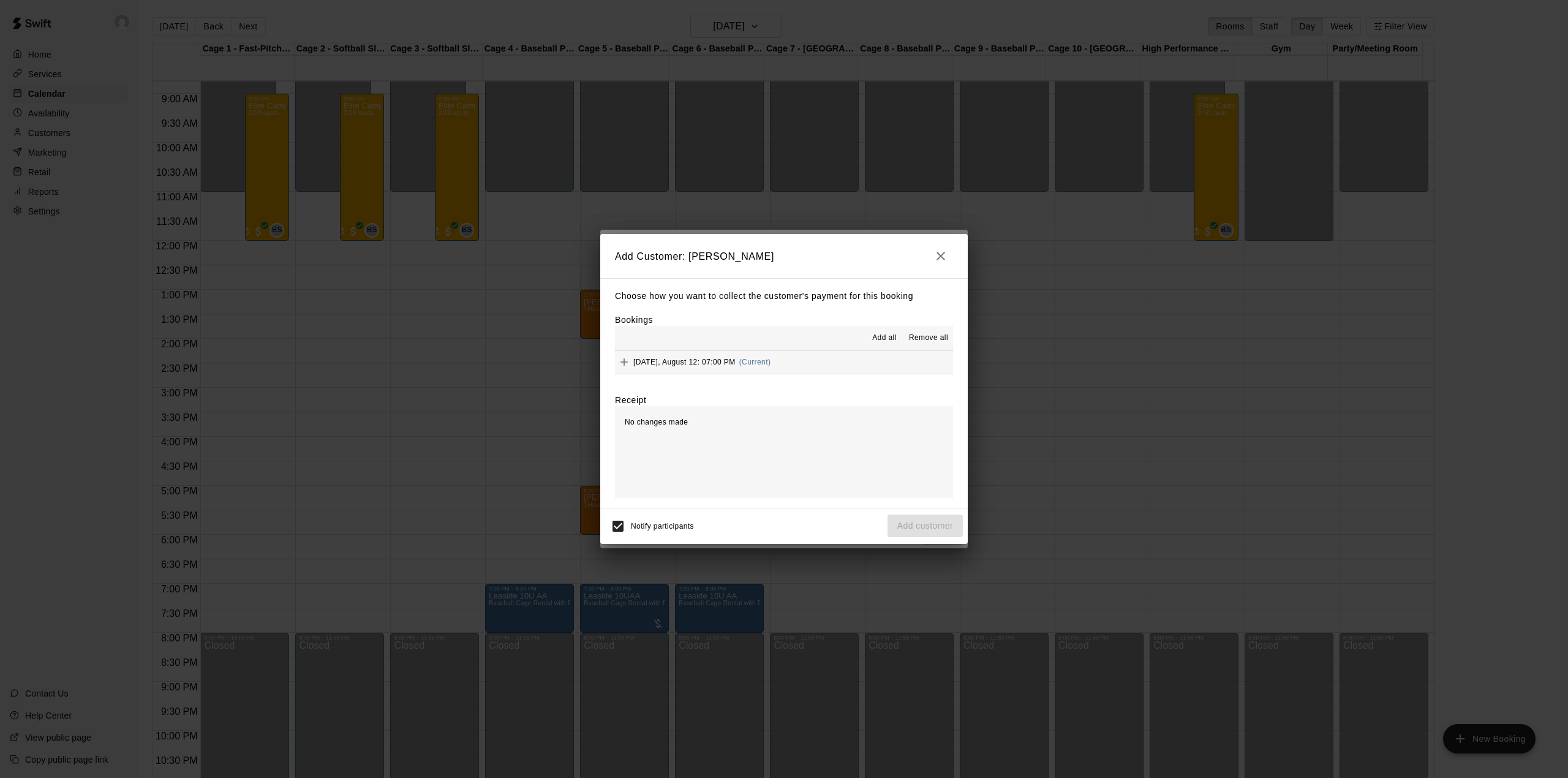
click at [739, 352] on button "[DATE], August 12: 07:00 PM (Current)" at bounding box center [784, 362] width 338 height 23
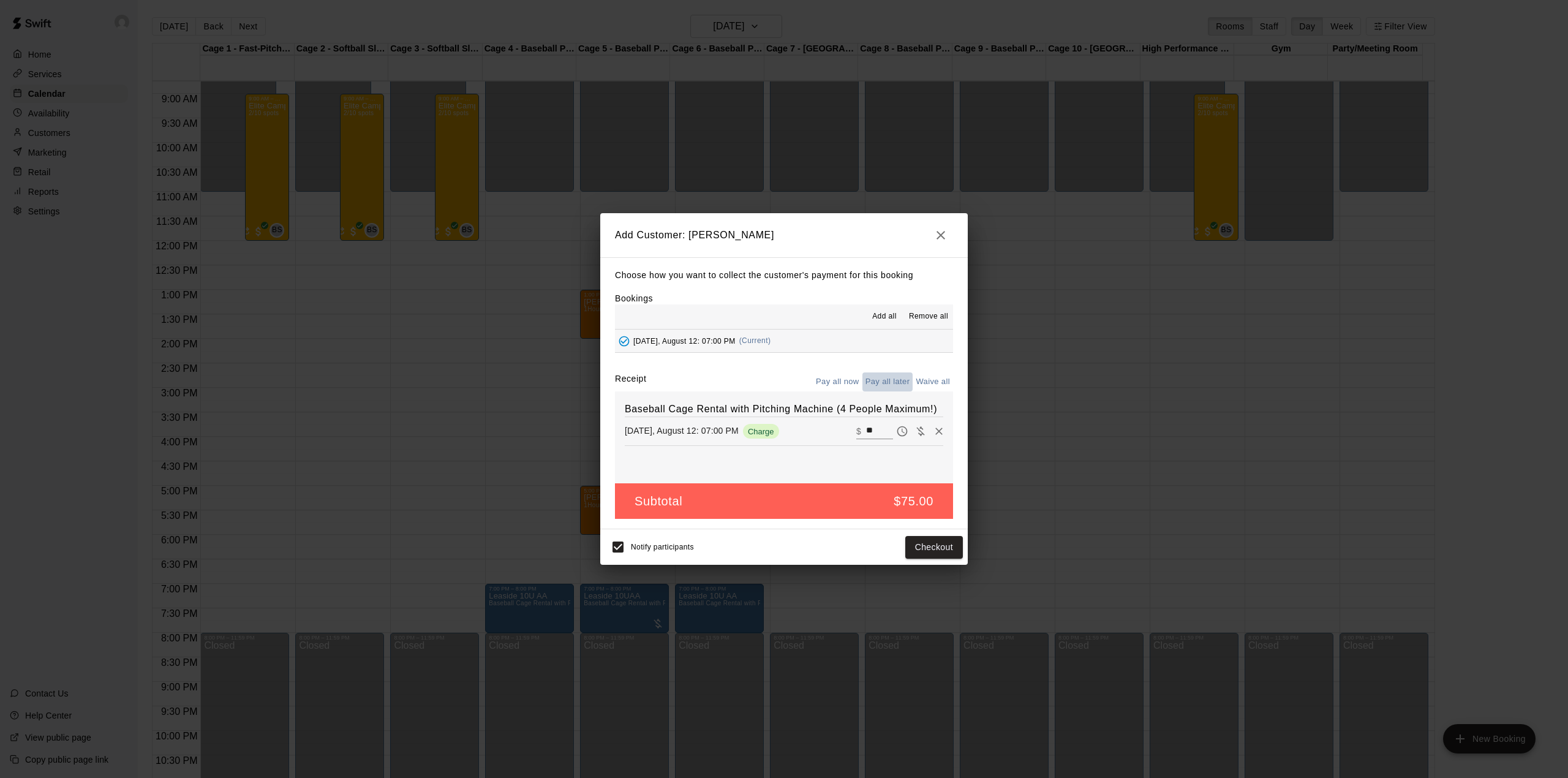
click at [878, 383] on button "Pay all later" at bounding box center [888, 382] width 51 height 19
click at [936, 550] on button "Add customer" at bounding box center [925, 547] width 75 height 23
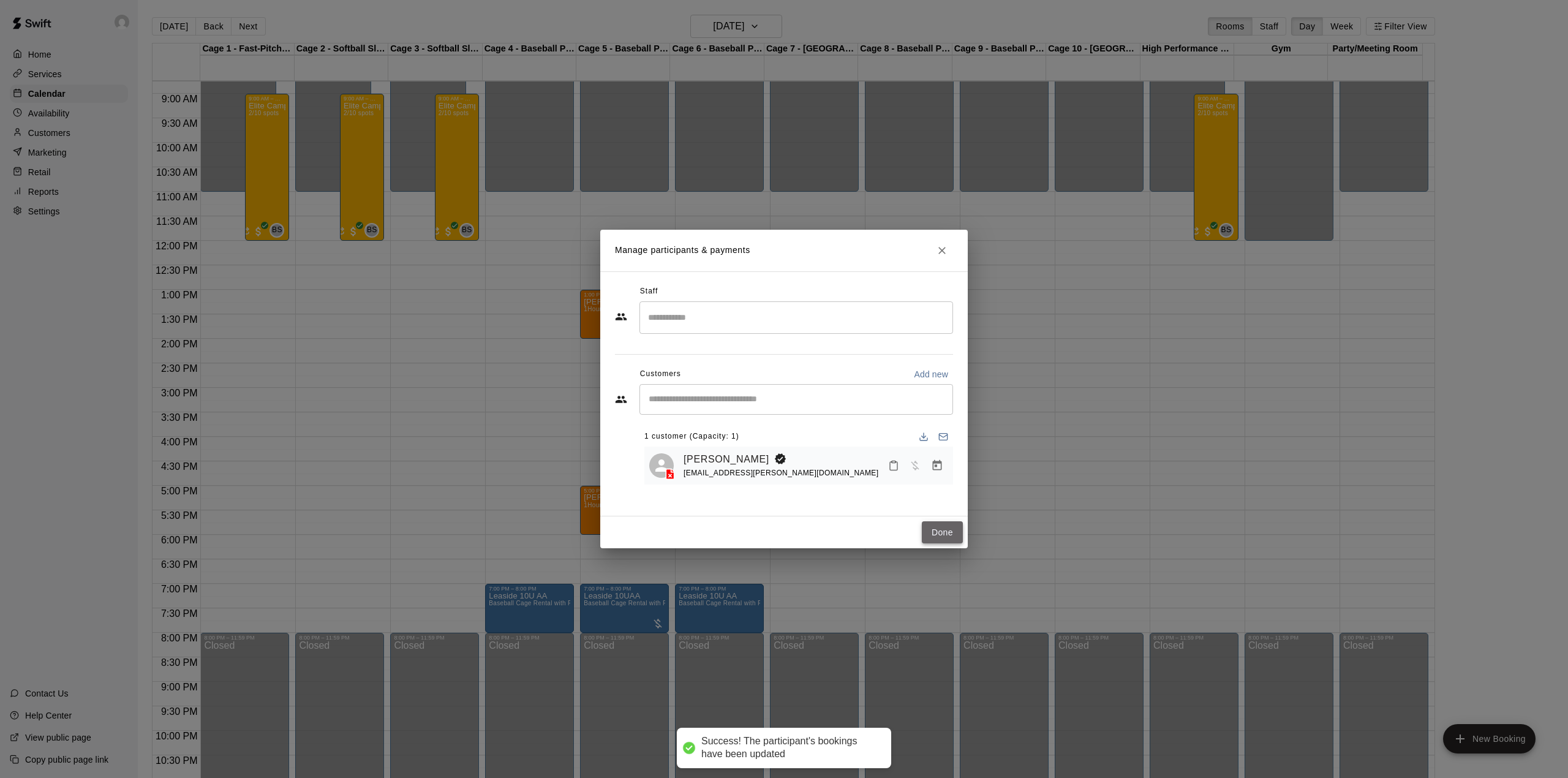
click at [935, 534] on button "Done" at bounding box center [942, 532] width 41 height 23
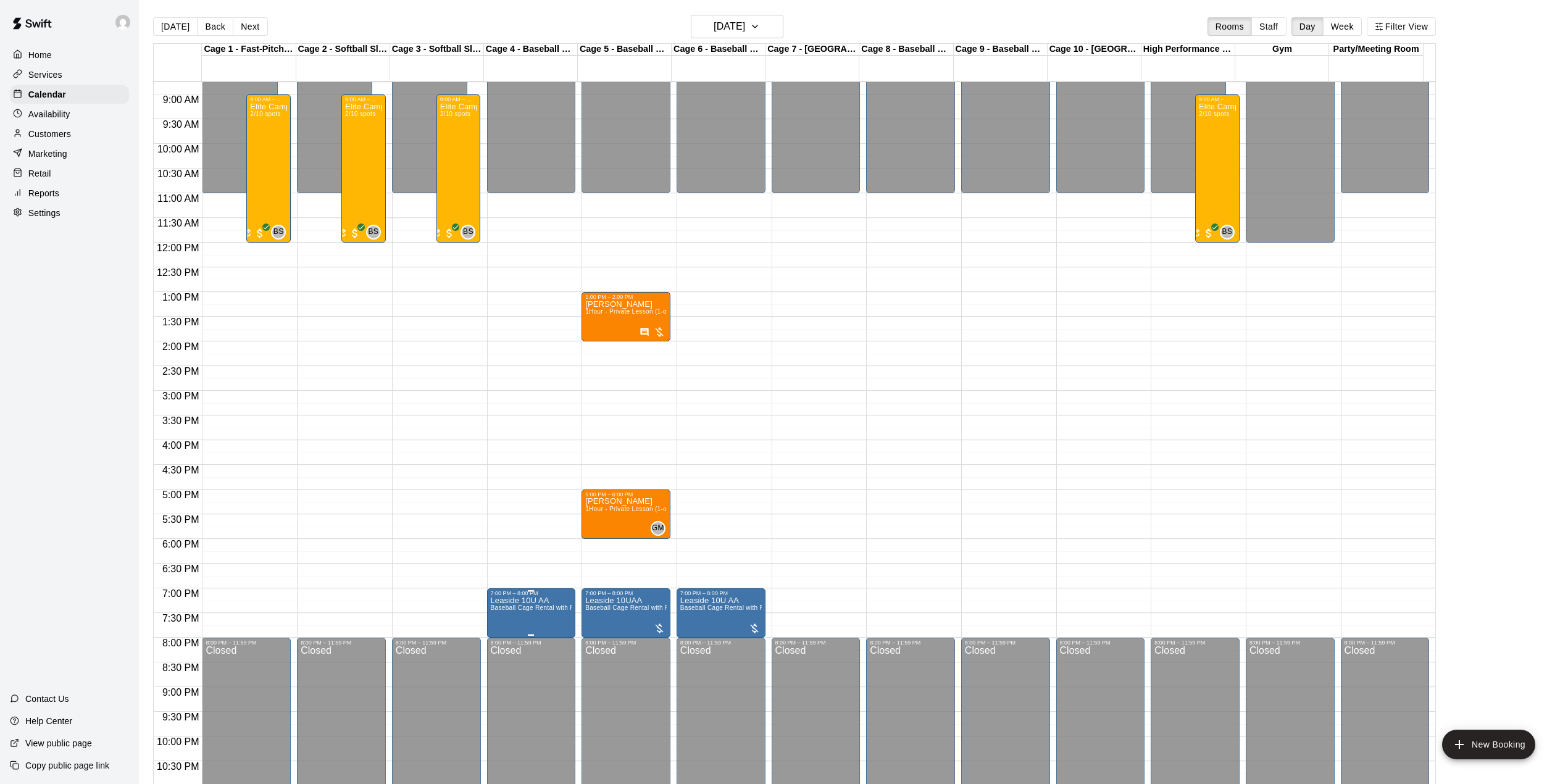
click at [541, 606] on span "Baseball Cage Rental with Pitching Machine (4 People Maximum!)" at bounding box center [588, 607] width 194 height 7
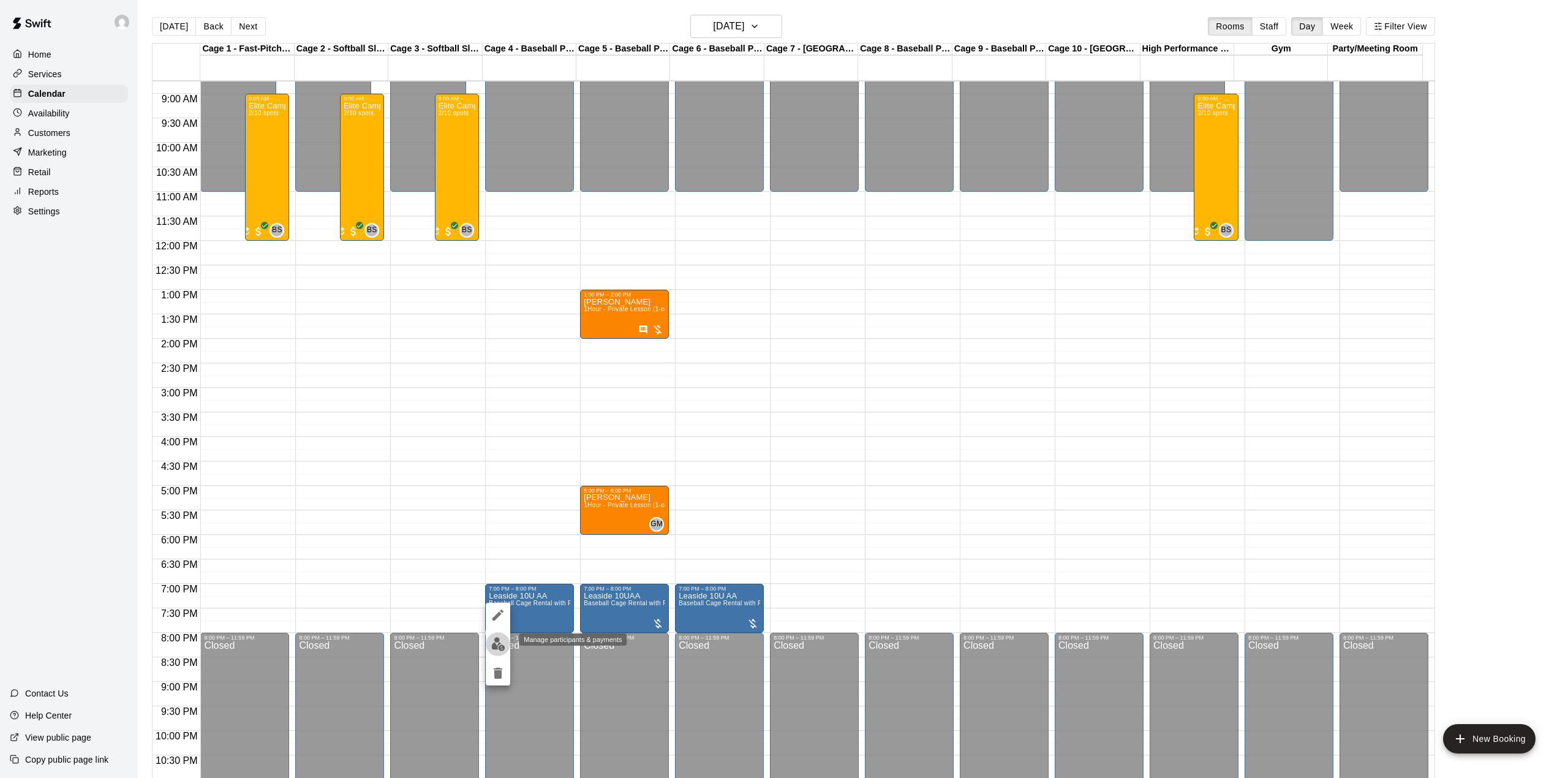
click at [503, 643] on img "edit" at bounding box center [498, 644] width 14 height 14
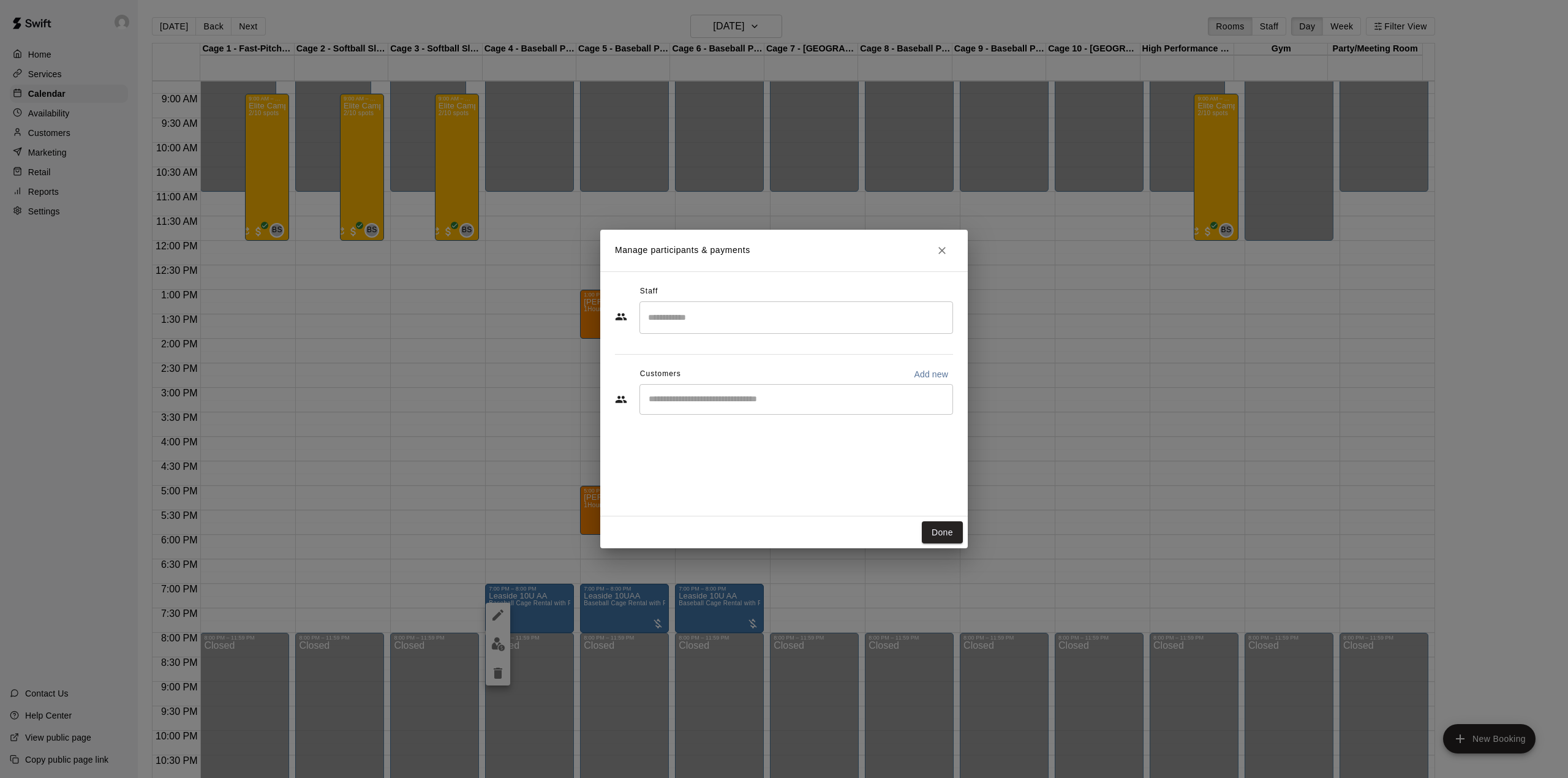
click at [676, 402] on input "Start typing to search customers..." at bounding box center [796, 399] width 303 height 12
type input "*****"
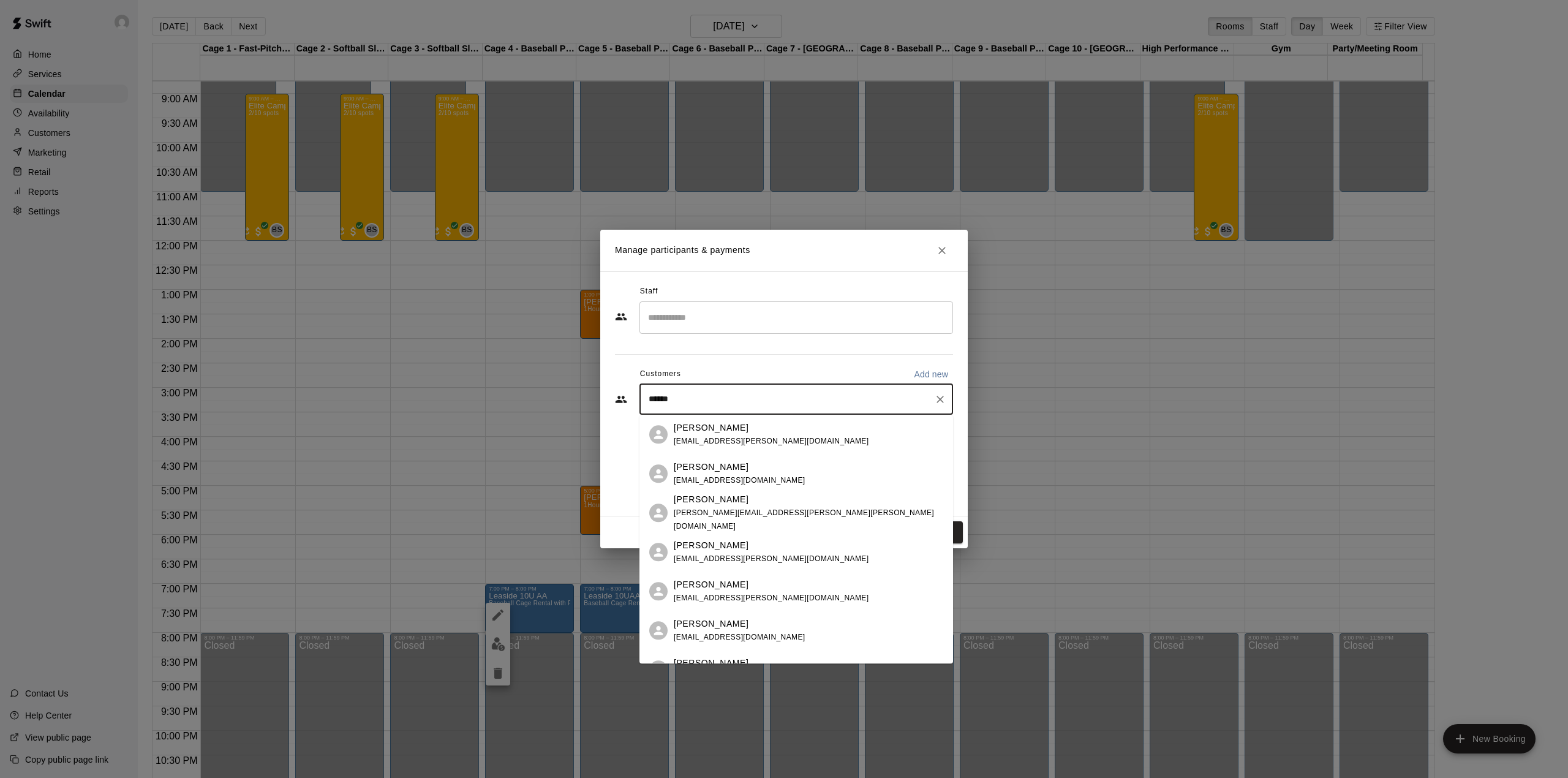
click at [694, 441] on span "[EMAIL_ADDRESS][PERSON_NAME][DOMAIN_NAME]" at bounding box center [772, 441] width 195 height 8
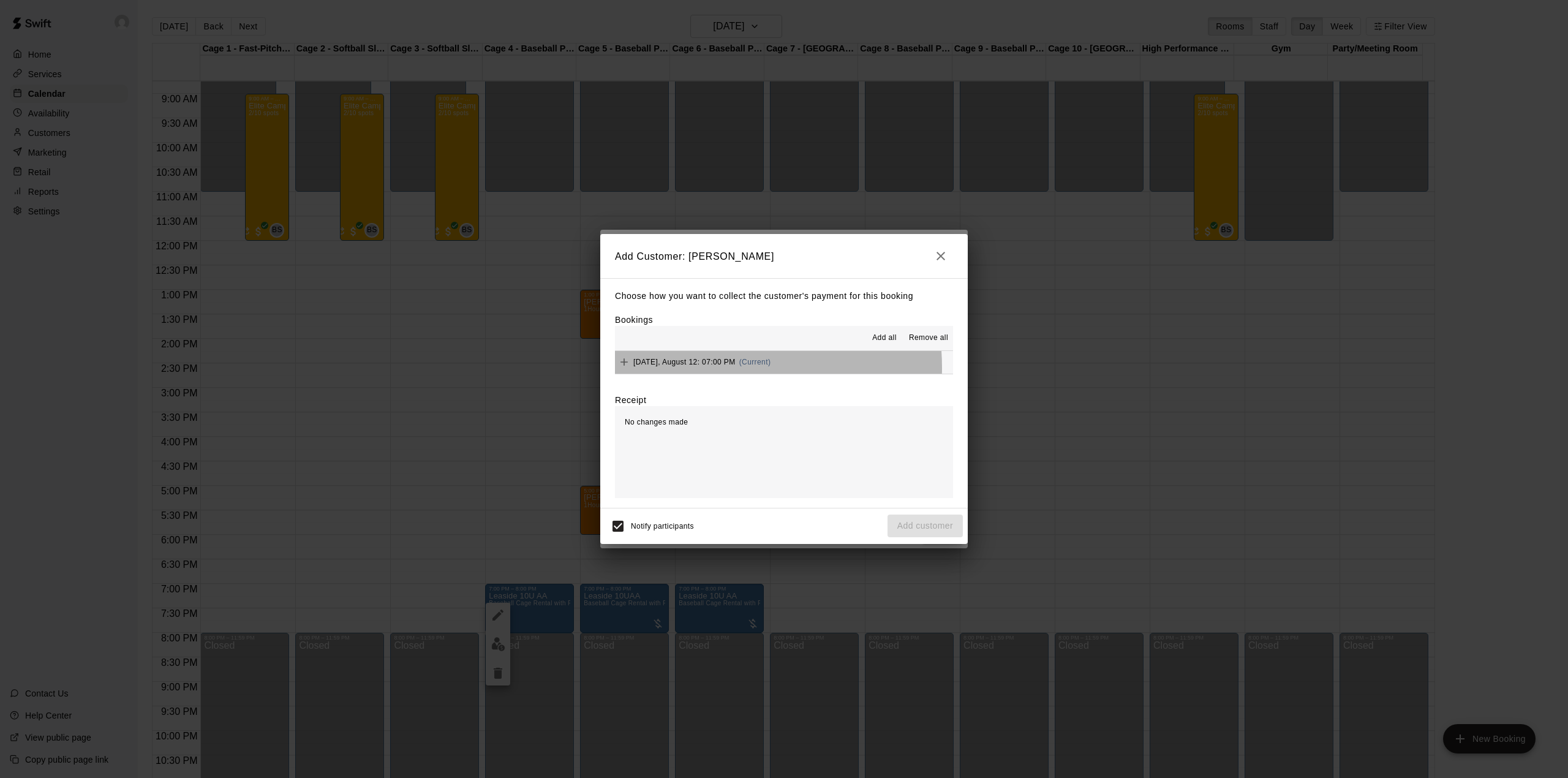
click at [707, 369] on div "[DATE], August 12: 07:00 PM (Current)" at bounding box center [693, 362] width 156 height 18
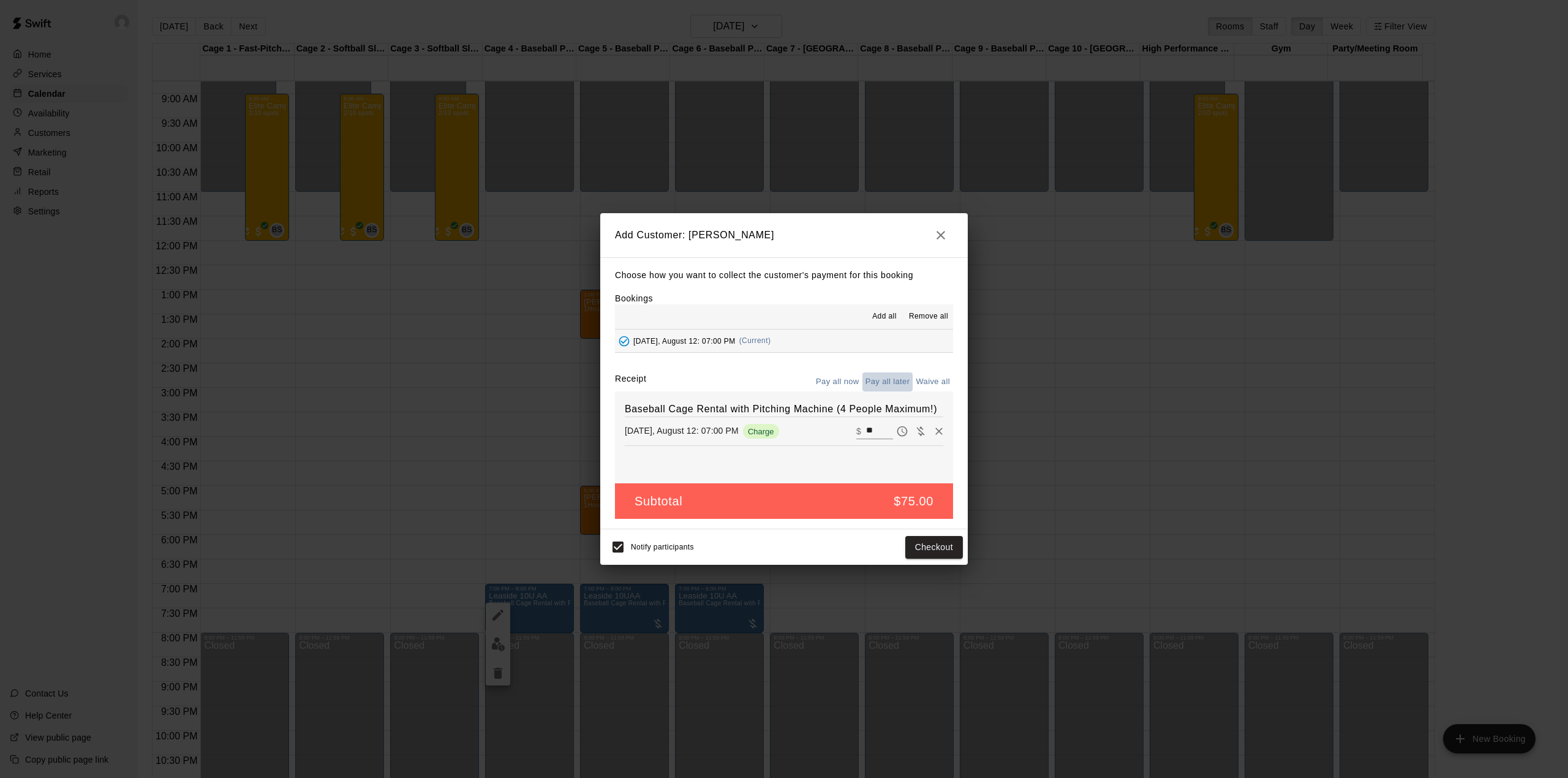
click at [900, 384] on button "Pay all later" at bounding box center [888, 382] width 51 height 19
click at [929, 548] on button "Add customer" at bounding box center [925, 547] width 75 height 23
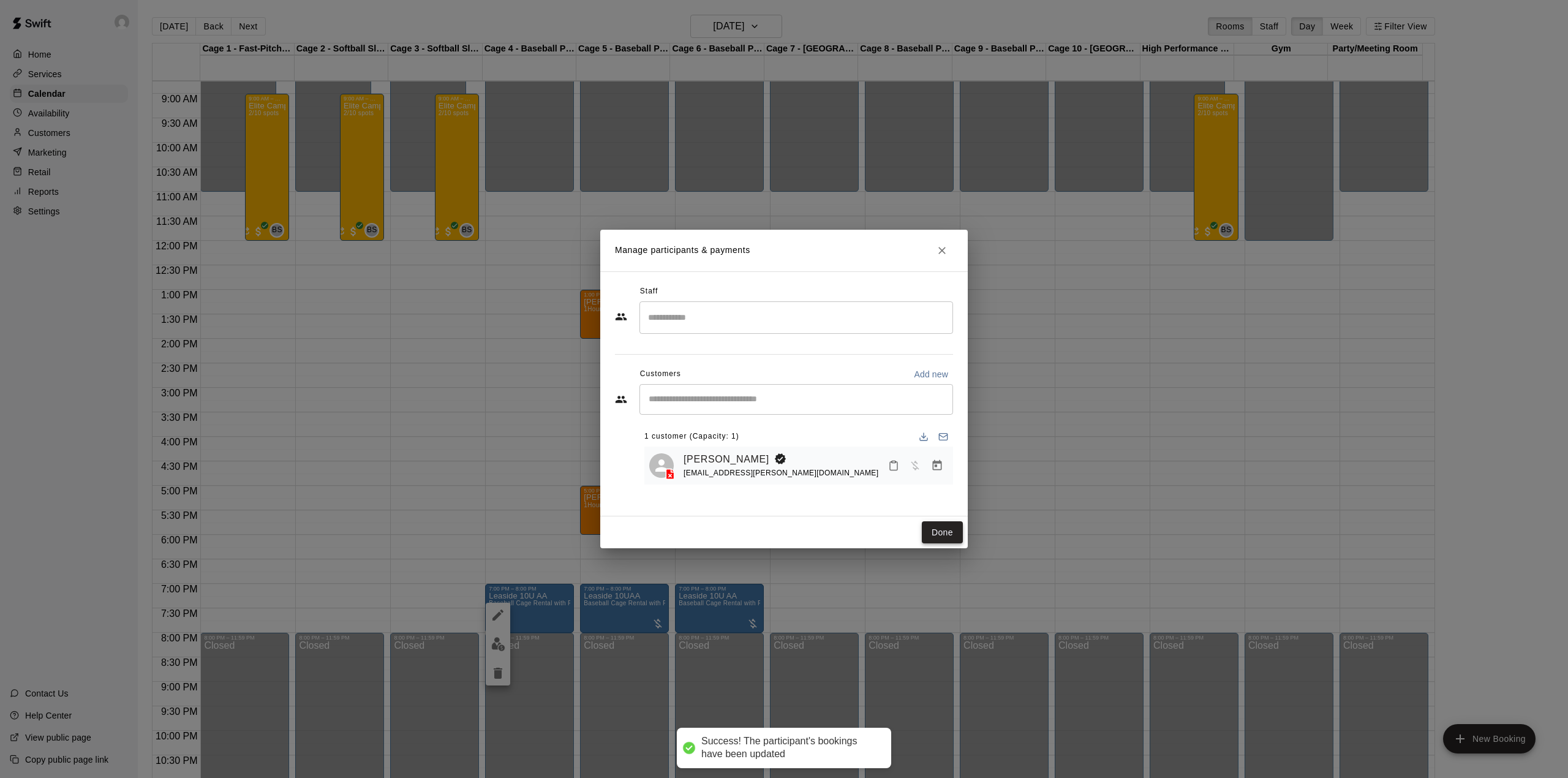
click at [934, 528] on button "Done" at bounding box center [942, 532] width 41 height 23
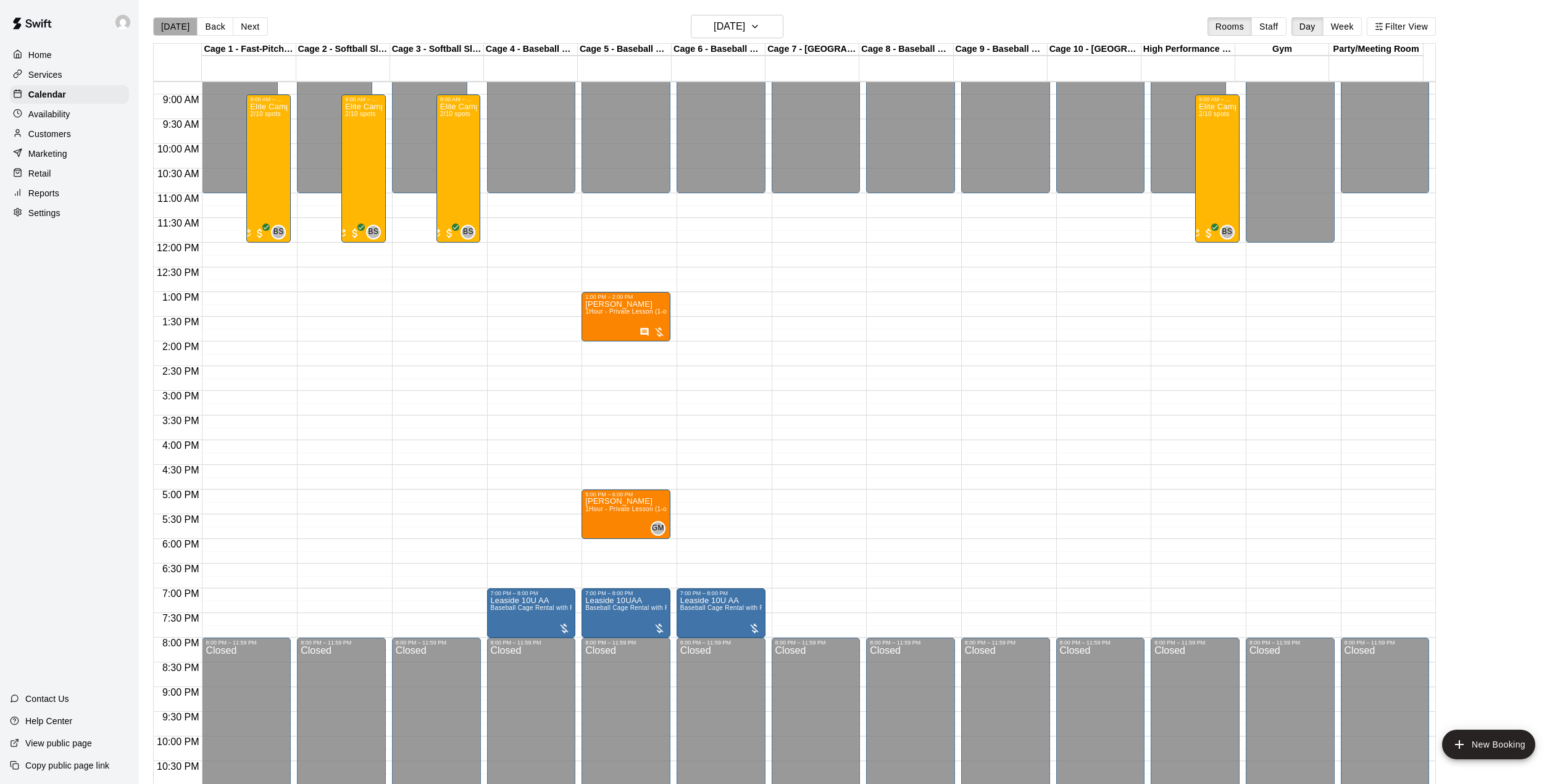
click at [175, 20] on button "[DATE]" at bounding box center [175, 26] width 44 height 18
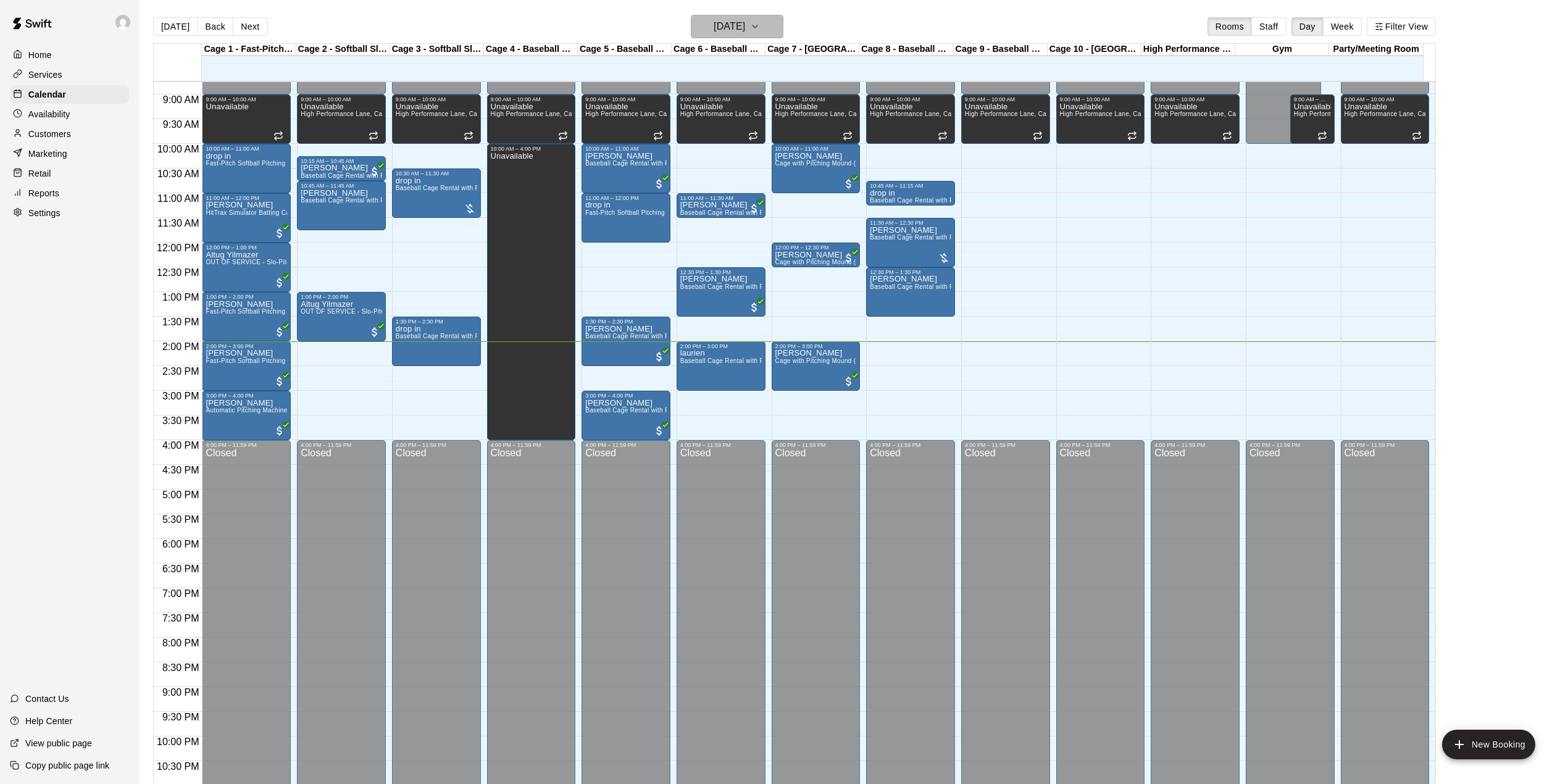
click at [745, 24] on h6 "[DATE]" at bounding box center [729, 26] width 32 height 17
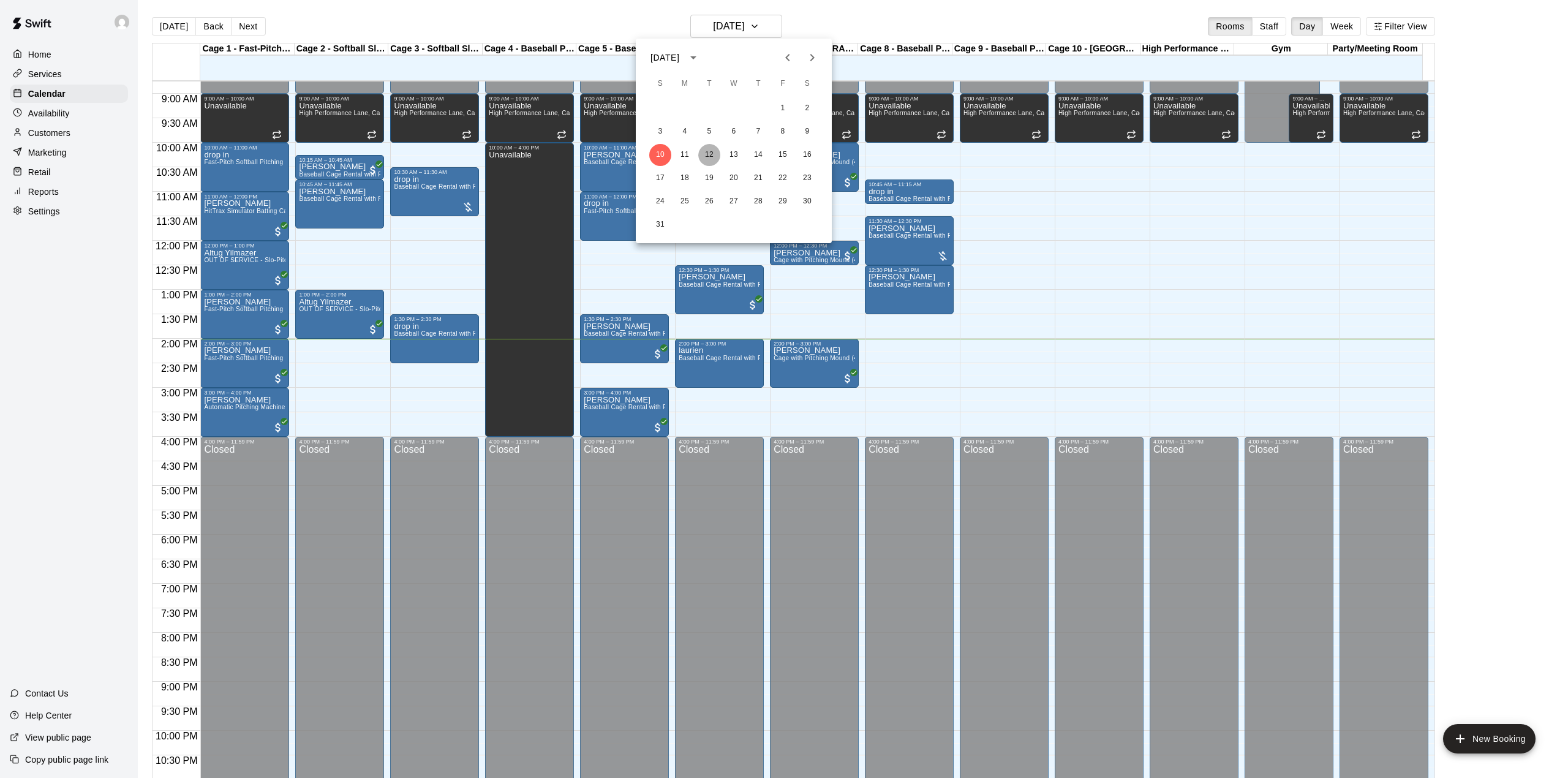
click at [704, 158] on button "12" at bounding box center [709, 155] width 22 height 22
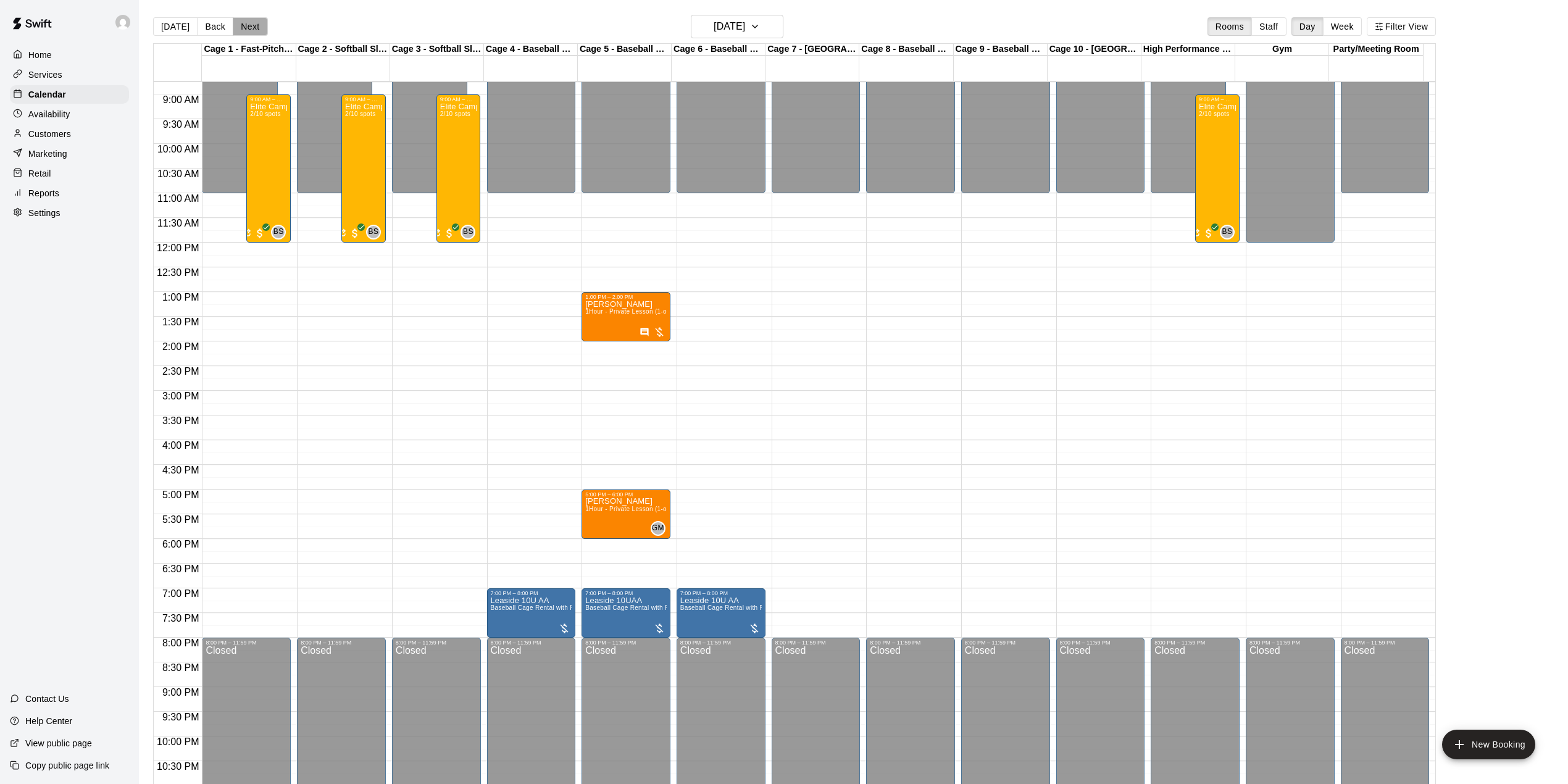
click at [243, 30] on button "Next" at bounding box center [250, 26] width 34 height 18
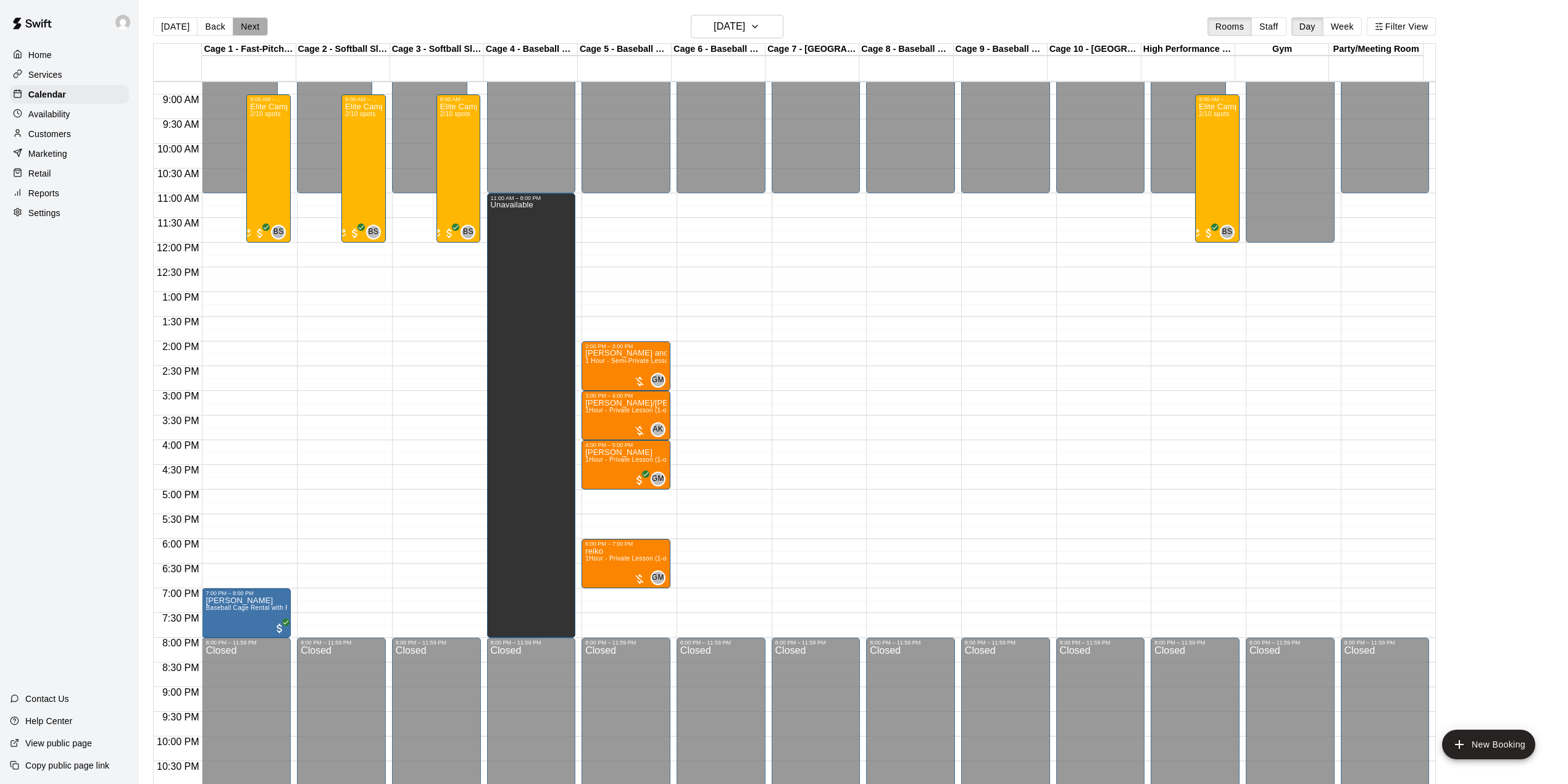
click at [244, 22] on button "Next" at bounding box center [250, 26] width 34 height 18
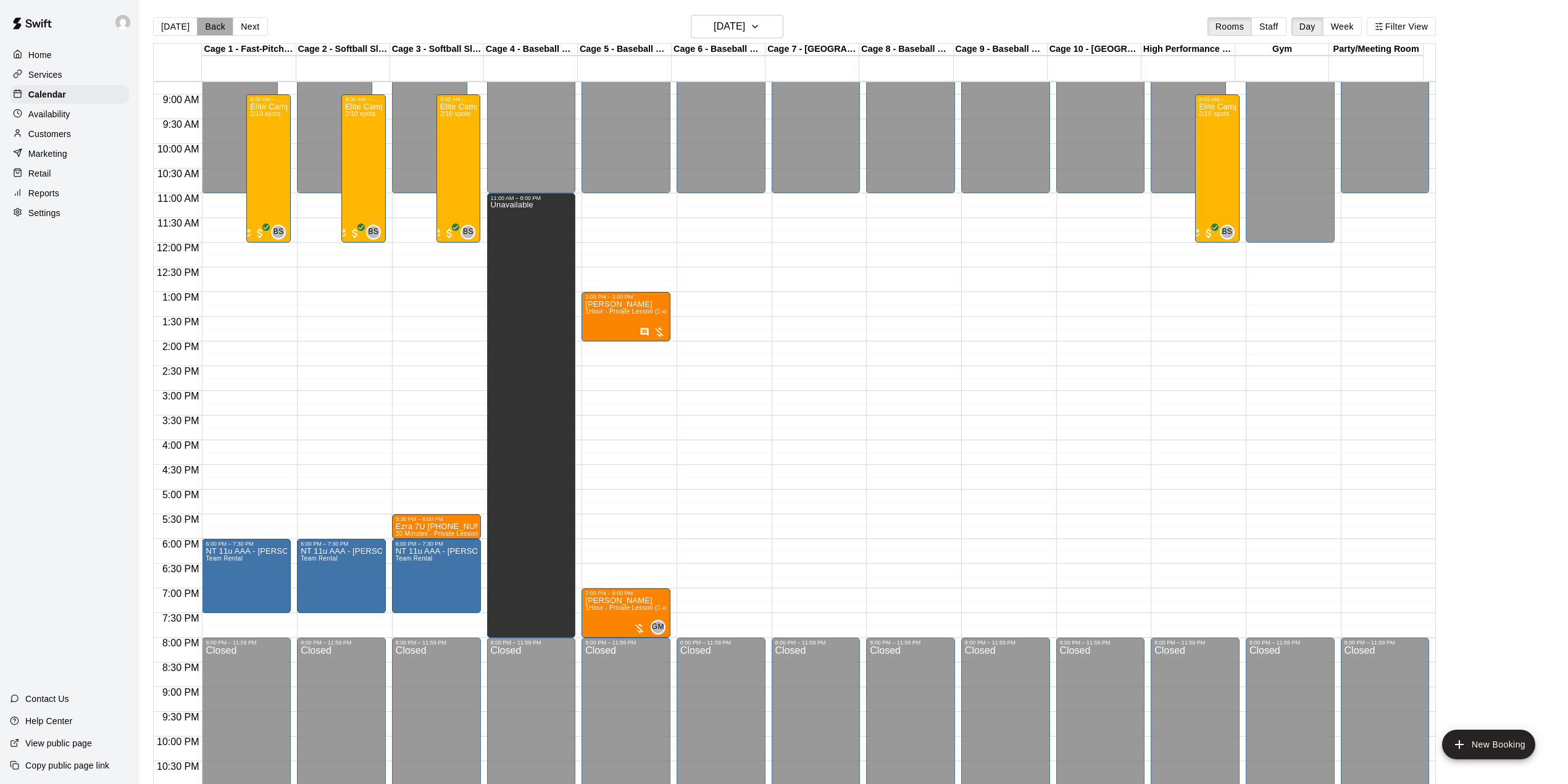
click at [217, 26] on button "Back" at bounding box center [215, 26] width 36 height 18
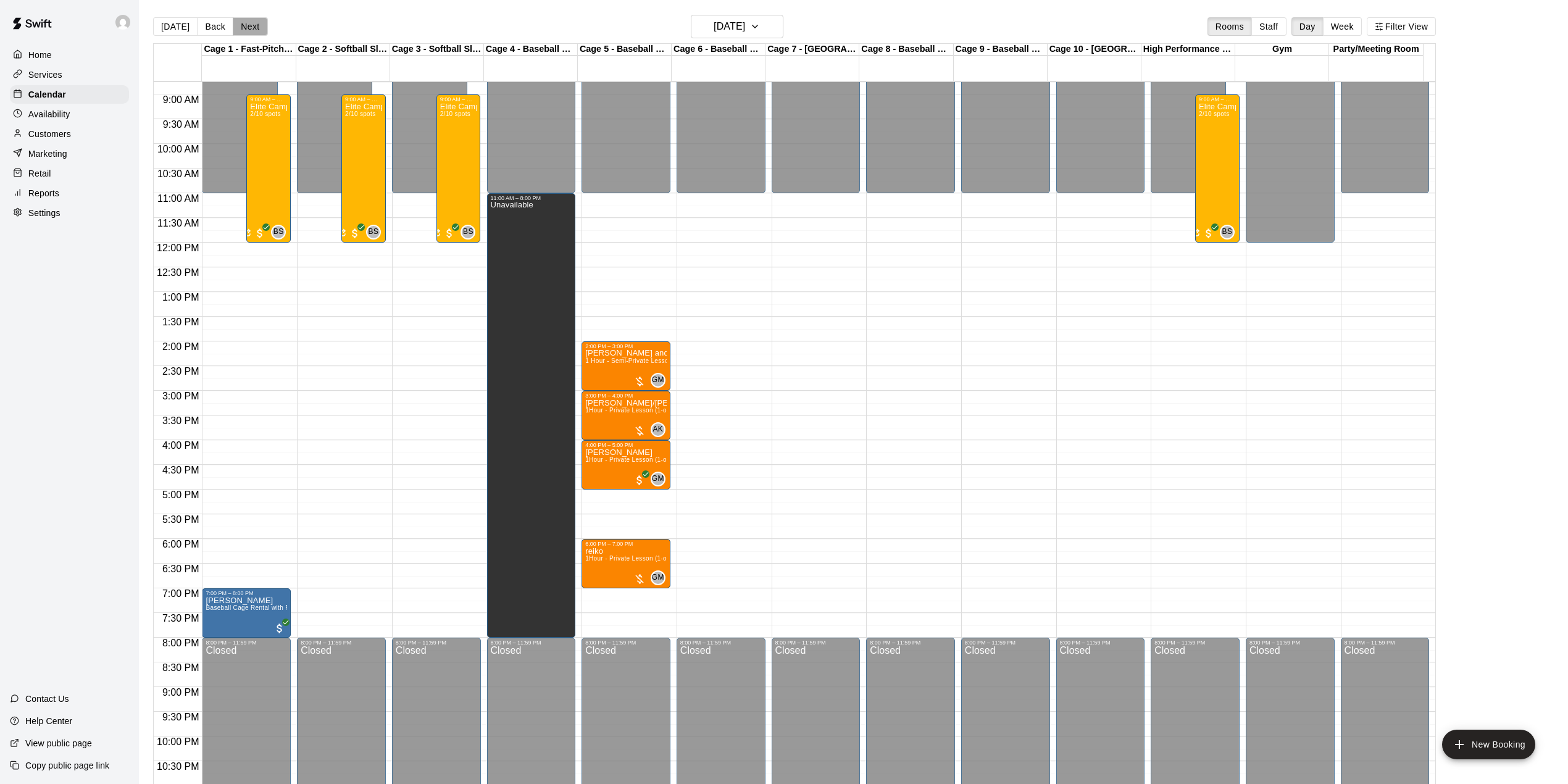
click at [247, 31] on button "Next" at bounding box center [250, 26] width 34 height 18
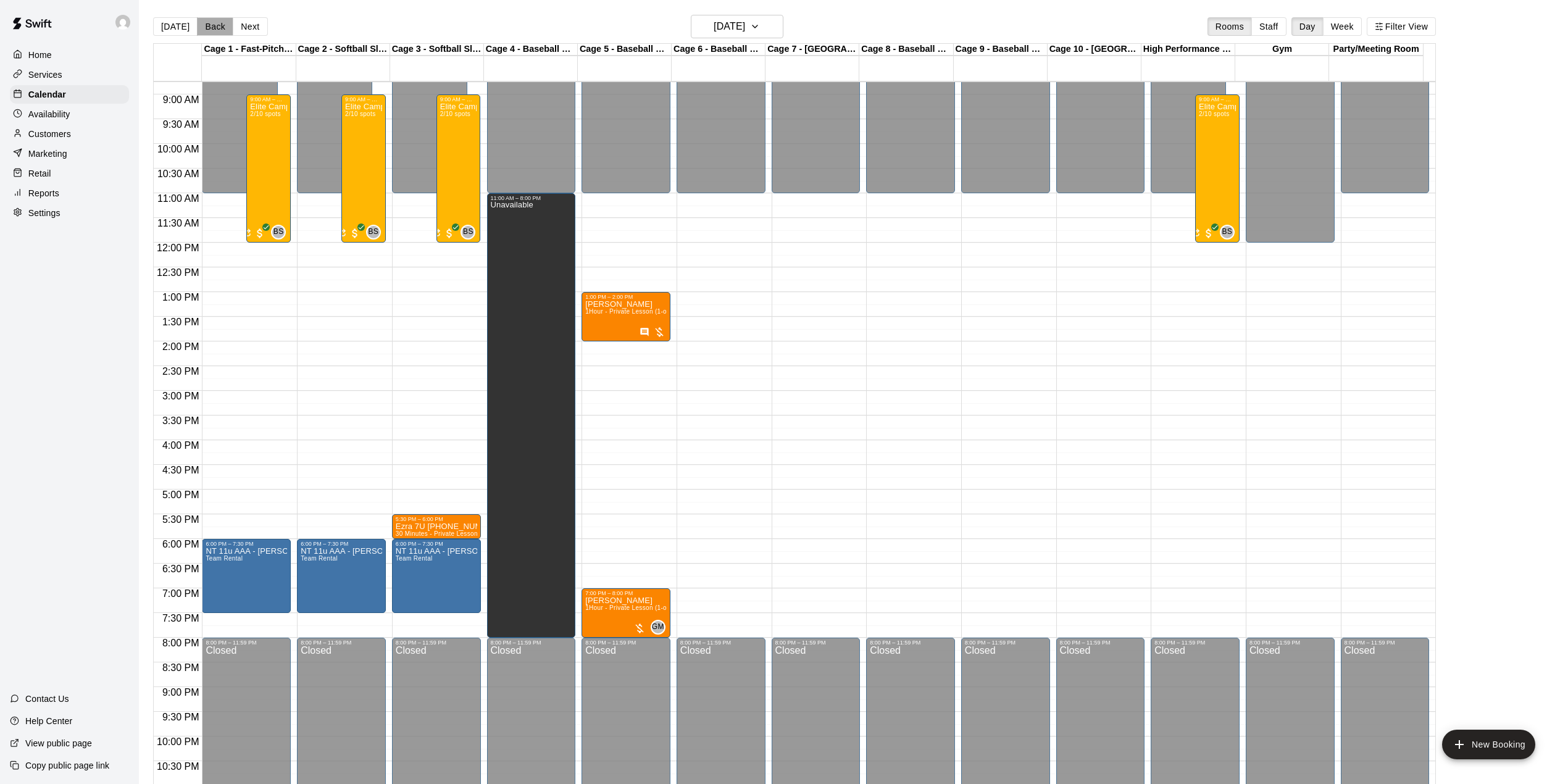
click at [211, 25] on button "Back" at bounding box center [215, 26] width 36 height 18
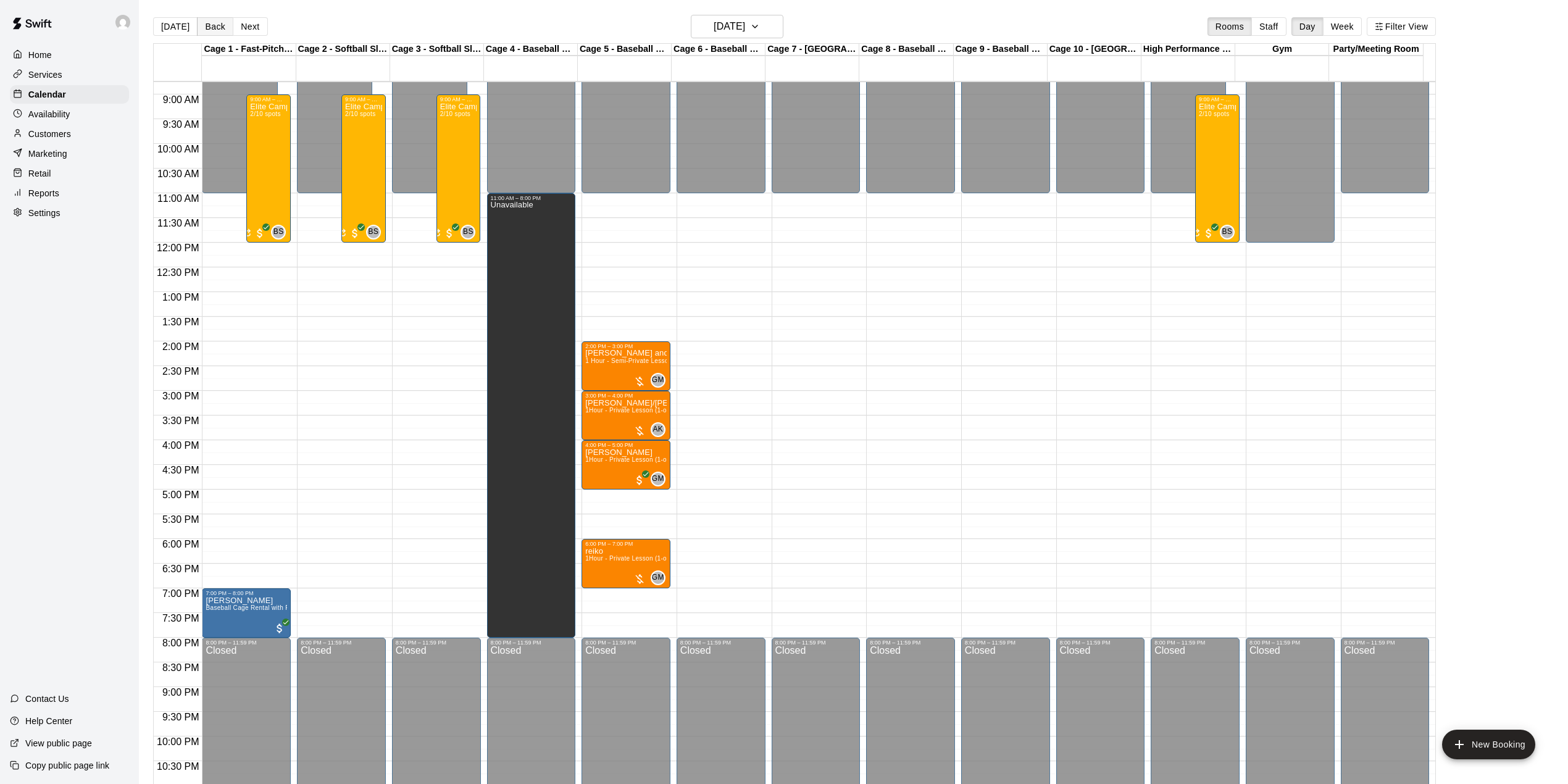
click at [211, 25] on button "Back" at bounding box center [215, 26] width 36 height 18
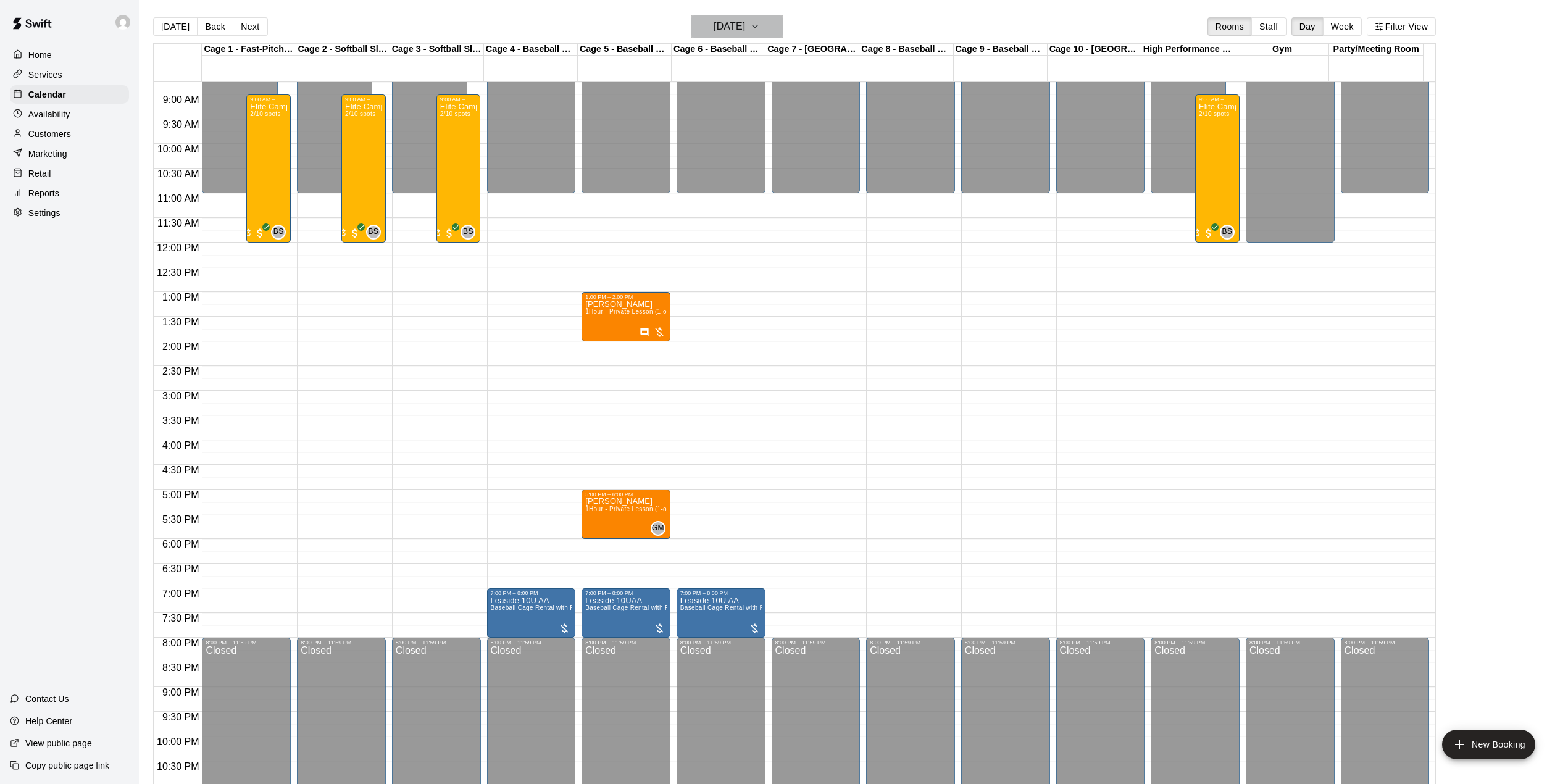
click at [745, 34] on h6 "[DATE]" at bounding box center [729, 26] width 32 height 17
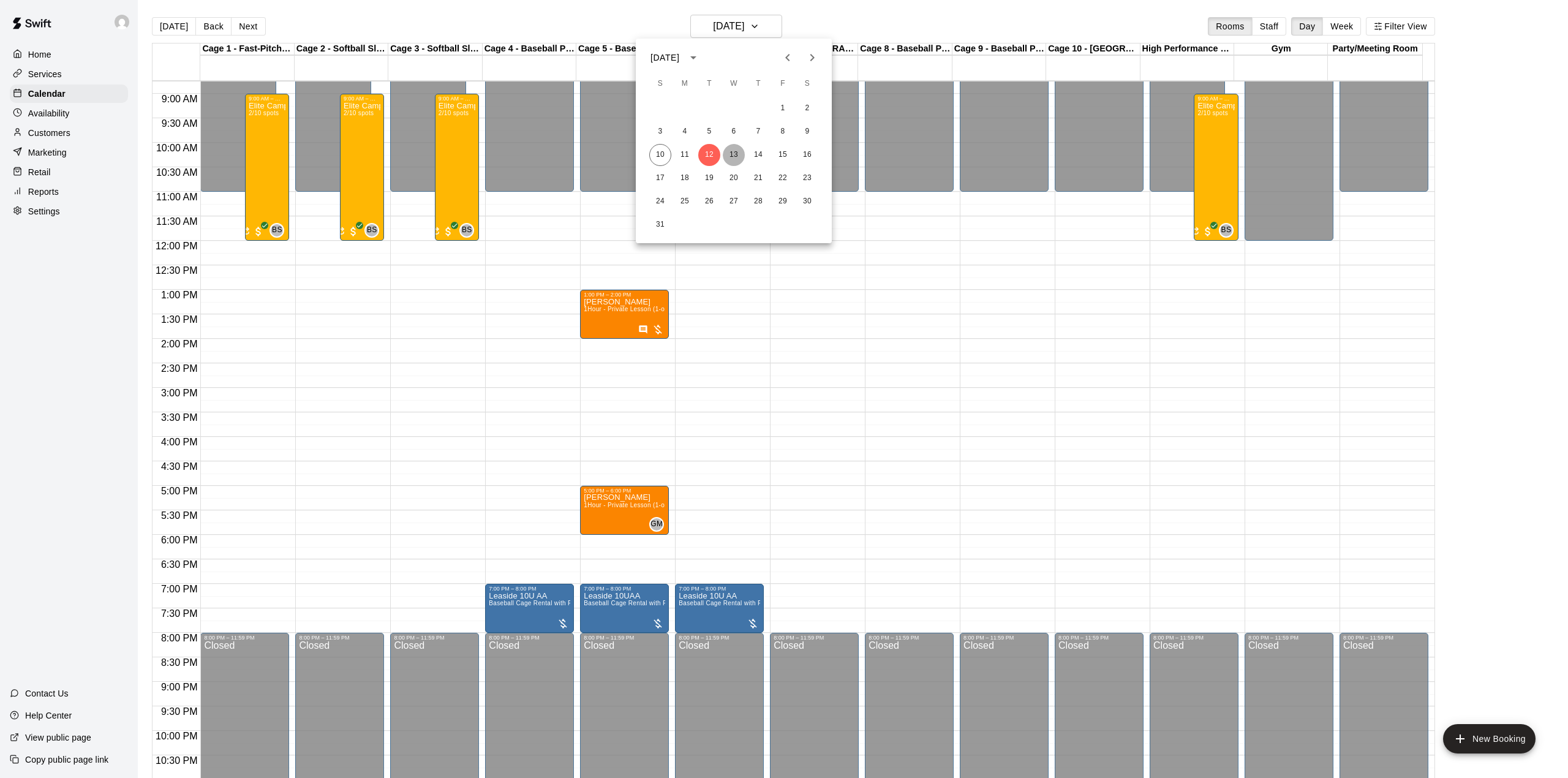
click at [735, 150] on button "13" at bounding box center [734, 155] width 22 height 22
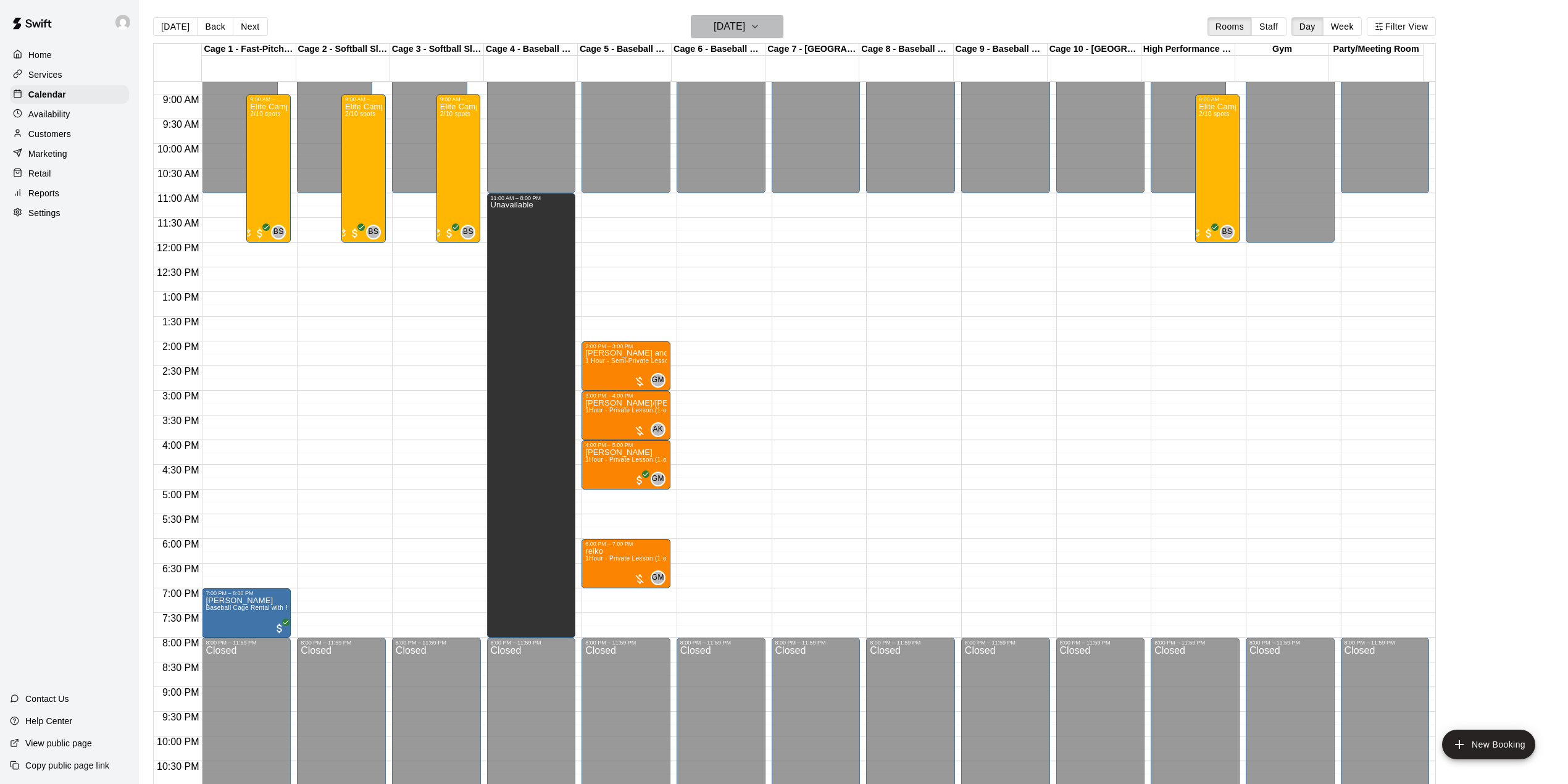
click at [729, 38] on button "[DATE]" at bounding box center [737, 26] width 93 height 24
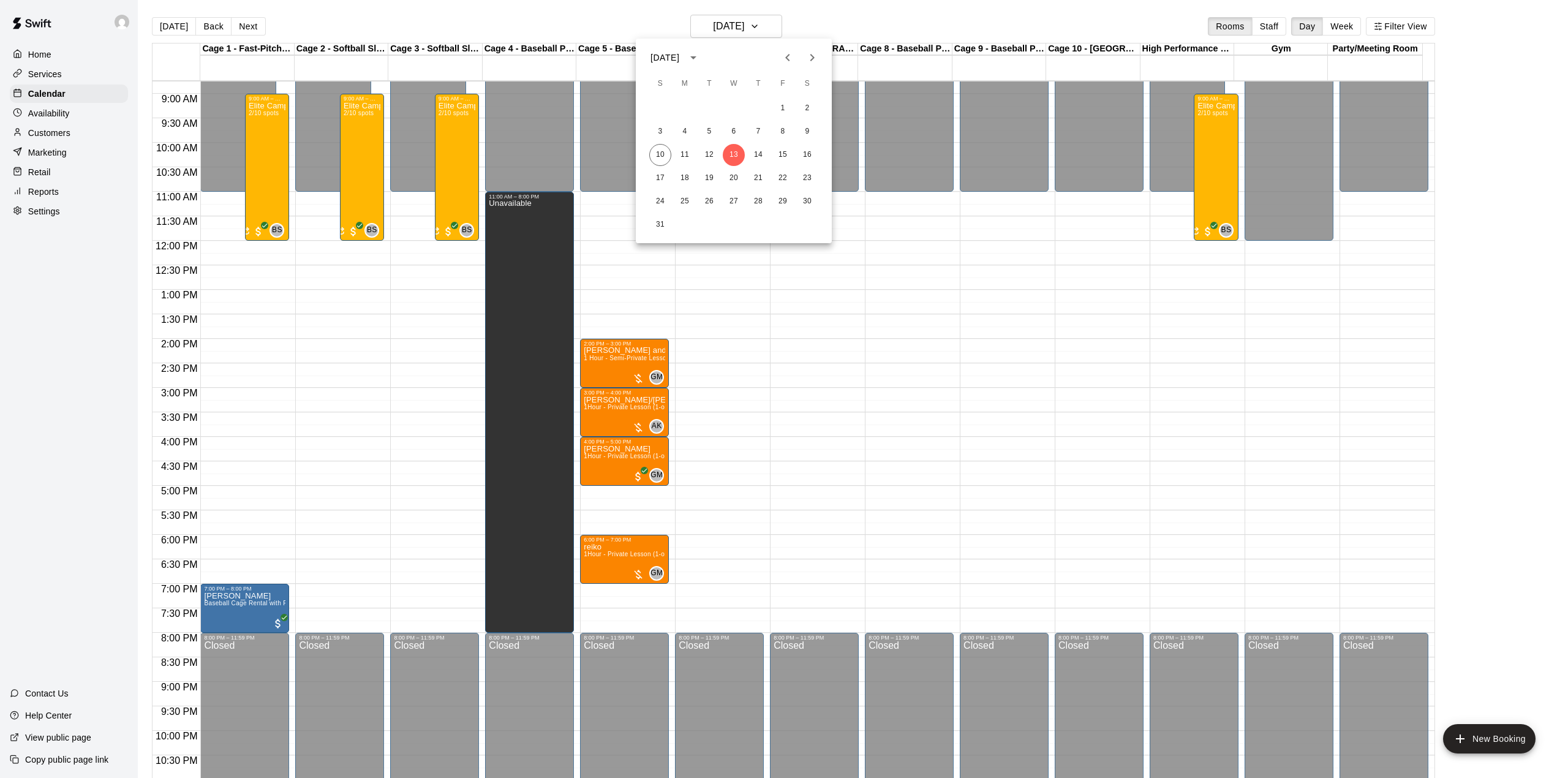
click at [719, 33] on div at bounding box center [784, 389] width 1568 height 778
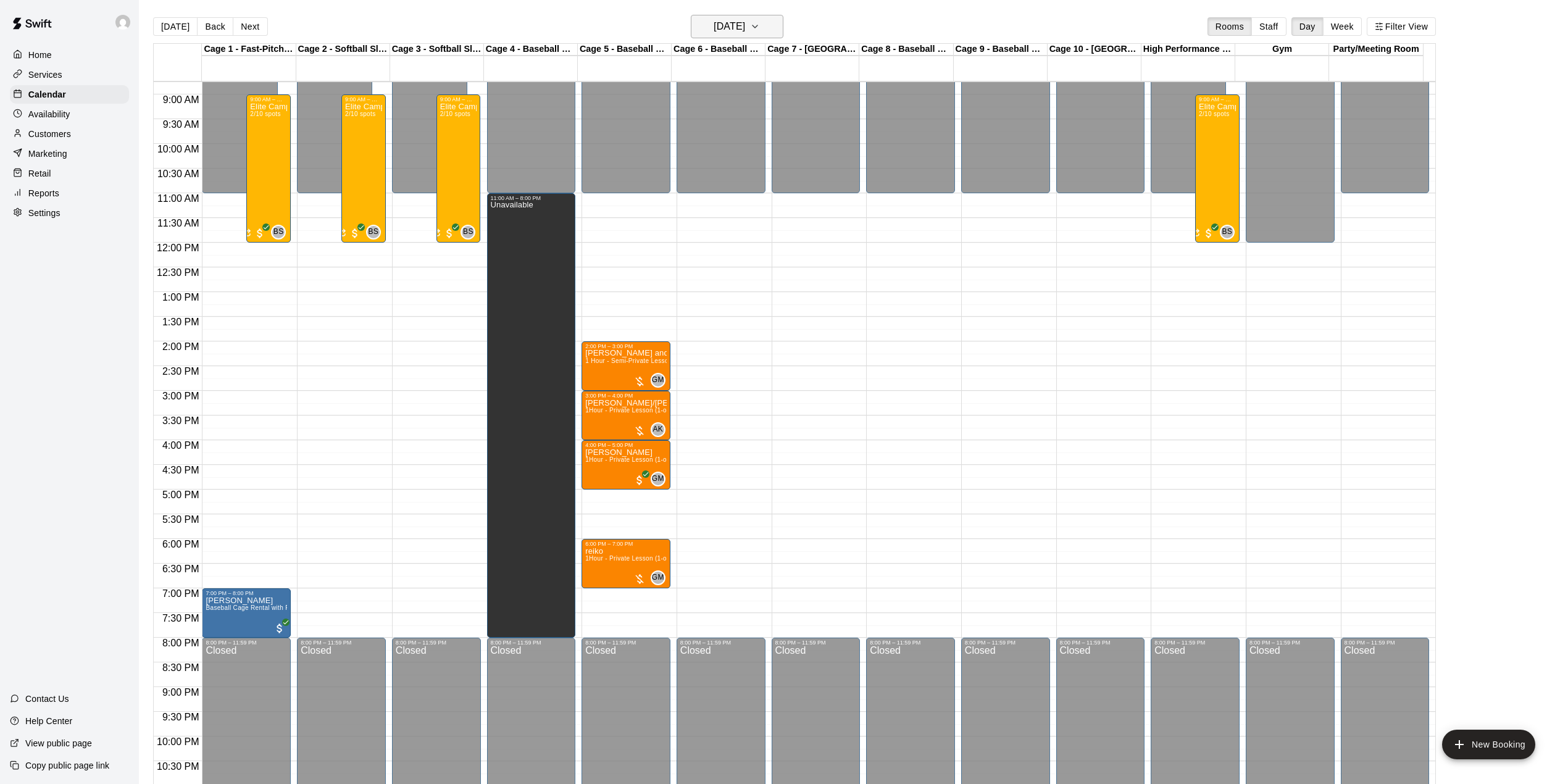
click at [733, 18] on h6 "[DATE]" at bounding box center [729, 26] width 32 height 17
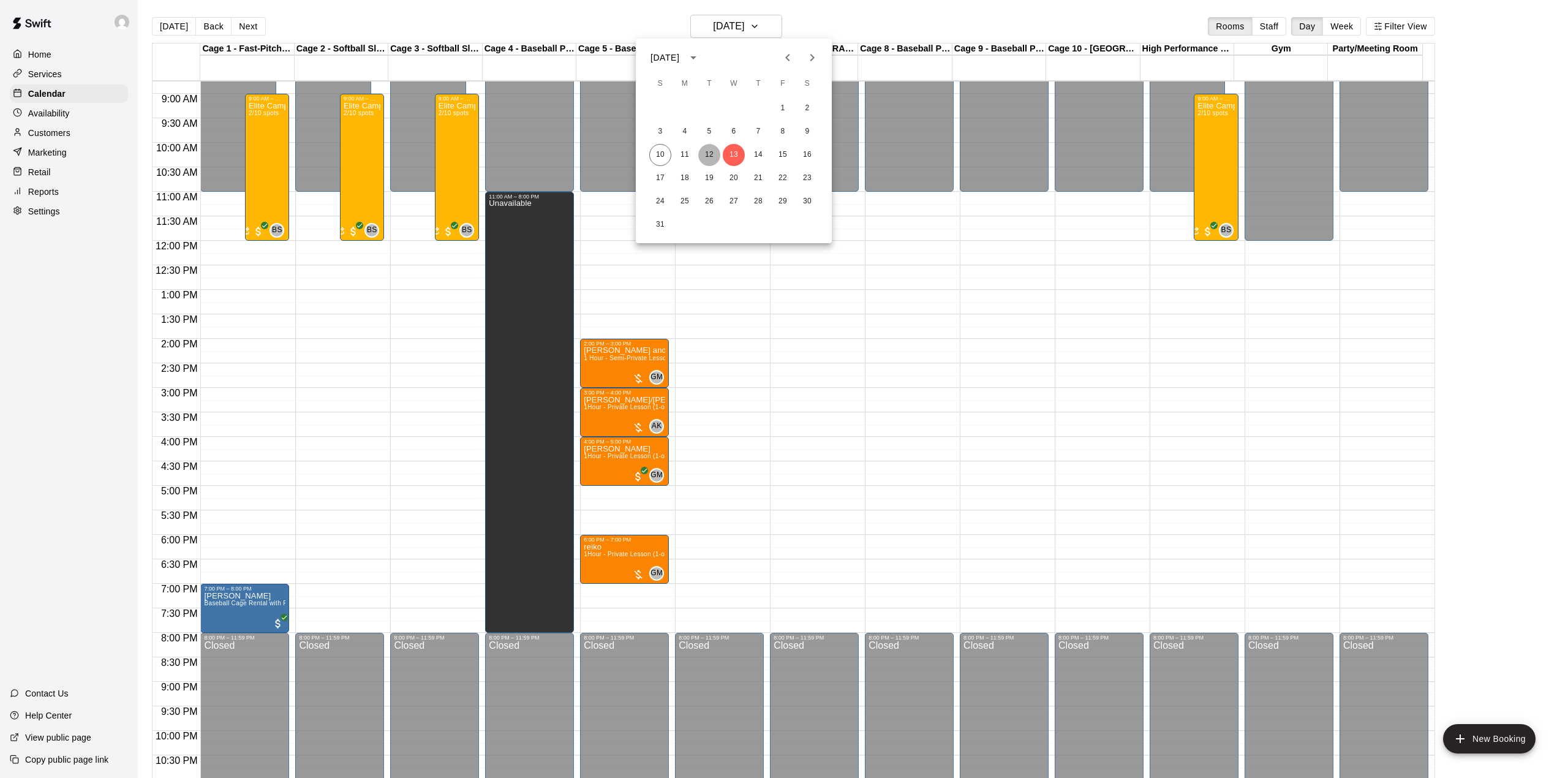
click at [709, 152] on button "12" at bounding box center [709, 155] width 22 height 22
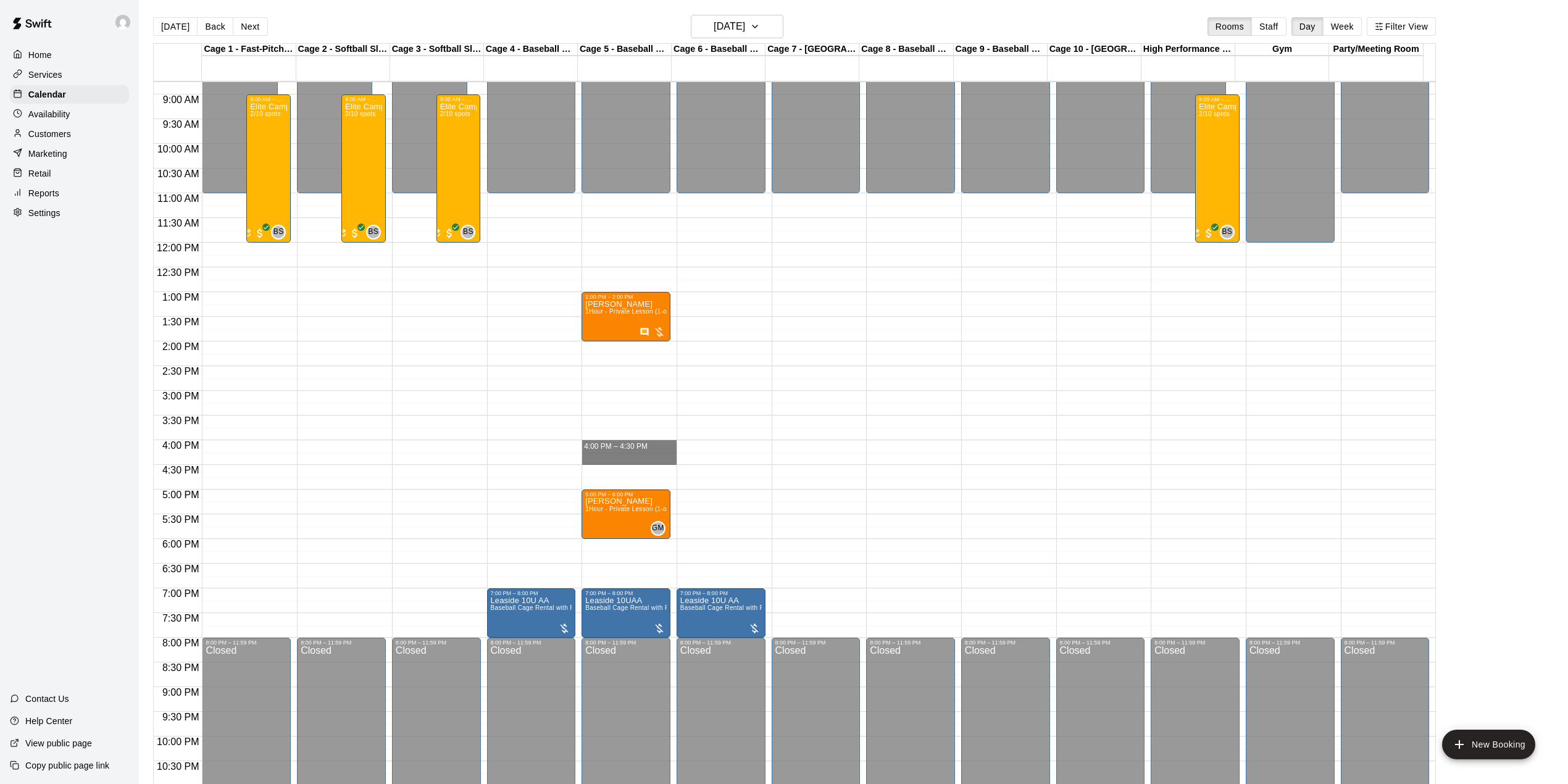
drag, startPoint x: 598, startPoint y: 445, endPoint x: 598, endPoint y: 461, distance: 16.0
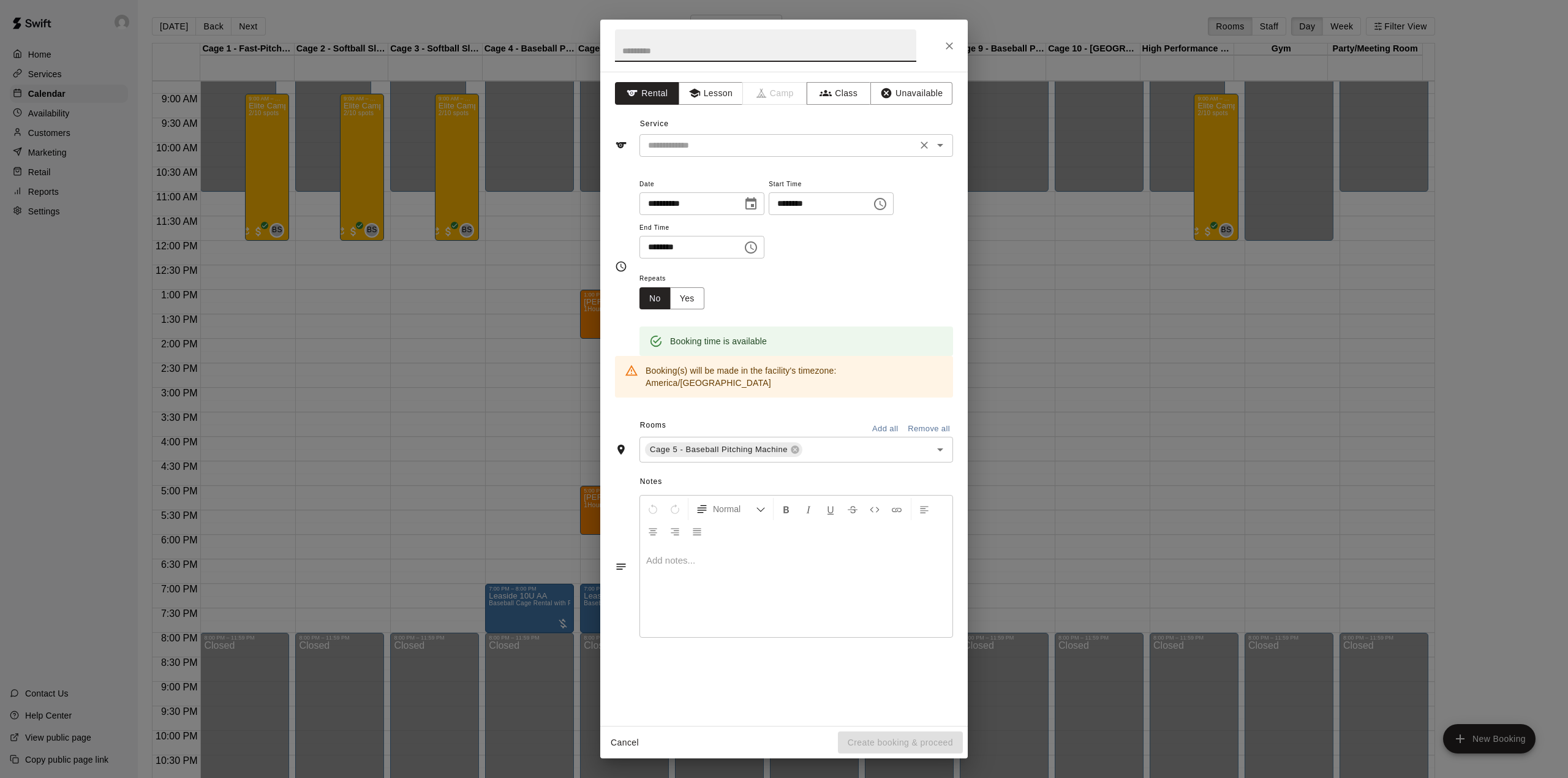
click at [683, 137] on div "​" at bounding box center [796, 145] width 314 height 23
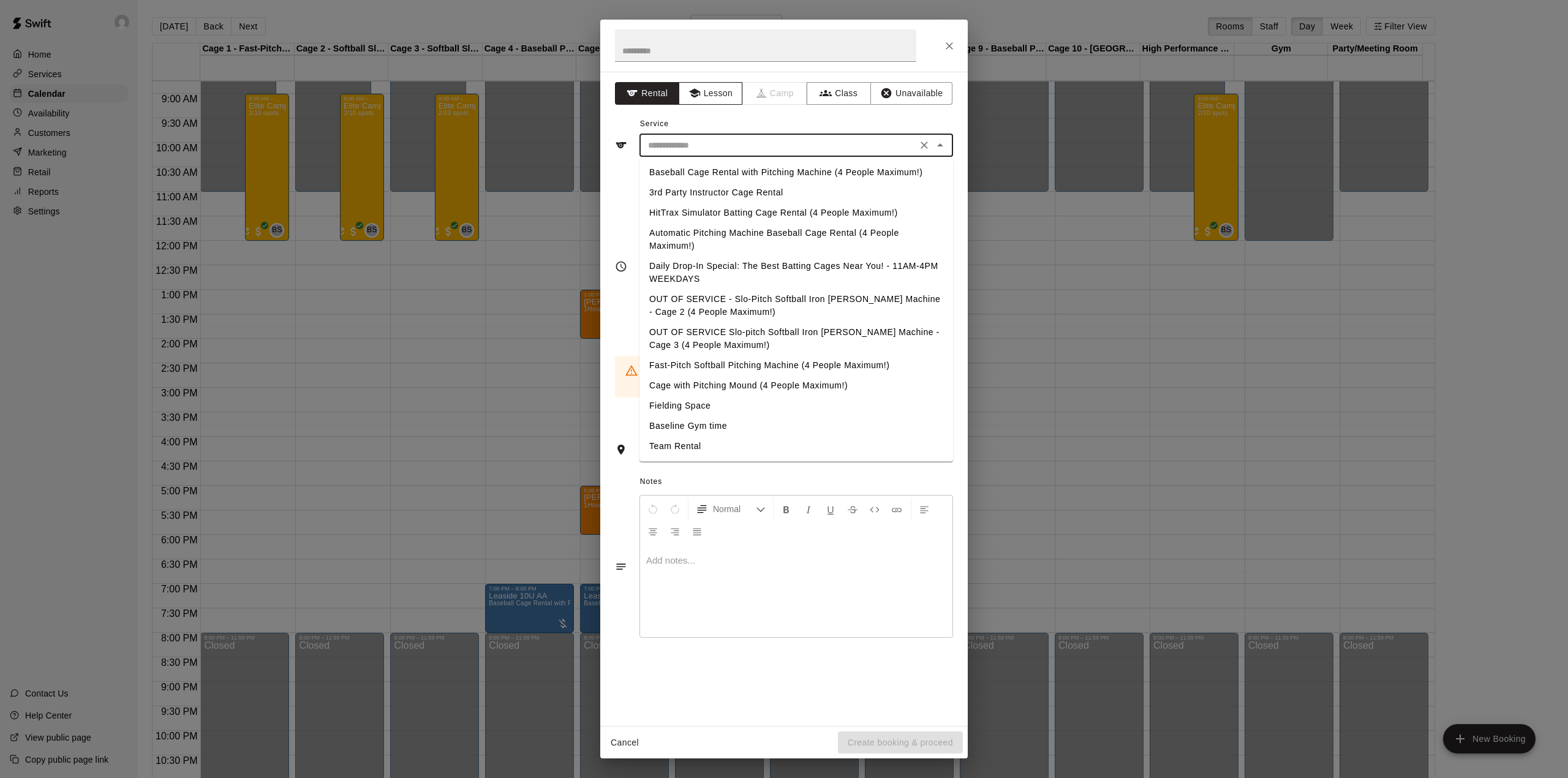
click at [689, 93] on icon "button" at bounding box center [694, 93] width 12 height 12
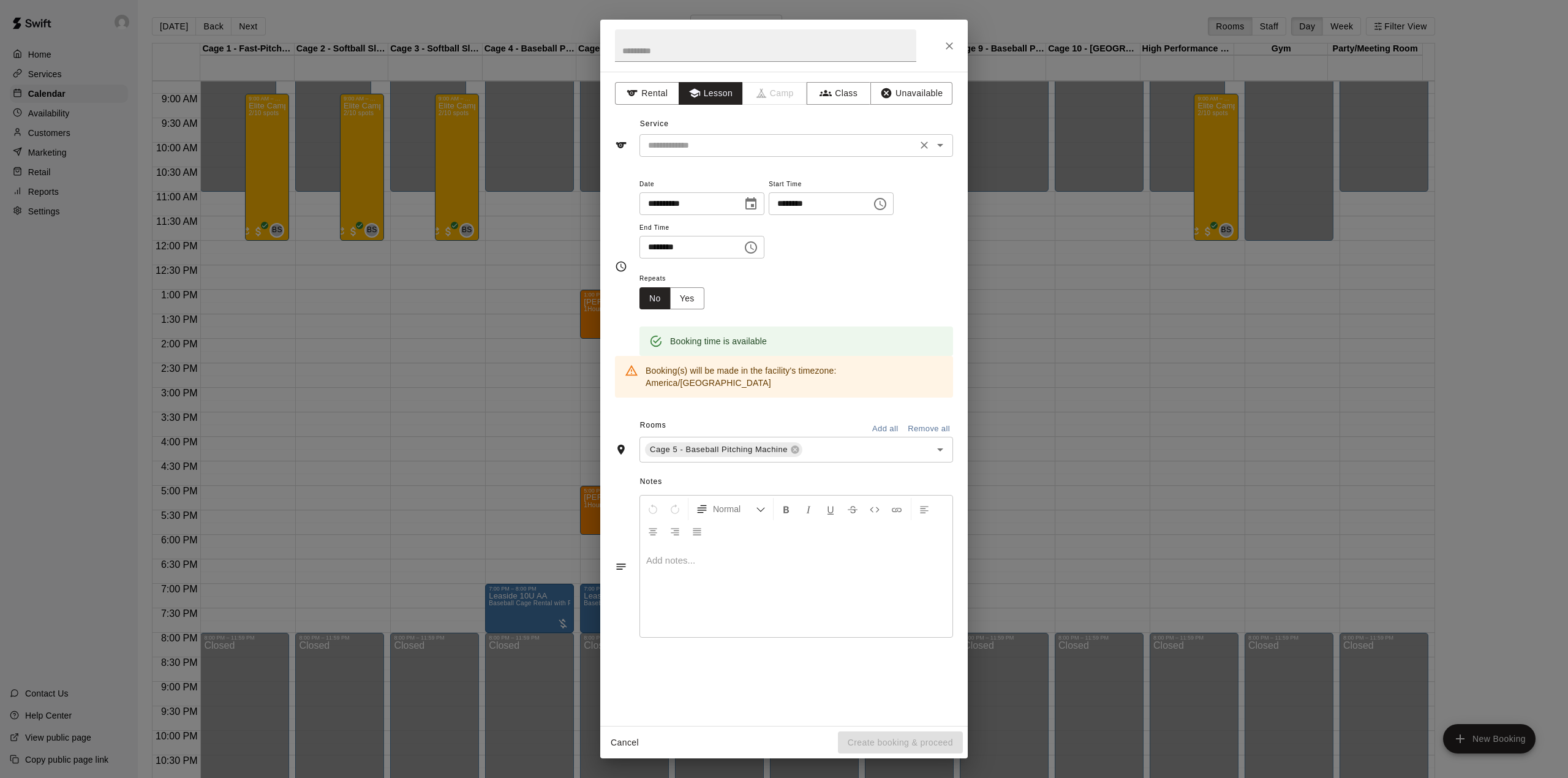
click at [702, 147] on input "text" at bounding box center [778, 145] width 270 height 15
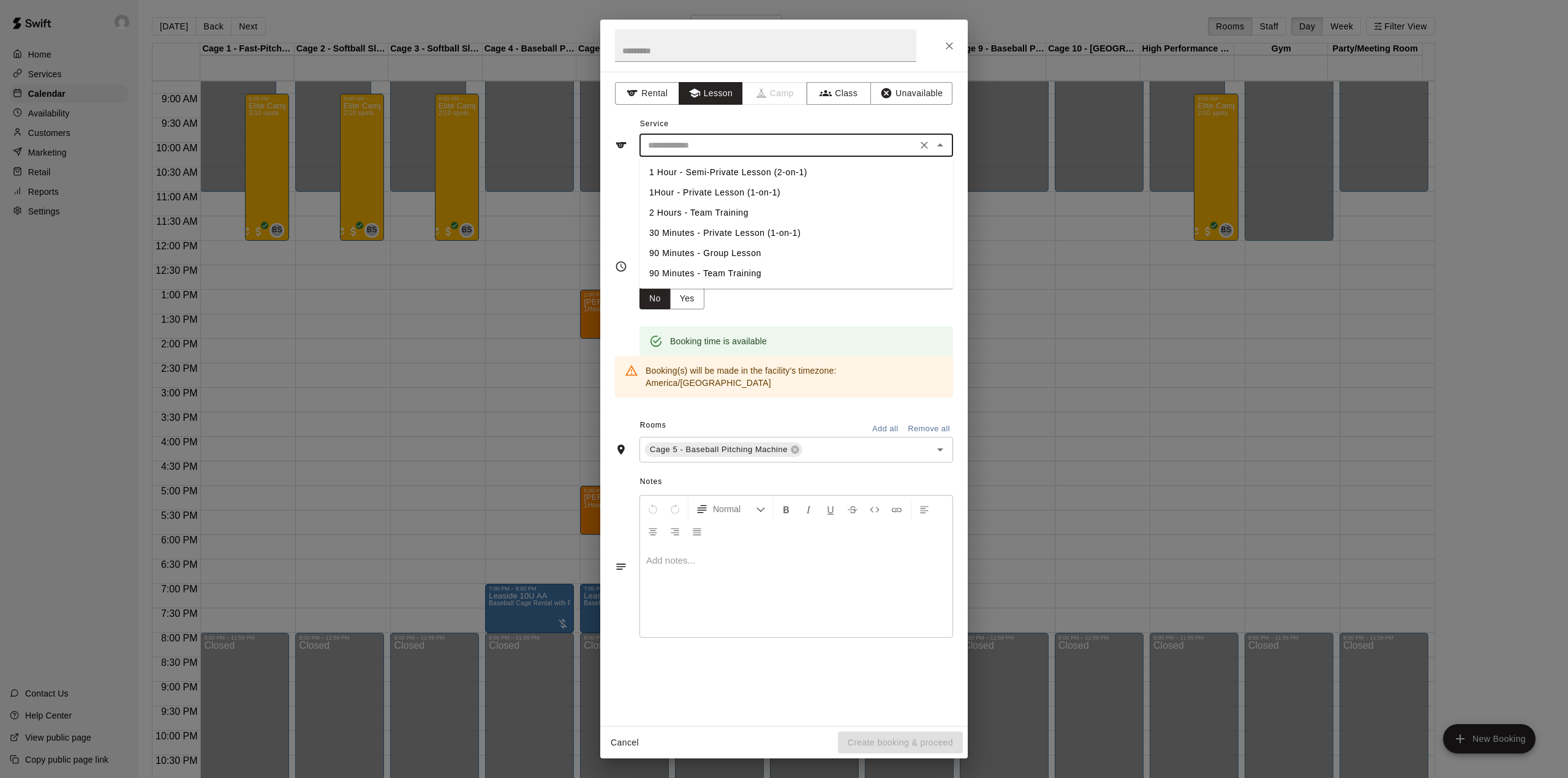
click at [700, 234] on li "30 Minutes - Private Lesson (1-on-1)" at bounding box center [796, 233] width 314 height 20
type input "**********"
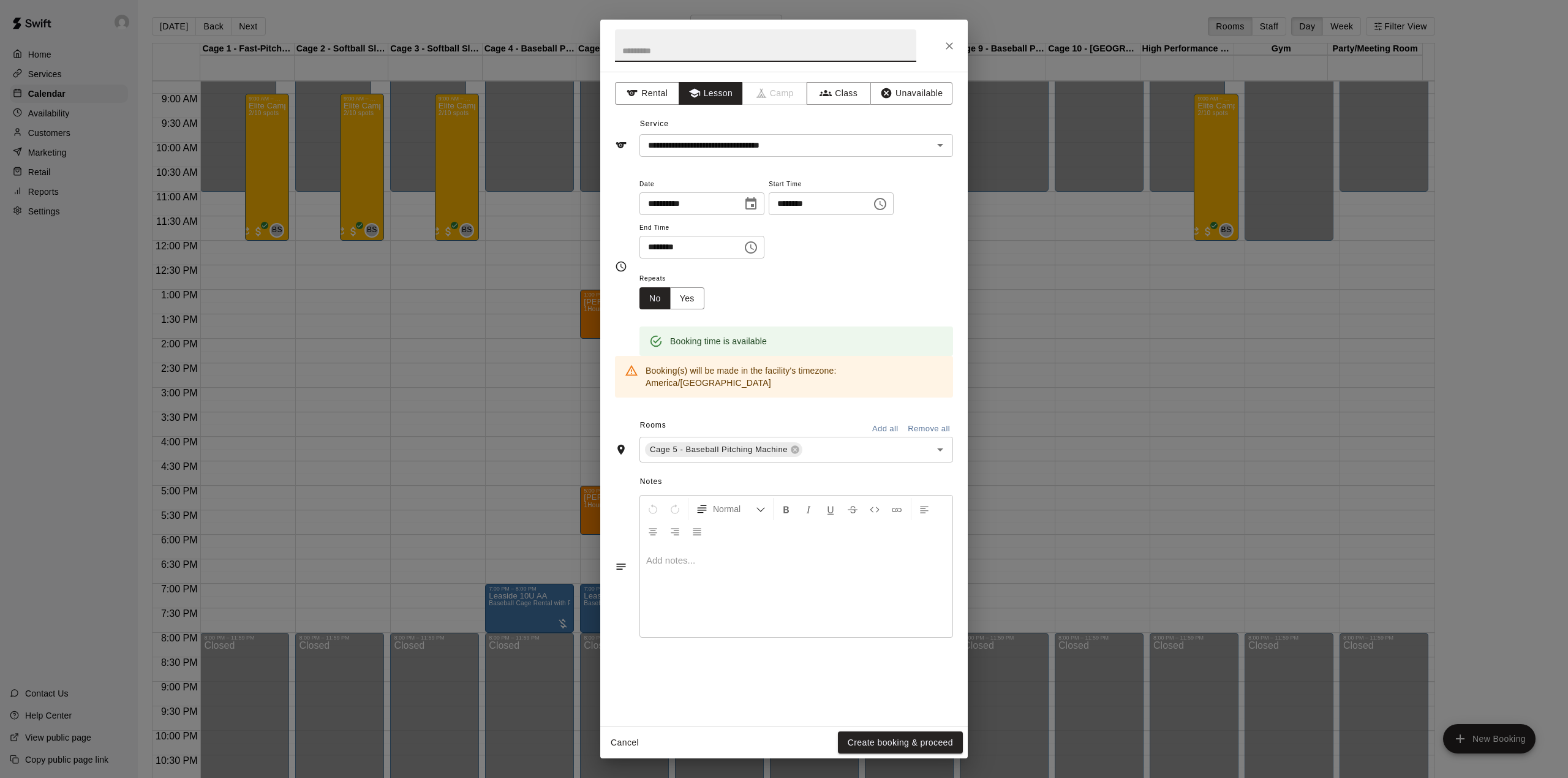
click at [672, 61] on input "text" at bounding box center [766, 46] width 301 height 33
click at [709, 564] on div at bounding box center [796, 591] width 313 height 92
click at [641, 49] on input "text" at bounding box center [766, 46] width 301 height 33
type input "******"
click at [946, 740] on button "Create booking & proceed" at bounding box center [900, 743] width 125 height 23
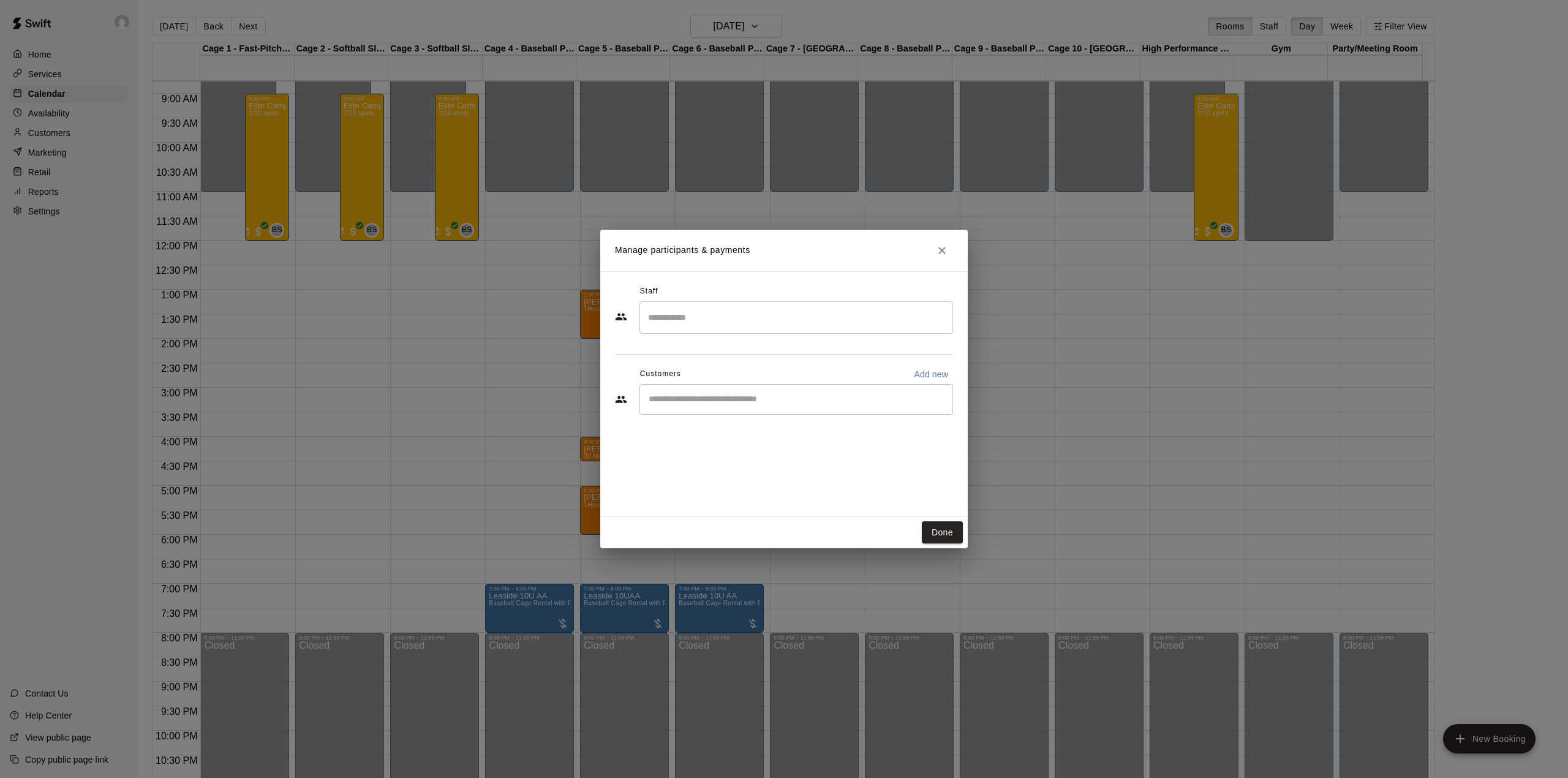
click at [914, 377] on p "Add new" at bounding box center [931, 374] width 34 height 12
select select "**"
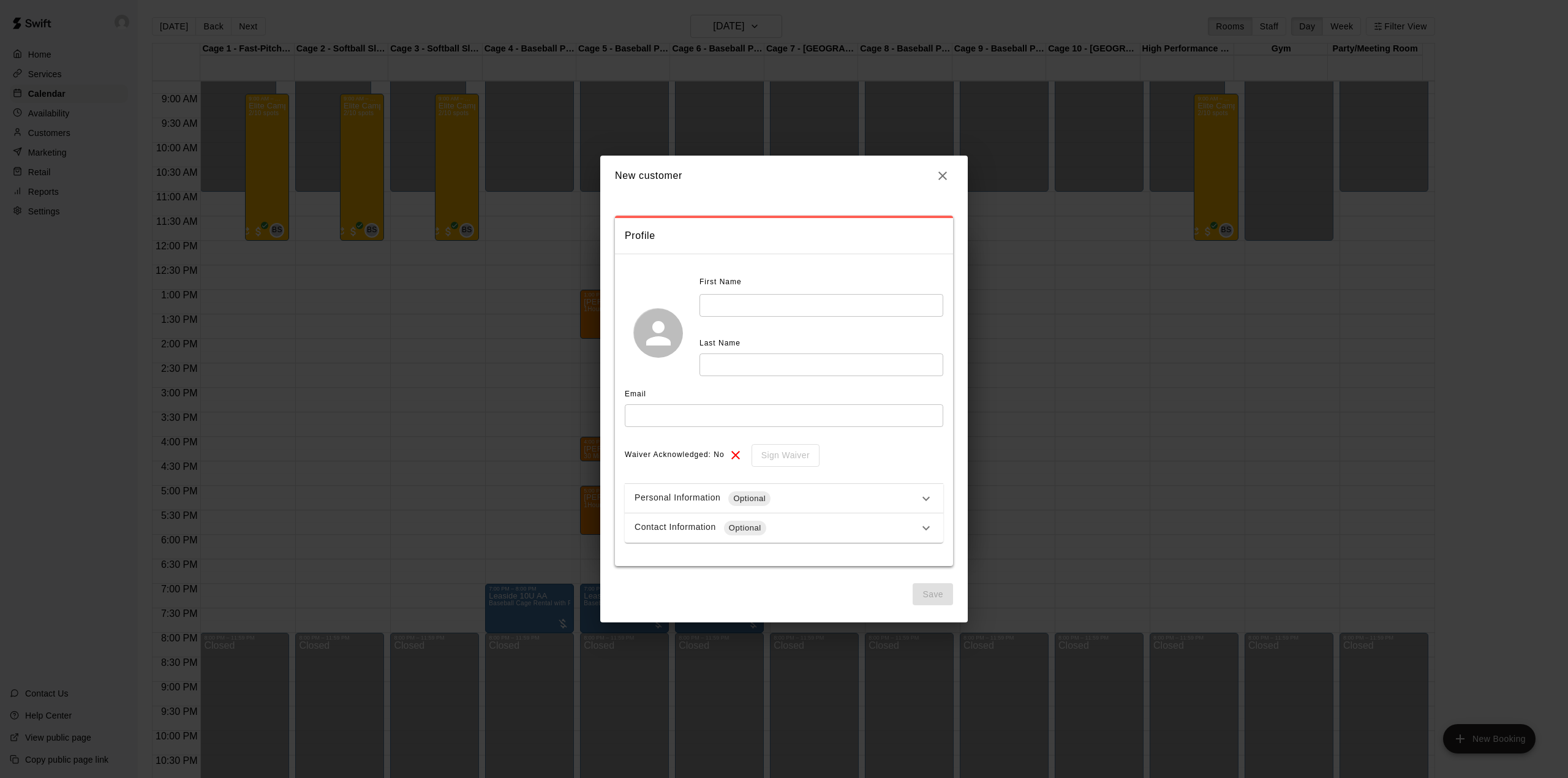
click at [767, 303] on input "text" at bounding box center [821, 305] width 244 height 23
type input "******"
click at [757, 358] on input "text" at bounding box center [821, 365] width 244 height 23
type input "*********"
click at [672, 412] on input "text" at bounding box center [784, 415] width 318 height 23
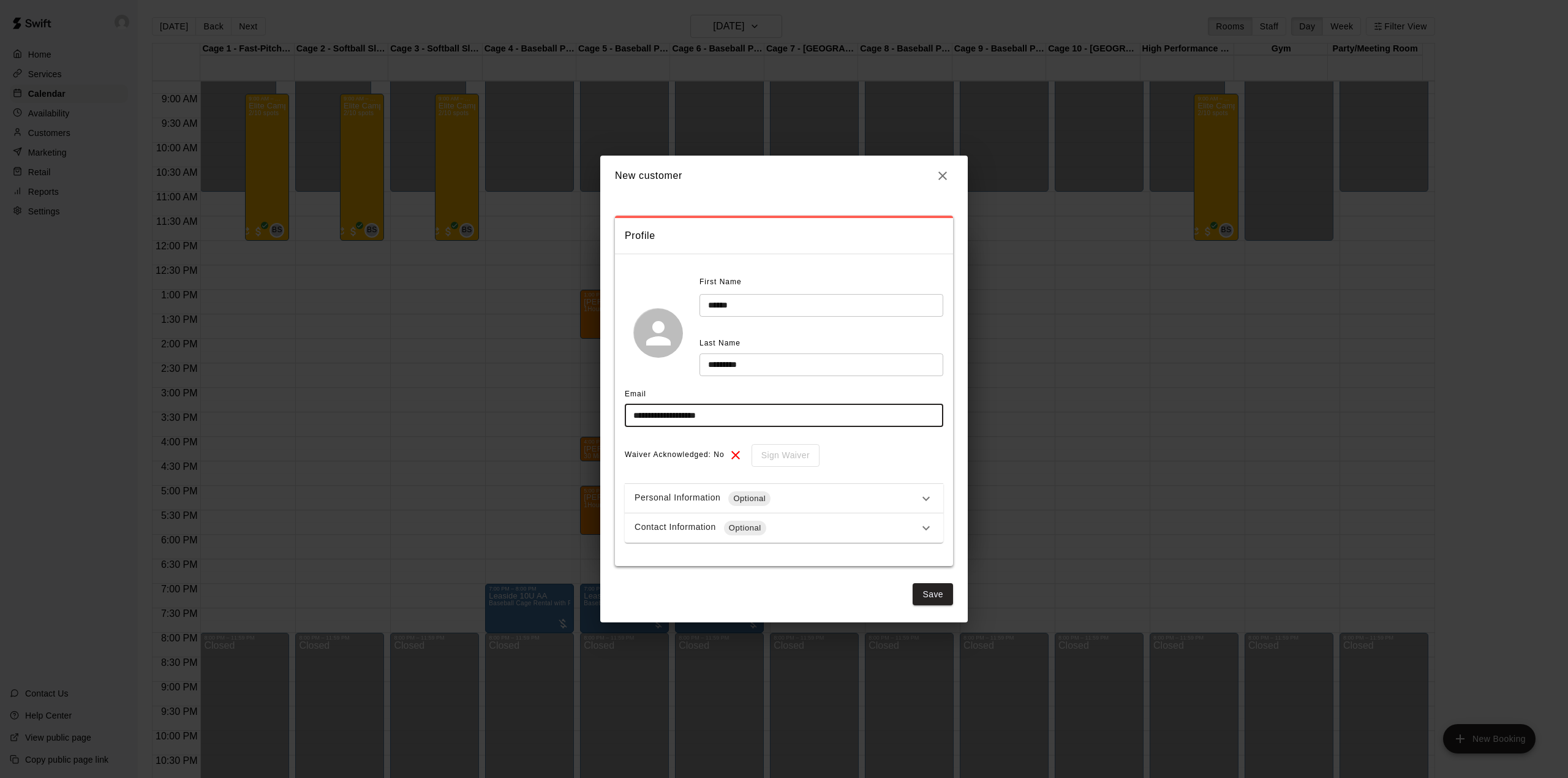
type input "**********"
click at [878, 490] on div "Personal Information Optional" at bounding box center [784, 498] width 318 height 29
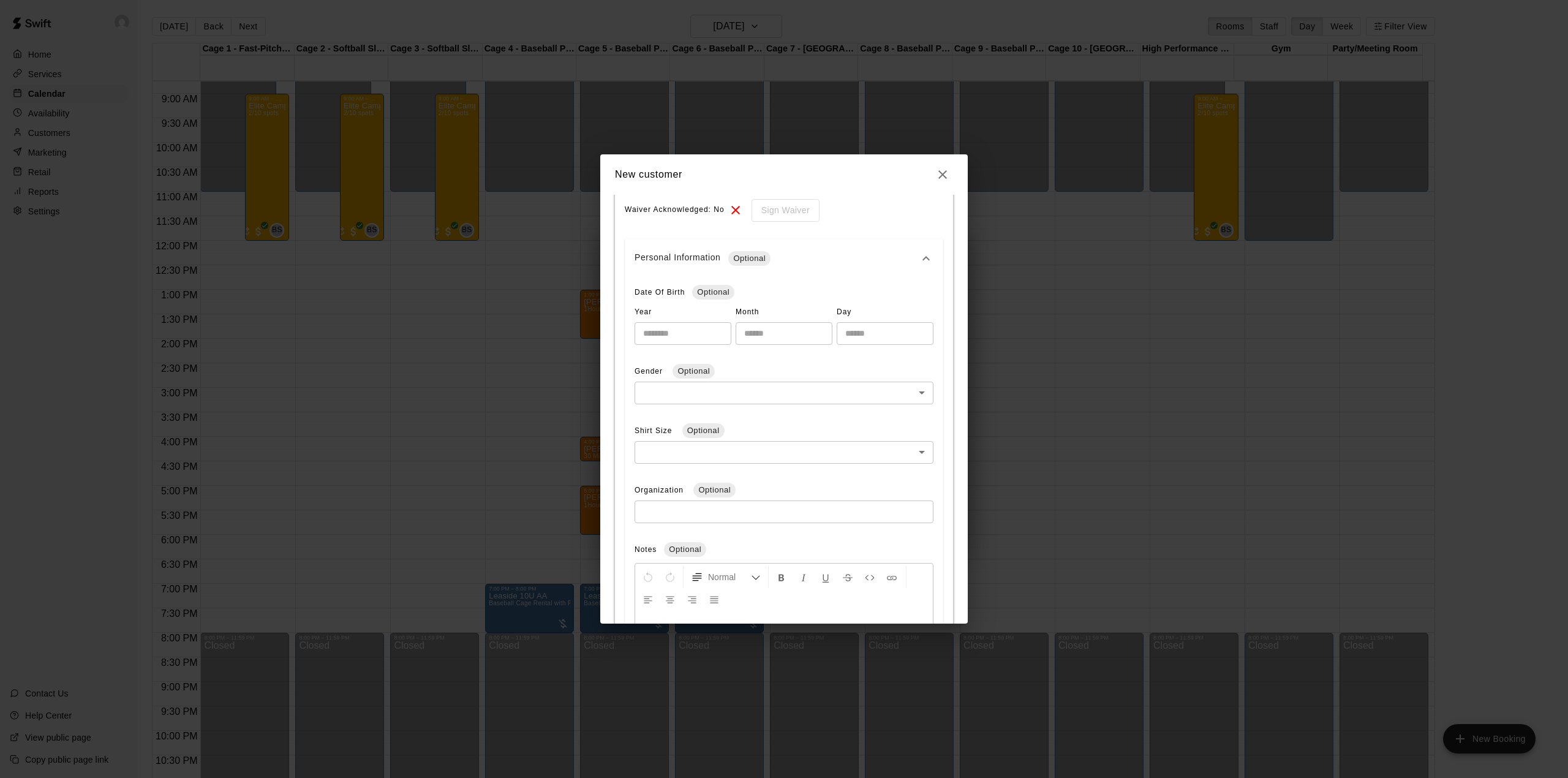
scroll to position [245, 0]
click at [844, 266] on div "Personal Information Optional" at bounding box center [784, 257] width 318 height 39
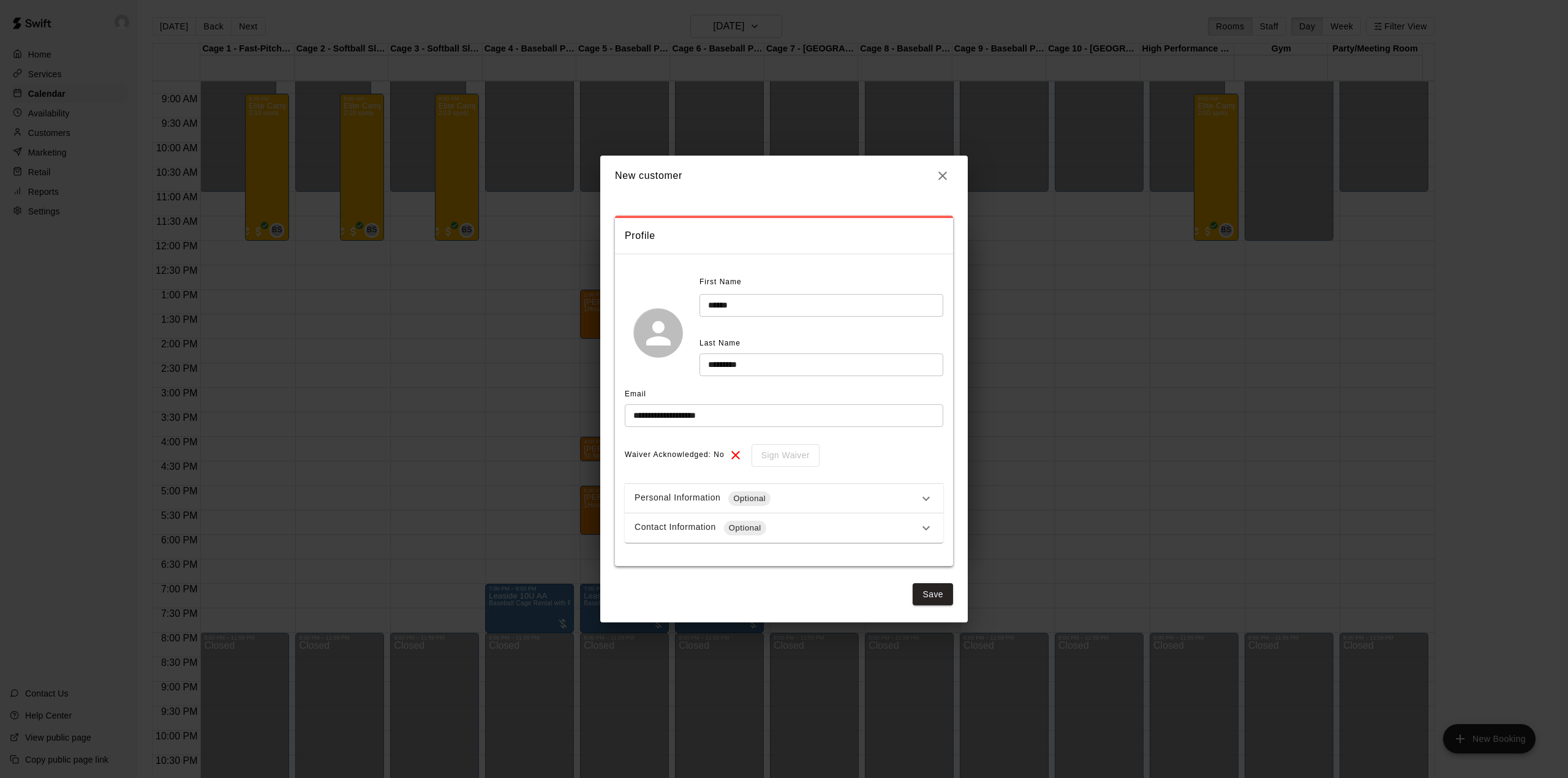
scroll to position [0, 0]
click at [760, 530] on span "Optional" at bounding box center [745, 528] width 43 height 12
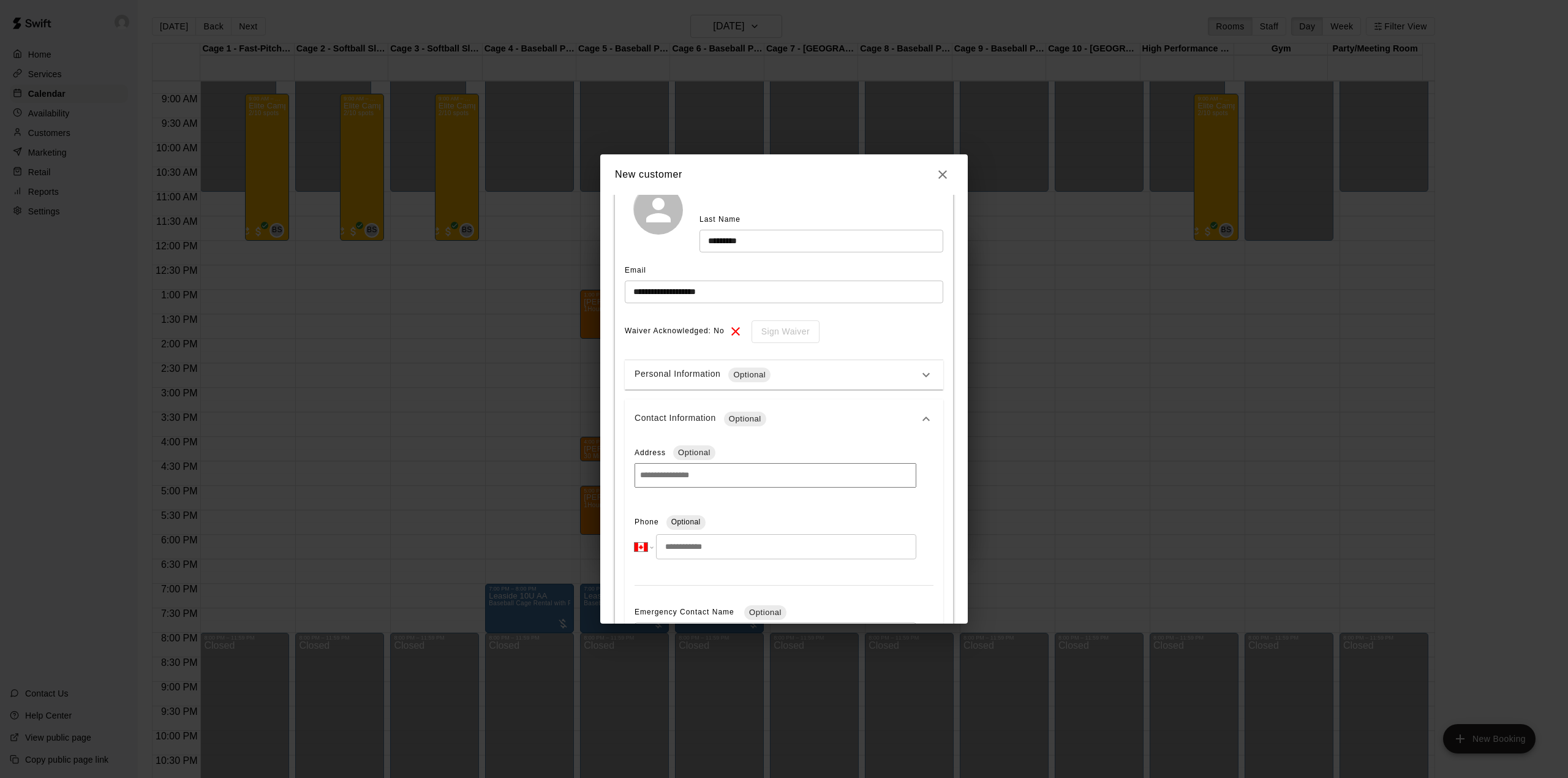
scroll to position [163, 0]
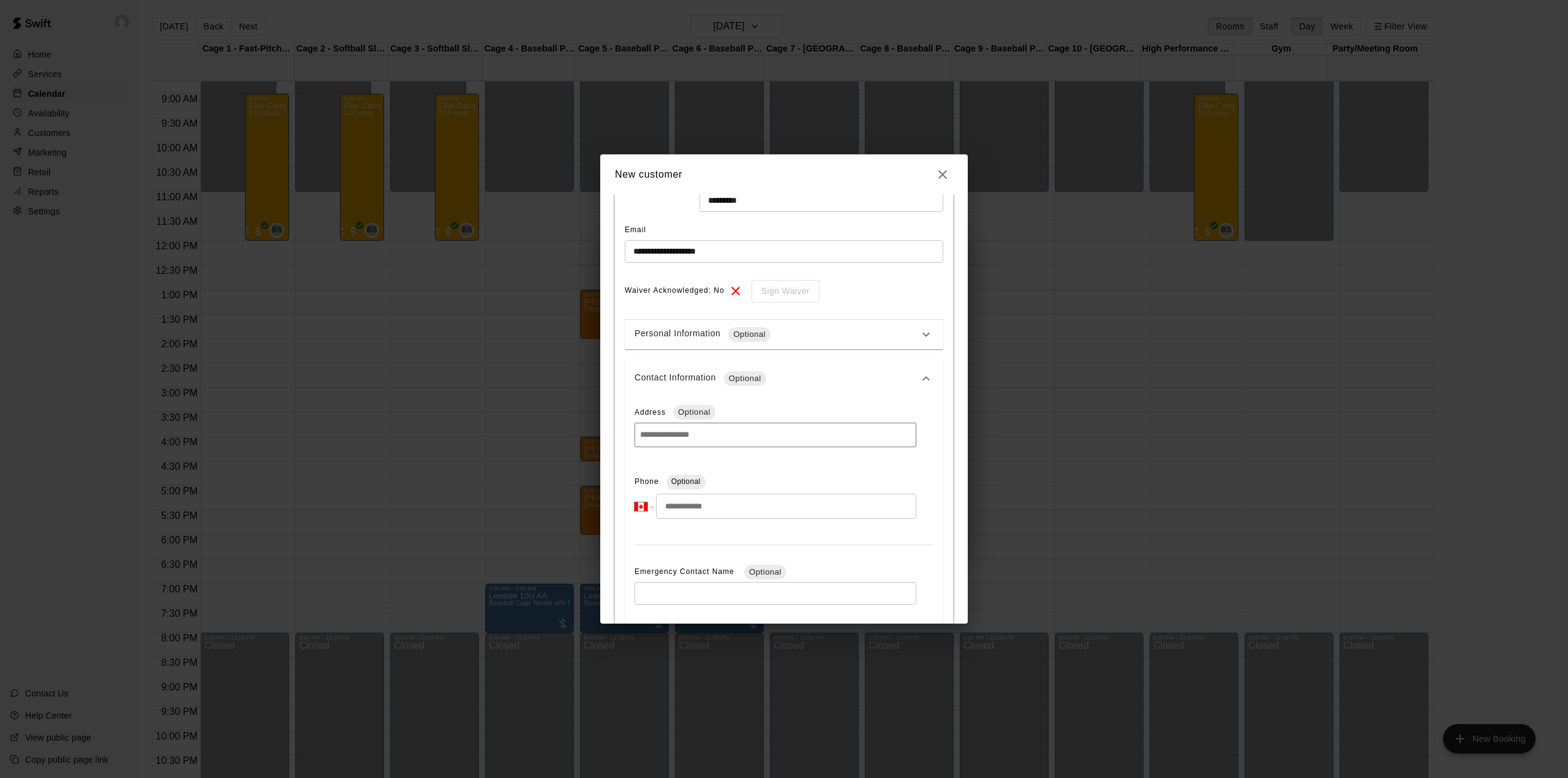
click at [725, 509] on input "tel" at bounding box center [786, 506] width 260 height 25
type input "**********"
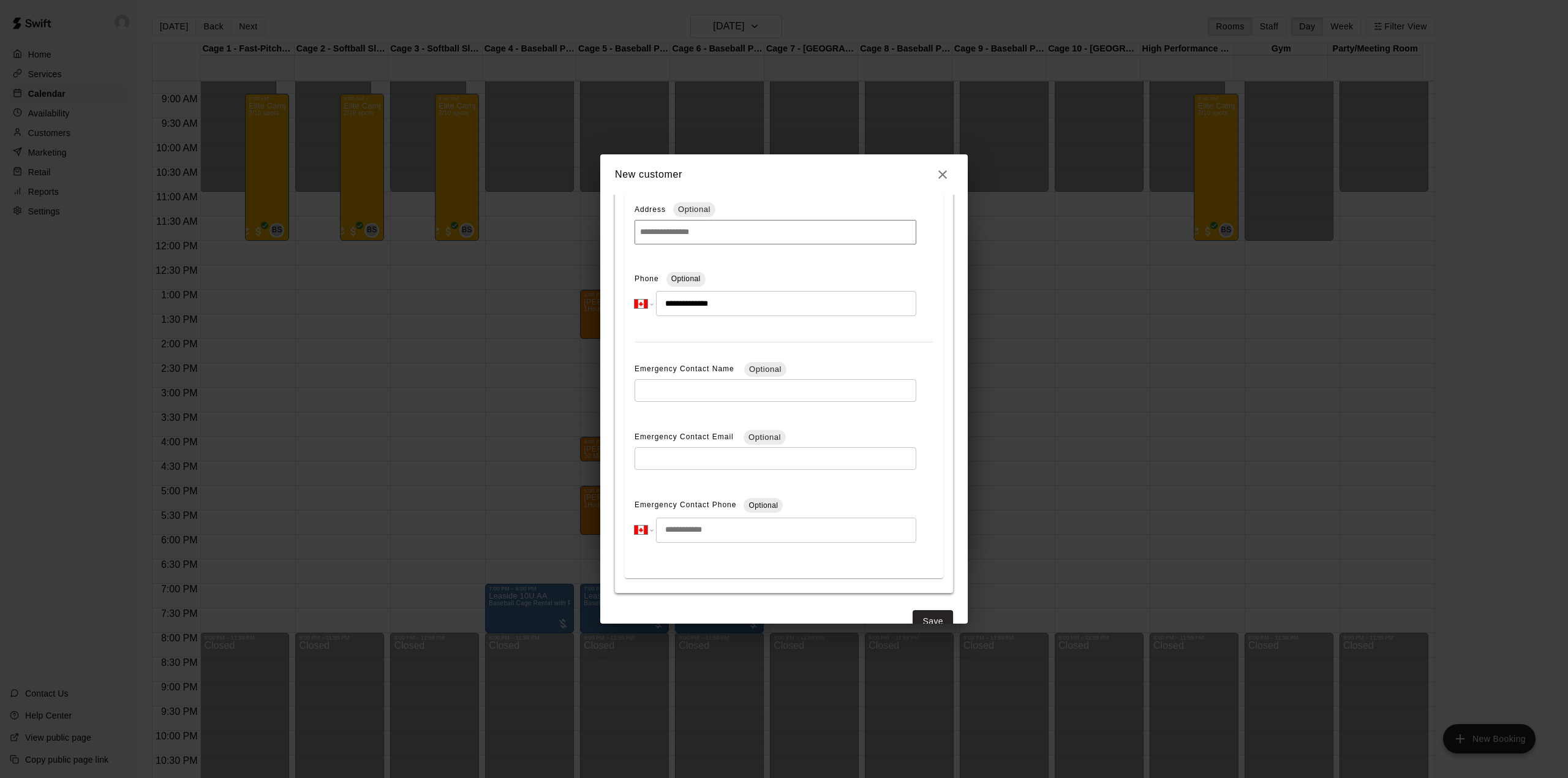
scroll to position [393, 0]
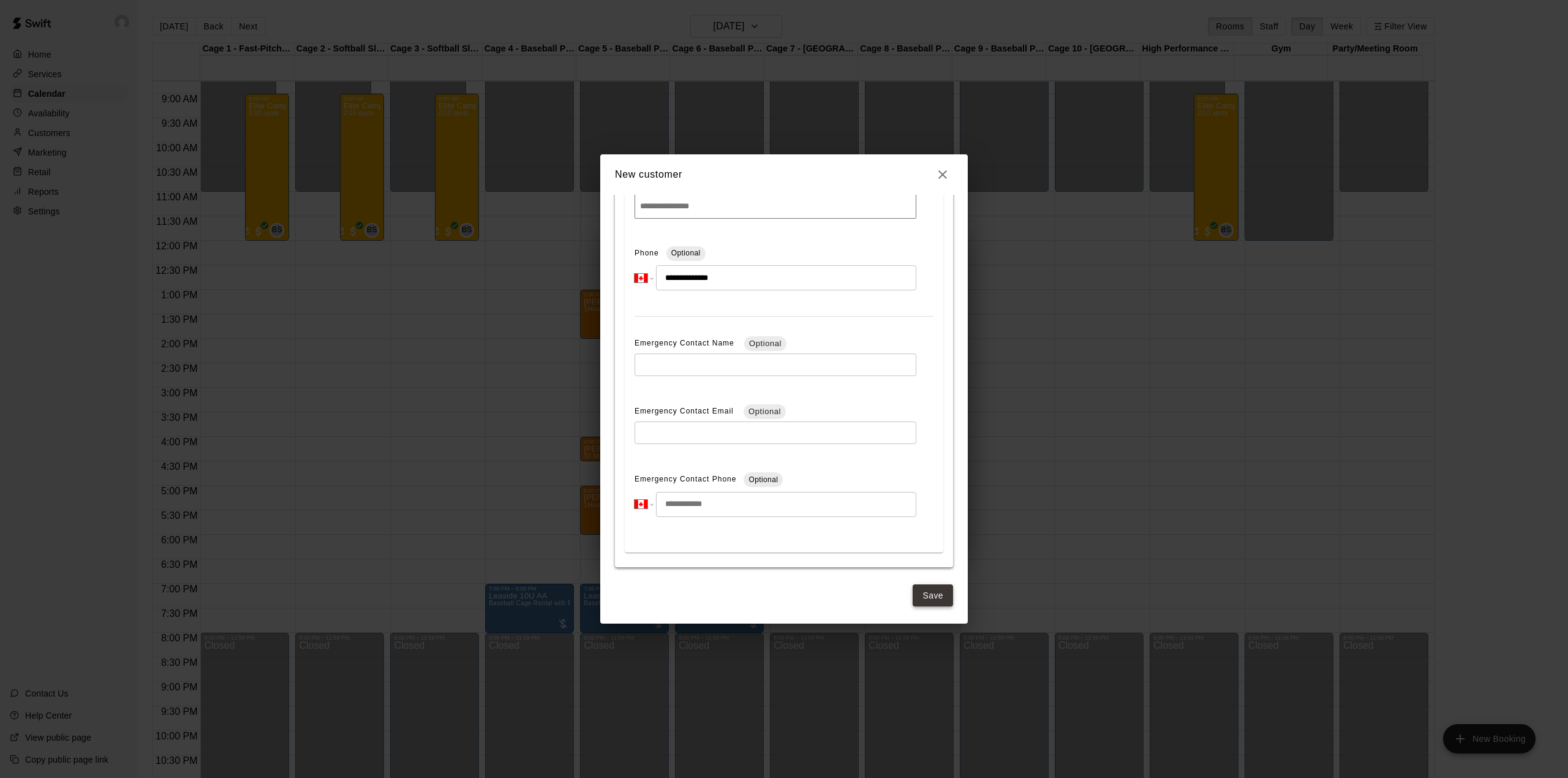
click at [913, 591] on button "Save" at bounding box center [933, 596] width 41 height 23
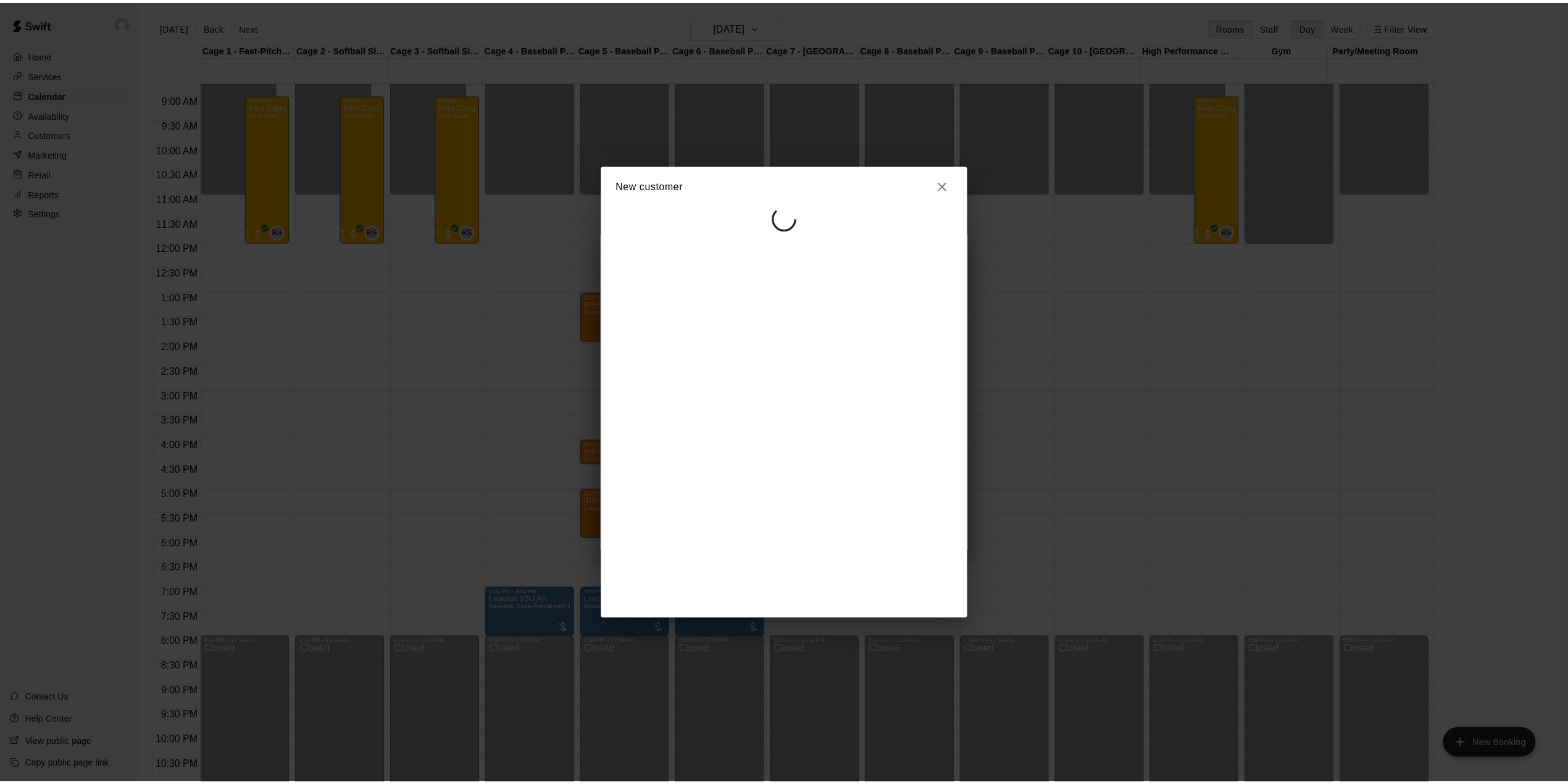
scroll to position [0, 0]
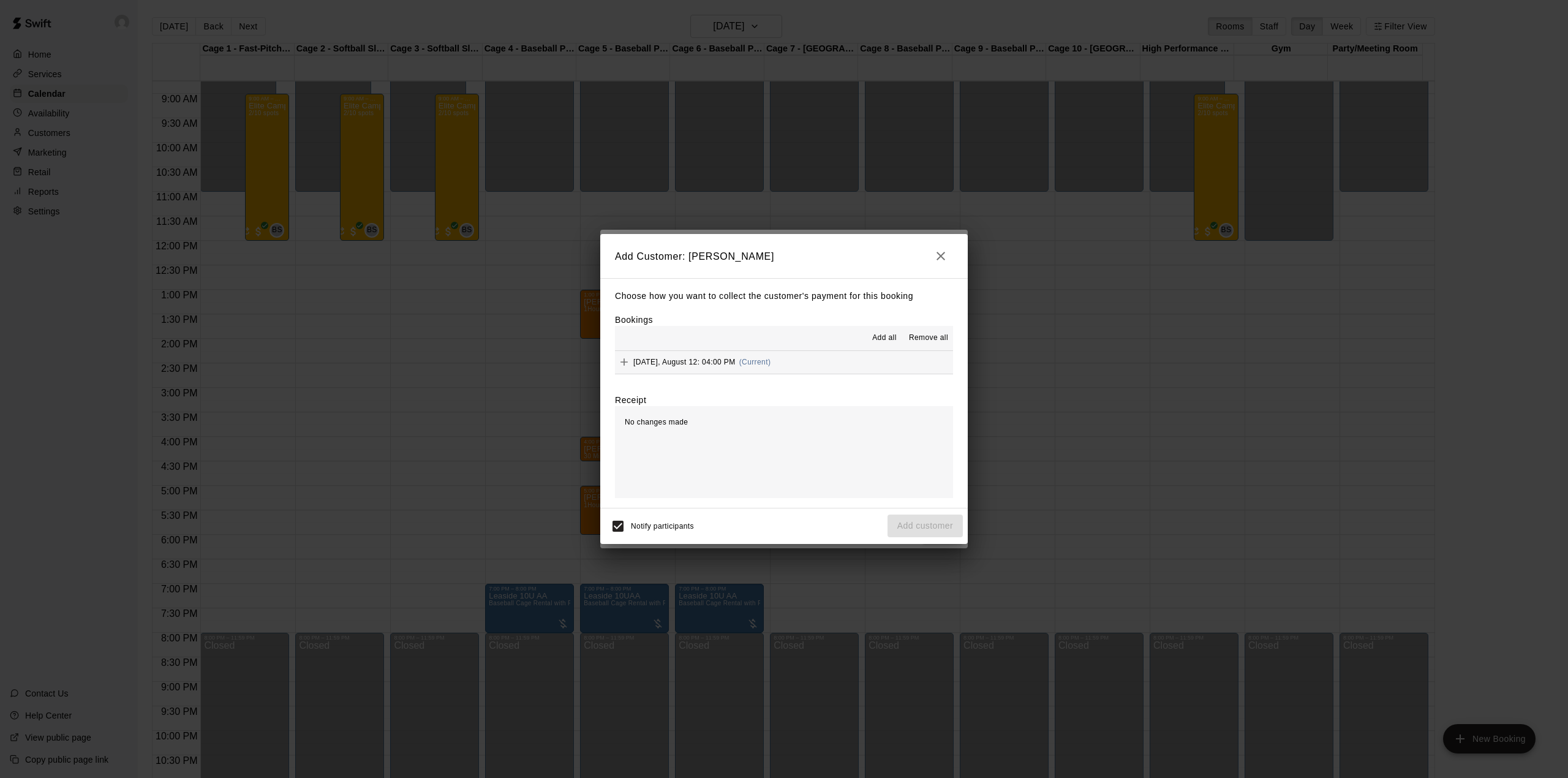
click at [700, 356] on div "[DATE], August 12: 04:00 PM (Current)" at bounding box center [693, 362] width 156 height 18
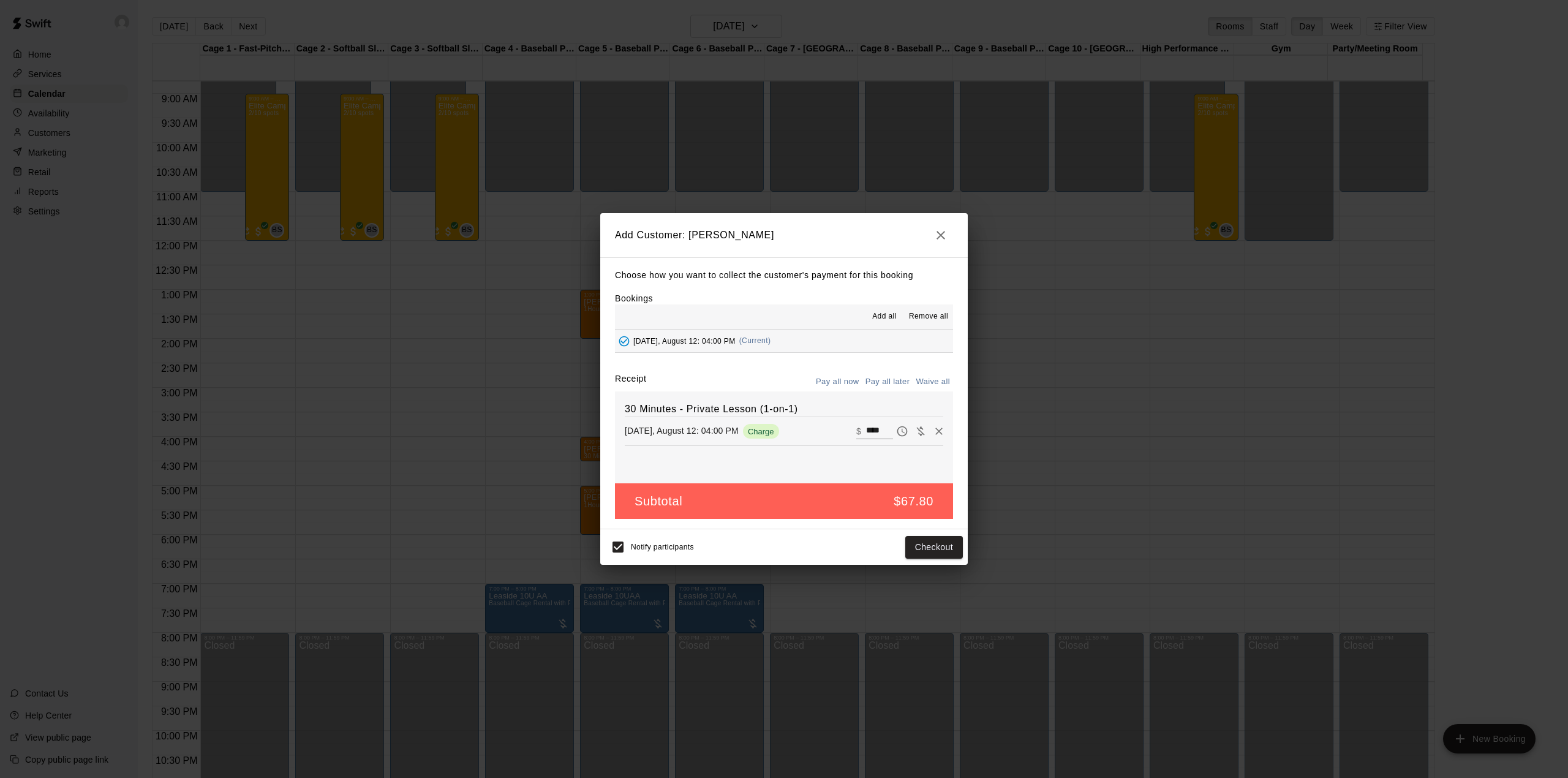
click at [891, 384] on button "Pay all later" at bounding box center [888, 382] width 51 height 19
click at [936, 542] on button "Add customer" at bounding box center [925, 547] width 75 height 23
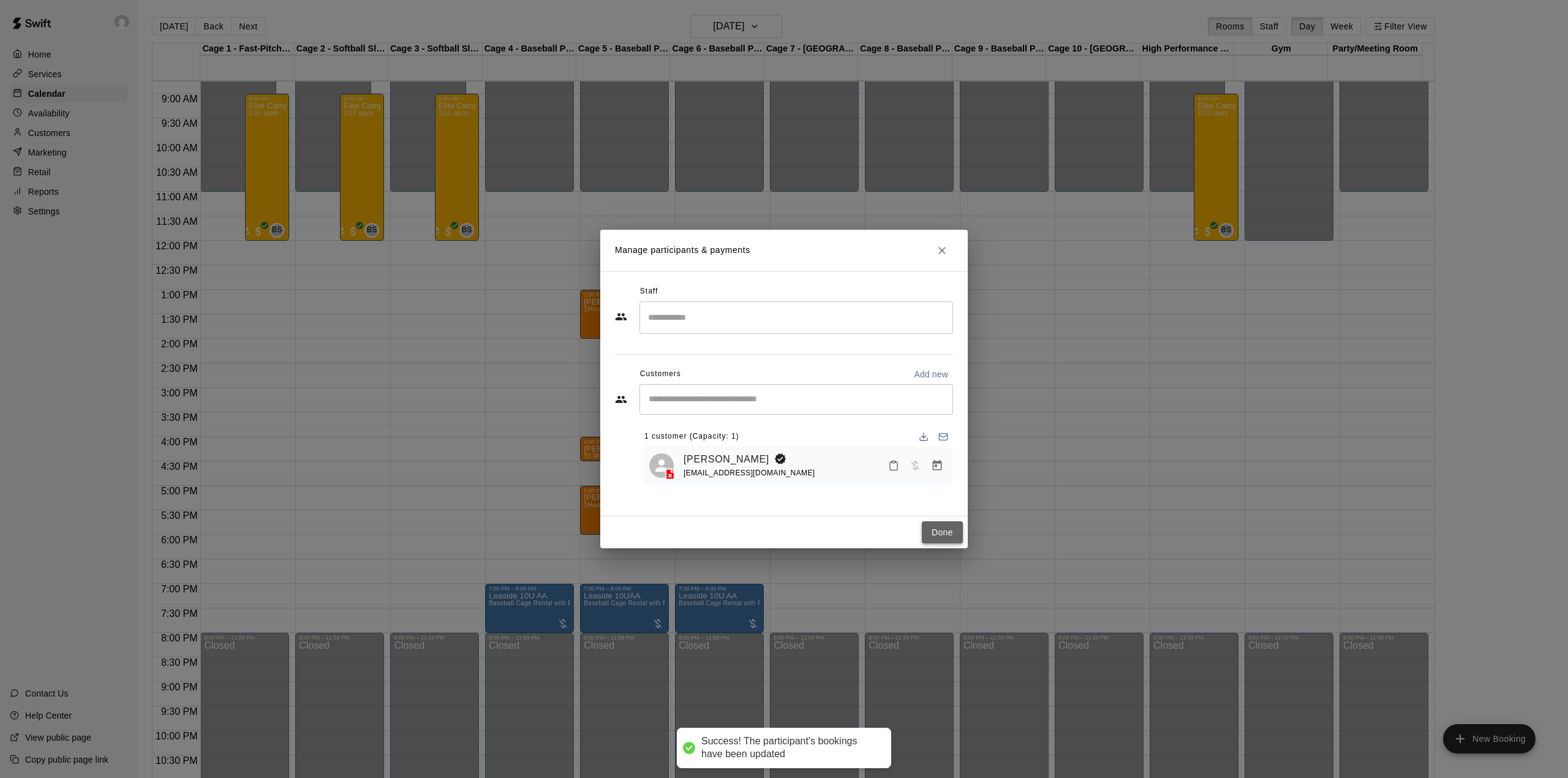
click at [948, 530] on button "Done" at bounding box center [942, 532] width 41 height 23
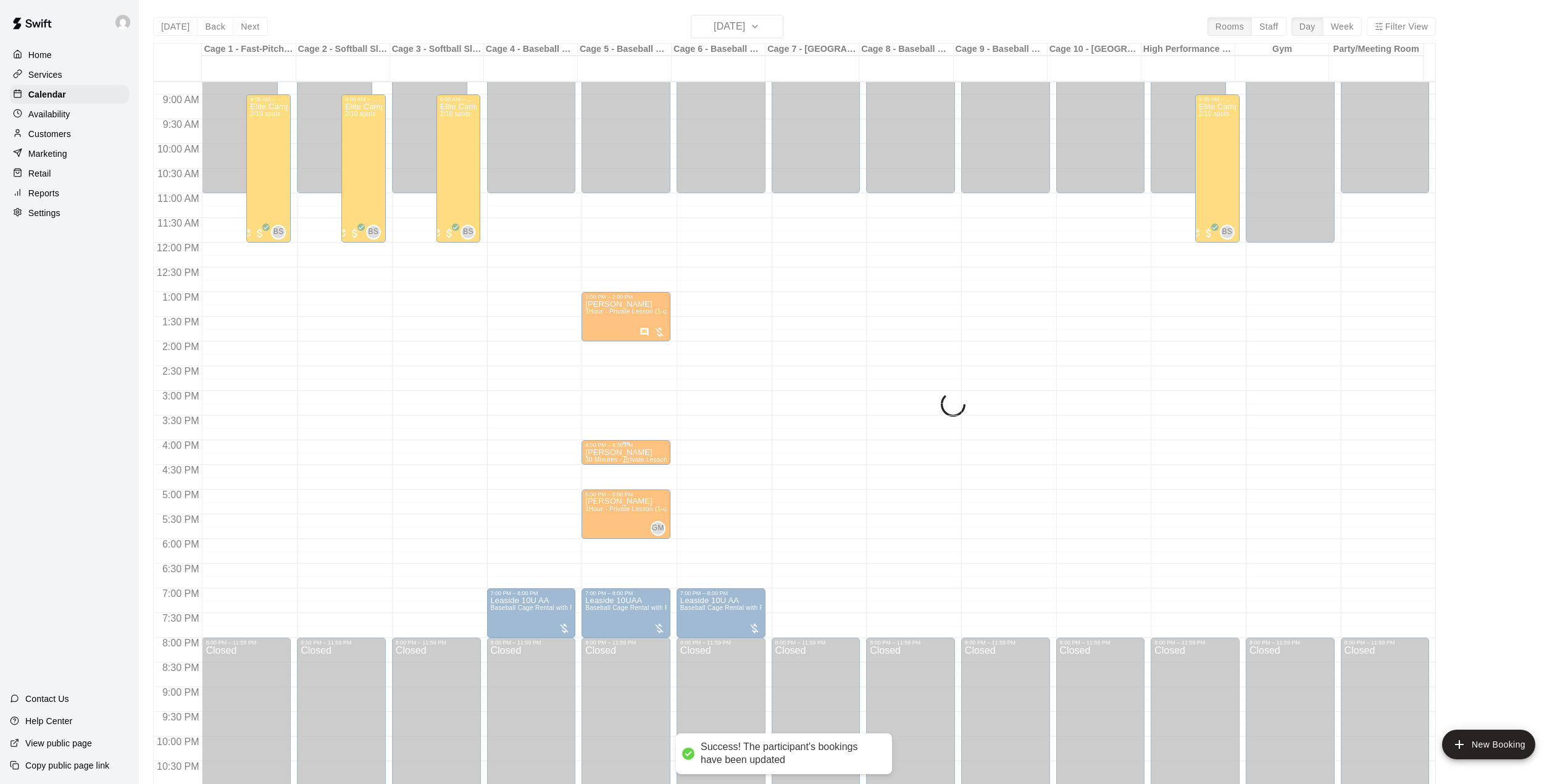
click at [606, 448] on div "4:00 PM – 4:30 PM" at bounding box center [626, 445] width 82 height 6
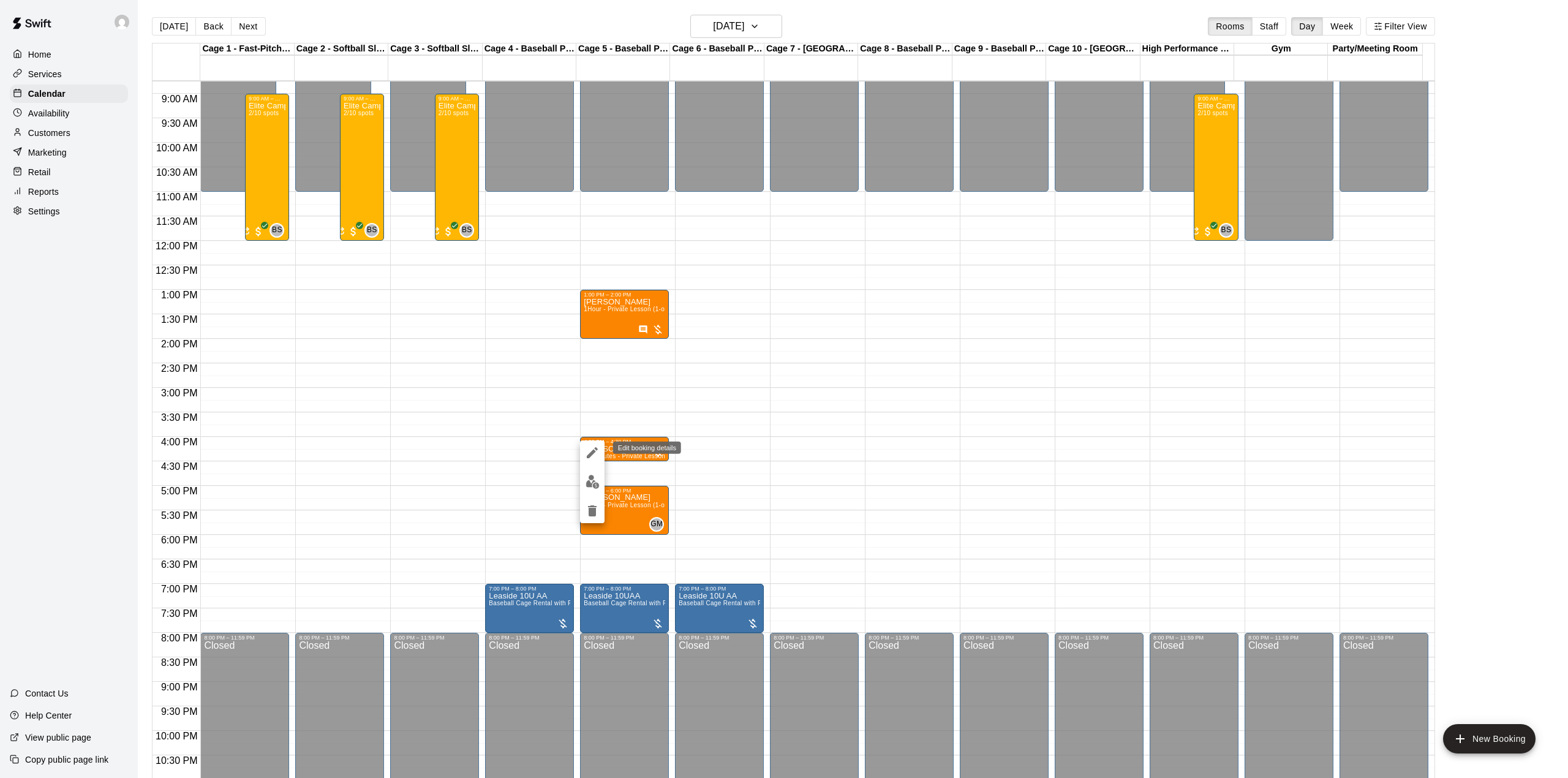
click at [592, 448] on icon "edit" at bounding box center [592, 452] width 14 height 14
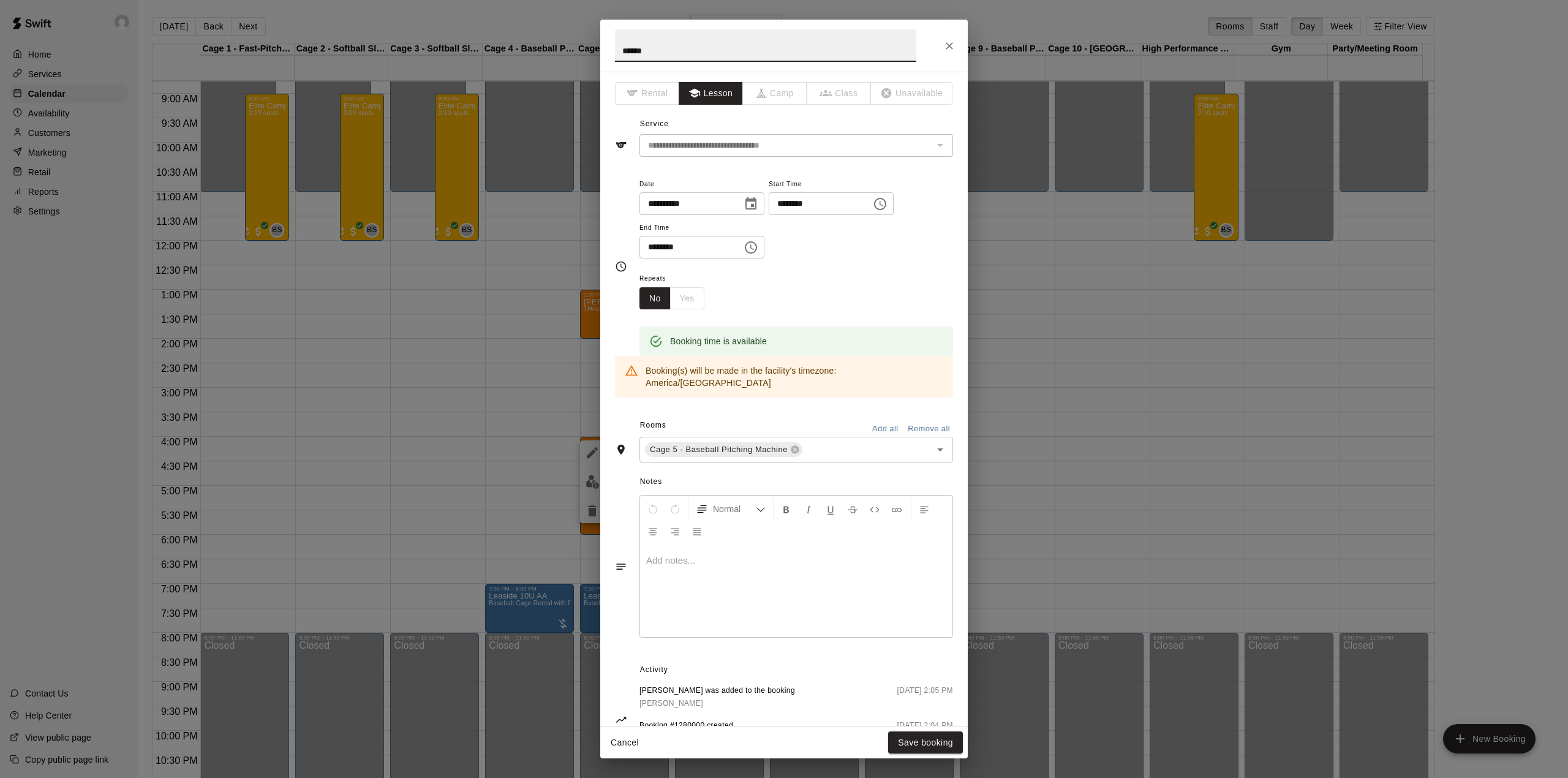
click at [625, 50] on input "******" at bounding box center [766, 46] width 301 height 33
click at [690, 48] on input "******" at bounding box center [766, 46] width 301 height 33
type input "**********"
click at [931, 736] on button "Save booking" at bounding box center [925, 743] width 75 height 23
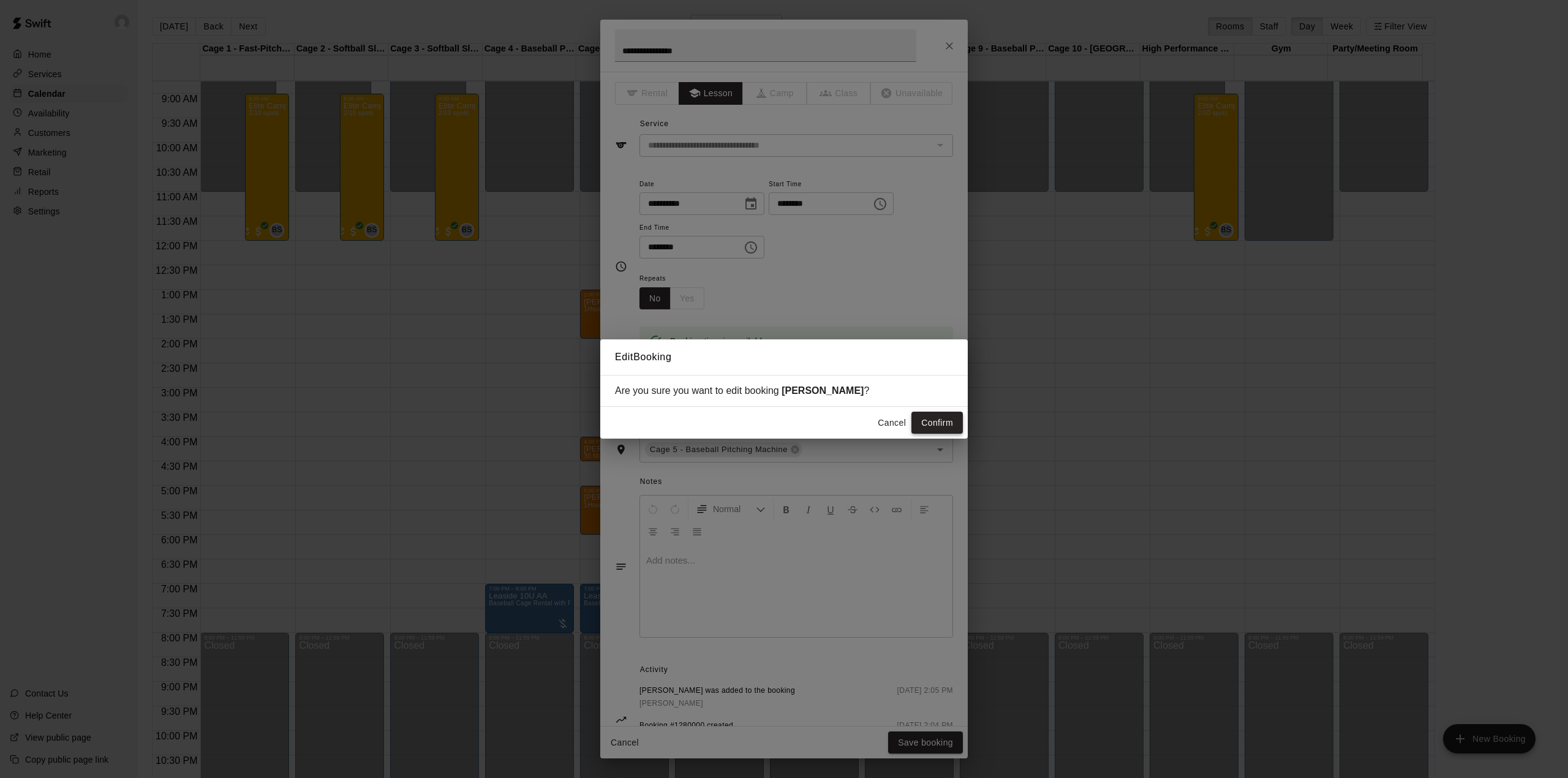
click at [931, 412] on button "Confirm" at bounding box center [937, 423] width 52 height 23
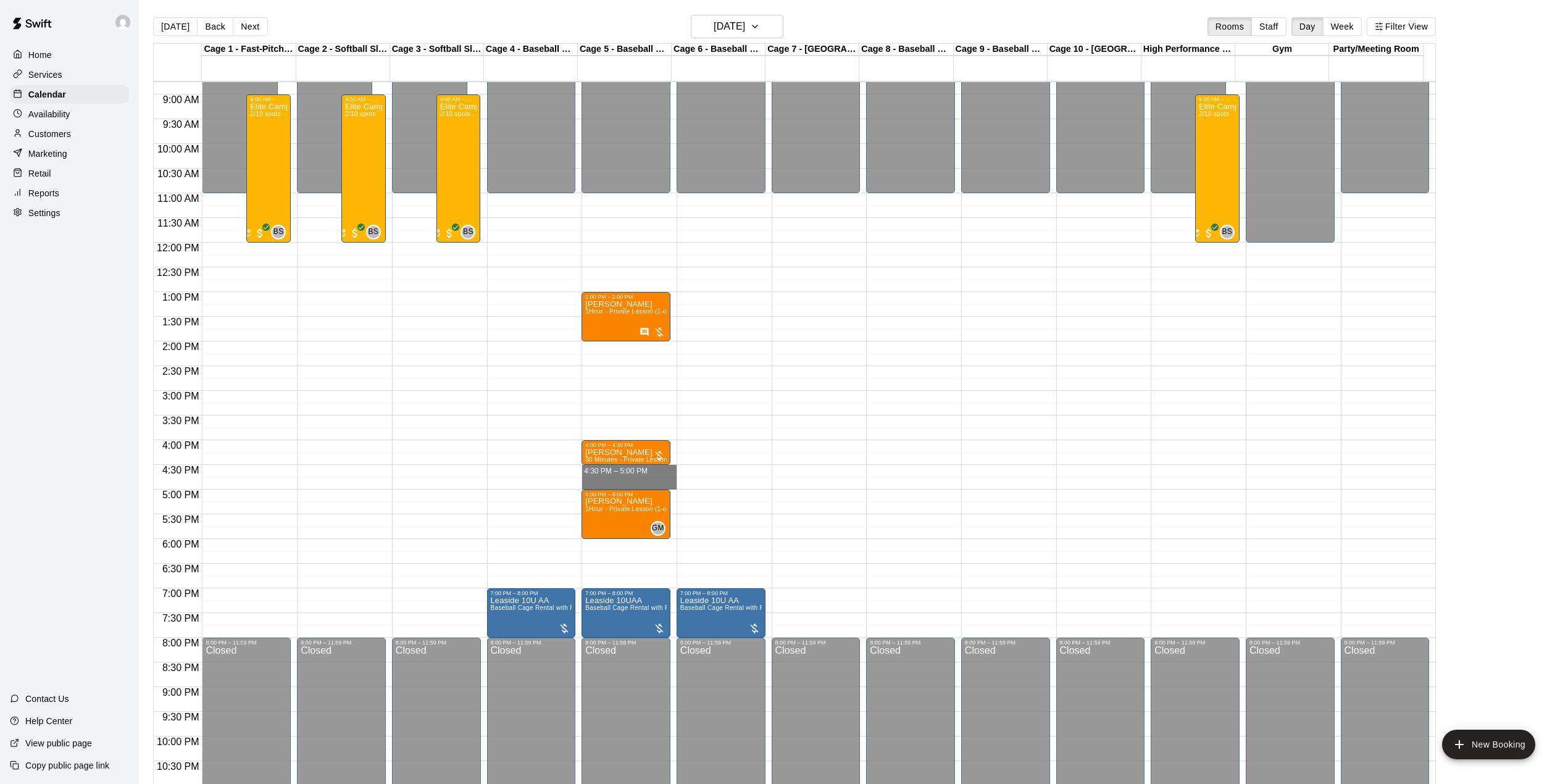
drag, startPoint x: 637, startPoint y: 473, endPoint x: 644, endPoint y: 487, distance: 15.7
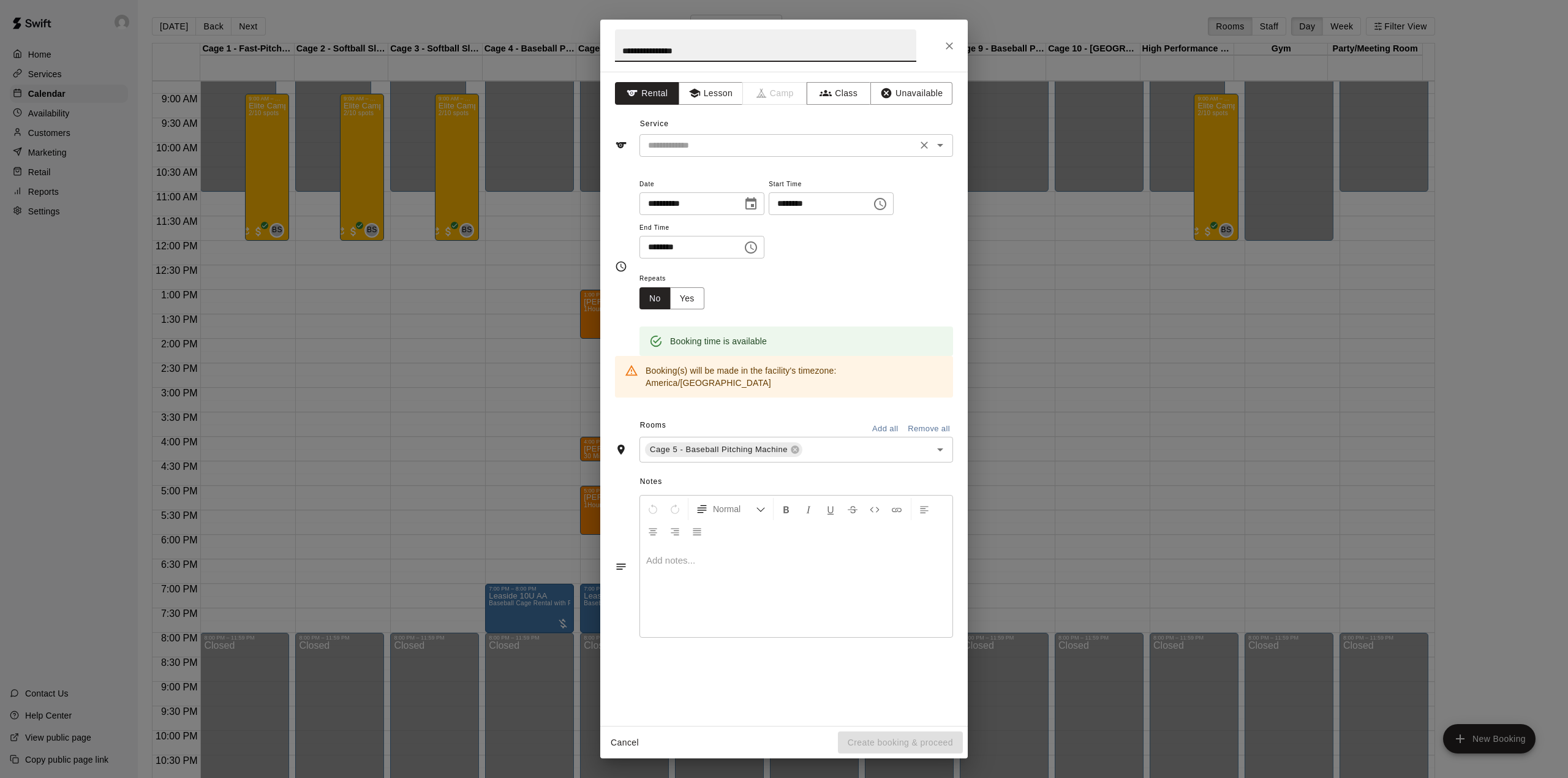
type input "**********"
click at [728, 143] on input "text" at bounding box center [778, 145] width 270 height 15
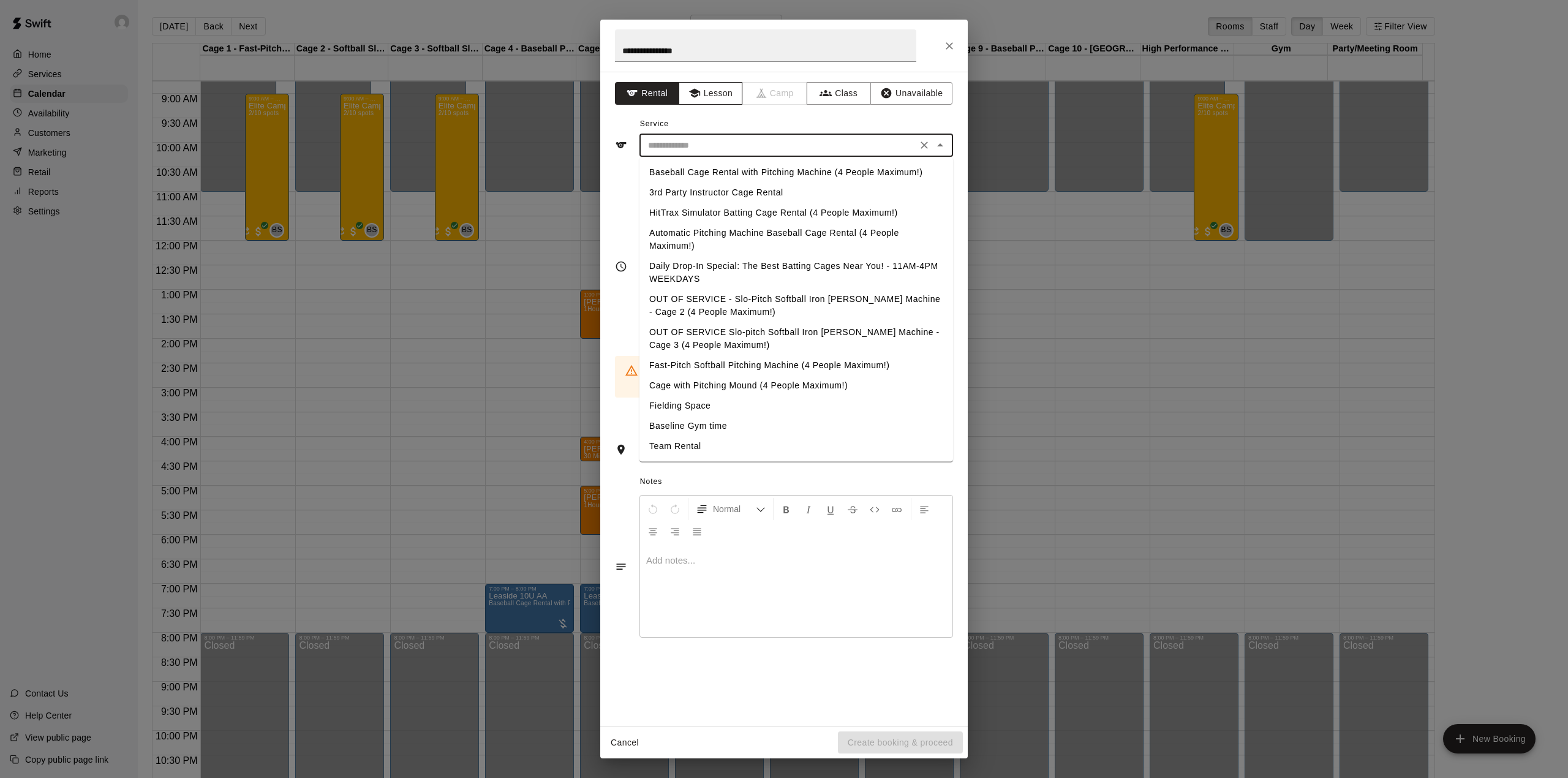
click at [716, 95] on button "Lesson" at bounding box center [711, 93] width 64 height 23
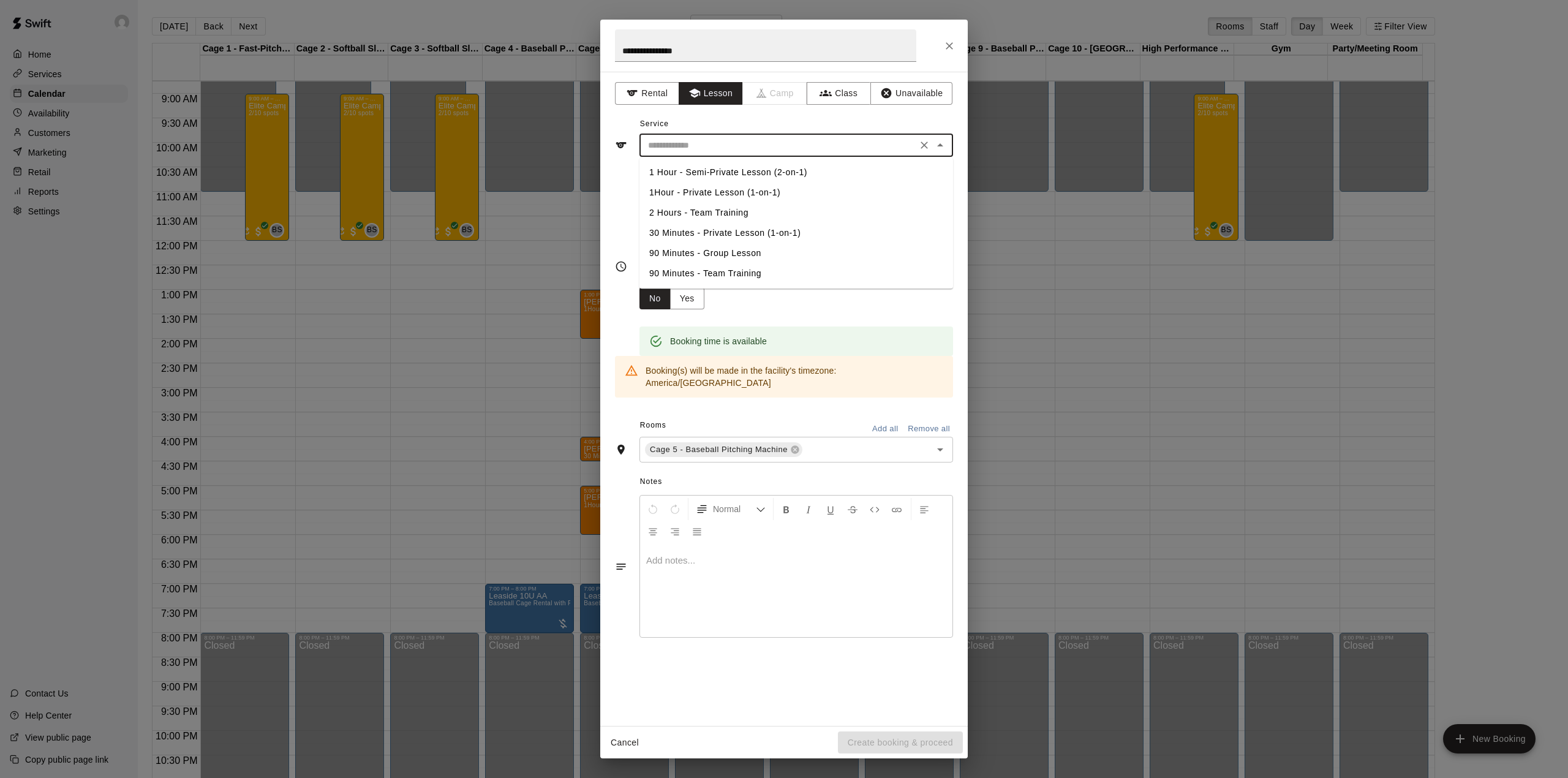
click at [717, 148] on input "text" at bounding box center [778, 145] width 270 height 15
click at [708, 228] on li "30 Minutes - Private Lesson (1-on-1)" at bounding box center [796, 233] width 314 height 20
type input "**********"
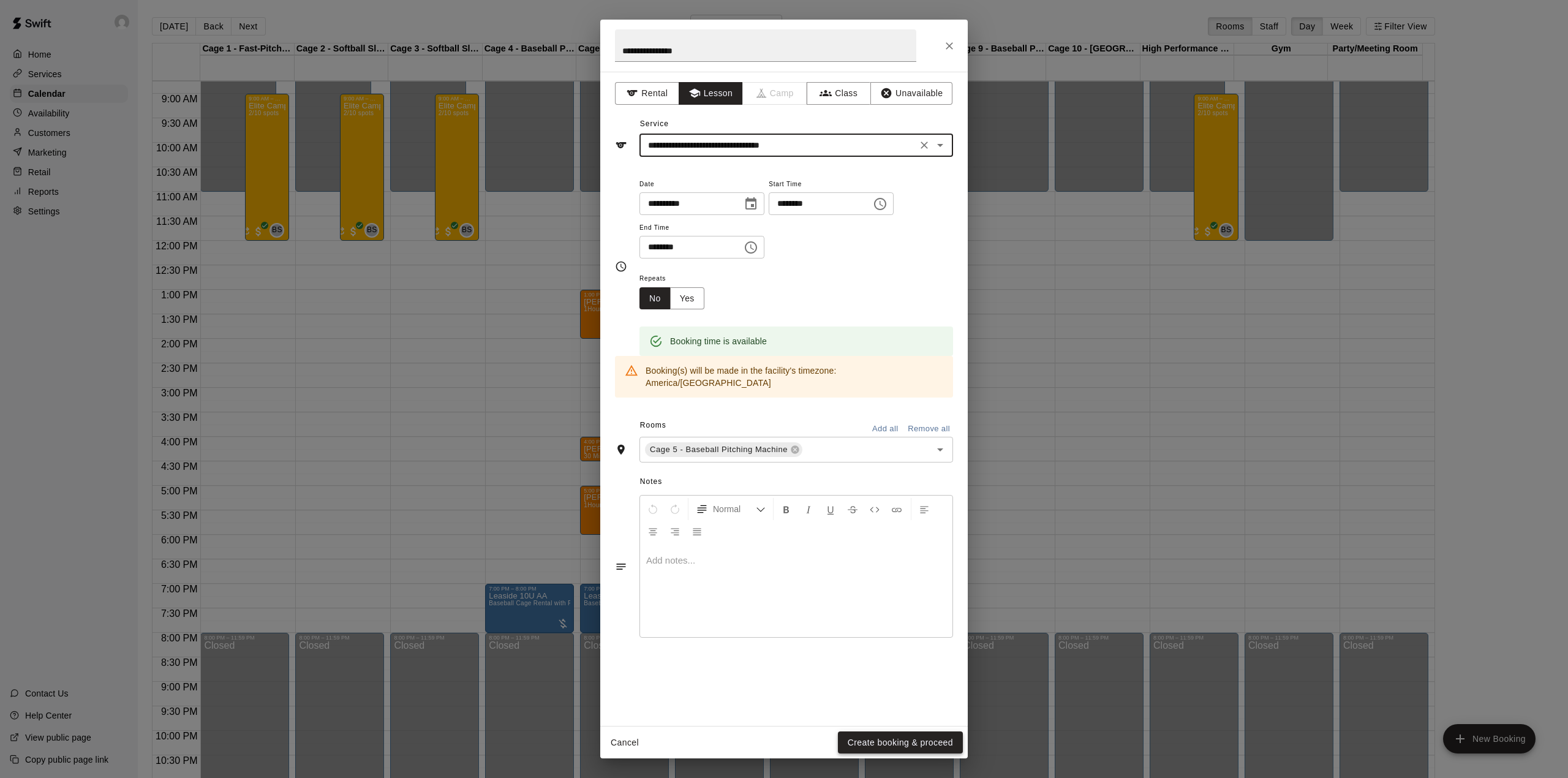
click at [891, 736] on button "Create booking & proceed" at bounding box center [900, 743] width 125 height 23
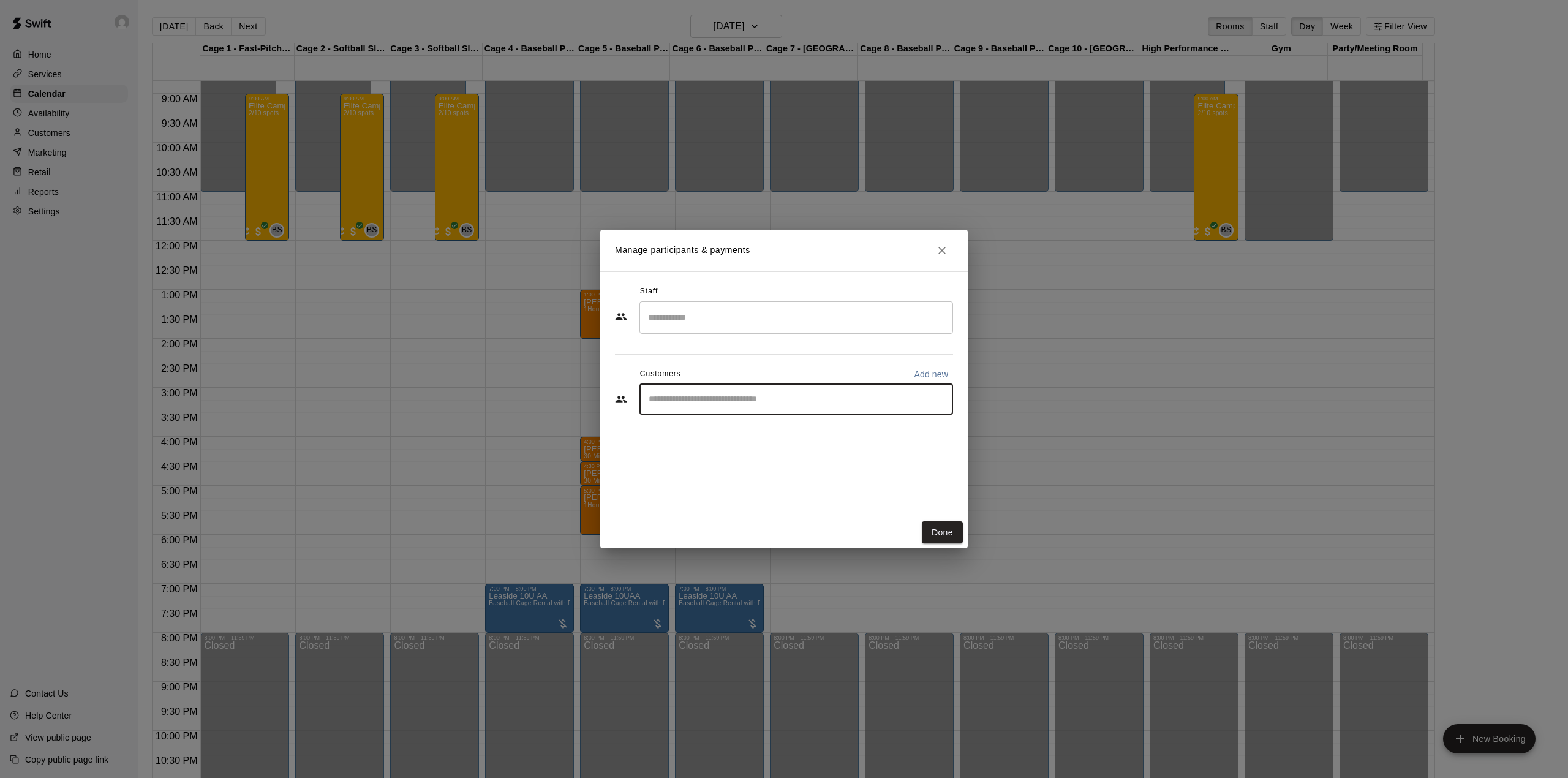
click at [715, 399] on input "Start typing to search customers..." at bounding box center [796, 399] width 303 height 12
type input "******"
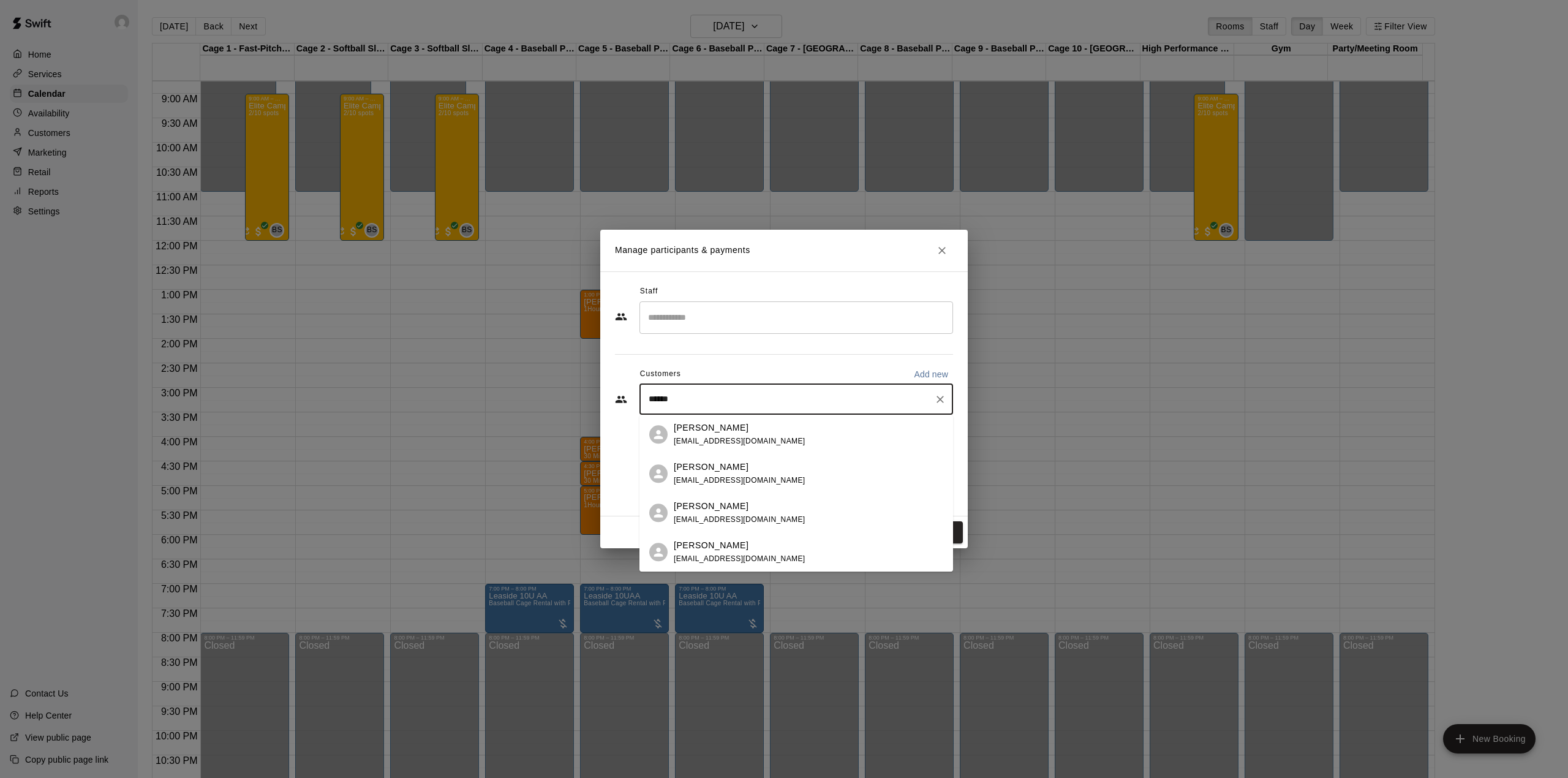
click at [829, 437] on div "[PERSON_NAME] [EMAIL_ADDRESS][DOMAIN_NAME]" at bounding box center [809, 435] width 269 height 26
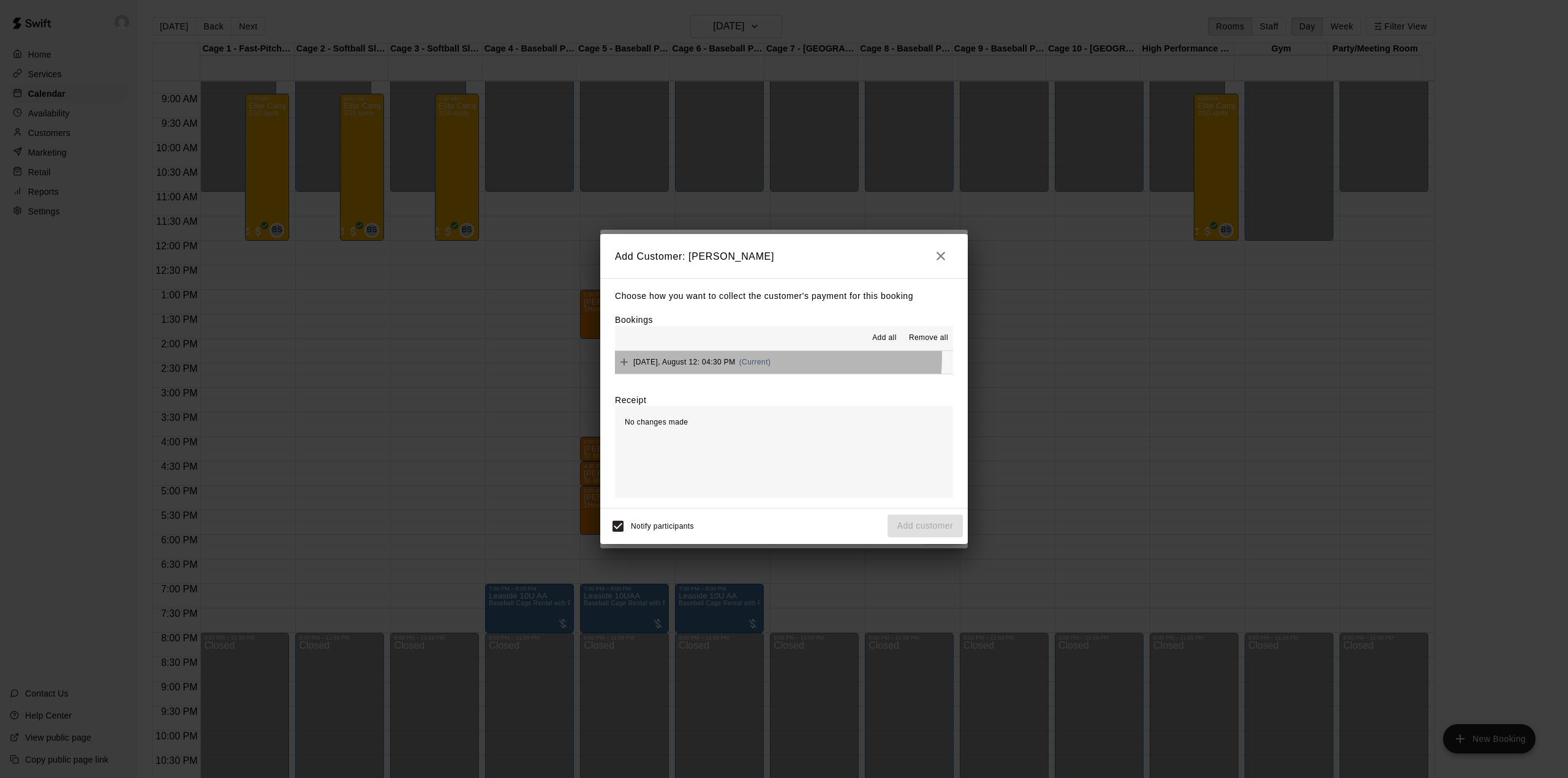
click at [709, 356] on div "[DATE], August 12: 04:30 PM (Current)" at bounding box center [693, 362] width 156 height 18
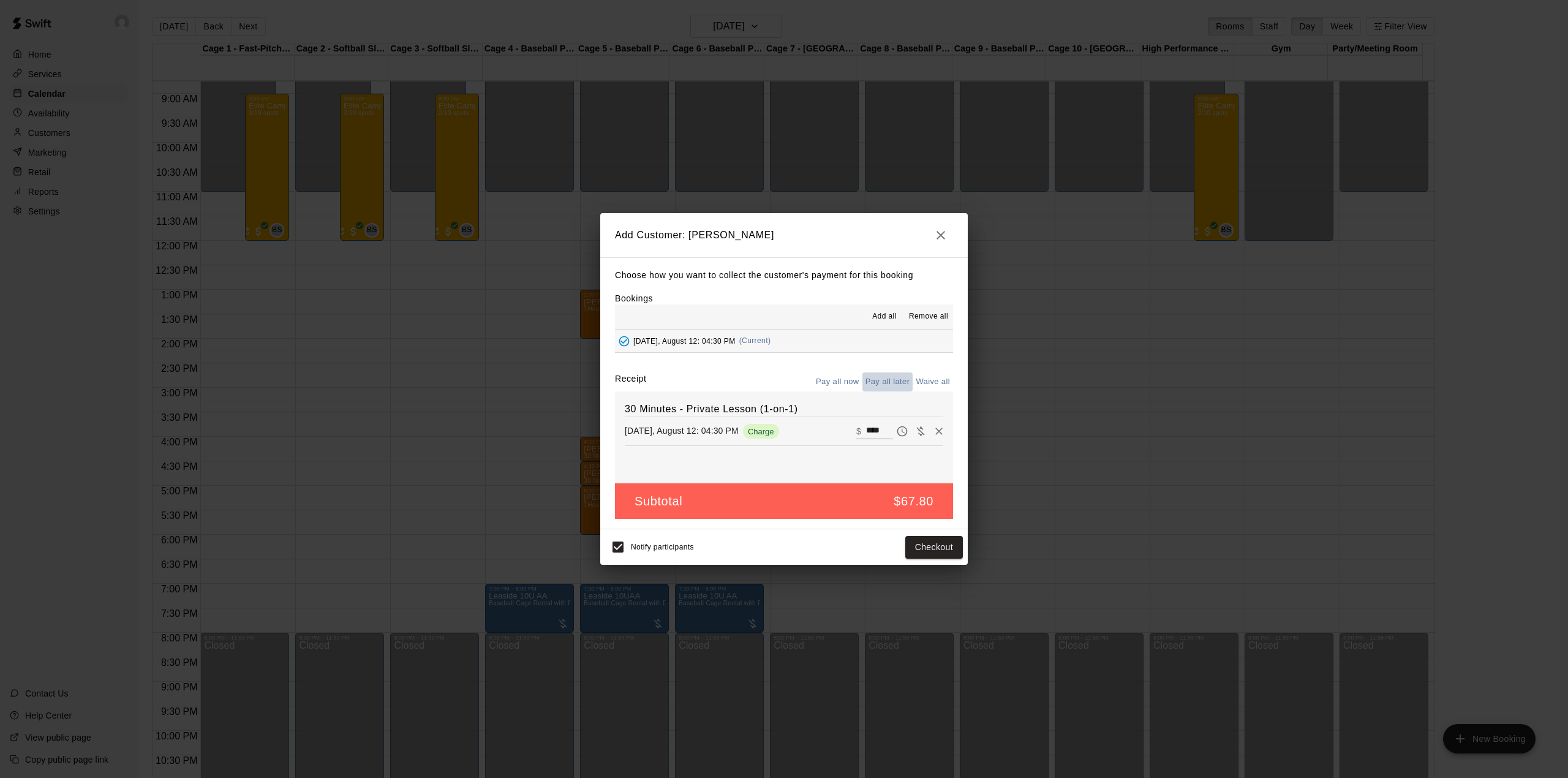
click at [896, 377] on button "Pay all later" at bounding box center [888, 382] width 51 height 19
click at [921, 549] on button "Add customer" at bounding box center [925, 547] width 75 height 23
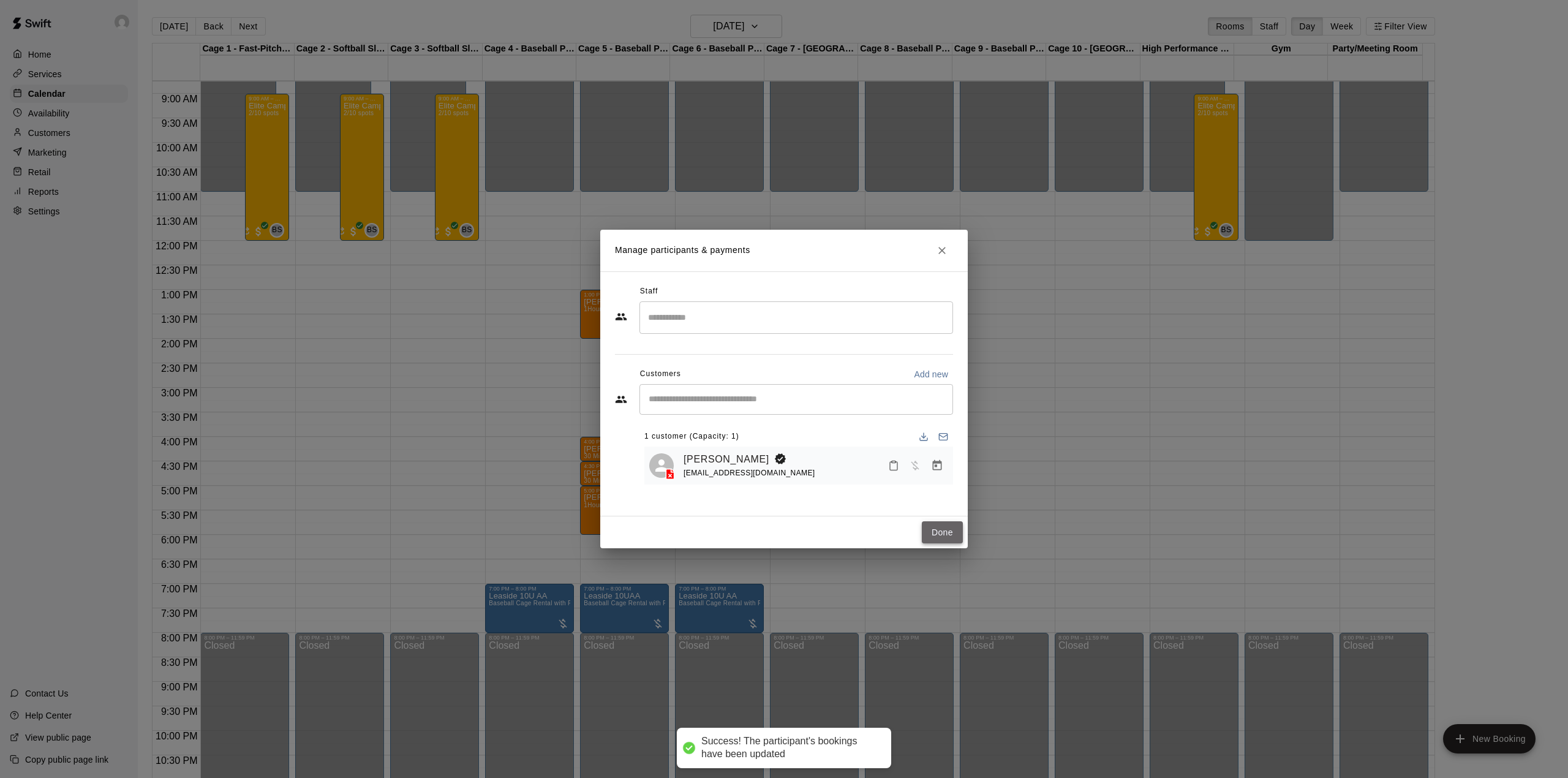
click at [953, 529] on button "Done" at bounding box center [942, 532] width 41 height 23
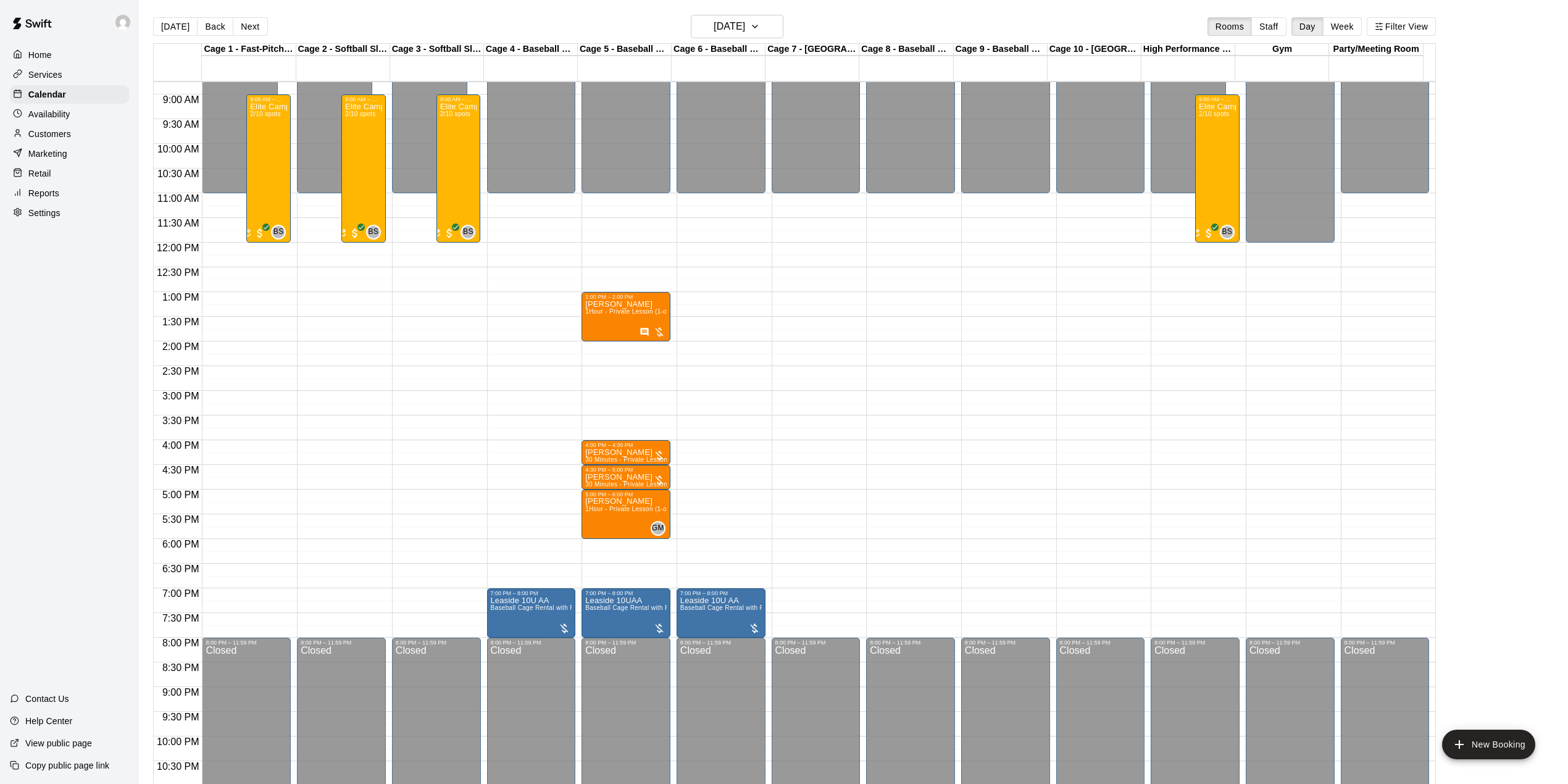
click at [711, 10] on main "[DATE] Back [DATE][DATE] Rooms Staff Day Week Filter View Cage 1 - Fast-Pitch M…" at bounding box center [853, 402] width 1429 height 804
click at [715, 23] on h6 "[DATE]" at bounding box center [729, 26] width 32 height 17
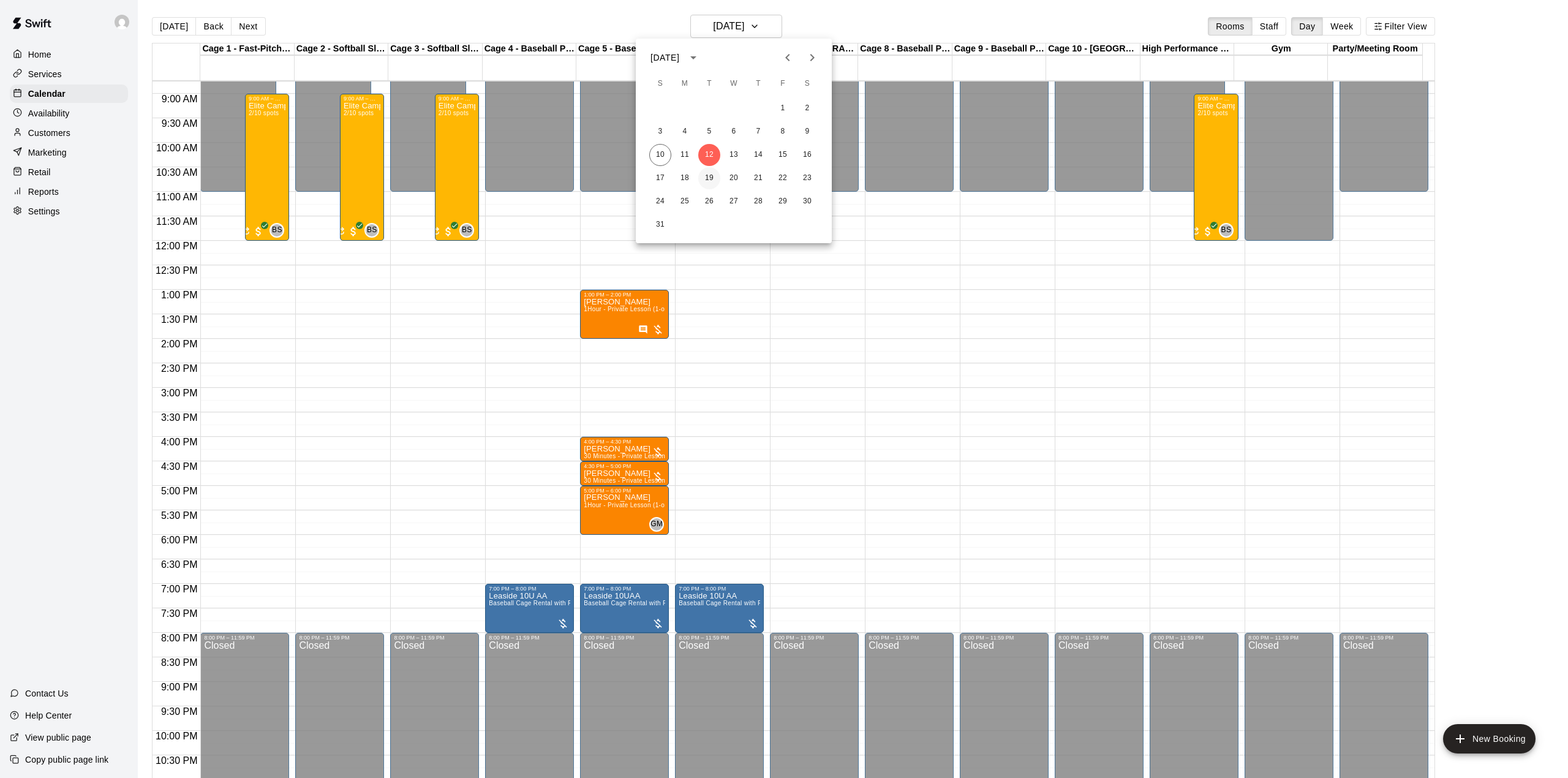
click at [706, 177] on button "19" at bounding box center [709, 178] width 22 height 22
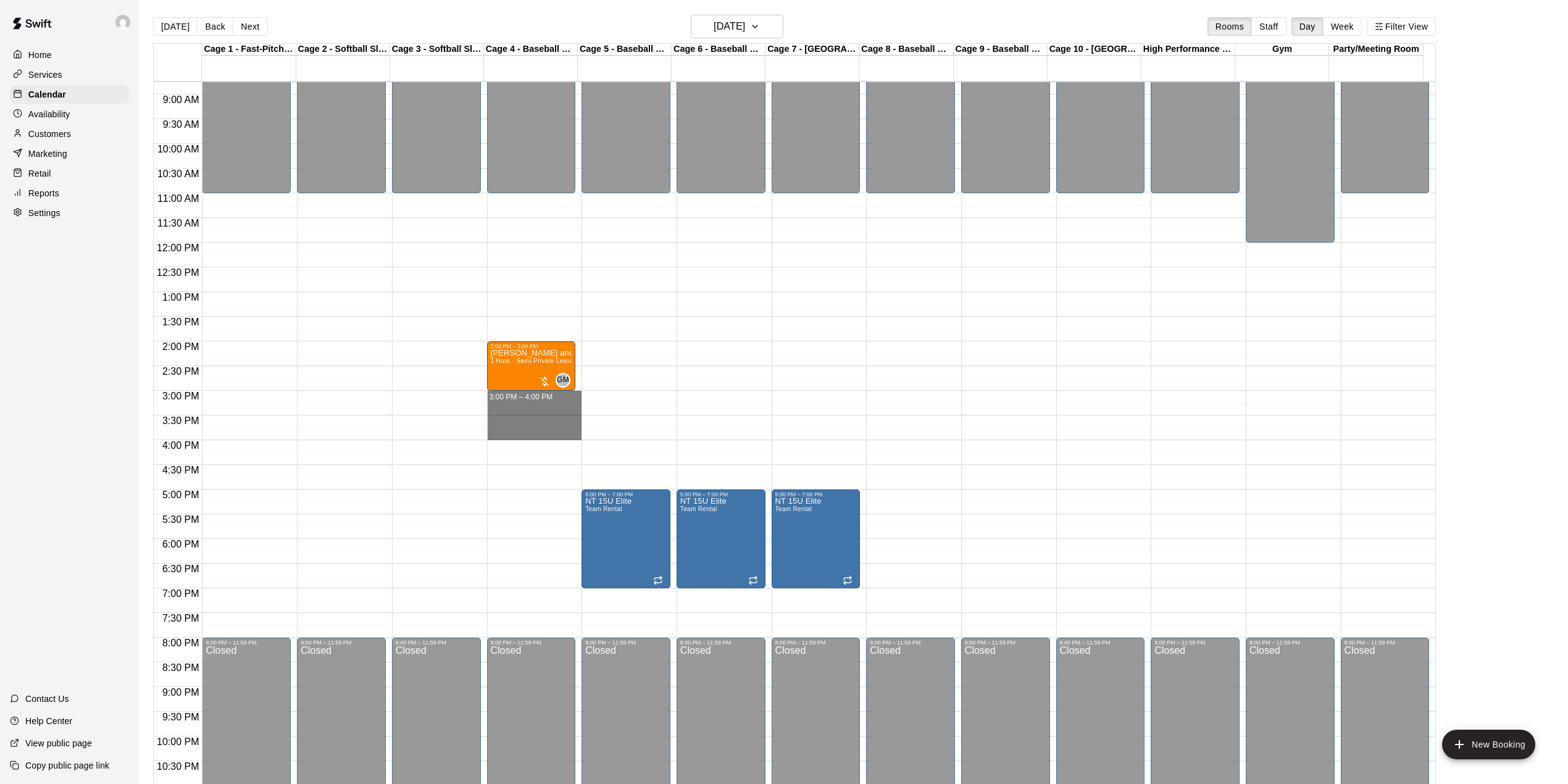
drag, startPoint x: 509, startPoint y: 398, endPoint x: 513, endPoint y: 437, distance: 39.2
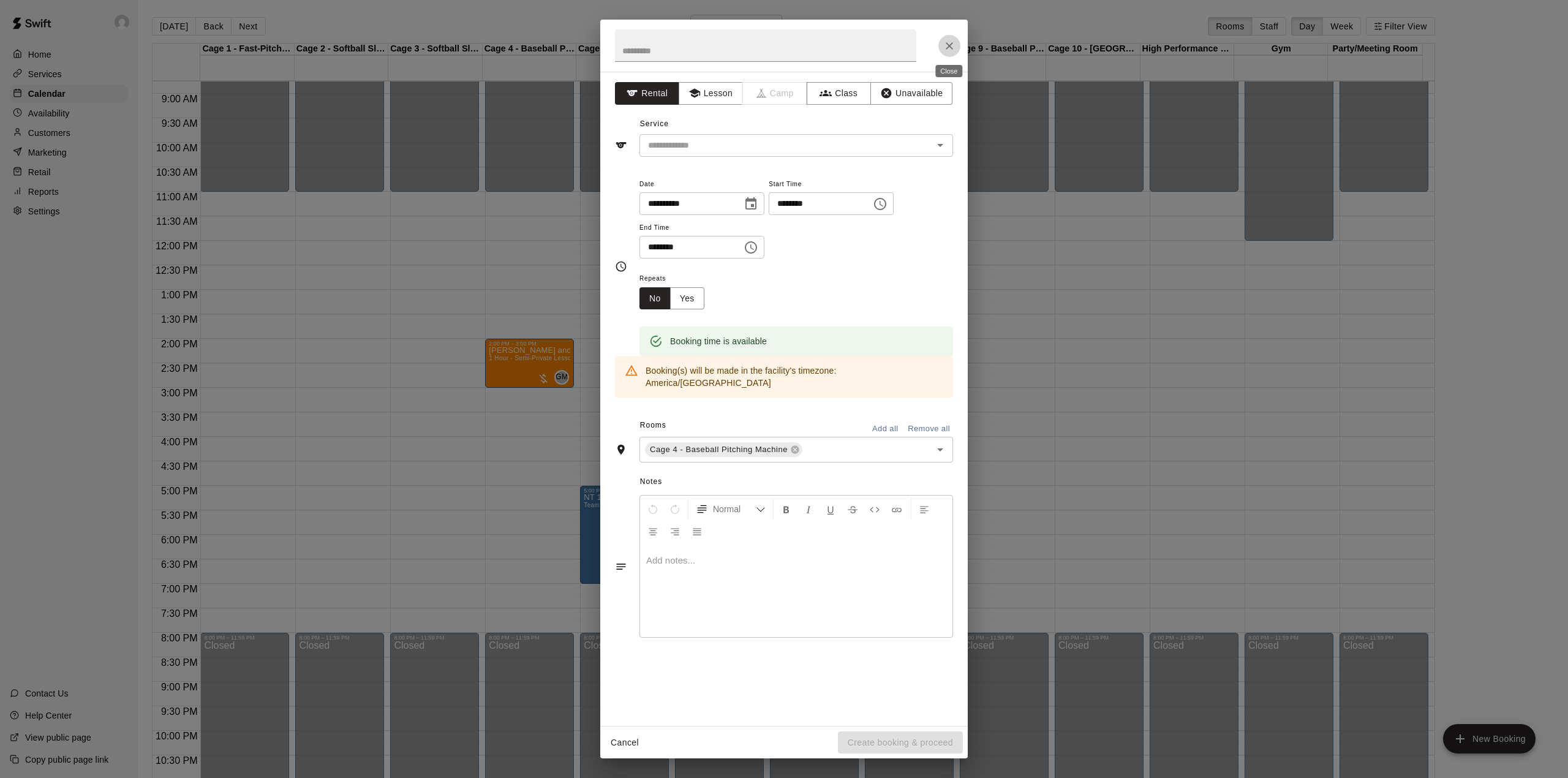
click at [949, 43] on icon "Close" at bounding box center [949, 46] width 12 height 12
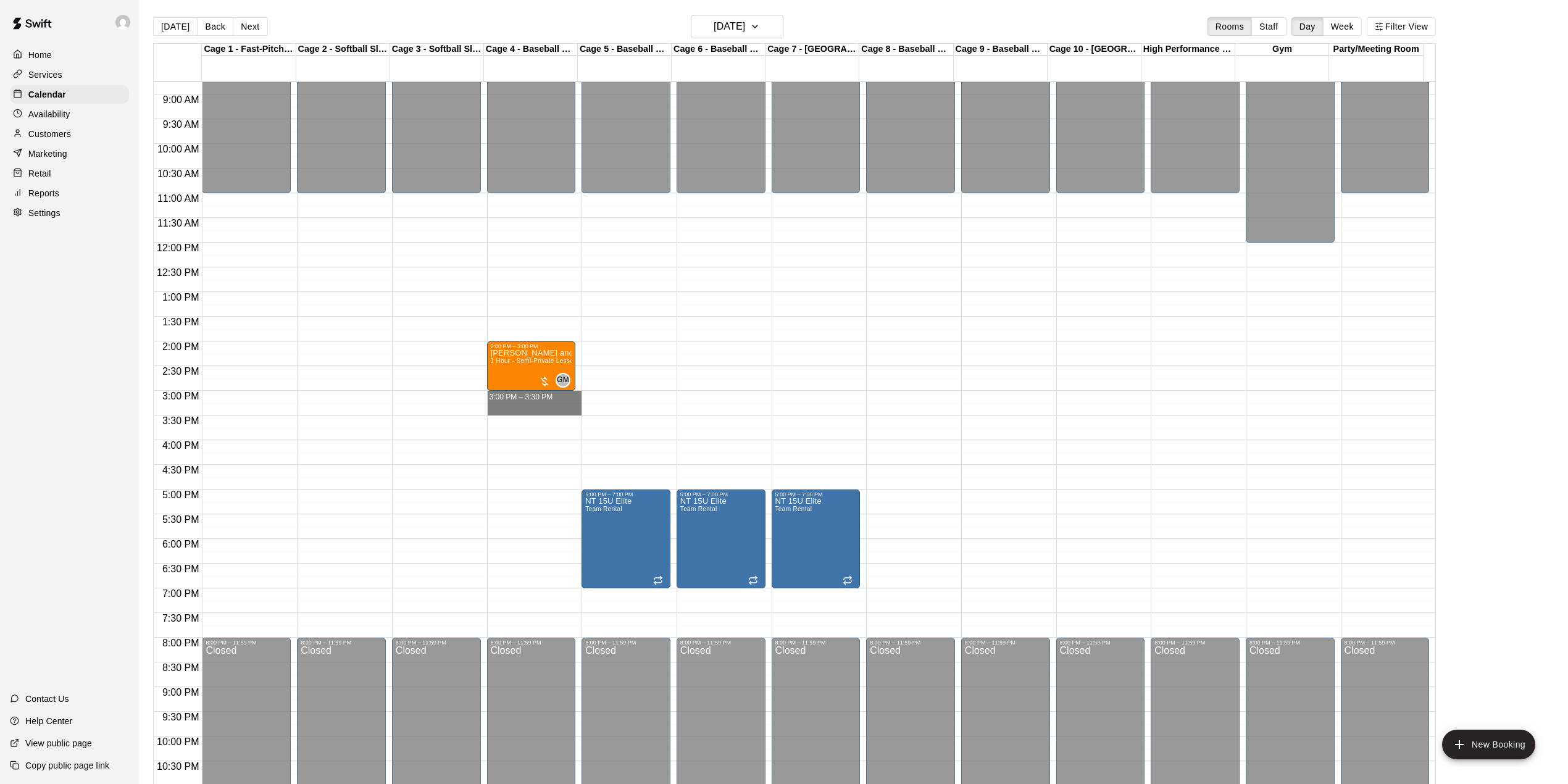
drag, startPoint x: 510, startPoint y: 398, endPoint x: 516, endPoint y: 410, distance: 13.4
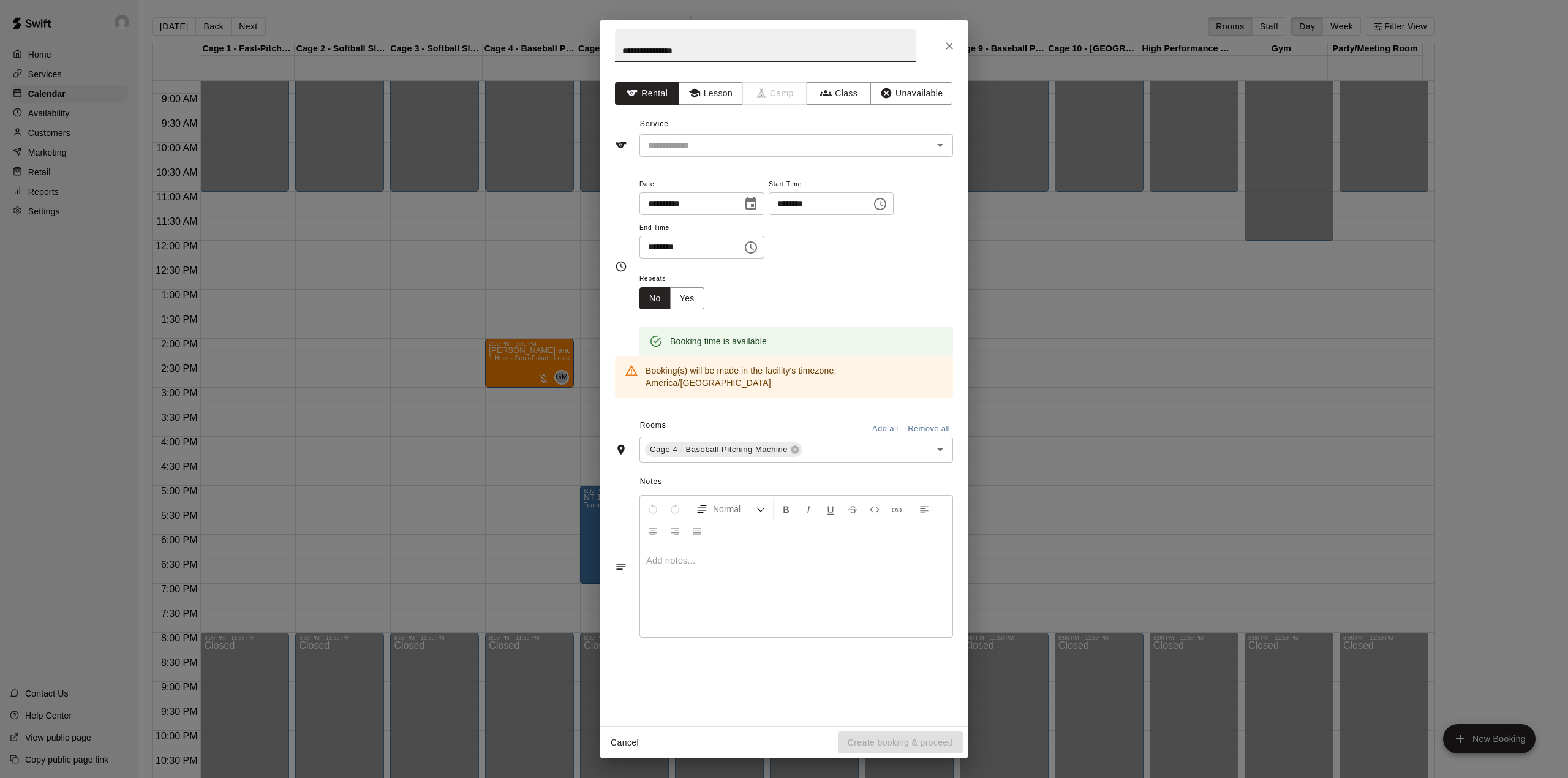
click at [656, 50] on input "**********" at bounding box center [766, 46] width 301 height 33
type input "**********"
click at [760, 131] on div "Service ​" at bounding box center [784, 135] width 338 height 42
click at [760, 144] on input "text" at bounding box center [778, 145] width 270 height 15
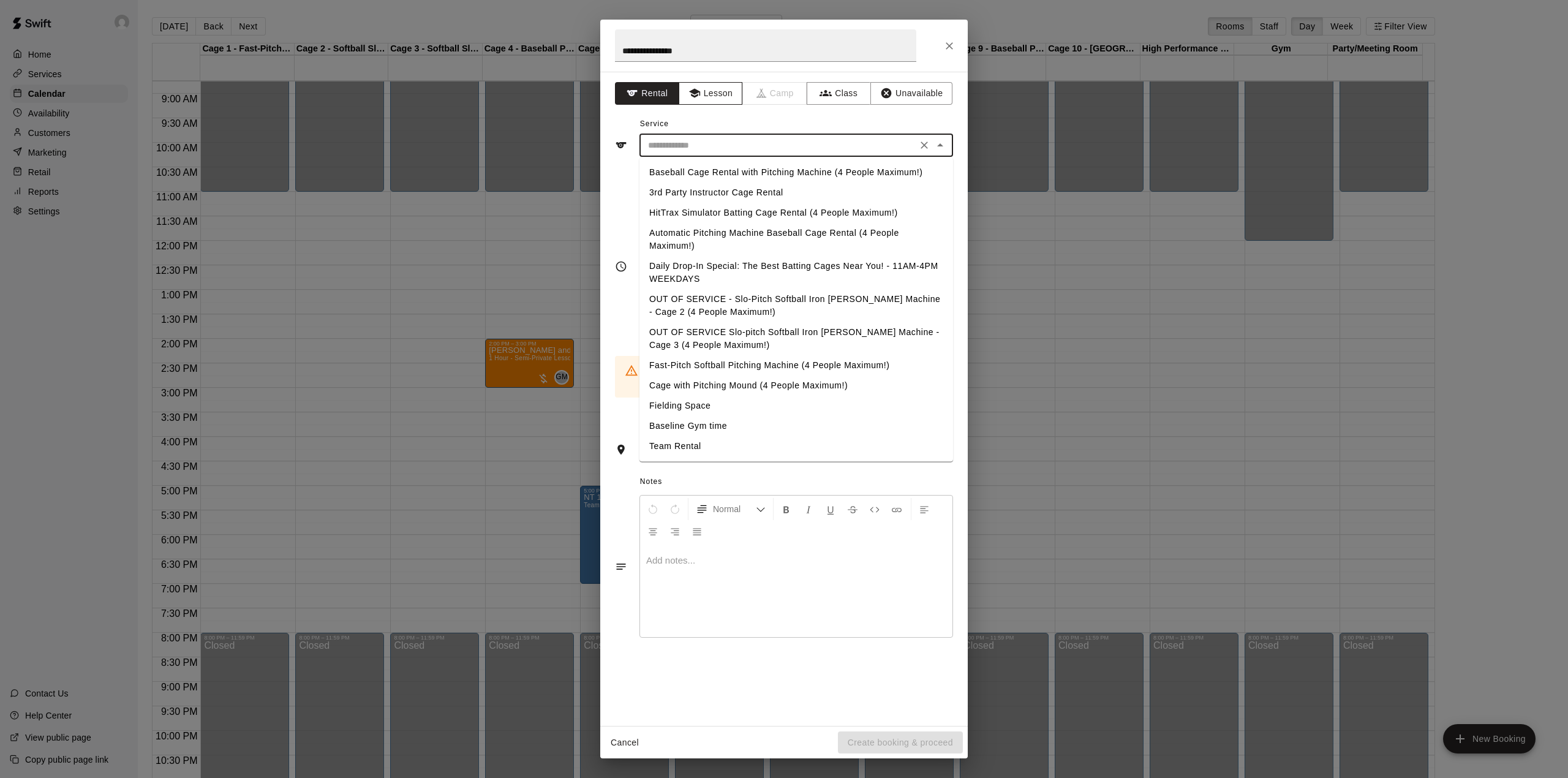
click at [713, 84] on button "Lesson" at bounding box center [711, 93] width 64 height 23
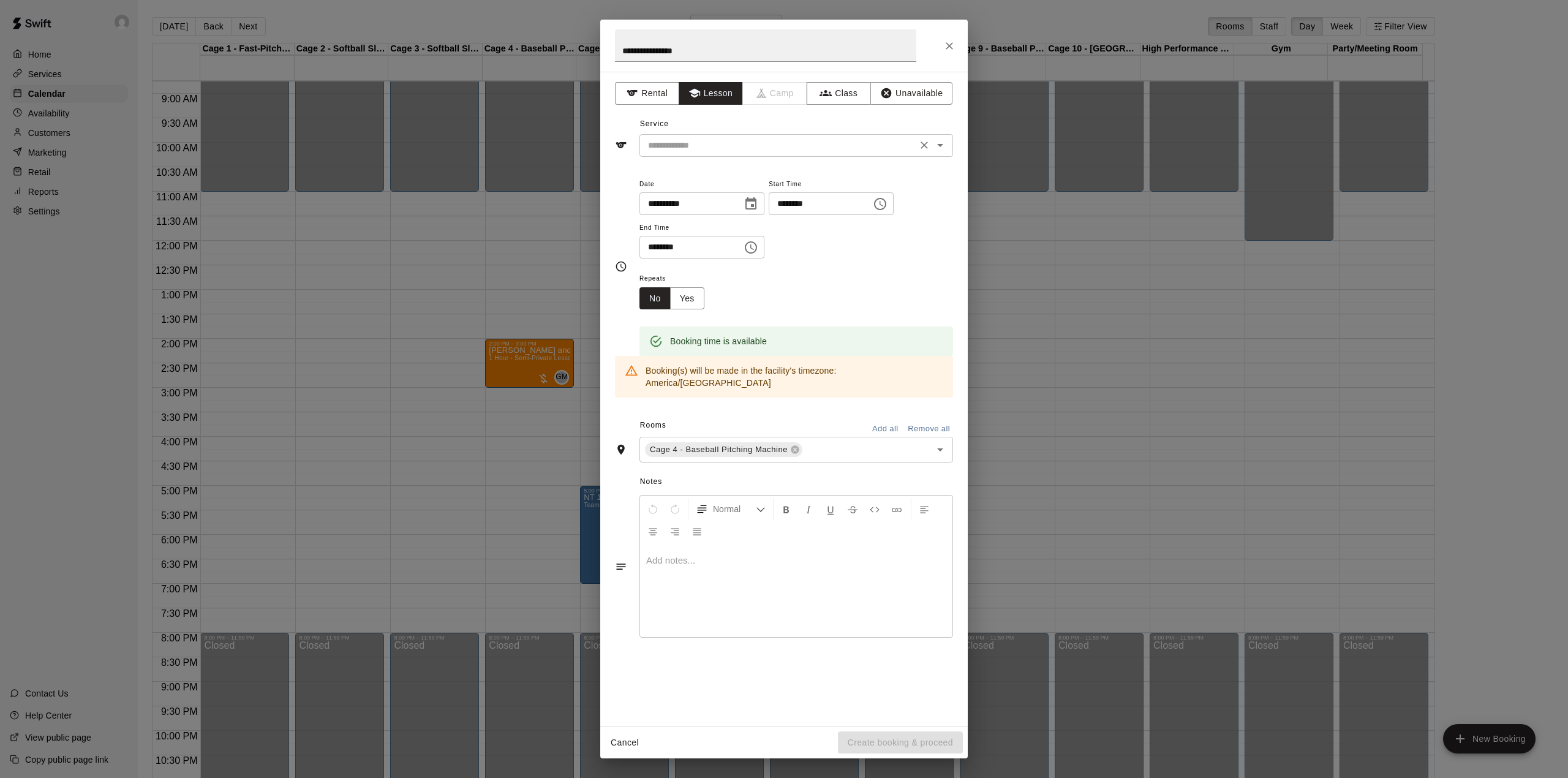
click at [719, 144] on input "text" at bounding box center [778, 145] width 270 height 15
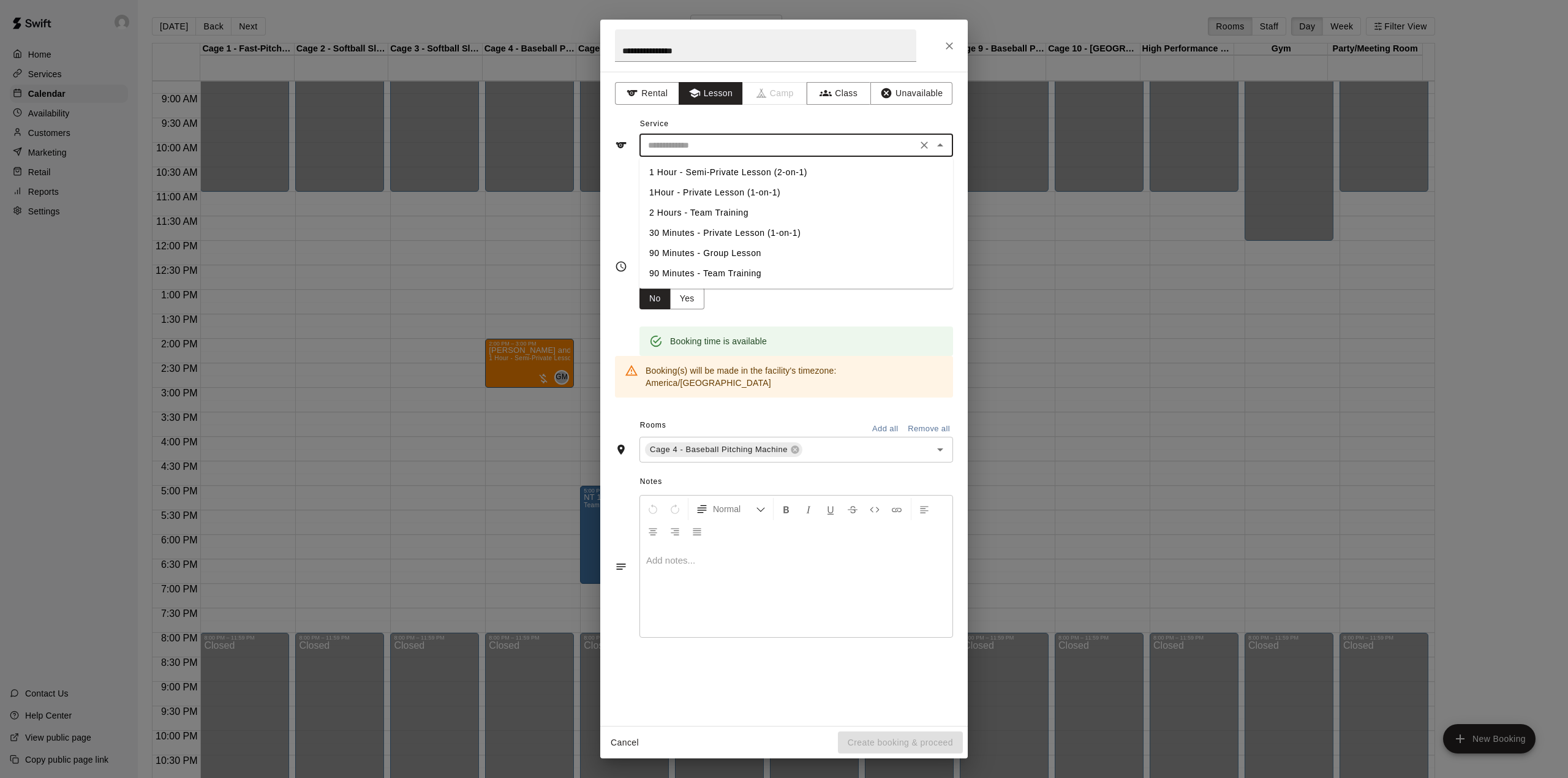
click at [715, 230] on li "30 Minutes - Private Lesson (1-on-1)" at bounding box center [796, 233] width 314 height 20
type input "**********"
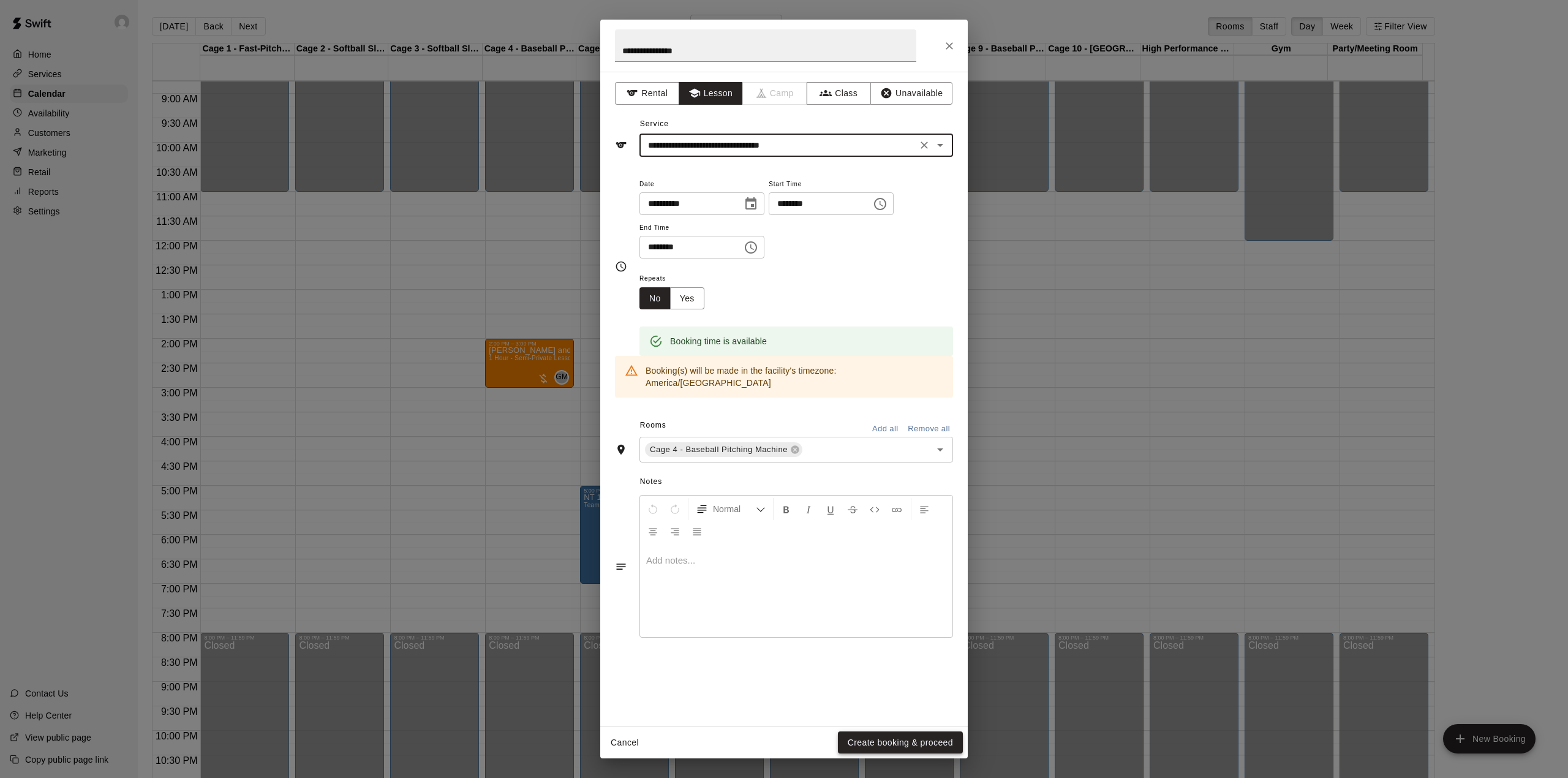
click at [883, 743] on button "Create booking & proceed" at bounding box center [900, 743] width 125 height 23
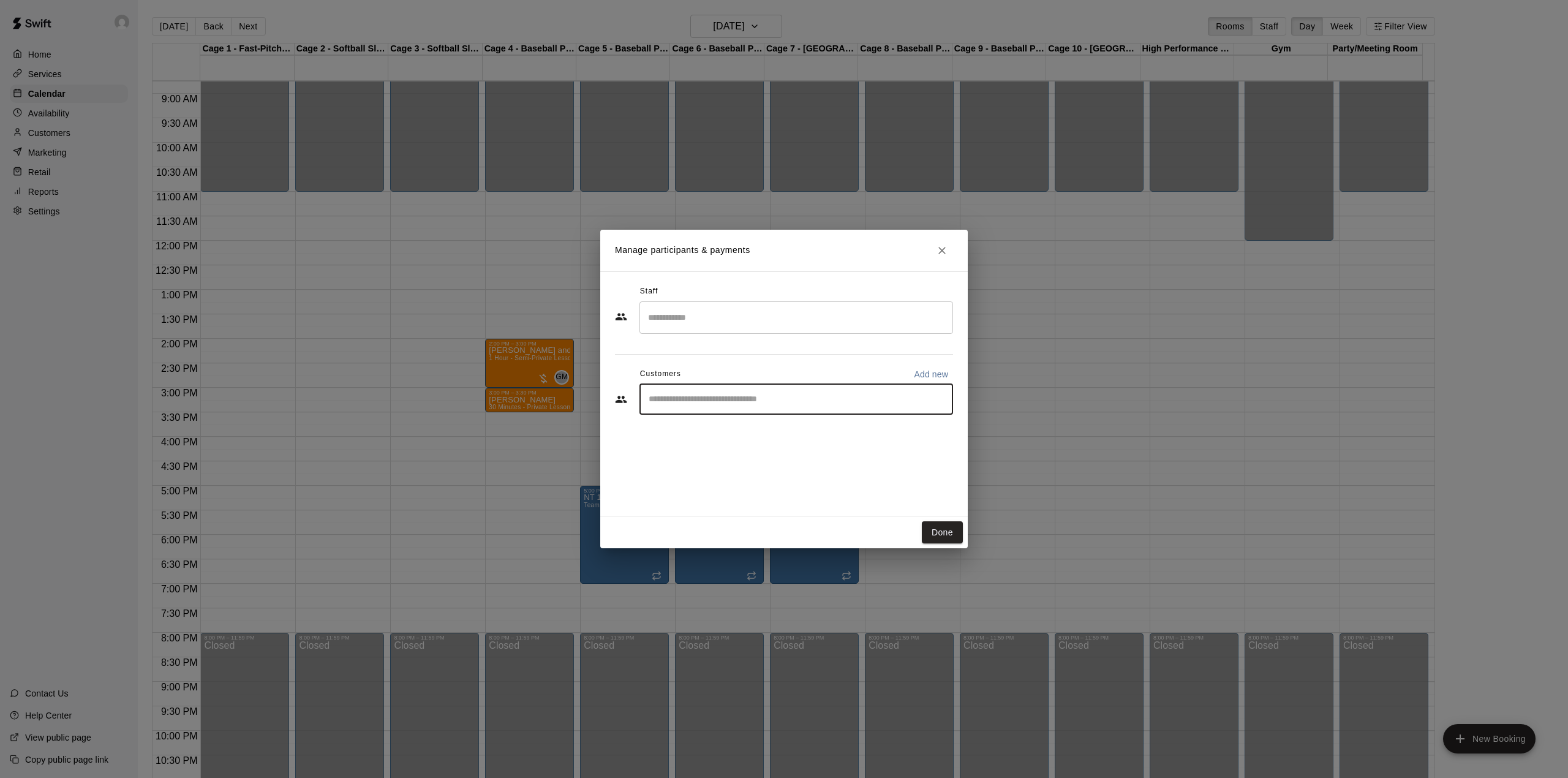
click at [698, 402] on input "Start typing to search customers..." at bounding box center [796, 399] width 303 height 12
type input "****"
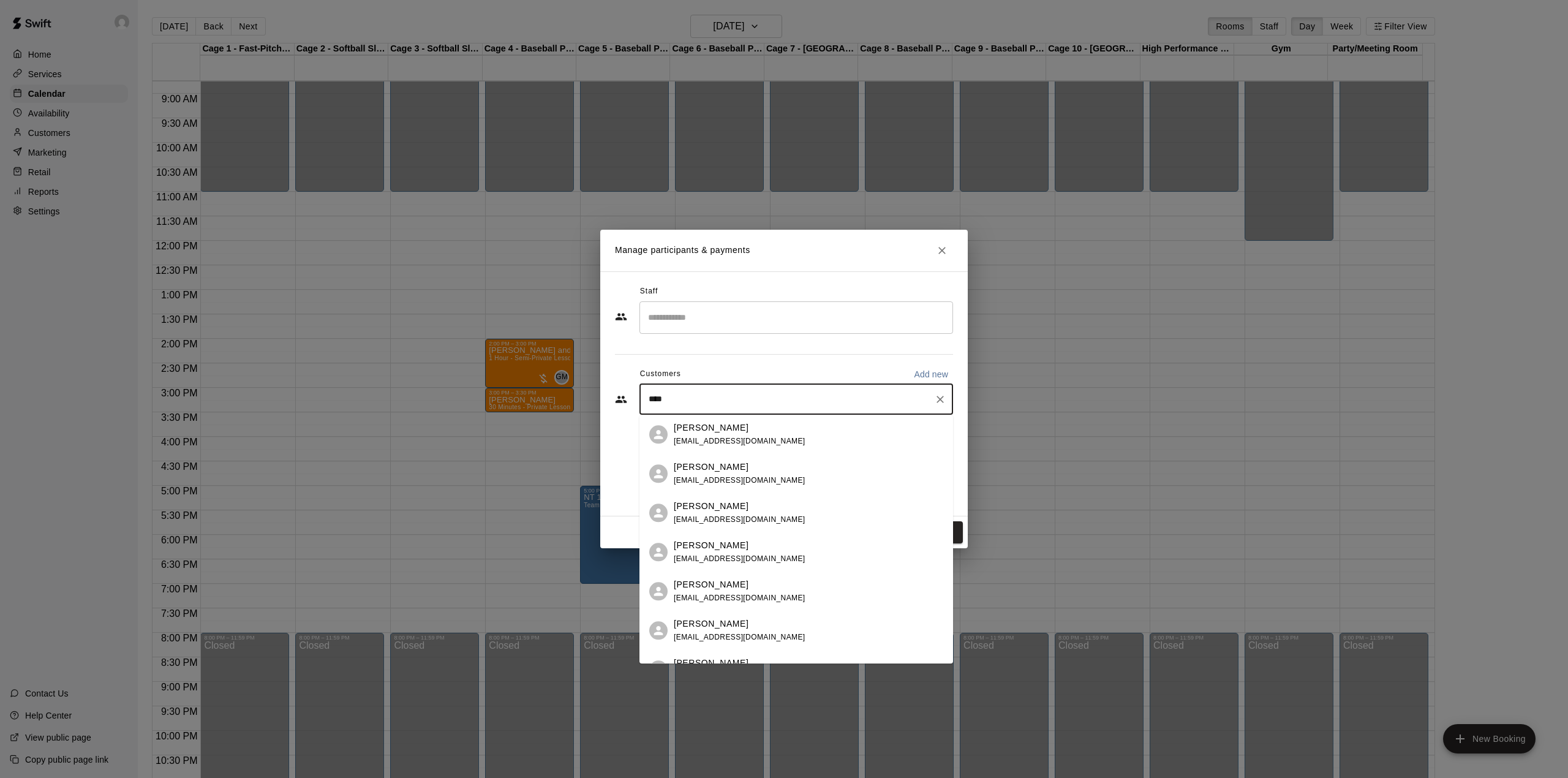
click at [723, 431] on p "[PERSON_NAME]" at bounding box center [711, 428] width 75 height 13
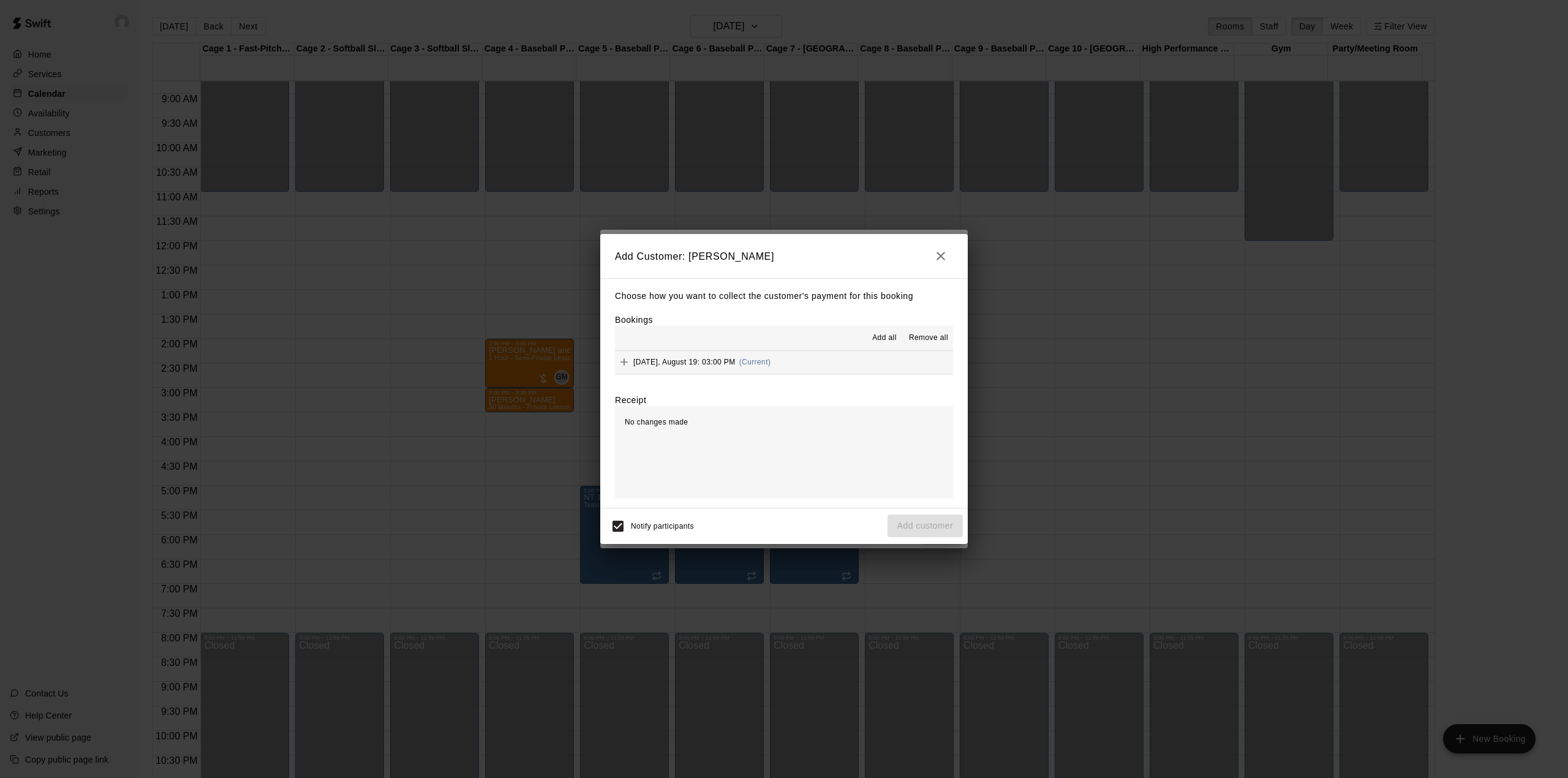
click at [751, 348] on div "Add all Remove all" at bounding box center [784, 337] width 338 height 24
click at [764, 360] on span "(Current)" at bounding box center [755, 362] width 32 height 8
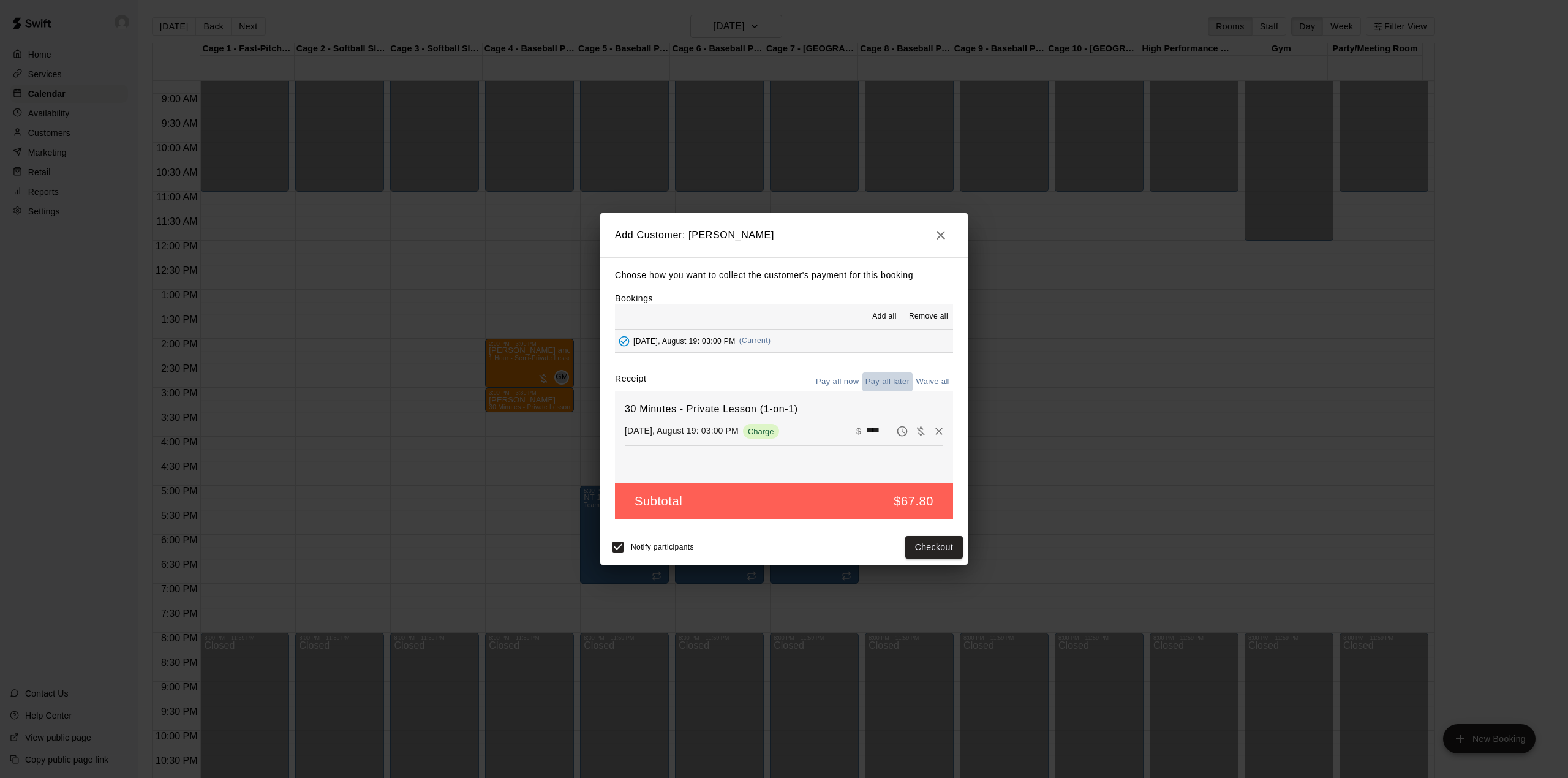
click at [880, 375] on button "Pay all later" at bounding box center [888, 382] width 51 height 19
click at [917, 550] on button "Add customer" at bounding box center [925, 547] width 75 height 23
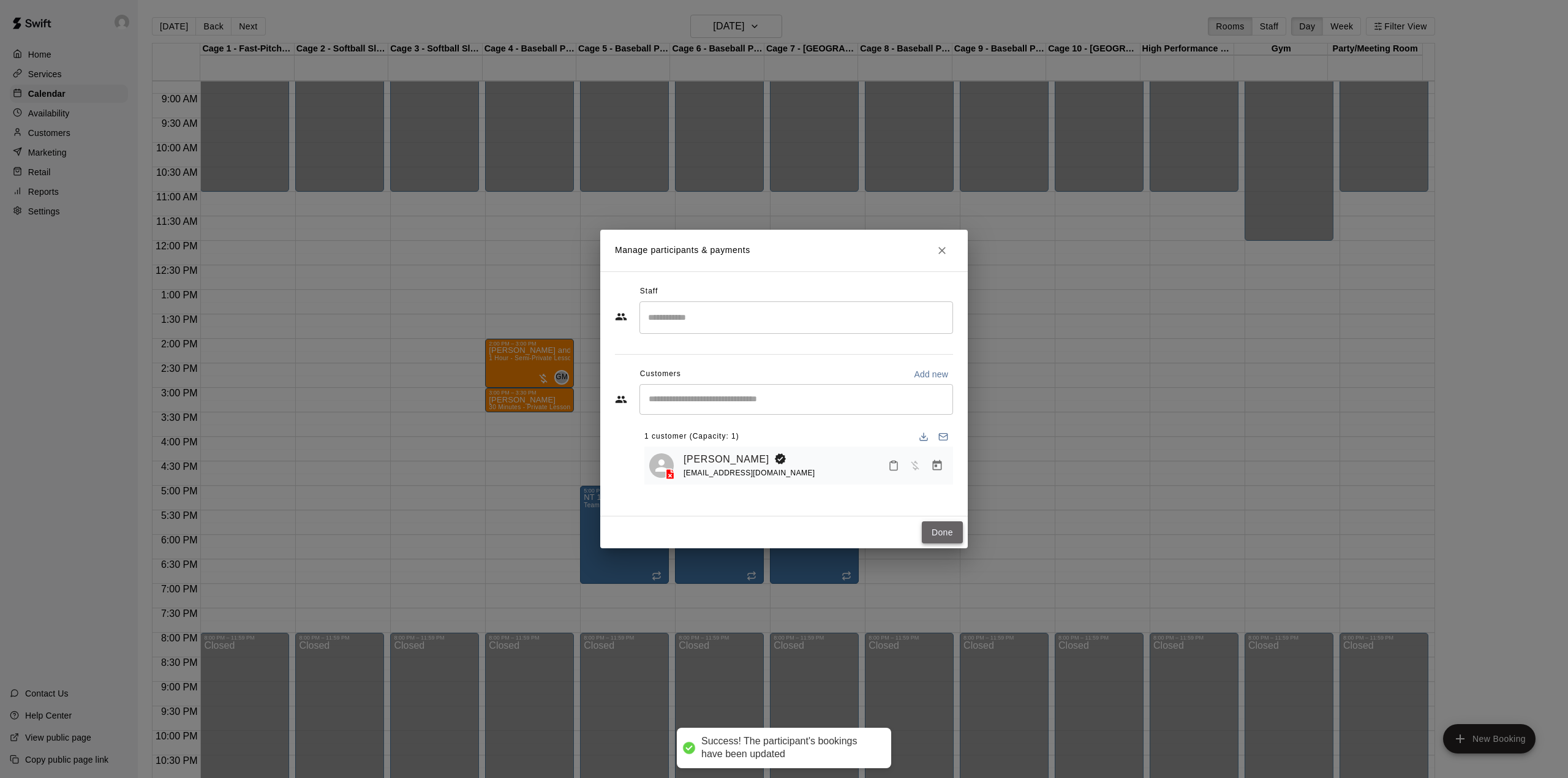
click at [942, 533] on button "Done" at bounding box center [942, 532] width 41 height 23
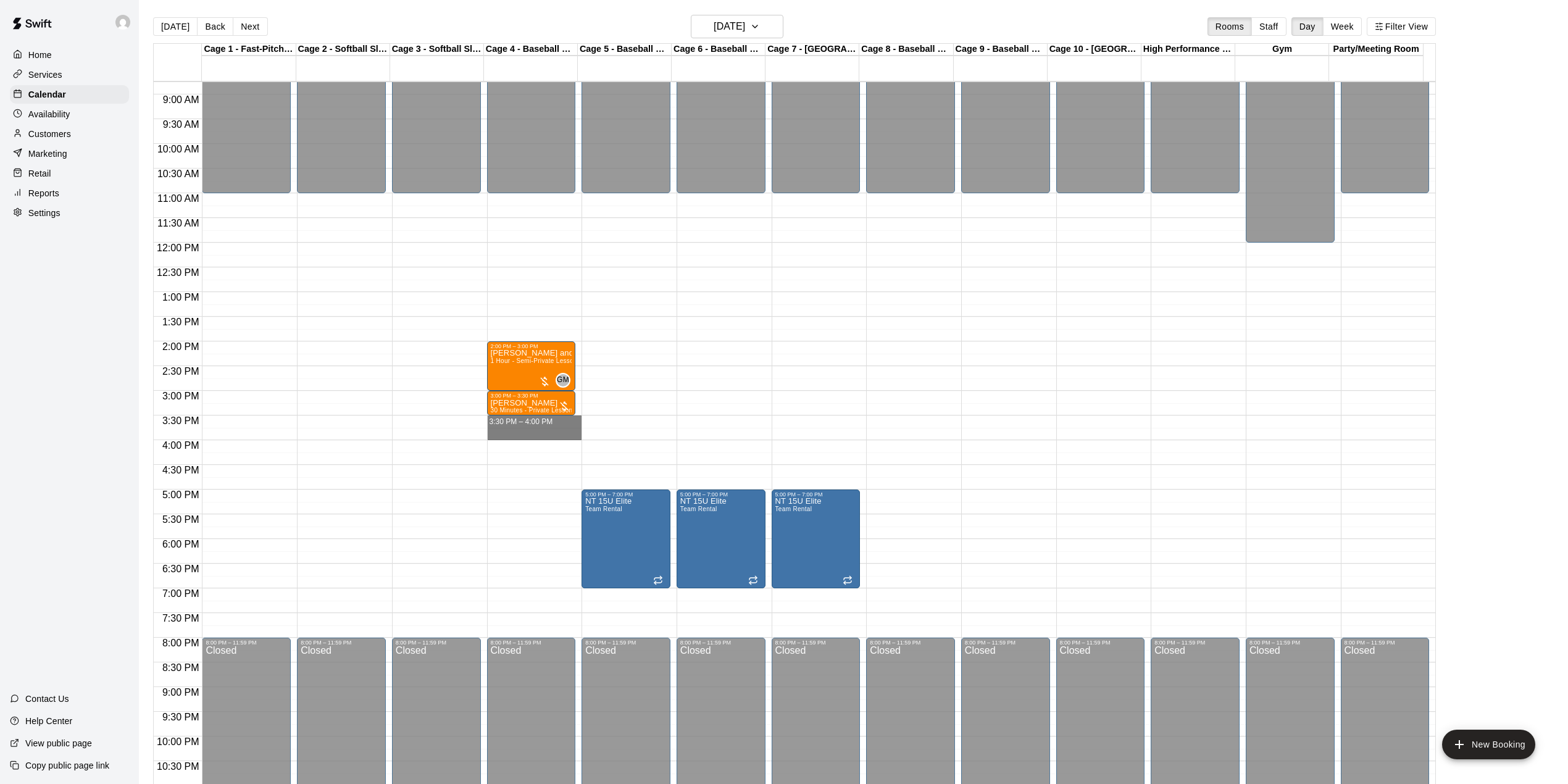
drag, startPoint x: 542, startPoint y: 420, endPoint x: 546, endPoint y: 431, distance: 11.7
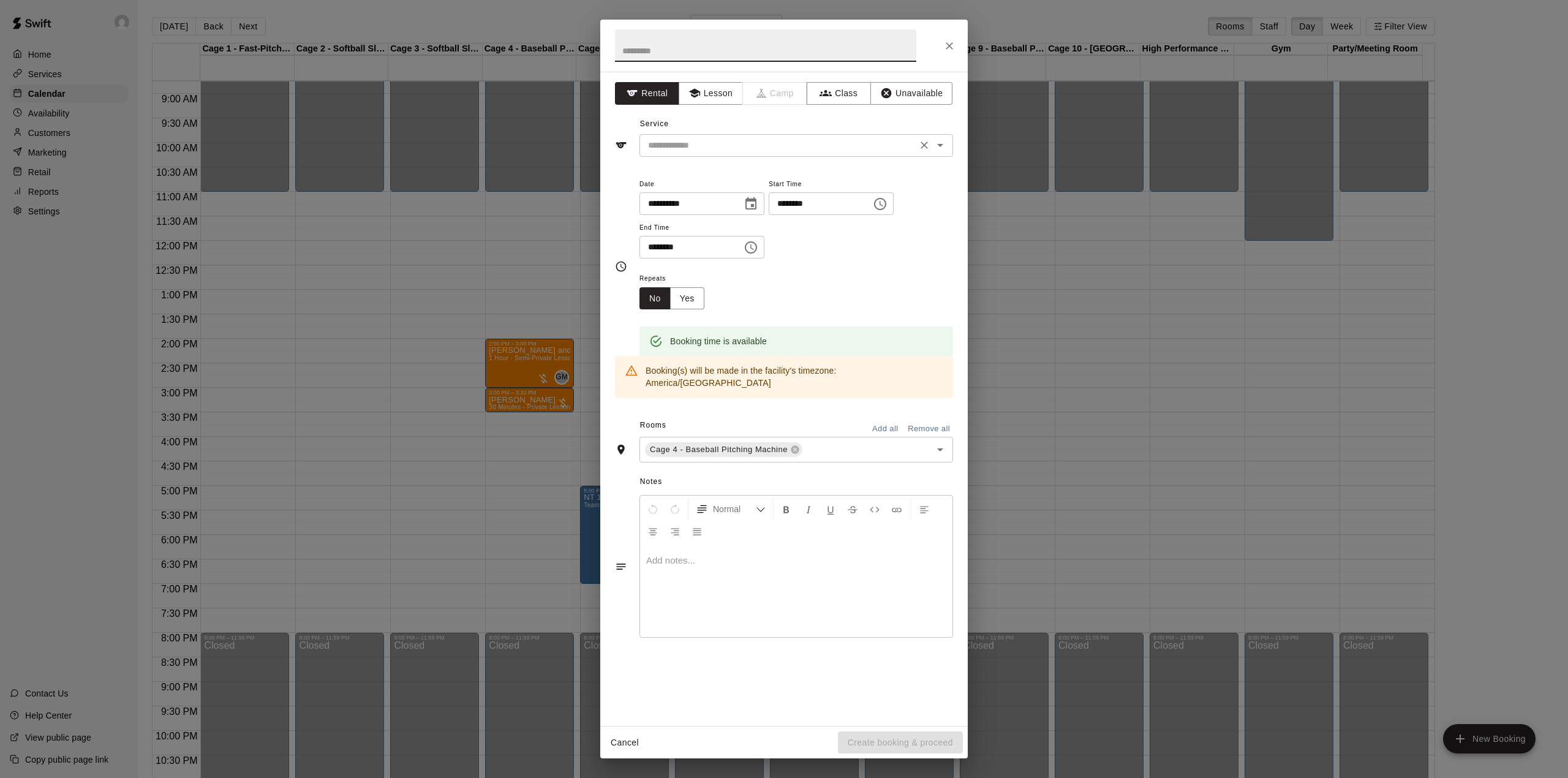
click at [709, 150] on input "text" at bounding box center [778, 145] width 270 height 15
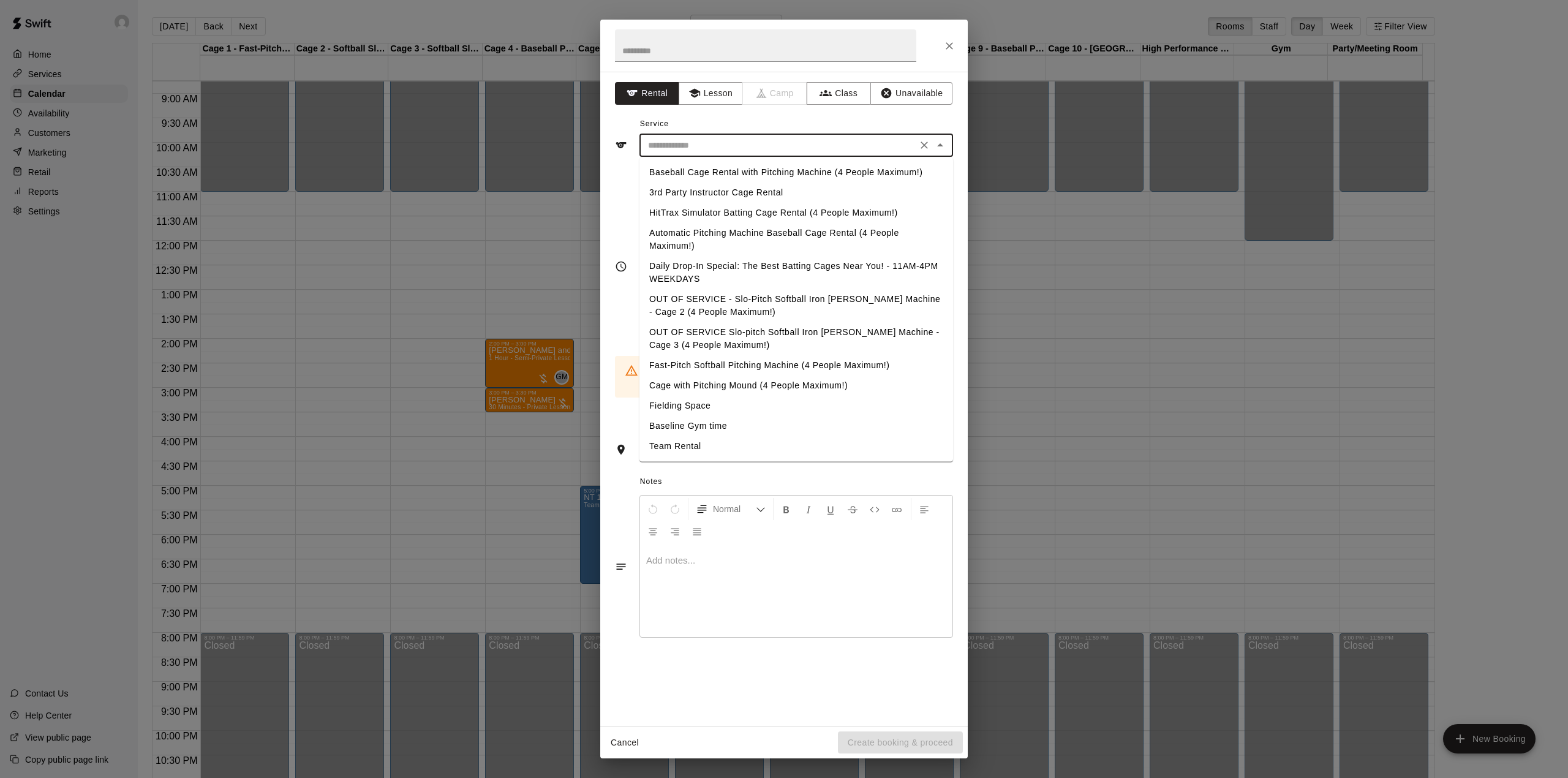
click at [702, 79] on div "**********" at bounding box center [784, 399] width 367 height 654
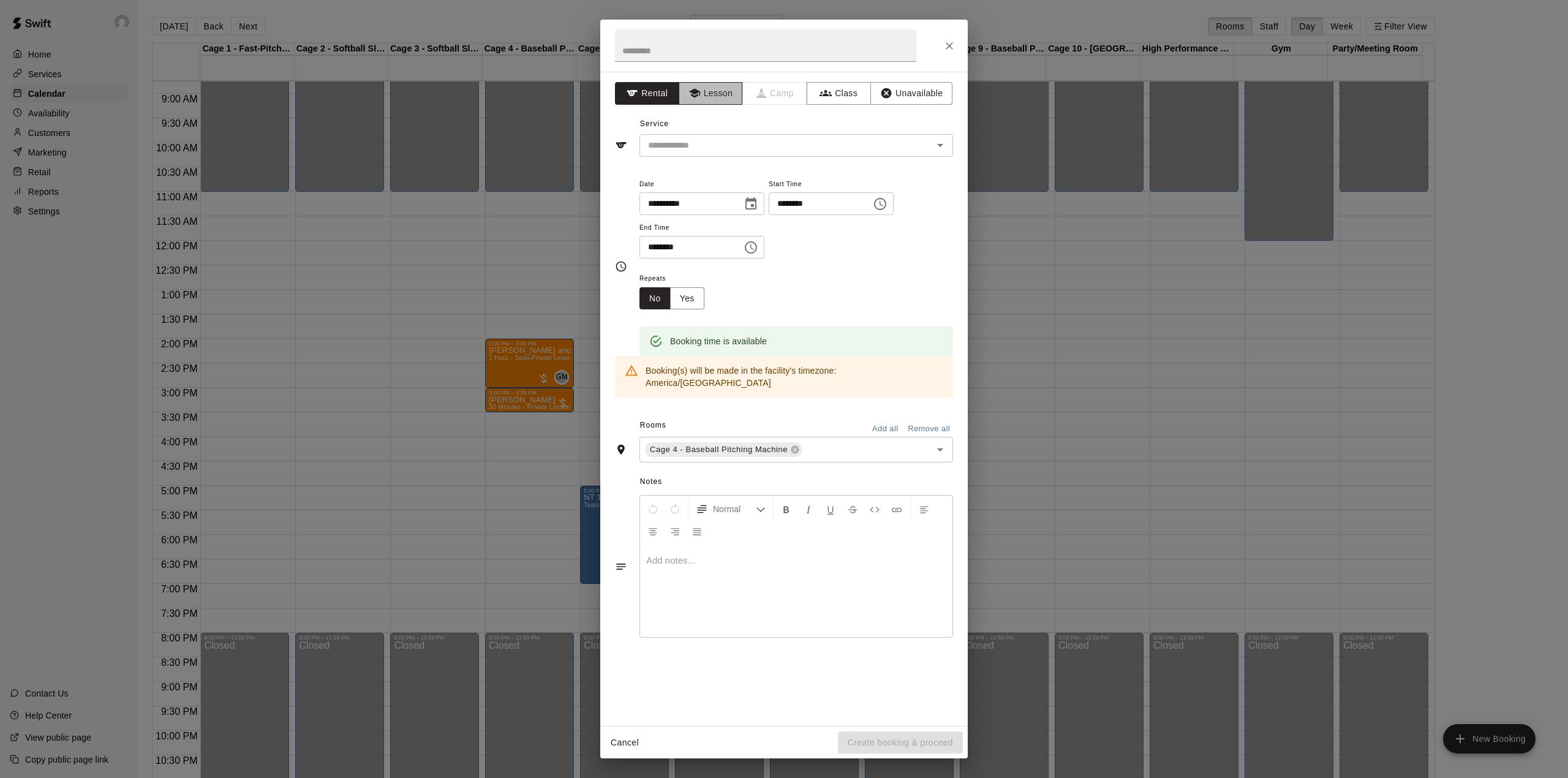
click at [709, 99] on button "Lesson" at bounding box center [711, 93] width 64 height 23
click at [684, 38] on input "text" at bounding box center [766, 46] width 301 height 33
type input "**********"
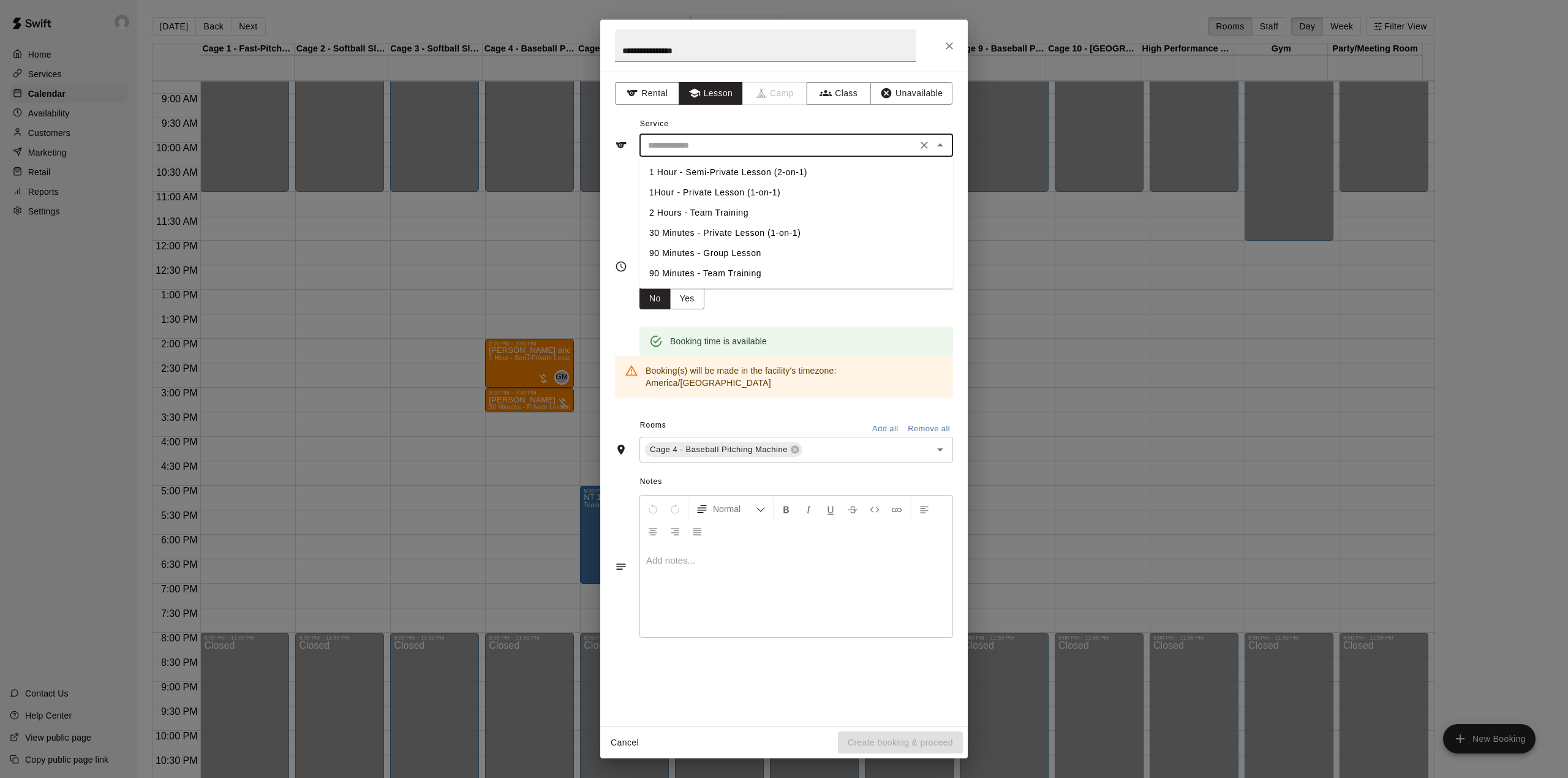
click at [712, 143] on input "text" at bounding box center [778, 145] width 270 height 15
click at [699, 227] on li "30 Minutes - Private Lesson (1-on-1)" at bounding box center [796, 233] width 314 height 20
type input "**********"
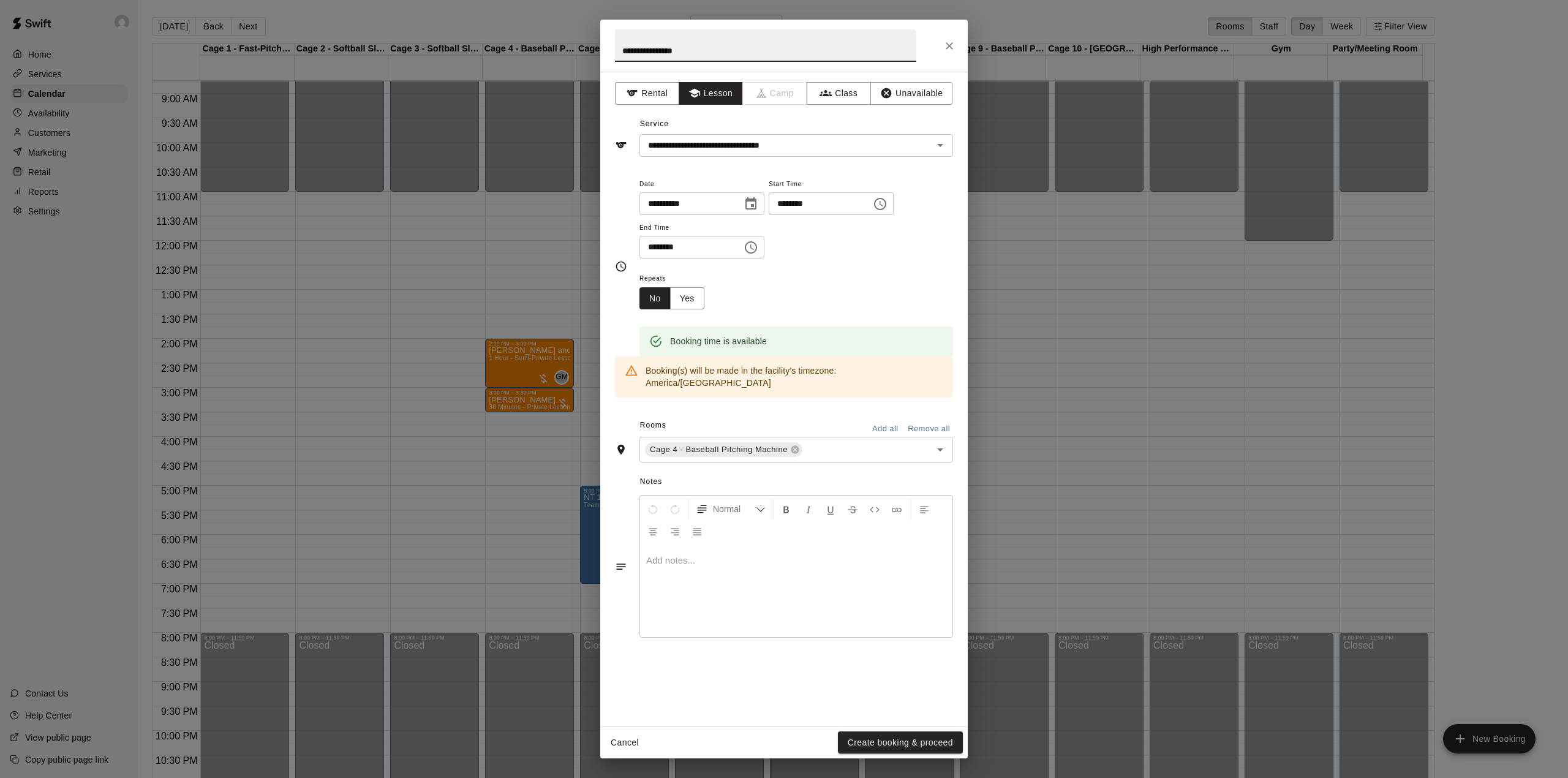
drag, startPoint x: 677, startPoint y: 52, endPoint x: 723, endPoint y: 50, distance: 46.0
click at [677, 52] on input "**********" at bounding box center [766, 46] width 301 height 33
type input "**********"
click at [910, 730] on div "Cancel Create booking & proceed" at bounding box center [784, 743] width 367 height 33
click at [909, 737] on button "Create booking & proceed" at bounding box center [900, 743] width 125 height 23
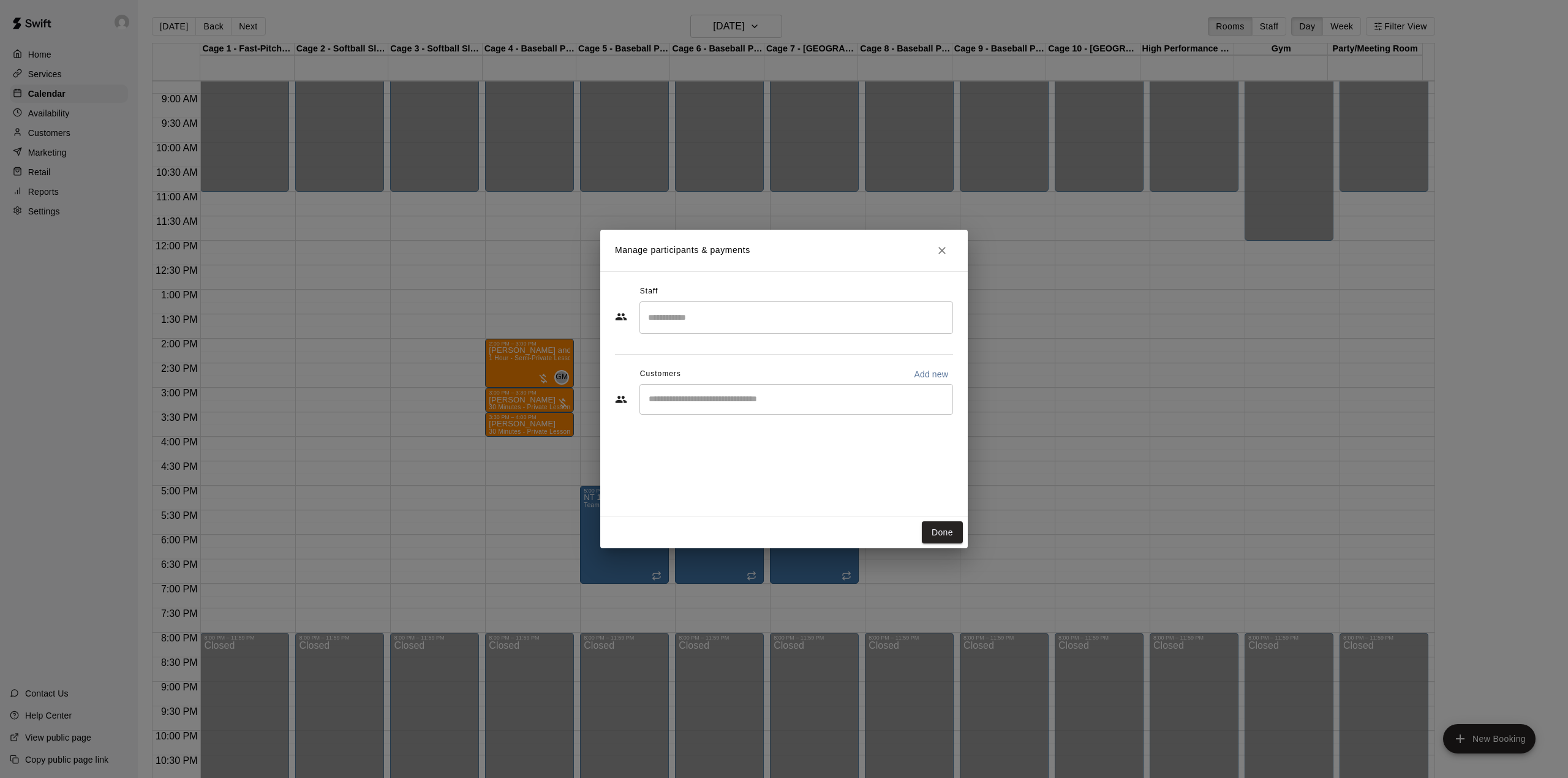
click at [750, 411] on div "​" at bounding box center [796, 399] width 314 height 31
type input "***"
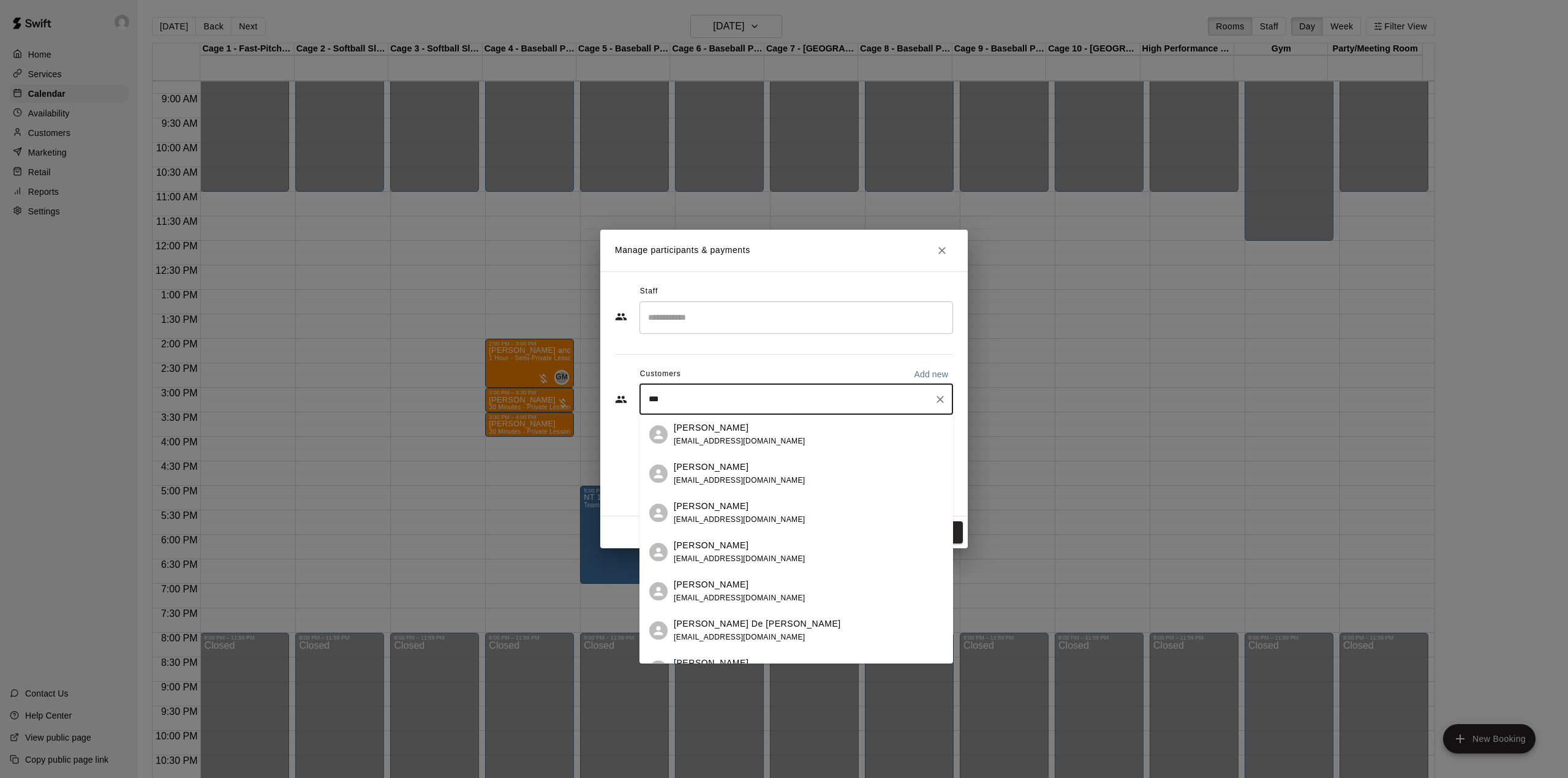
click at [751, 437] on span "[EMAIL_ADDRESS][DOMAIN_NAME]" at bounding box center [740, 441] width 131 height 8
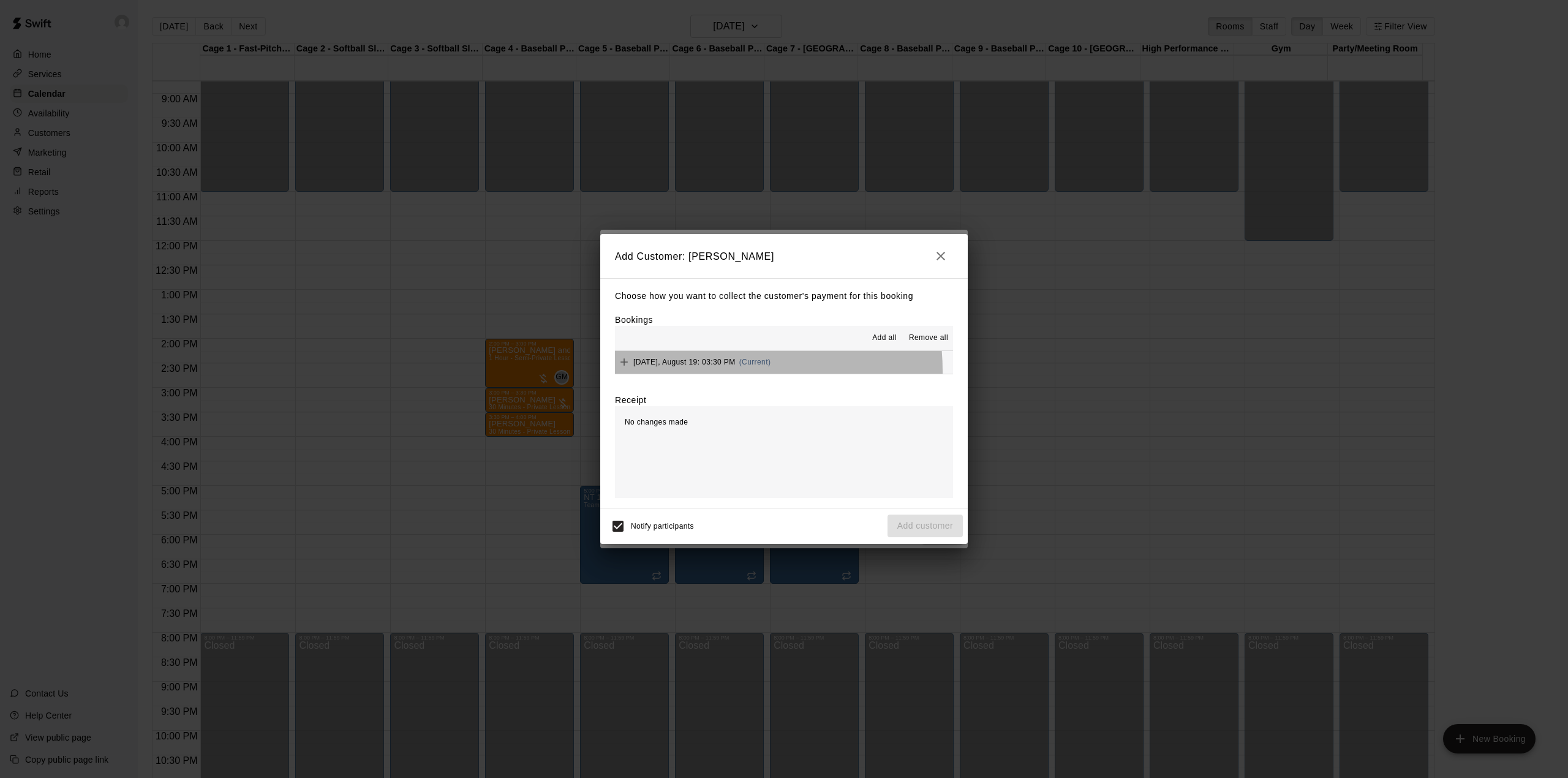
click at [711, 373] on button "[DATE], August 19: 03:30 PM (Current)" at bounding box center [784, 362] width 338 height 23
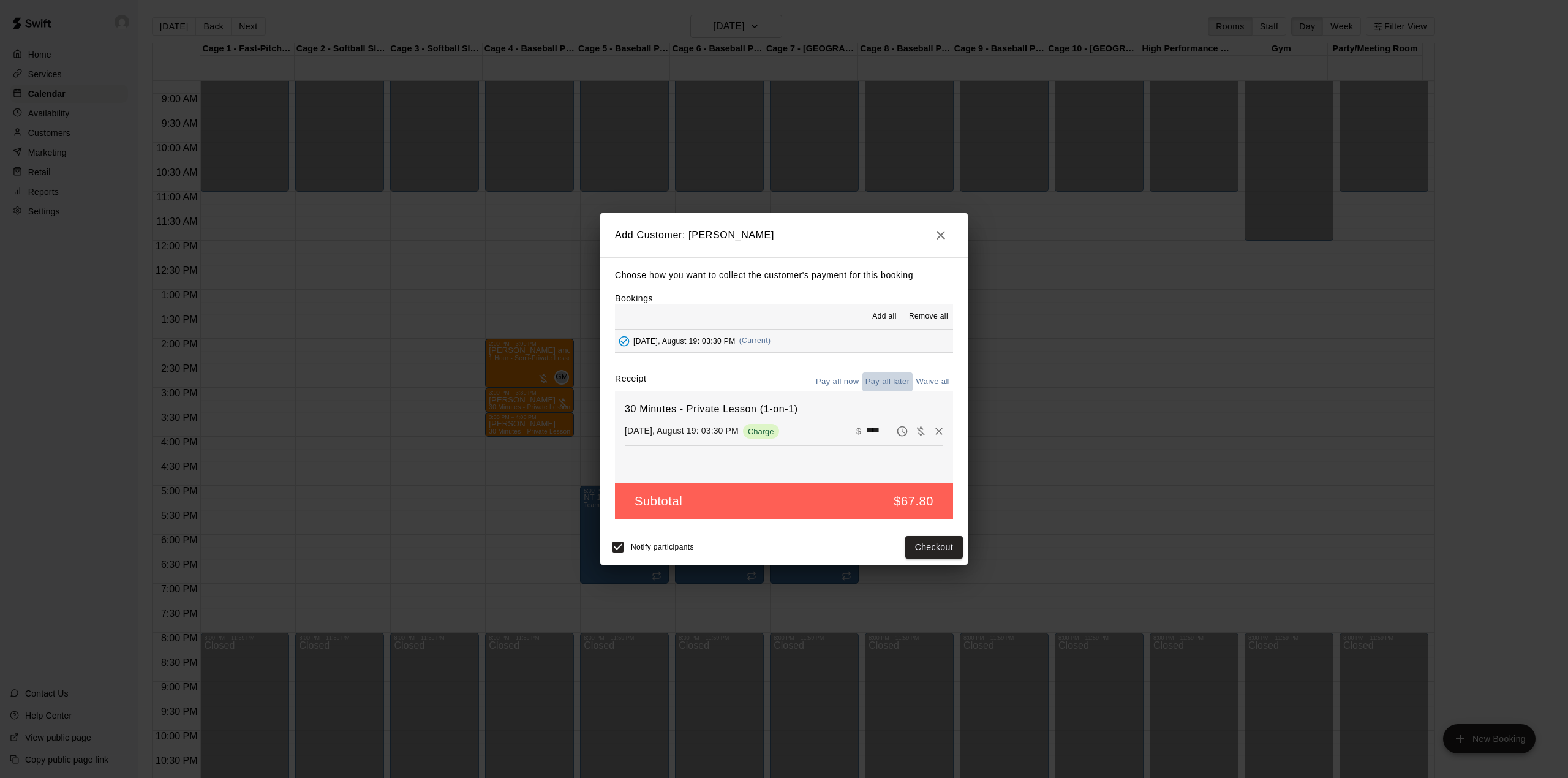
click at [903, 379] on button "Pay all later" at bounding box center [888, 382] width 51 height 19
click at [952, 544] on button "Add customer" at bounding box center [925, 547] width 75 height 23
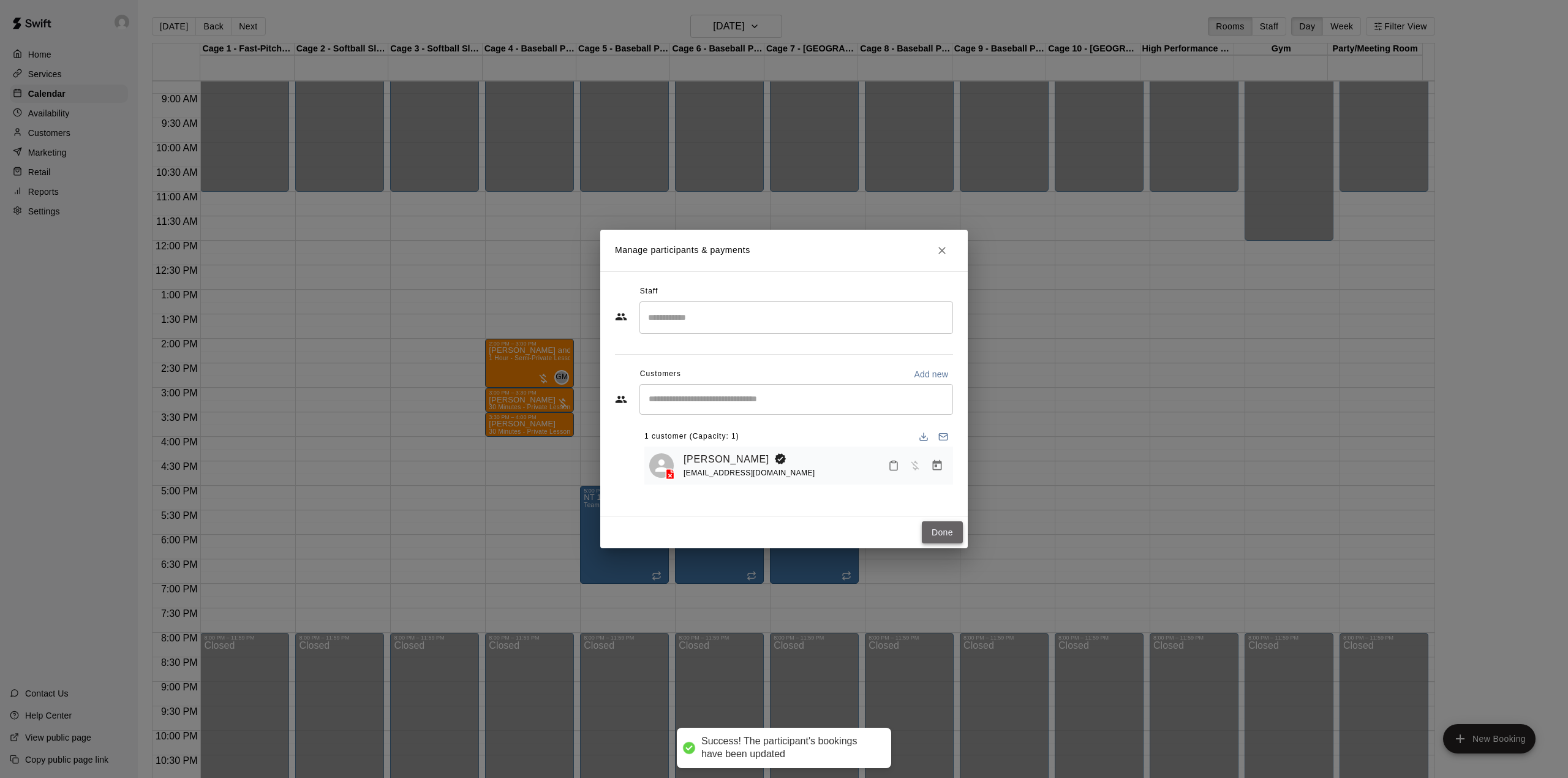
click at [937, 532] on button "Done" at bounding box center [942, 532] width 41 height 23
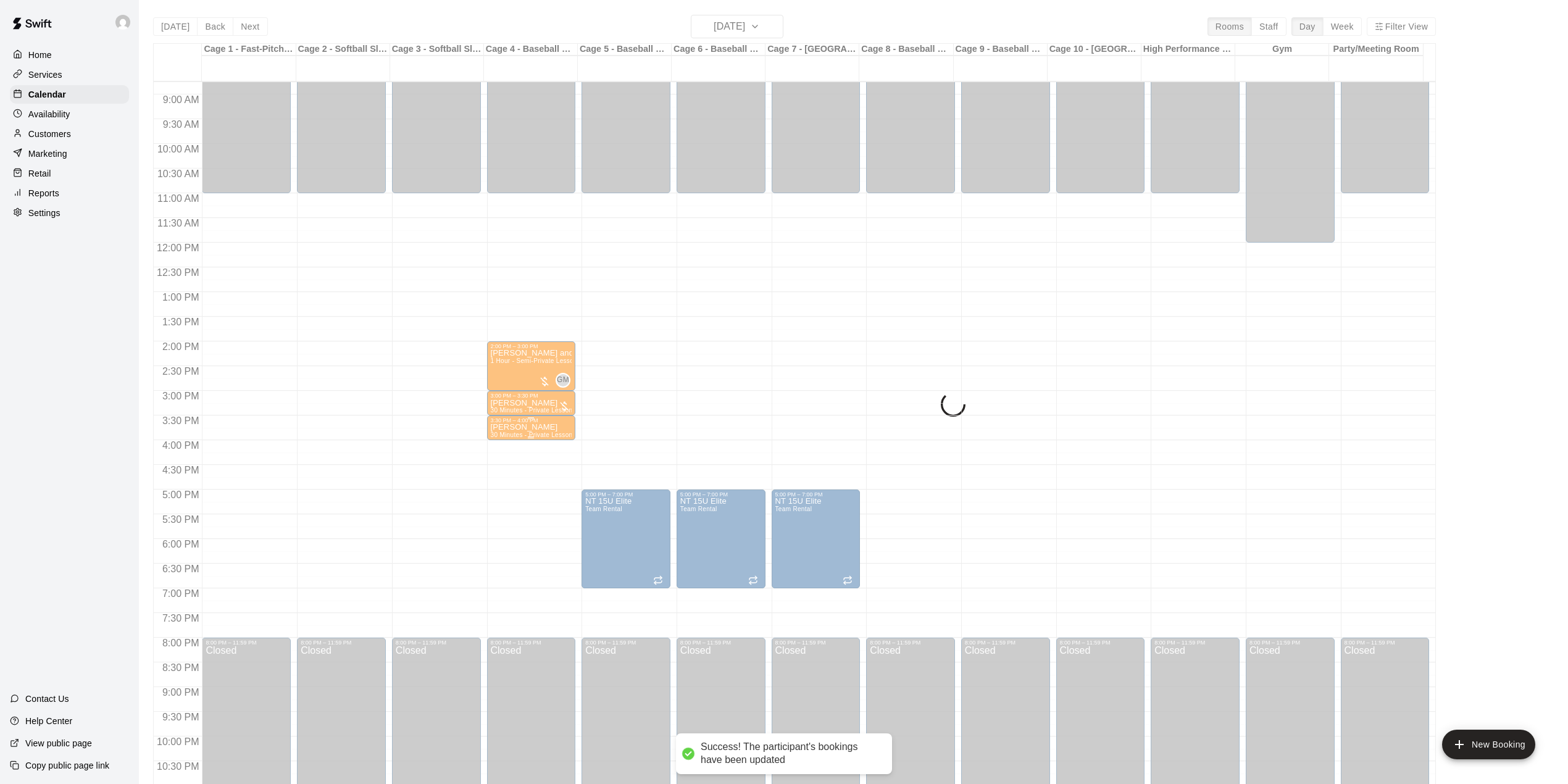
click at [524, 427] on p "[PERSON_NAME]" at bounding box center [532, 427] width 82 height 0
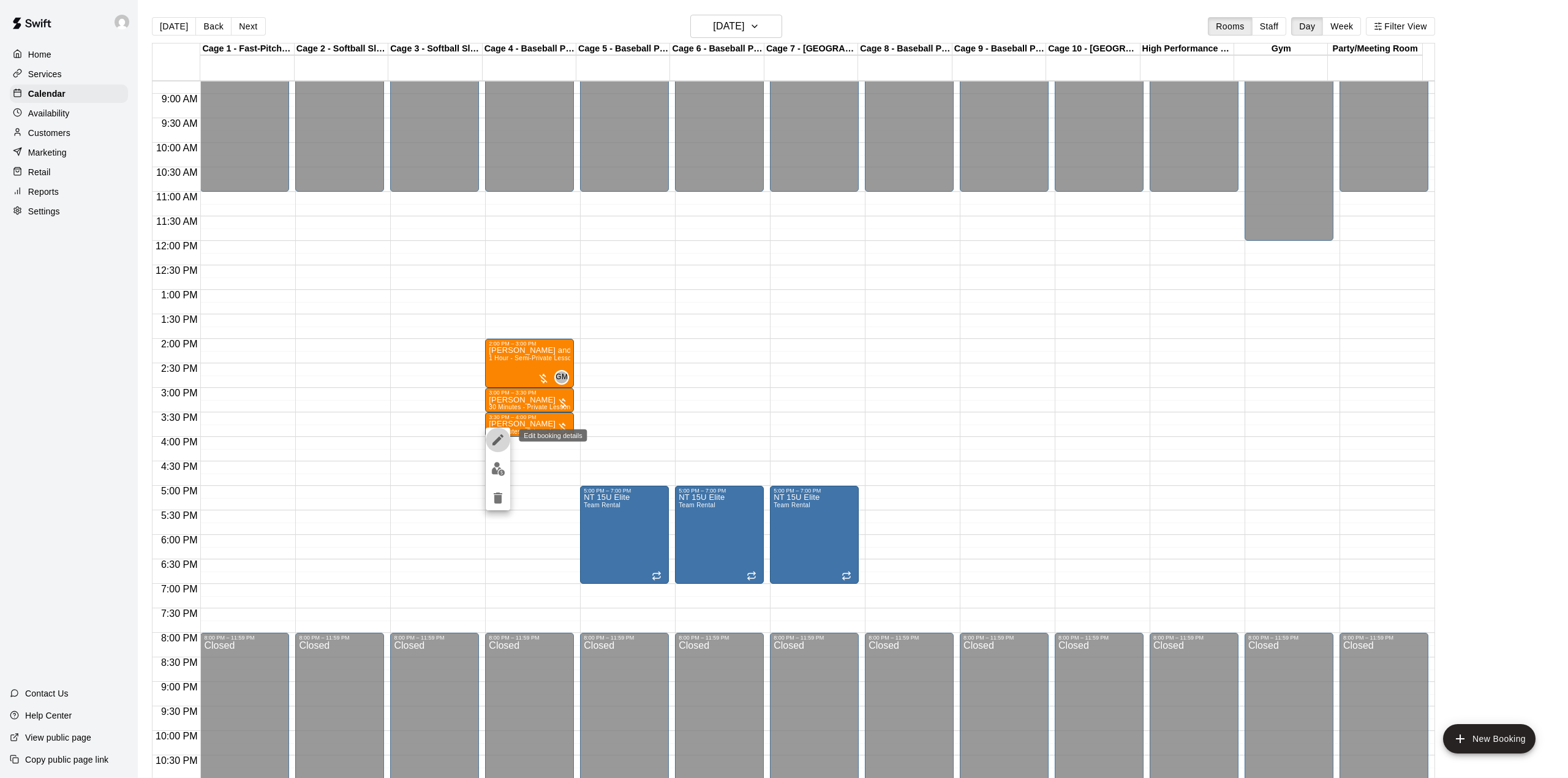
click at [501, 434] on icon "edit" at bounding box center [498, 439] width 11 height 11
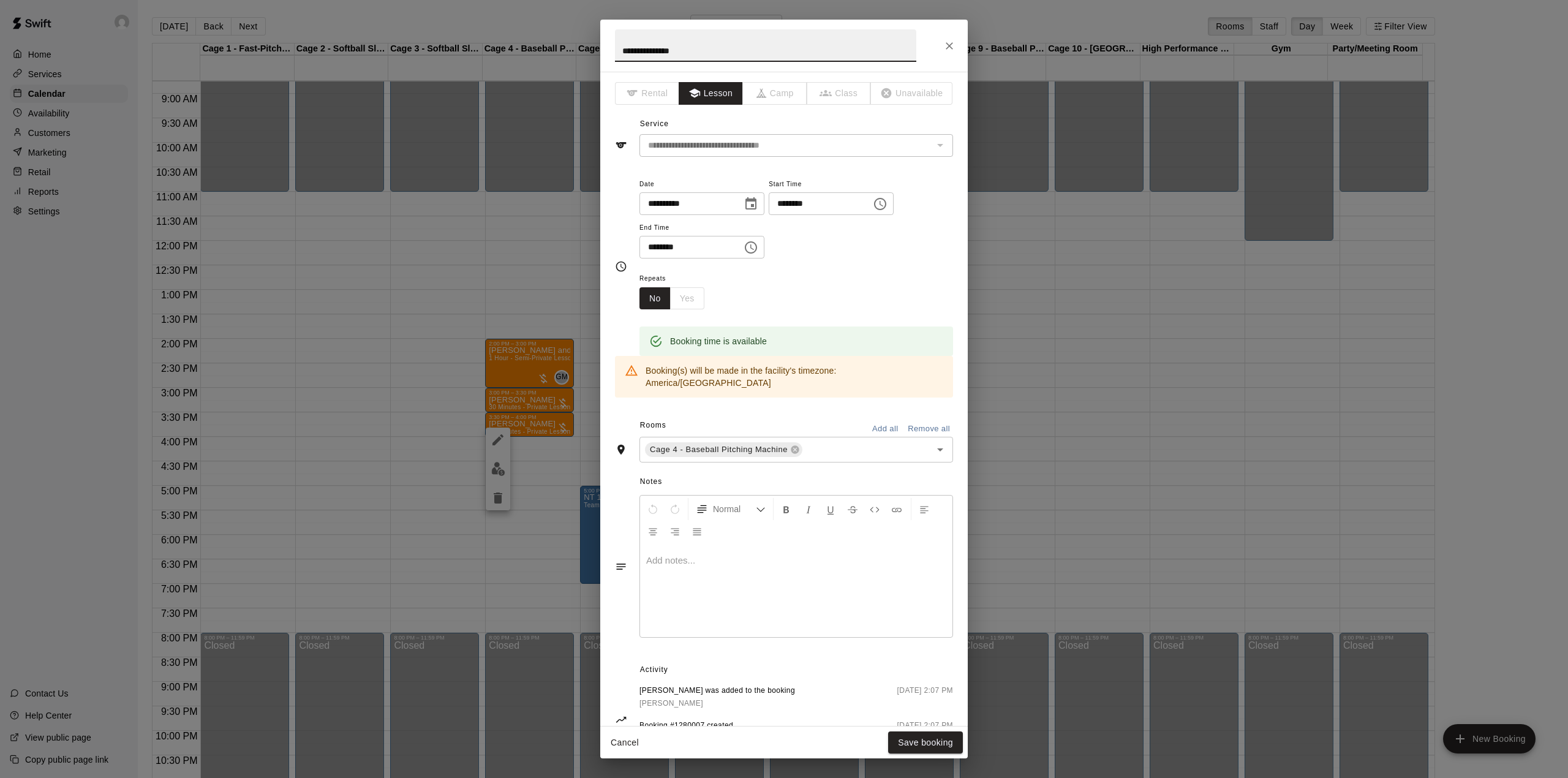
click at [668, 53] on input "**********" at bounding box center [766, 46] width 301 height 33
type input "**********"
click at [910, 735] on button "Save booking" at bounding box center [925, 743] width 75 height 23
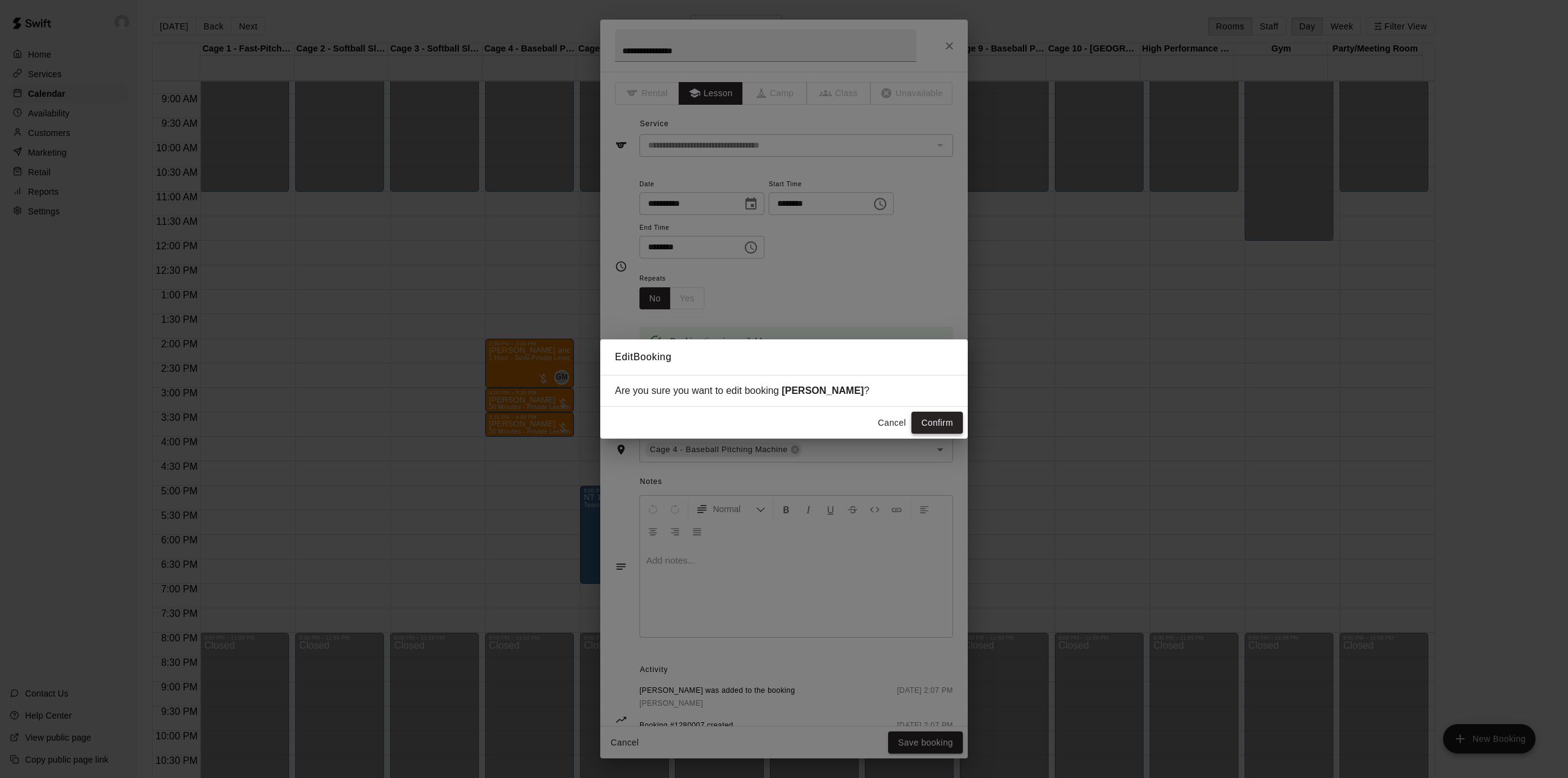
click at [929, 424] on button "Confirm" at bounding box center [937, 423] width 52 height 23
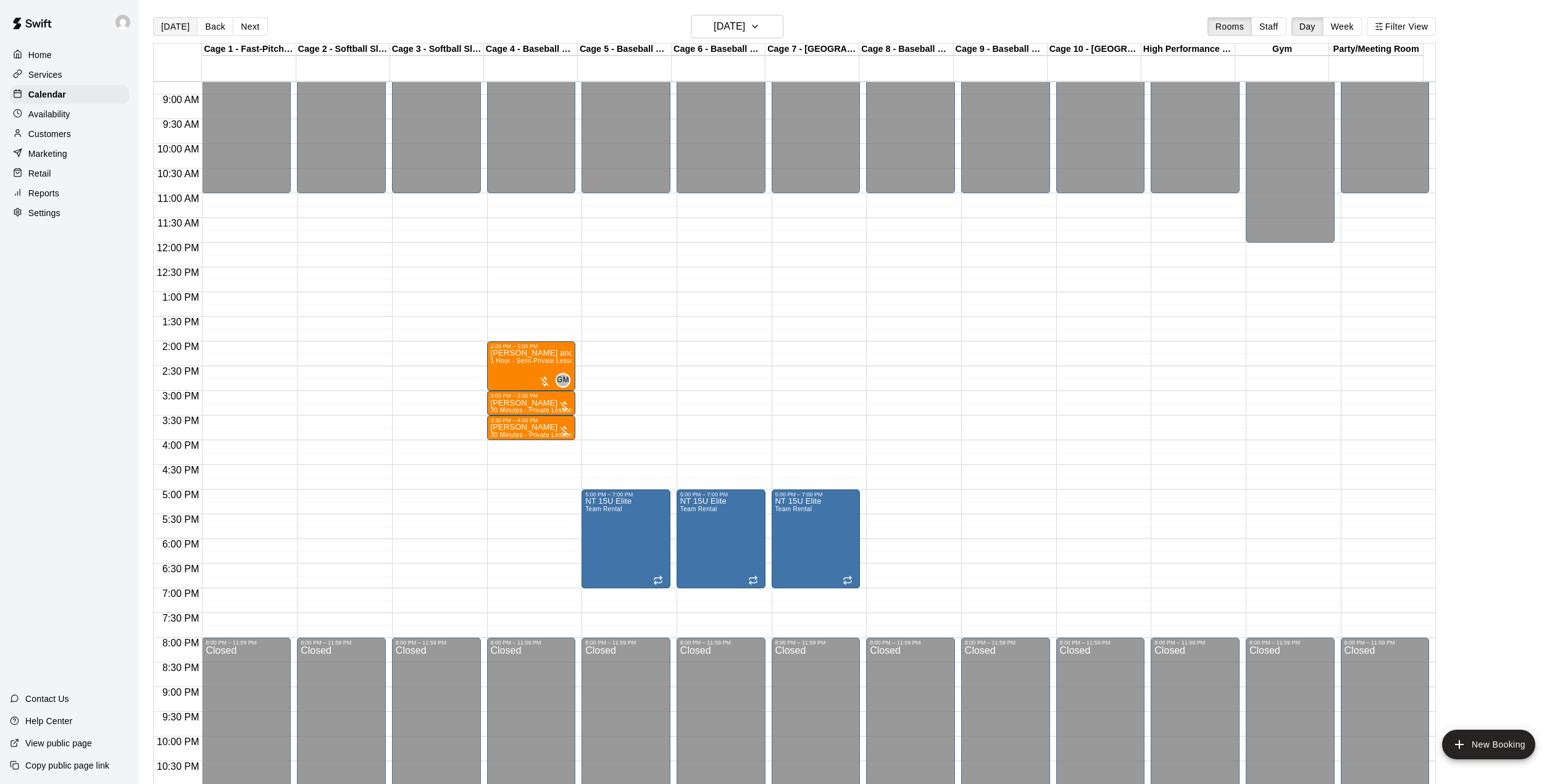
click at [175, 21] on button "[DATE]" at bounding box center [175, 26] width 44 height 18
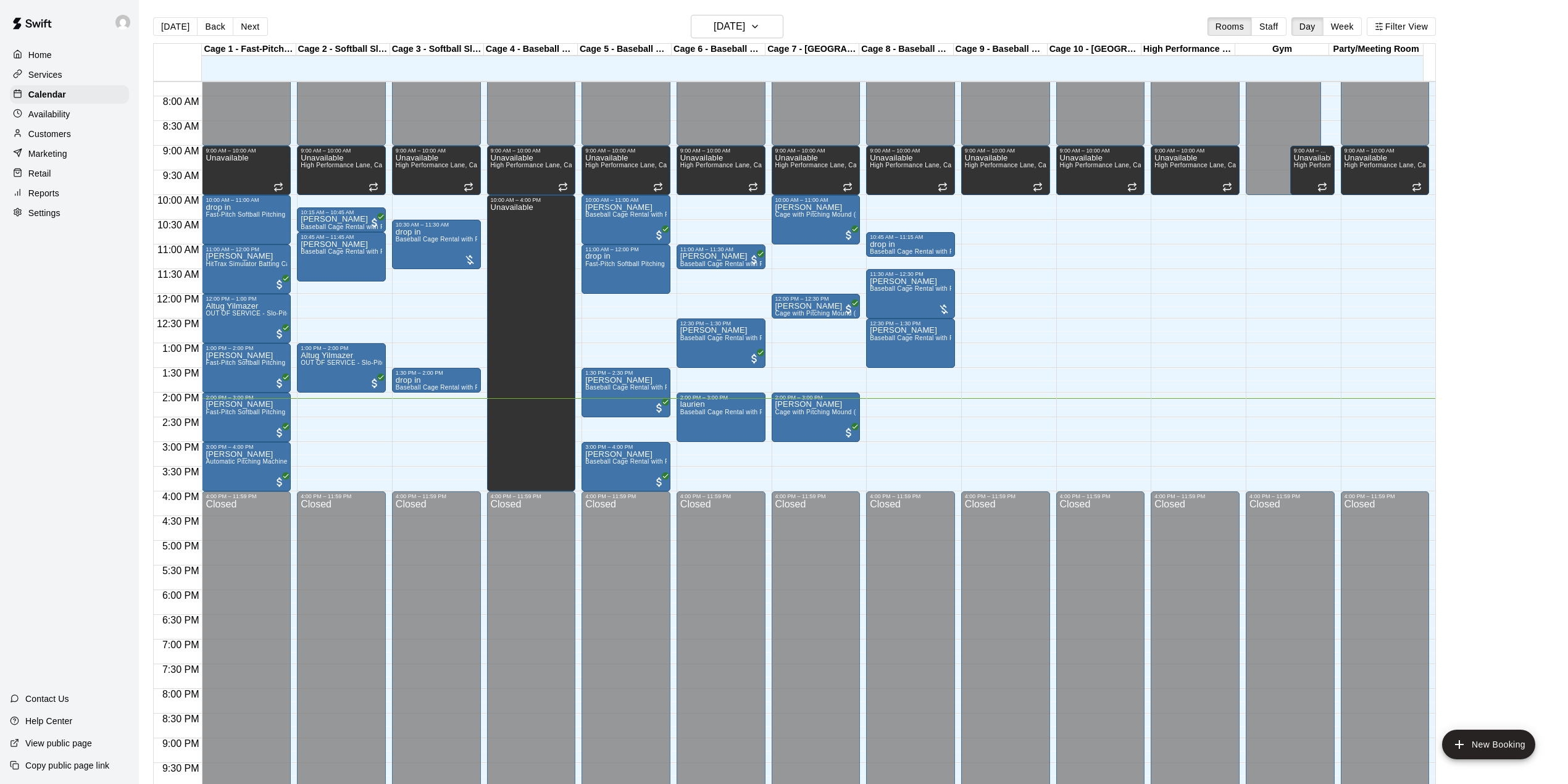
scroll to position [349, 0]
